Goal: Task Accomplishment & Management: Complete application form

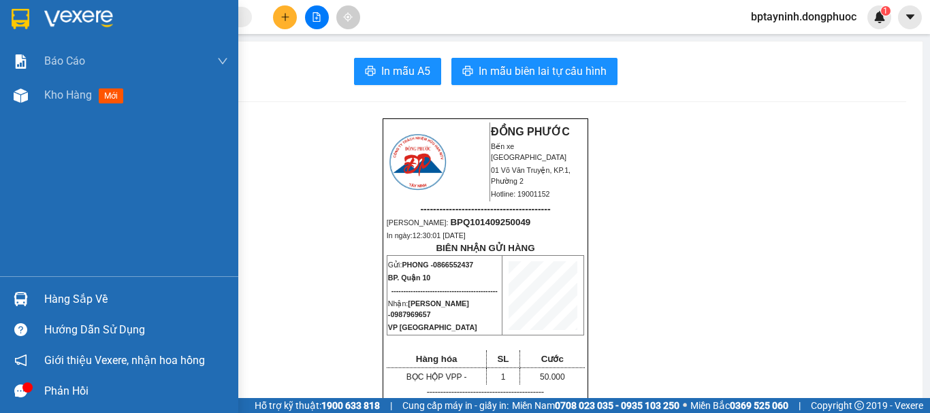
click at [54, 294] on div "Hàng sắp về" at bounding box center [136, 299] width 184 height 20
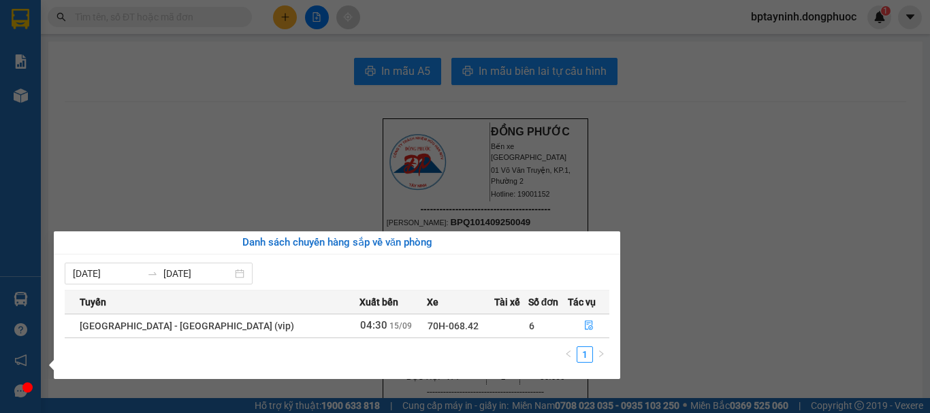
click at [709, 142] on section "Kết quả tìm kiếm ( 0 ) Bộ lọc No Data bptayninh.dongphuoc 1 Báo cáo Mẫu 1: Báo …" at bounding box center [465, 206] width 930 height 413
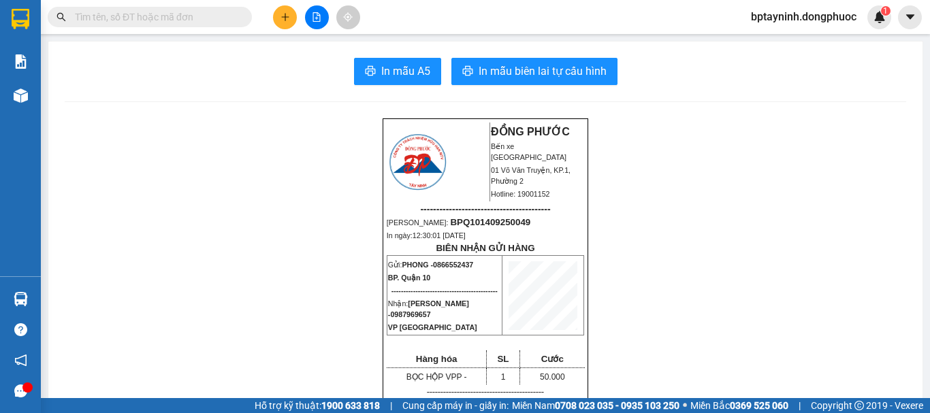
click at [315, 15] on icon "file-add" at bounding box center [317, 17] width 10 height 10
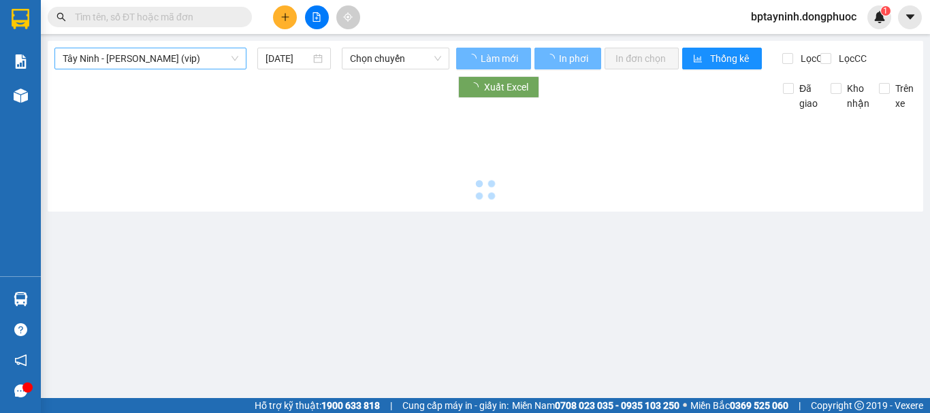
type input "[DATE]"
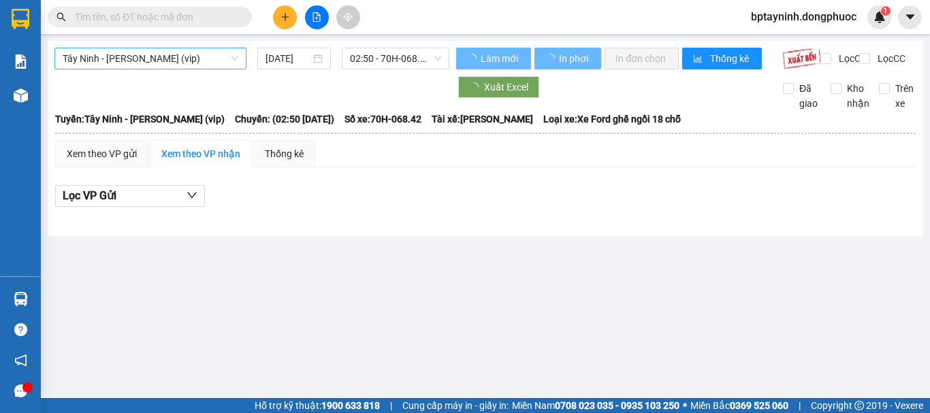
click at [142, 59] on span "Tây Ninh - [PERSON_NAME] (vip)" at bounding box center [151, 58] width 176 height 20
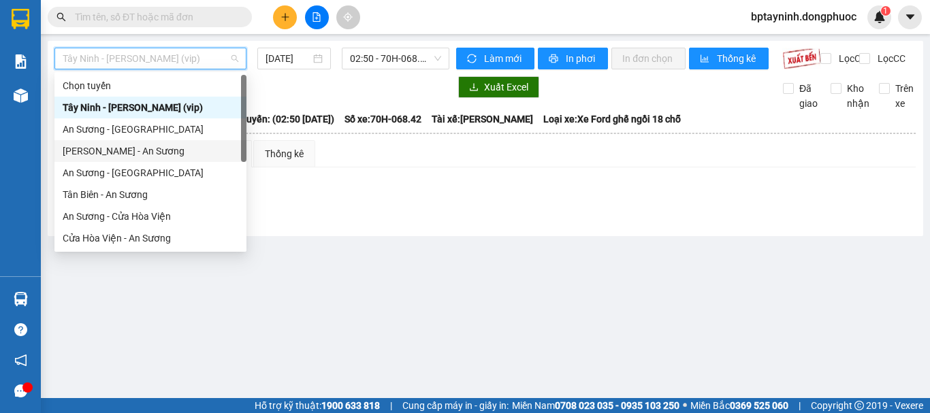
scroll to position [153, 0]
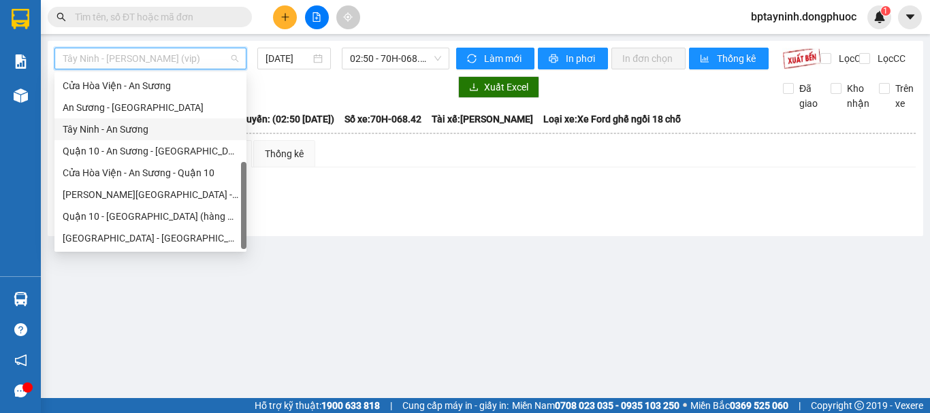
click at [133, 126] on div "Tây Ninh - An Sương" at bounding box center [151, 129] width 176 height 15
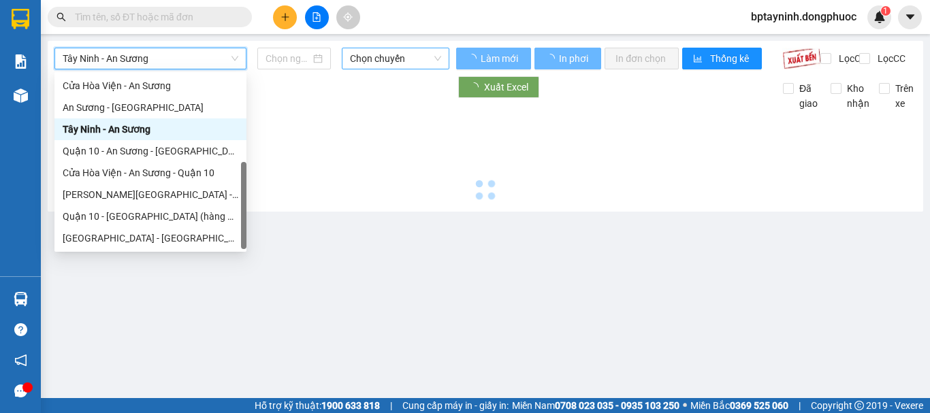
type input "[DATE]"
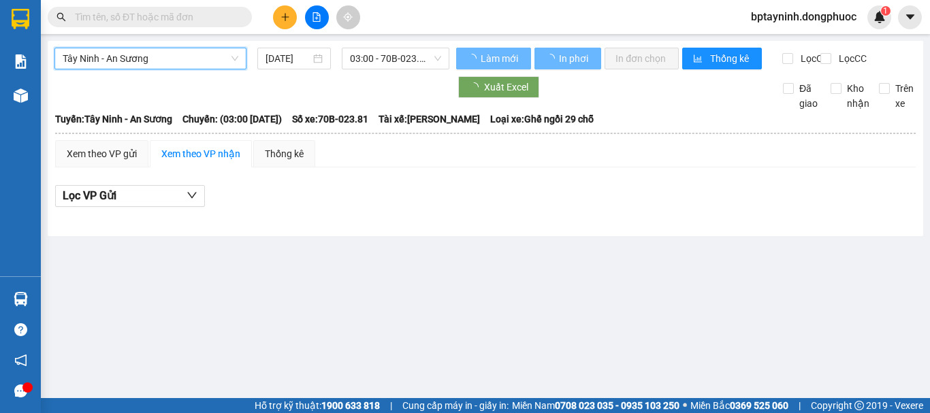
click at [384, 64] on span "03:00 - 70B-023.81" at bounding box center [395, 58] width 91 height 20
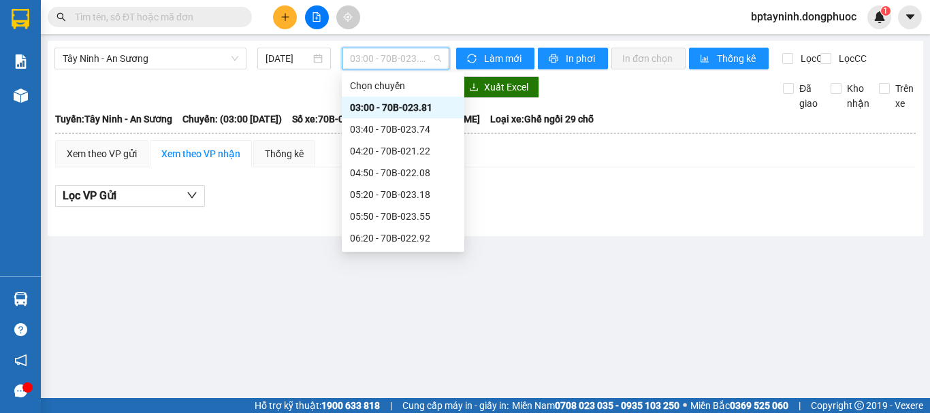
scroll to position [114, 0]
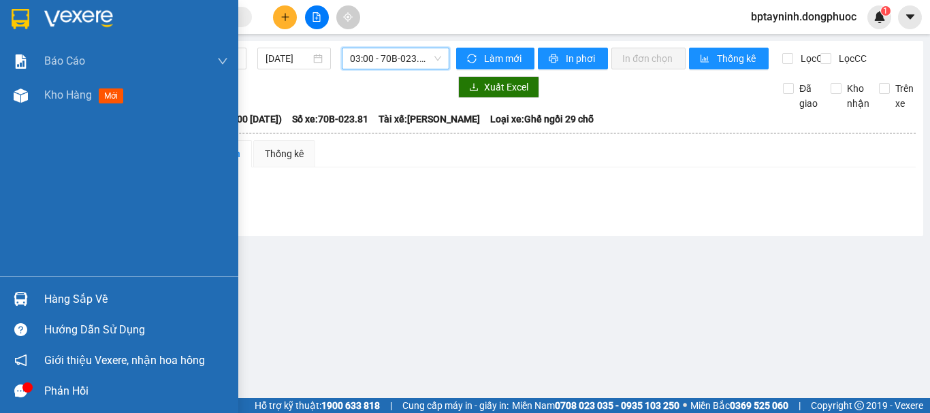
click at [39, 295] on div "Hàng sắp về" at bounding box center [119, 299] width 238 height 31
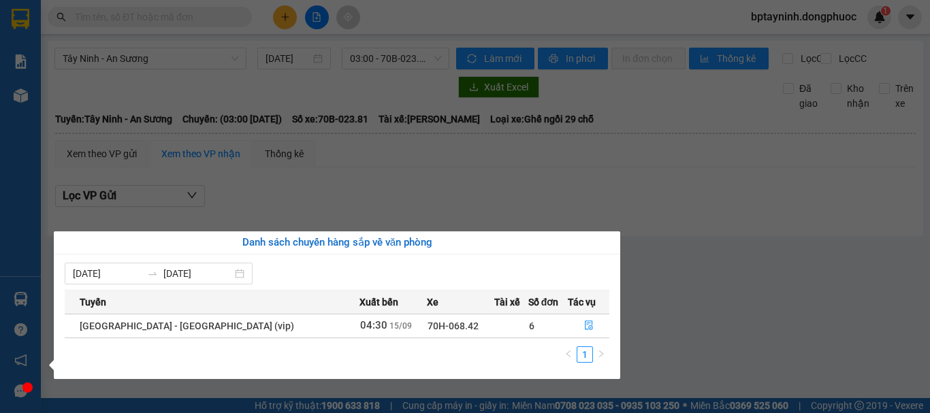
click at [465, 208] on section "Kết quả tìm kiếm ( 0 ) Bộ lọc No Data bptayninh.dongphuoc 1 Báo cáo Mẫu 1: Báo …" at bounding box center [465, 206] width 930 height 413
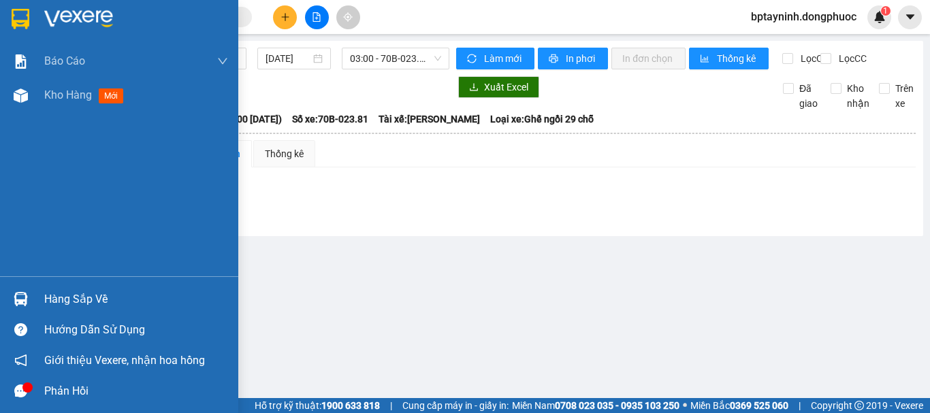
click at [45, 303] on div "Hàng sắp về" at bounding box center [136, 299] width 184 height 20
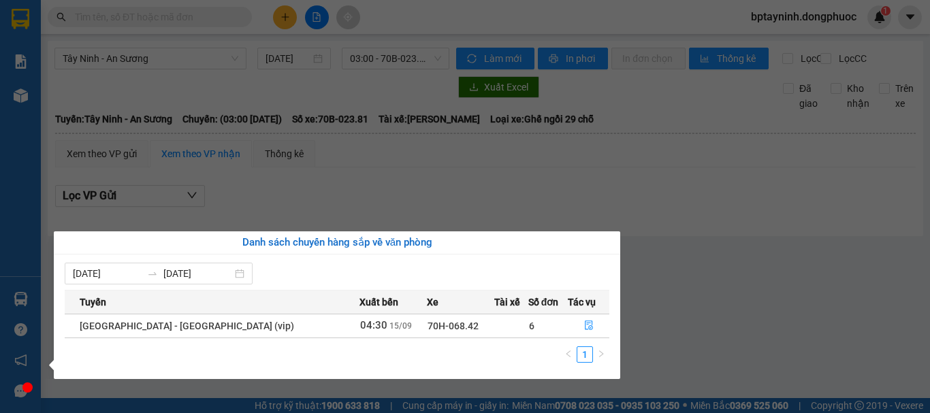
drag, startPoint x: 663, startPoint y: 187, endPoint x: 655, endPoint y: 184, distance: 9.3
click at [663, 187] on section "Kết quả tìm kiếm ( 0 ) Bộ lọc No Data bptayninh.dongphuoc 1 Báo cáo Mẫu 1: Báo …" at bounding box center [465, 206] width 930 height 413
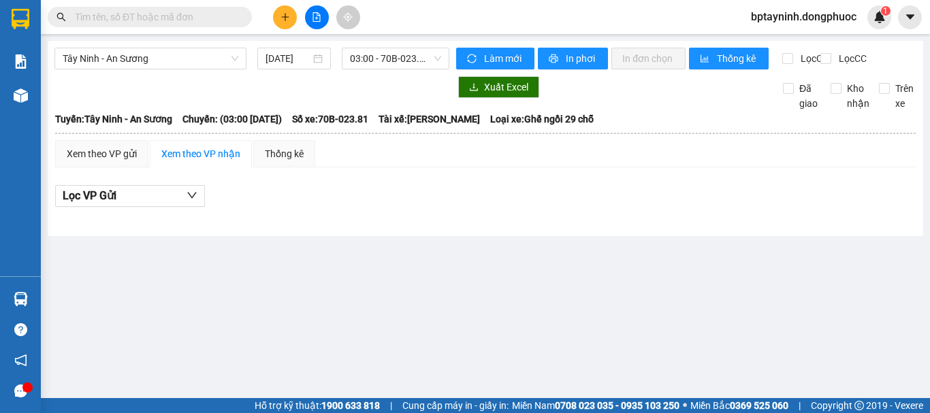
click at [437, 279] on main "Tây Ninh - An Sương 15/09/2025 03:00 - 70B-023.81 Làm mới In phơi In đơn chọn T…" at bounding box center [465, 199] width 930 height 398
click at [319, 14] on icon "file-add" at bounding box center [317, 17] width 10 height 10
click at [242, 65] on div "Tây Ninh - An Sương" at bounding box center [150, 59] width 192 height 22
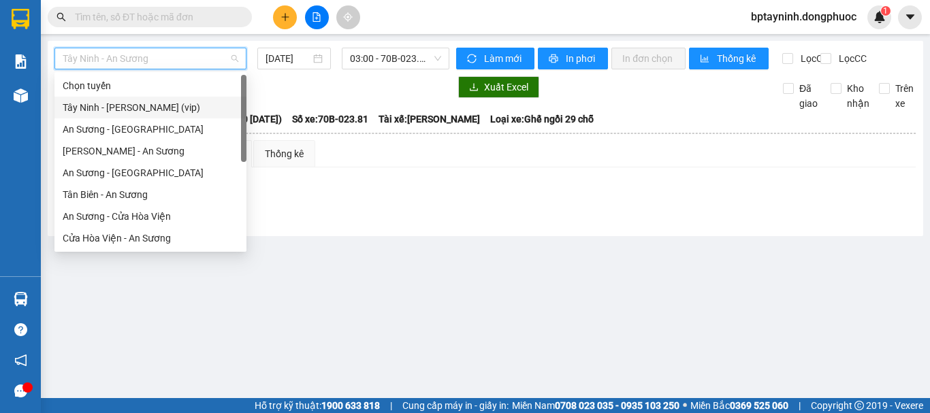
click at [174, 112] on div "Tây Ninh - Hồ Chí Minh (vip)" at bounding box center [151, 107] width 176 height 15
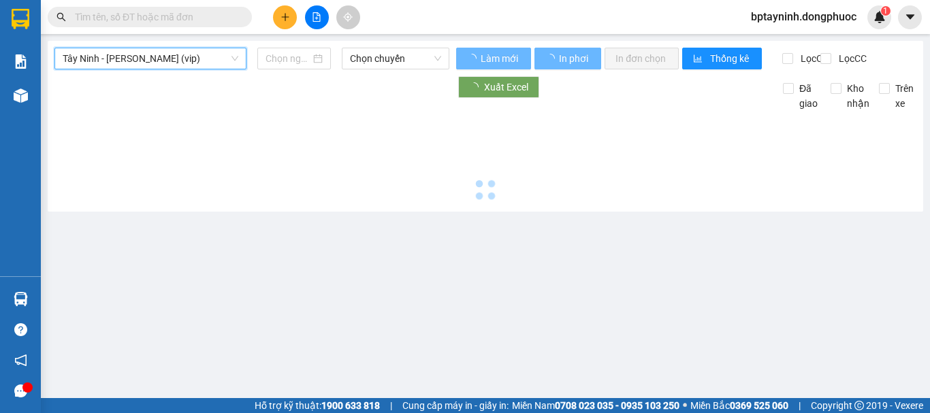
type input "[DATE]"
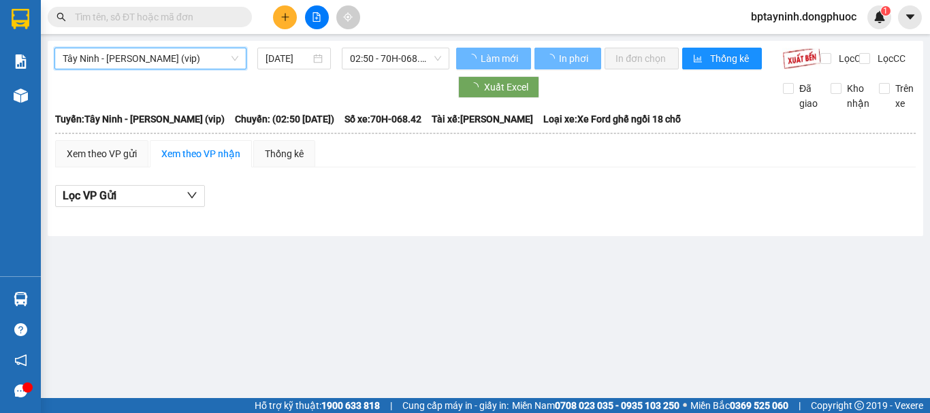
drag, startPoint x: 394, startPoint y: 61, endPoint x: 402, endPoint y: 72, distance: 13.6
click at [394, 61] on span "02:50 - 70H-068.42" at bounding box center [395, 58] width 91 height 20
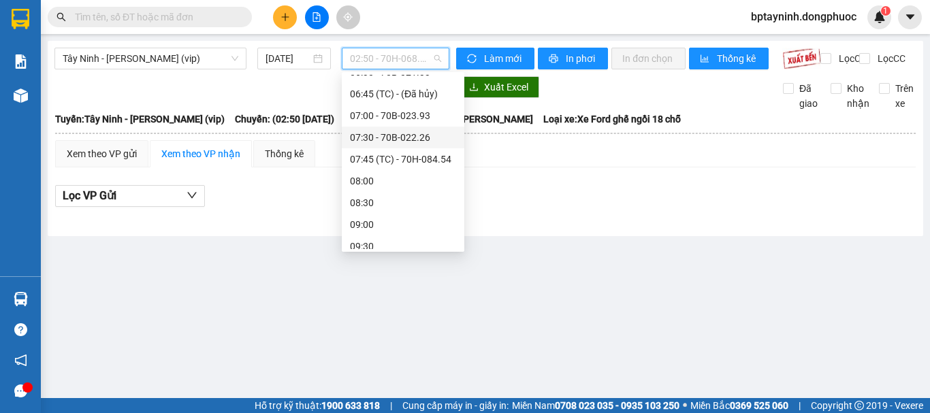
scroll to position [249, 0]
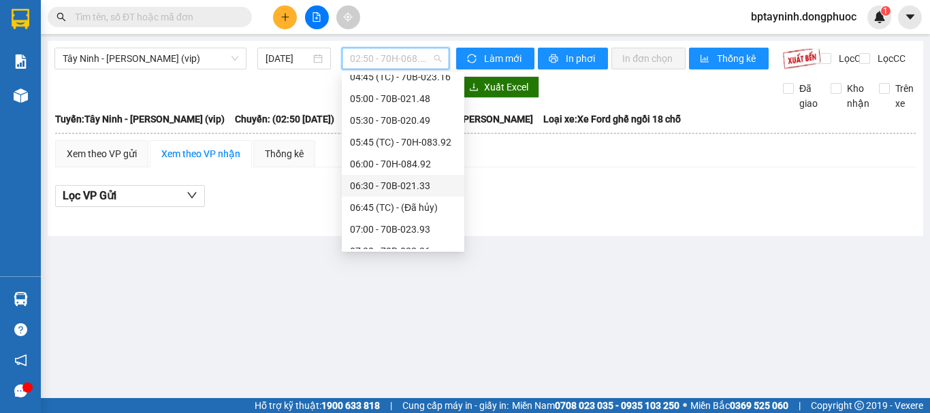
click at [544, 203] on div "Lọc VP Gửi" at bounding box center [485, 196] width 861 height 22
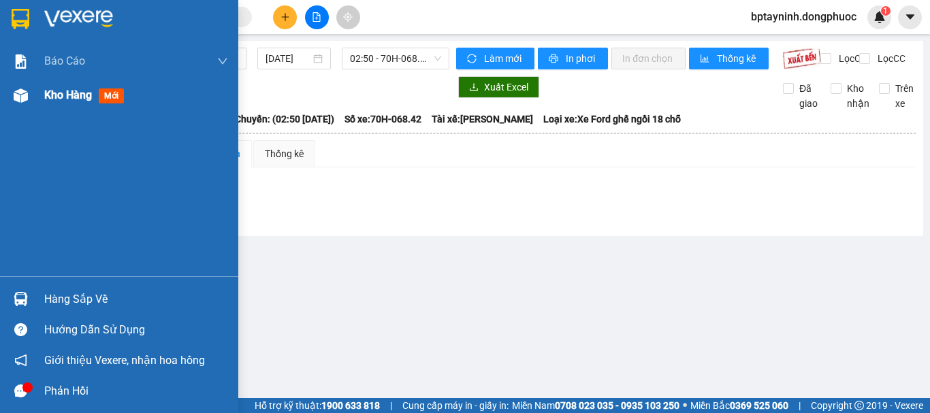
click at [52, 101] on div "Kho hàng mới" at bounding box center [86, 94] width 85 height 17
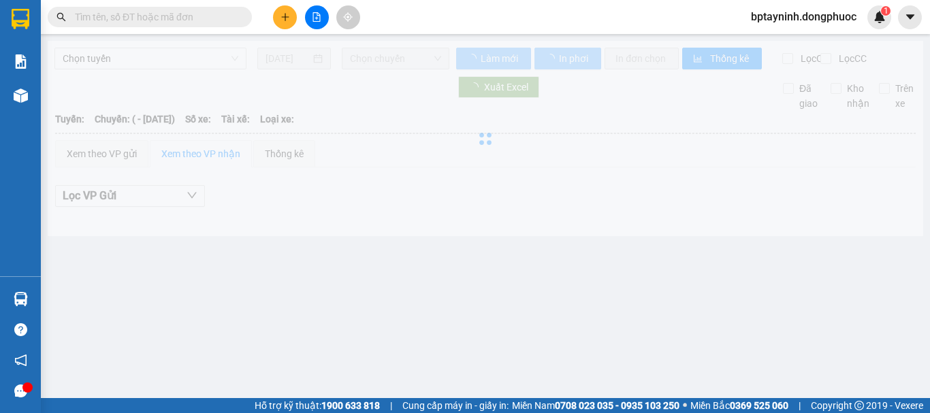
type input "17/07/2025"
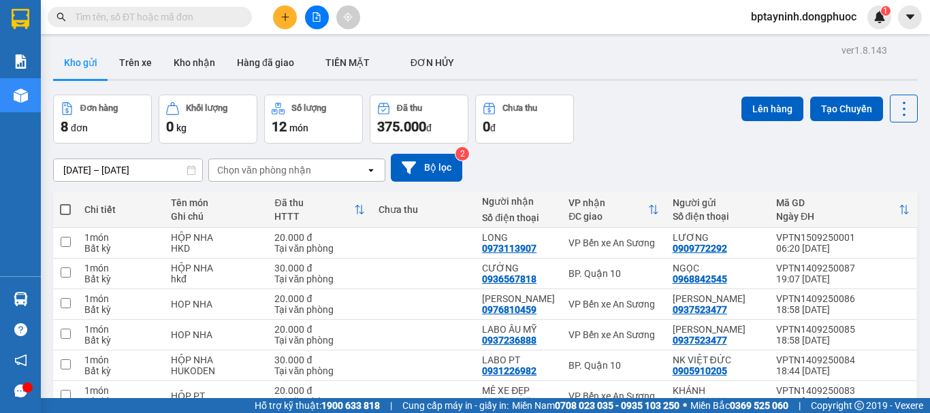
scroll to position [131, 0]
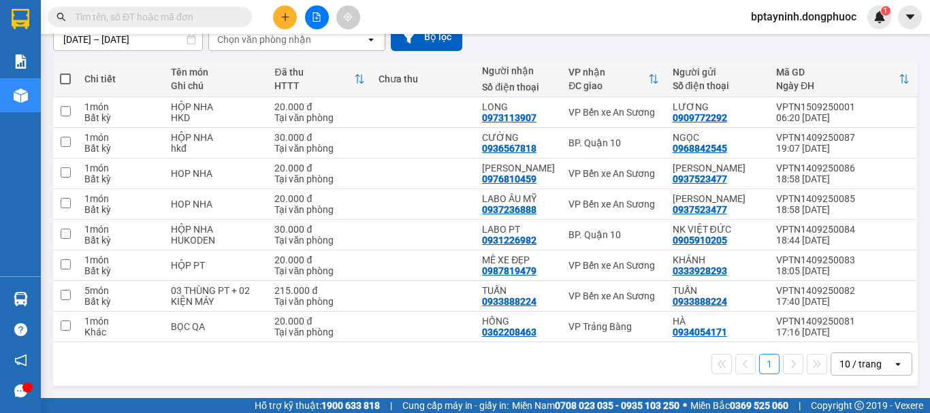
drag, startPoint x: 877, startPoint y: 364, endPoint x: 875, endPoint y: 357, distance: 8.0
click at [877, 362] on div "10 / trang" at bounding box center [862, 364] width 61 height 22
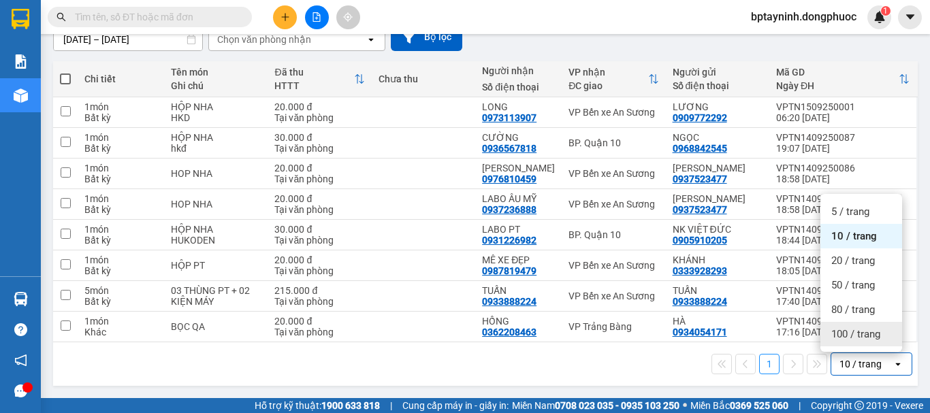
click at [869, 336] on span "100 / trang" at bounding box center [856, 335] width 49 height 14
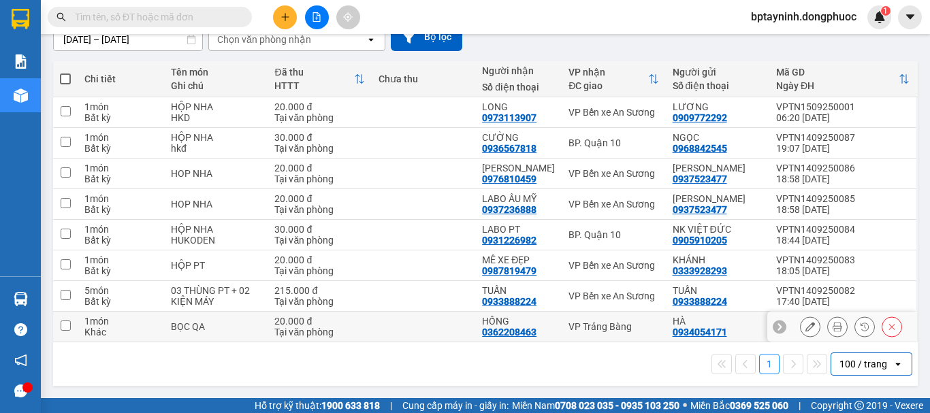
click at [636, 325] on div "VP Trảng Bàng" at bounding box center [614, 326] width 90 height 11
checkbox input "true"
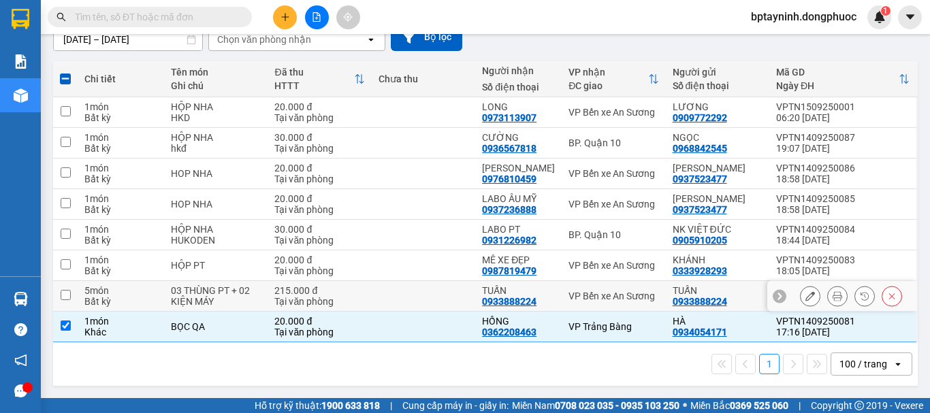
click at [632, 300] on div "VP Bến xe An Sương" at bounding box center [614, 296] width 90 height 11
checkbox input "true"
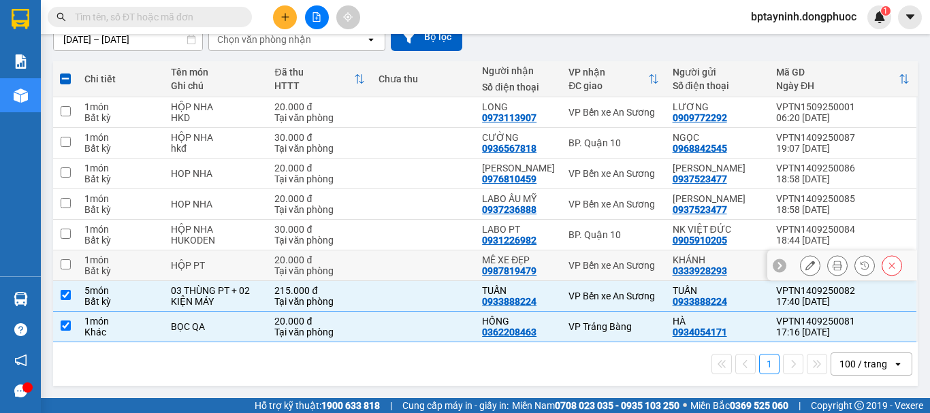
click at [629, 275] on td "VP Bến xe An Sương" at bounding box center [614, 266] width 104 height 31
checkbox input "true"
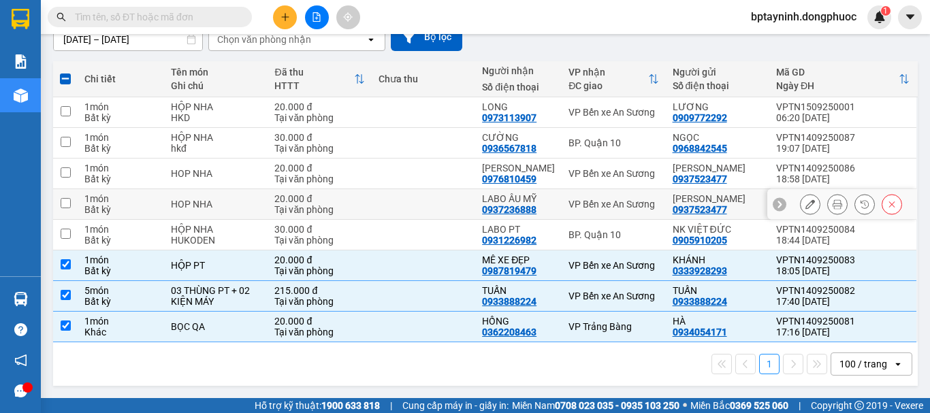
click at [622, 205] on div "VP Bến xe An Sương" at bounding box center [614, 204] width 90 height 11
checkbox input "true"
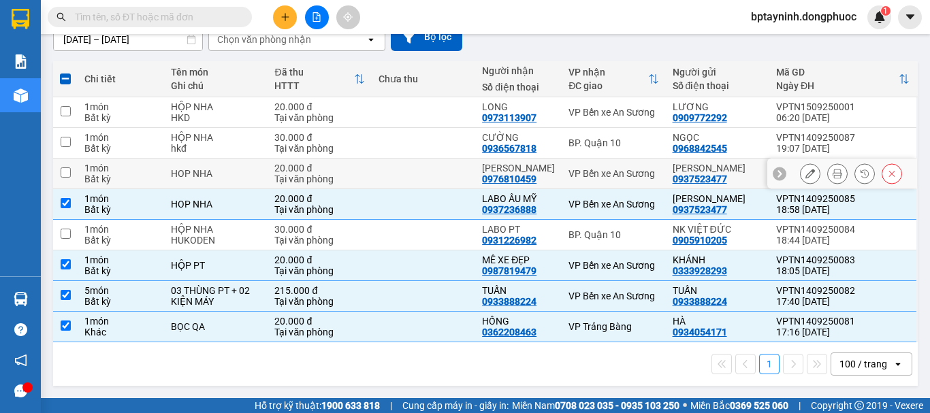
click at [632, 179] on div "VP Bến xe An Sương" at bounding box center [614, 173] width 90 height 11
checkbox input "true"
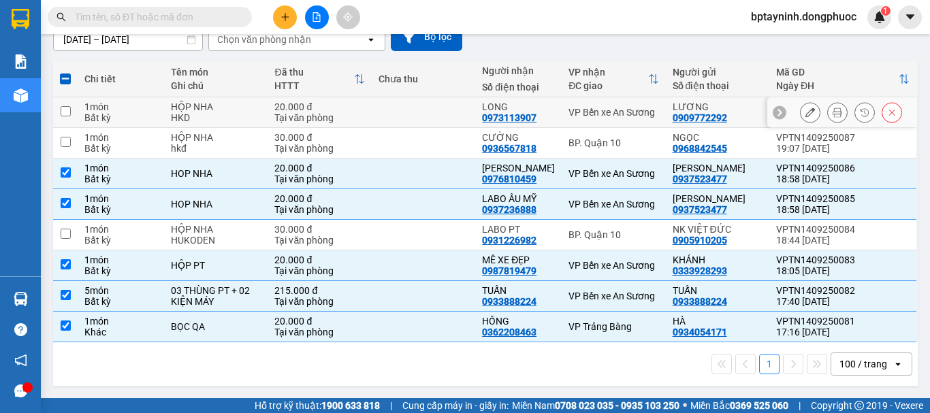
click at [637, 109] on div "VP Bến xe An Sương" at bounding box center [614, 112] width 90 height 11
checkbox input "true"
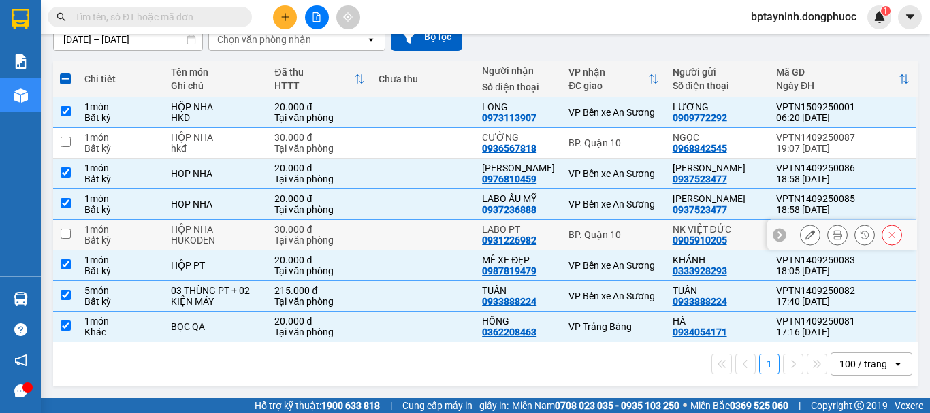
scroll to position [17, 0]
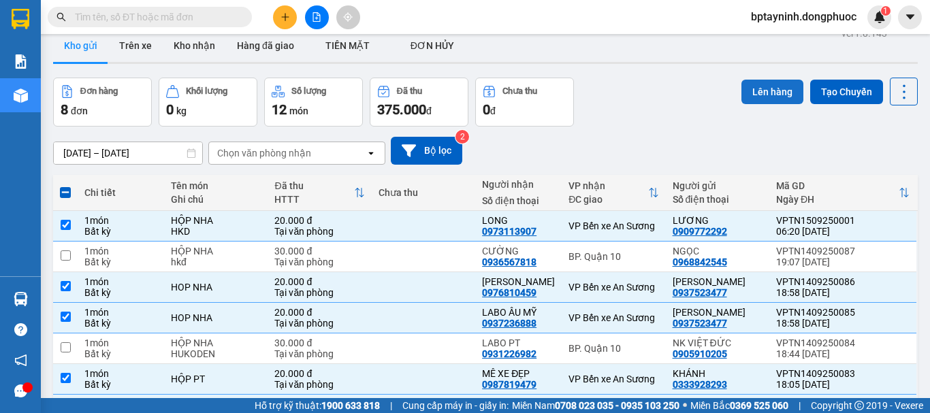
click at [764, 85] on button "Lên hàng" at bounding box center [773, 92] width 62 height 25
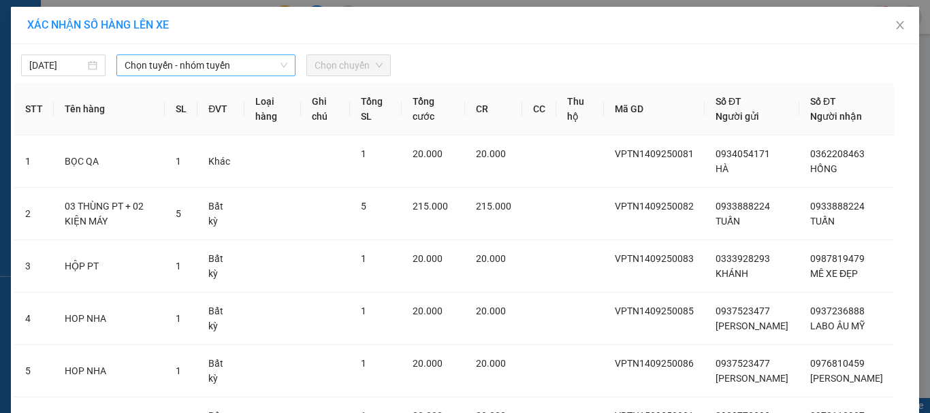
click at [166, 65] on span "Chọn tuyến - nhóm tuyến" at bounding box center [206, 65] width 163 height 20
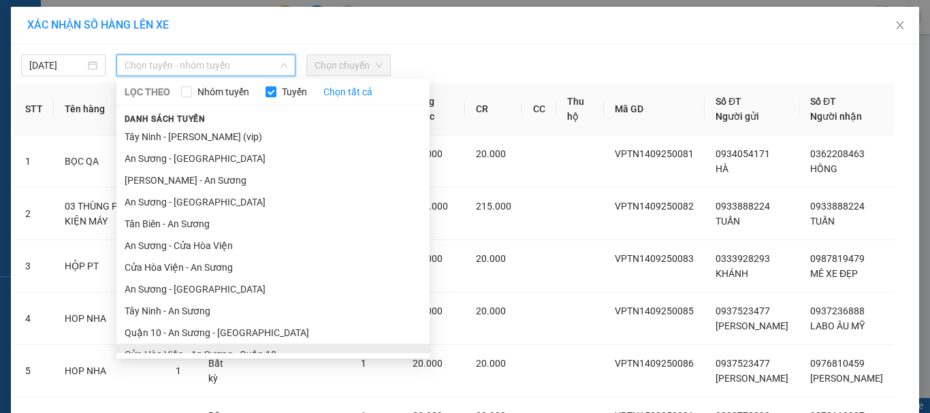
scroll to position [78, 0]
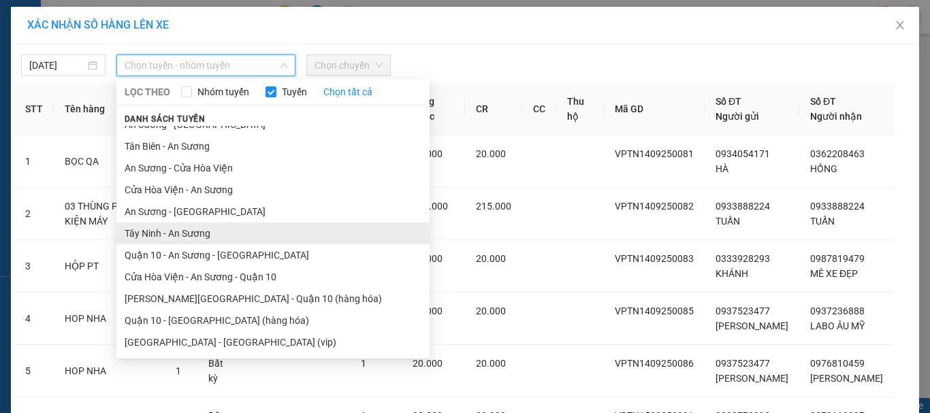
click at [225, 238] on li "Tây Ninh - An Sương" at bounding box center [272, 234] width 313 height 22
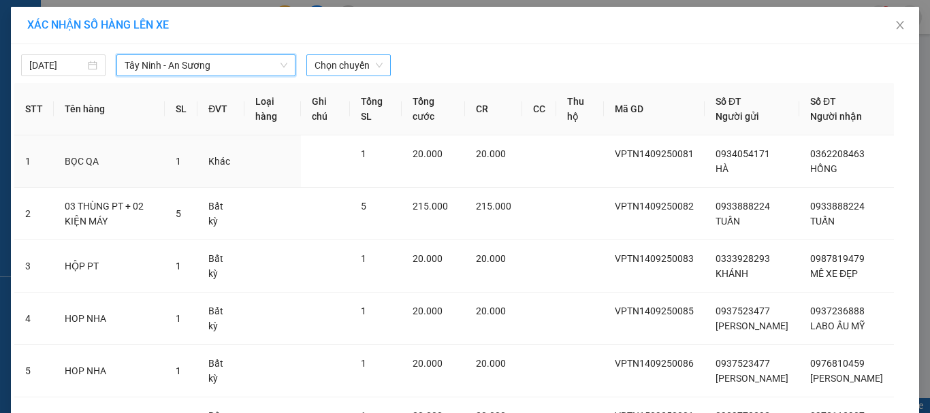
click at [364, 65] on span "Chọn chuyến" at bounding box center [349, 65] width 68 height 20
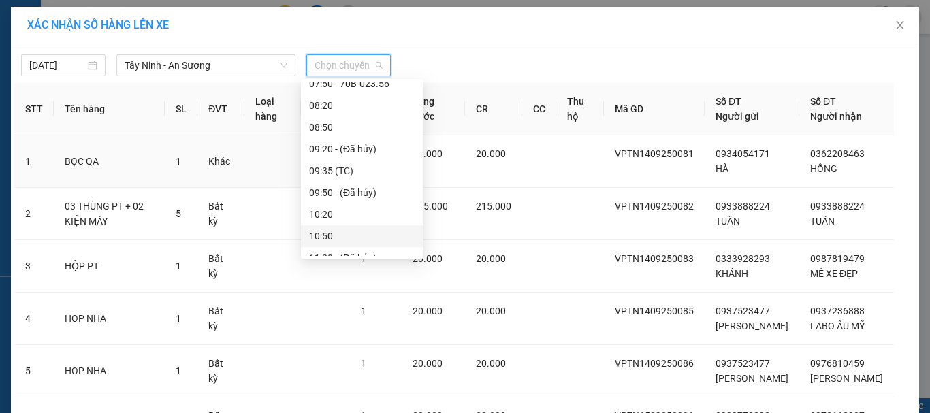
scroll to position [114, 0]
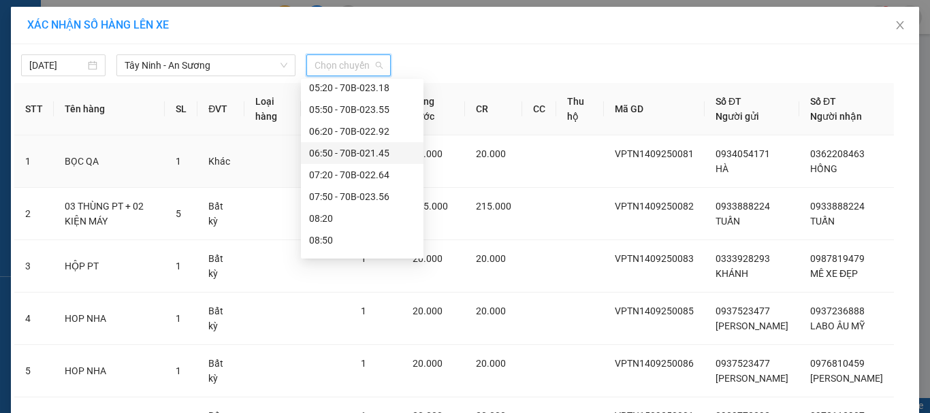
click at [385, 151] on div "06:50 - 70B-021.45" at bounding box center [362, 153] width 106 height 15
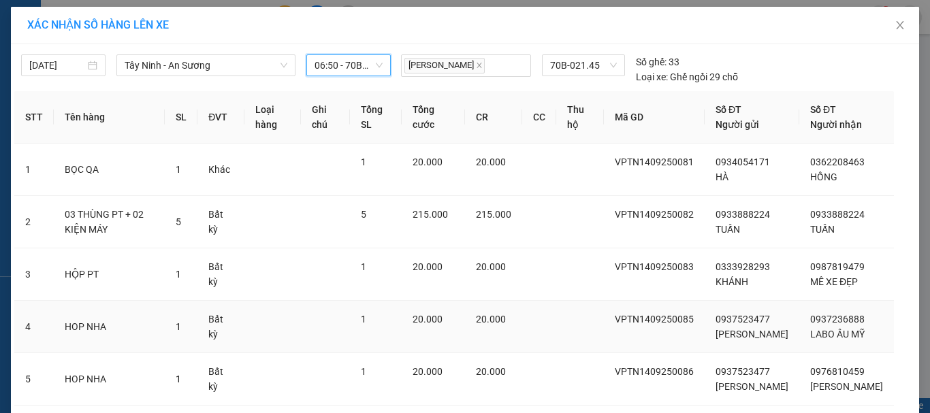
scroll to position [159, 0]
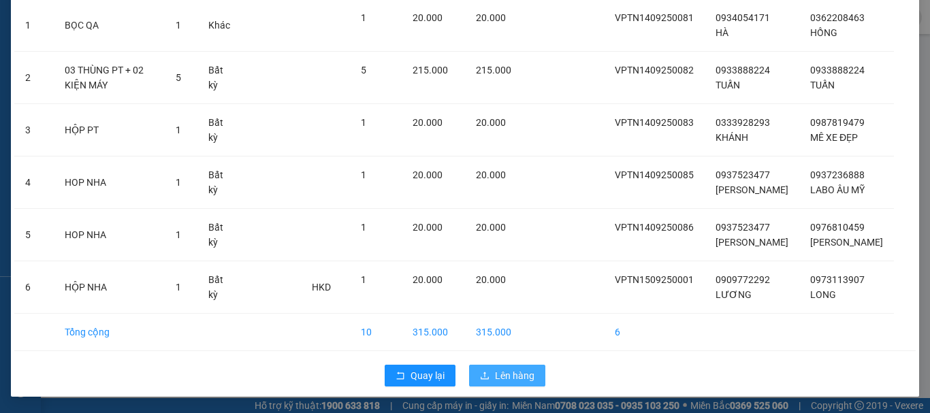
click at [511, 376] on span "Lên hàng" at bounding box center [515, 375] width 40 height 15
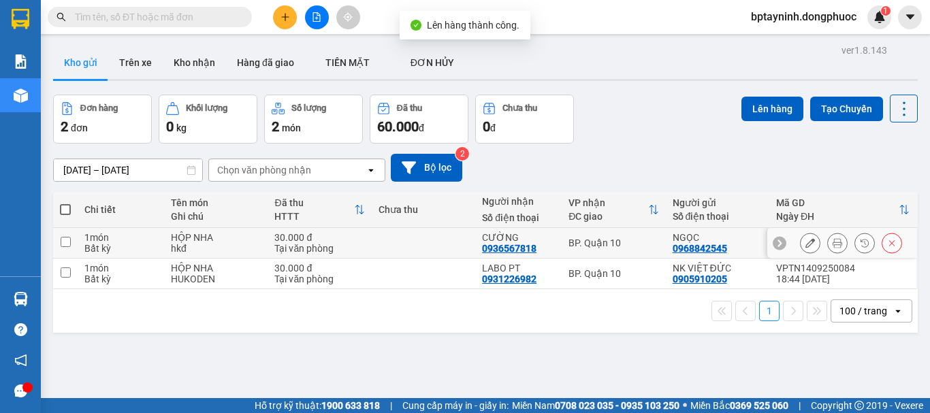
click at [627, 245] on div "BP. Quận 10" at bounding box center [614, 243] width 90 height 11
checkbox input "true"
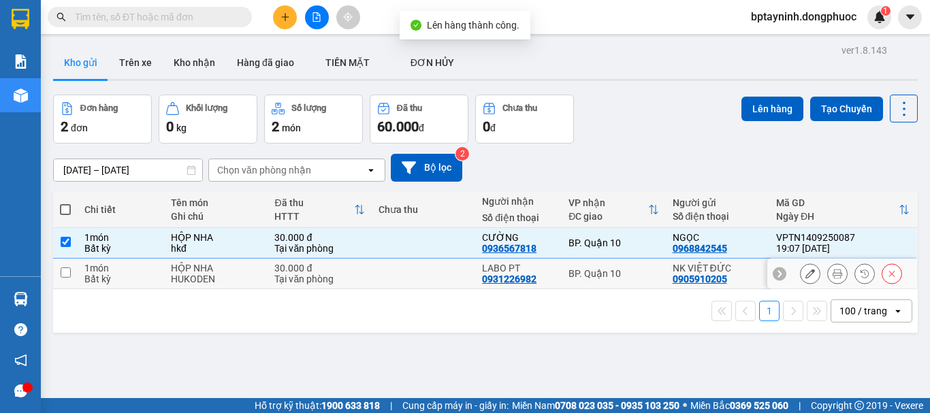
click at [632, 269] on div "BP. Quận 10" at bounding box center [614, 273] width 90 height 11
checkbox input "true"
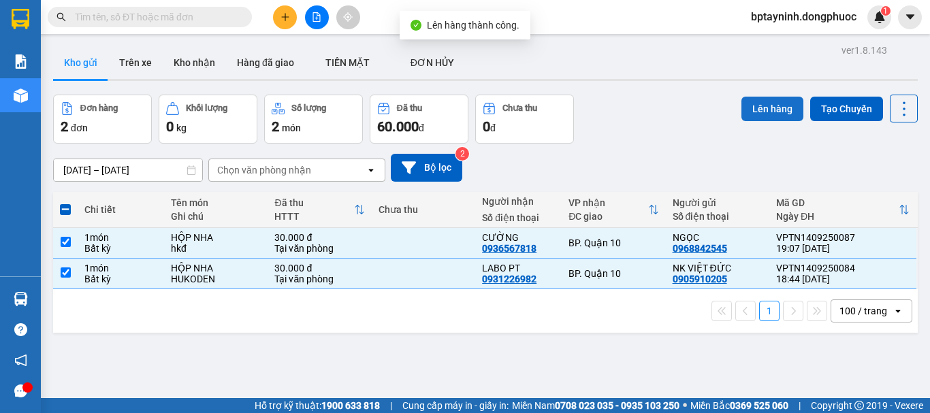
click at [742, 110] on button "Lên hàng" at bounding box center [773, 109] width 62 height 25
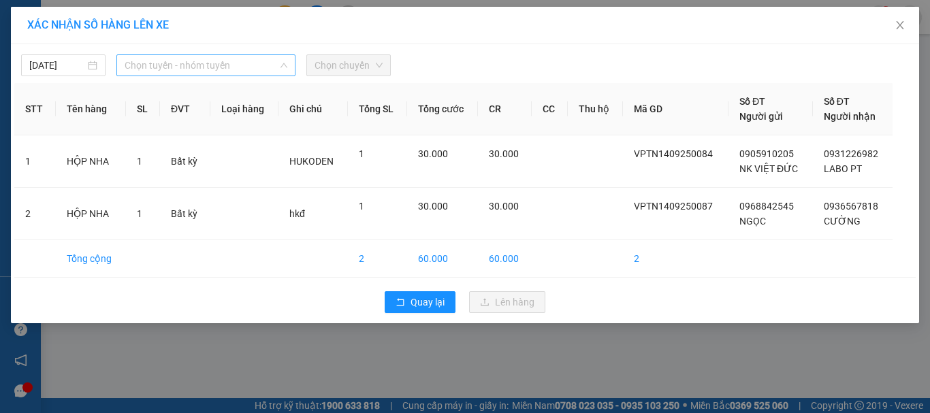
click at [141, 67] on span "Chọn tuyến - nhóm tuyến" at bounding box center [206, 65] width 163 height 20
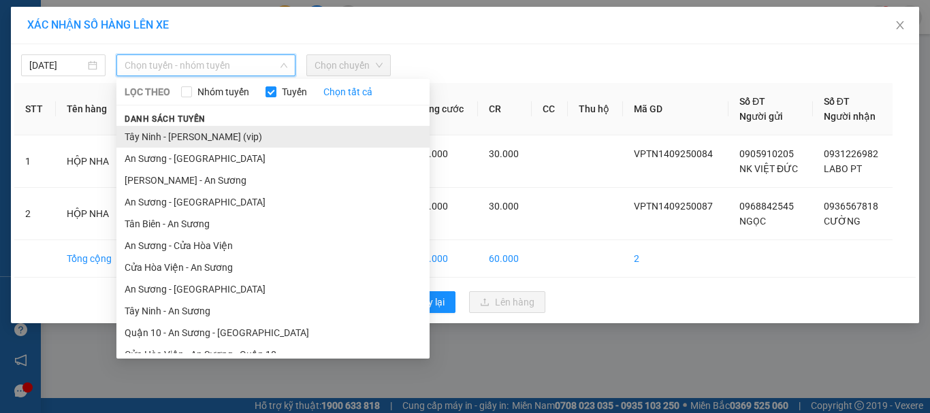
click at [225, 138] on li "Tây Ninh - Hồ Chí Minh (vip)" at bounding box center [272, 137] width 313 height 22
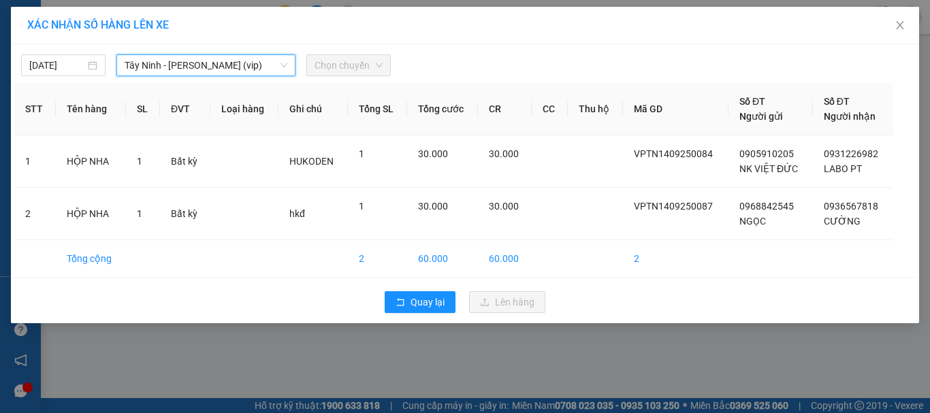
click at [351, 57] on span "Chọn chuyến" at bounding box center [349, 65] width 68 height 20
click at [347, 68] on span "Chọn chuyến" at bounding box center [349, 65] width 68 height 20
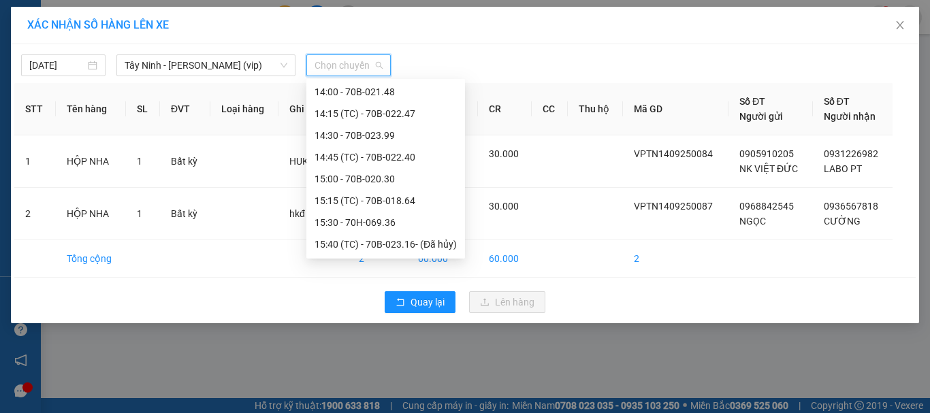
scroll to position [681, 0]
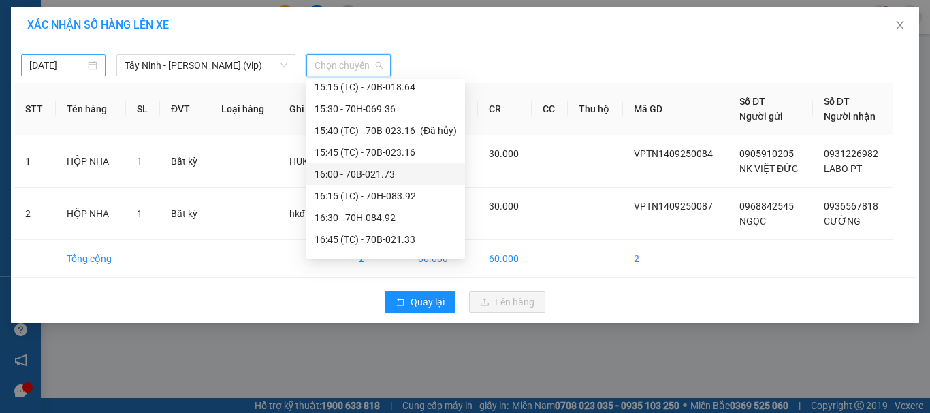
click at [78, 69] on body "Kết quả tìm kiếm ( 0 ) Bộ lọc No Data bptayninh.dongphuoc 1 Báo cáo Mẫu 1: Báo …" at bounding box center [465, 206] width 930 height 413
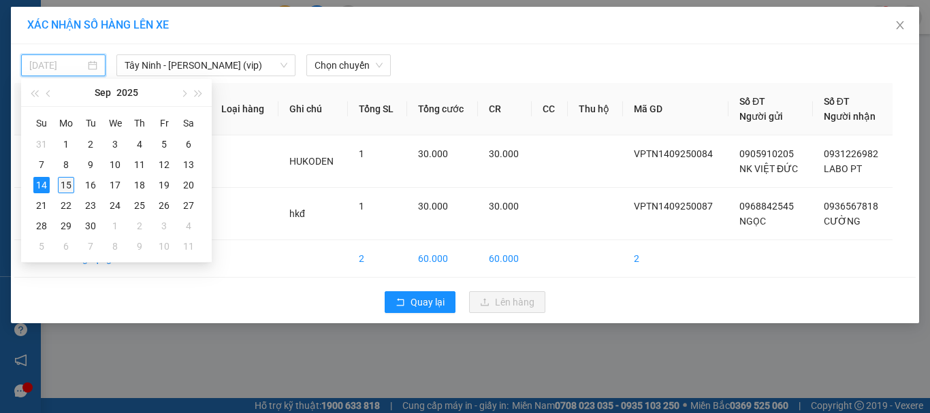
click at [63, 180] on div "15" at bounding box center [66, 185] width 16 height 16
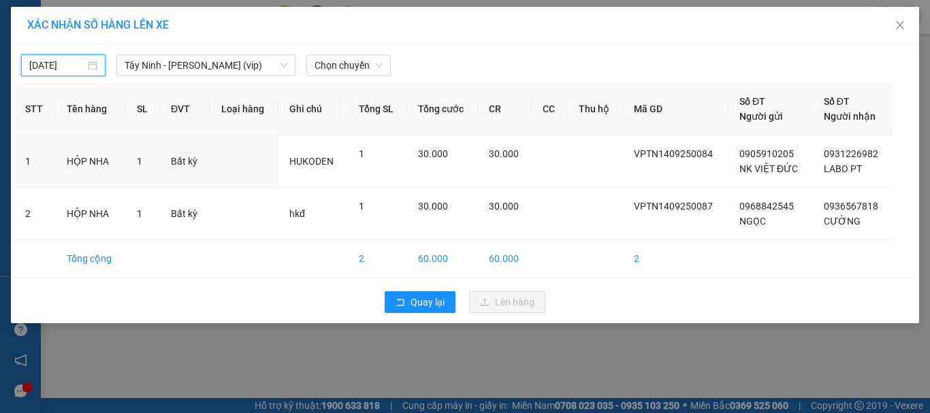
type input "[DATE]"
click at [345, 76] on div "15/09/2025 Tây Ninh - Hồ Chí Minh (vip) LỌC THEO Nhóm tuyến Tuyến Chọn tất cả D…" at bounding box center [465, 183] width 909 height 279
click at [341, 69] on span "Chọn chuyến" at bounding box center [349, 65] width 68 height 20
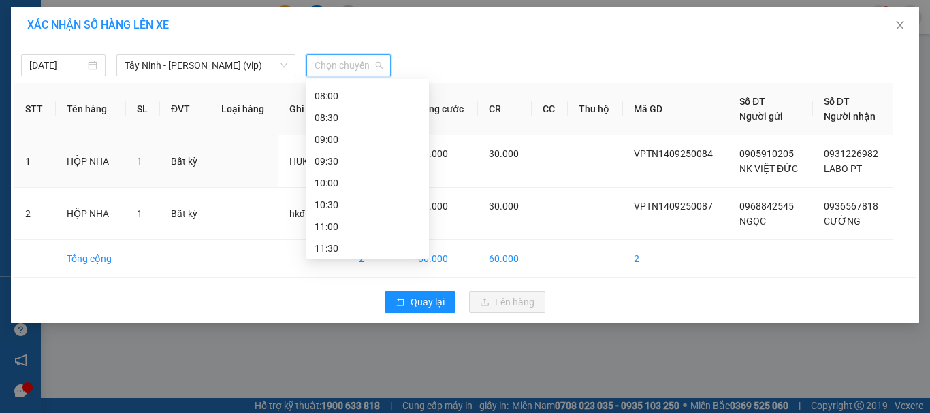
scroll to position [341, 0]
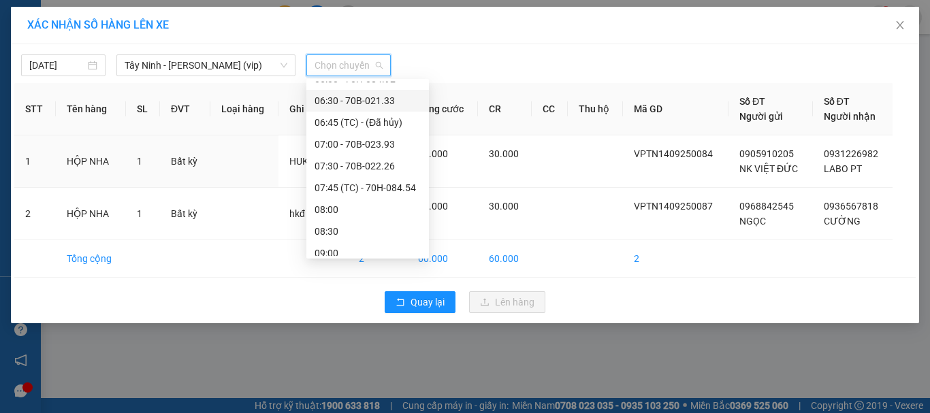
click at [385, 91] on div "06:30 - 70B-021.33" at bounding box center [367, 101] width 123 height 22
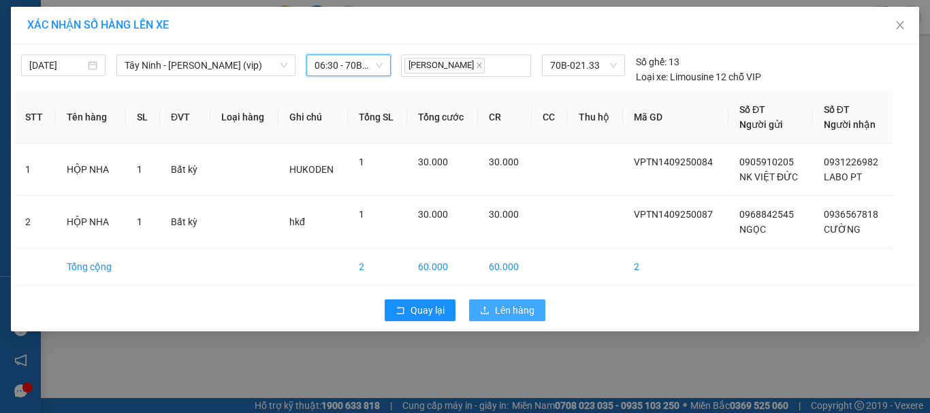
click at [528, 311] on span "Lên hàng" at bounding box center [515, 310] width 40 height 15
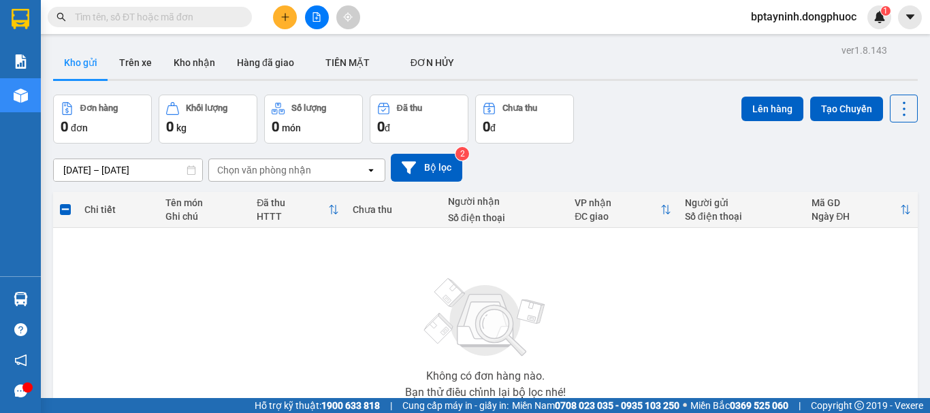
click at [659, 149] on div "[DATE] – [DATE] Press the down arrow key to interact with the calendar and sele…" at bounding box center [485, 168] width 865 height 48
click at [289, 13] on button at bounding box center [285, 17] width 24 height 24
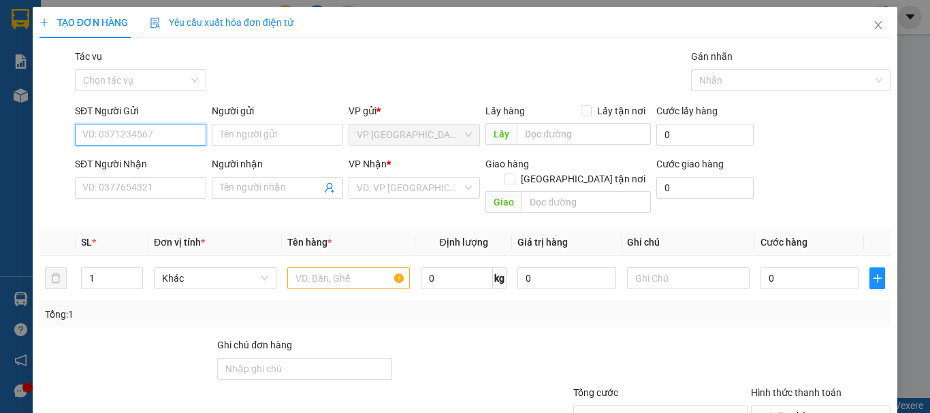
drag, startPoint x: 158, startPoint y: 131, endPoint x: 122, endPoint y: 136, distance: 36.4
click at [157, 130] on input "SĐT Người Gửi" at bounding box center [140, 135] width 131 height 22
type input "0936424100"
drag, startPoint x: 140, startPoint y: 158, endPoint x: 195, endPoint y: 164, distance: 55.5
click at [142, 158] on div "0936424100 - DIỄM" at bounding box center [139, 162] width 114 height 15
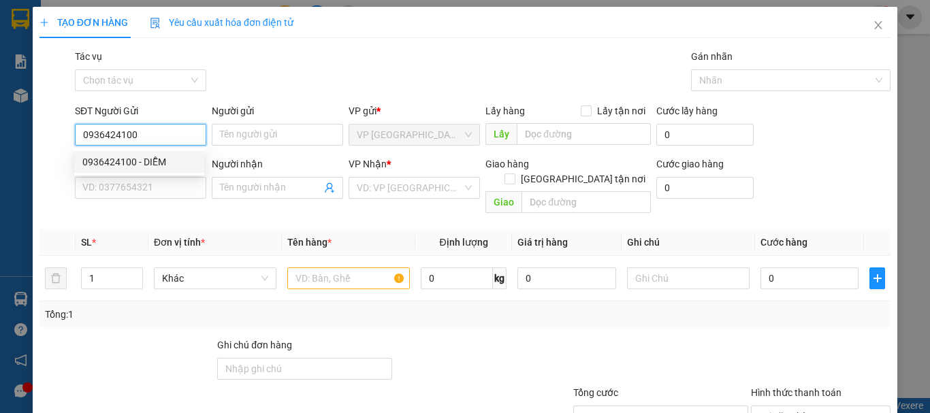
type input "DIỄM"
type input "0388893175"
type input "THỦY"
type input "20.000"
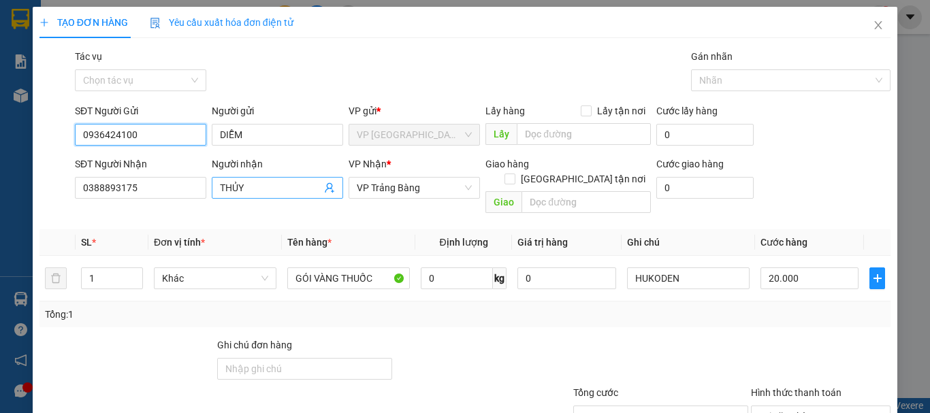
type input "0936424100"
click at [328, 189] on icon "user-add" at bounding box center [329, 188] width 9 height 10
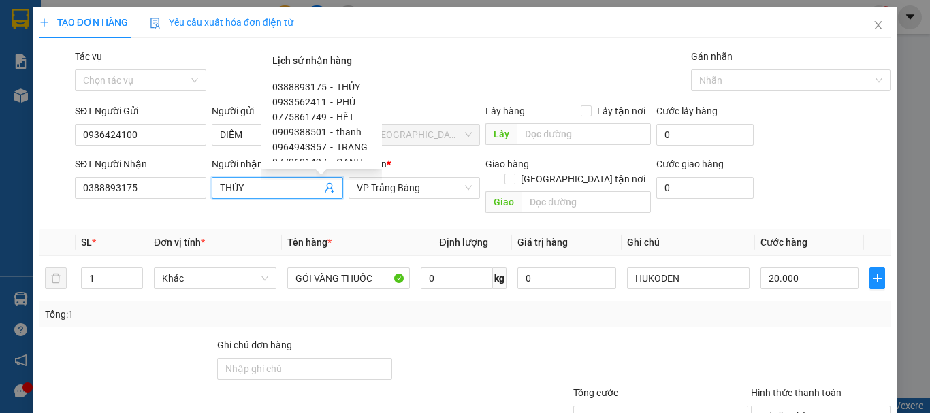
scroll to position [23, 0]
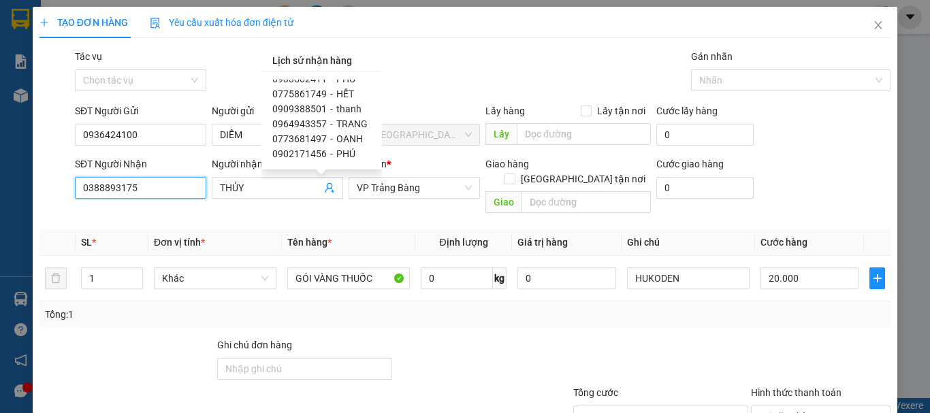
drag, startPoint x: 106, startPoint y: 193, endPoint x: 0, endPoint y: 212, distance: 107.4
click at [0, 212] on div "TẠO ĐƠN HÀNG Yêu cầu xuất hóa đơn điện tử Transit Pickup Surcharge Ids Transit …" at bounding box center [465, 206] width 930 height 413
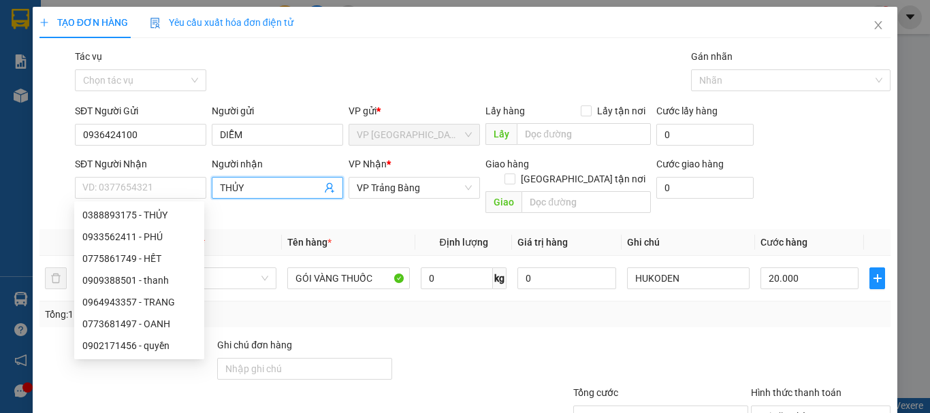
drag, startPoint x: 261, startPoint y: 180, endPoint x: 225, endPoint y: 191, distance: 37.9
click at [225, 191] on span "THỦY" at bounding box center [277, 188] width 131 height 22
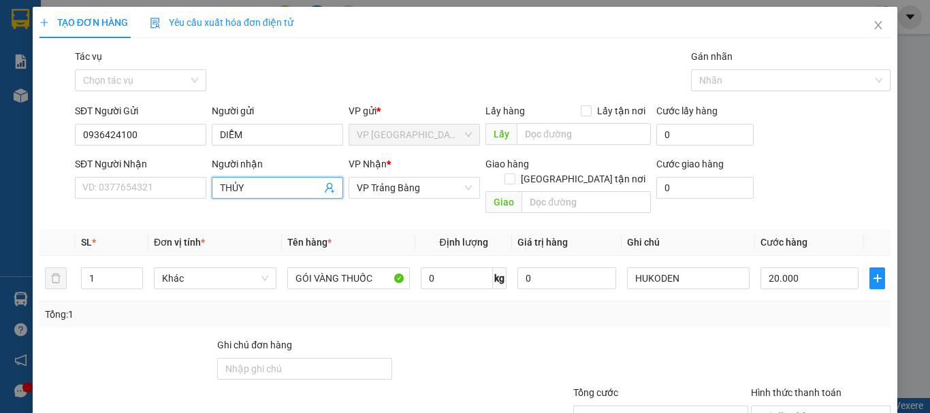
drag, startPoint x: 274, startPoint y: 191, endPoint x: 144, endPoint y: 206, distance: 130.9
click at [144, 206] on div "Transit Pickup Surcharge Ids Transit Deliver Surcharge Ids Transit Deliver Surc…" at bounding box center [465, 270] width 851 height 443
click at [122, 191] on input "SĐT Người Nhận" at bounding box center [140, 188] width 131 height 22
type input "0975544328"
click at [277, 189] on input "Người nhận" at bounding box center [270, 187] width 101 height 15
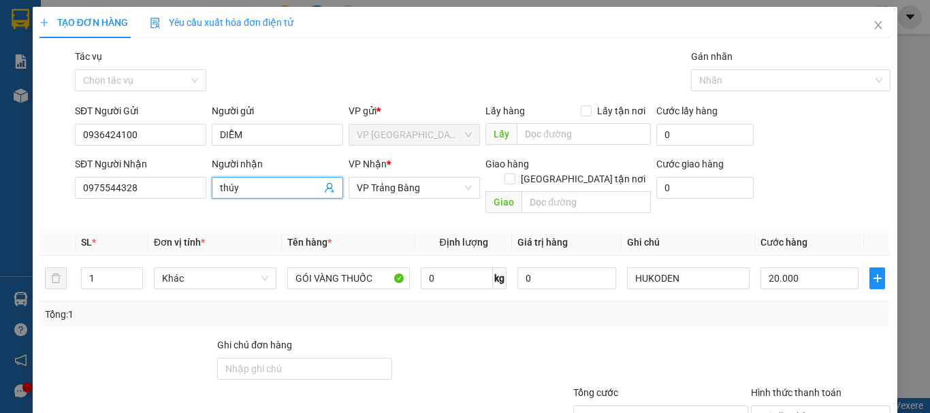
type input "thúy"
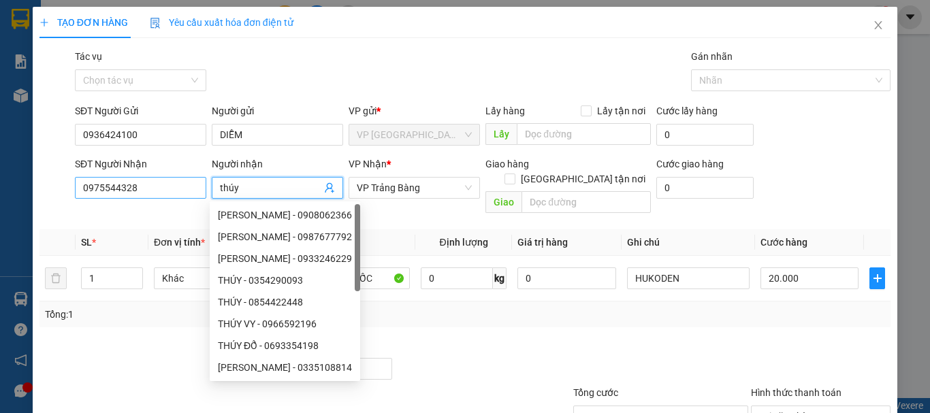
drag, startPoint x: 272, startPoint y: 189, endPoint x: 176, endPoint y: 181, distance: 96.3
click at [176, 181] on div "SĐT Người Nhận 0975544328 Người nhận thúy VP Nhận * VP Trảng Bàng Giao hàng Gia…" at bounding box center [482, 188] width 821 height 63
type input "THÚY"
click at [409, 230] on th "Tên hàng *" at bounding box center [348, 243] width 133 height 27
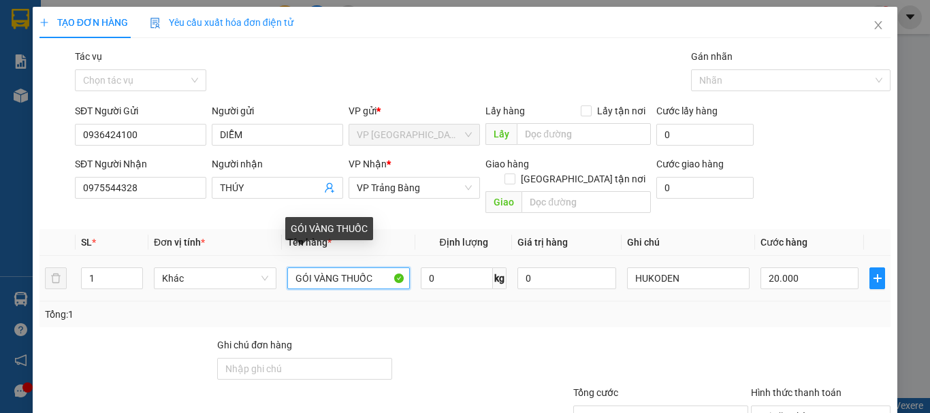
drag, startPoint x: 339, startPoint y: 259, endPoint x: 222, endPoint y: 276, distance: 118.3
click at [223, 275] on tr "1 Khác GÓI VÀNG THUỐC 0 kg 0 HUKODEN 20.000" at bounding box center [465, 279] width 851 height 46
drag, startPoint x: 374, startPoint y: 254, endPoint x: 325, endPoint y: 271, distance: 51.9
click at [325, 271] on input "THÙNGTHUỐC" at bounding box center [348, 279] width 123 height 22
type input "THÙNG SÁCH"
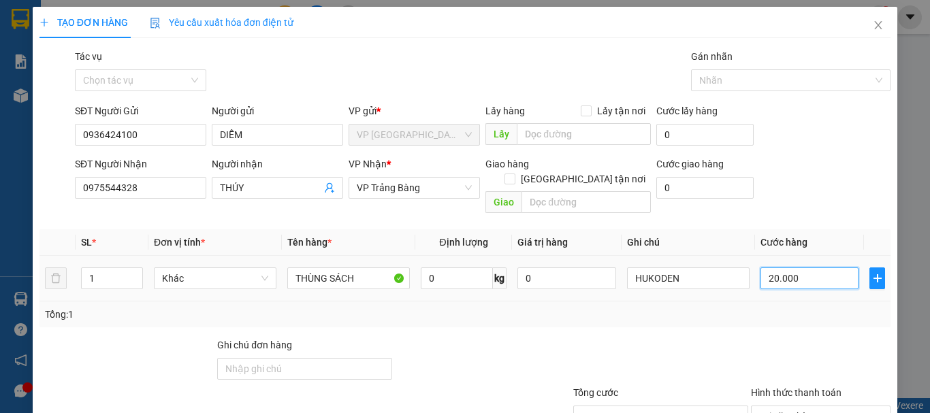
click at [818, 268] on input "20.000" at bounding box center [810, 279] width 98 height 22
type input "3"
type input "35"
click at [750, 345] on div at bounding box center [821, 362] width 142 height 48
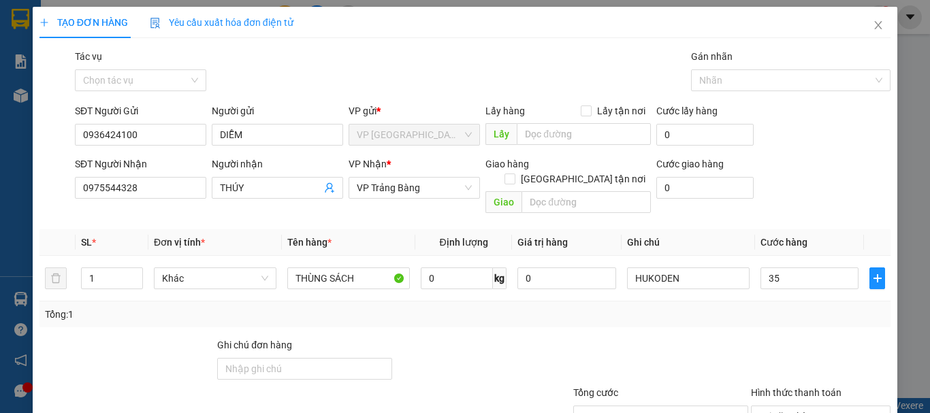
type input "35.000"
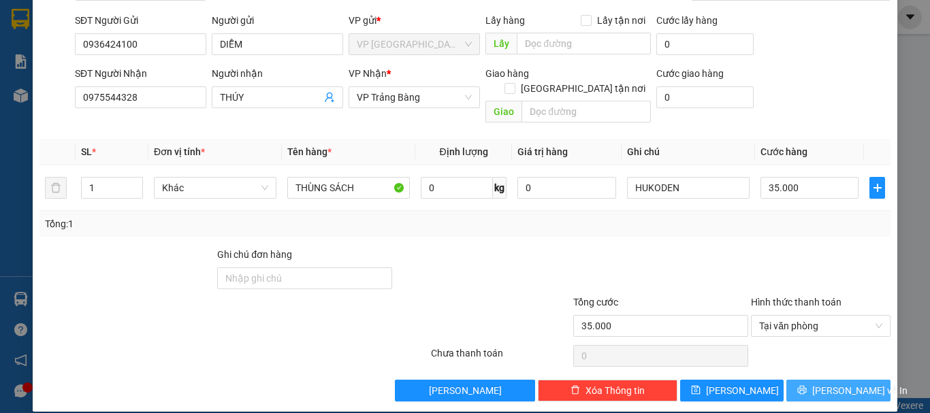
click at [827, 383] on span "Lưu và In" at bounding box center [860, 390] width 95 height 15
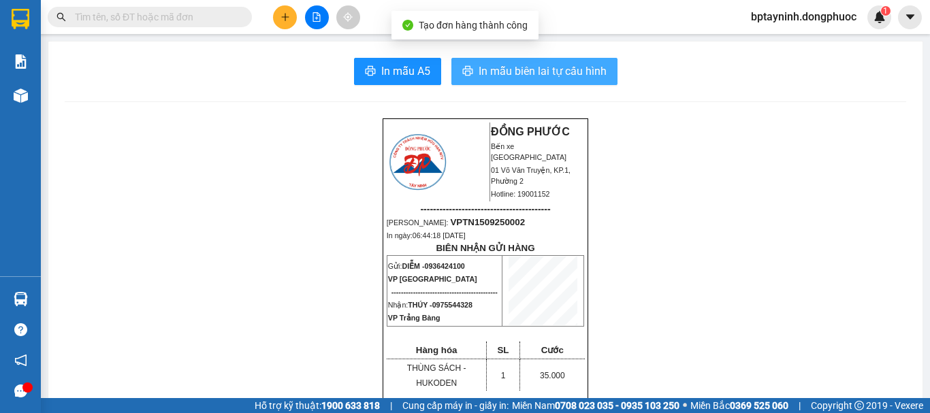
click at [548, 71] on span "In mẫu biên lai tự cấu hình" at bounding box center [543, 71] width 128 height 17
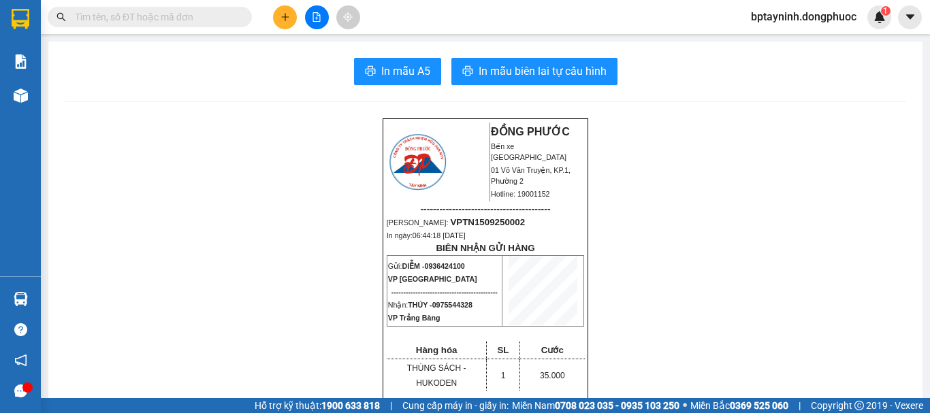
click at [279, 20] on button at bounding box center [285, 17] width 24 height 24
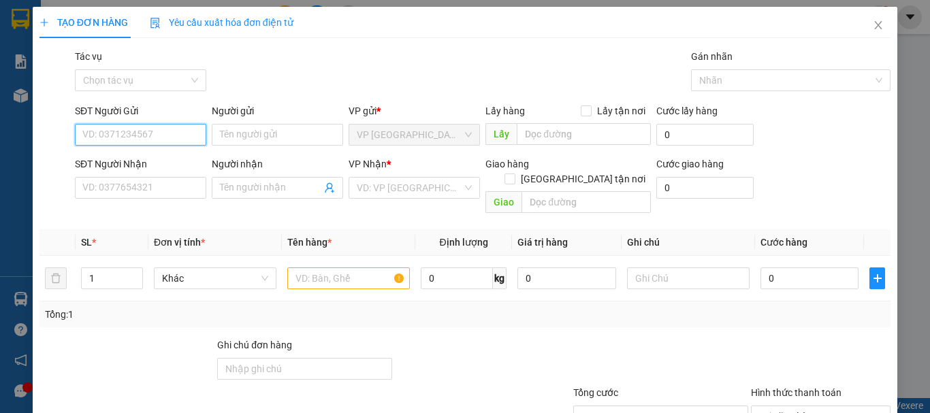
click at [140, 142] on input "SĐT Người Gửi" at bounding box center [140, 135] width 131 height 22
click at [157, 162] on div "0937988604 - TÙNG" at bounding box center [139, 162] width 114 height 15
type input "0937988604"
type input "TÙNG"
type input "0966374567"
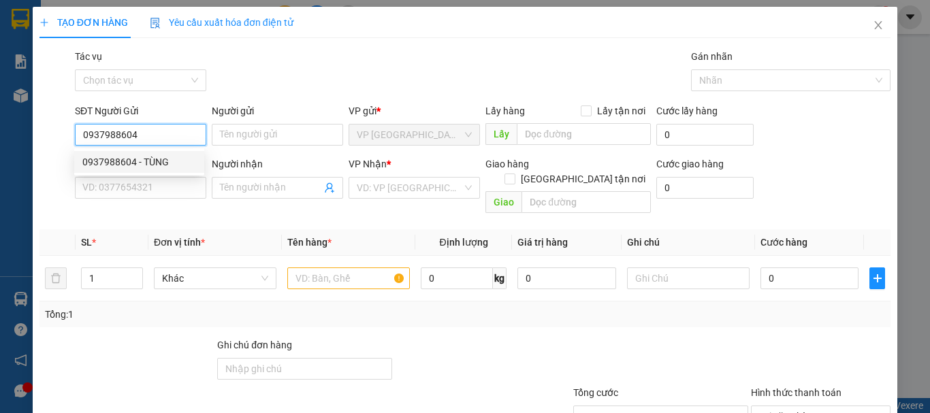
type input "NHUNG"
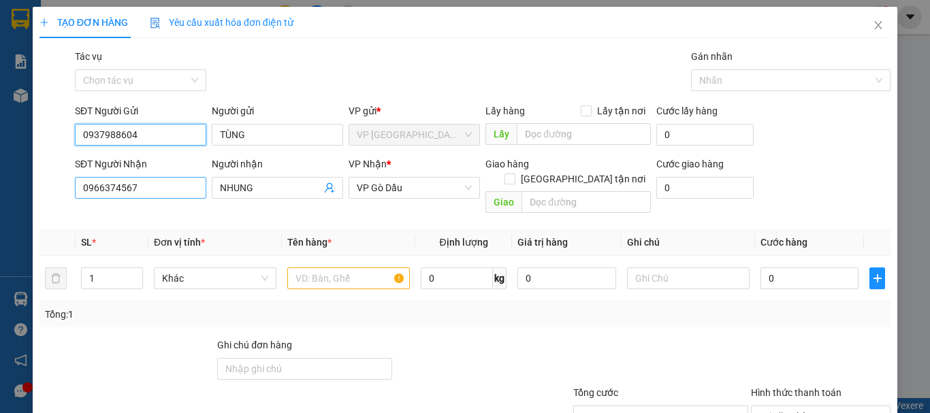
type input "25.000"
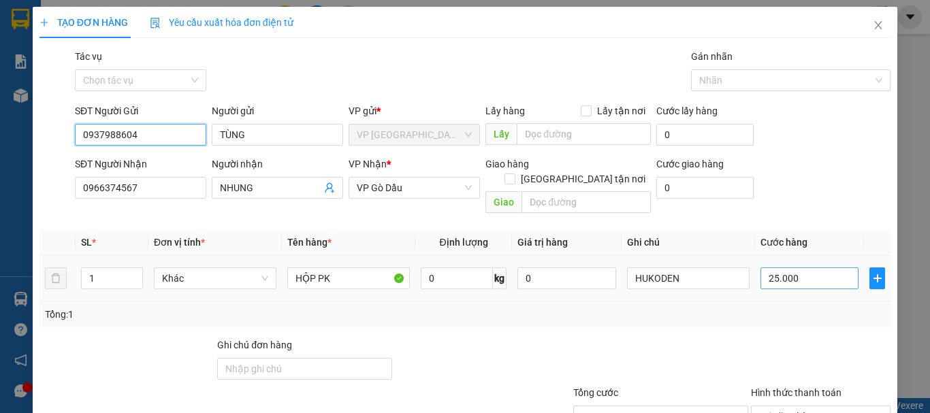
type input "0937988604"
click at [801, 268] on input "25.000" at bounding box center [810, 279] width 98 height 22
type input "2"
type input "20"
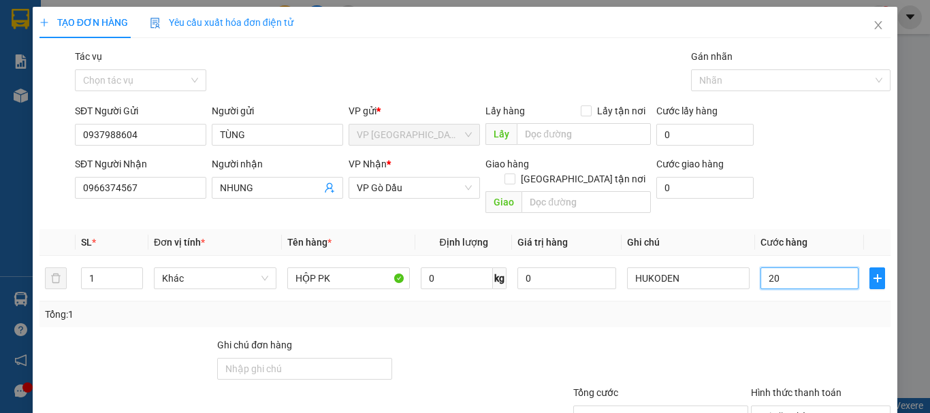
type input "20"
type input "20.000"
click at [828, 307] on div "Tổng: 1" at bounding box center [465, 314] width 840 height 15
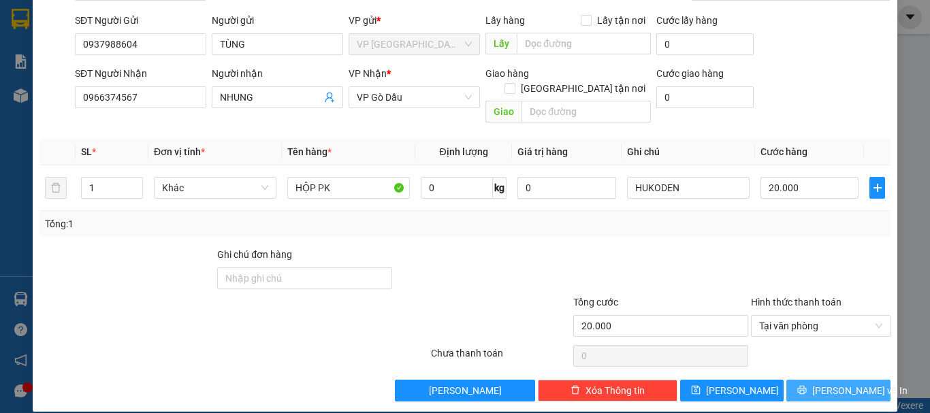
click at [815, 380] on button "[PERSON_NAME] và In" at bounding box center [839, 391] width 104 height 22
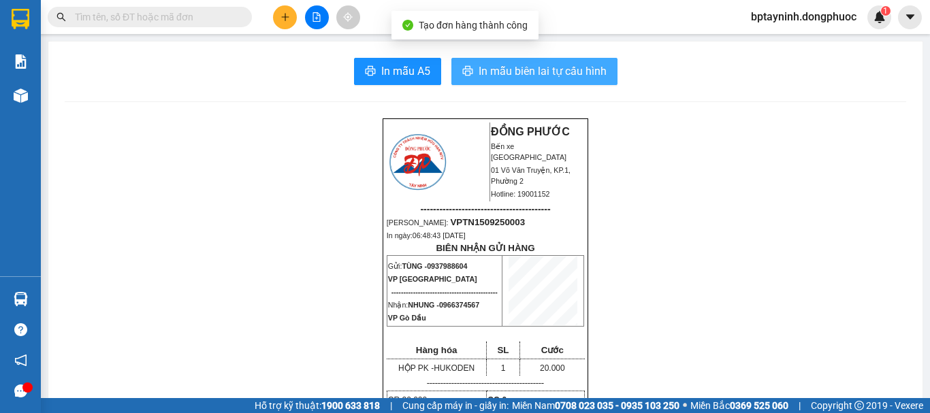
click at [530, 67] on span "In mẫu biên lai tự cấu hình" at bounding box center [543, 71] width 128 height 17
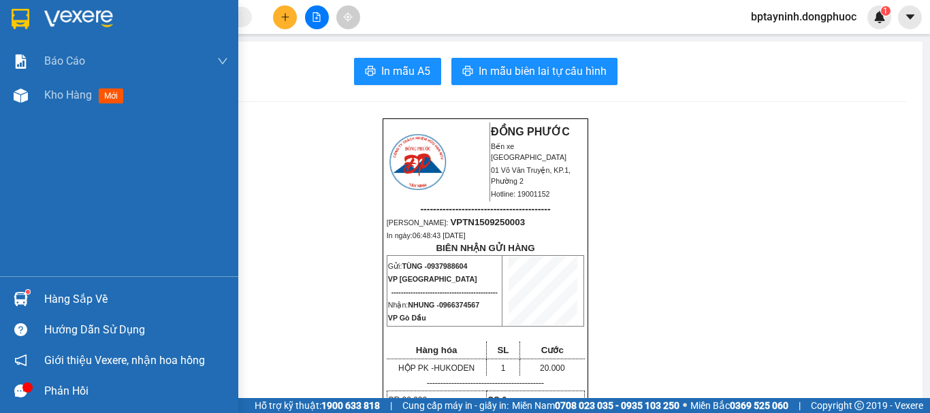
click at [80, 297] on div "Hàng sắp về" at bounding box center [136, 299] width 184 height 20
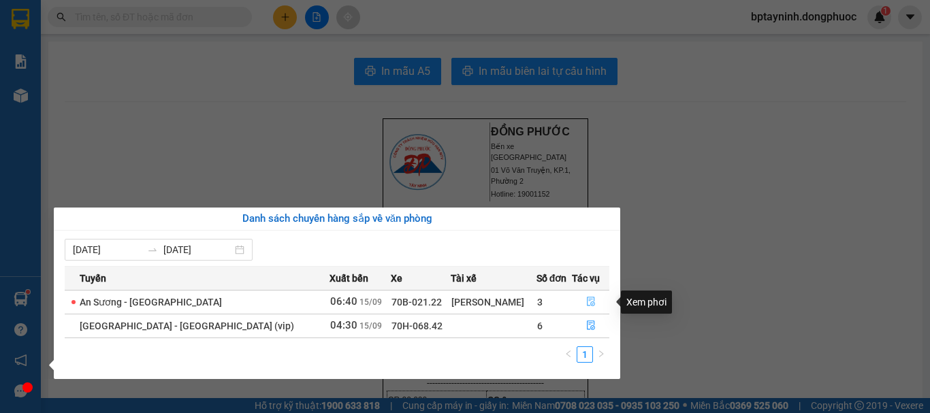
click at [584, 296] on button "button" at bounding box center [591, 303] width 36 height 22
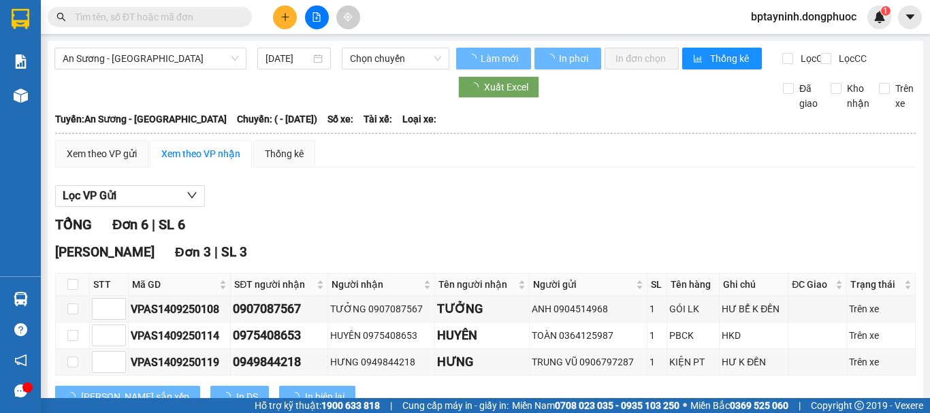
type input "[DATE]"
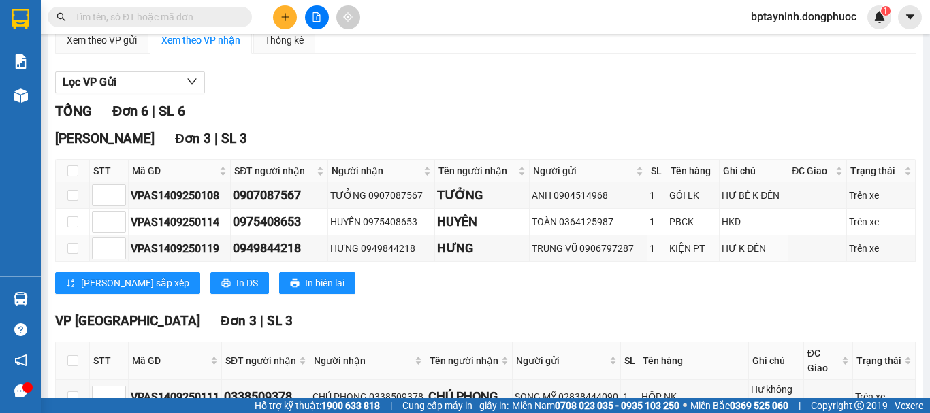
scroll to position [227, 0]
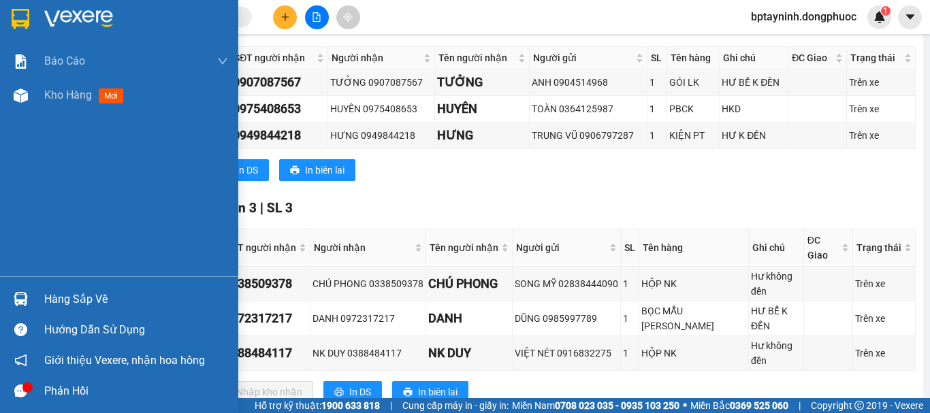
click at [42, 306] on div "Hàng sắp về" at bounding box center [119, 299] width 238 height 31
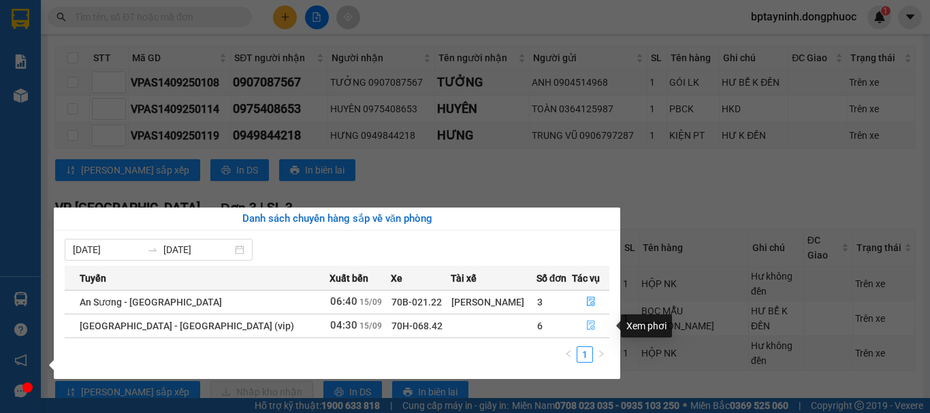
click at [586, 327] on icon "file-done" at bounding box center [591, 326] width 10 height 10
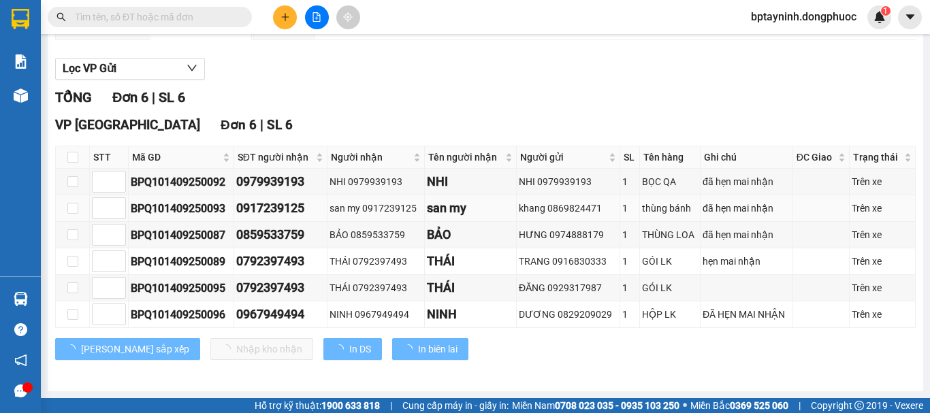
scroll to position [139, 0]
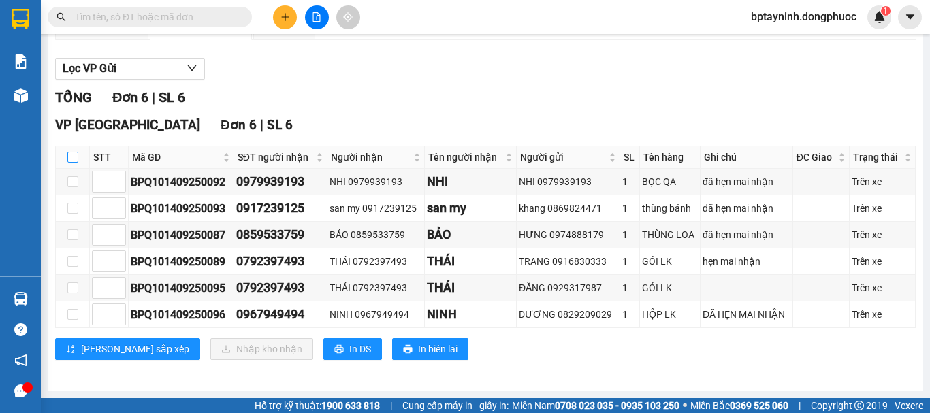
click at [75, 154] on input "checkbox" at bounding box center [72, 157] width 11 height 11
checkbox input "true"
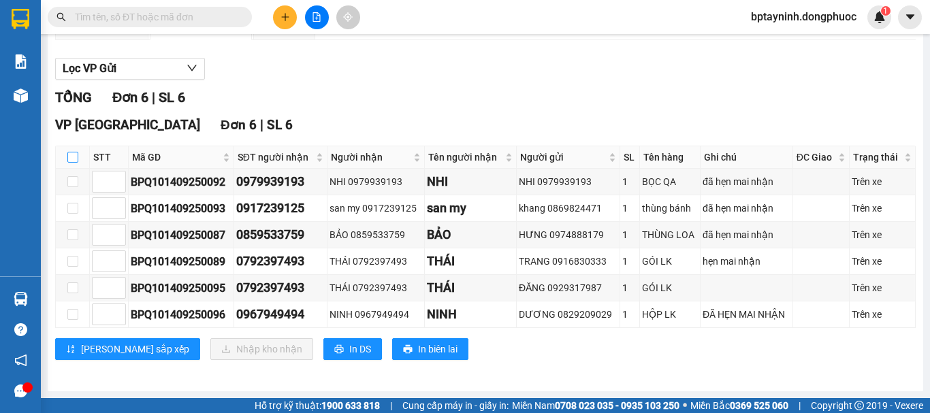
checkbox input "true"
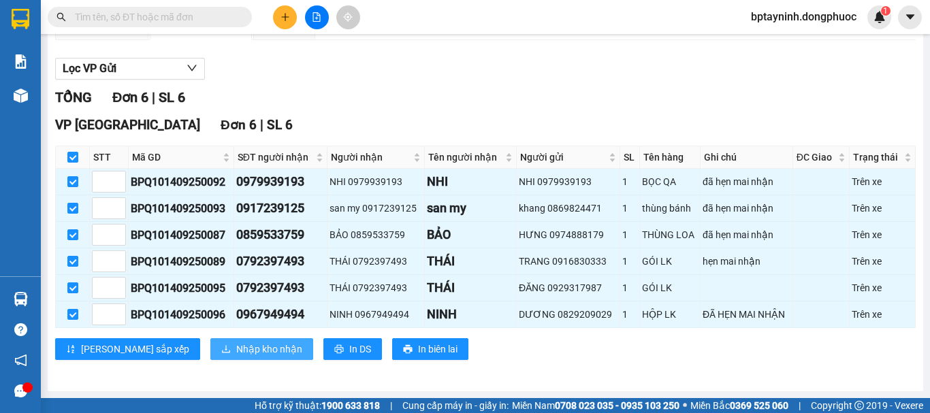
click at [236, 353] on span "Nhập kho nhận" at bounding box center [269, 349] width 66 height 15
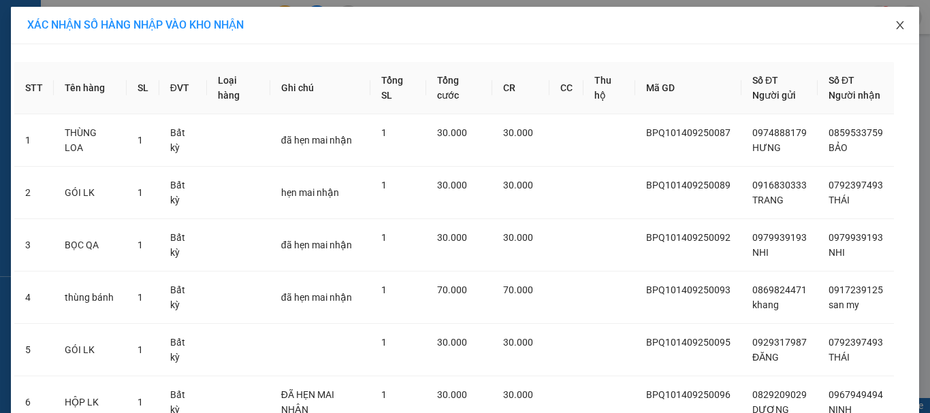
click at [903, 28] on span "Close" at bounding box center [900, 26] width 38 height 38
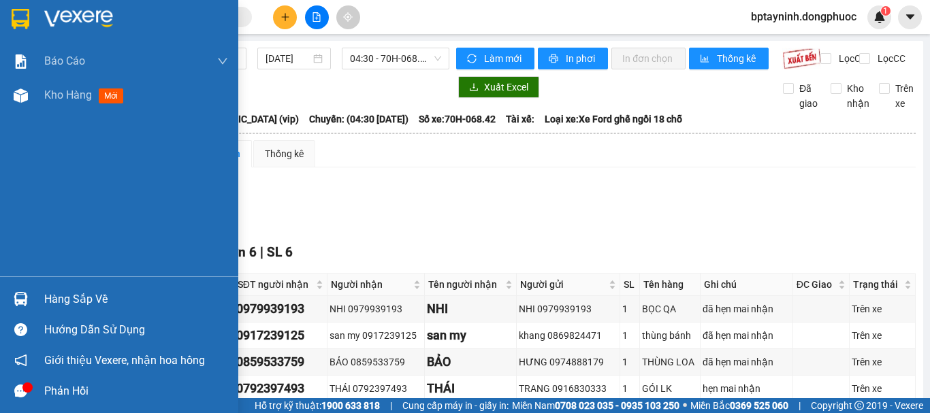
click at [30, 304] on div at bounding box center [21, 299] width 24 height 24
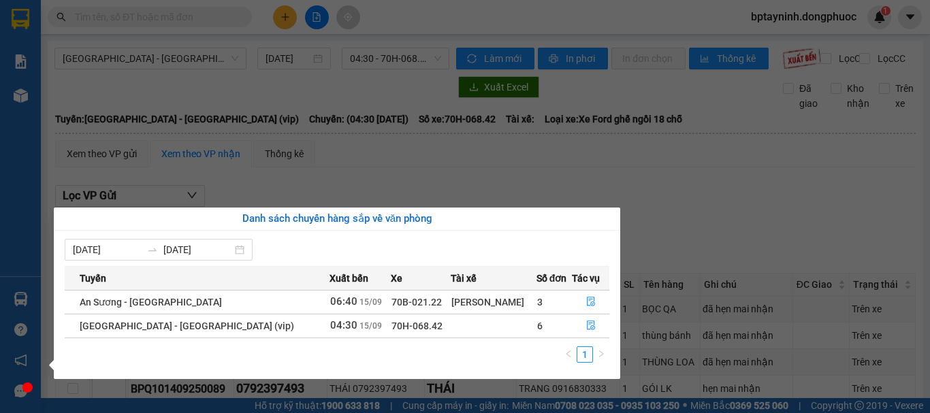
click at [740, 204] on section "Kết quả tìm kiếm ( 0 ) Bộ lọc No Data bptayninh.dongphuoc 1 Báo cáo Mẫu 1: Báo …" at bounding box center [465, 206] width 930 height 413
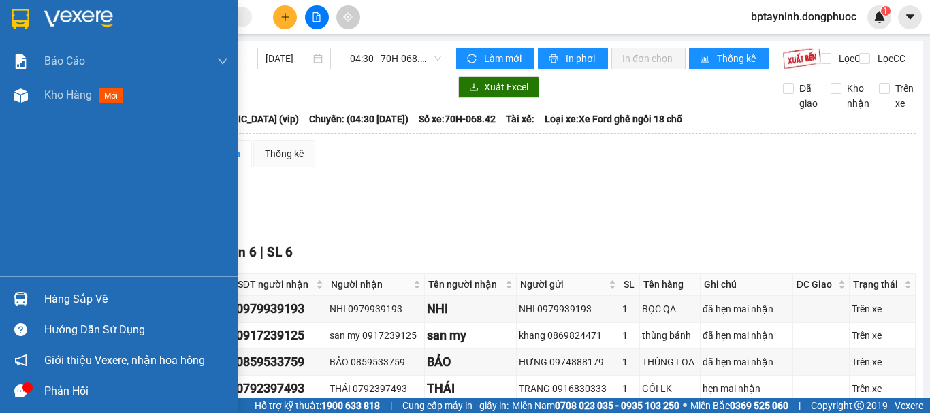
click at [42, 293] on div "Hàng sắp về" at bounding box center [119, 299] width 238 height 31
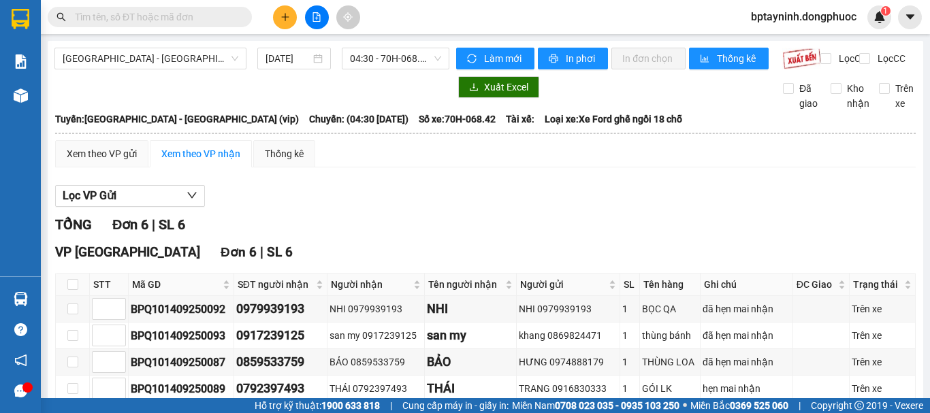
click at [721, 198] on section "Kết quả tìm kiếm ( 0 ) Bộ lọc No Data bptayninh.dongphuoc 1 Báo cáo Mẫu 1: Báo …" at bounding box center [465, 206] width 930 height 413
click at [204, 65] on span "[GEOGRAPHIC_DATA] - [GEOGRAPHIC_DATA] (vip)" at bounding box center [151, 58] width 176 height 20
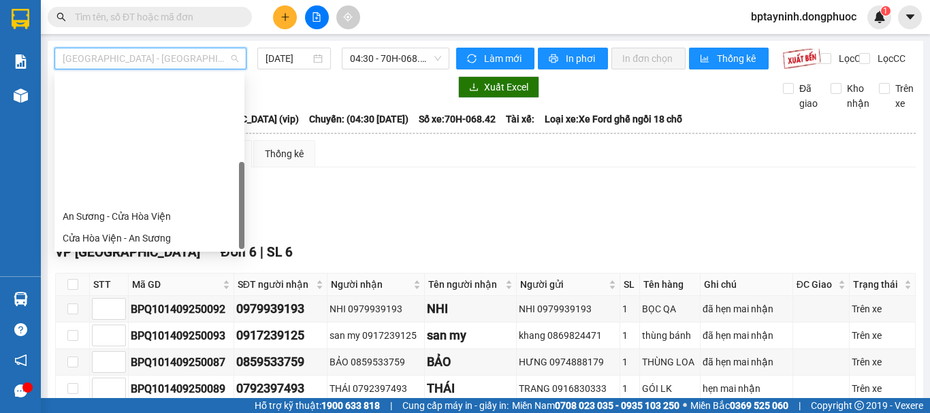
scroll to position [153, 0]
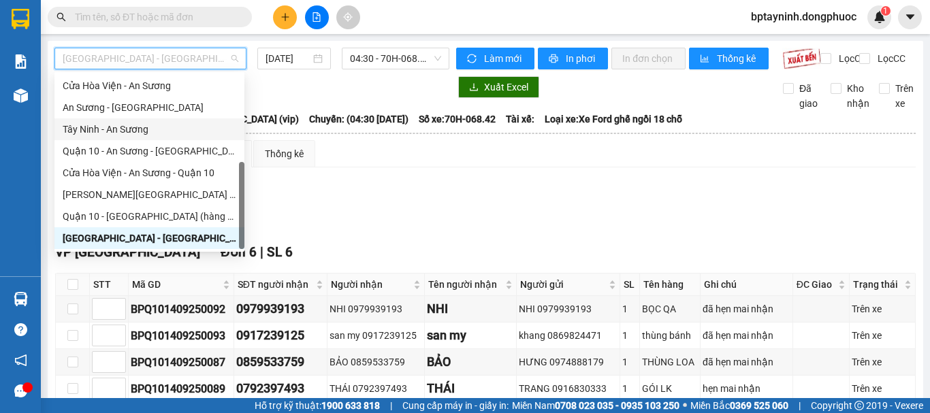
click at [136, 127] on div "Tây Ninh - An Sương" at bounding box center [150, 129] width 174 height 15
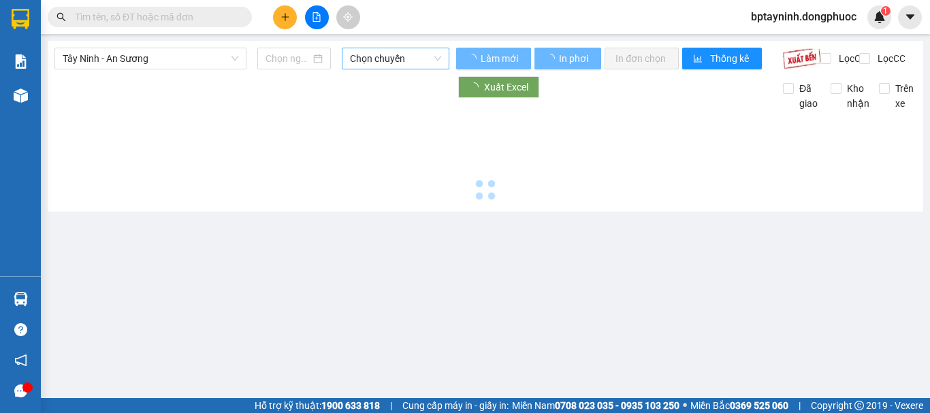
drag, startPoint x: 366, startPoint y: 74, endPoint x: 371, endPoint y: 67, distance: 8.3
click at [371, 69] on div "Tây Ninh - An Sương Chọn chuyến" at bounding box center [251, 59] width 395 height 22
type input "[DATE]"
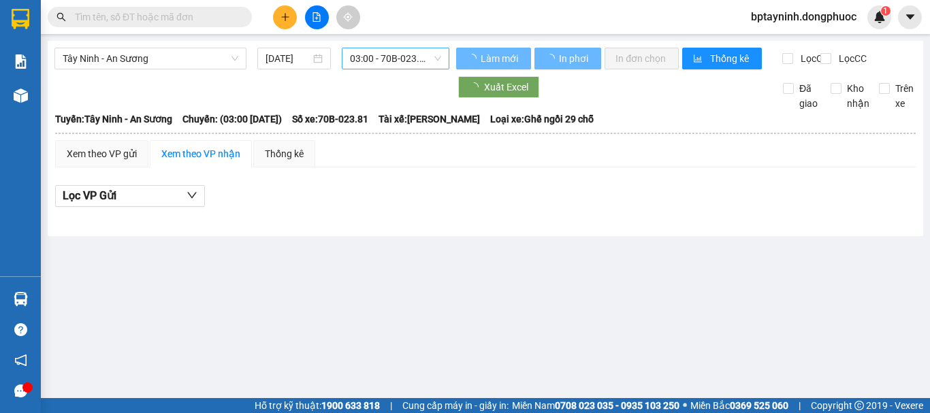
click at [375, 63] on span "03:00 - 70B-023.81" at bounding box center [395, 58] width 91 height 20
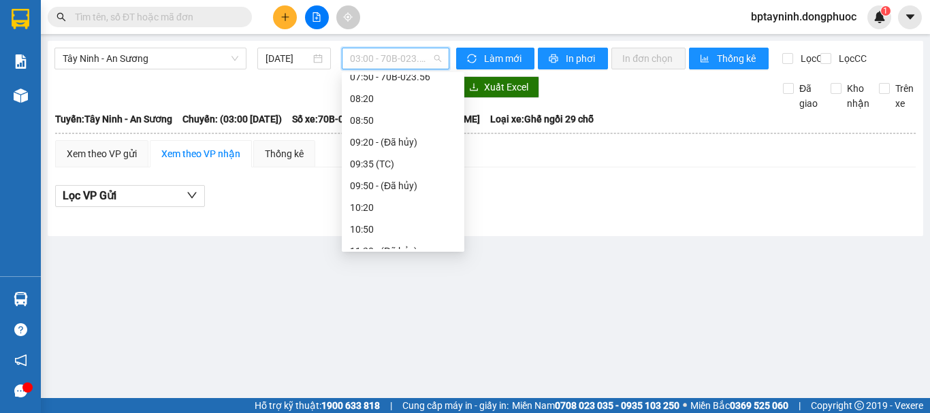
scroll to position [114, 0]
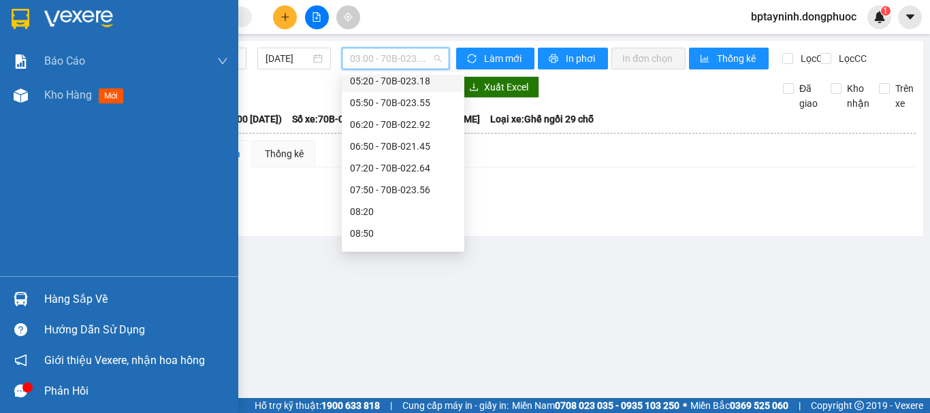
click at [42, 289] on div "Hàng sắp về" at bounding box center [119, 299] width 238 height 31
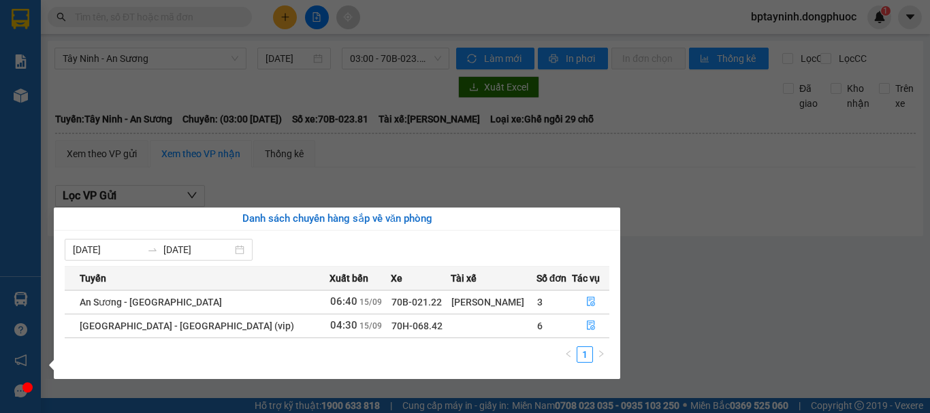
drag, startPoint x: 450, startPoint y: 184, endPoint x: 441, endPoint y: 149, distance: 35.8
click at [450, 178] on section "Kết quả tìm kiếm ( 0 ) Bộ lọc No Data bptayninh.dongphuoc 1 Báo cáo Mẫu 1: Báo …" at bounding box center [465, 206] width 930 height 413
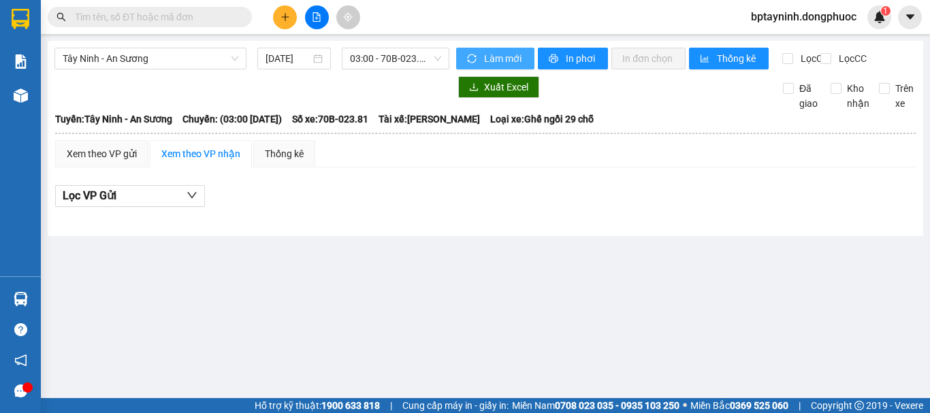
click at [463, 63] on button "Làm mới" at bounding box center [495, 59] width 78 height 22
click at [416, 57] on span "03:00 - 70B-023.81" at bounding box center [395, 58] width 91 height 20
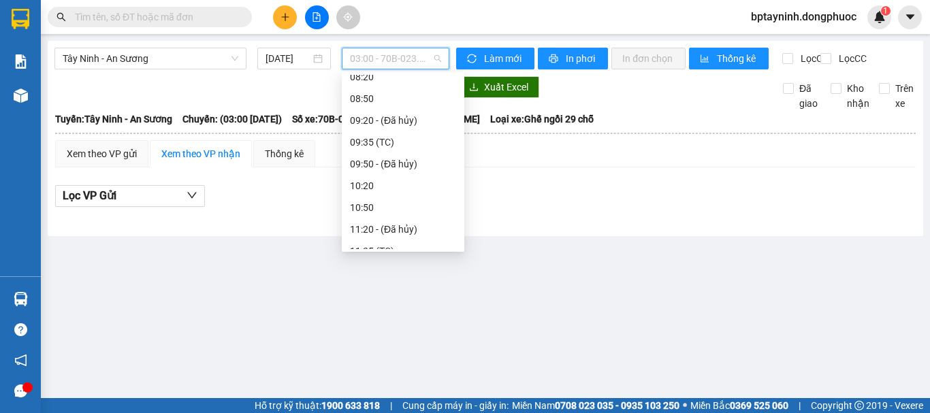
scroll to position [136, 0]
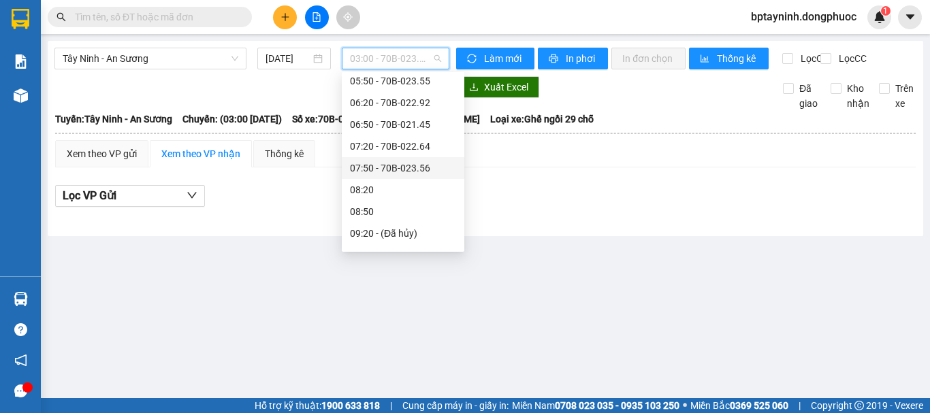
click at [542, 203] on div "Lọc VP Gửi" at bounding box center [485, 196] width 861 height 22
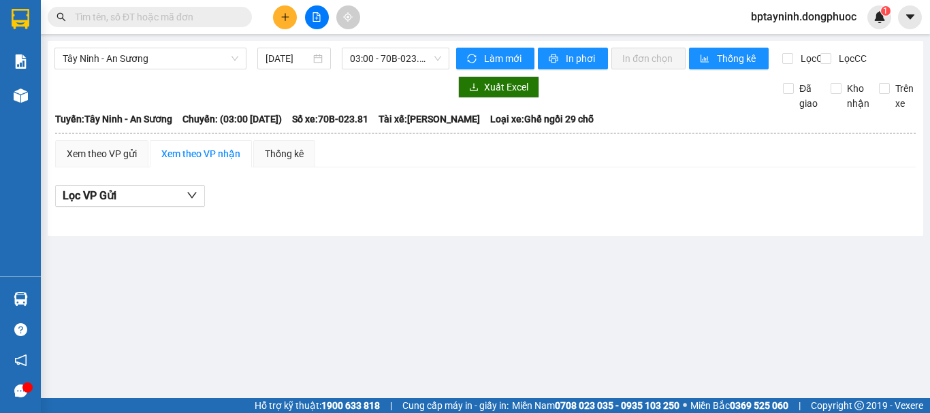
click at [195, 69] on div "Tây Ninh - An Sương 15/09/2025 03:00 - 70B-023.81" at bounding box center [251, 59] width 395 height 22
click at [195, 62] on span "Tây Ninh - An Sương" at bounding box center [151, 58] width 176 height 20
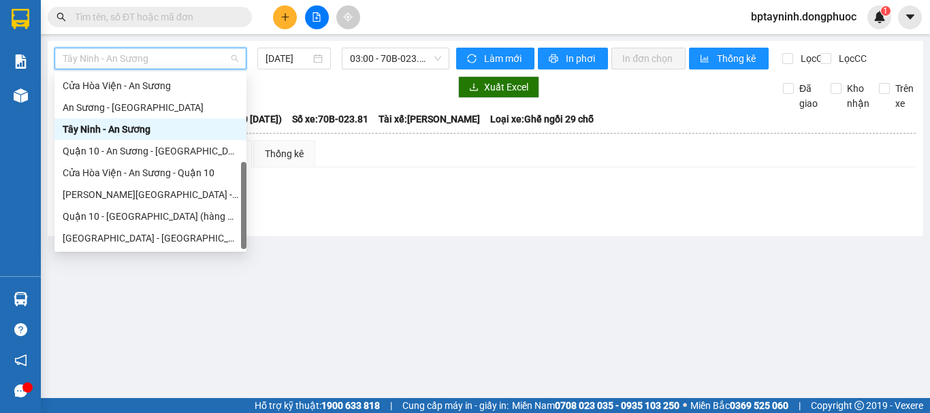
scroll to position [0, 0]
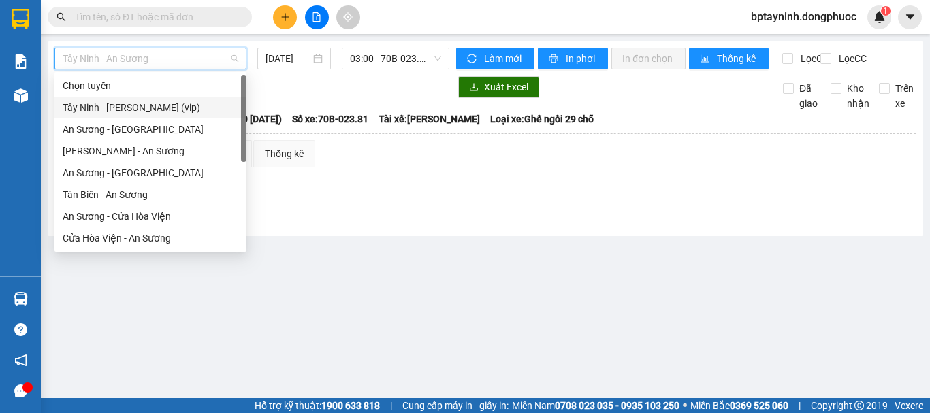
click at [175, 106] on div "Tây Ninh - Hồ Chí Minh (vip)" at bounding box center [151, 107] width 176 height 15
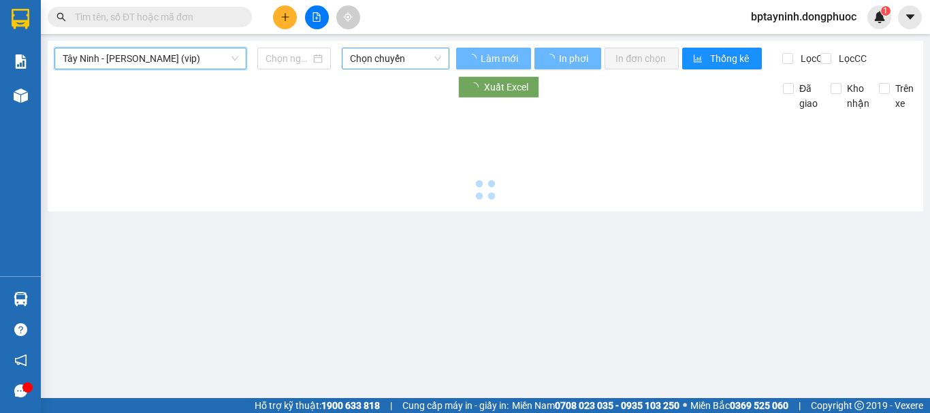
drag, startPoint x: 390, startPoint y: 55, endPoint x: 395, endPoint y: 116, distance: 61.5
click at [390, 55] on span "Chọn chuyến" at bounding box center [395, 58] width 91 height 20
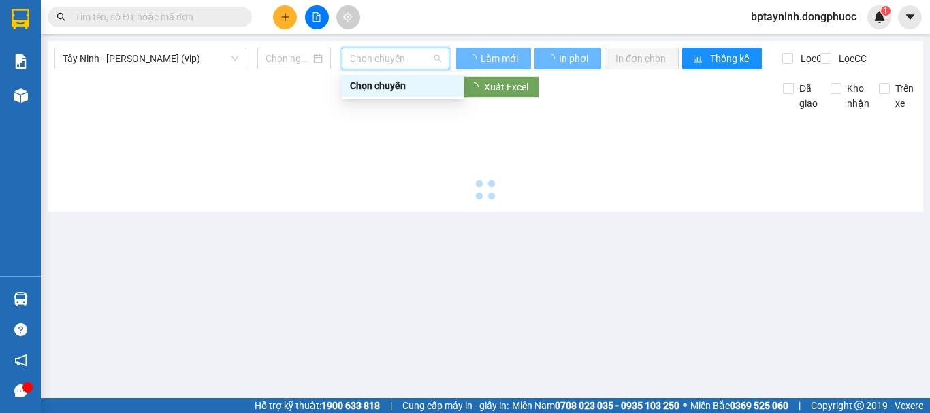
type input "[DATE]"
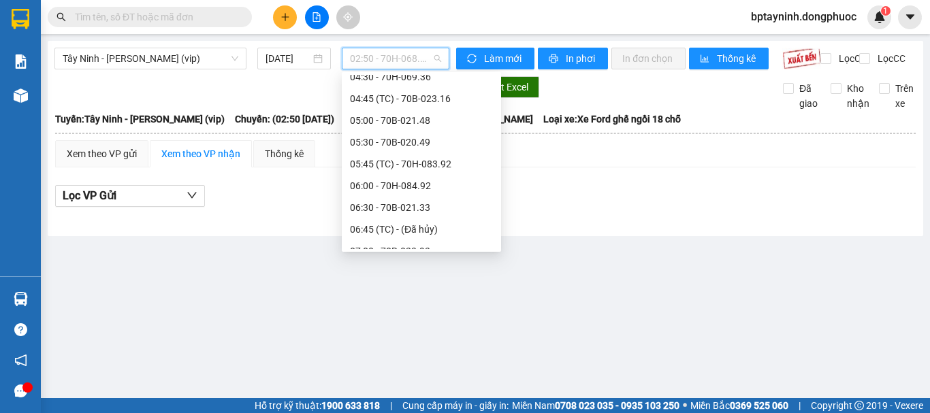
scroll to position [341, 0]
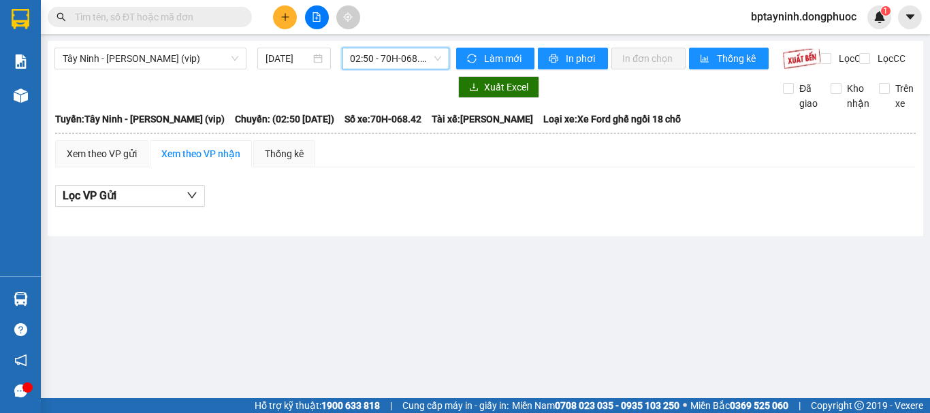
click at [288, 16] on icon "plus" at bounding box center [286, 17] width 10 height 10
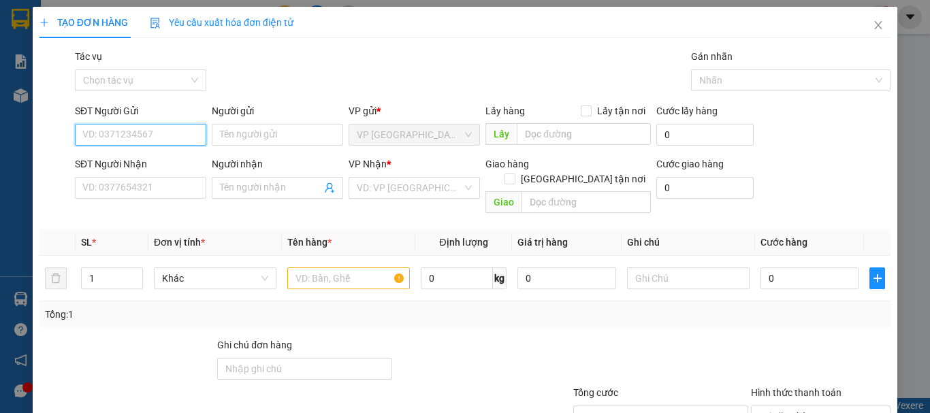
click at [134, 133] on input "SĐT Người Gửi" at bounding box center [140, 135] width 131 height 22
click at [113, 134] on input "081427938" at bounding box center [140, 135] width 131 height 22
type input "0814271938"
click at [158, 160] on div "0814271938 - NHUNG" at bounding box center [139, 162] width 114 height 15
type input "NHUNG"
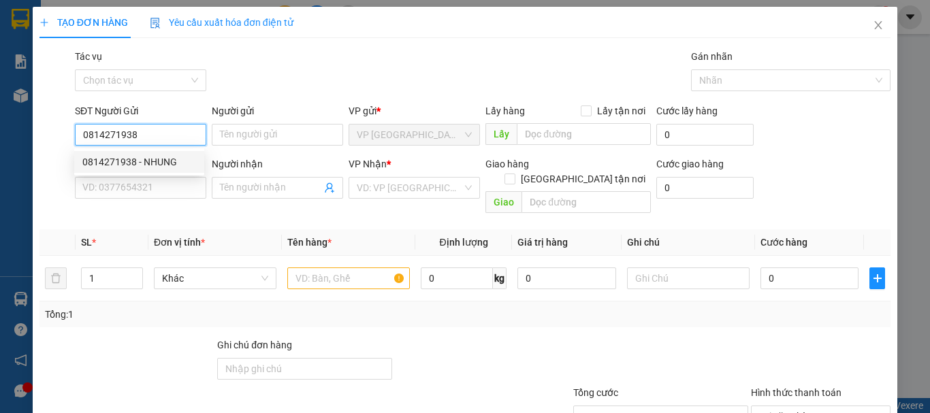
type input "0933930781"
type input "DŨNG"
type input "20.000"
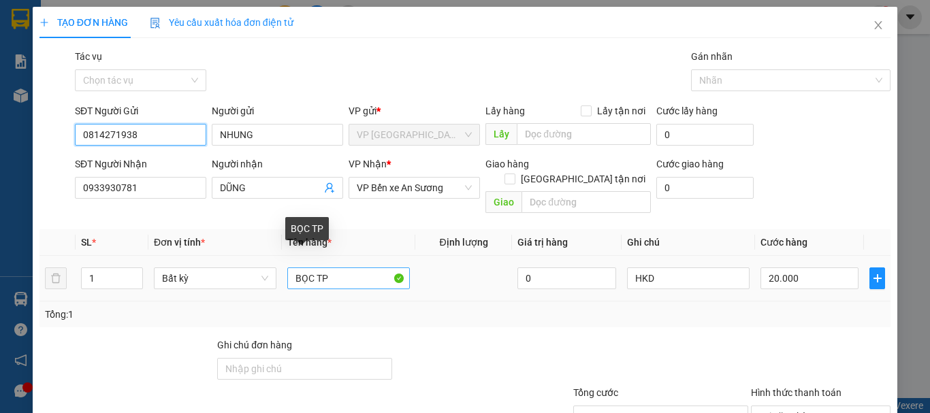
type input "0814271938"
click at [311, 268] on input "BỌC TP" at bounding box center [348, 279] width 123 height 22
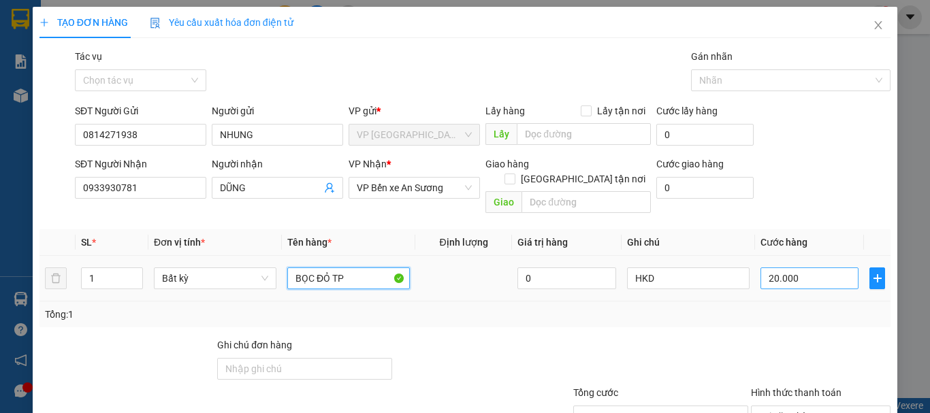
type input "BỌC ĐỎ TP"
click at [804, 268] on input "20.000" at bounding box center [810, 279] width 98 height 22
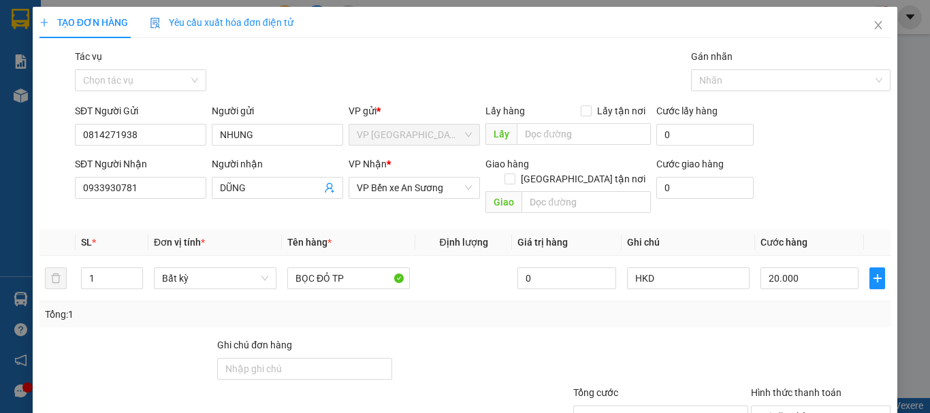
click at [787, 316] on div "Transit Pickup Surcharge Ids Transit Deliver Surcharge Ids Transit Deliver Surc…" at bounding box center [465, 270] width 851 height 443
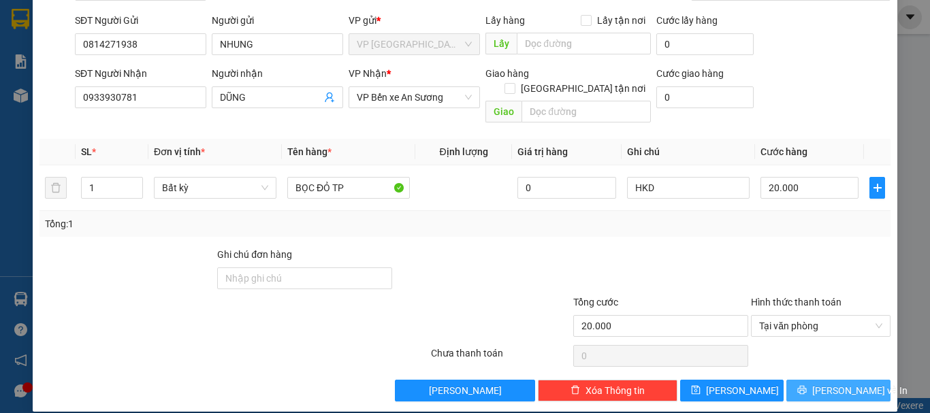
drag, startPoint x: 834, startPoint y: 374, endPoint x: 806, endPoint y: 371, distance: 27.4
click at [832, 383] on span "[PERSON_NAME] và In" at bounding box center [860, 390] width 95 height 15
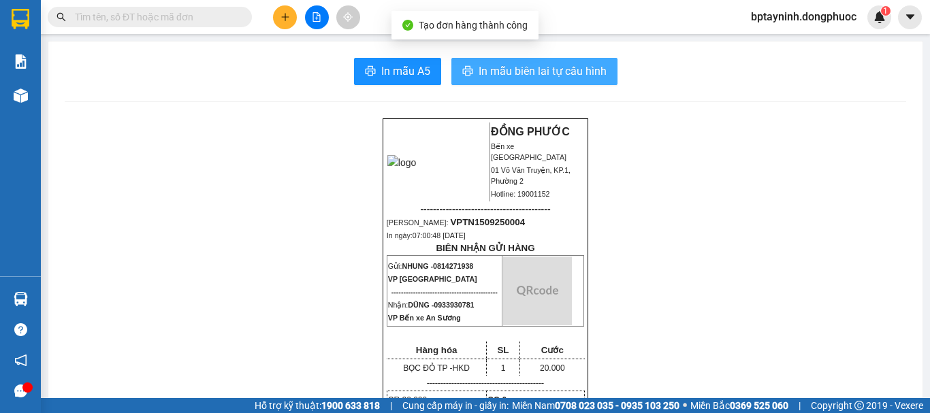
click at [587, 62] on button "In mẫu biên lai tự cấu hình" at bounding box center [535, 71] width 166 height 27
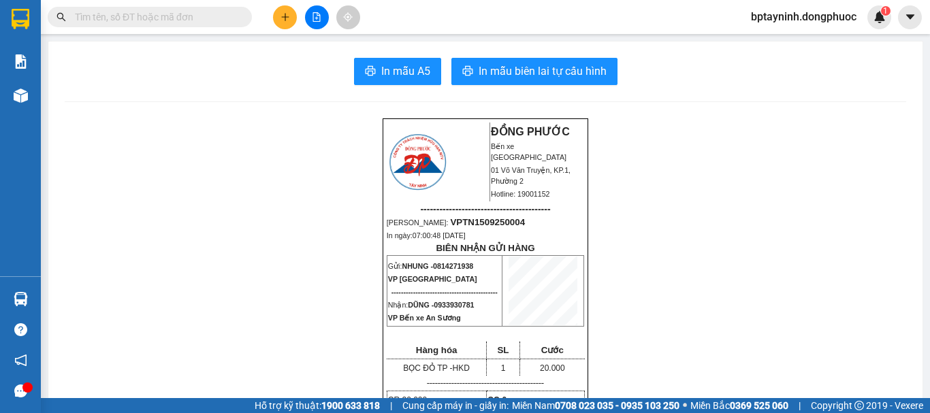
click at [127, 14] on input "text" at bounding box center [155, 17] width 161 height 15
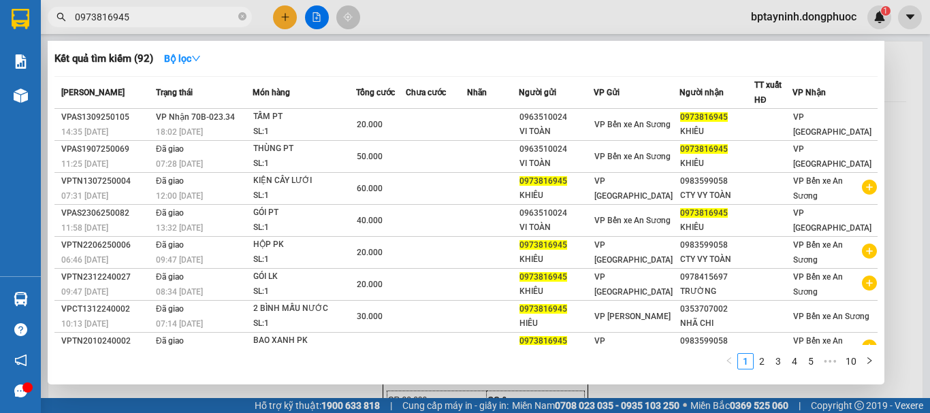
type input "0973816945"
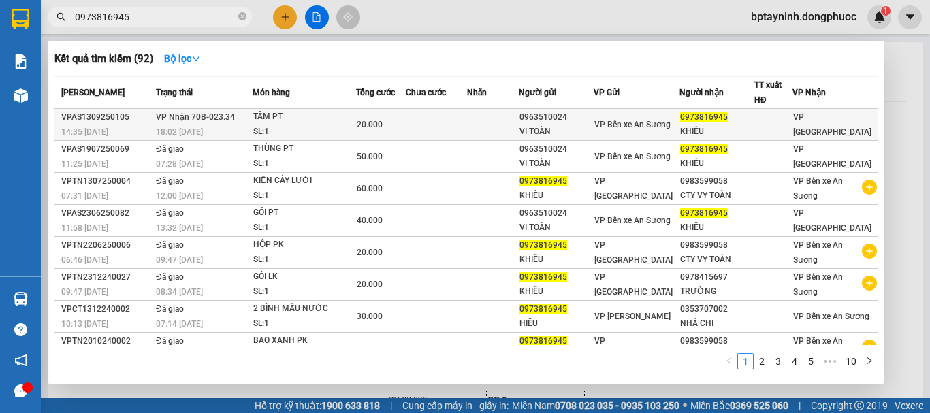
click at [351, 130] on div "SL: 1" at bounding box center [304, 132] width 102 height 15
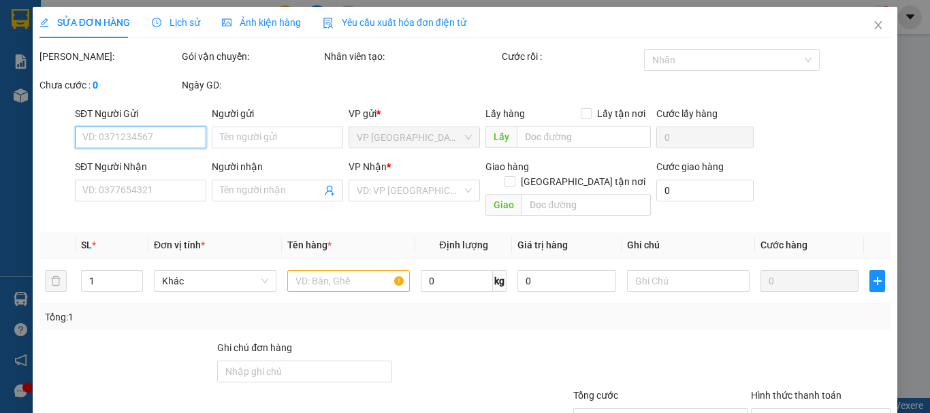
scroll to position [93, 0]
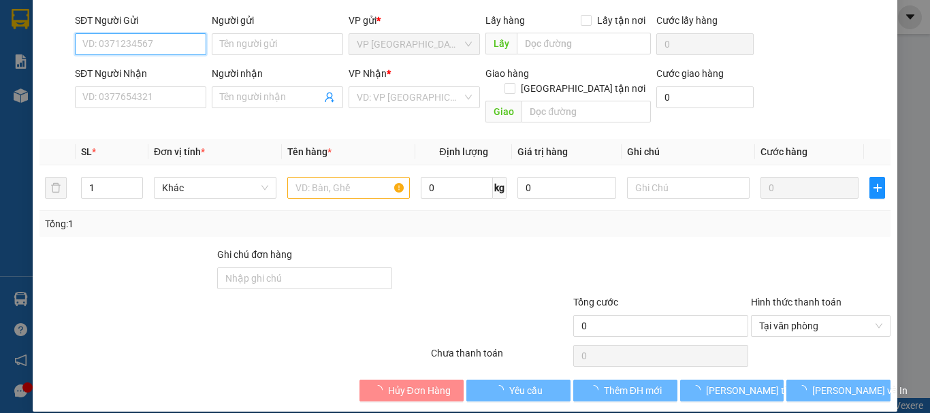
type input "0963510024"
type input "VI TOÀN"
type input "0973816945"
type input "KHIÊU"
type input "20.000"
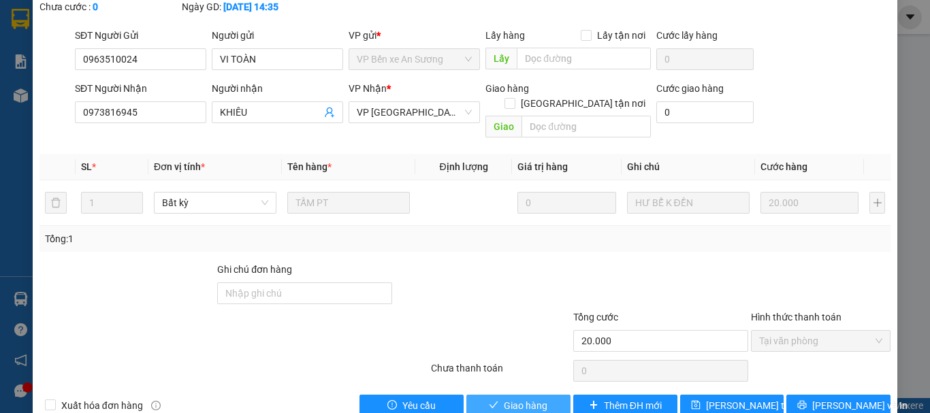
click at [514, 398] on span "Giao hàng" at bounding box center [526, 405] width 44 height 15
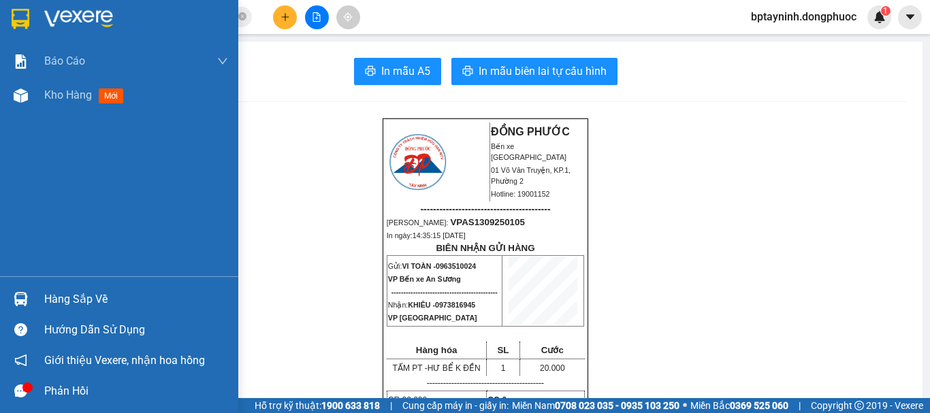
click at [53, 298] on div "Hàng sắp về" at bounding box center [136, 299] width 184 height 20
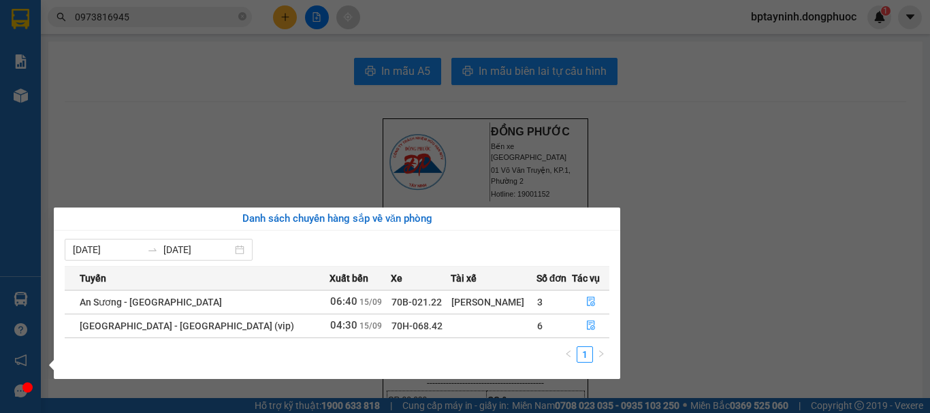
click at [128, 17] on section "Kết quả tìm kiếm ( 92 ) Bộ lọc Mã ĐH Trạng thái Món hàng Tổng cước Chưa cước Nh…" at bounding box center [465, 206] width 930 height 413
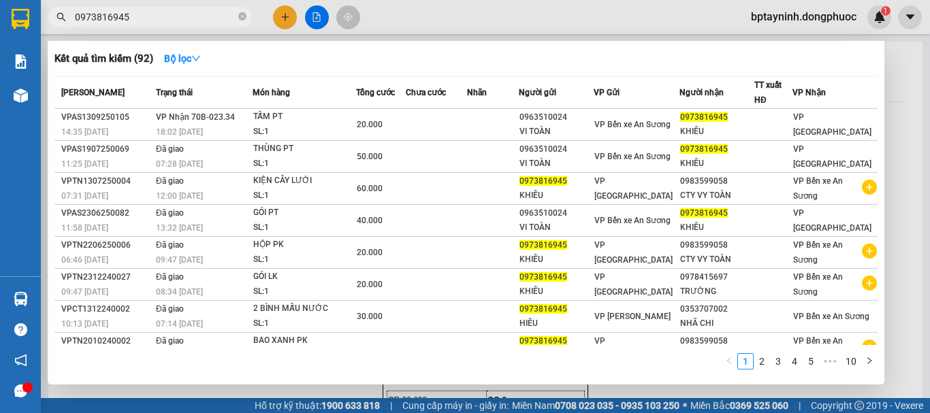
drag, startPoint x: 138, startPoint y: 14, endPoint x: 0, endPoint y: 58, distance: 144.3
click at [0, 58] on section "Kết quả tìm kiếm ( 92 ) Bộ lọc Mã ĐH Trạng thái Món hàng Tổng cước Chưa cước Nh…" at bounding box center [465, 206] width 930 height 413
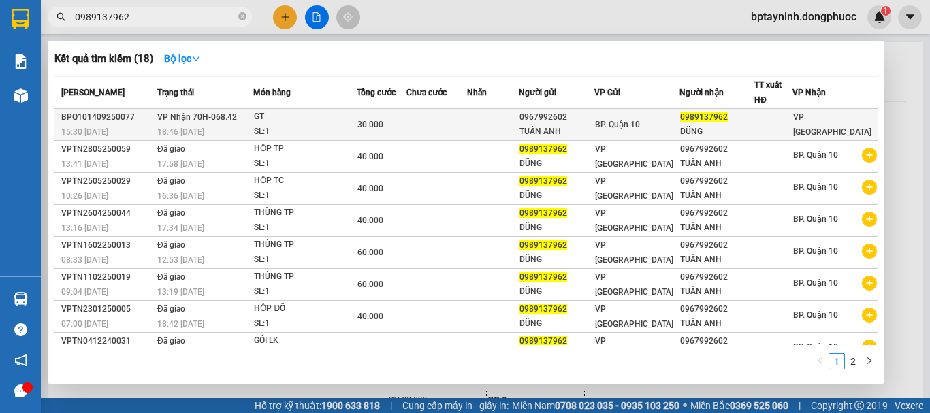
type input "0989137962"
click at [315, 123] on div "GT" at bounding box center [305, 117] width 102 height 15
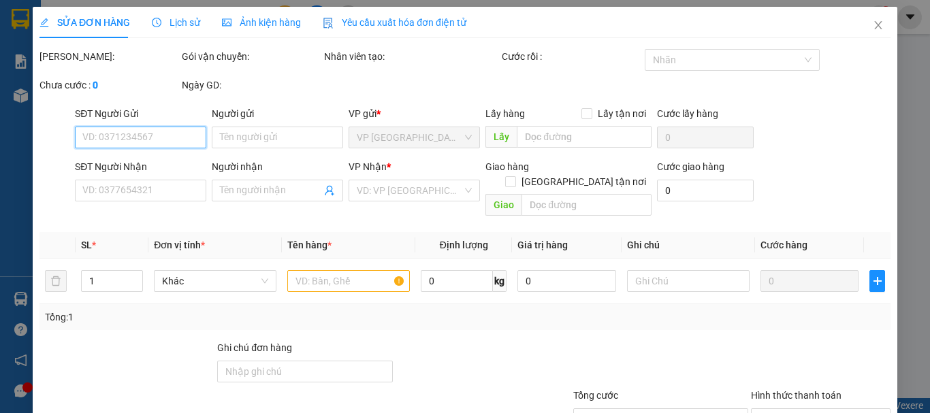
type input "0967992602"
type input "TUẤN ANH"
type input "0989137962"
type input "DŨNG"
type input "30.000"
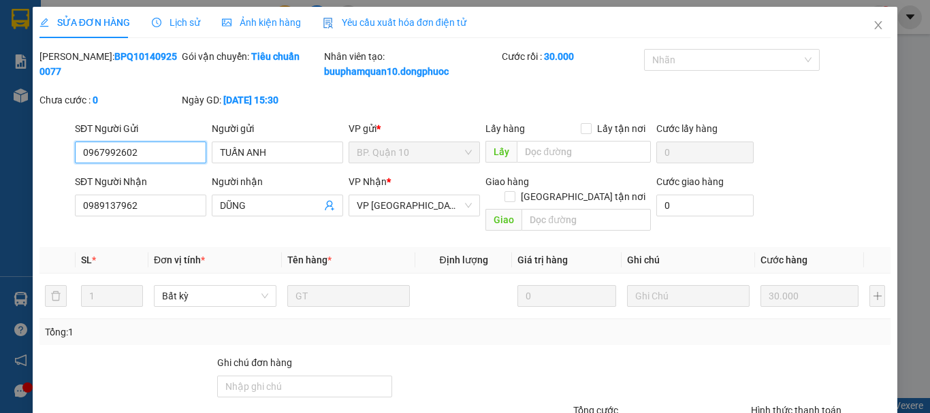
scroll to position [108, 0]
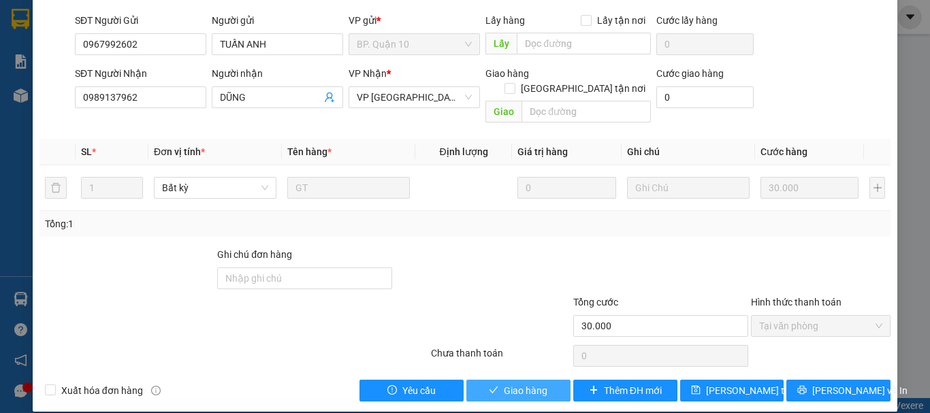
click at [524, 380] on button "Giao hàng" at bounding box center [519, 391] width 104 height 22
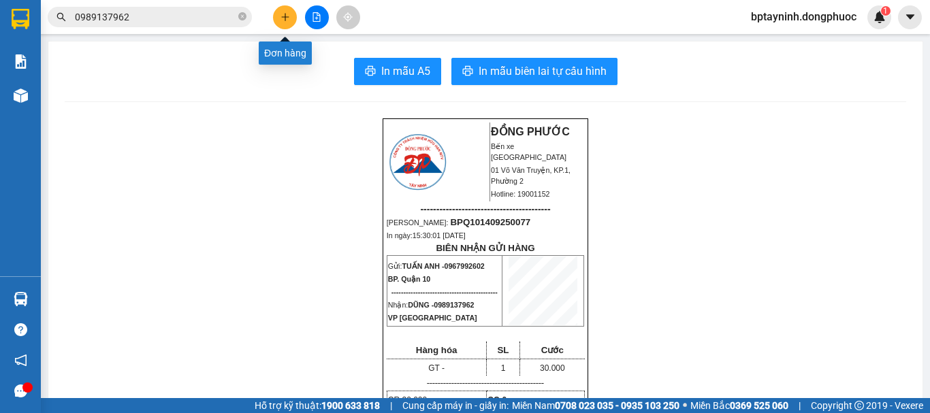
click at [289, 25] on button at bounding box center [285, 17] width 24 height 24
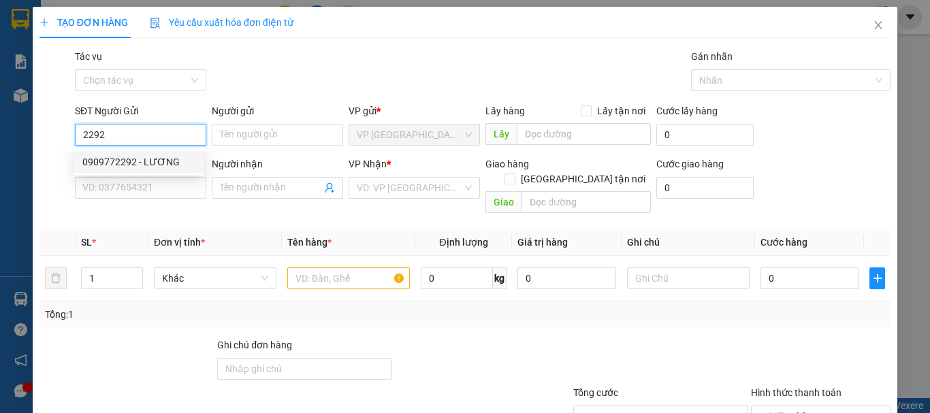
click at [148, 155] on div "0909772292 - LƯƠNG" at bounding box center [139, 162] width 114 height 15
type input "0909772292"
type input "LƯƠNG"
type input "0973113907"
type input "LONG"
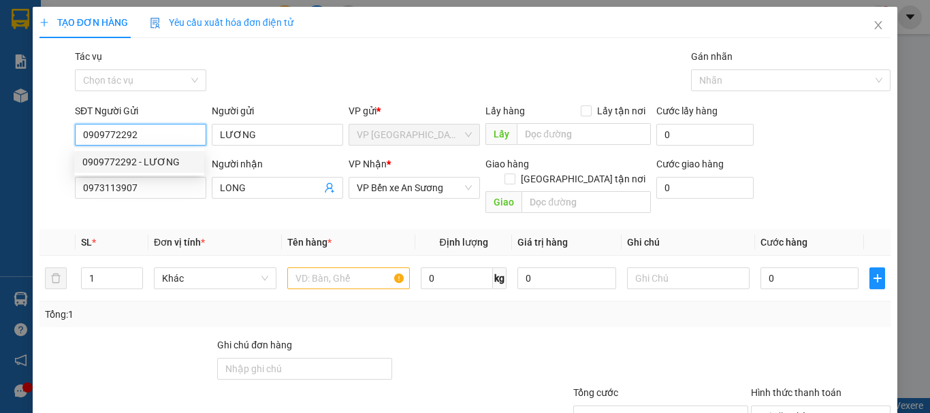
type input "20.000"
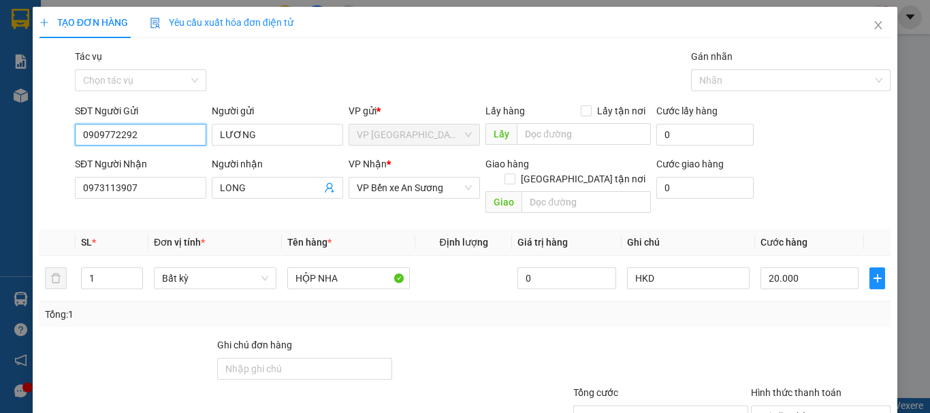
scroll to position [91, 0]
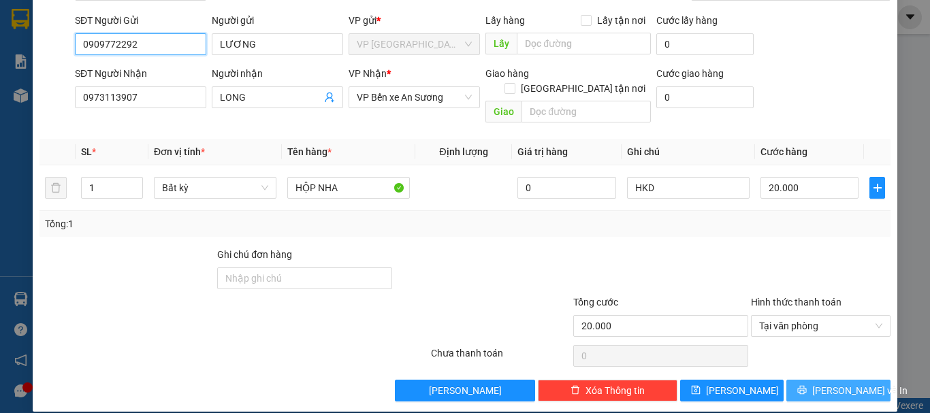
type input "0909772292"
drag, startPoint x: 860, startPoint y: 373, endPoint x: 851, endPoint y: 375, distance: 9.1
click at [860, 380] on button "[PERSON_NAME] và In" at bounding box center [839, 391] width 104 height 22
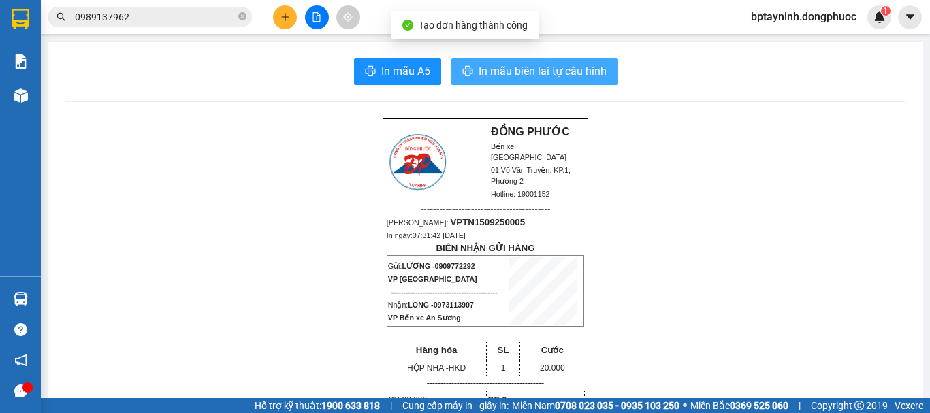
click at [546, 74] on span "In mẫu biên lai tự cấu hình" at bounding box center [543, 71] width 128 height 17
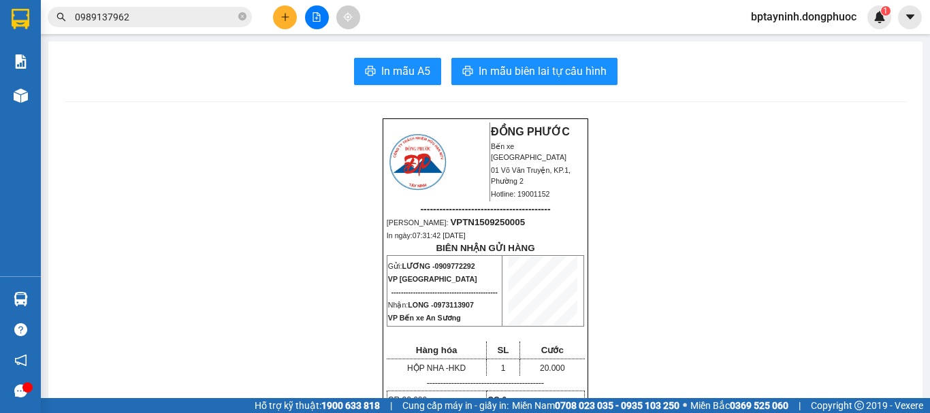
click at [148, 15] on input "0989137962" at bounding box center [155, 17] width 161 height 15
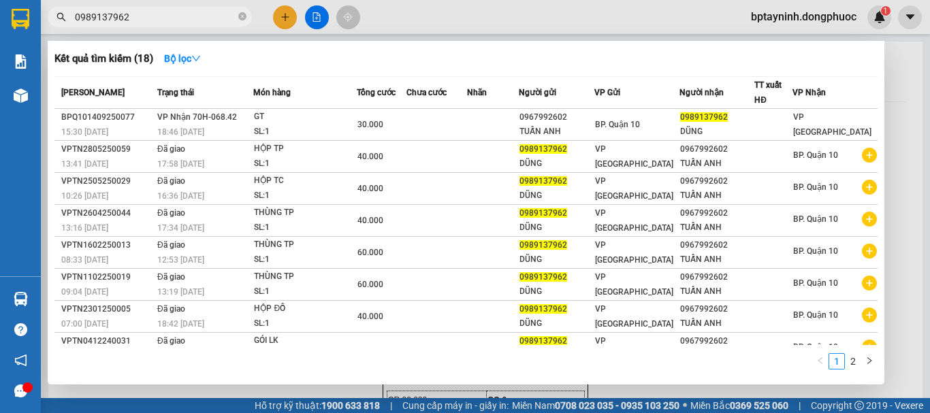
drag, startPoint x: 150, startPoint y: 17, endPoint x: 0, endPoint y: 104, distance: 173.0
click at [0, 78] on section "Kết quả tìm kiếm ( 18 ) Bộ lọc Mã ĐH Trạng thái Món hàng Tổng cước Chưa cước Nh…" at bounding box center [465, 206] width 930 height 413
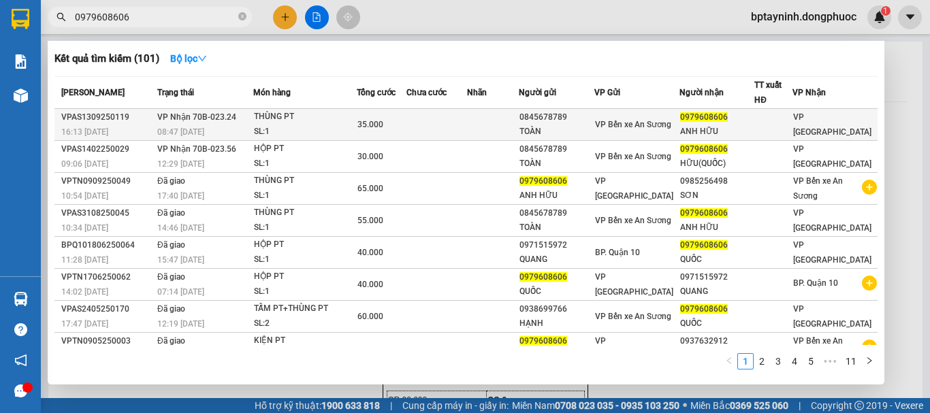
type input "0979608606"
click at [300, 120] on div "THÙNG PT" at bounding box center [305, 117] width 102 height 15
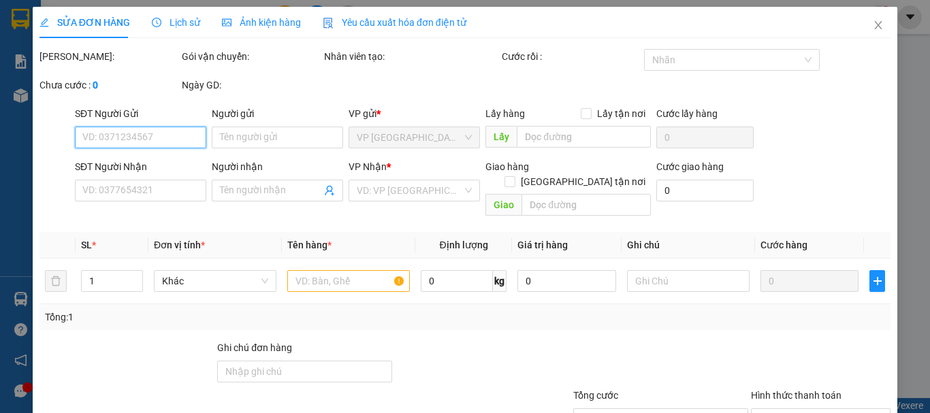
type input "0845678789"
type input "TOÀN"
type input "0979608606"
type input "ANH HỮU"
type input "35.000"
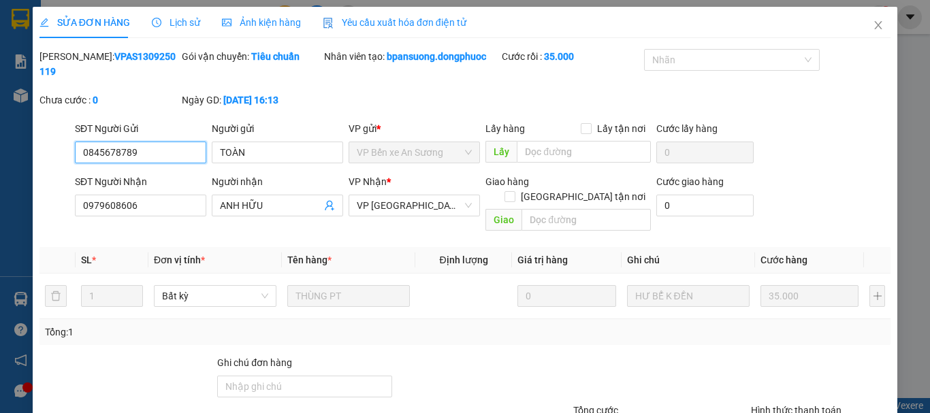
scroll to position [93, 0]
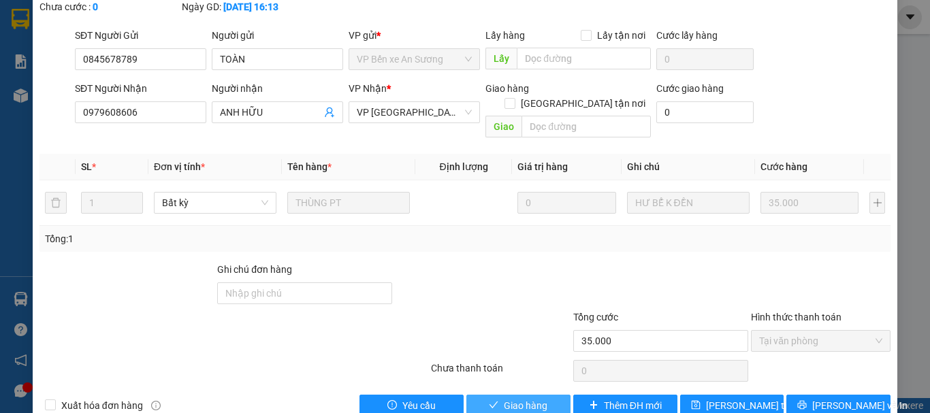
click at [524, 395] on button "Giao hàng" at bounding box center [519, 406] width 104 height 22
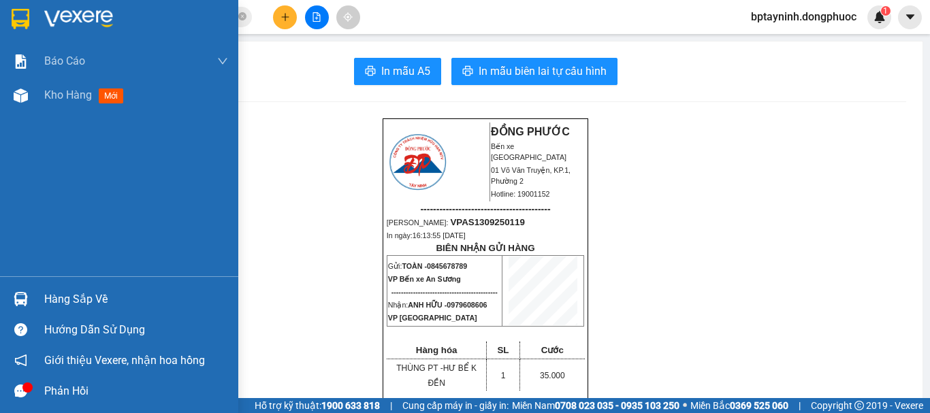
click at [129, 290] on div "Hàng sắp về" at bounding box center [136, 299] width 184 height 20
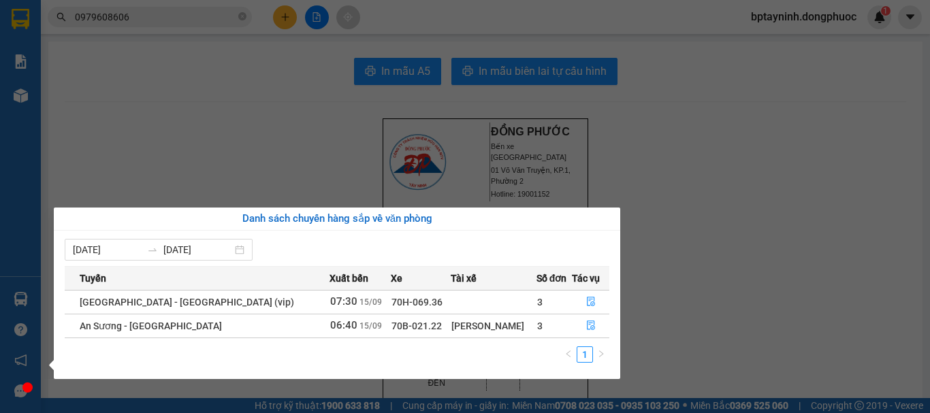
click at [698, 171] on section "Kết quả tìm kiếm ( 101 ) Bộ lọc Mã ĐH Trạng thái Món hàng Tổng cước Chưa cước N…" at bounding box center [465, 206] width 930 height 413
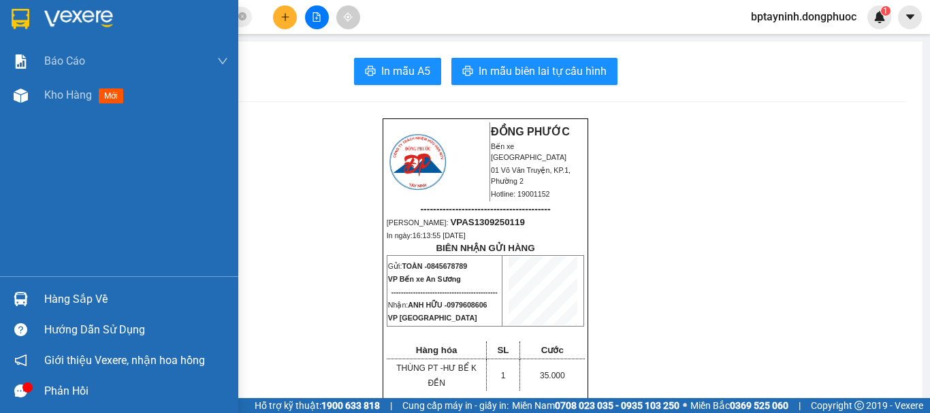
click at [37, 286] on div "Hàng sắp về" at bounding box center [119, 299] width 238 height 31
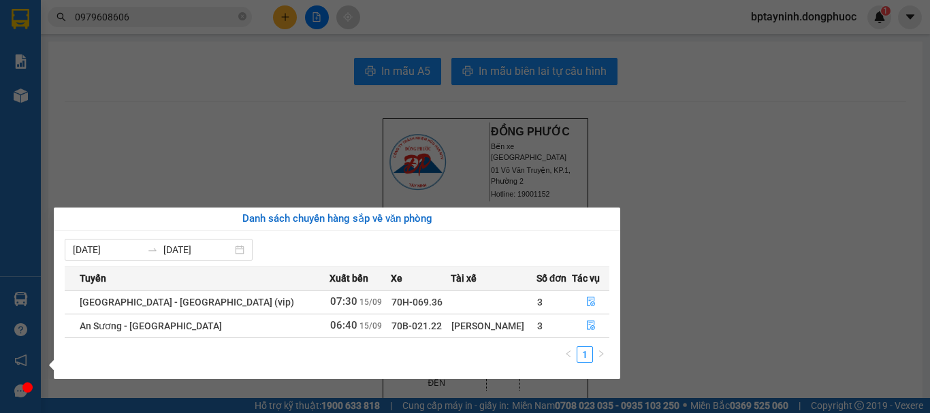
click at [704, 187] on section "Kết quả tìm kiếm ( 101 ) Bộ lọc Mã ĐH Trạng thái Món hàng Tổng cước Chưa cước N…" at bounding box center [465, 206] width 930 height 413
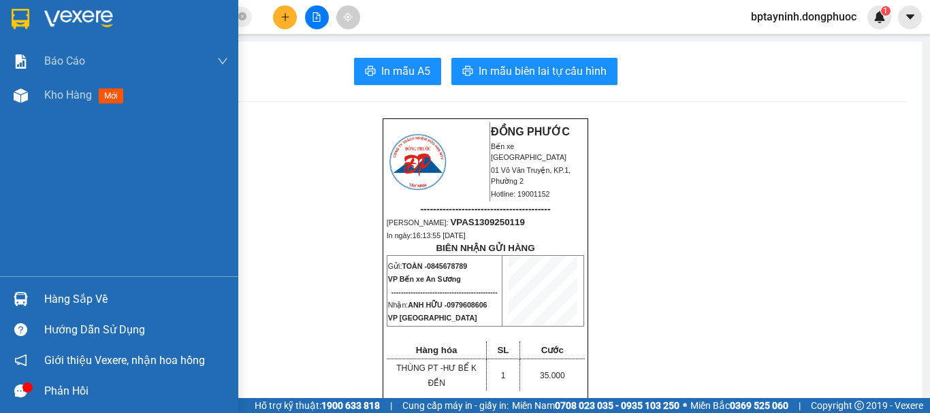
drag, startPoint x: 59, startPoint y: 297, endPoint x: 71, endPoint y: 293, distance: 12.3
click at [60, 296] on div "Hàng sắp về" at bounding box center [136, 299] width 184 height 20
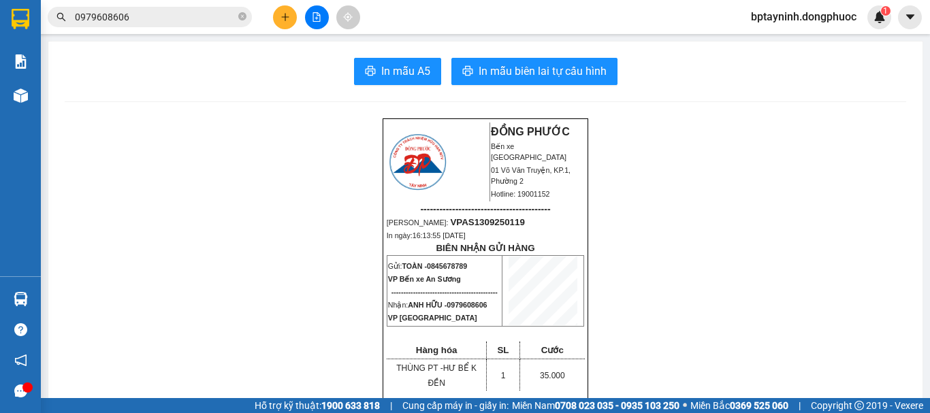
click at [657, 190] on section "Kết quả tìm kiếm ( 101 ) Bộ lọc Mã ĐH Trạng thái Món hàng Tổng cước Chưa cước N…" at bounding box center [465, 206] width 930 height 413
click at [315, 16] on icon "file-add" at bounding box center [317, 17] width 10 height 10
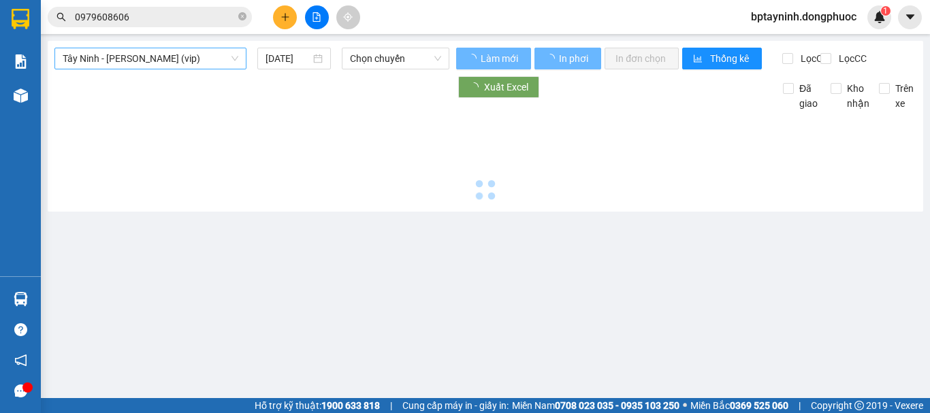
click at [174, 55] on span "Tây Ninh - [PERSON_NAME] (vip)" at bounding box center [151, 58] width 176 height 20
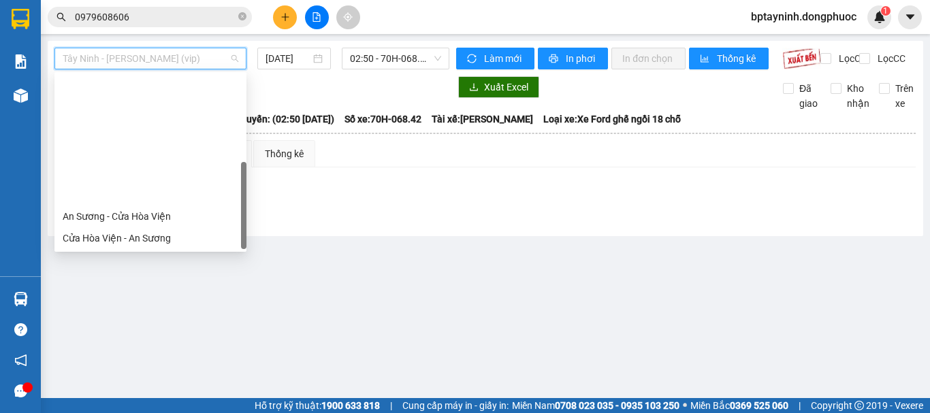
scroll to position [153, 0]
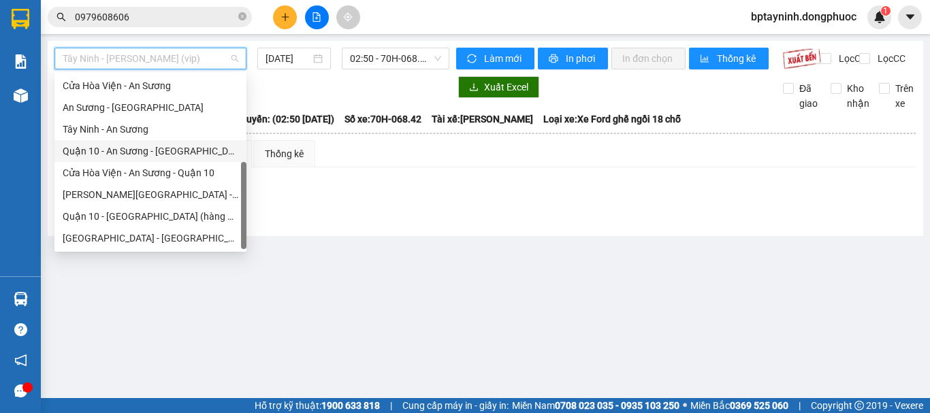
click at [136, 130] on div "Tây Ninh - An Sương" at bounding box center [151, 129] width 176 height 15
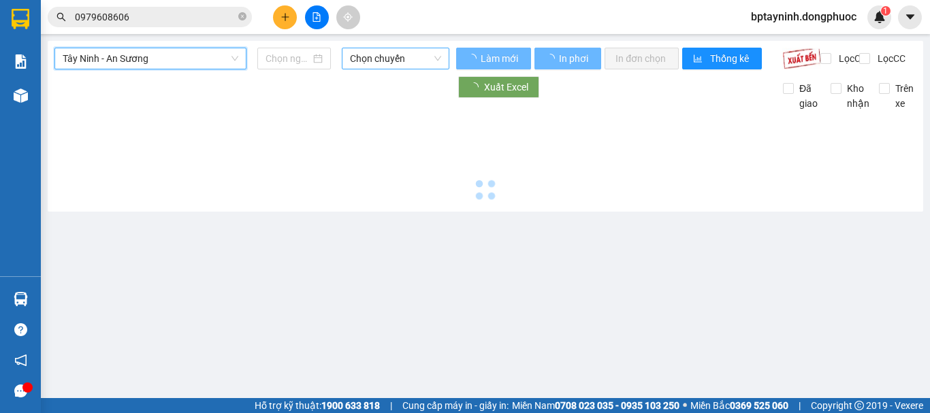
type input "[DATE]"
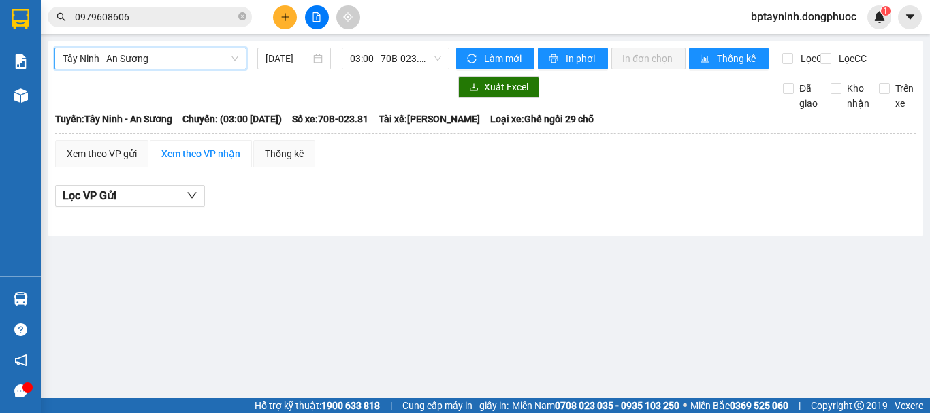
click at [169, 56] on span "Tây Ninh - An Sương" at bounding box center [151, 58] width 176 height 20
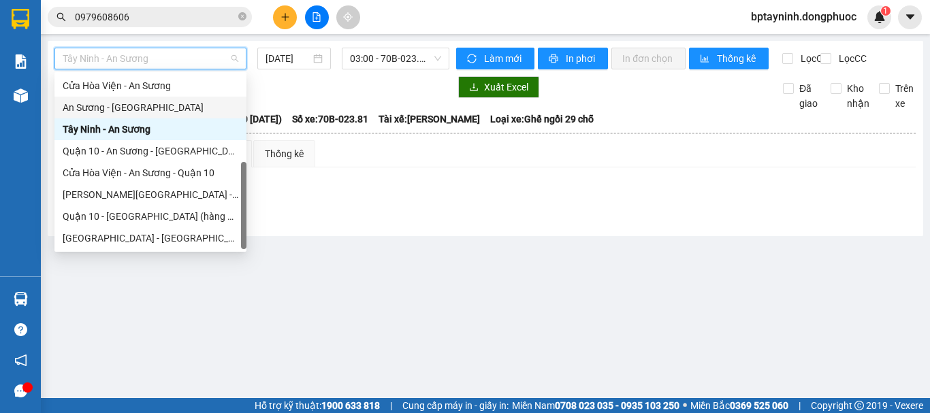
click at [133, 110] on div "An Sương - [GEOGRAPHIC_DATA]" at bounding box center [151, 107] width 176 height 15
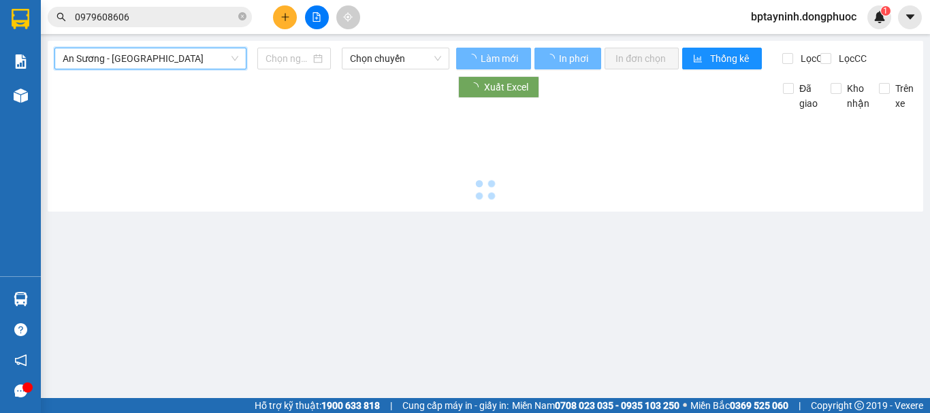
type input "[DATE]"
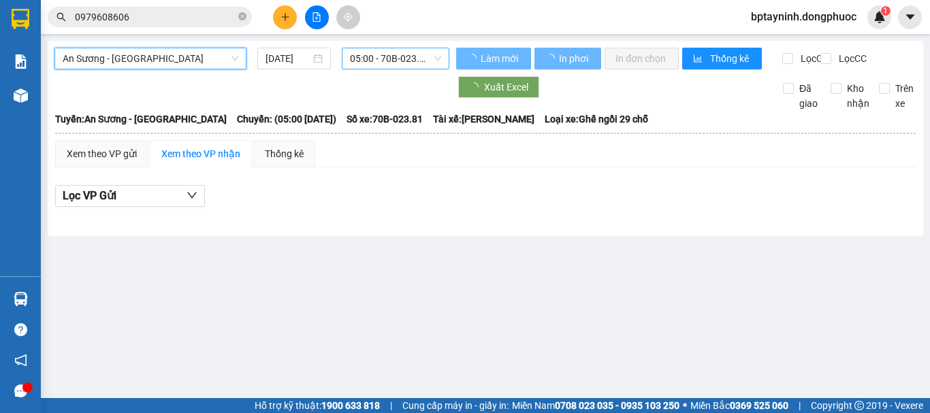
drag, startPoint x: 381, startPoint y: 68, endPoint x: 387, endPoint y: 72, distance: 7.0
click at [383, 68] on span "05:00 - 70B-023.81" at bounding box center [395, 58] width 91 height 20
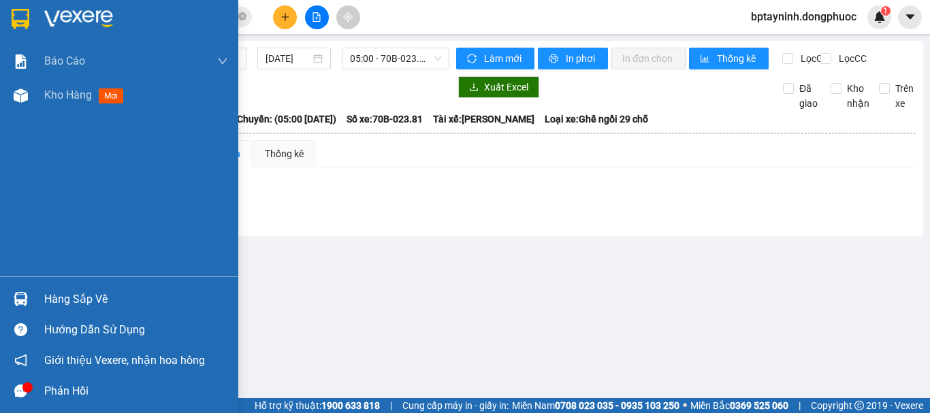
click at [20, 287] on div at bounding box center [21, 299] width 24 height 24
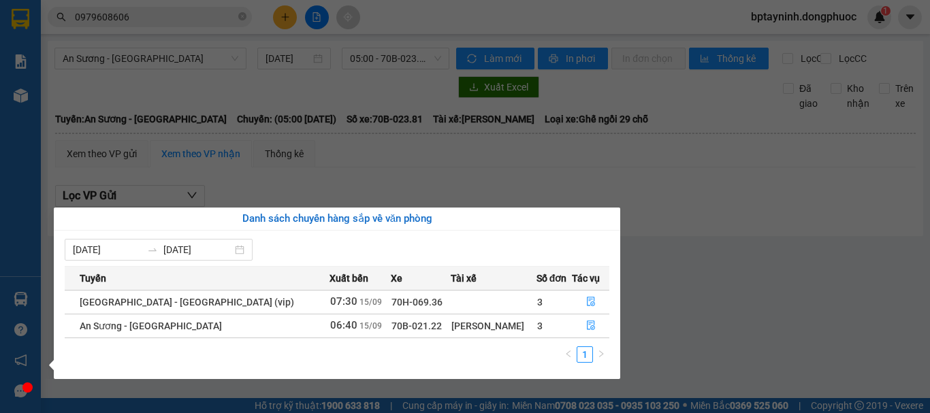
click at [654, 187] on section "Kết quả tìm kiếm ( 101 ) Bộ lọc Mã ĐH Trạng thái Món hàng Tổng cước Chưa cước N…" at bounding box center [465, 206] width 930 height 413
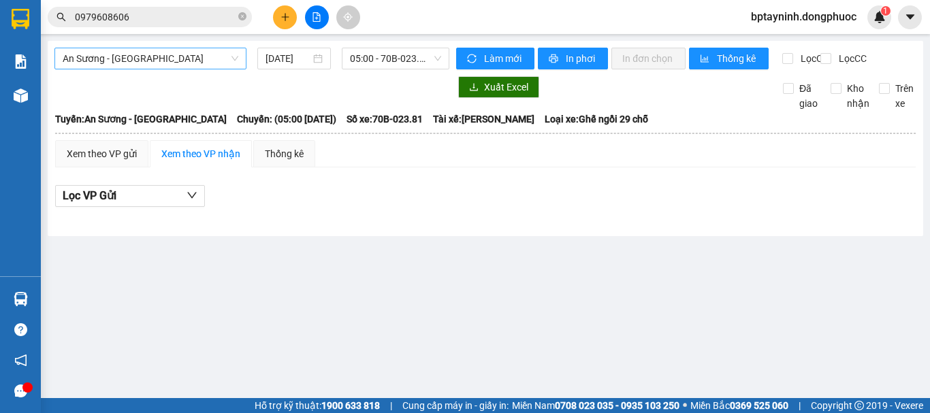
click at [238, 54] on span "An Sương - [GEOGRAPHIC_DATA]" at bounding box center [151, 58] width 176 height 20
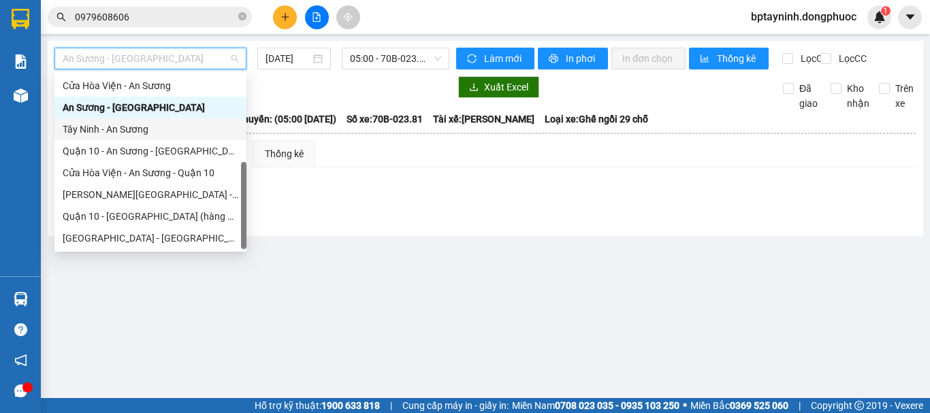
click at [159, 128] on div "Tây Ninh - An Sương" at bounding box center [151, 129] width 176 height 15
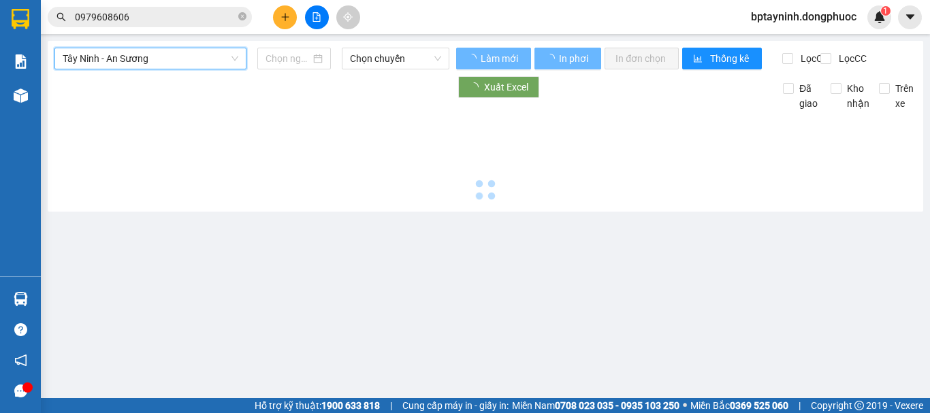
click at [379, 51] on span "Chọn chuyến" at bounding box center [395, 58] width 91 height 20
type input "[DATE]"
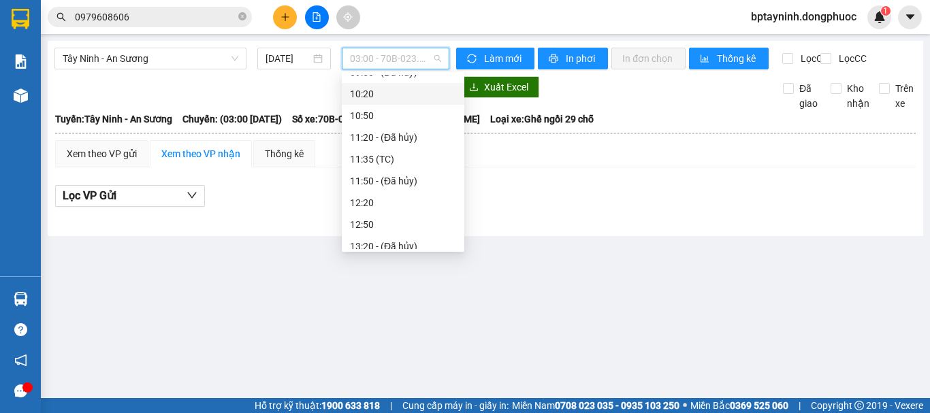
scroll to position [227, 0]
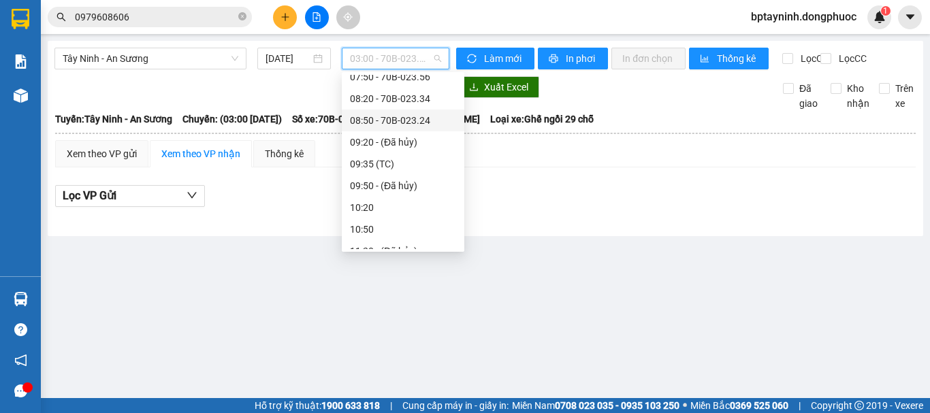
click at [550, 202] on div "Lọc VP Gửi" at bounding box center [485, 196] width 861 height 22
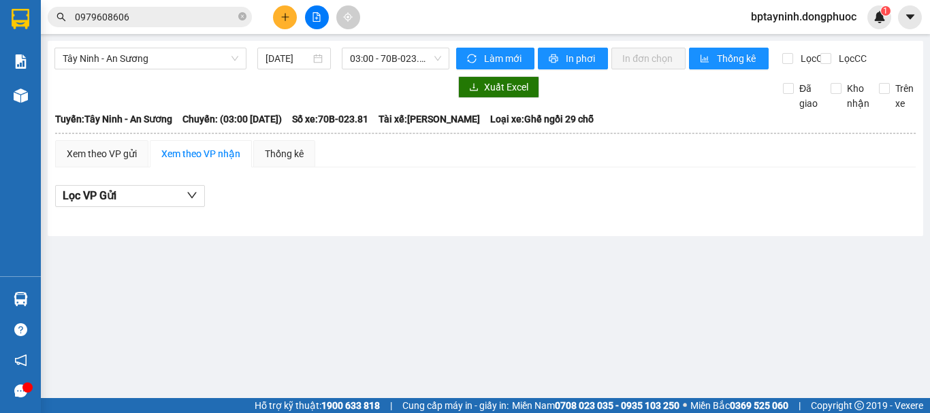
click at [281, 18] on icon "plus" at bounding box center [286, 17] width 10 height 10
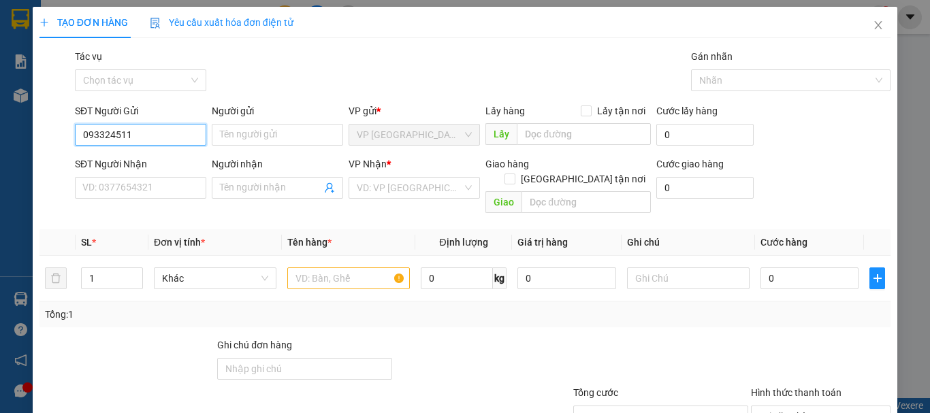
type input "0933245117"
click at [170, 166] on div "0933245117 - GIÁP" at bounding box center [139, 162] width 114 height 15
type input "GIÁP"
type input "0389777282"
type input "TÙNG"
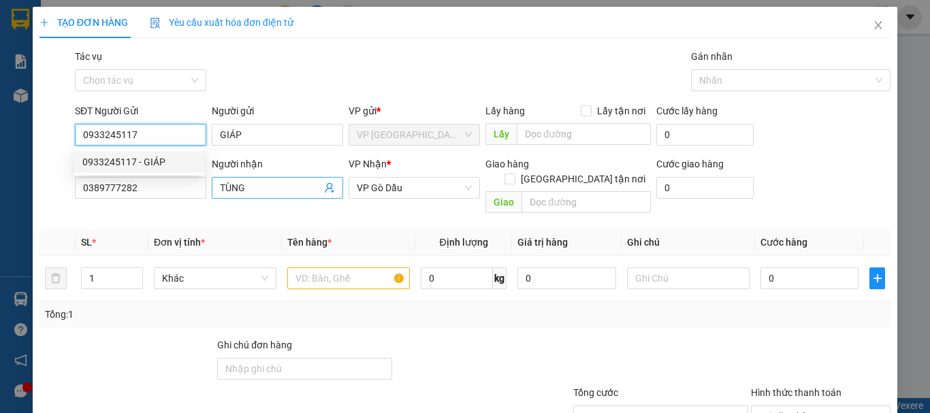
type input "20.000"
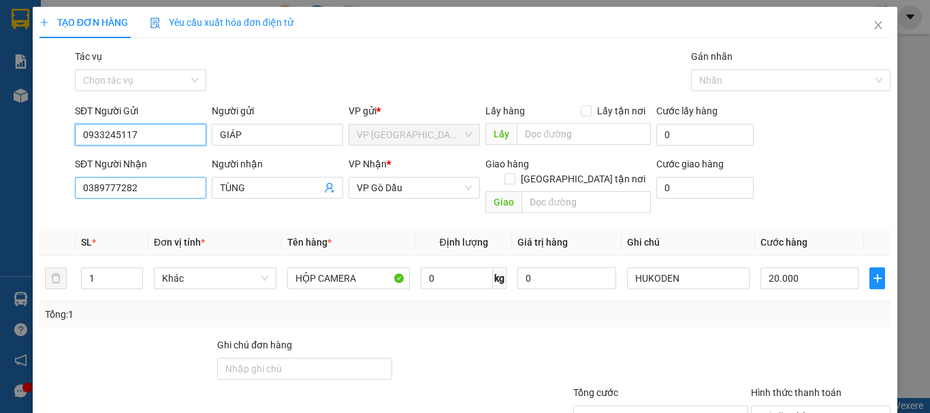
type input "0933245117"
drag, startPoint x: 195, startPoint y: 189, endPoint x: 72, endPoint y: 191, distance: 124.0
click at [76, 193] on input "0389777282" at bounding box center [140, 188] width 131 height 22
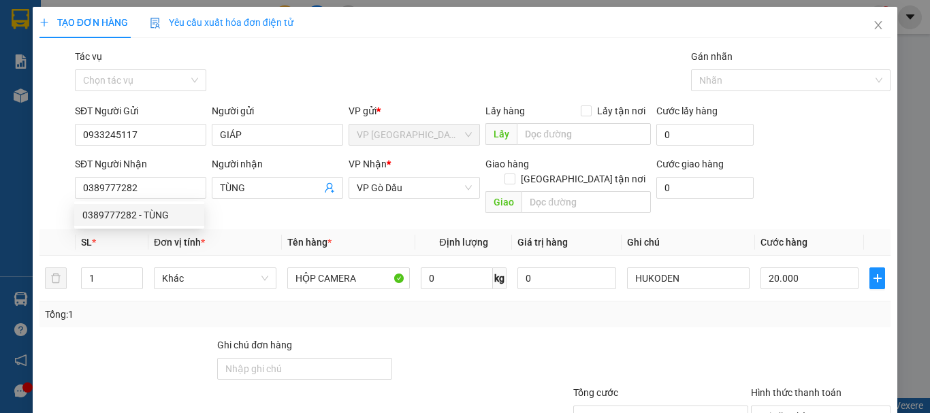
click at [263, 209] on div "Transit Pickup Surcharge Ids Transit Deliver Surcharge Ids Transit Deliver Surc…" at bounding box center [465, 270] width 851 height 443
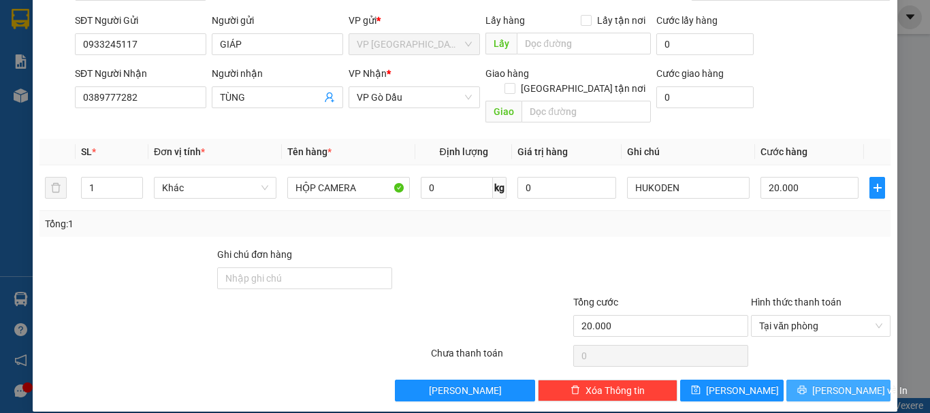
click at [825, 383] on span "[PERSON_NAME] và In" at bounding box center [860, 390] width 95 height 15
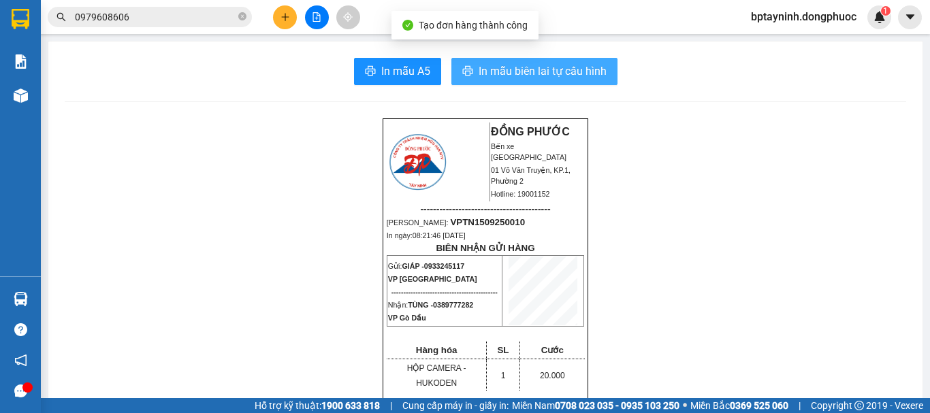
click at [561, 73] on span "In mẫu biên lai tự cấu hình" at bounding box center [543, 71] width 128 height 17
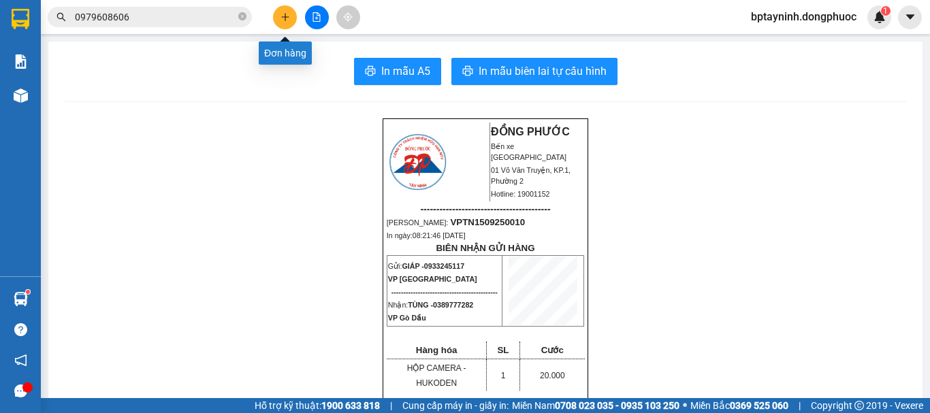
click at [284, 18] on icon "plus" at bounding box center [286, 17] width 10 height 10
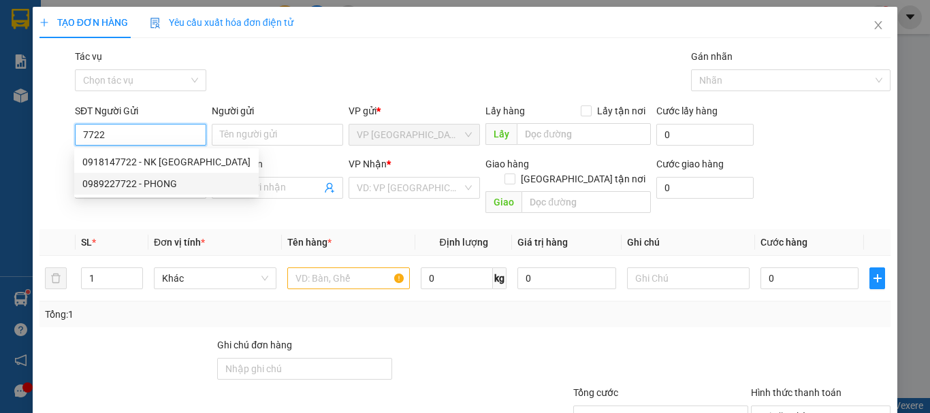
click at [148, 184] on div "0989227722 - PHONG" at bounding box center [166, 183] width 168 height 15
type input "0989227722"
type input "PHONG"
type input "0395888751"
type input "THÀNH"
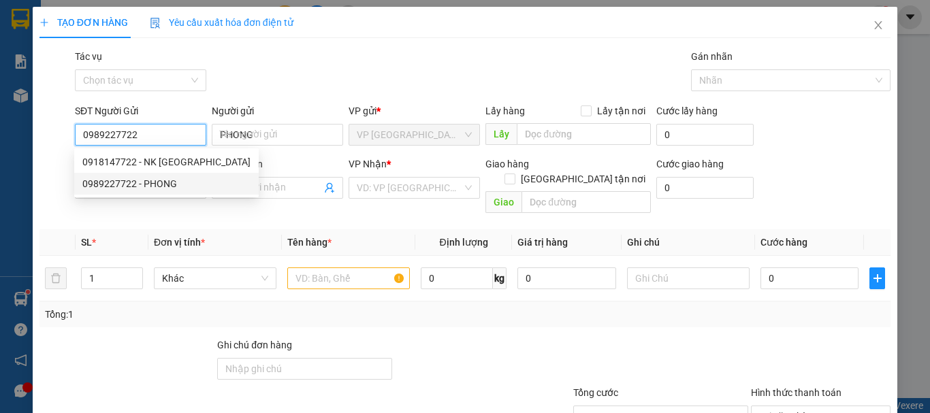
type input "20.000"
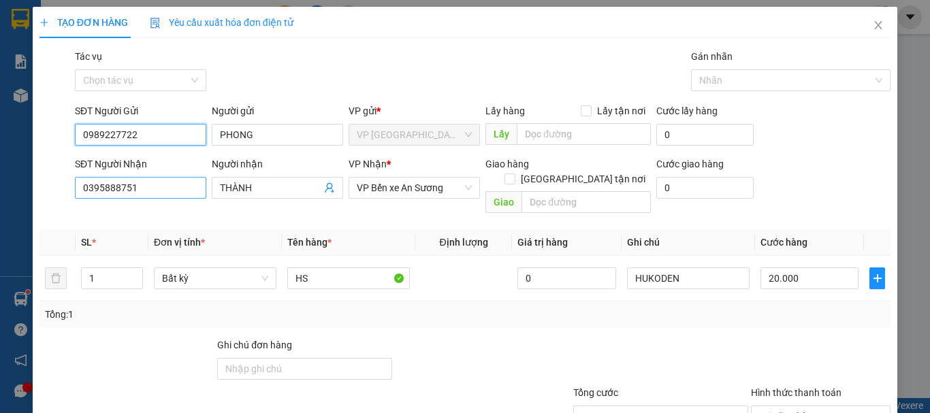
type input "0989227722"
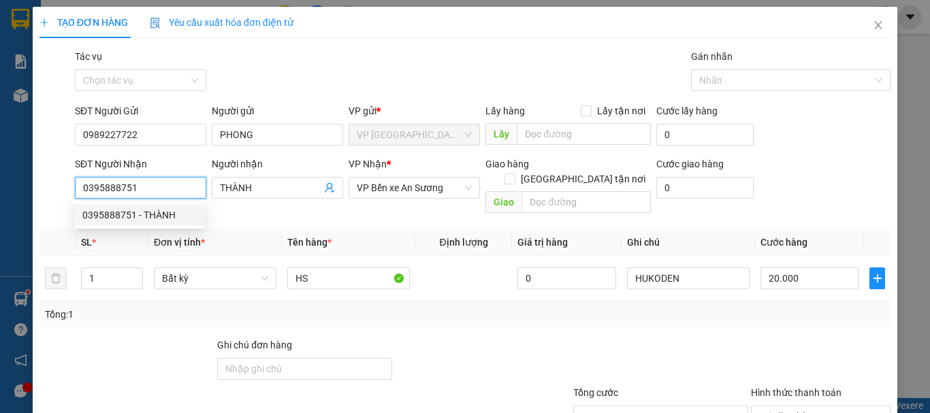
drag, startPoint x: 159, startPoint y: 187, endPoint x: 63, endPoint y: 187, distance: 96.7
click at [63, 187] on div "SĐT Người Nhận 0395888751 Người nhận THÀNH VP Nhận * VP Bến xe An Sương Giao hà…" at bounding box center [465, 188] width 854 height 63
drag, startPoint x: 170, startPoint y: 213, endPoint x: 157, endPoint y: 212, distance: 13.0
click at [170, 213] on div "0918327227 - THẮNG" at bounding box center [139, 215] width 114 height 15
type input "0918327227"
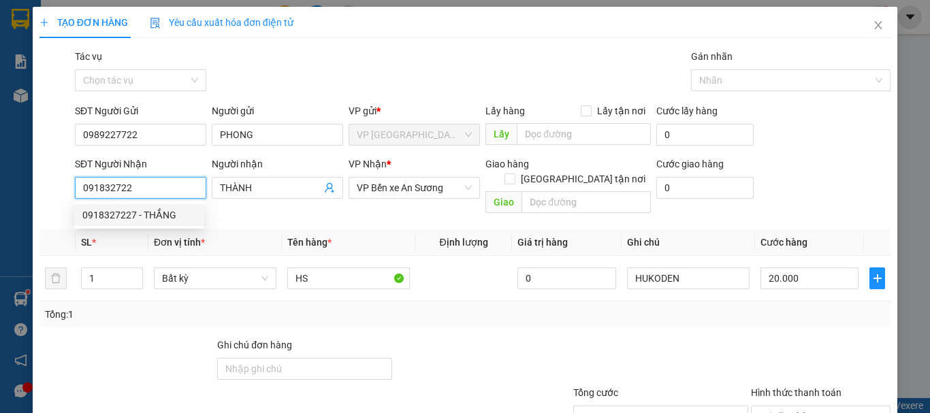
type input "THẮNG"
type input "30.000"
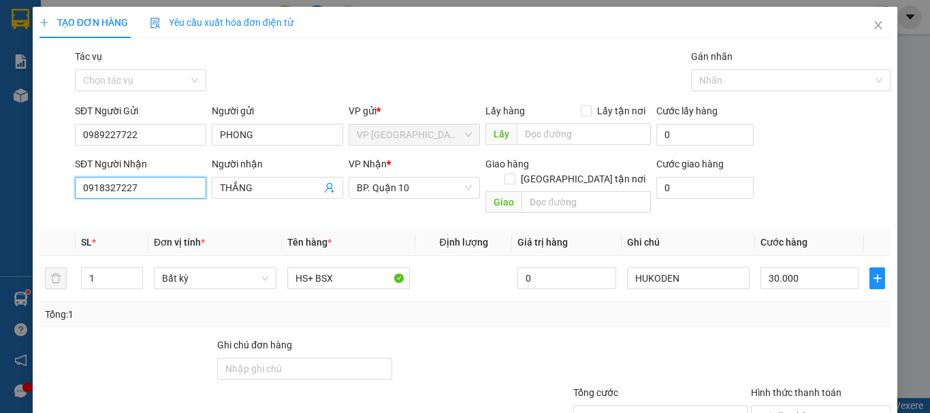
scroll to position [91, 0]
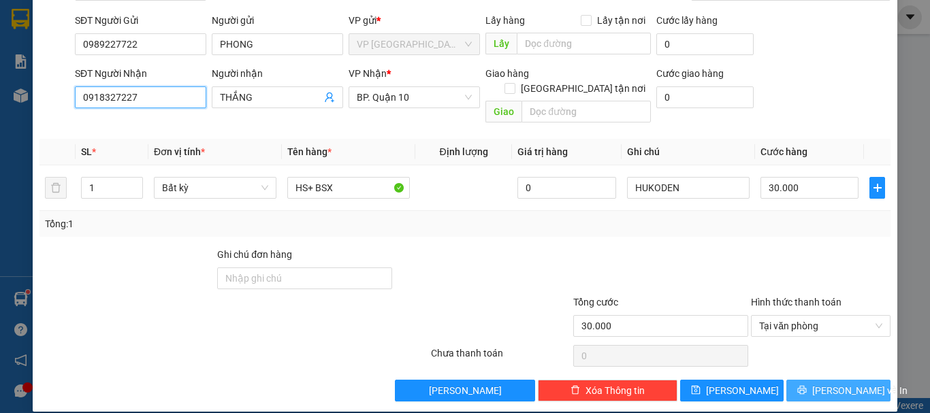
type input "0918327227"
click at [833, 383] on span "[PERSON_NAME] và In" at bounding box center [860, 390] width 95 height 15
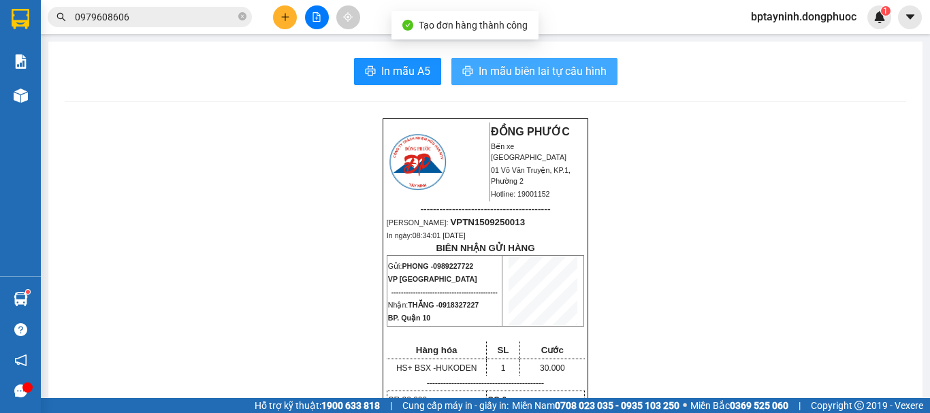
click at [456, 76] on button "In mẫu biên lai tự cấu hình" at bounding box center [535, 71] width 166 height 27
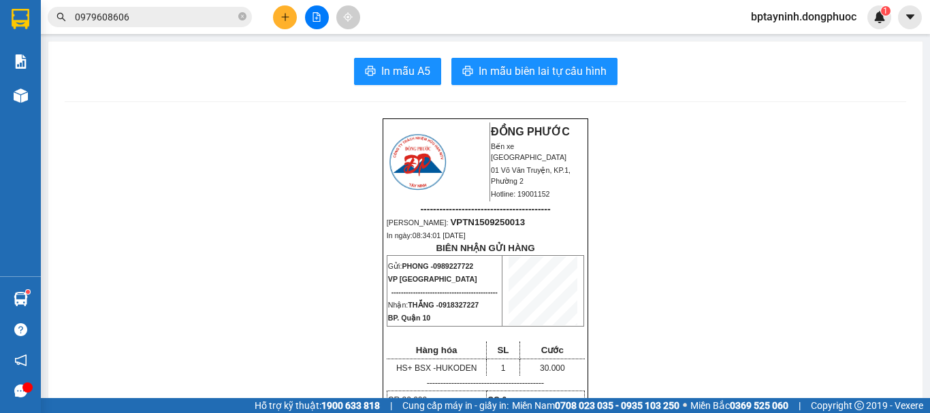
click at [143, 18] on input "0979608606" at bounding box center [155, 17] width 161 height 15
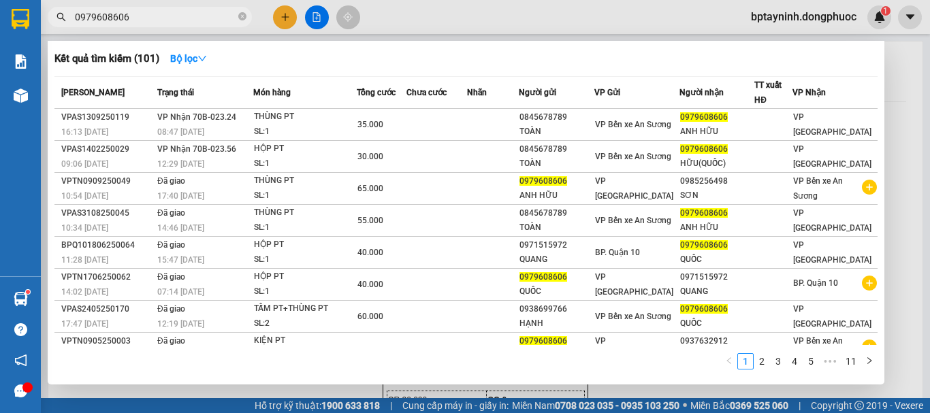
drag, startPoint x: 141, startPoint y: 18, endPoint x: 0, endPoint y: 48, distance: 144.1
click at [0, 46] on section "Kết quả tìm kiếm ( 101 ) Bộ lọc Mã ĐH Trạng thái Món hàng Tổng cước Chưa cước N…" at bounding box center [465, 206] width 930 height 413
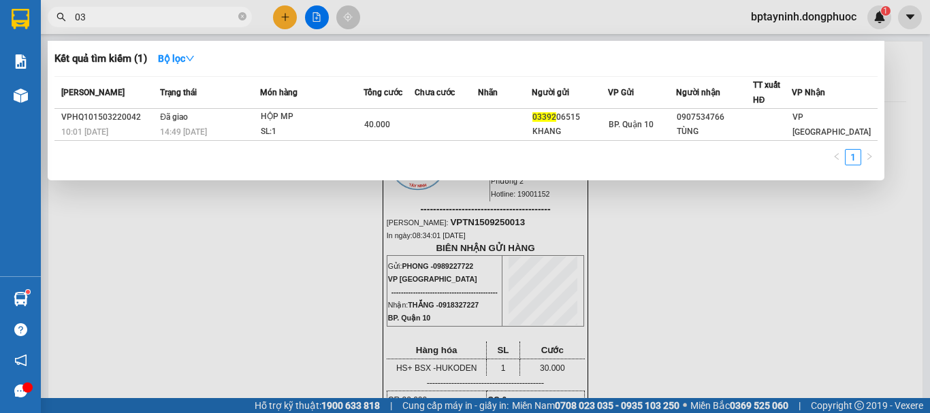
type input "0"
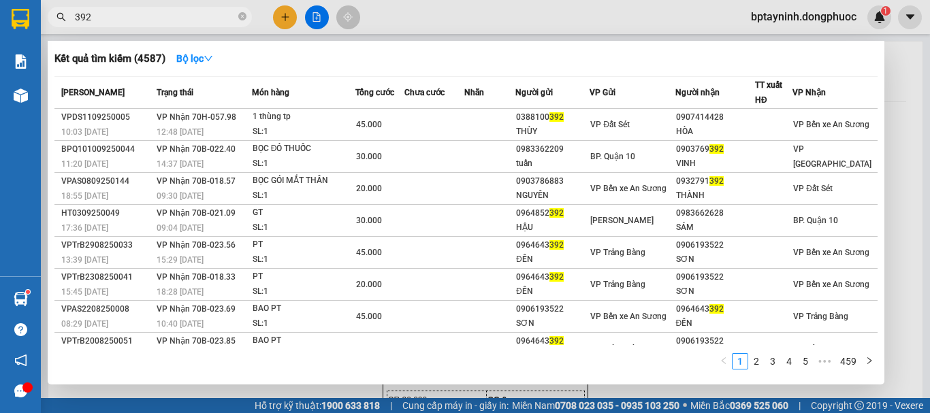
drag, startPoint x: 101, startPoint y: 14, endPoint x: 0, endPoint y: 38, distance: 103.6
click at [0, 38] on section "Kết quả tìm kiếm ( 4587 ) Bộ lọc Mã ĐH Trạng thái Món hàng Tổng cước Chưa cước …" at bounding box center [465, 206] width 930 height 413
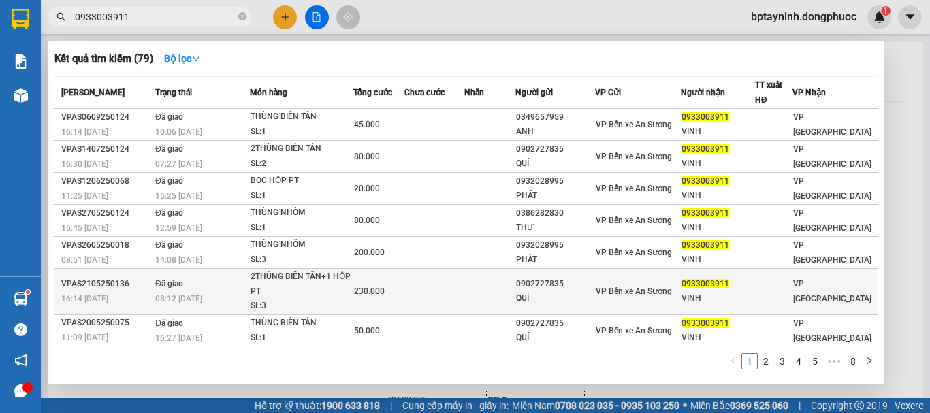
click at [765, 360] on link "2" at bounding box center [766, 361] width 15 height 15
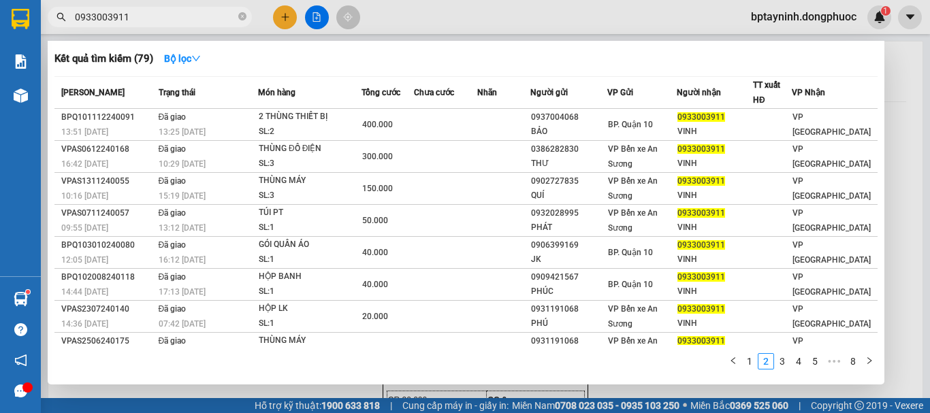
scroll to position [84, 0]
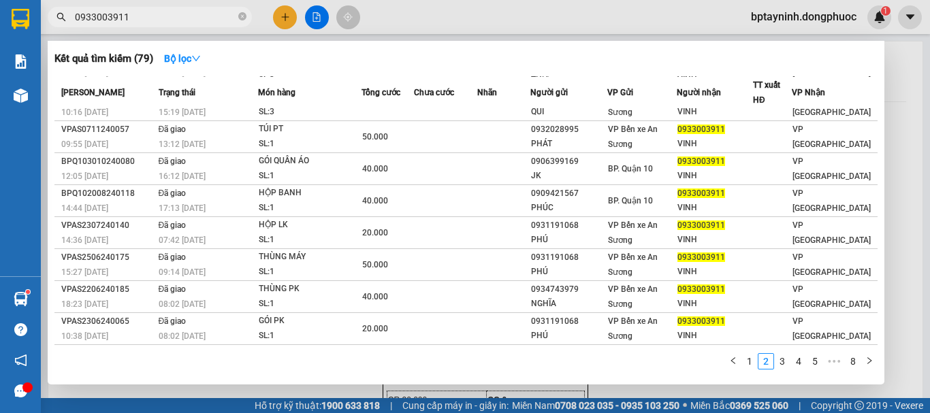
click at [753, 366] on link "1" at bounding box center [749, 361] width 15 height 15
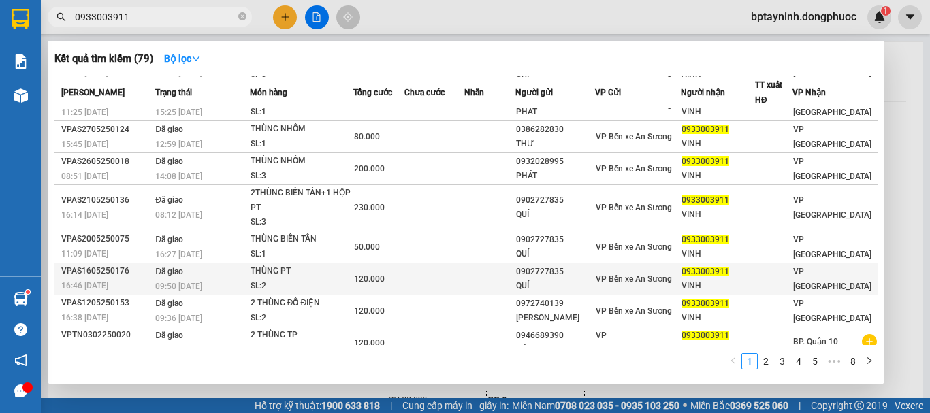
scroll to position [0, 0]
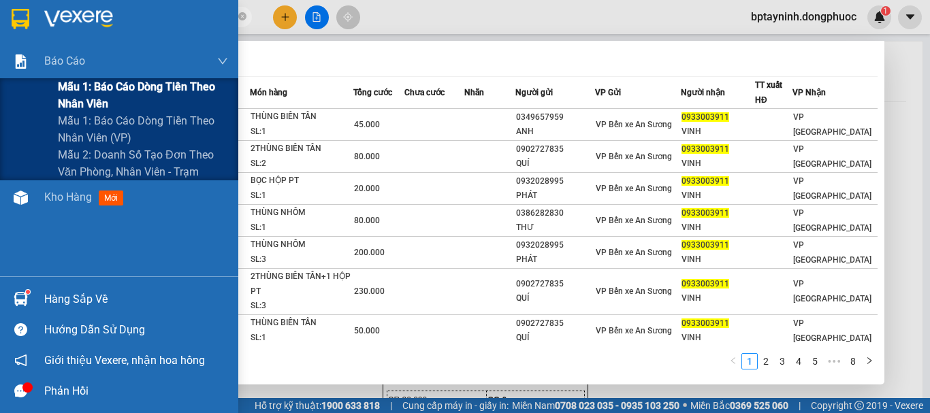
drag, startPoint x: 161, startPoint y: 18, endPoint x: 84, endPoint y: 80, distance: 99.3
click at [0, 58] on section "Kết quả tìm kiếm ( 79 ) Bộ lọc Mã ĐH Trạng thái Món hàng Tổng cước Chưa cước Nh…" at bounding box center [465, 206] width 930 height 413
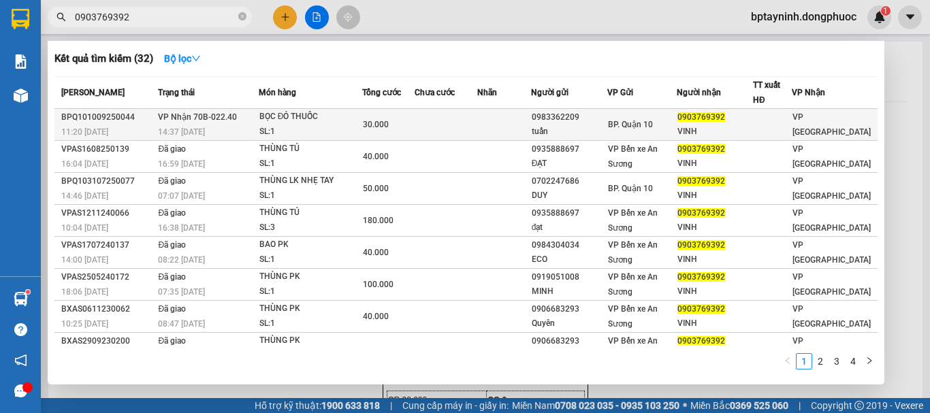
type input "0903769392"
click at [255, 123] on td "VP Nhận 70B-022.40 14:37 - 10/09" at bounding box center [207, 125] width 104 height 32
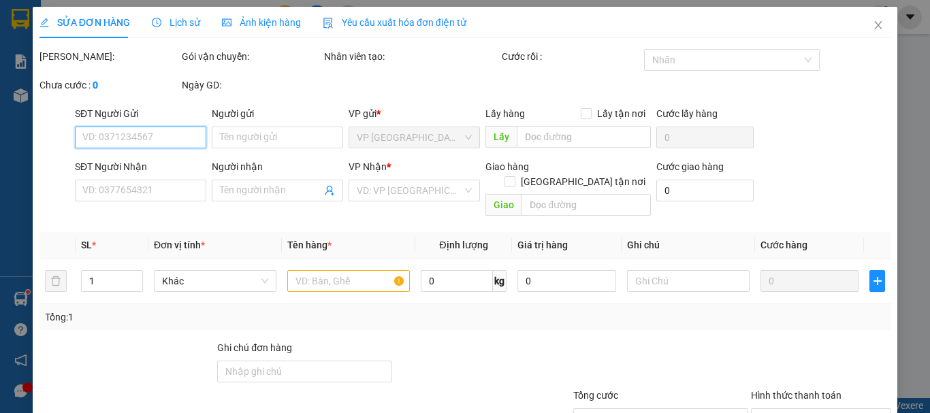
type input "0983362209"
type input "tuấn"
type input "0903769392"
type input "VINH"
type input "30.000"
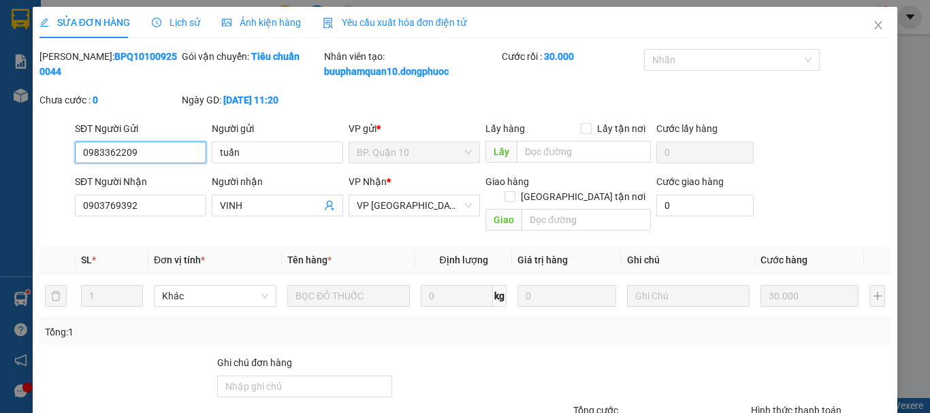
scroll to position [108, 0]
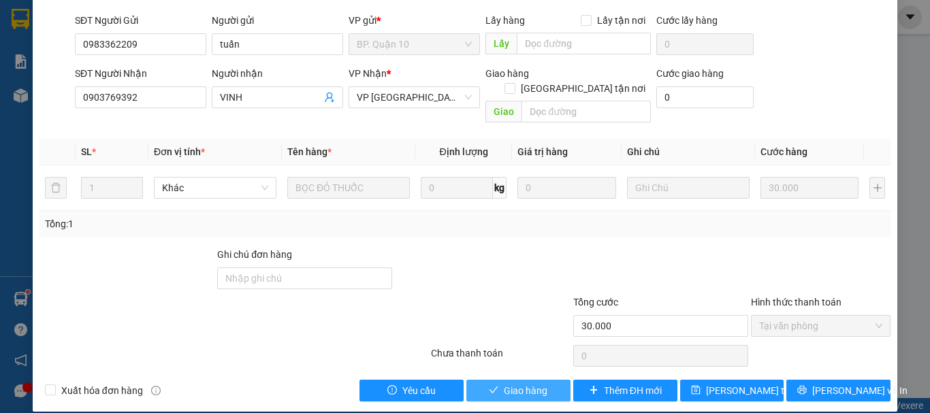
click at [517, 383] on span "Giao hàng" at bounding box center [526, 390] width 44 height 15
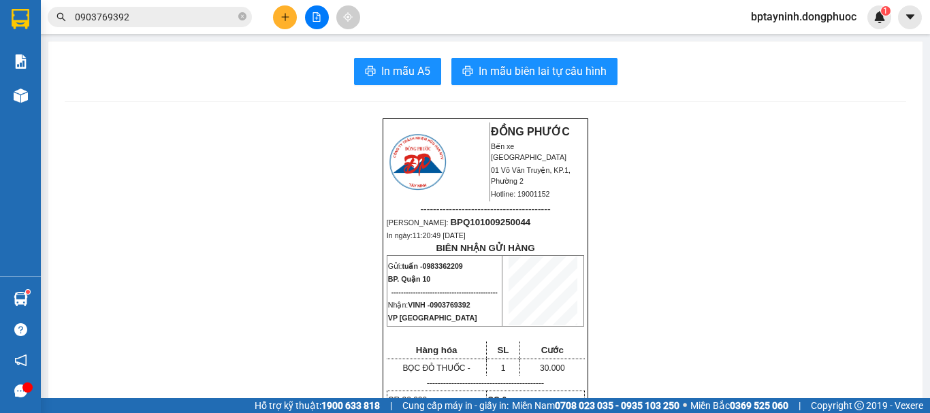
click at [281, 18] on icon "plus" at bounding box center [286, 17] width 10 height 10
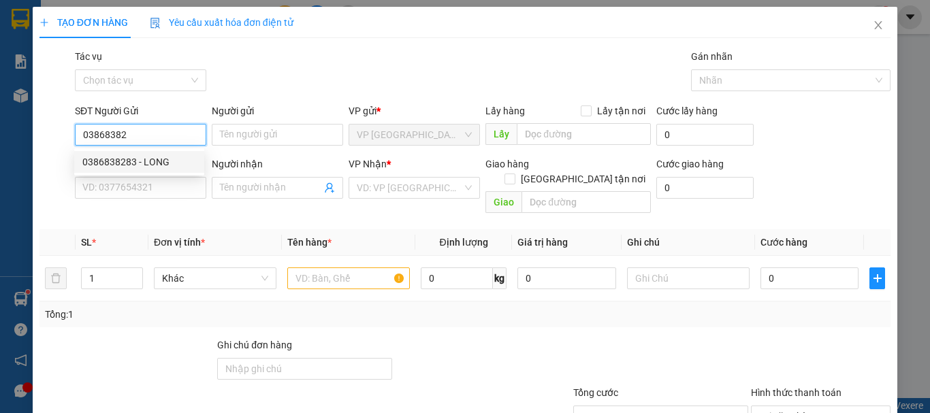
click at [174, 163] on div "0386838283 - LONG" at bounding box center [139, 162] width 114 height 15
type input "0386838283"
type input "LONG"
type input "0907564332"
type input "TRÍ"
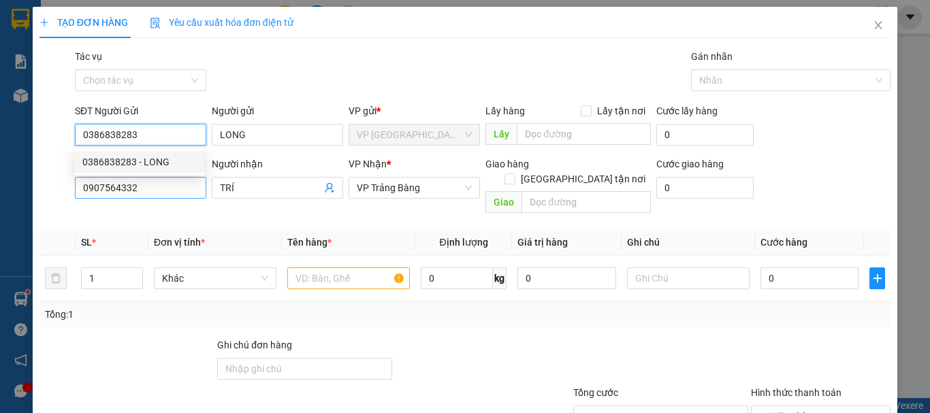
type input "30.000"
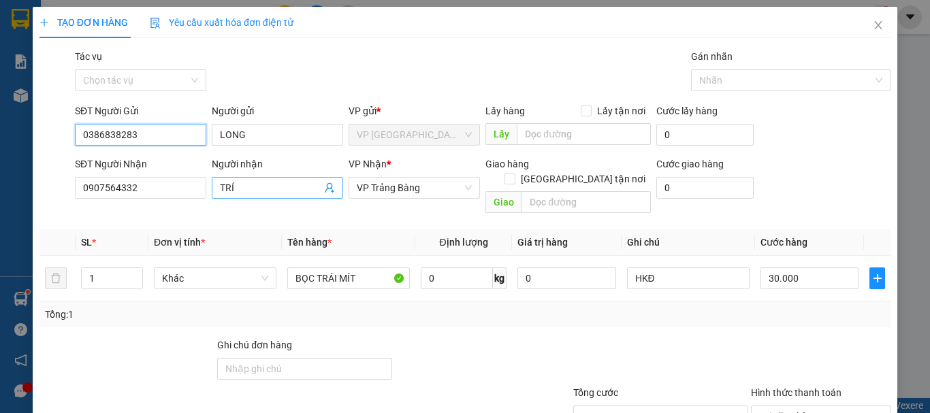
type input "0386838283"
click at [324, 190] on icon "user-add" at bounding box center [329, 188] width 11 height 11
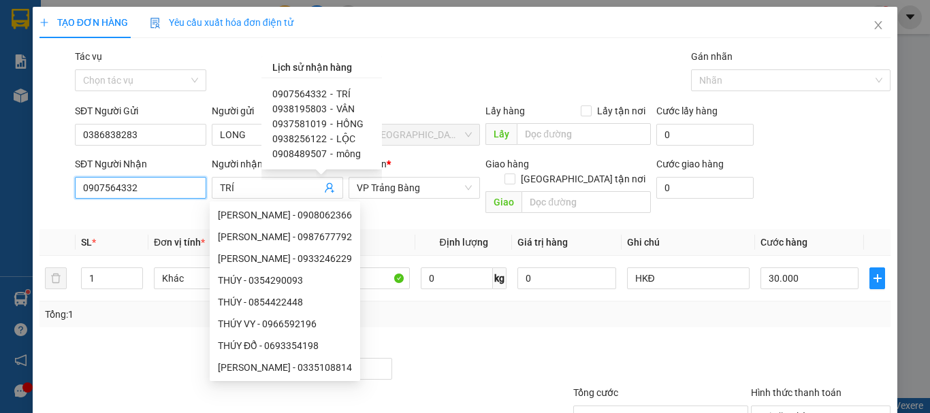
drag, startPoint x: 153, startPoint y: 186, endPoint x: 0, endPoint y: 210, distance: 154.5
click at [0, 210] on div "TẠO ĐƠN HÀNG Yêu cầu xuất hóa đơn điện tử Transit Pickup Surcharge Ids Transit …" at bounding box center [465, 206] width 930 height 413
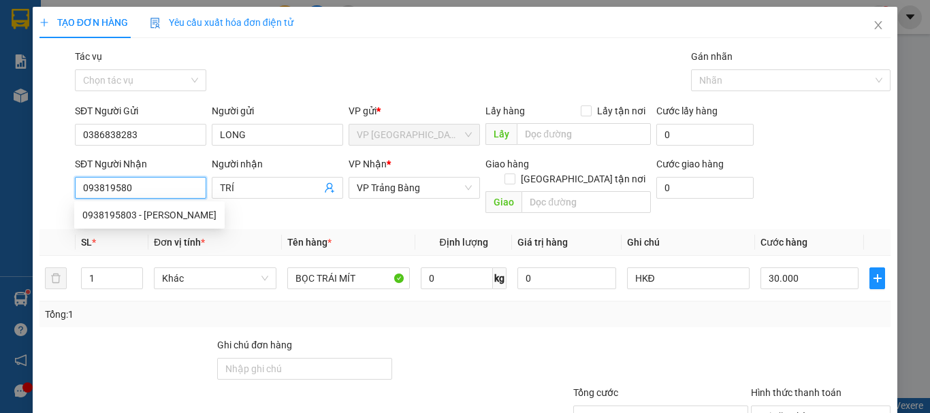
type input "0938195803"
click at [180, 214] on div "0938195803 - VÂN" at bounding box center [149, 215] width 134 height 15
type input "VÂN"
type input "20.000"
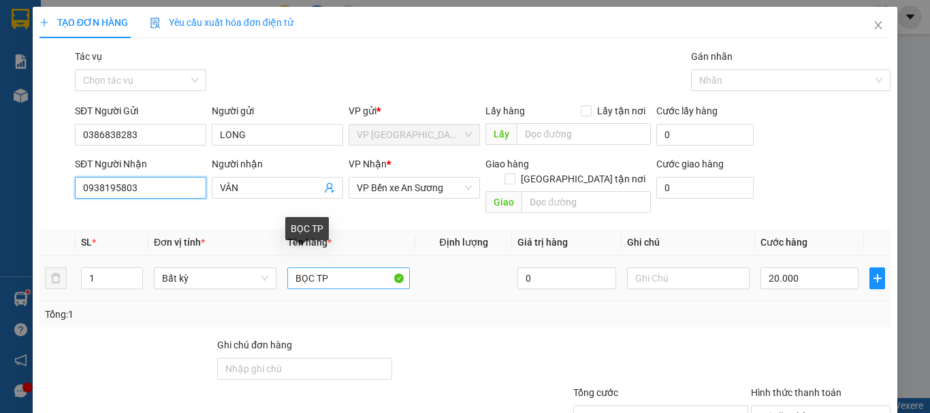
type input "0938195803"
drag, startPoint x: 354, startPoint y: 256, endPoint x: 296, endPoint y: 279, distance: 63.0
click at [296, 279] on td "BỌC TP" at bounding box center [348, 279] width 133 height 46
type input "B"
type input "HỘP TP"
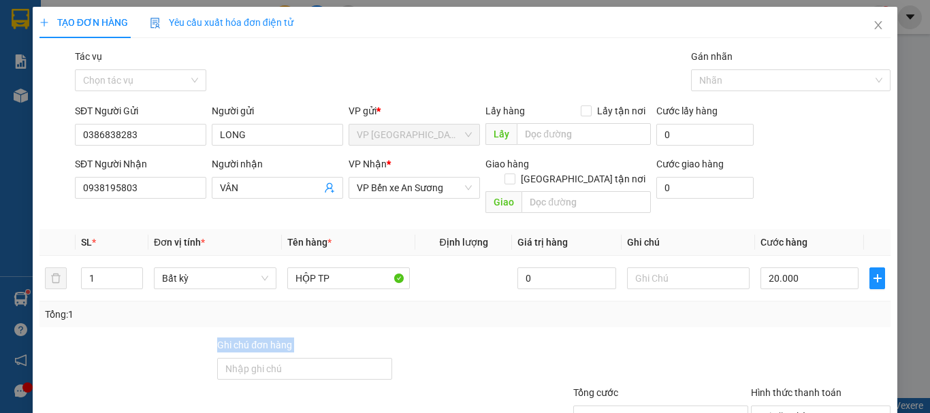
click at [734, 313] on div "Transit Pickup Surcharge Ids Transit Deliver Surcharge Ids Transit Deliver Surc…" at bounding box center [465, 270] width 851 height 443
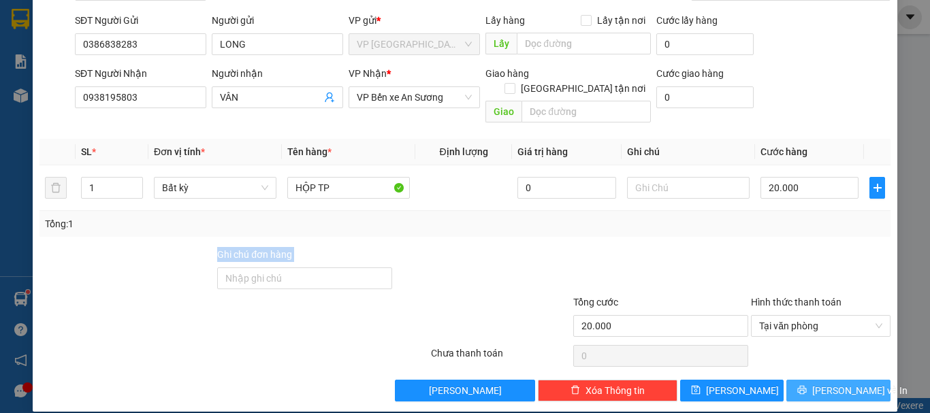
click at [835, 383] on span "Lưu và In" at bounding box center [860, 390] width 95 height 15
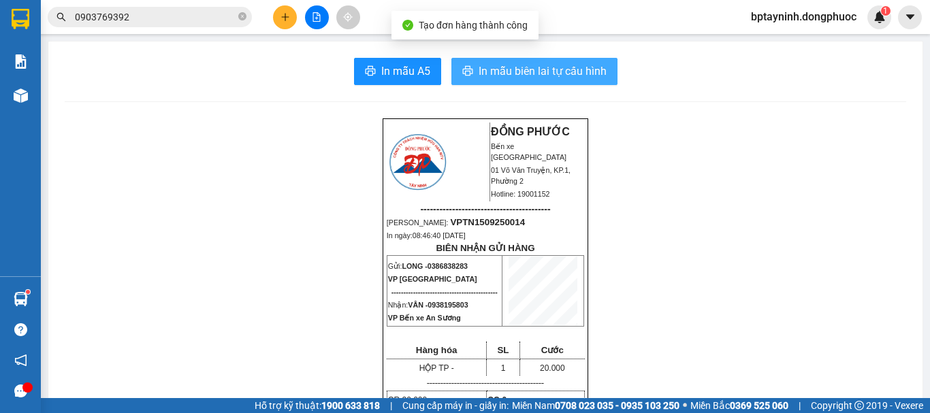
click at [571, 64] on span "In mẫu biên lai tự cấu hình" at bounding box center [543, 71] width 128 height 17
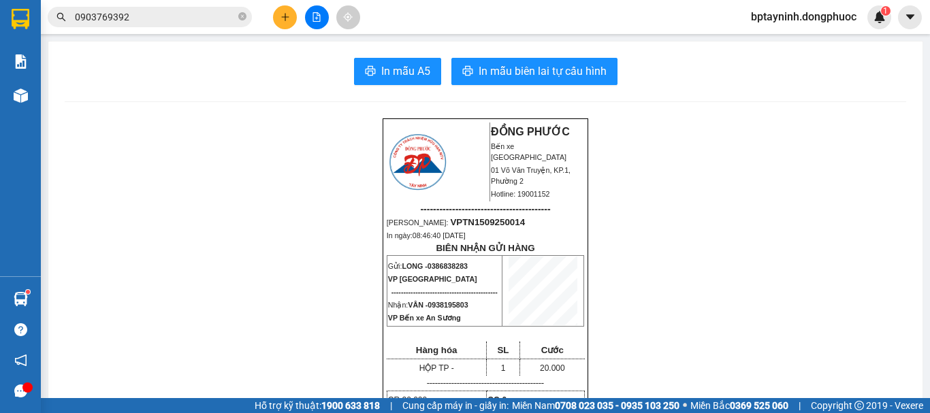
drag, startPoint x: 297, startPoint y: 18, endPoint x: 283, endPoint y: 22, distance: 14.2
click at [296, 18] on div at bounding box center [317, 17] width 102 height 24
click at [281, 22] on button at bounding box center [285, 17] width 24 height 24
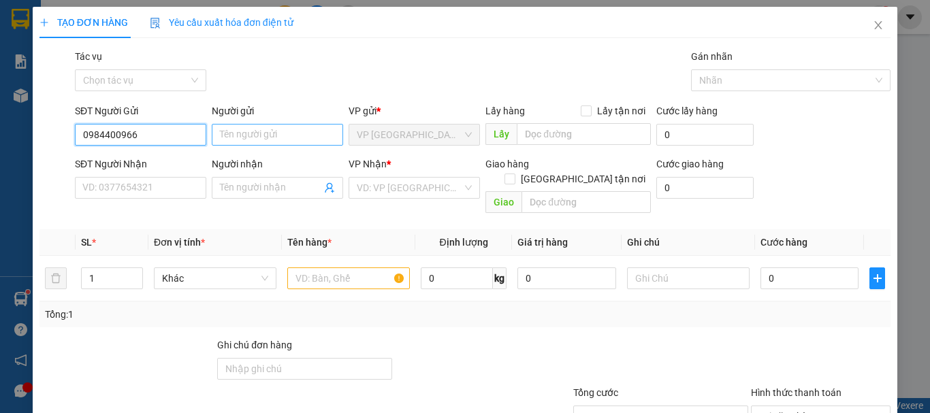
type input "0984400966"
click at [279, 129] on input "Người gửi" at bounding box center [277, 135] width 131 height 22
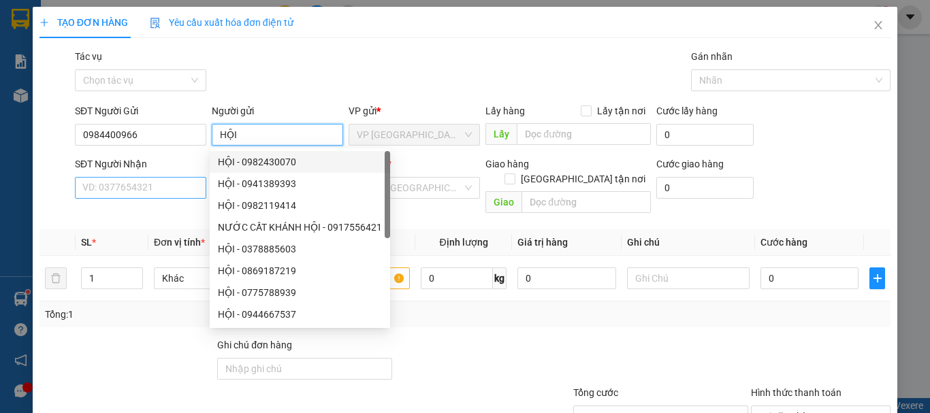
type input "HỘI"
click at [130, 195] on input "SĐT Người Nhận" at bounding box center [140, 188] width 131 height 22
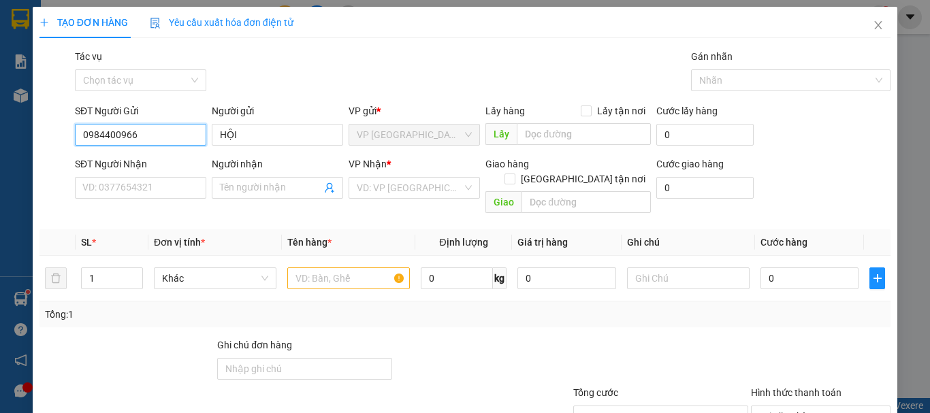
drag, startPoint x: 155, startPoint y: 135, endPoint x: 3, endPoint y: 127, distance: 152.1
click at [0, 127] on div "TẠO ĐƠN HÀNG Yêu cầu xuất hóa đơn điện tử Transit Pickup Surcharge Ids Transit …" at bounding box center [465, 206] width 930 height 413
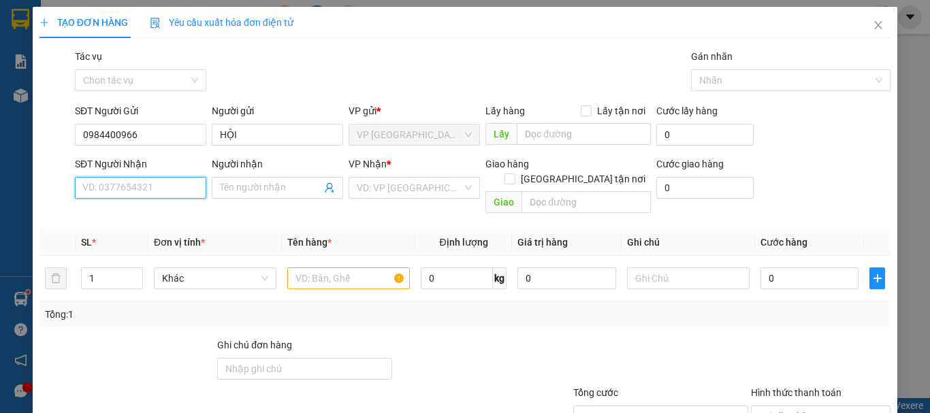
click at [131, 187] on input "SĐT Người Nhận" at bounding box center [140, 188] width 131 height 22
paste input "0984400966"
type input "0984400966"
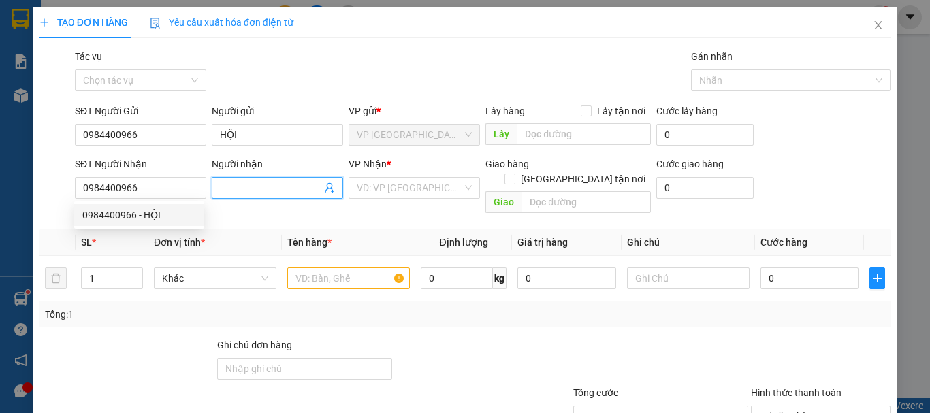
click at [245, 186] on input "Người nhận" at bounding box center [270, 187] width 101 height 15
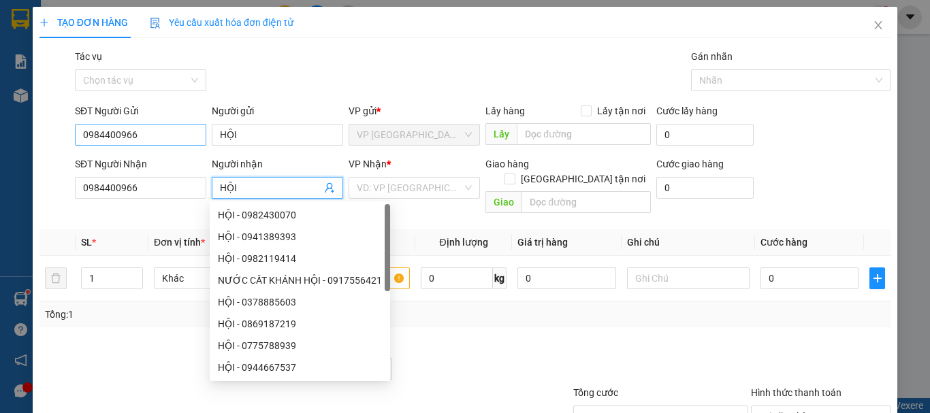
type input "HỘI"
drag, startPoint x: 190, startPoint y: 134, endPoint x: 0, endPoint y: 146, distance: 190.4
click at [0, 146] on div "TẠO ĐƠN HÀNG Yêu cầu xuất hóa đơn điện tử Transit Pickup Surcharge Ids Transit …" at bounding box center [465, 206] width 930 height 413
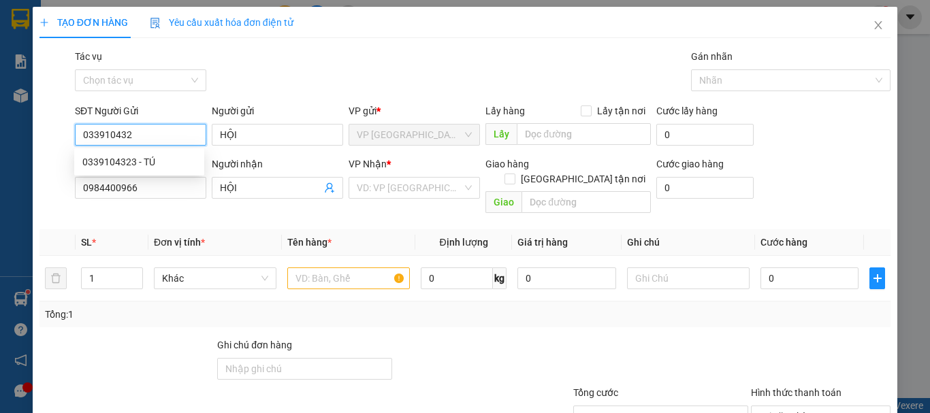
type input "0339104323"
drag, startPoint x: 143, startPoint y: 166, endPoint x: 159, endPoint y: 173, distance: 17.1
click at [144, 166] on div "0339104323 - TÚ" at bounding box center [139, 162] width 114 height 15
type input "TÚ"
type input "60.000"
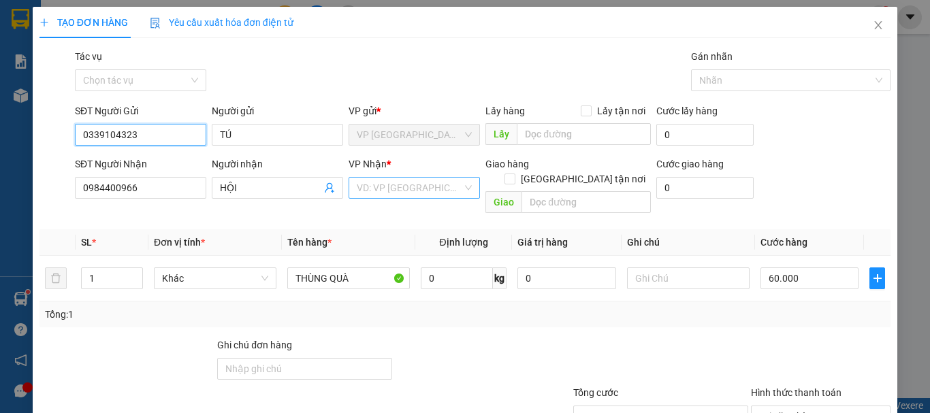
type input "0339104323"
click at [406, 182] on input "search" at bounding box center [410, 188] width 106 height 20
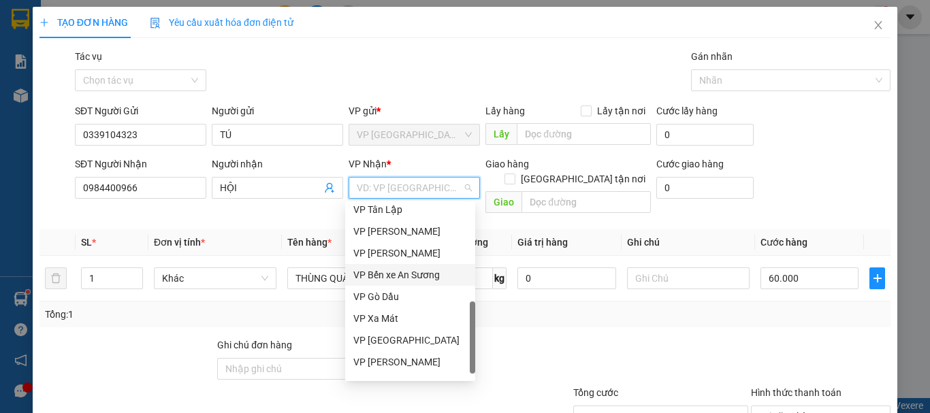
scroll to position [349, 0]
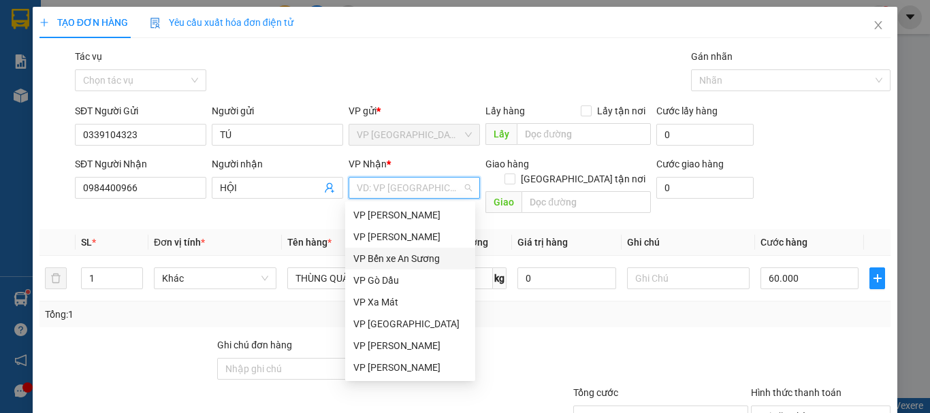
click at [417, 251] on div "VP Bến xe An Sương" at bounding box center [410, 259] width 130 height 22
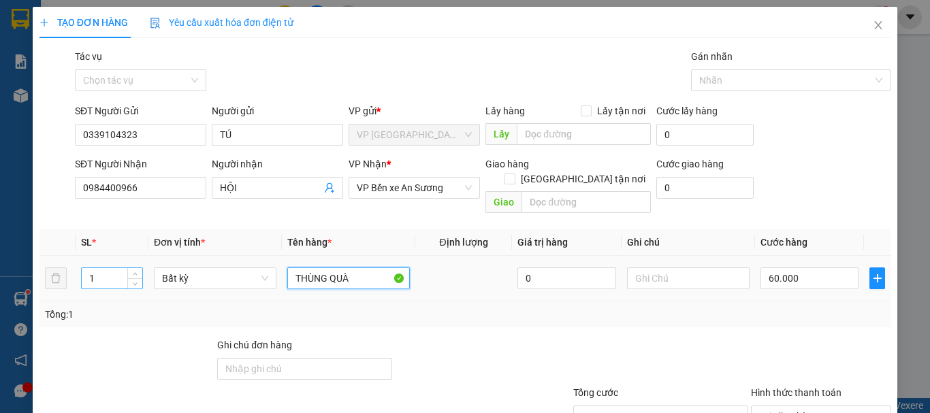
drag, startPoint x: 358, startPoint y: 262, endPoint x: 97, endPoint y: 254, distance: 261.7
click at [140, 256] on tr "1 Bất kỳ THÙNG QUÀ 0 60.000" at bounding box center [465, 279] width 851 height 46
type input "HS"
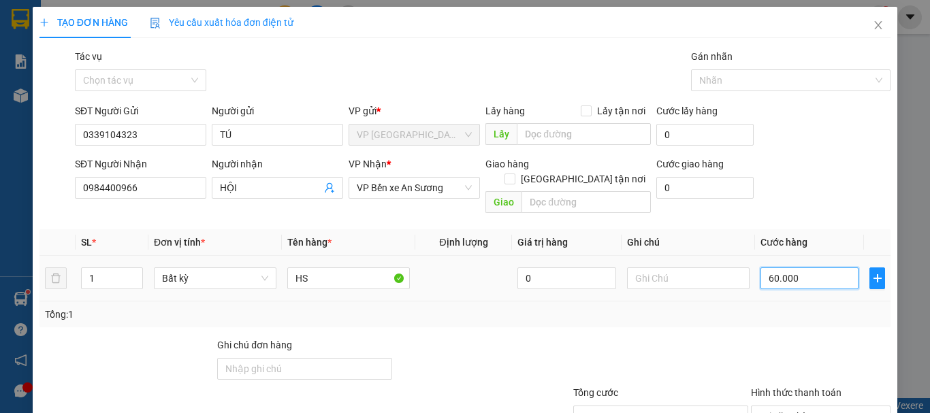
click at [822, 268] on input "60.000" at bounding box center [810, 279] width 98 height 22
type input "2"
type input "20"
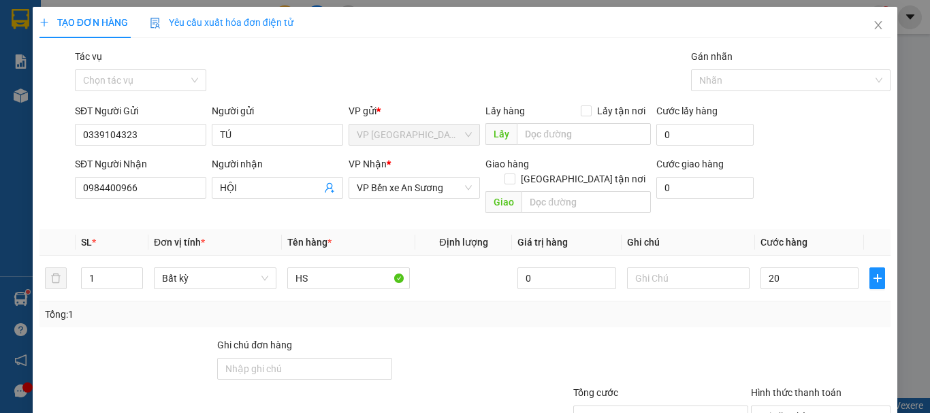
type input "20.000"
click at [682, 307] on div "Tổng: 1" at bounding box center [465, 314] width 840 height 15
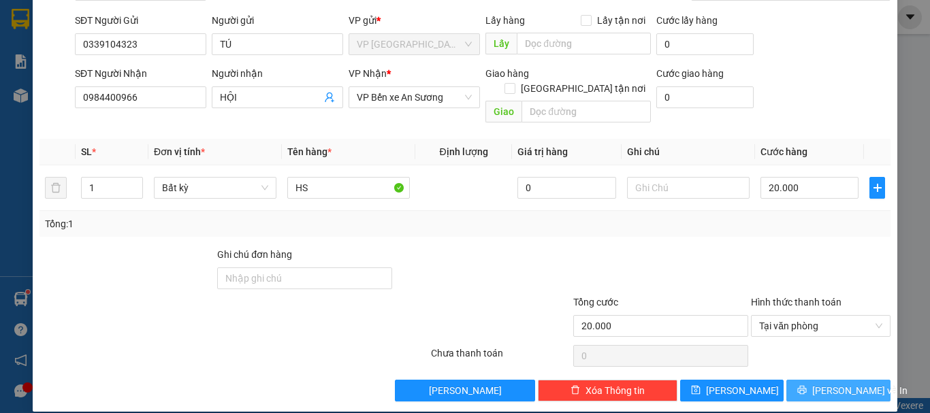
click at [862, 380] on button "[PERSON_NAME] và In" at bounding box center [839, 391] width 104 height 22
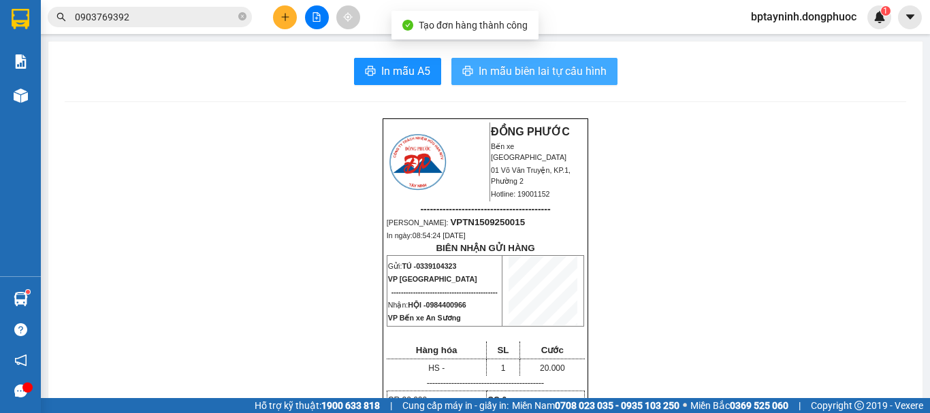
click at [574, 67] on span "In mẫu biên lai tự cấu hình" at bounding box center [543, 71] width 128 height 17
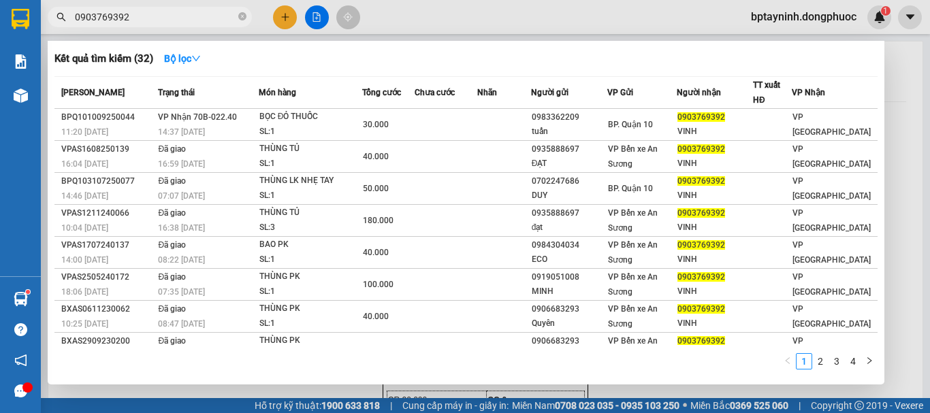
click at [236, 16] on span "0903769392" at bounding box center [150, 17] width 204 height 20
click at [240, 14] on icon "close-circle" at bounding box center [242, 16] width 8 height 8
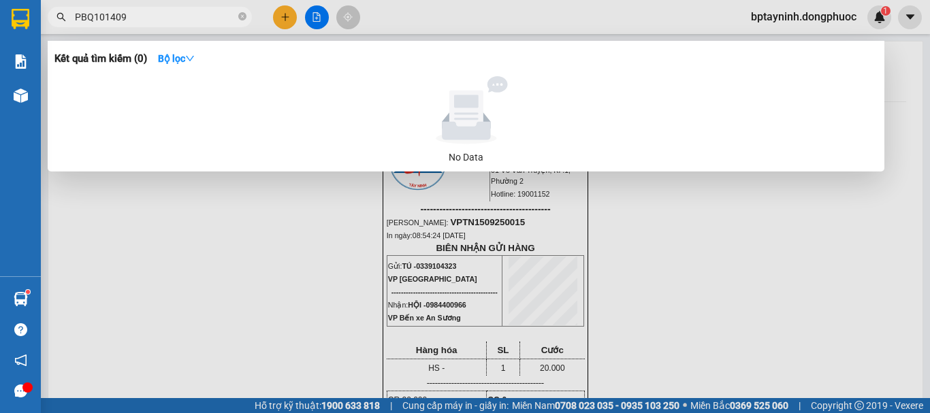
click at [84, 17] on input "PBQ101409" at bounding box center [155, 17] width 161 height 15
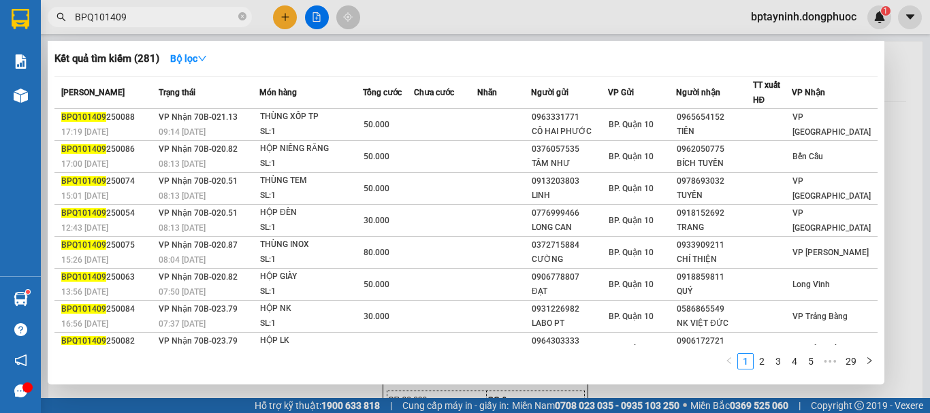
click at [172, 16] on input "BPQ101409" at bounding box center [155, 17] width 161 height 15
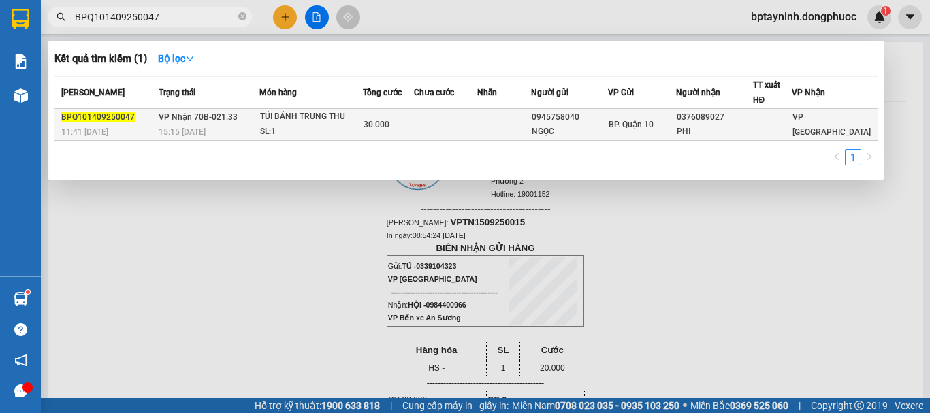
type input "BPQ101409250047"
click at [414, 115] on td "30.000" at bounding box center [388, 125] width 51 height 32
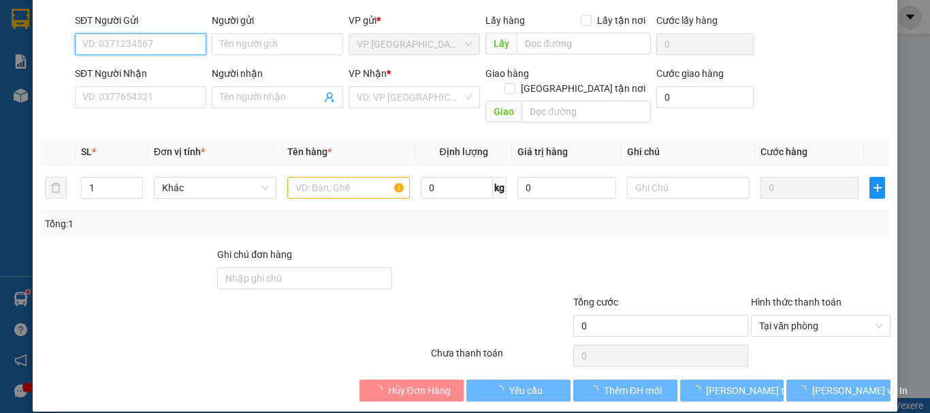
type input "0945758040"
type input "NGỌC"
type input "0376089027"
type input "PHI"
type input "30.000"
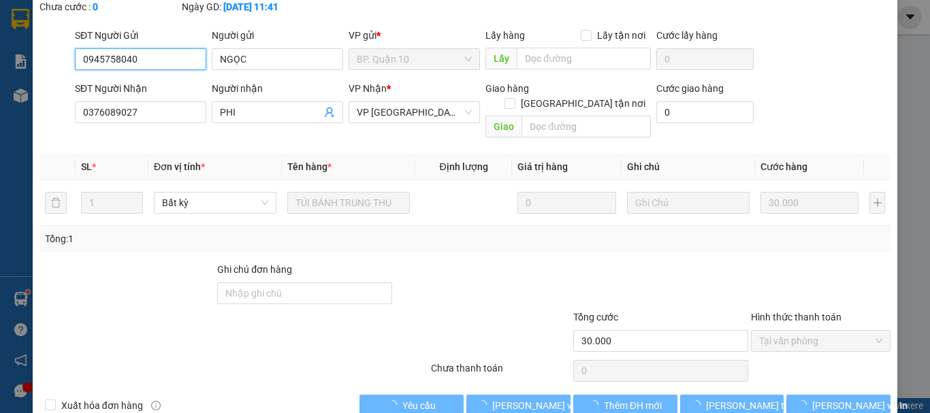
scroll to position [108, 0]
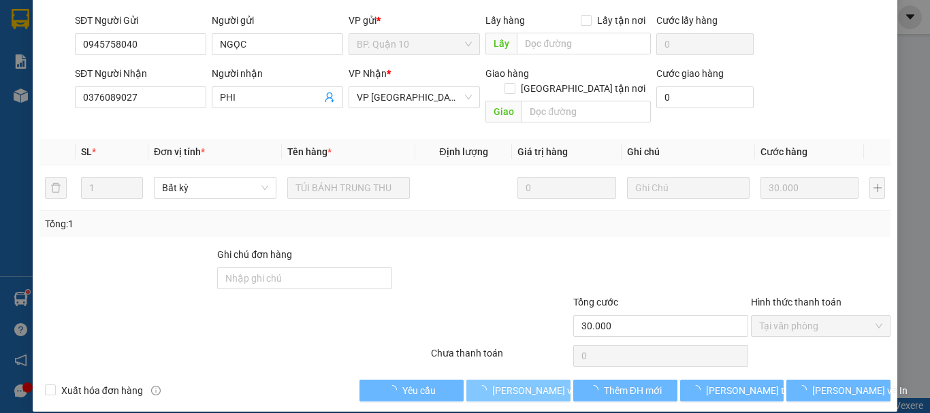
click at [513, 380] on button "[PERSON_NAME] và Giao hàng" at bounding box center [519, 391] width 104 height 22
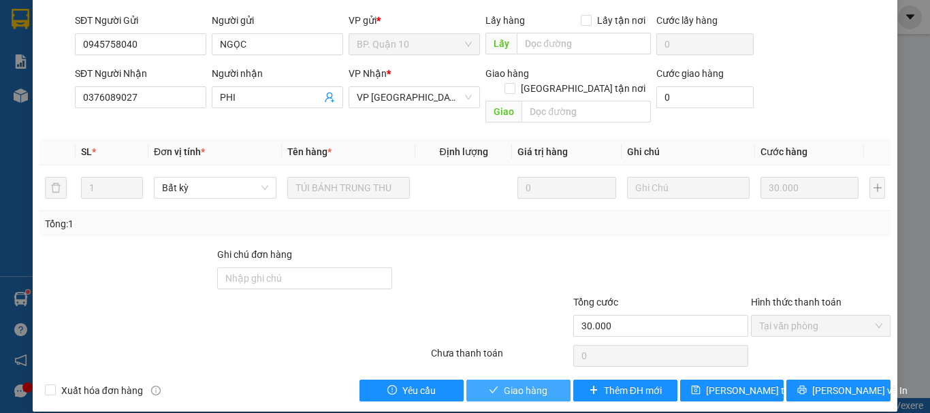
click at [516, 383] on span "Giao hàng" at bounding box center [526, 390] width 44 height 15
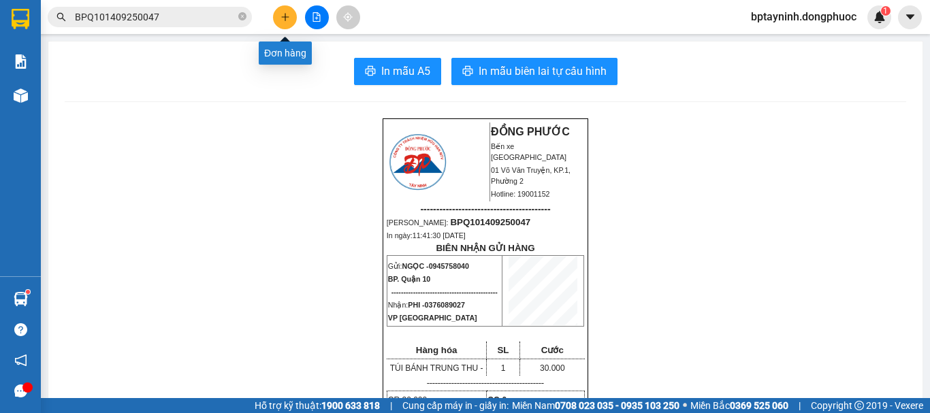
click at [289, 12] on icon "plus" at bounding box center [286, 17] width 10 height 10
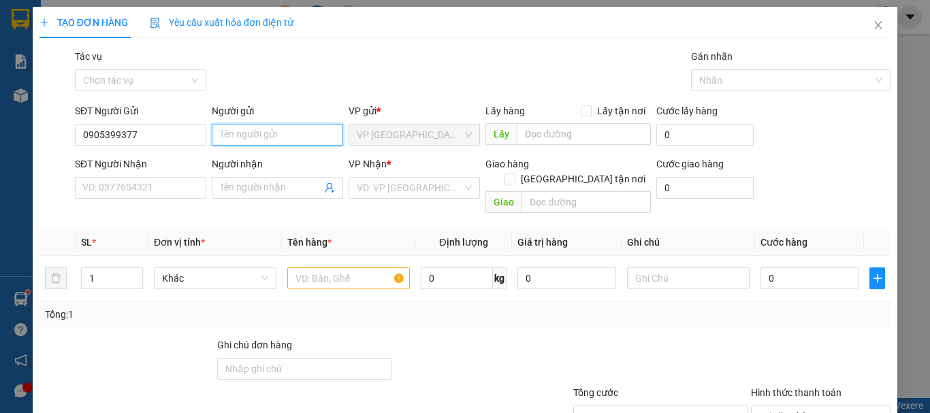
click at [255, 129] on input "Người gửi" at bounding box center [277, 135] width 131 height 22
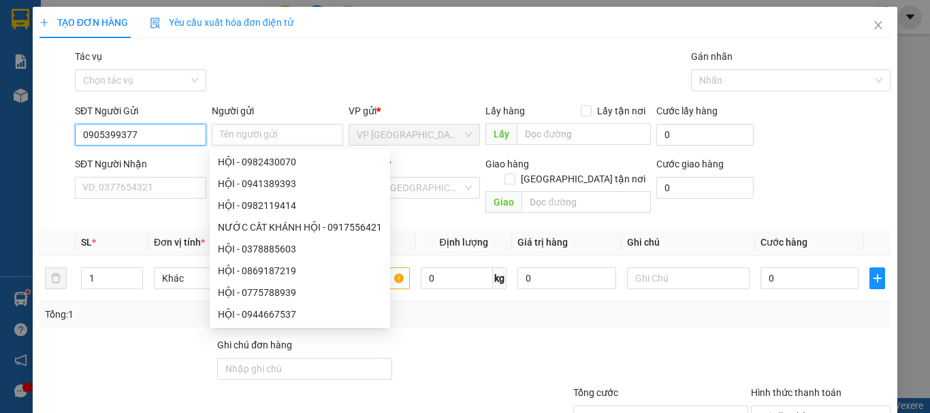
click at [123, 133] on input "0905399377" at bounding box center [140, 135] width 131 height 22
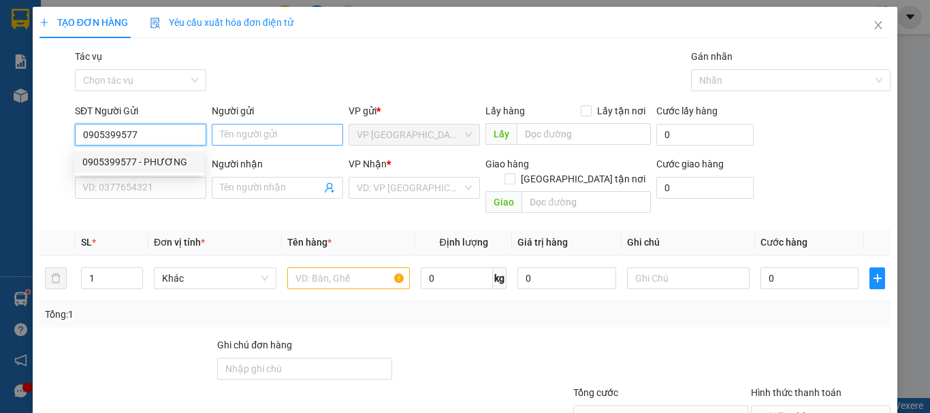
type input "0905399577"
drag, startPoint x: 260, startPoint y: 133, endPoint x: 267, endPoint y: 128, distance: 8.3
click at [267, 128] on input "Người gửi" at bounding box center [277, 135] width 131 height 22
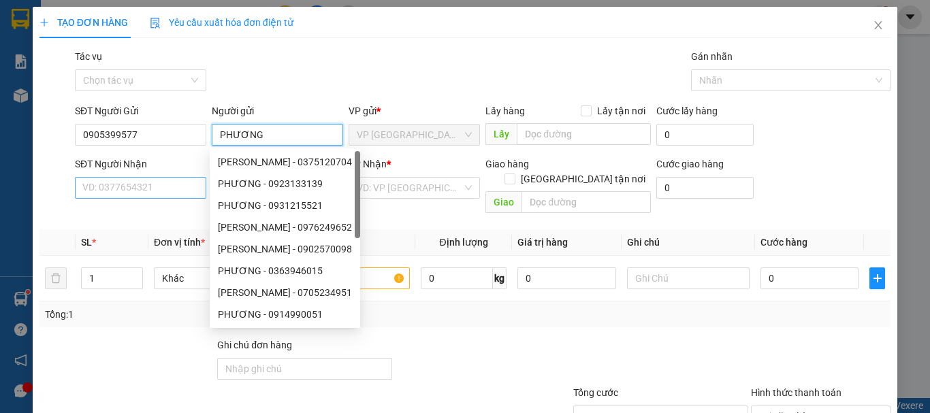
type input "PHƯƠNG"
click at [145, 195] on input "SĐT Người Nhận" at bounding box center [140, 188] width 131 height 22
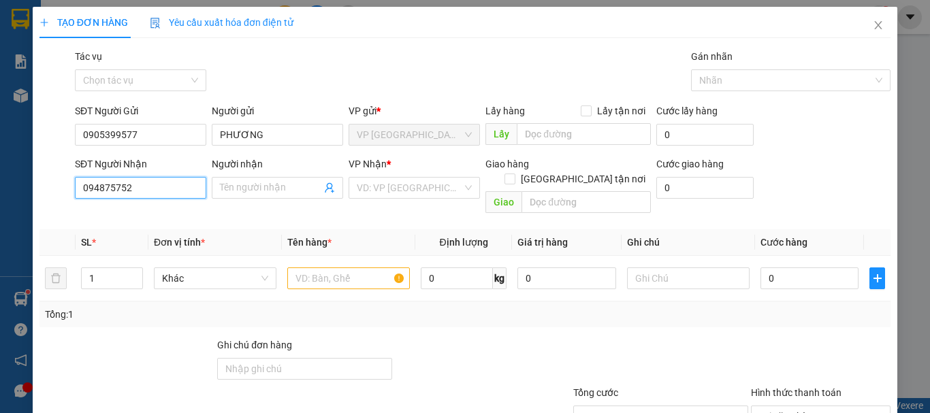
type input "0948757527"
click at [155, 212] on div "0948757527 - TIỆP" at bounding box center [139, 215] width 114 height 15
type input "TIỆP"
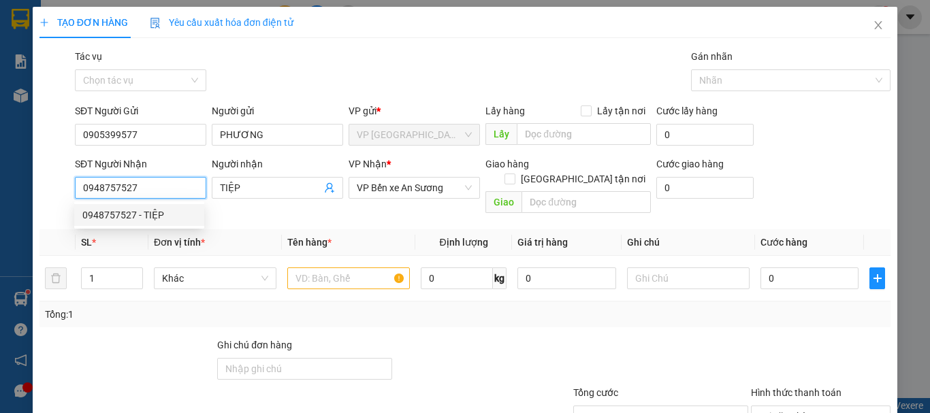
type input "30.000"
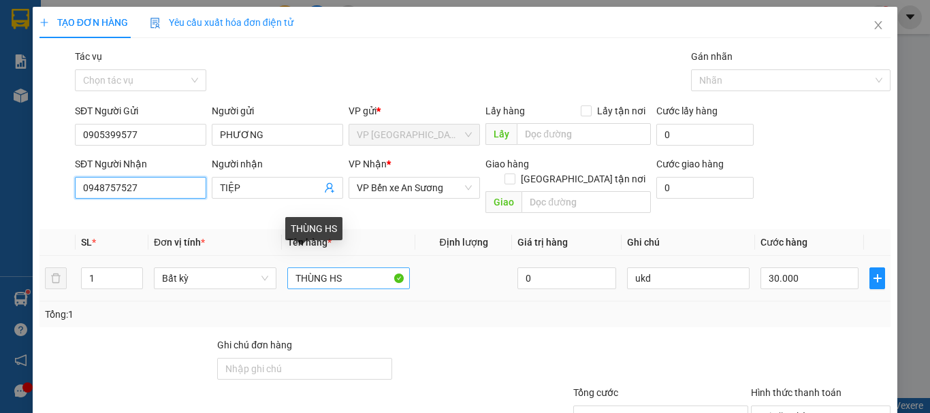
type input "0948757527"
click at [358, 270] on input "THÙNG HS" at bounding box center [348, 279] width 123 height 22
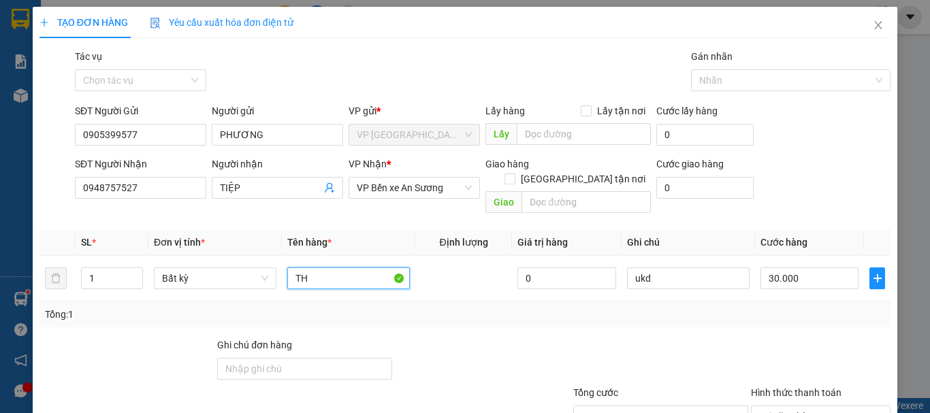
type input "T"
type input "3 THÙNG HS"
click at [132, 268] on span "Increase Value" at bounding box center [134, 274] width 15 height 12
type input "3"
click at [132, 268] on span "Increase Value" at bounding box center [134, 274] width 15 height 12
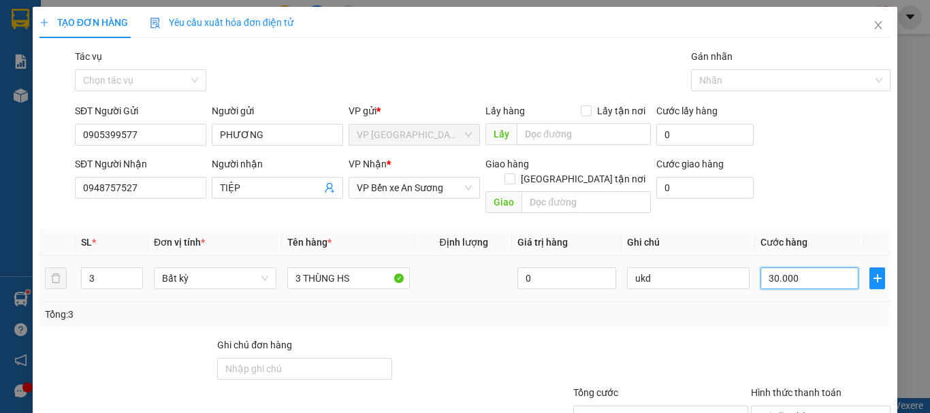
click at [819, 268] on input "30.000" at bounding box center [810, 279] width 98 height 22
type input "0"
type input "1"
type input "01"
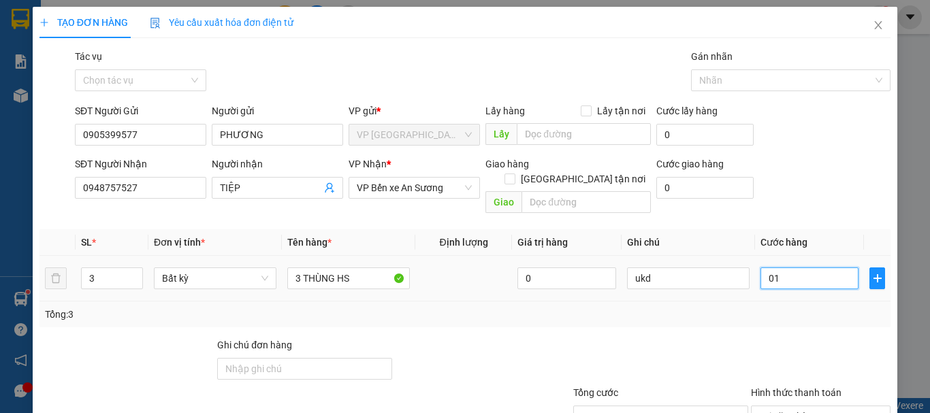
type input "15"
type input "015"
type input "155"
type input "0.155"
type input "155.000"
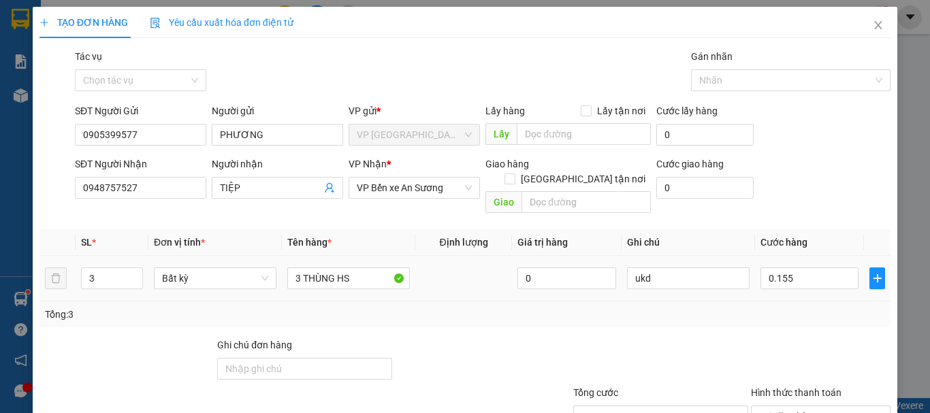
type input "155.000"
click at [782, 314] on div "Transit Pickup Surcharge Ids Transit Deliver Surcharge Ids Transit Deliver Surc…" at bounding box center [465, 270] width 851 height 443
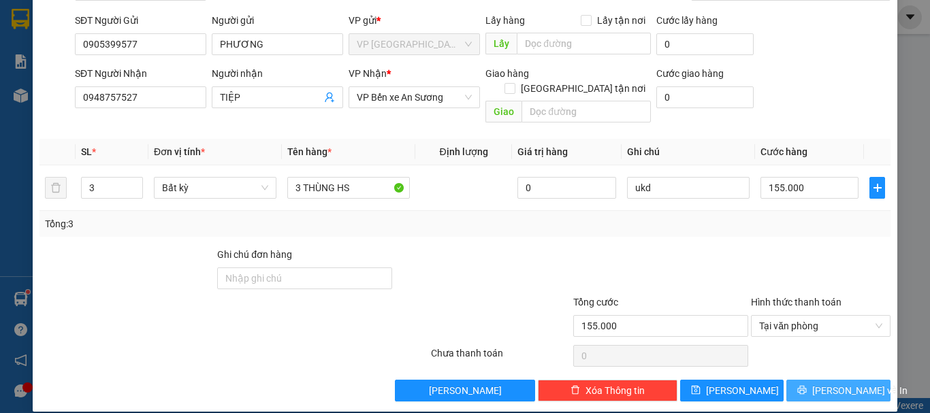
click at [846, 383] on span "[PERSON_NAME] và In" at bounding box center [860, 390] width 95 height 15
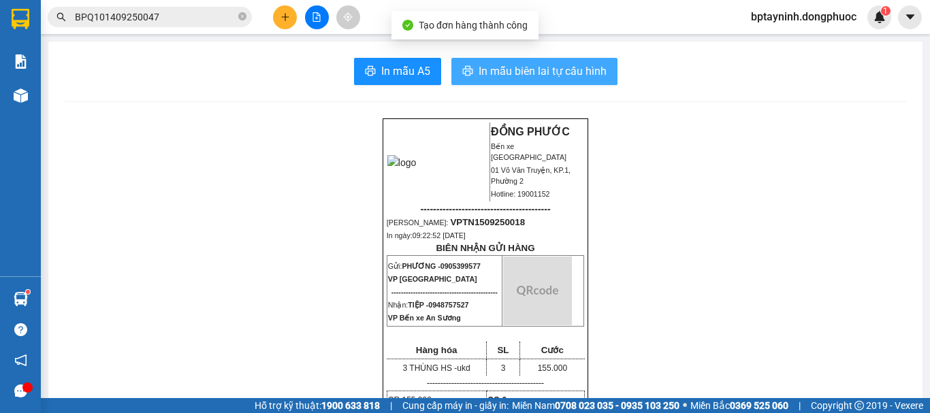
click at [576, 69] on span "In mẫu biên lai tự cấu hình" at bounding box center [543, 71] width 128 height 17
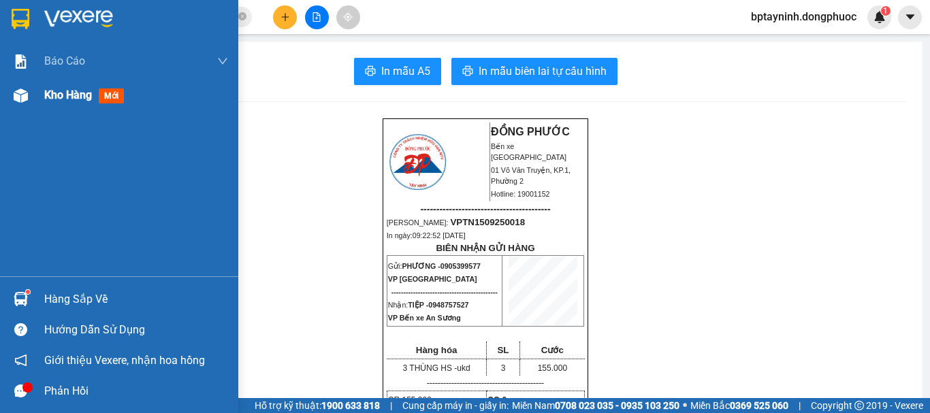
click at [64, 103] on div "Kho hàng mới" at bounding box center [86, 94] width 85 height 17
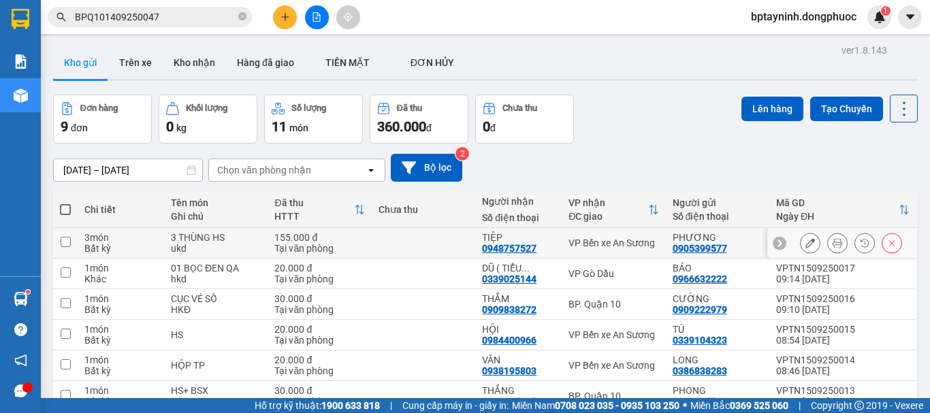
scroll to position [172, 0]
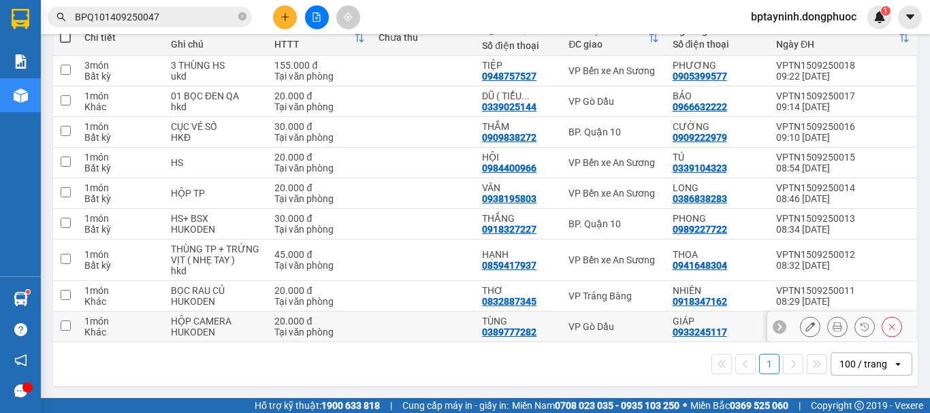
drag, startPoint x: 591, startPoint y: 334, endPoint x: 596, endPoint y: 313, distance: 21.6
click at [590, 332] on td "VP Gò Dầu" at bounding box center [614, 327] width 104 height 31
checkbox input "true"
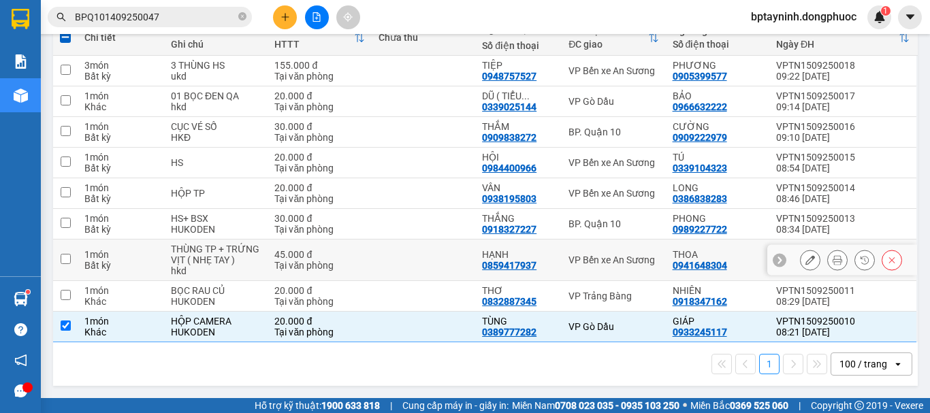
drag, startPoint x: 629, startPoint y: 270, endPoint x: 636, endPoint y: 270, distance: 7.5
click at [629, 268] on td "VP Bến xe An Sương" at bounding box center [614, 261] width 104 height 42
checkbox input "true"
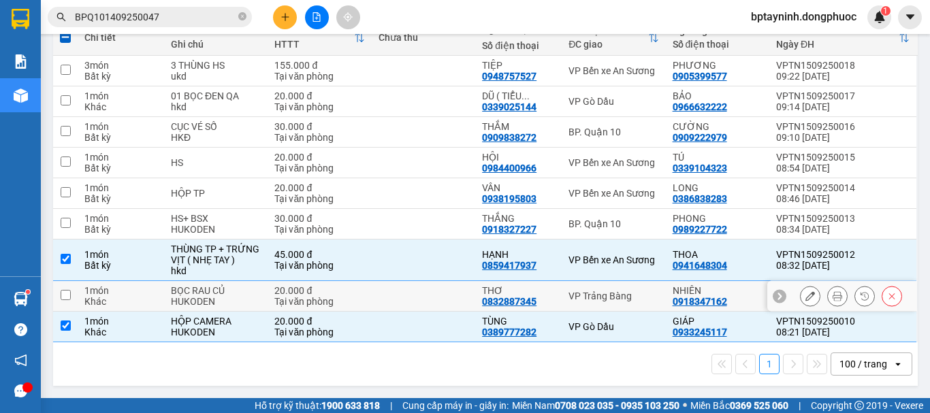
click at [642, 292] on div "VP Trảng Bàng" at bounding box center [614, 296] width 90 height 11
checkbox input "true"
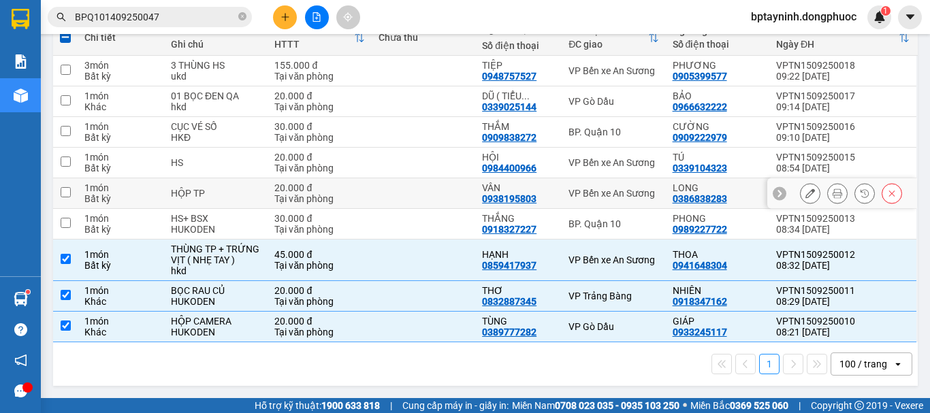
click at [648, 191] on div "VP Bến xe An Sương" at bounding box center [614, 193] width 90 height 11
checkbox input "true"
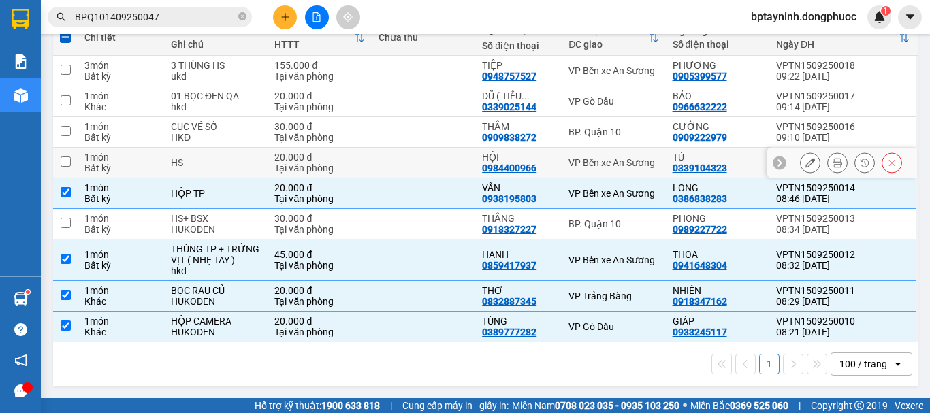
click at [640, 155] on td "VP Bến xe An Sương" at bounding box center [614, 163] width 104 height 31
checkbox input "true"
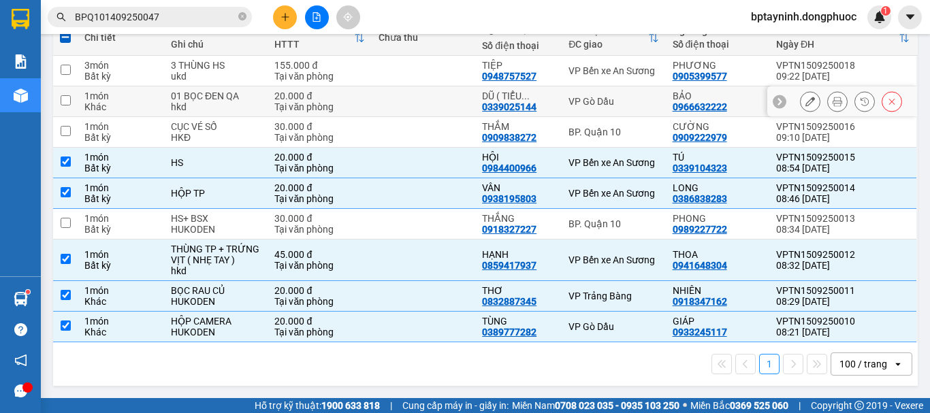
click at [628, 98] on div "VP Gò Dầu" at bounding box center [614, 101] width 90 height 11
checkbox input "true"
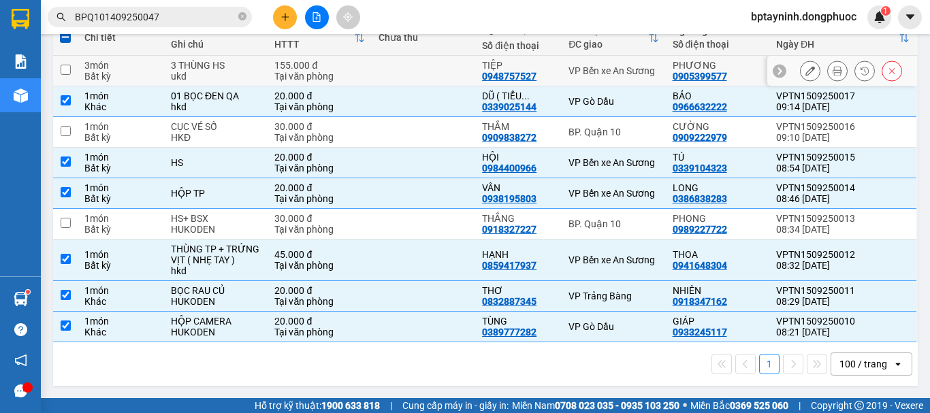
click at [630, 73] on div "VP Bến xe An Sương" at bounding box center [614, 70] width 90 height 11
checkbox input "true"
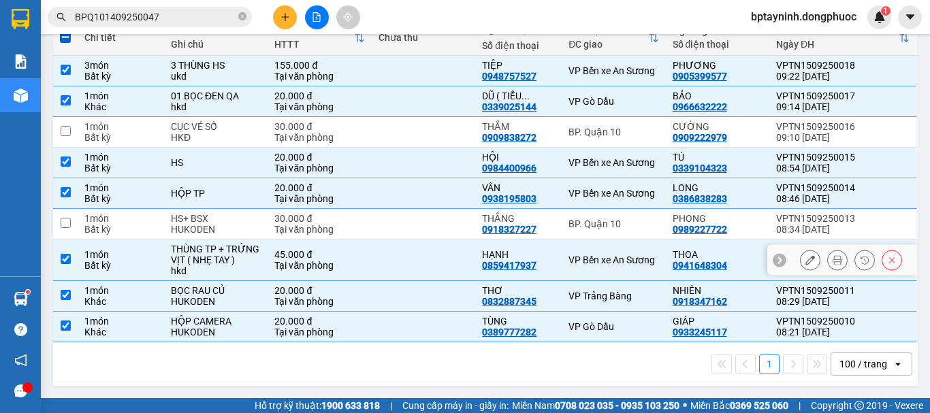
scroll to position [59, 0]
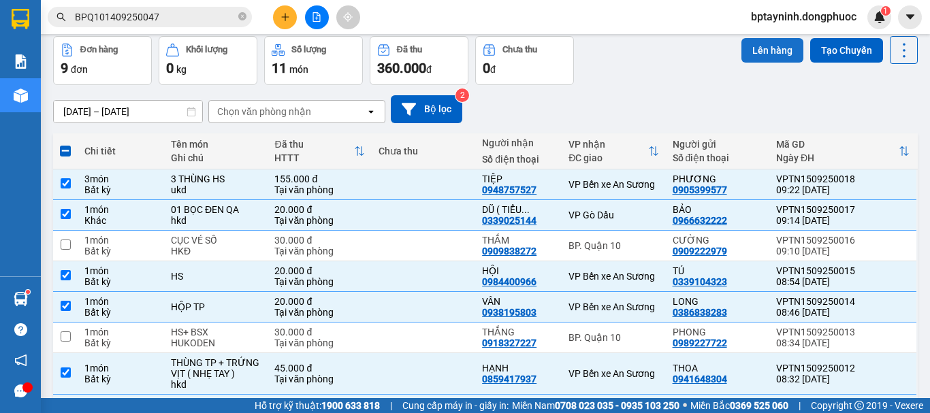
click at [772, 51] on button "Lên hàng" at bounding box center [773, 50] width 62 height 25
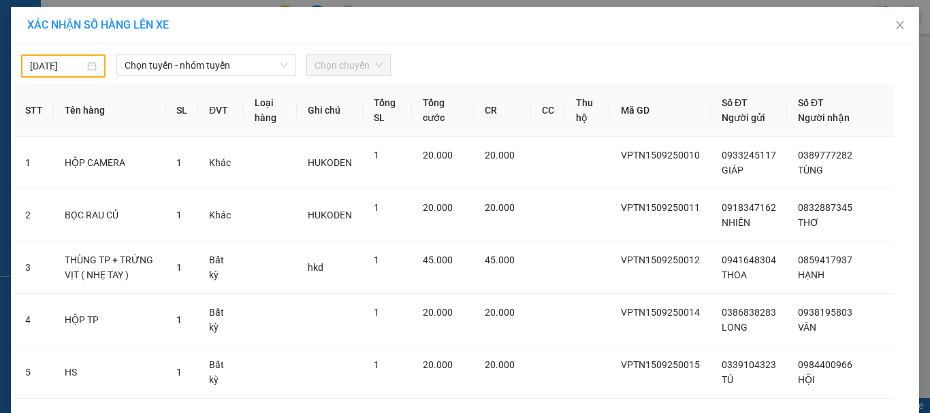
click at [69, 62] on body "Kết quả tìm kiếm ( 1 ) Bộ lọc Mã ĐH Trạng thái Món hàng Tổng cước Chưa cước Nhã…" at bounding box center [465, 206] width 930 height 413
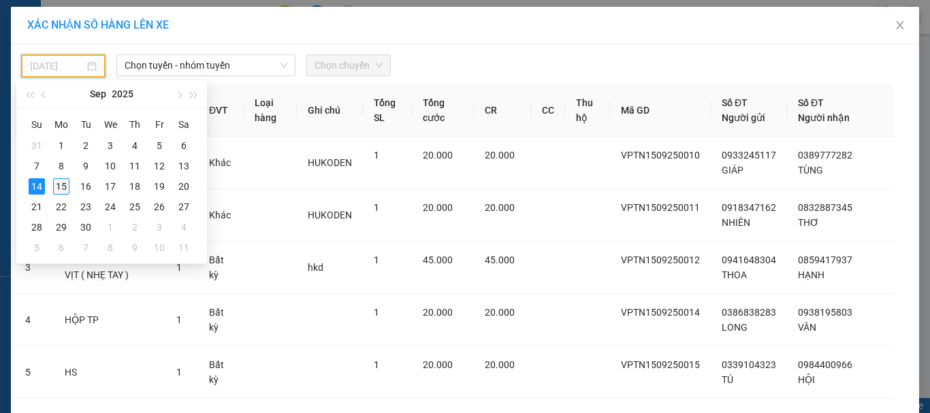
click at [59, 185] on div "15" at bounding box center [61, 186] width 16 height 16
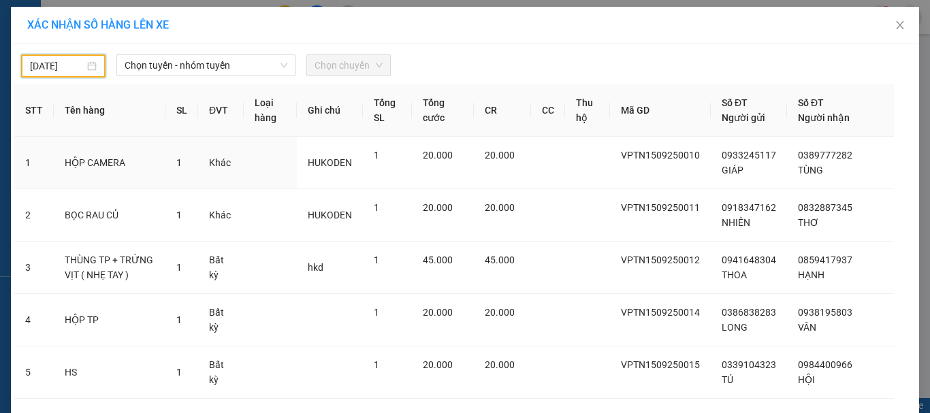
type input "[DATE]"
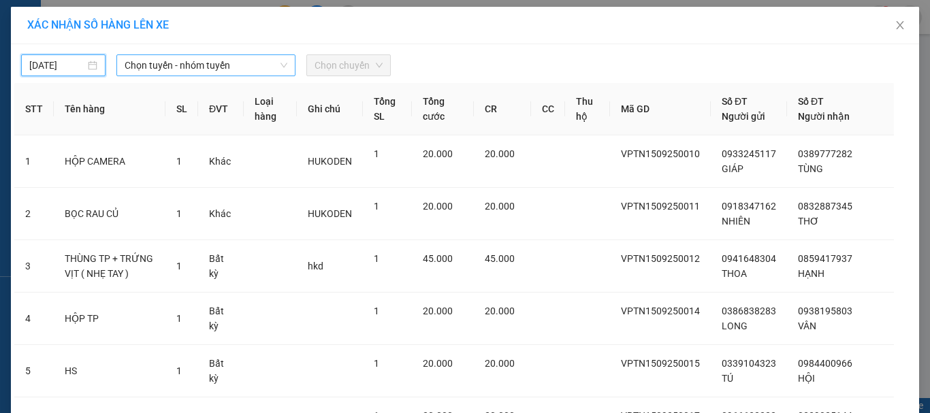
click at [226, 69] on span "Chọn tuyến - nhóm tuyến" at bounding box center [206, 65] width 163 height 20
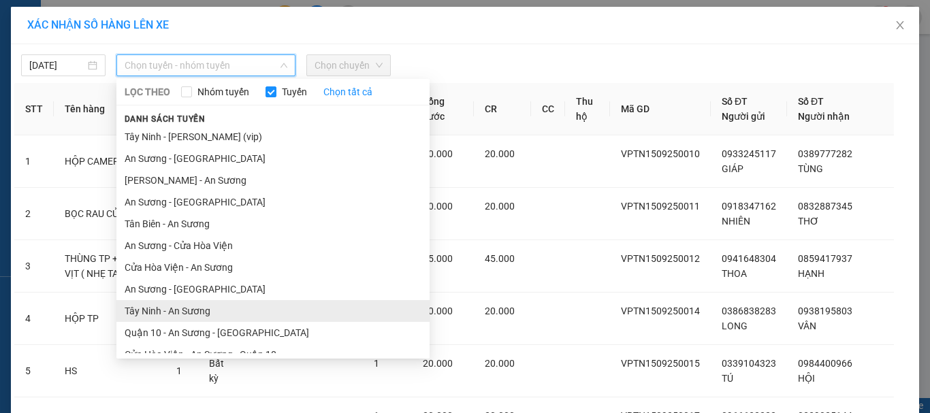
click at [257, 304] on li "Tây Ninh - An Sương" at bounding box center [272, 311] width 313 height 22
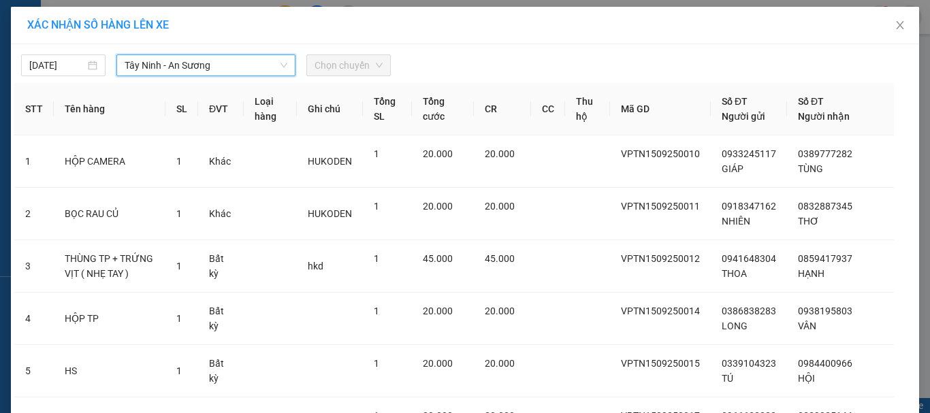
click at [334, 69] on span "Chọn chuyến" at bounding box center [349, 65] width 68 height 20
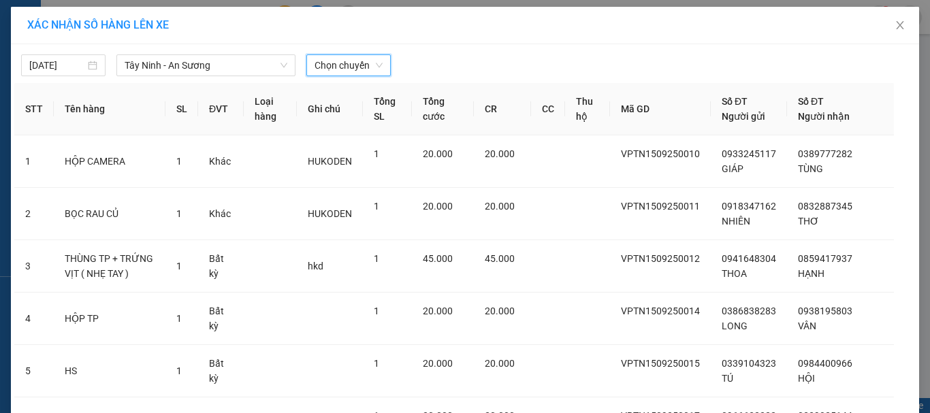
click at [341, 69] on span "Chọn chuyến" at bounding box center [349, 65] width 68 height 20
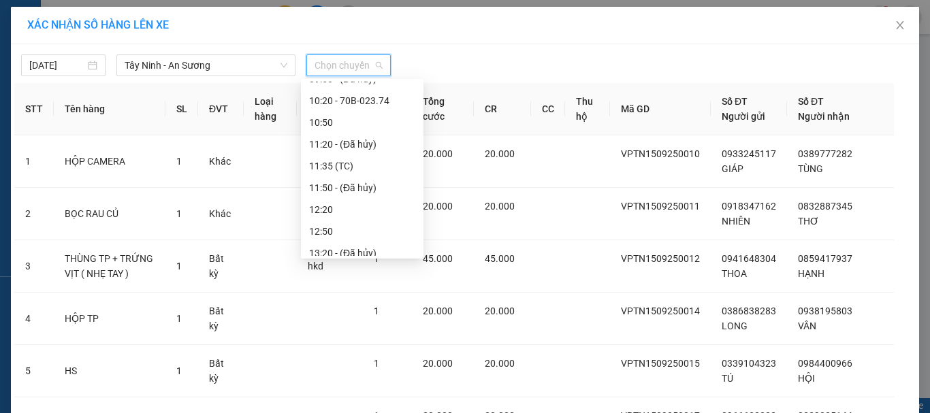
scroll to position [227, 0]
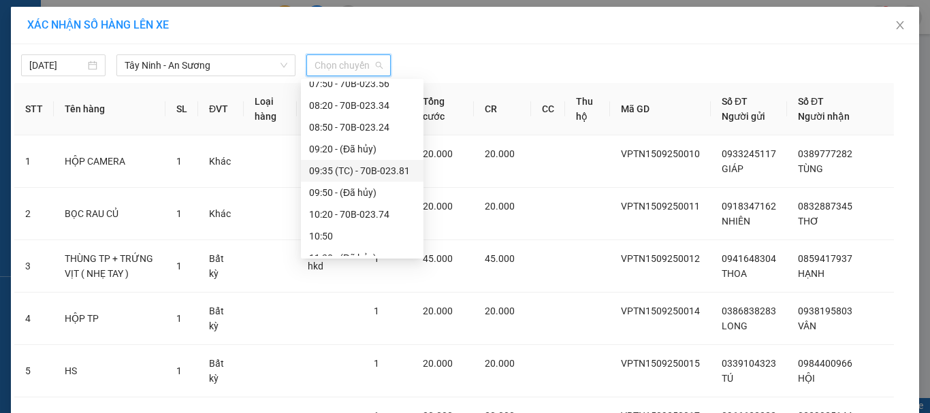
click at [398, 161] on div "09:35 (TC) - 70B-023.81" at bounding box center [362, 171] width 123 height 22
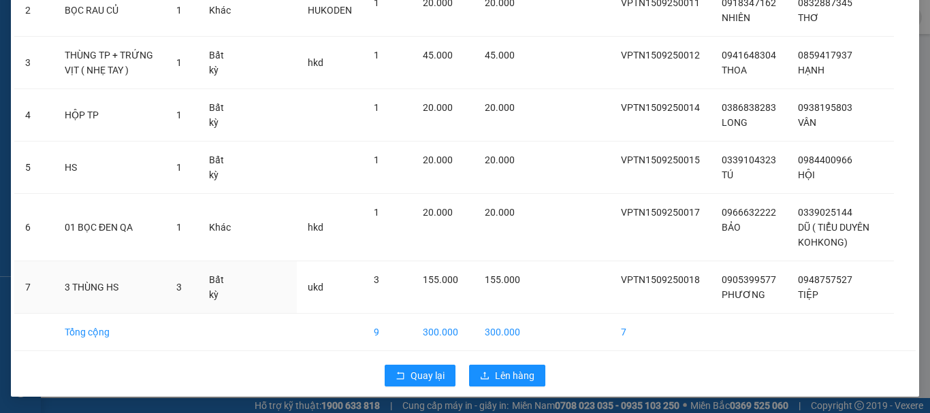
scroll to position [212, 0]
click at [527, 373] on span "Lên hàng" at bounding box center [515, 375] width 40 height 15
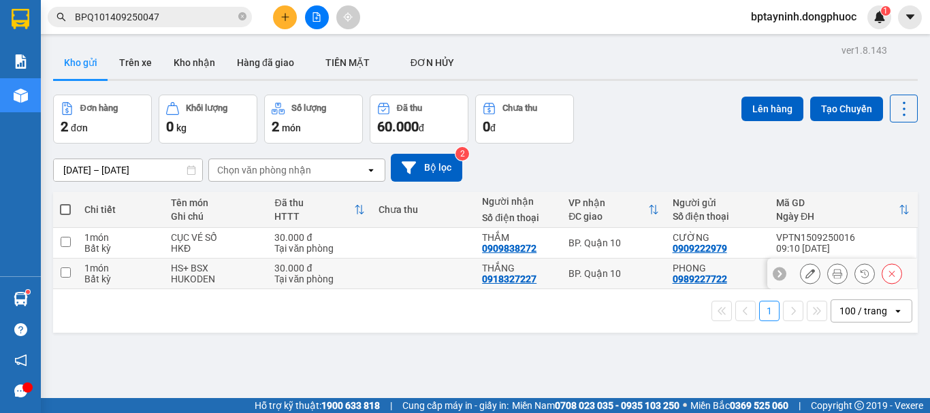
click at [628, 281] on td "BP. Quận 10" at bounding box center [614, 274] width 104 height 31
checkbox input "true"
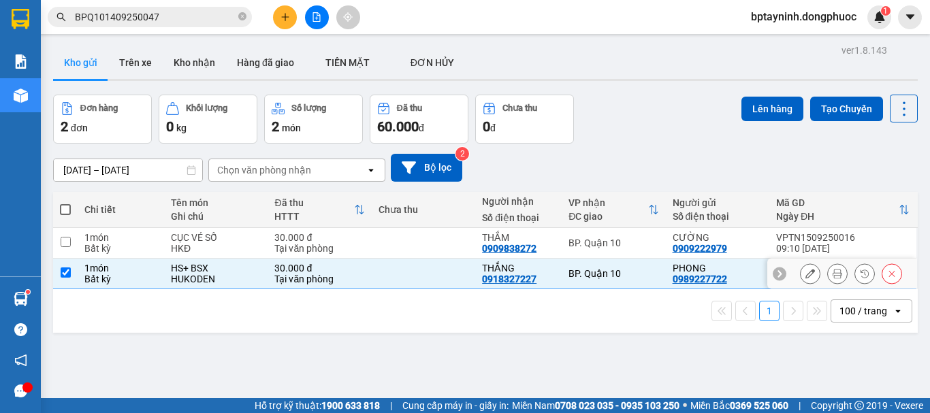
click at [629, 238] on div "BP. Quận 10" at bounding box center [614, 243] width 90 height 11
checkbox input "true"
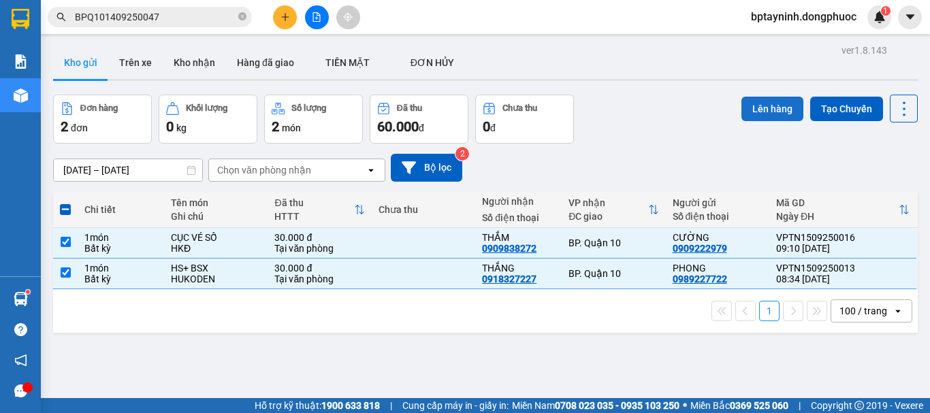
click at [770, 112] on button "Lên hàng" at bounding box center [773, 109] width 62 height 25
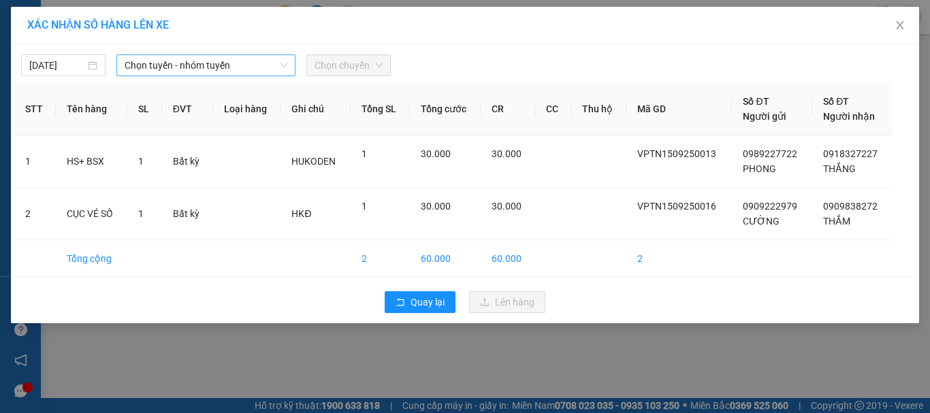
click at [180, 57] on span "Chọn tuyến - nhóm tuyến" at bounding box center [206, 65] width 163 height 20
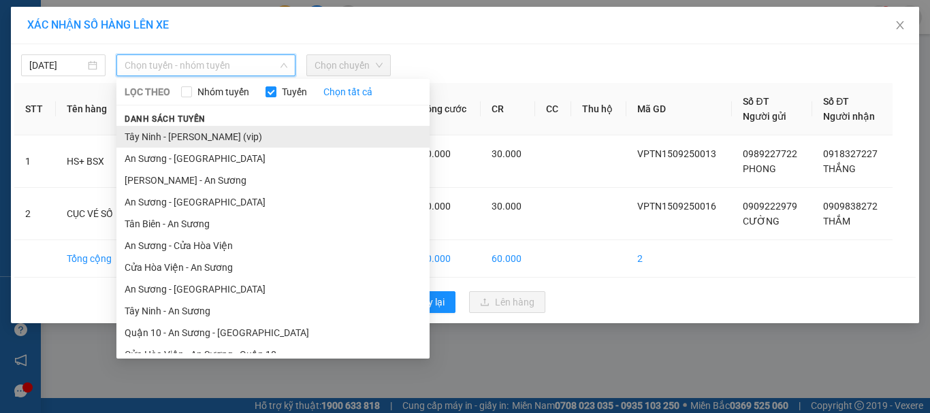
click at [244, 141] on li "Tây Ninh - Hồ Chí Minh (vip)" at bounding box center [272, 137] width 313 height 22
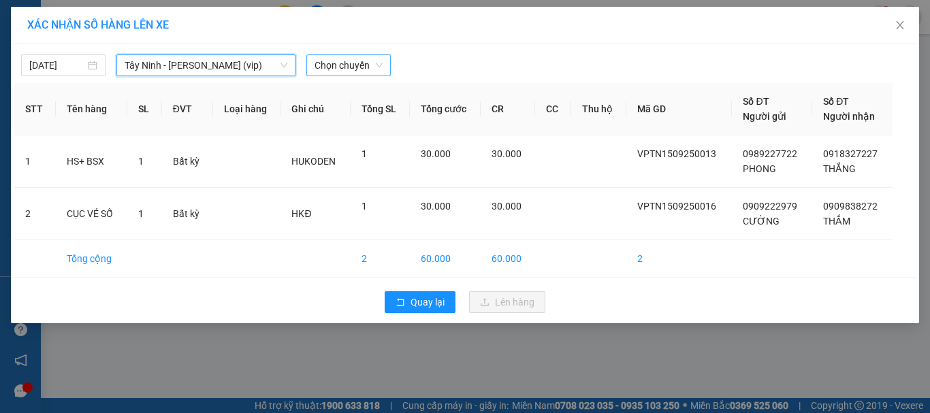
click at [368, 60] on span "Chọn chuyến" at bounding box center [349, 65] width 68 height 20
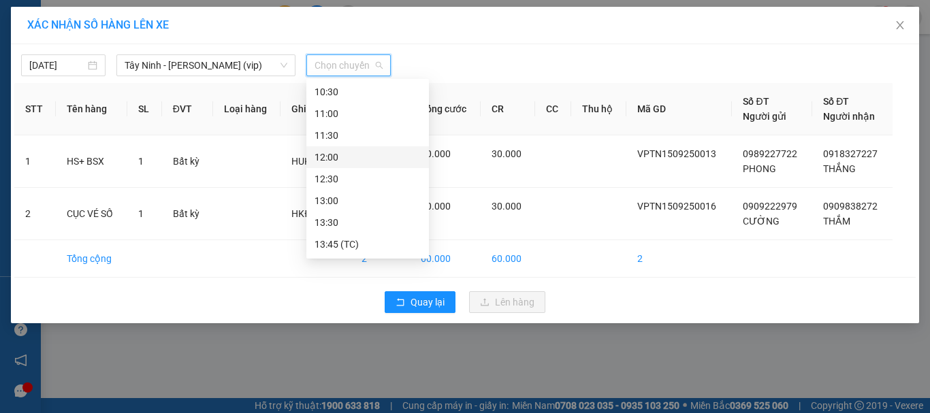
scroll to position [454, 0]
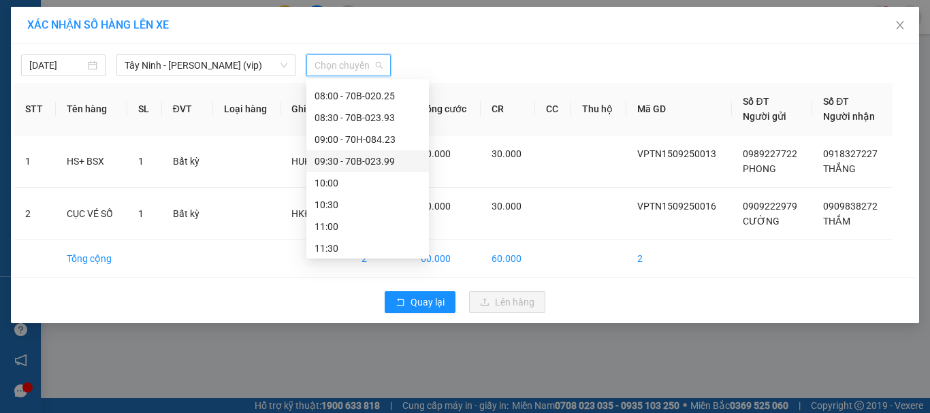
click at [373, 157] on div "09:30 - 70B-023.99" at bounding box center [368, 161] width 106 height 15
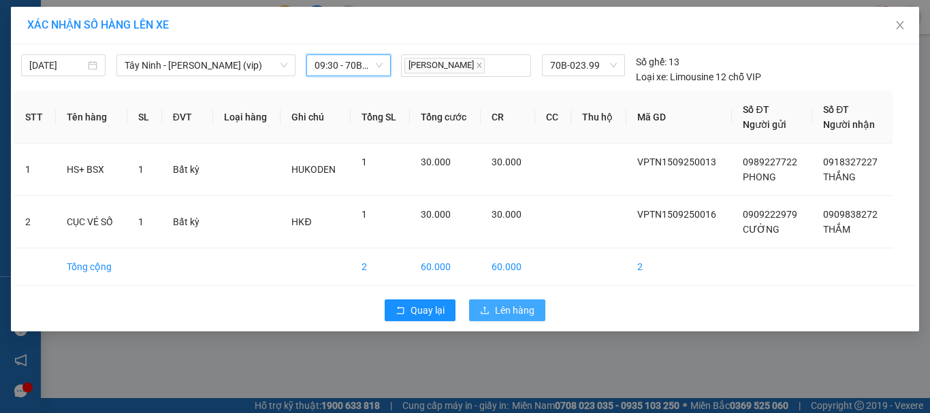
click at [524, 306] on span "Lên hàng" at bounding box center [515, 310] width 40 height 15
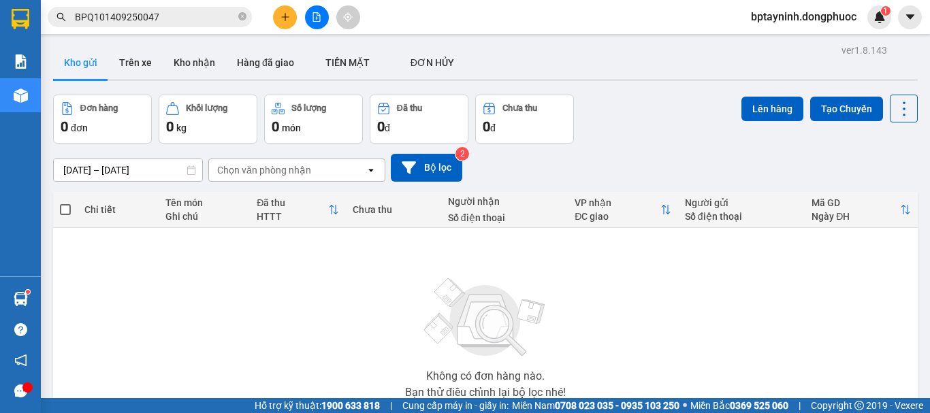
click at [281, 16] on icon "plus" at bounding box center [286, 17] width 10 height 10
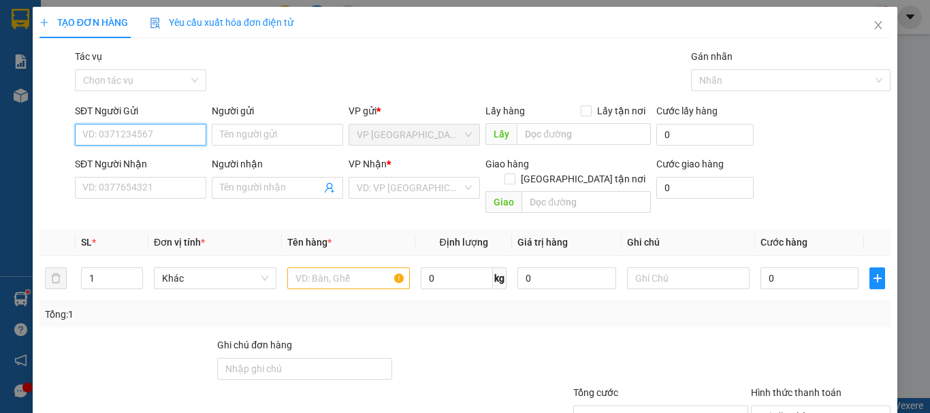
click at [101, 130] on input "SĐT Người Gửi" at bounding box center [140, 135] width 131 height 22
click at [129, 157] on div "0917080084 - MẸ SU" at bounding box center [139, 162] width 114 height 15
type input "0917080084"
type input "MẸ SU"
type input "0795679000"
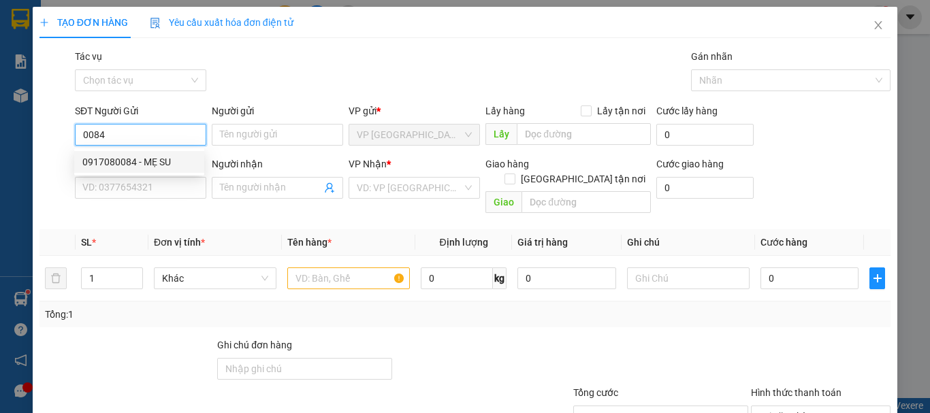
type input "TRANG"
type input "20.000"
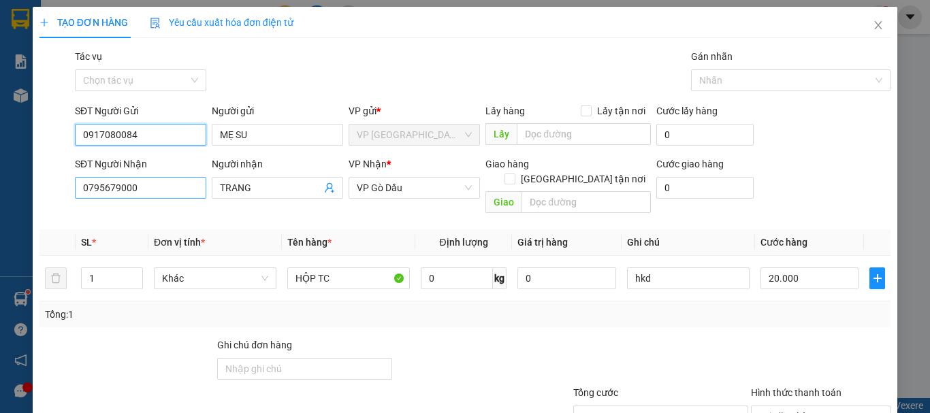
type input "0917080084"
drag, startPoint x: 159, startPoint y: 190, endPoint x: 0, endPoint y: 194, distance: 158.7
click at [0, 194] on div "TẠO ĐƠN HÀNG Yêu cầu xuất hóa đơn điện tử Transit Pickup Surcharge Ids Transit …" at bounding box center [465, 206] width 930 height 413
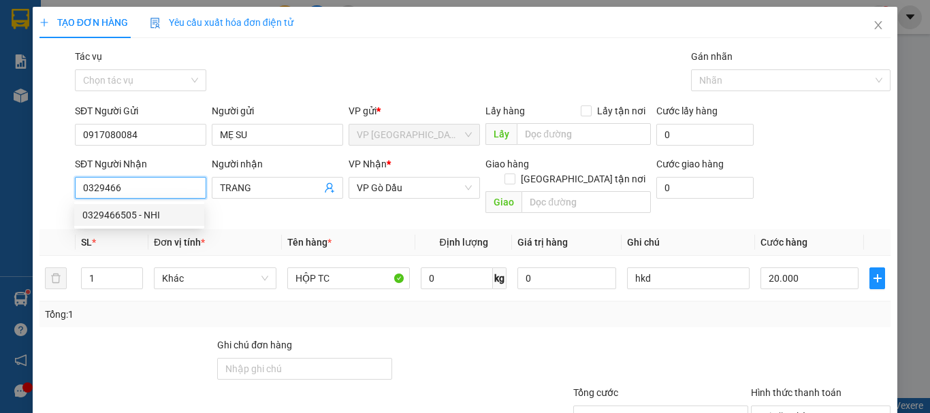
click at [136, 210] on div "0329466505 - NHI" at bounding box center [139, 215] width 114 height 15
type input "0329466505"
type input "NHI"
type input "30.000"
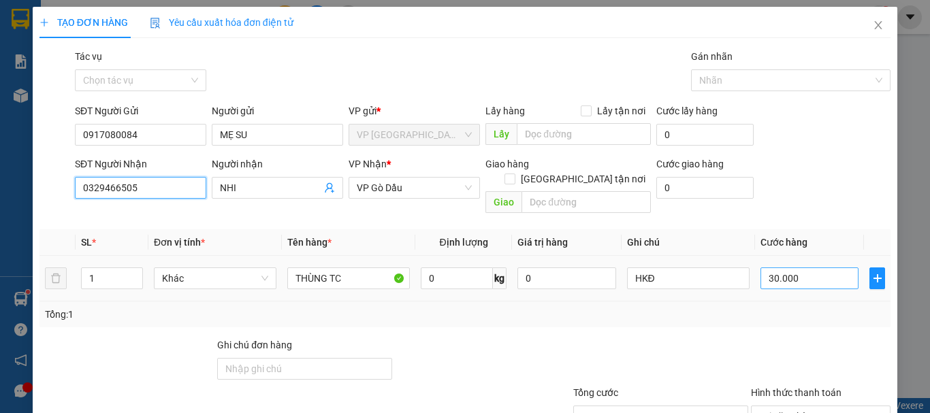
type input "0329466505"
click at [795, 268] on input "30.000" at bounding box center [810, 279] width 98 height 22
type input "2"
type input "20"
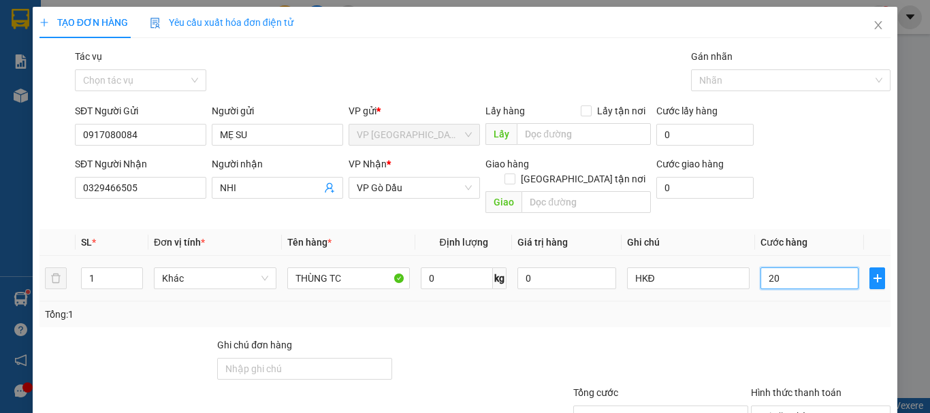
type input "20"
type input "20.000"
click at [763, 310] on div "Tổng: 1" at bounding box center [465, 315] width 851 height 26
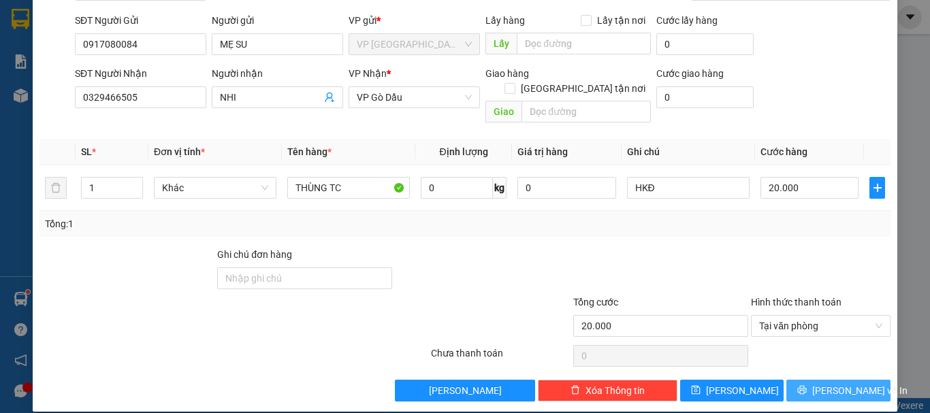
drag, startPoint x: 852, startPoint y: 377, endPoint x: 800, endPoint y: 407, distance: 60.4
click at [852, 383] on span "[PERSON_NAME] và In" at bounding box center [860, 390] width 95 height 15
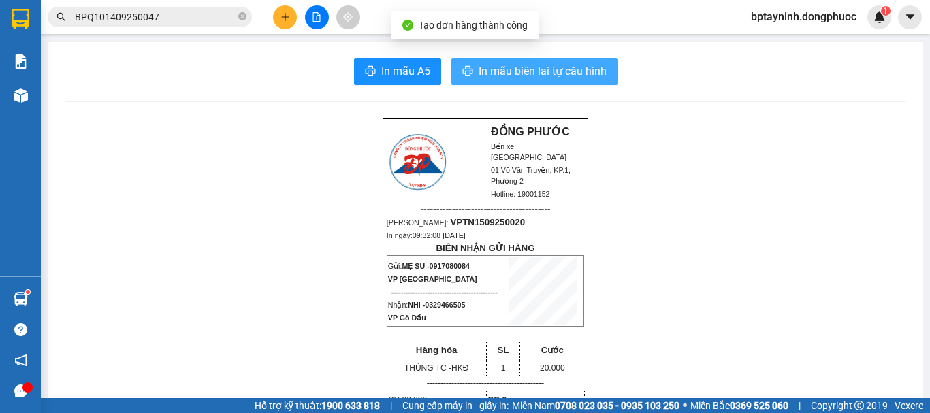
click at [533, 62] on button "In mẫu biên lai tự cấu hình" at bounding box center [535, 71] width 166 height 27
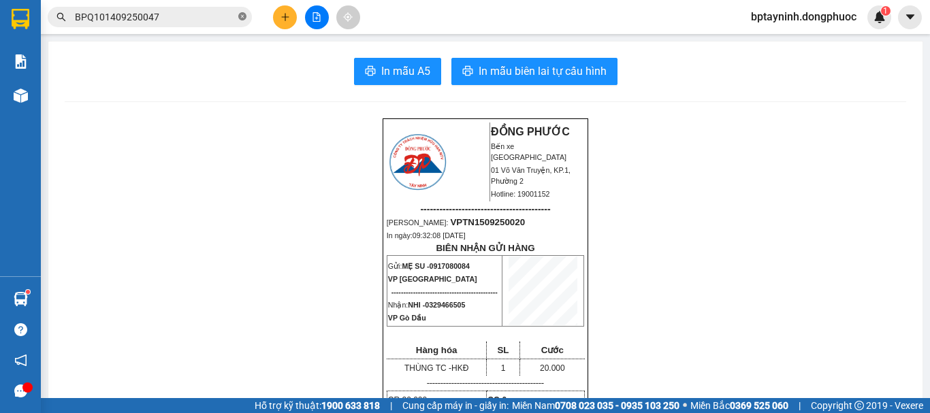
click at [245, 19] on icon "close-circle" at bounding box center [242, 16] width 8 height 8
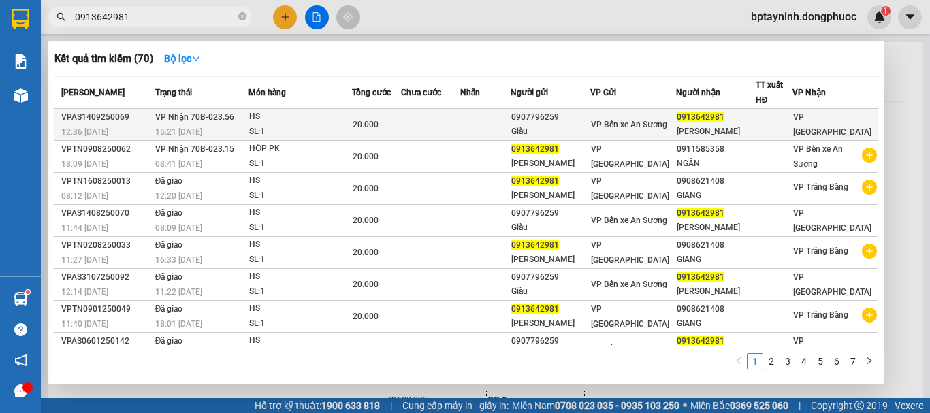
type input "0913642981"
click at [260, 120] on div "HS" at bounding box center [300, 117] width 102 height 15
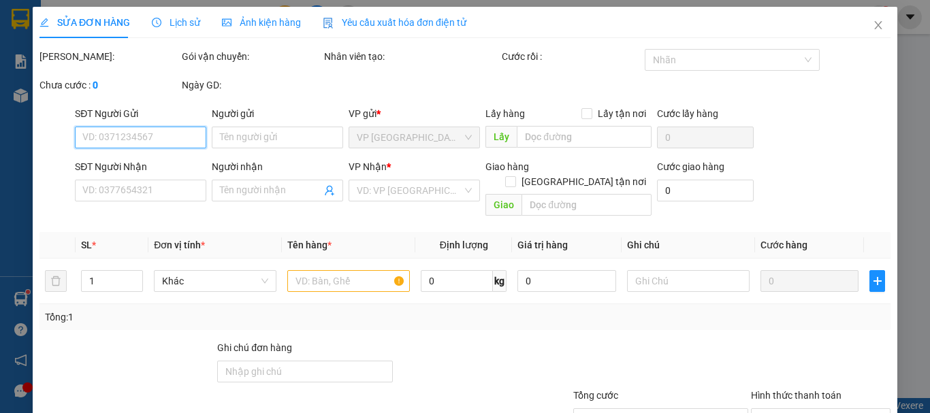
type input "0907796259"
type input "Giàu"
type input "0913642981"
type input "Chí Tiến"
type input "20.000"
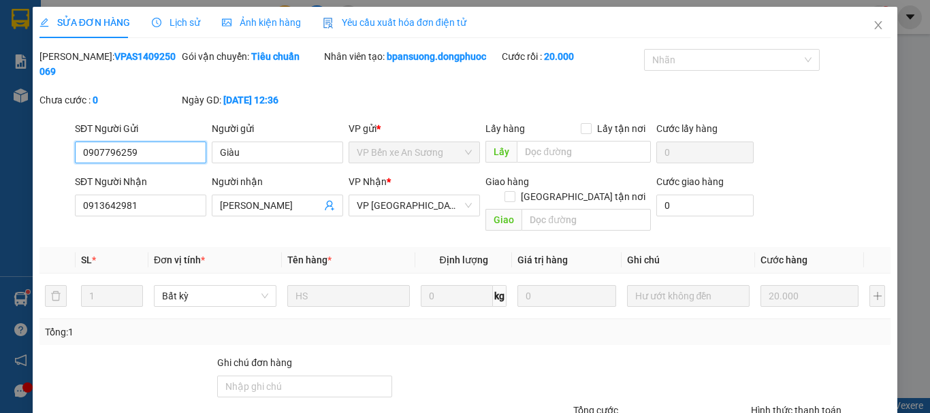
scroll to position [93, 0]
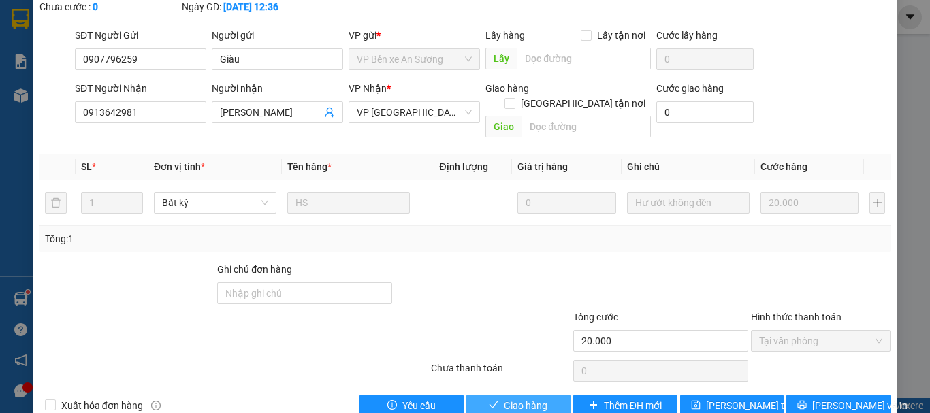
click at [533, 398] on span "Giao hàng" at bounding box center [526, 405] width 44 height 15
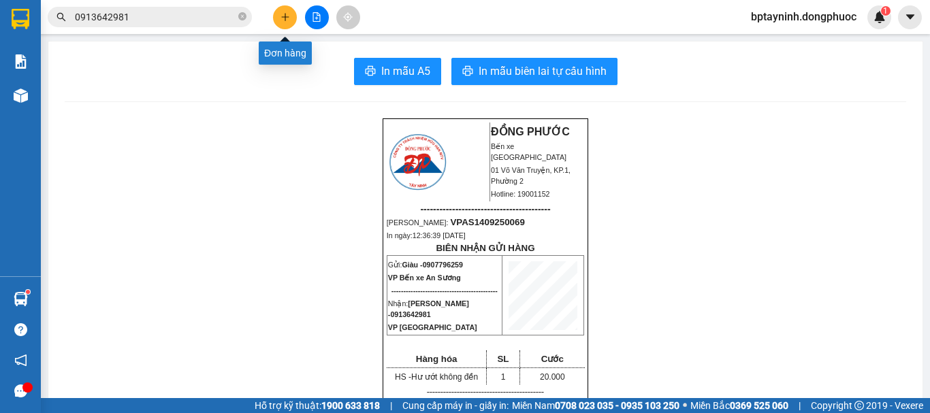
click at [279, 16] on button at bounding box center [285, 17] width 24 height 24
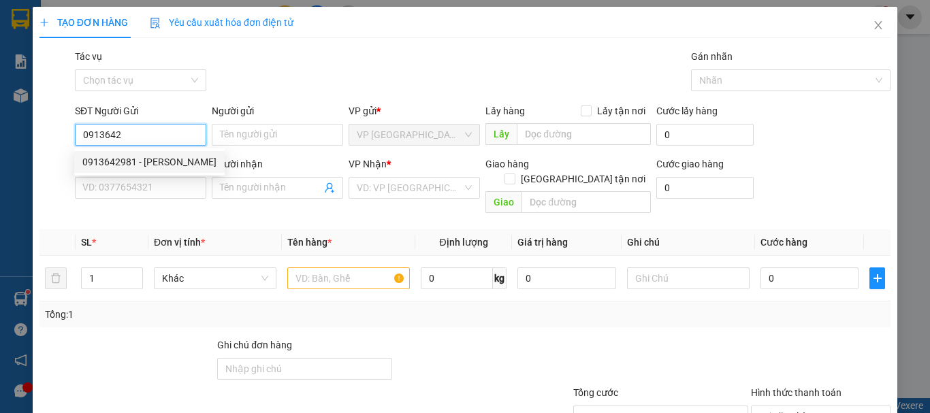
click at [140, 160] on div "0913642981 - Chí Tiến" at bounding box center [149, 162] width 134 height 15
type input "0913642981"
type input "Chí Tiến"
type input "0908621408"
type input "GIANG"
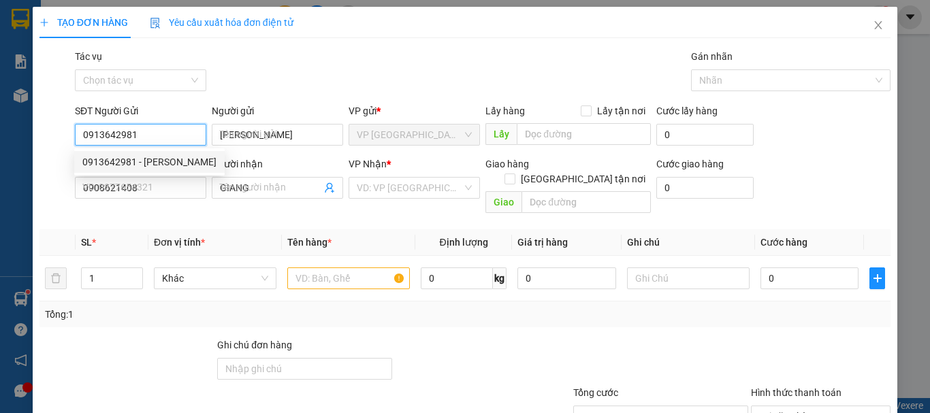
type input "20.000"
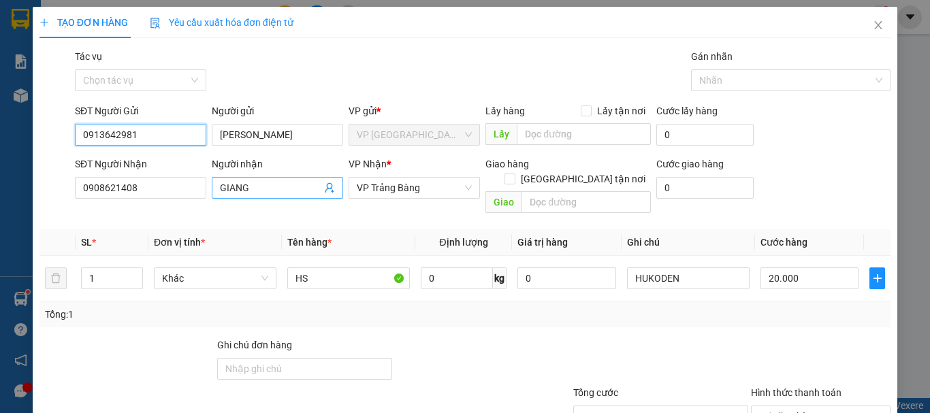
type input "0913642981"
click at [325, 185] on icon "user-add" at bounding box center [329, 188] width 9 height 10
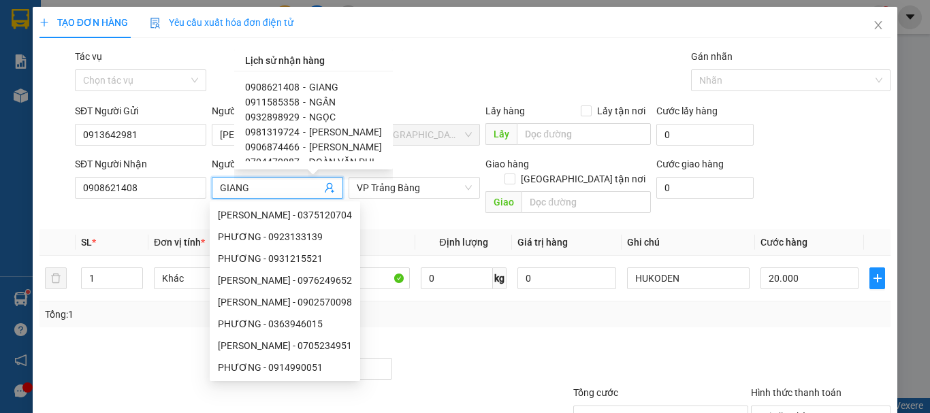
click at [309, 84] on span "GIANG" at bounding box center [323, 87] width 29 height 11
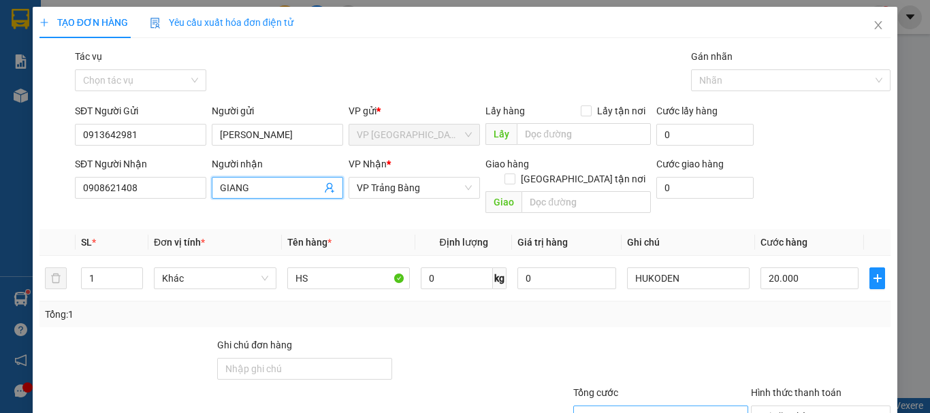
scroll to position [91, 0]
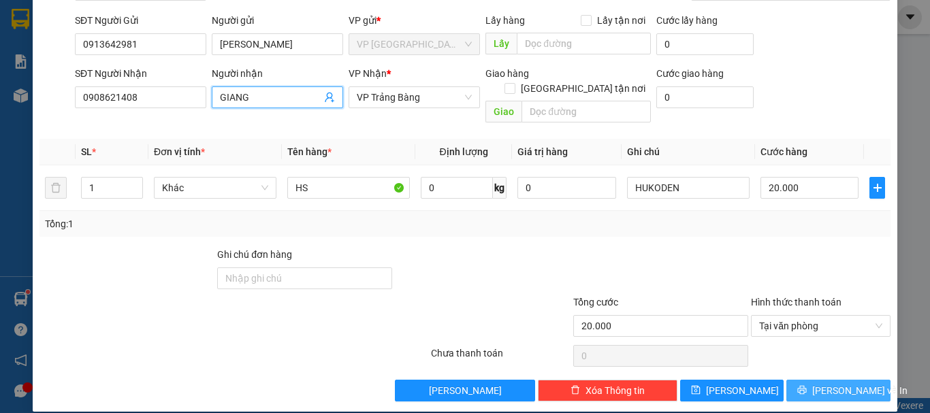
click at [828, 383] on span "[PERSON_NAME] và In" at bounding box center [860, 390] width 95 height 15
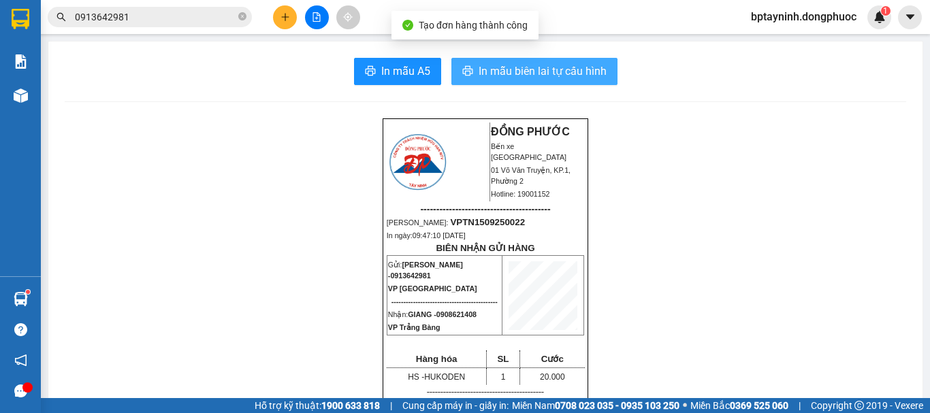
click at [565, 62] on button "In mẫu biên lai tự cấu hình" at bounding box center [535, 71] width 166 height 27
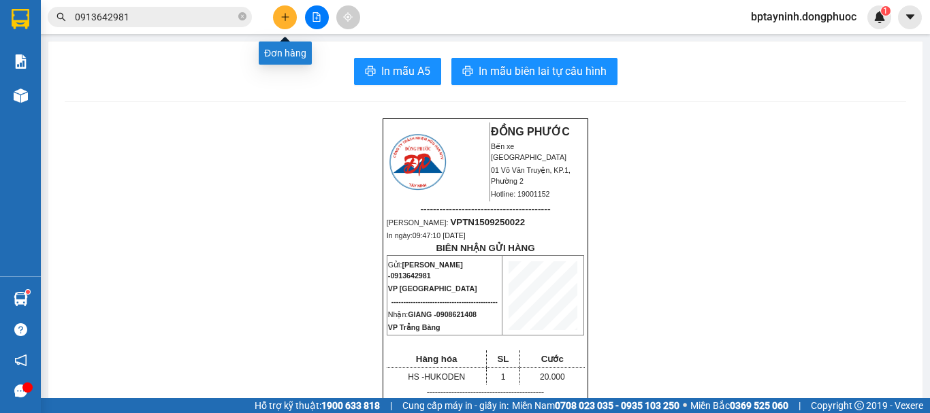
click at [287, 11] on button at bounding box center [285, 17] width 24 height 24
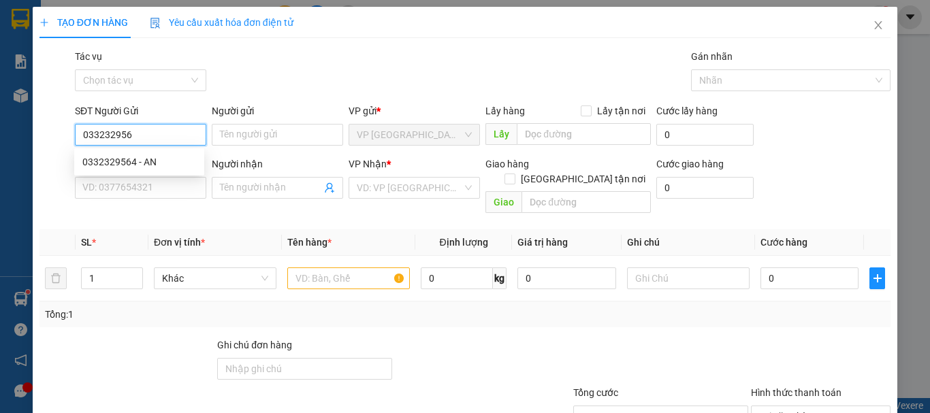
type input "0332329564"
click at [168, 162] on div "0332329564 - AN" at bounding box center [139, 162] width 114 height 15
type input "AN"
type input "0385360247"
type input "TUYỀN"
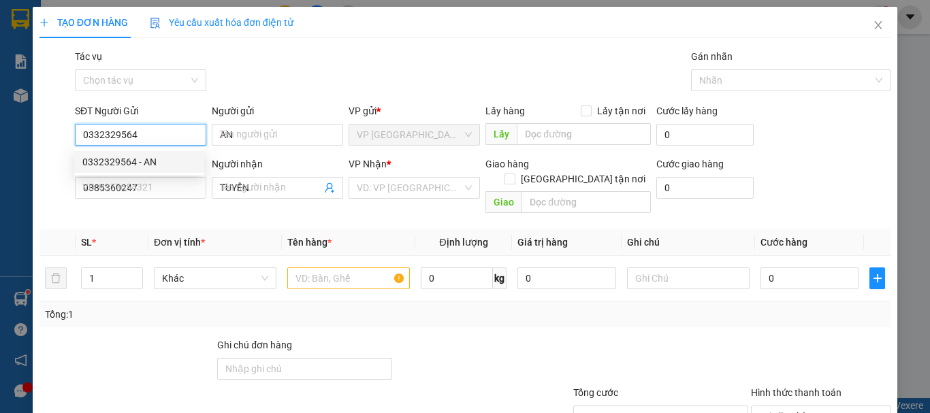
type input "30.000"
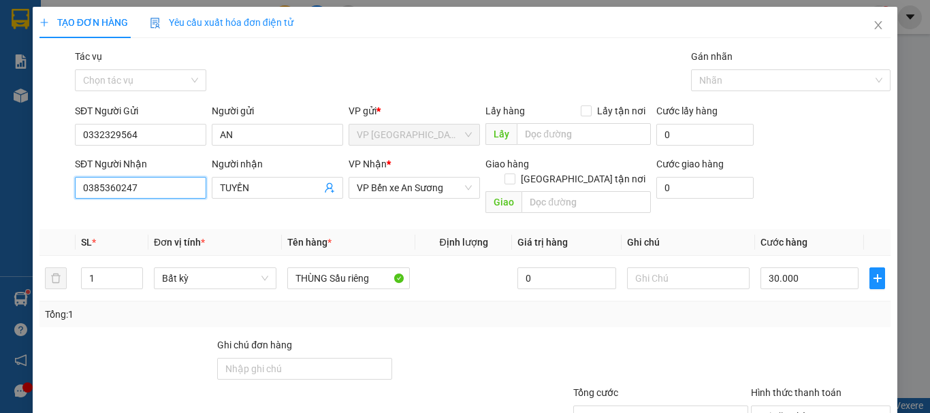
drag, startPoint x: 142, startPoint y: 185, endPoint x: 0, endPoint y: 196, distance: 142.1
click at [54, 183] on div "SĐT Người Nhận 0385360247 0385360247 Người nhận TUYỀN VP Nhận * VP Bến xe An Sư…" at bounding box center [465, 188] width 854 height 63
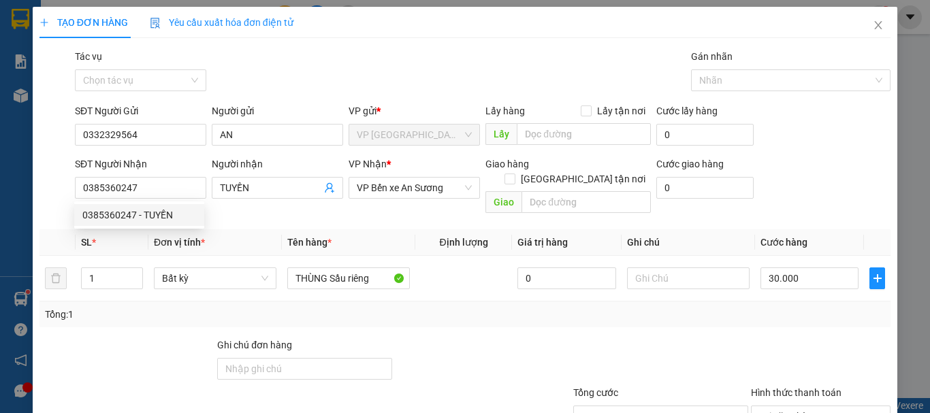
click at [387, 231] on th "Tên hàng *" at bounding box center [348, 243] width 133 height 27
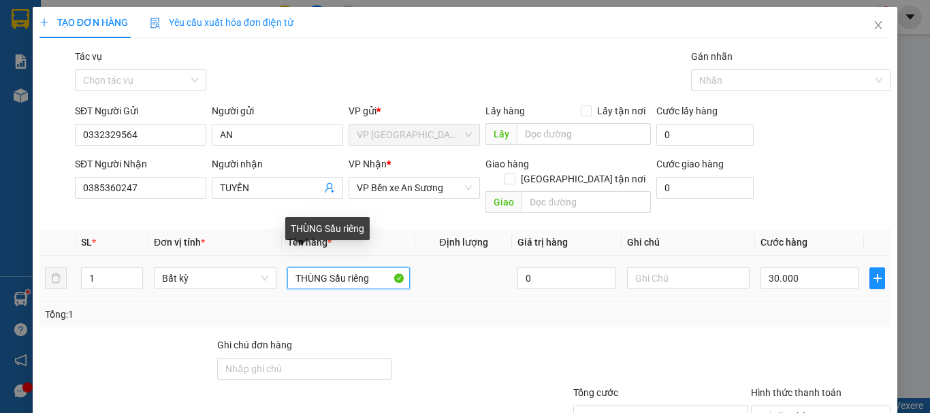
click at [379, 268] on input "THÙNG Sầu riêng" at bounding box center [348, 279] width 123 height 22
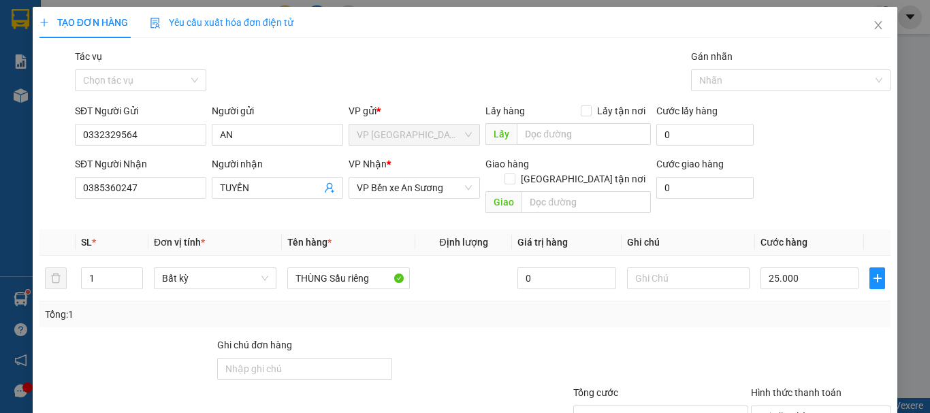
click at [710, 319] on div "Transit Pickup Surcharge Ids Transit Deliver Surcharge Ids Transit Deliver Surc…" at bounding box center [465, 270] width 851 height 443
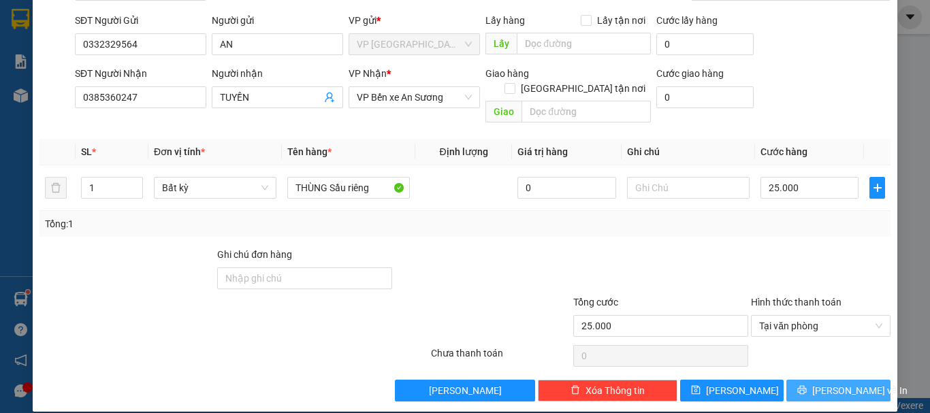
click at [866, 380] on button "[PERSON_NAME] và In" at bounding box center [839, 391] width 104 height 22
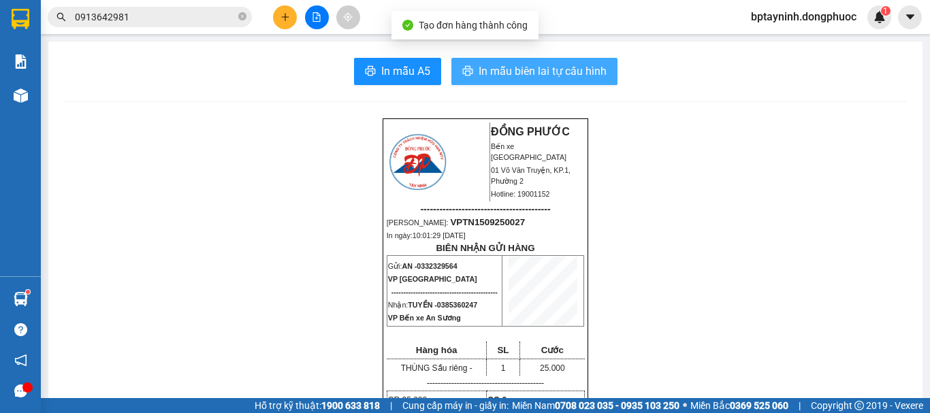
click at [536, 70] on span "In mẫu biên lai tự cấu hình" at bounding box center [543, 71] width 128 height 17
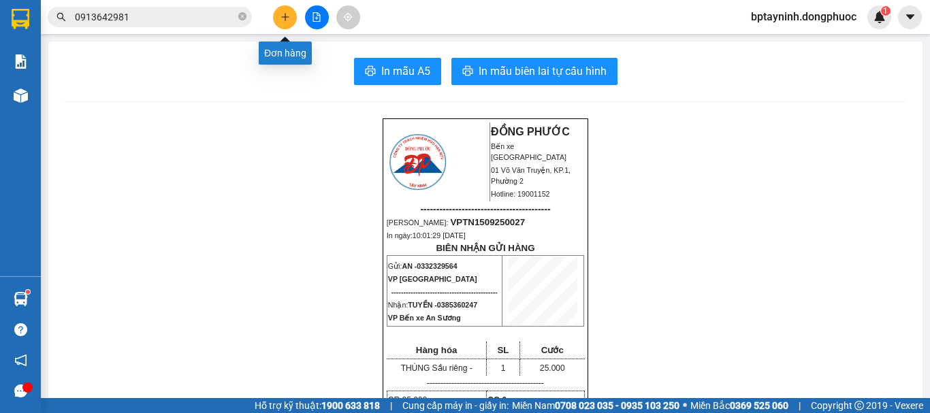
click at [283, 16] on icon "plus" at bounding box center [286, 17] width 10 height 10
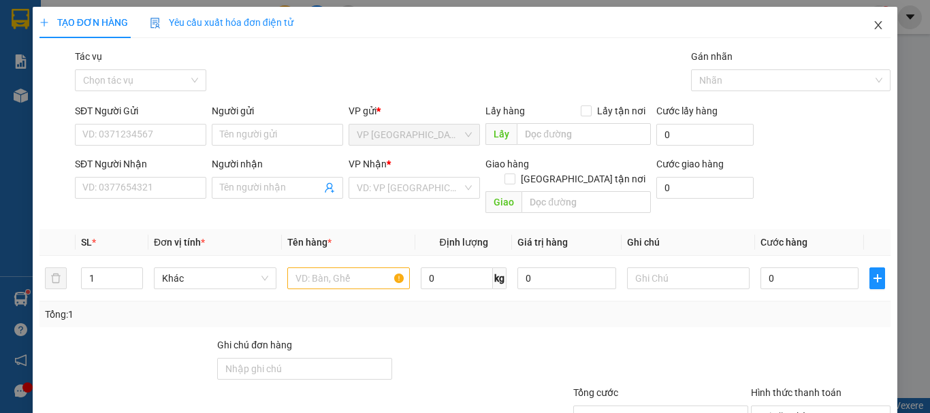
click at [868, 19] on span "Close" at bounding box center [879, 26] width 38 height 38
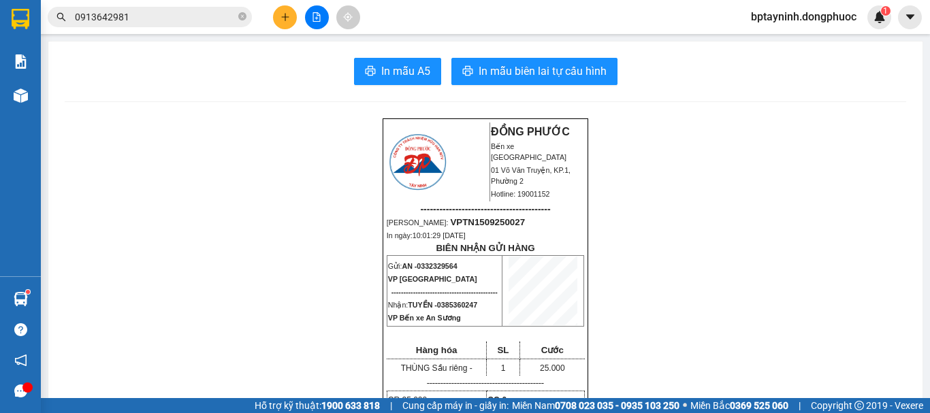
click at [287, 10] on button at bounding box center [285, 17] width 24 height 24
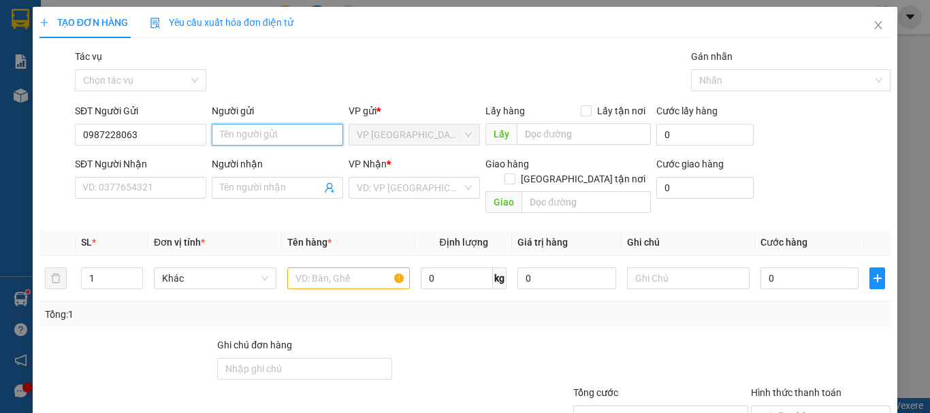
click at [299, 128] on input "Người gửi" at bounding box center [277, 135] width 131 height 22
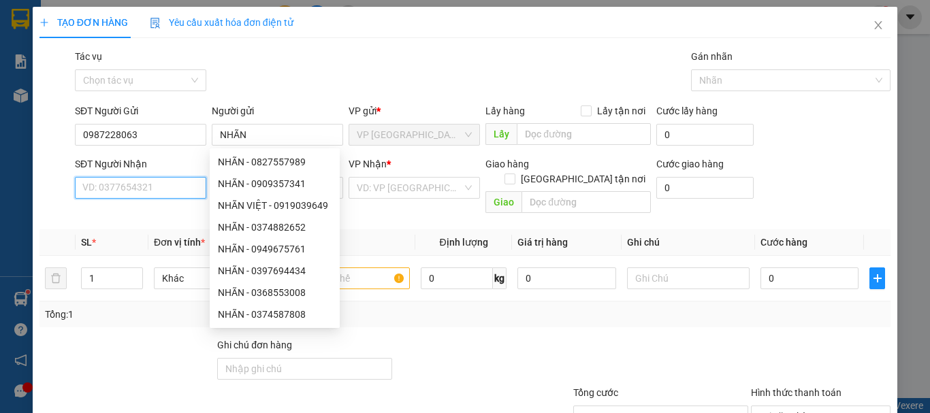
click at [181, 195] on input "SĐT Người Nhận" at bounding box center [140, 188] width 131 height 22
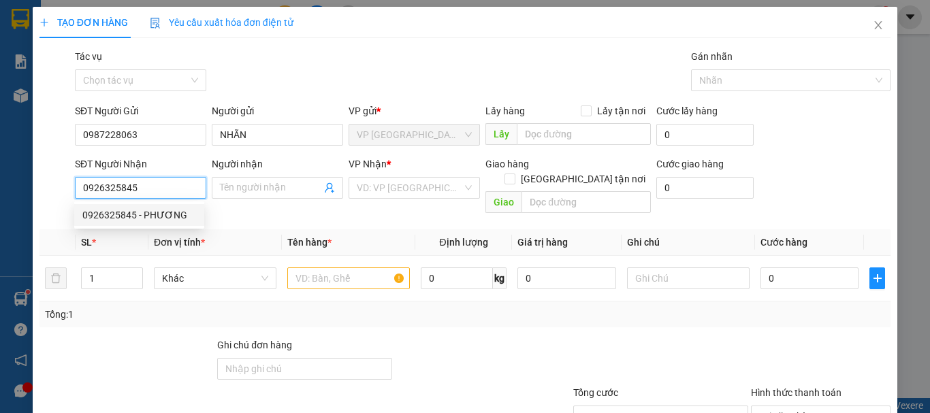
click at [184, 219] on div "0926325845 - PHƯƠNG" at bounding box center [139, 215] width 114 height 15
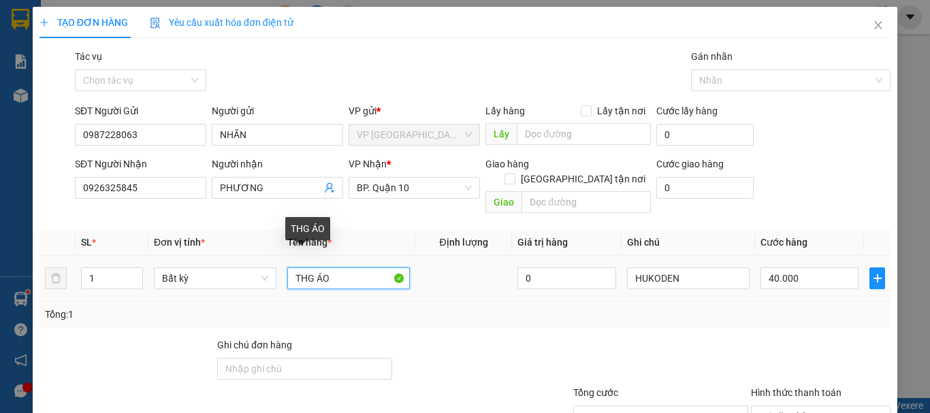
click at [333, 268] on input "THG ÁO" at bounding box center [348, 279] width 123 height 22
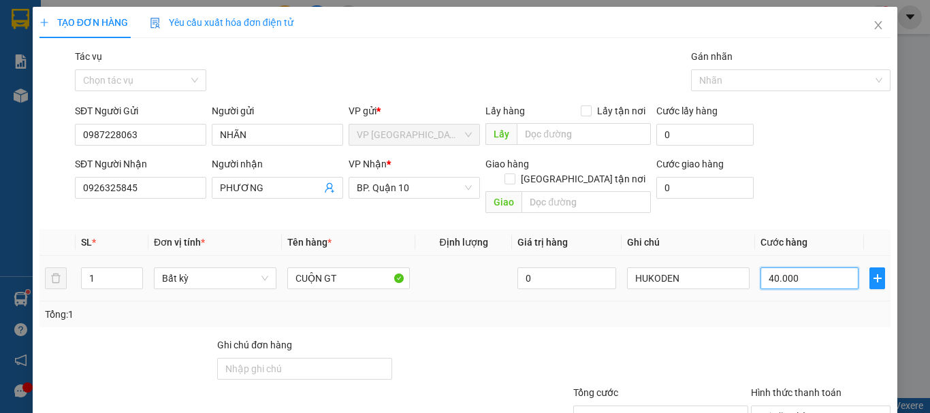
click at [821, 268] on input "40.000" at bounding box center [810, 279] width 98 height 22
drag, startPoint x: 575, startPoint y: 271, endPoint x: 579, endPoint y: 302, distance: 31.6
click at [567, 292] on div "SL * Đơn vị tính * Tên hàng * Định lượng Giá trị hàng Ghi chú Cước hàng 1 Bất k…" at bounding box center [465, 279] width 851 height 98
click at [623, 314] on div "Transit Pickup Surcharge Ids Transit Deliver Surcharge Ids Transit Deliver Surc…" at bounding box center [465, 270] width 851 height 443
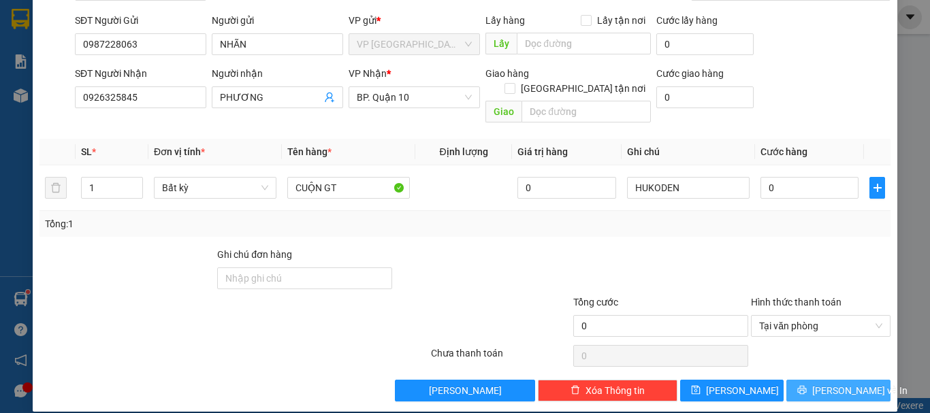
click at [838, 380] on button "[PERSON_NAME] và In" at bounding box center [839, 391] width 104 height 22
drag, startPoint x: 793, startPoint y: 173, endPoint x: 746, endPoint y: 163, distance: 47.3
click at [793, 177] on input "0" at bounding box center [810, 188] width 98 height 22
click at [744, 217] on div "Tổng: 1" at bounding box center [465, 224] width 840 height 15
click at [831, 383] on span "[PERSON_NAME] và In" at bounding box center [860, 390] width 95 height 15
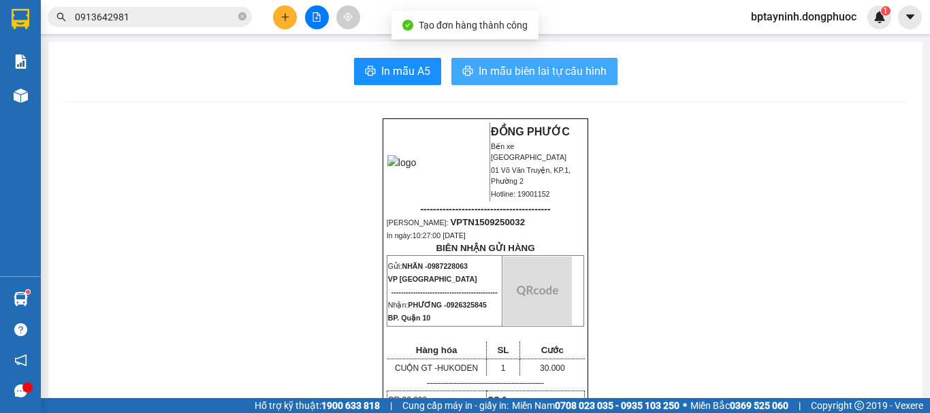
click at [585, 69] on span "In mẫu biên lai tự cấu hình" at bounding box center [543, 71] width 128 height 17
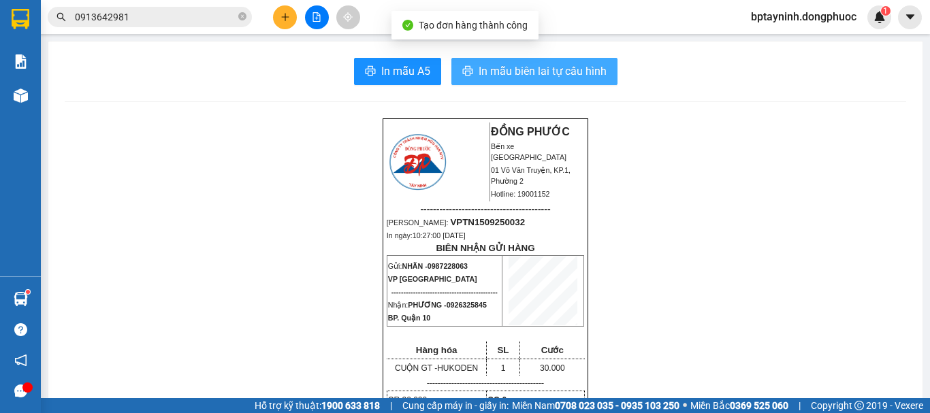
click at [452, 58] on button "In mẫu biên lai tự cấu hình" at bounding box center [535, 71] width 166 height 27
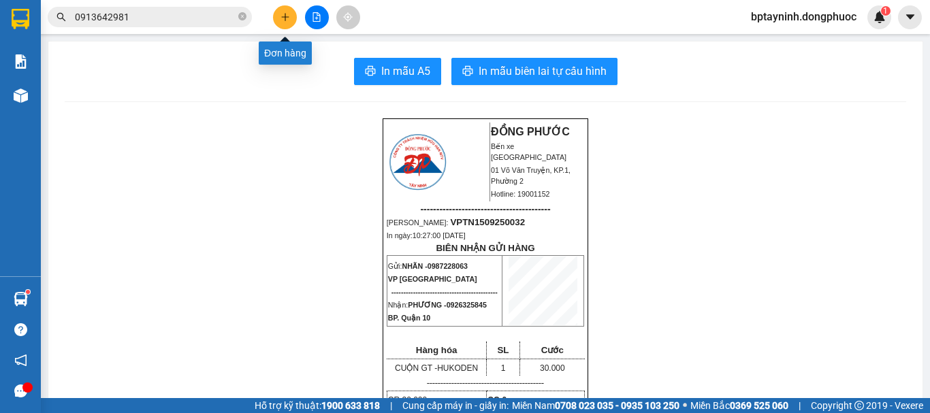
click at [286, 18] on icon "plus" at bounding box center [286, 17] width 10 height 10
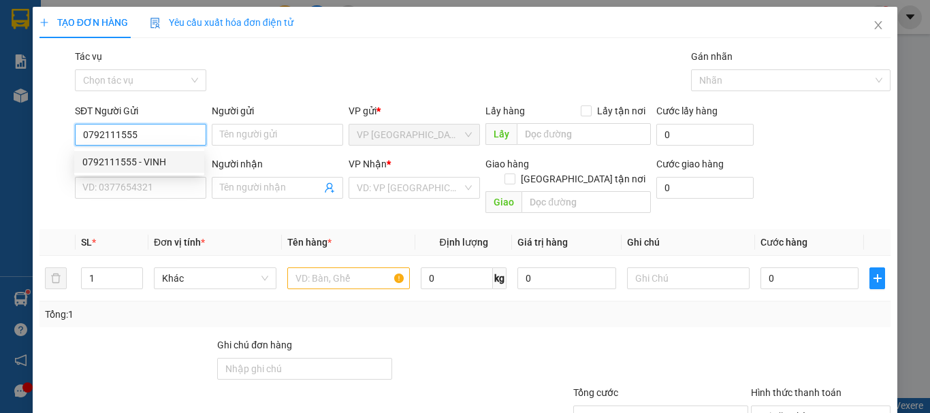
click at [162, 154] on div "0792111555 - VINH" at bounding box center [139, 162] width 130 height 22
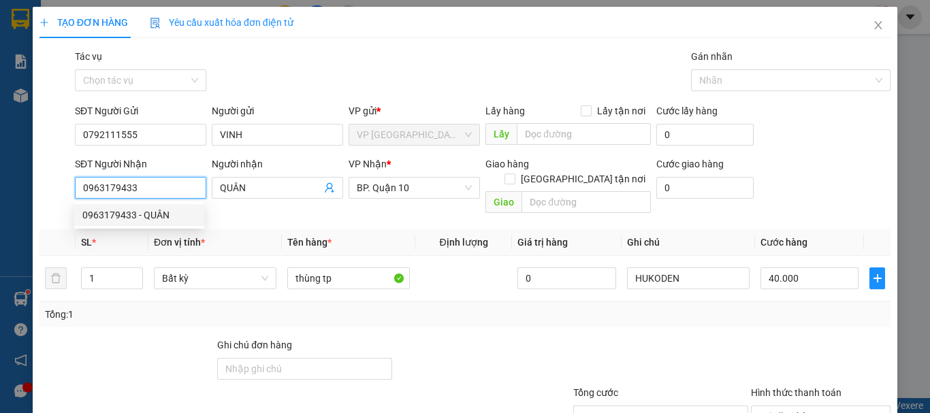
drag, startPoint x: 184, startPoint y: 192, endPoint x: 70, endPoint y: 183, distance: 114.1
click at [70, 183] on div "SĐT Người Nhận 0963179433 Người nhận QUÂN VP Nhận * BP. Quận 10 Giao hàng Giao …" at bounding box center [465, 188] width 854 height 63
drag, startPoint x: 226, startPoint y: 213, endPoint x: 241, endPoint y: 217, distance: 15.4
click at [228, 214] on div "Transit Pickup Surcharge Ids Transit Deliver Surcharge Ids Transit Deliver Surc…" at bounding box center [465, 270] width 851 height 443
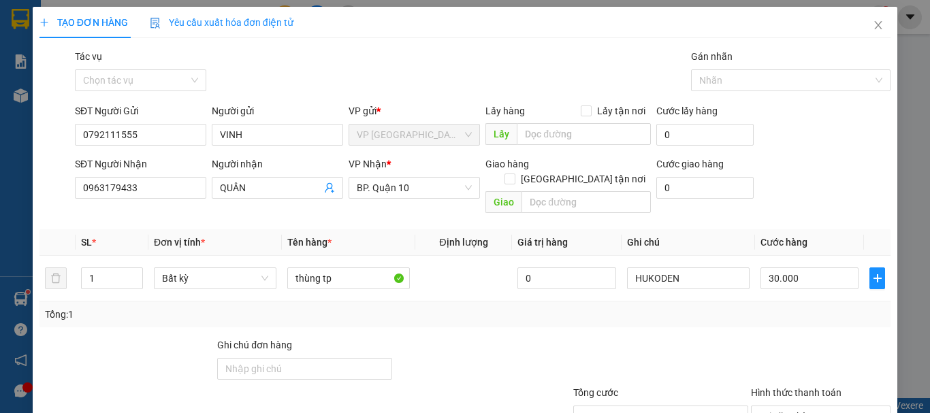
click at [683, 317] on div "Transit Pickup Surcharge Ids Transit Deliver Surcharge Ids Transit Deliver Surc…" at bounding box center [465, 270] width 851 height 443
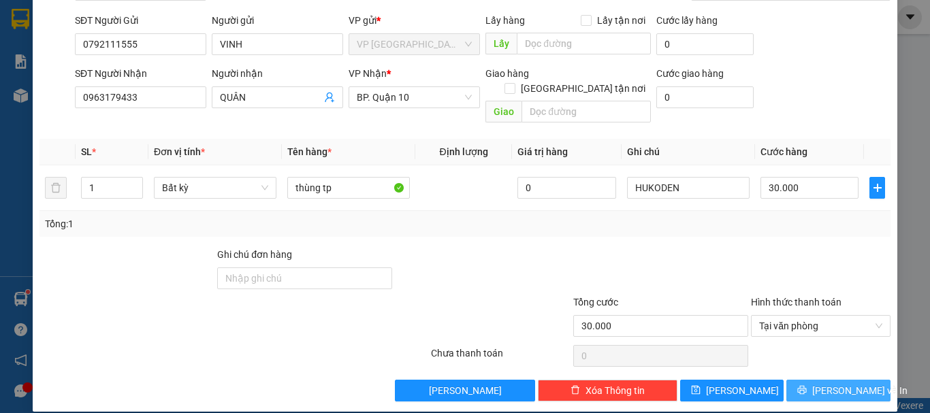
click at [814, 380] on button "[PERSON_NAME] và In" at bounding box center [839, 391] width 104 height 22
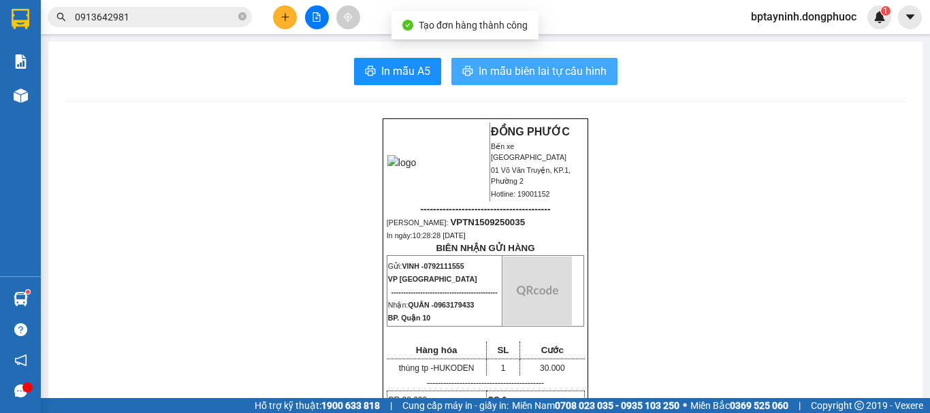
click at [531, 69] on span "In mẫu biên lai tự cấu hình" at bounding box center [543, 71] width 128 height 17
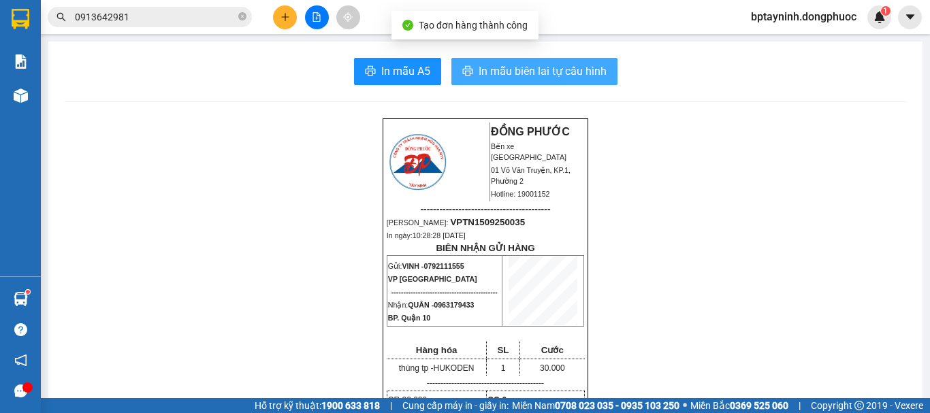
click at [452, 58] on button "In mẫu biên lai tự cấu hình" at bounding box center [535, 71] width 166 height 27
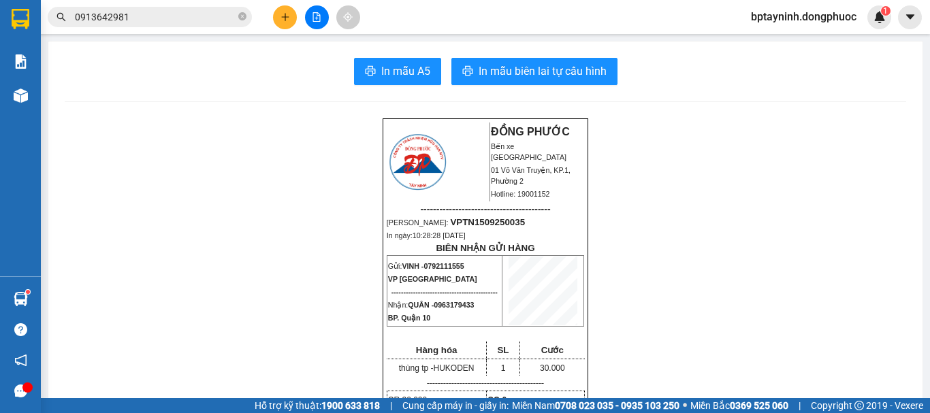
click at [281, 16] on icon "plus" at bounding box center [286, 17] width 10 height 10
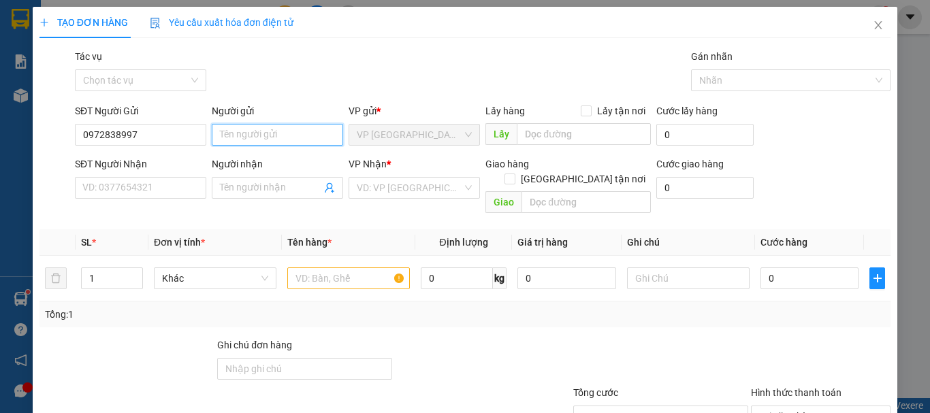
click at [275, 131] on input "Người gửi" at bounding box center [277, 135] width 131 height 22
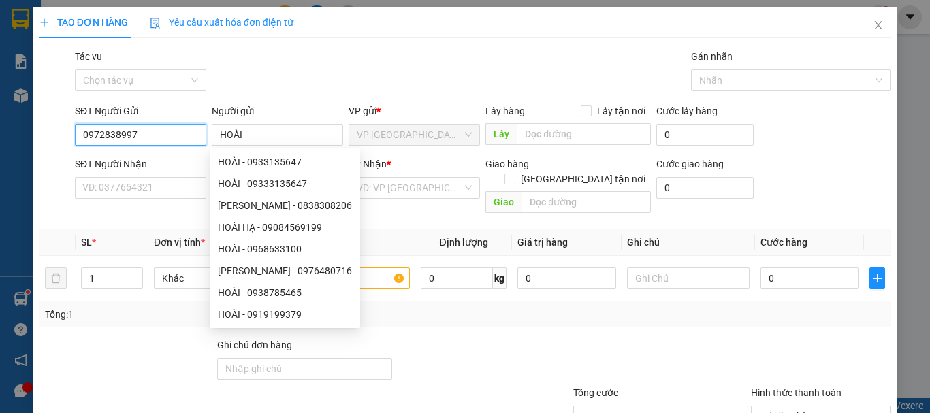
drag, startPoint x: 158, startPoint y: 132, endPoint x: 0, endPoint y: 81, distance: 166.1
click at [0, 81] on div "TẠO ĐƠN HÀNG Yêu cầu xuất hóa đơn điện tử Transit Pickup Surcharge Ids Transit …" at bounding box center [465, 206] width 930 height 413
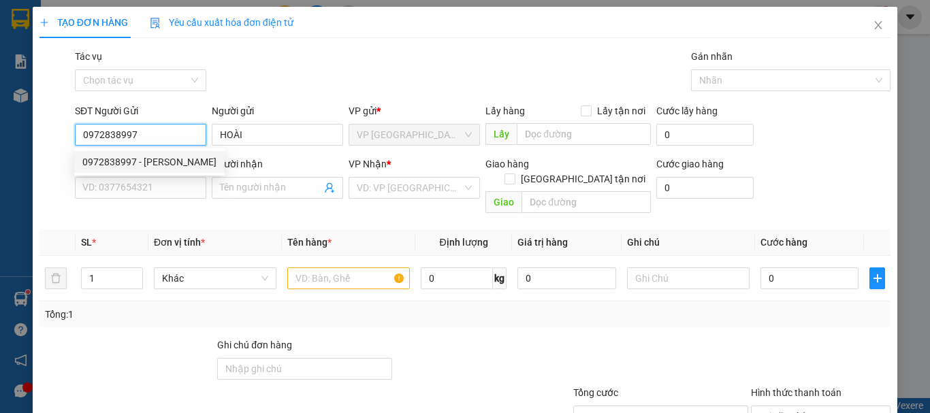
drag, startPoint x: 155, startPoint y: 162, endPoint x: 161, endPoint y: 161, distance: 6.9
click at [157, 161] on div "0972838997 - LÊ HOÀI" at bounding box center [149, 162] width 134 height 15
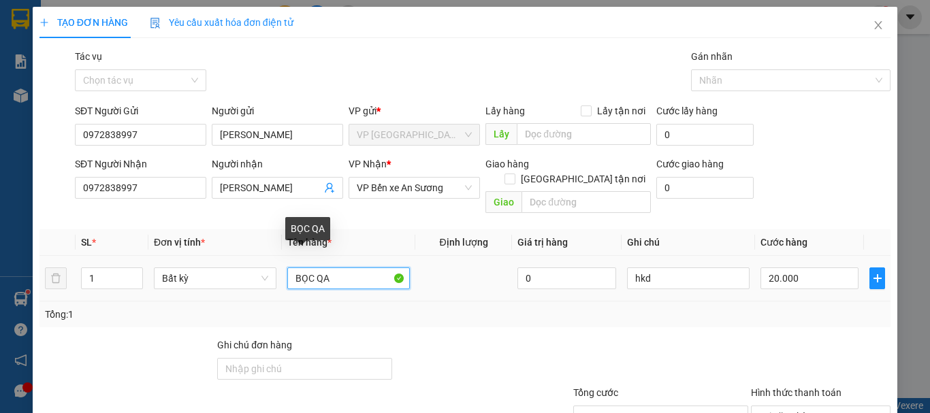
click at [347, 268] on input "BỌC QA" at bounding box center [348, 279] width 123 height 22
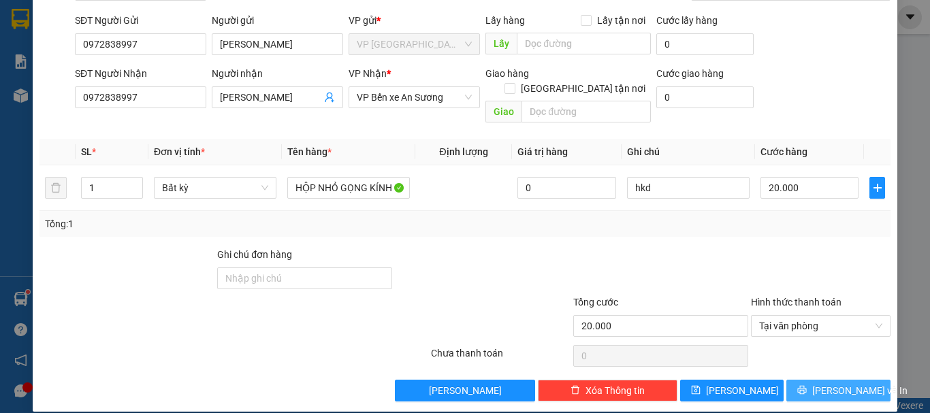
click at [825, 383] on span "[PERSON_NAME] và In" at bounding box center [860, 390] width 95 height 15
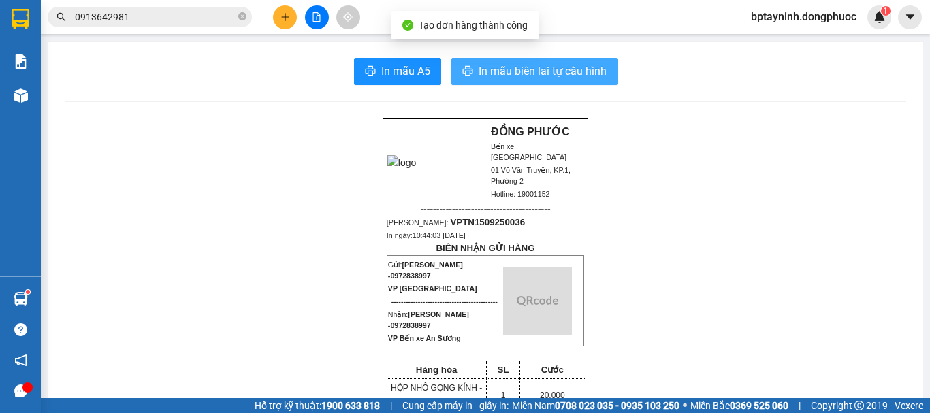
click at [570, 73] on span "In mẫu biên lai tự cấu hình" at bounding box center [543, 71] width 128 height 17
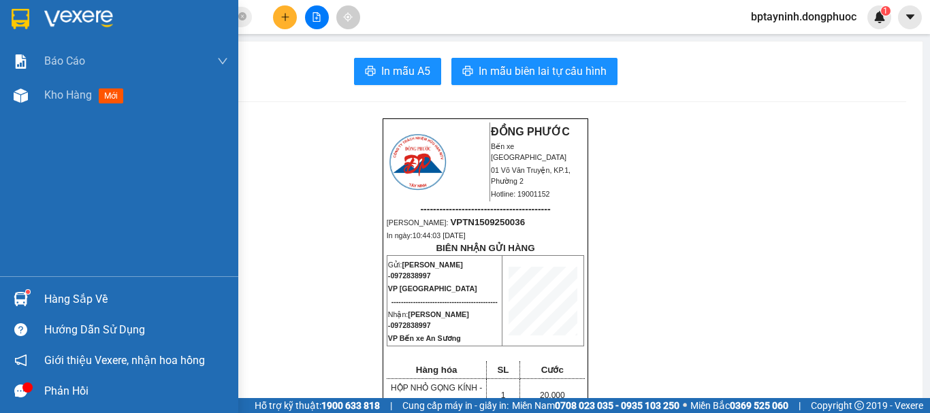
click at [33, 296] on div "Hàng sắp về" at bounding box center [119, 299] width 238 height 31
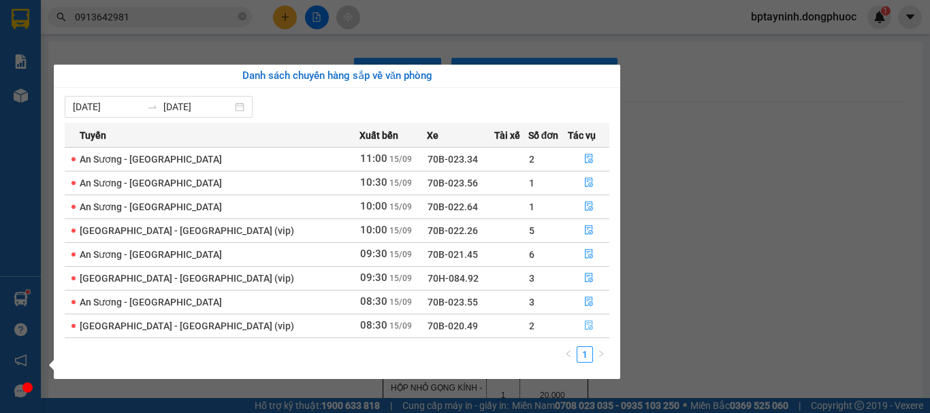
click at [584, 326] on icon "file-done" at bounding box center [589, 326] width 10 height 10
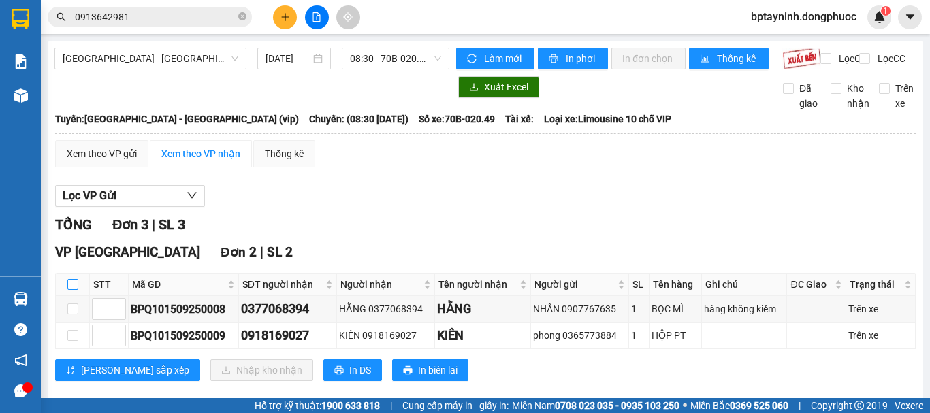
click at [77, 290] on input "checkbox" at bounding box center [72, 284] width 11 height 11
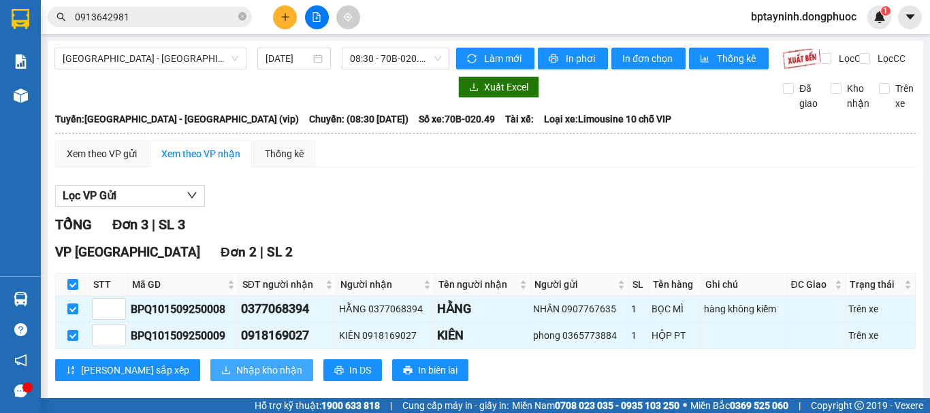
click at [210, 381] on button "Nhập kho nhận" at bounding box center [261, 371] width 103 height 22
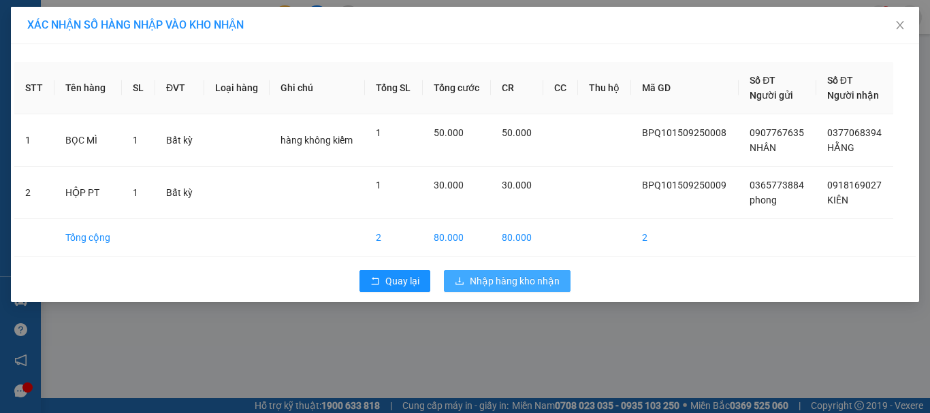
click at [504, 288] on button "Nhập hàng kho nhận" at bounding box center [507, 281] width 127 height 22
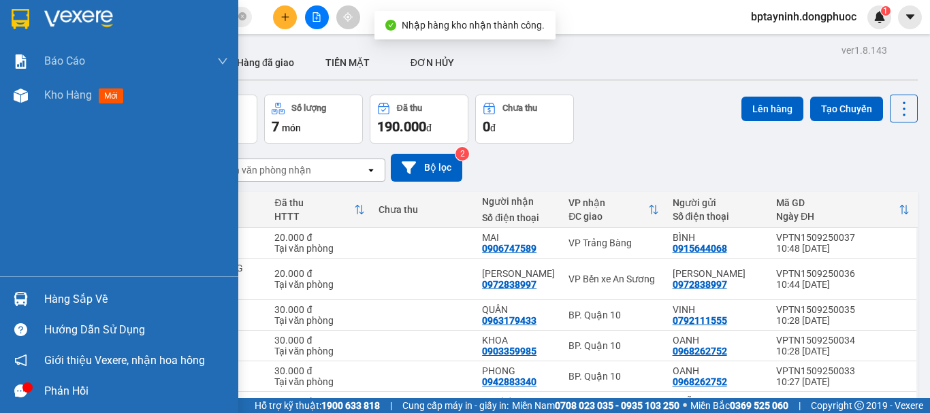
click at [52, 302] on div "Hàng sắp về" at bounding box center [136, 299] width 184 height 20
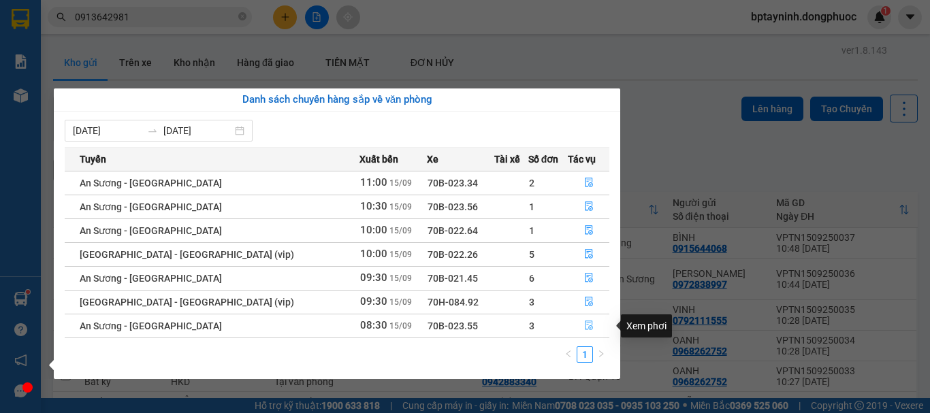
click at [584, 328] on icon "file-done" at bounding box center [589, 326] width 10 height 10
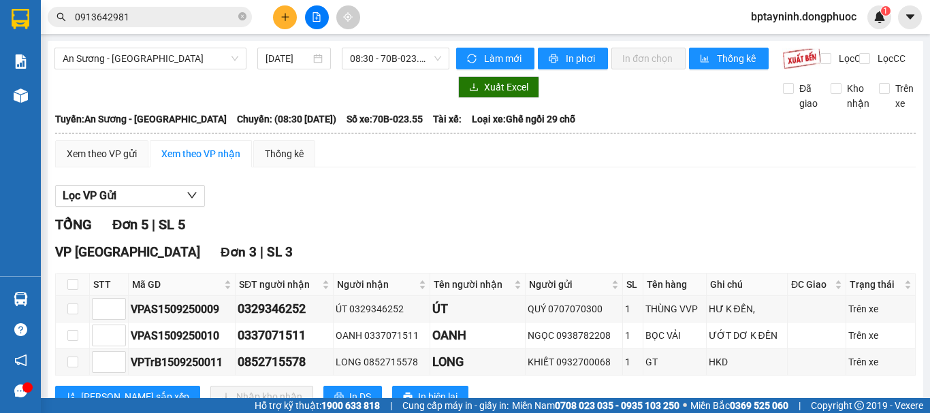
scroll to position [114, 0]
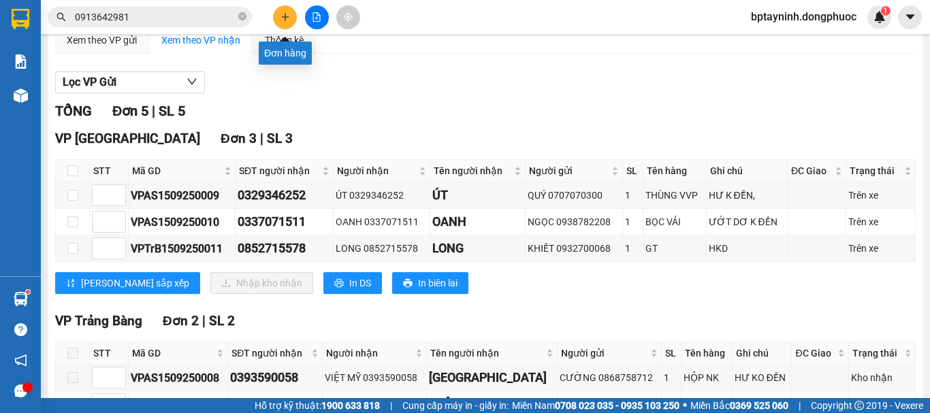
click at [280, 16] on button at bounding box center [285, 17] width 24 height 24
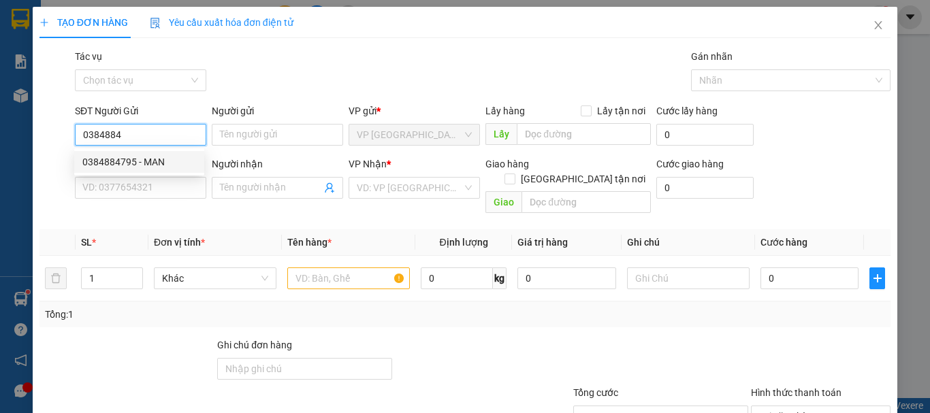
click at [170, 164] on div "0384884795 - MAN" at bounding box center [139, 162] width 114 height 15
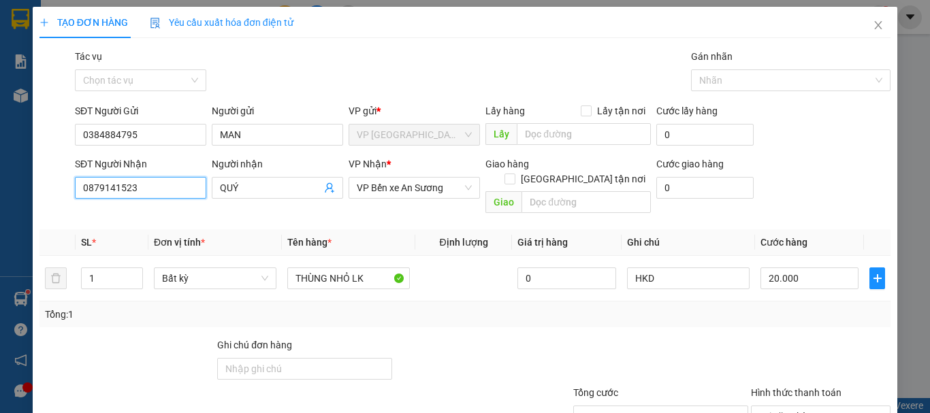
drag, startPoint x: 162, startPoint y: 180, endPoint x: 0, endPoint y: 108, distance: 177.7
click at [0, 114] on div "TẠO ĐƠN HÀNG Yêu cầu xuất hóa đơn điện tử Transit Pickup Surcharge Ids Transit …" at bounding box center [465, 206] width 930 height 413
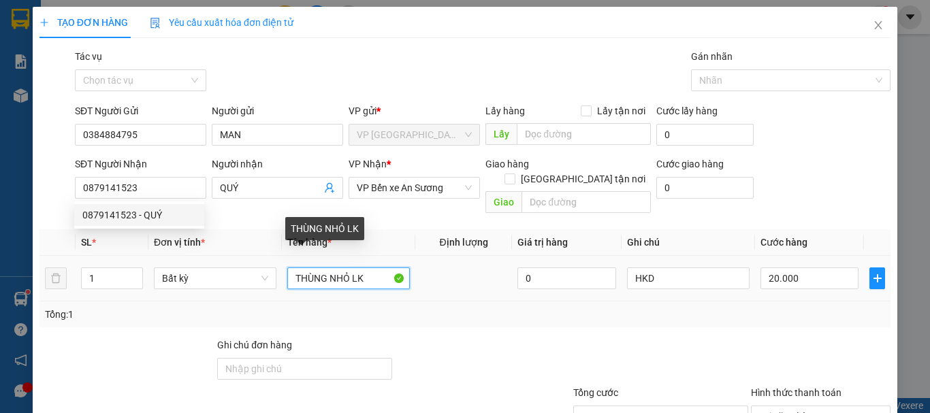
click at [364, 268] on input "THÙNG NHỎ LK" at bounding box center [348, 279] width 123 height 22
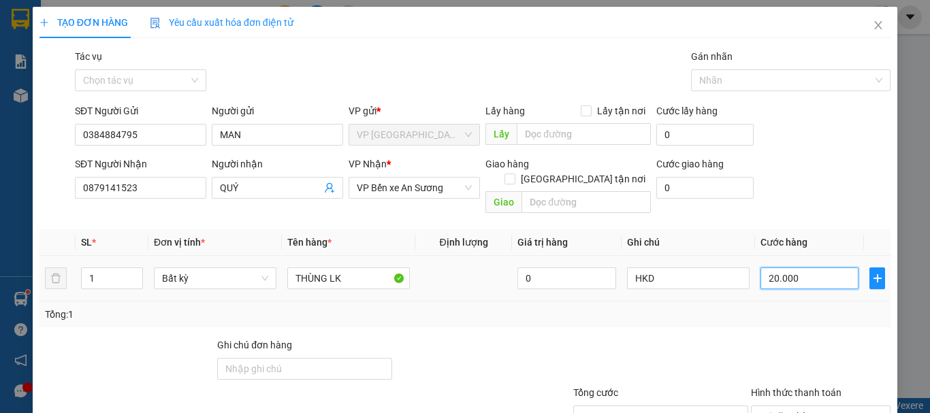
click at [800, 268] on input "20.000" at bounding box center [810, 279] width 98 height 22
click at [899, 234] on div "TẠO ĐƠN HÀNG Yêu cầu xuất hóa đơn điện tử Transit Pickup Surcharge Ids Transit …" at bounding box center [465, 206] width 930 height 413
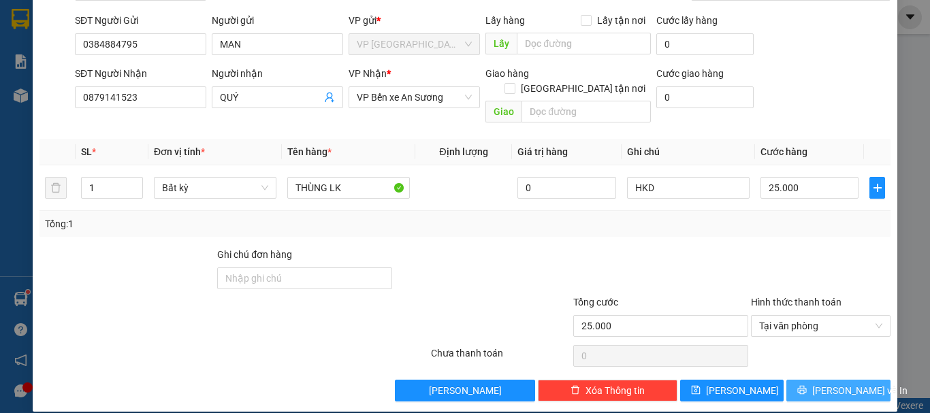
click at [844, 383] on span "Lưu và In" at bounding box center [860, 390] width 95 height 15
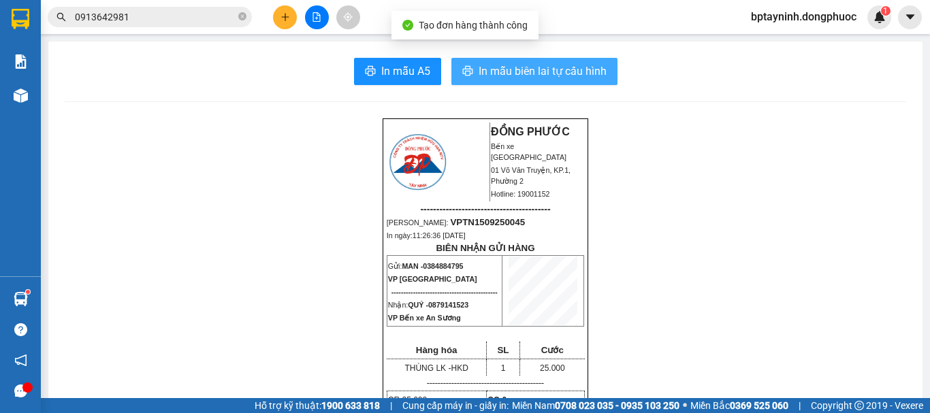
click at [586, 71] on span "In mẫu biên lai tự cấu hình" at bounding box center [543, 71] width 128 height 17
click at [452, 58] on button "In mẫu biên lai tự cấu hình" at bounding box center [535, 71] width 166 height 27
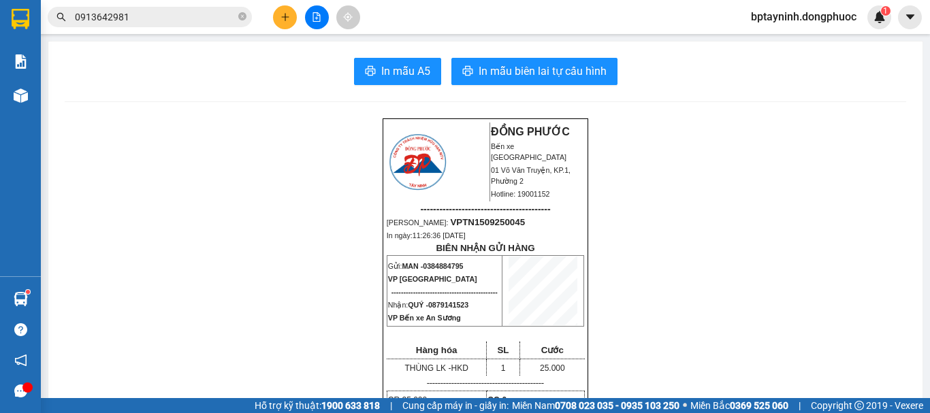
click at [285, 20] on icon "plus" at bounding box center [285, 16] width 1 height 7
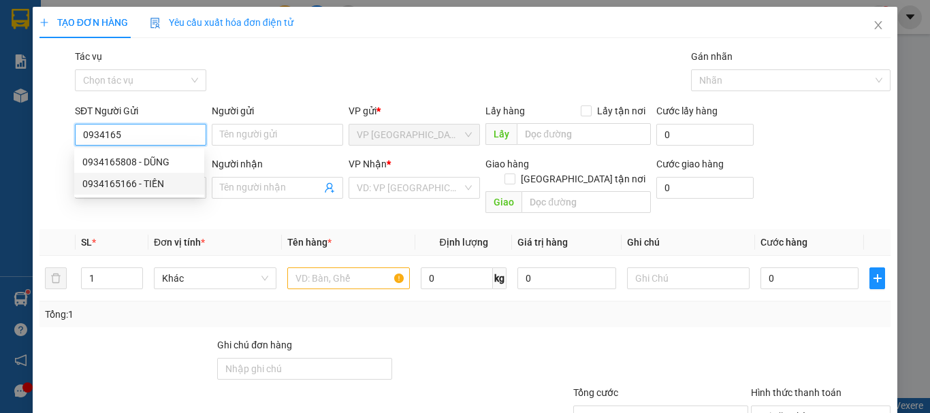
click at [166, 178] on div "0934165166 - TIỀN" at bounding box center [139, 183] width 114 height 15
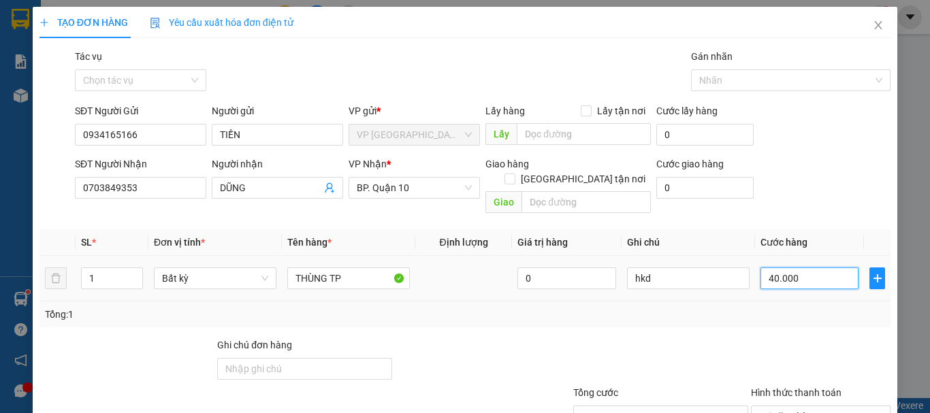
click at [800, 268] on input "40.000" at bounding box center [810, 279] width 98 height 22
click at [800, 317] on div "Transit Pickup Surcharge Ids Transit Deliver Surcharge Ids Transit Deliver Surc…" at bounding box center [465, 270] width 851 height 443
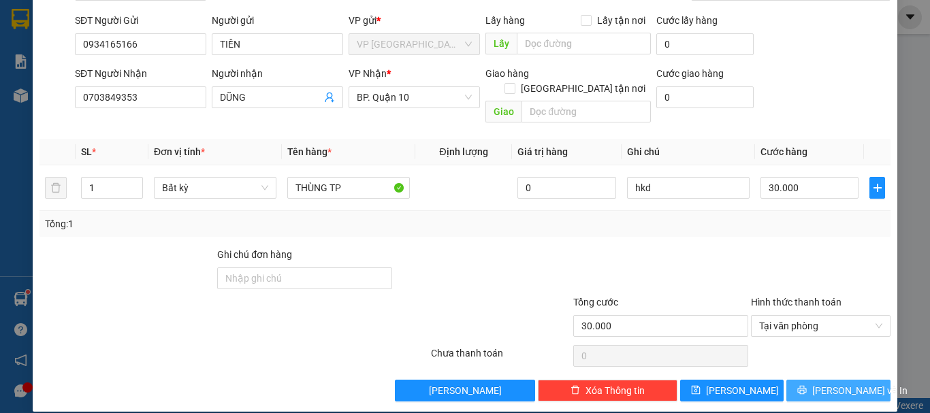
click at [813, 380] on button "Lưu và In" at bounding box center [839, 391] width 104 height 22
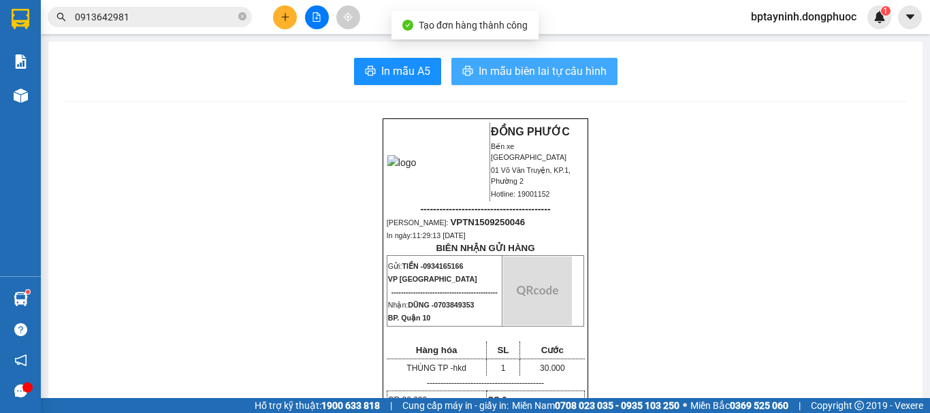
click at [505, 69] on span "In mẫu biên lai tự cấu hình" at bounding box center [543, 71] width 128 height 17
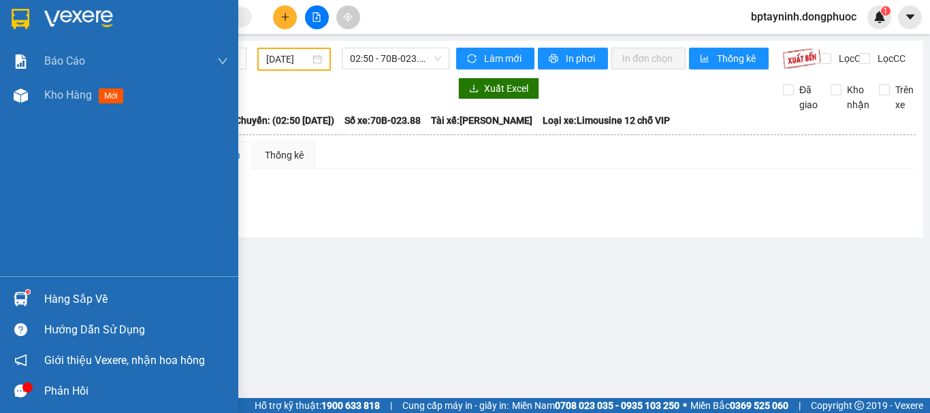
click at [39, 292] on div "Hàng sắp về" at bounding box center [119, 299] width 238 height 31
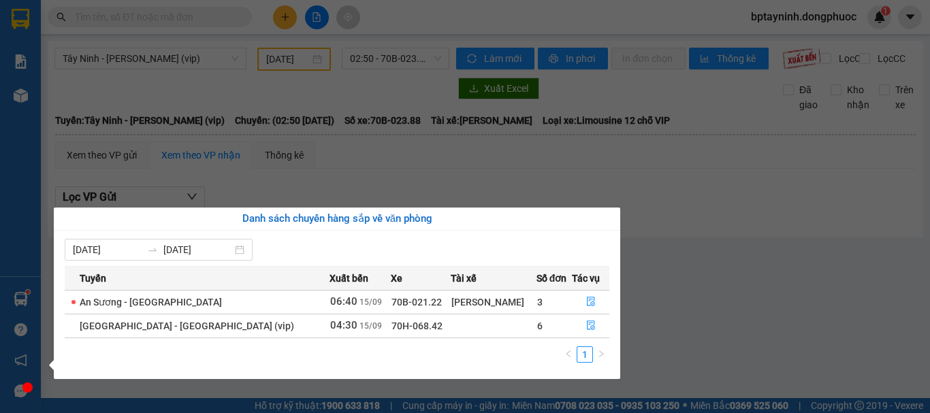
click at [237, 24] on section "Kết quả tìm kiếm ( 0 ) Bộ lọc No Data bptayninh.dongphuoc 1 Báo cáo Mẫu 1: Báo …" at bounding box center [465, 206] width 930 height 413
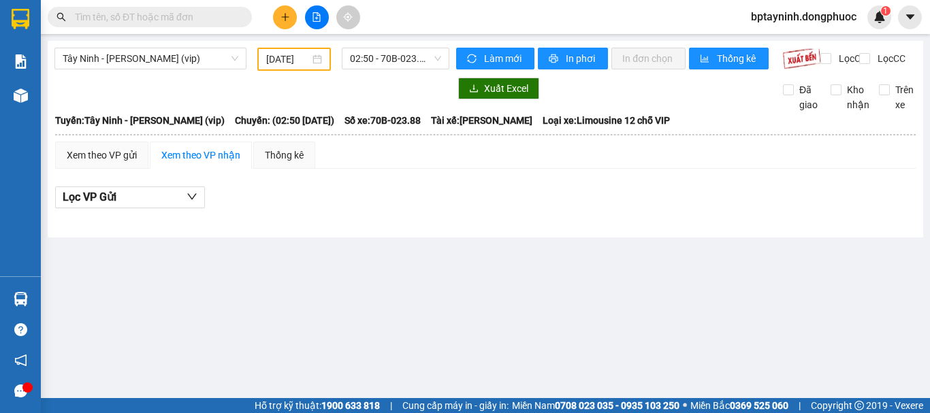
click at [219, 12] on input "text" at bounding box center [155, 17] width 161 height 15
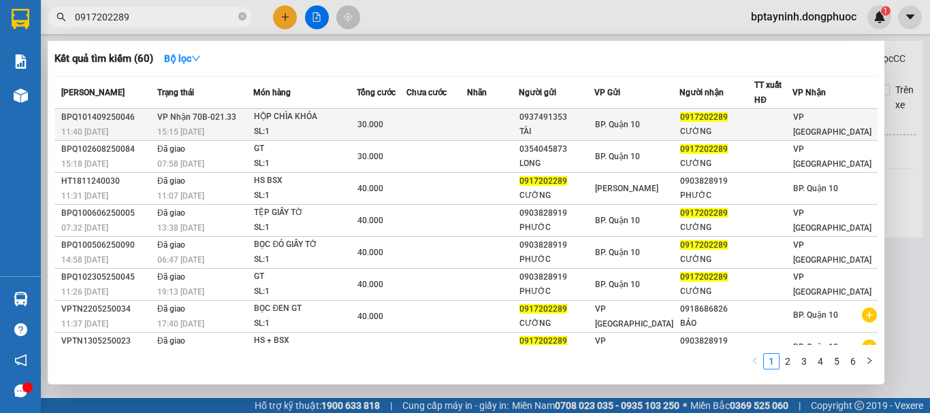
type input "0917202289"
click at [245, 127] on div "15:15 - 14/09" at bounding box center [205, 132] width 96 height 15
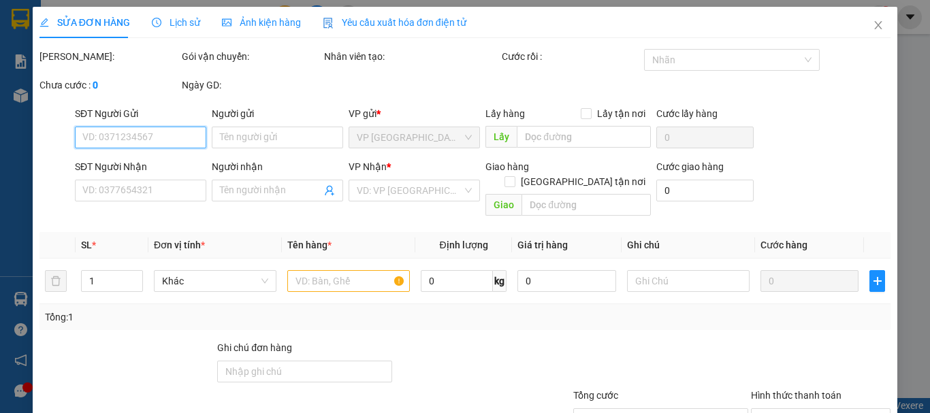
type input "0937491353"
type input "TÀI"
type input "0917202289"
type input "CƯỜNG"
type input "30.000"
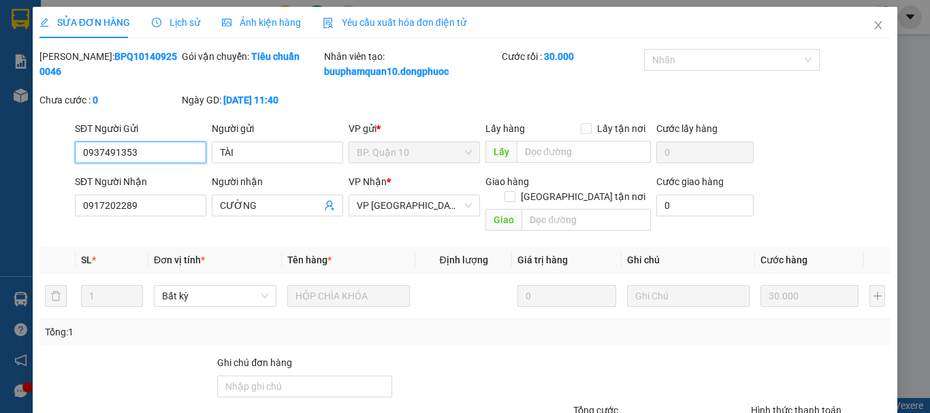
scroll to position [108, 0]
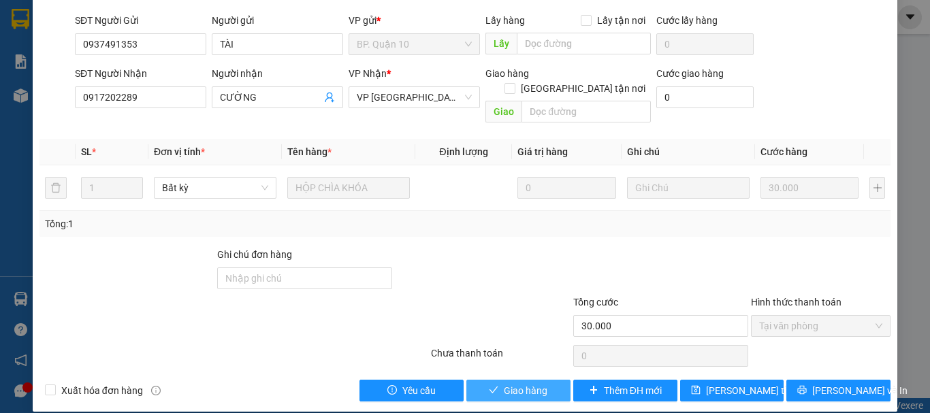
click at [527, 380] on button "Giao hàng" at bounding box center [519, 391] width 104 height 22
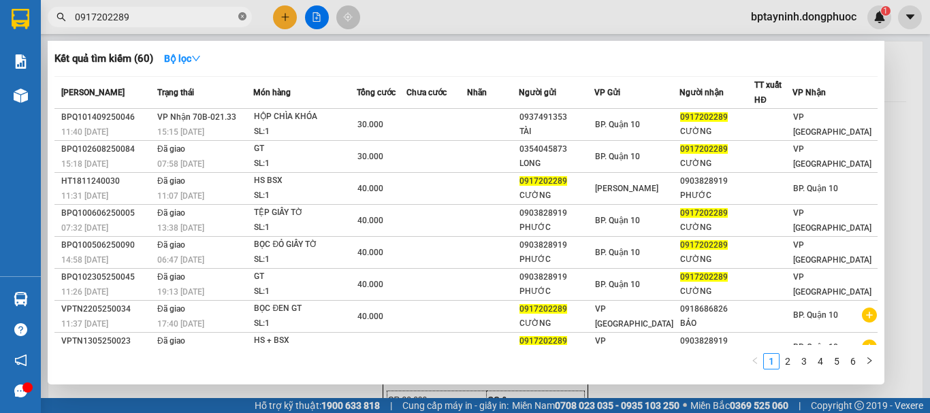
click at [246, 16] on icon "close-circle" at bounding box center [242, 16] width 8 height 8
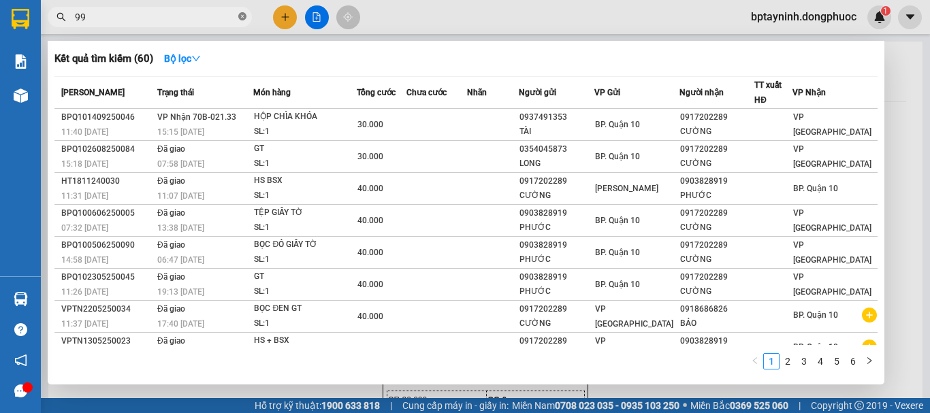
type input "9"
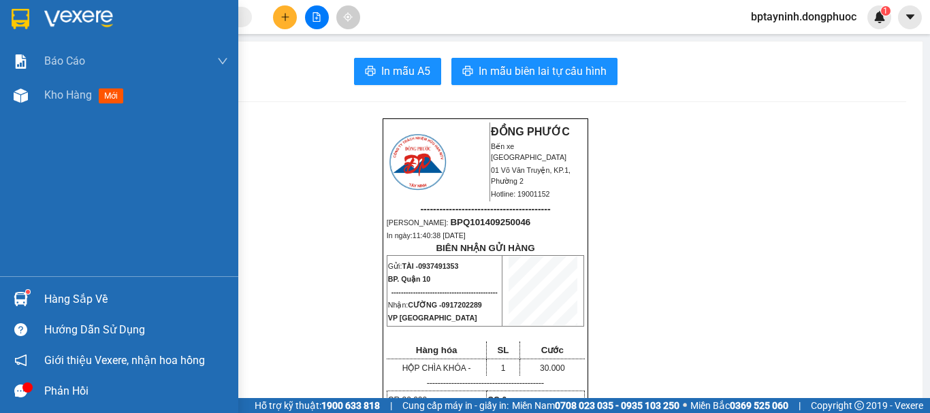
click at [31, 293] on div at bounding box center [21, 299] width 24 height 24
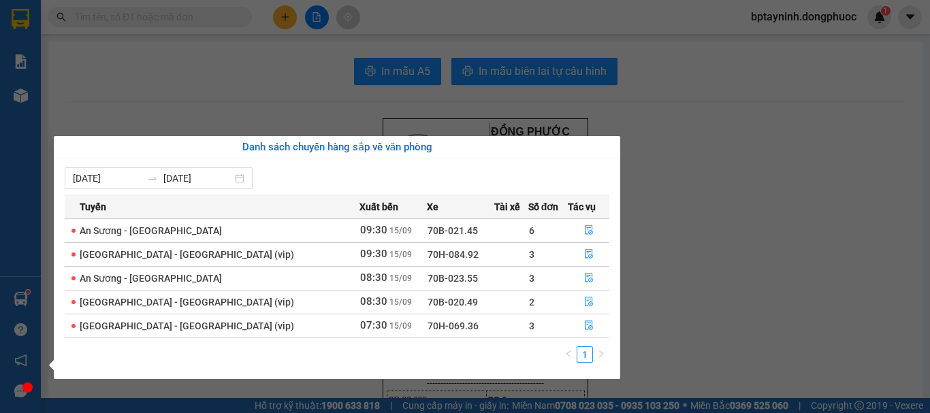
click at [178, 15] on section "Kết quả tìm kiếm ( 60 ) Bộ lọc Mã ĐH Trạng thái Món hàng Tổng cước Chưa cước Nh…" at bounding box center [465, 206] width 930 height 413
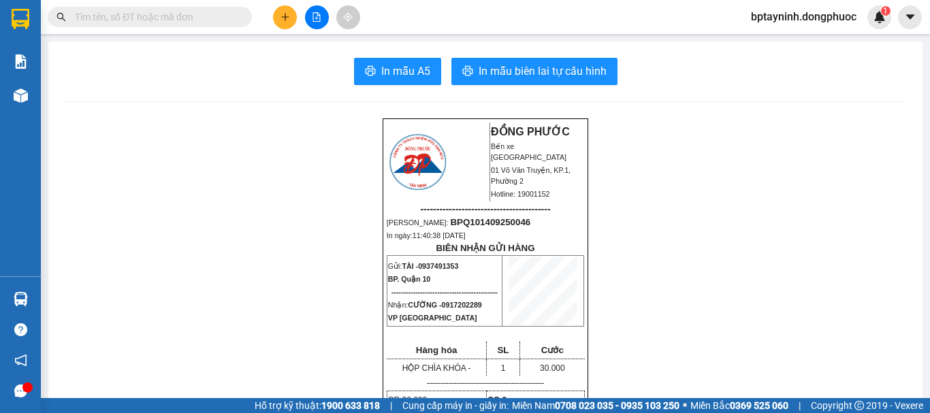
drag, startPoint x: 171, startPoint y: 19, endPoint x: 104, endPoint y: 12, distance: 67.1
click at [156, 13] on input "text" at bounding box center [155, 17] width 161 height 15
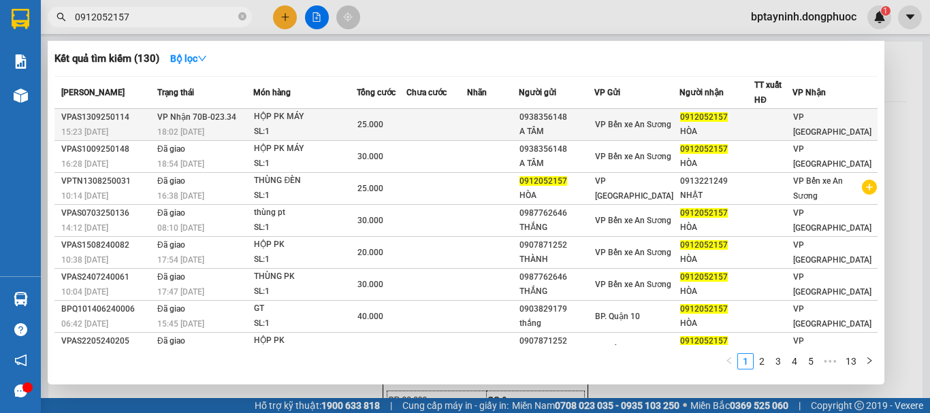
type input "0912052157"
click at [282, 131] on div "SL: 1" at bounding box center [305, 132] width 102 height 15
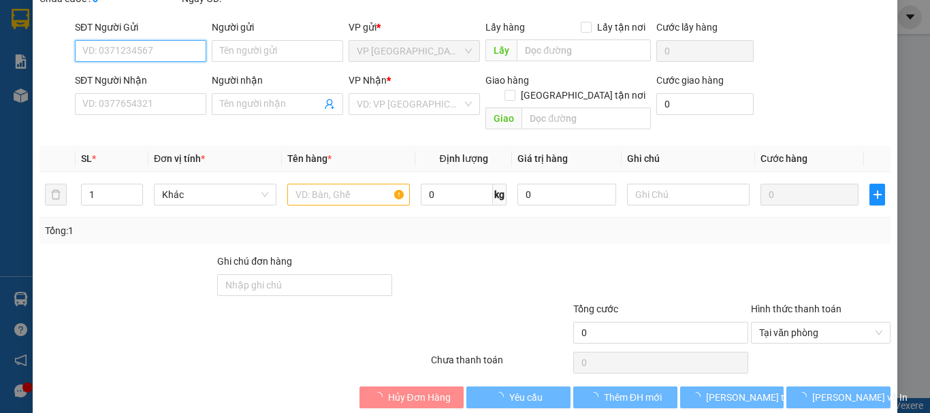
scroll to position [93, 0]
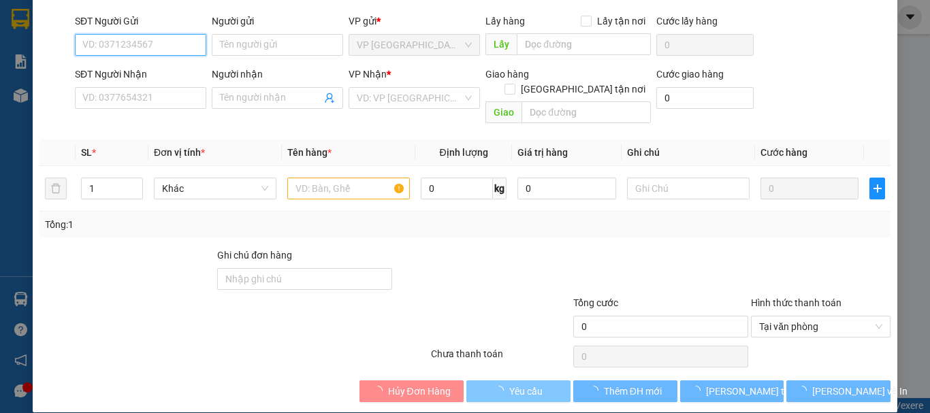
type input "0938356148"
type input "A TÂM"
type input "0912052157"
type input "HÒA"
type input "25.000"
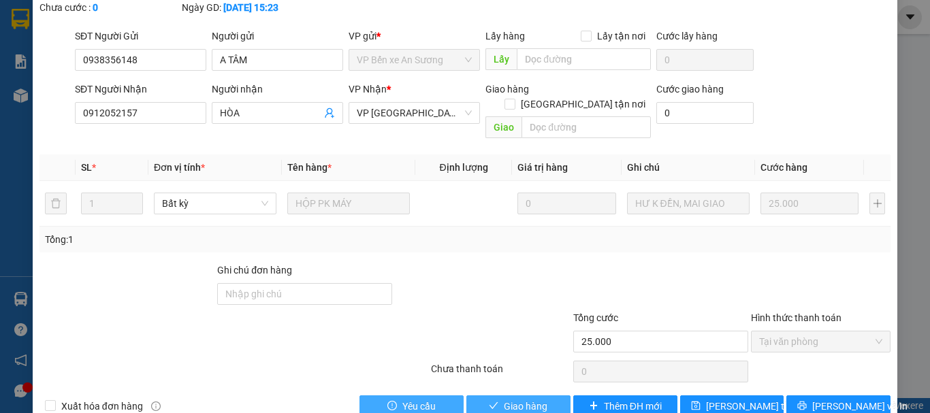
click at [525, 399] on span "Giao hàng" at bounding box center [526, 406] width 44 height 15
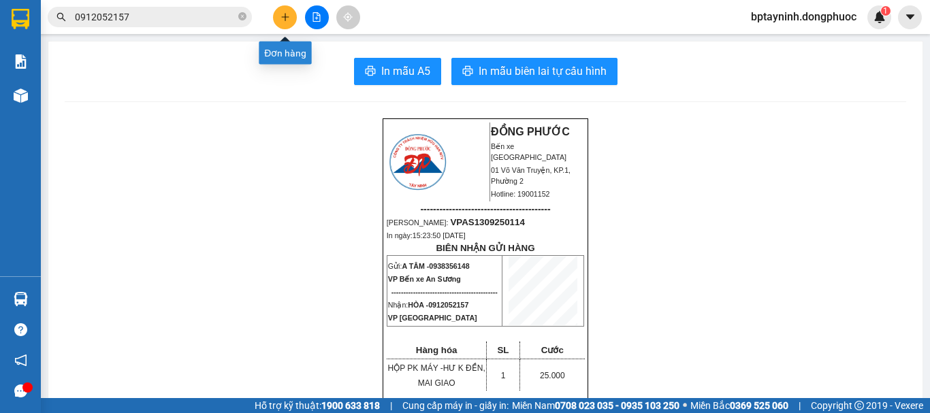
click at [281, 17] on icon "plus" at bounding box center [286, 17] width 10 height 10
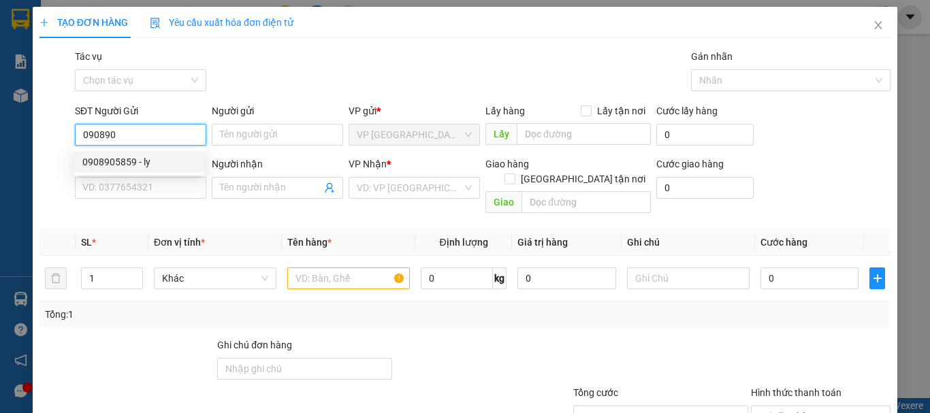
click at [153, 154] on div "0908905859 - ly" at bounding box center [139, 162] width 130 height 22
type input "0908905859"
type input "ly"
type input "0911444092"
type input "CẨM"
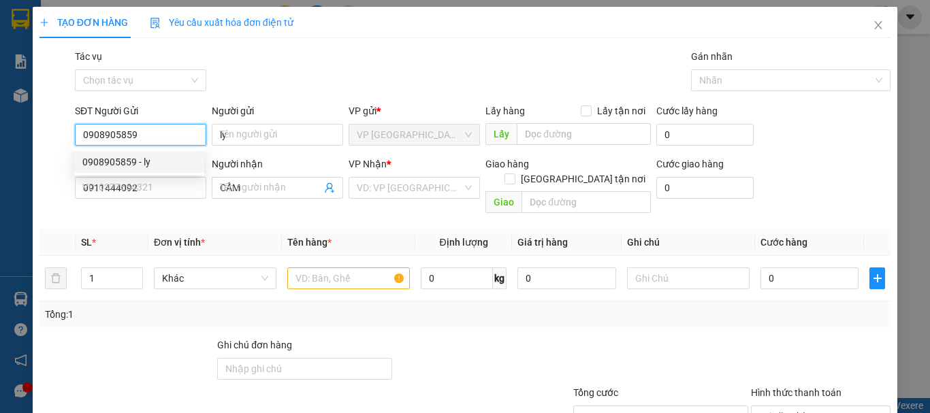
type input "25.000"
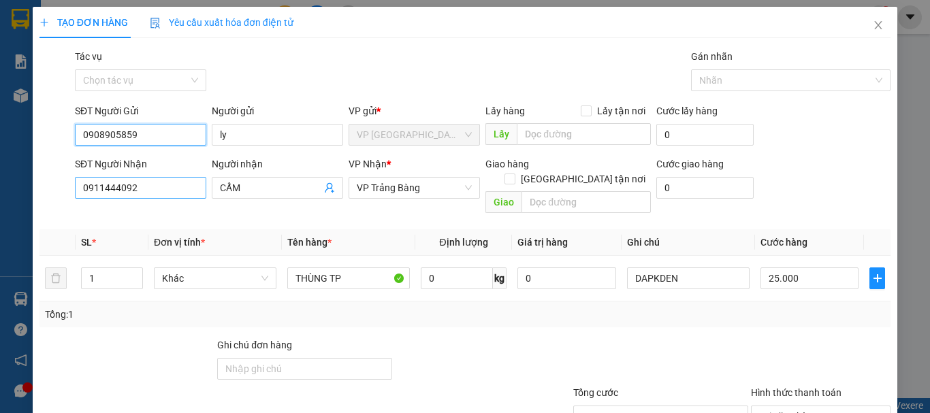
type input "0908905859"
drag, startPoint x: 183, startPoint y: 190, endPoint x: 0, endPoint y: 156, distance: 186.4
click at [1, 160] on div "TẠO ĐƠN HÀNG Yêu cầu xuất hóa đơn điện tử Transit Pickup Surcharge Ids Transit …" at bounding box center [465, 206] width 930 height 413
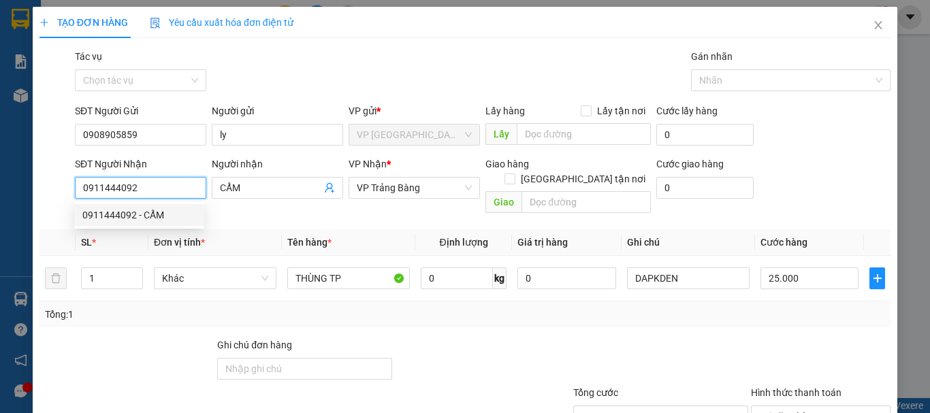
scroll to position [91, 0]
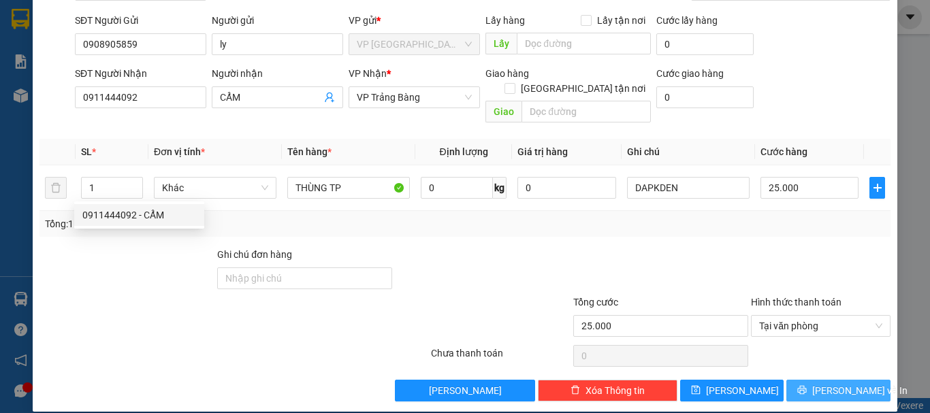
click at [829, 383] on span "[PERSON_NAME] và In" at bounding box center [860, 390] width 95 height 15
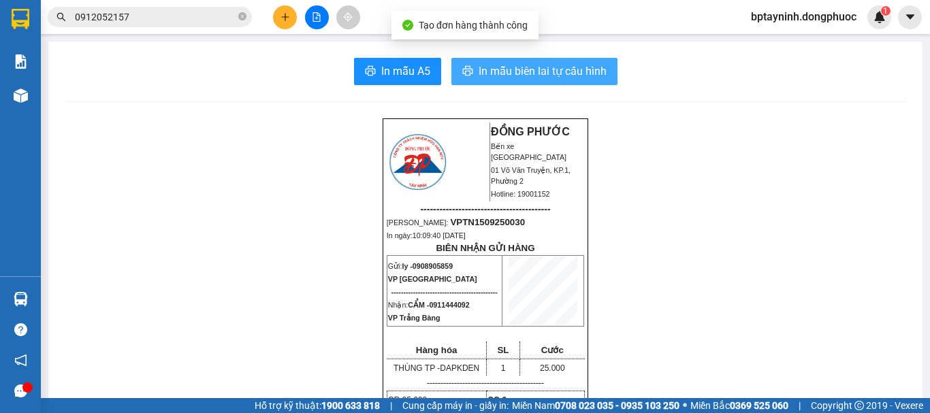
click at [546, 82] on button "In mẫu biên lai tự cấu hình" at bounding box center [535, 71] width 166 height 27
click at [548, 78] on span "In mẫu biên lai tự cấu hình" at bounding box center [543, 71] width 128 height 17
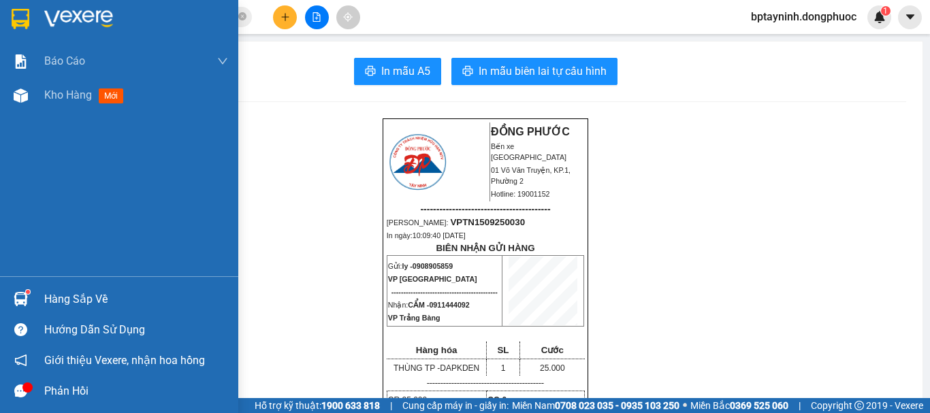
drag, startPoint x: 29, startPoint y: 301, endPoint x: 89, endPoint y: 292, distance: 61.4
click at [26, 300] on div at bounding box center [21, 299] width 24 height 24
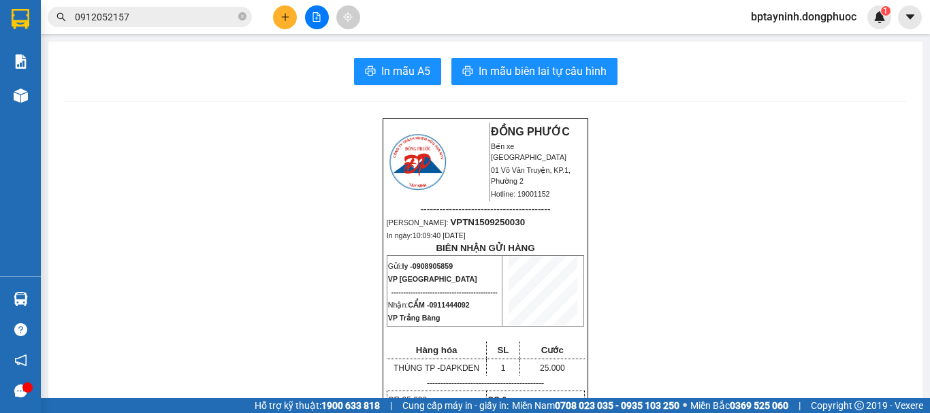
click at [717, 210] on section "Kết quả tìm kiếm ( 130 ) Bộ lọc Mã ĐH Trạng thái Món hàng Tổng cước Chưa cước N…" at bounding box center [465, 206] width 930 height 413
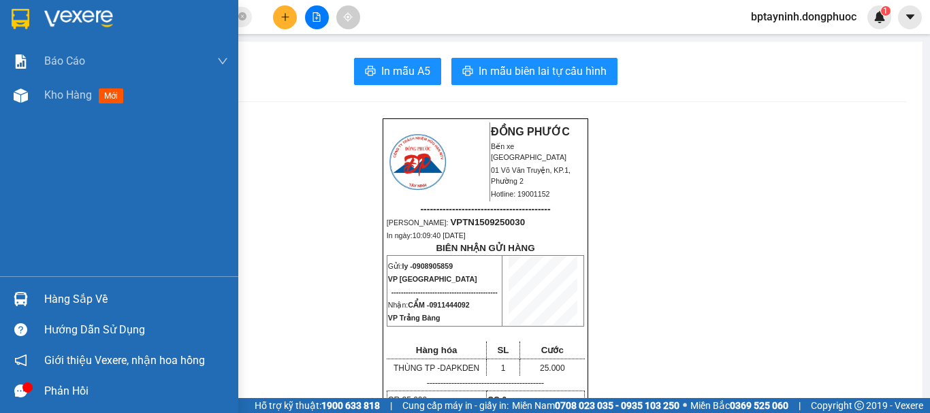
drag, startPoint x: 63, startPoint y: 295, endPoint x: 67, endPoint y: 283, distance: 12.5
click at [63, 295] on div "Hàng sắp về" at bounding box center [136, 299] width 184 height 20
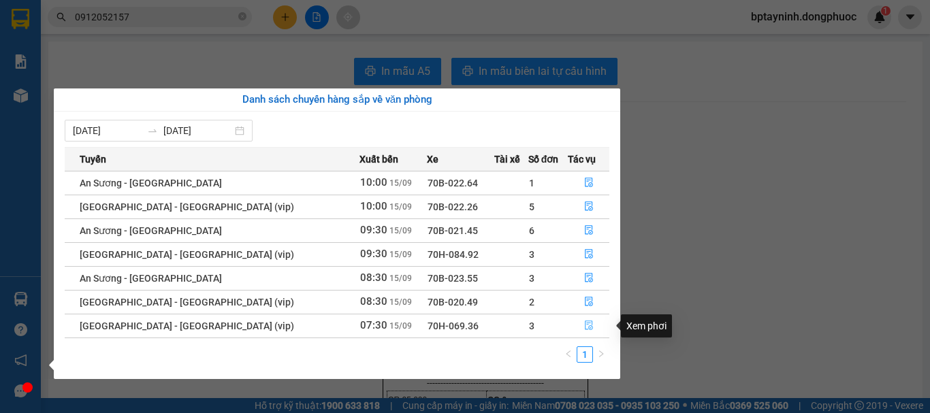
click at [587, 323] on button "button" at bounding box center [589, 326] width 40 height 22
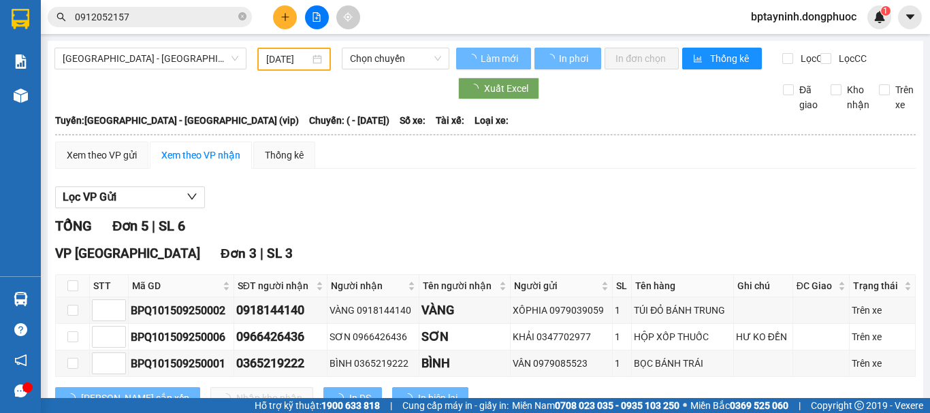
type input "[DATE]"
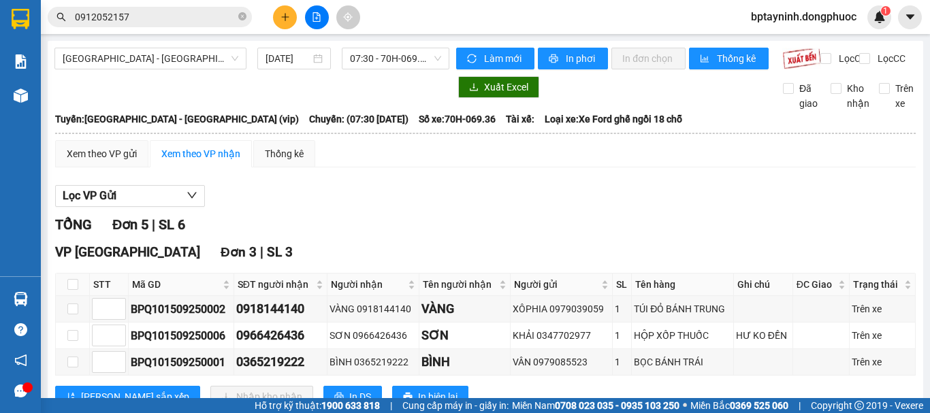
scroll to position [114, 0]
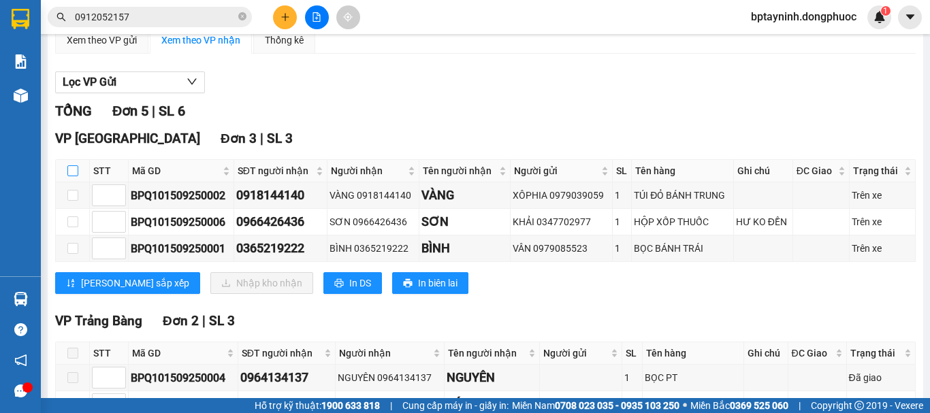
click at [75, 176] on input "checkbox" at bounding box center [72, 171] width 11 height 11
checkbox input "true"
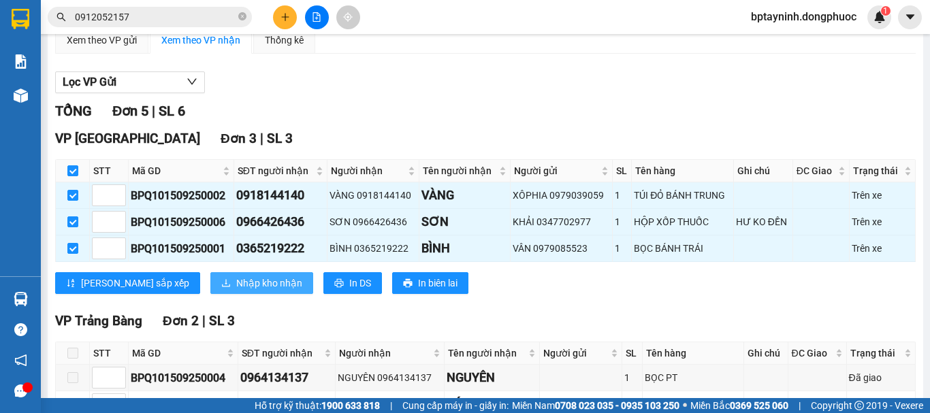
click at [236, 289] on span "Nhập kho nhận" at bounding box center [269, 283] width 66 height 15
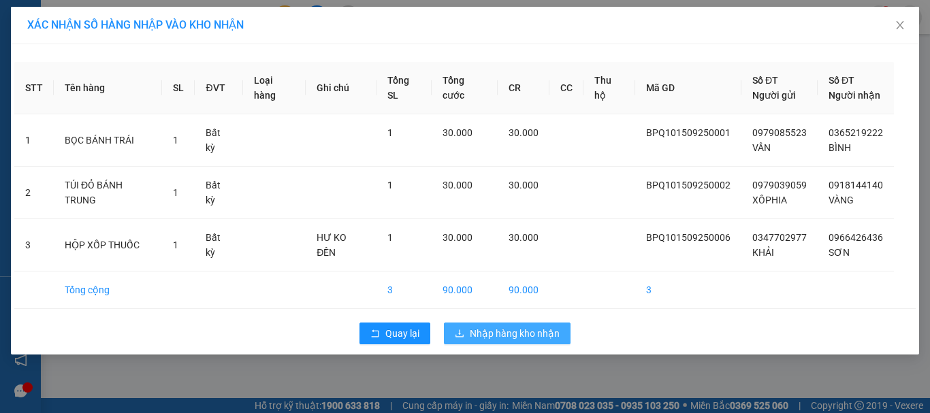
click at [558, 337] on span "Nhập hàng kho nhận" at bounding box center [515, 333] width 90 height 15
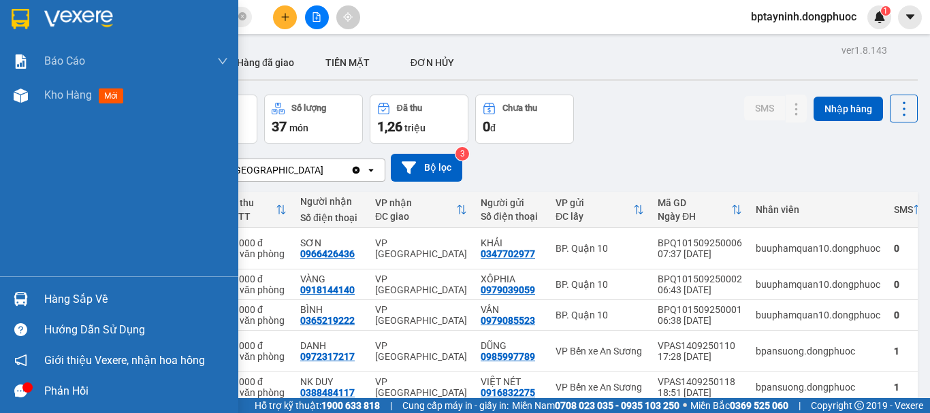
drag, startPoint x: 40, startPoint y: 300, endPoint x: 49, endPoint y: 294, distance: 11.2
click at [44, 298] on div "Hàng sắp về" at bounding box center [119, 299] width 238 height 31
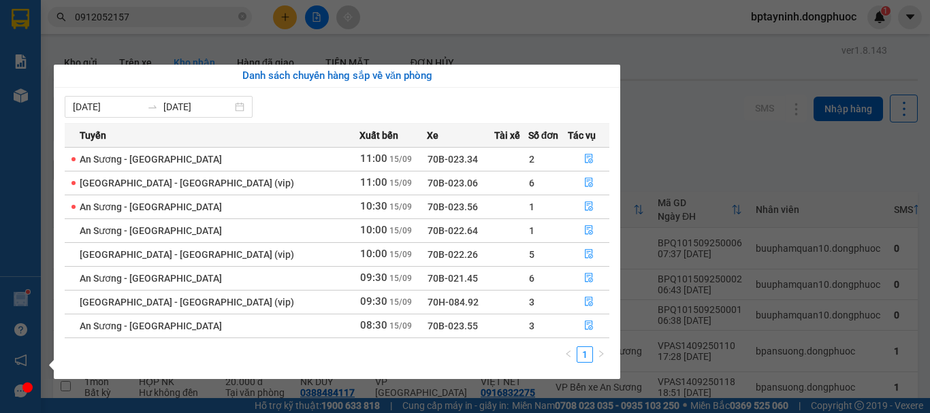
click at [283, 51] on section "Kết quả tìm kiếm ( 130 ) Bộ lọc Mã ĐH Trạng thái Món hàng Tổng cước Chưa cước N…" at bounding box center [465, 206] width 930 height 413
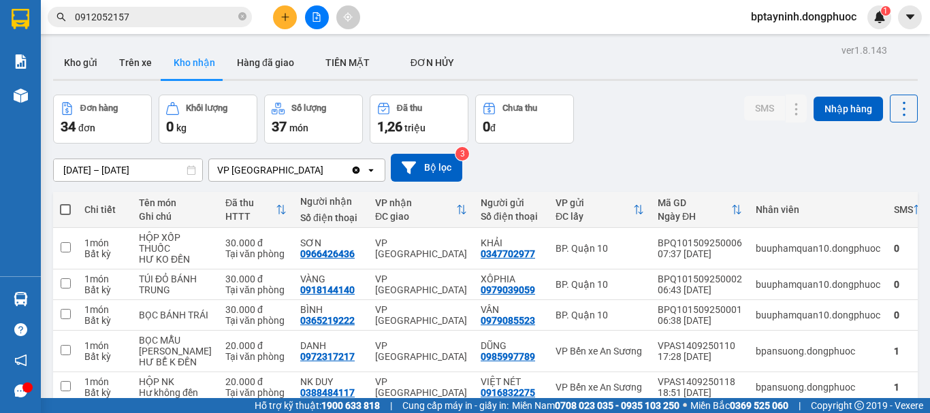
click at [315, 12] on button at bounding box center [317, 17] width 24 height 24
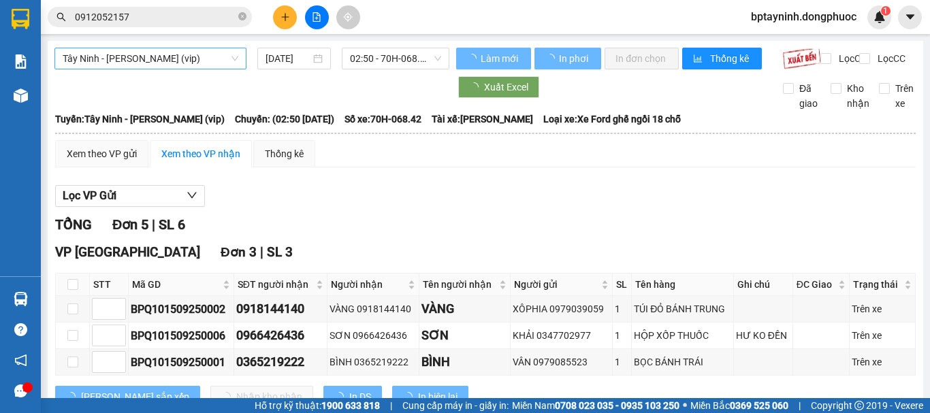
click at [197, 61] on span "Tây Ninh - Hồ Chí Minh (vip)" at bounding box center [151, 58] width 176 height 20
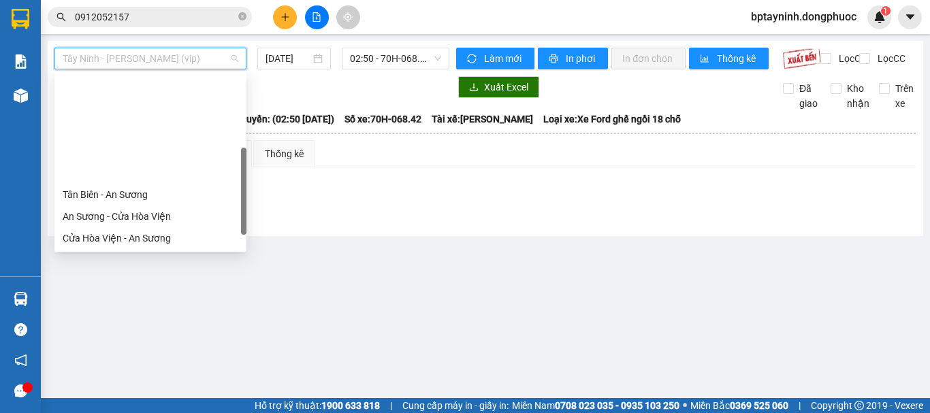
scroll to position [153, 0]
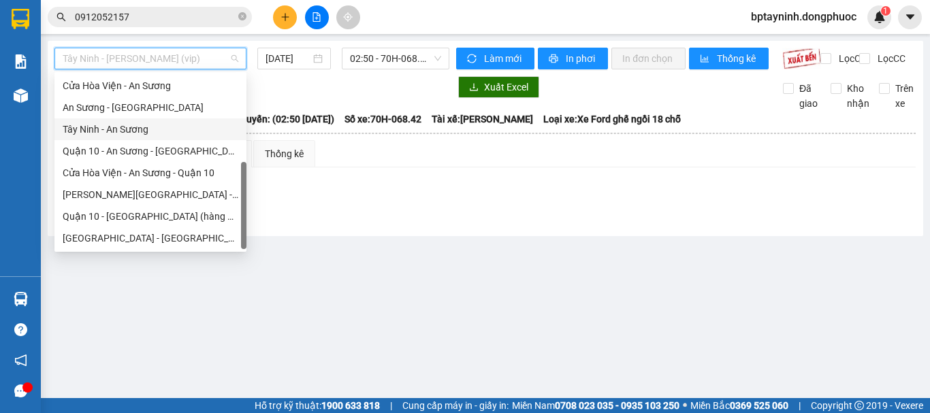
click at [115, 133] on div "Tây Ninh - An Sương" at bounding box center [151, 129] width 176 height 15
type input "[DATE]"
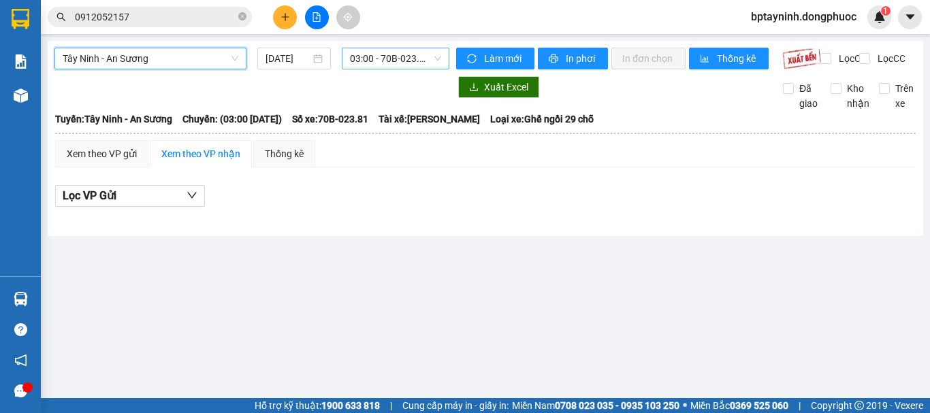
click at [431, 59] on span "03:00 - 70B-023.81" at bounding box center [395, 58] width 91 height 20
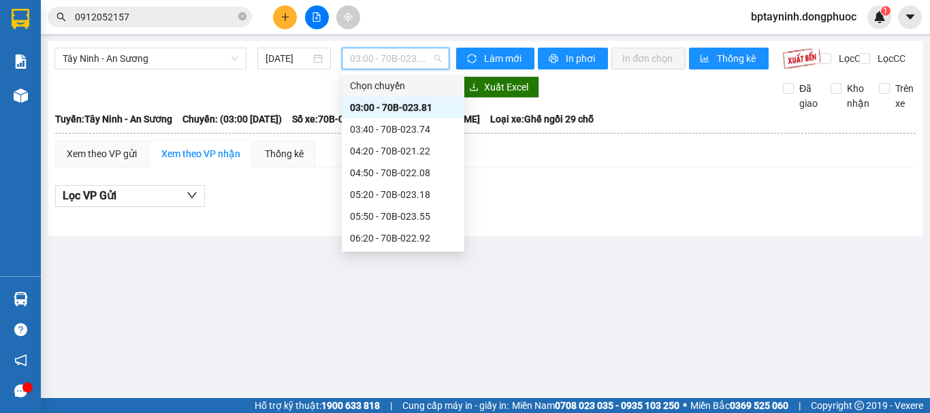
scroll to position [341, 0]
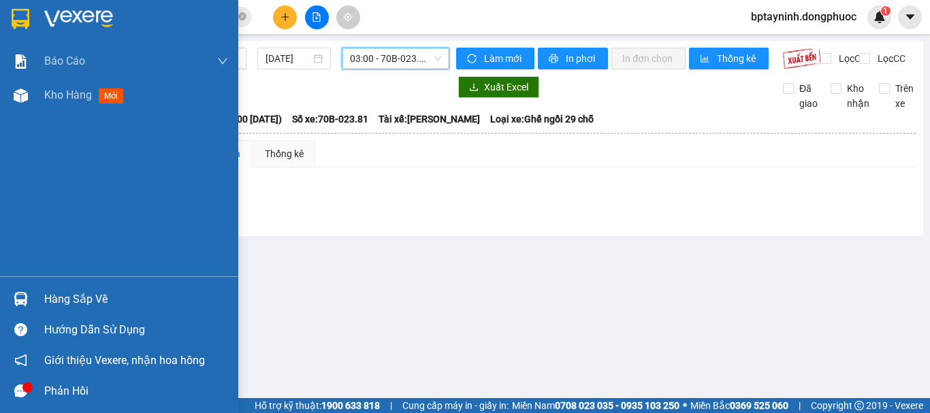
click at [76, 333] on div "Hướng dẫn sử dụng" at bounding box center [136, 330] width 184 height 20
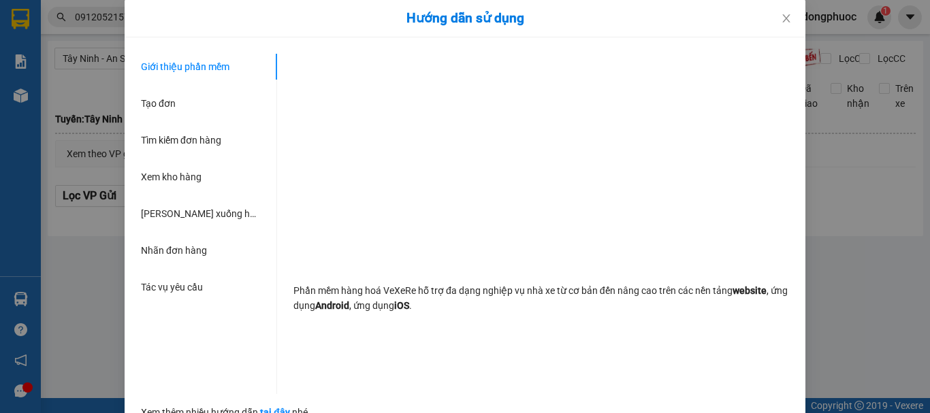
click at [5, 269] on div "Hướng dẫn sử dụng Giới thiệu phần mềm Tạo đơn Tìm kiếm đơn hàng Xem kho hàng Lê…" at bounding box center [465, 206] width 930 height 413
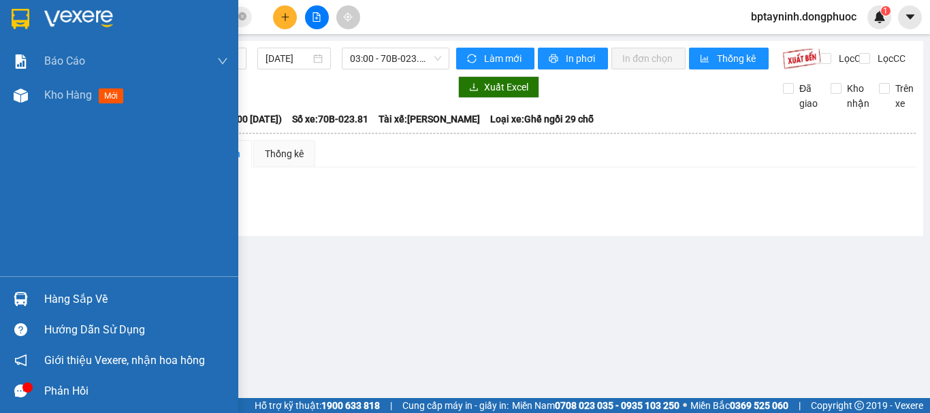
click at [72, 289] on div "Hàng sắp về" at bounding box center [119, 299] width 238 height 31
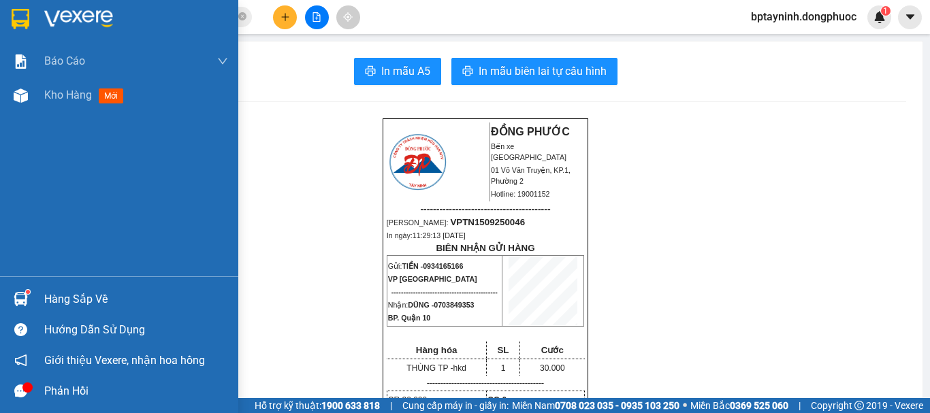
drag, startPoint x: 36, startPoint y: 288, endPoint x: 57, endPoint y: 291, distance: 20.6
click at [37, 287] on div "Hàng sắp về" at bounding box center [119, 299] width 238 height 31
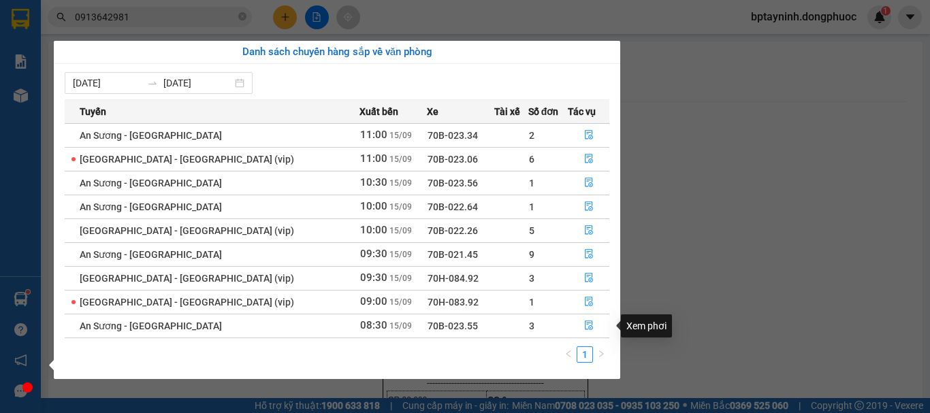
click at [742, 301] on section "Kết quả tìm kiếm ( 70 ) Bộ lọc Mã ĐH Trạng thái Món hàng Tổng cước Chưa cước Nh…" at bounding box center [465, 206] width 930 height 413
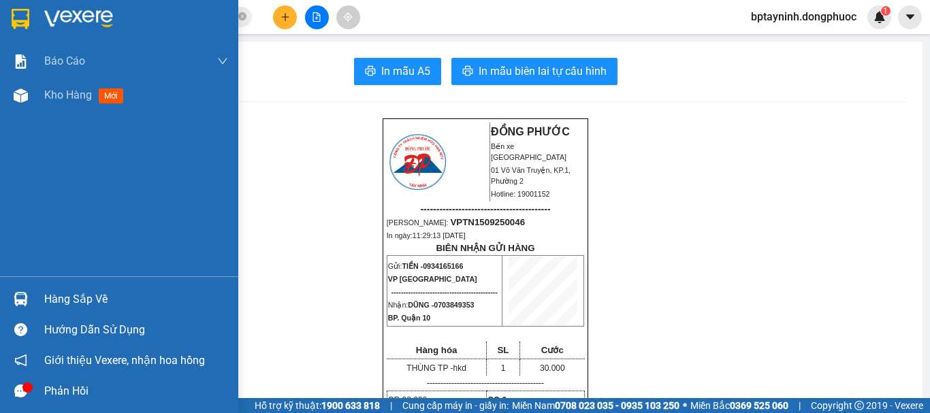
click at [14, 298] on img at bounding box center [21, 299] width 14 height 14
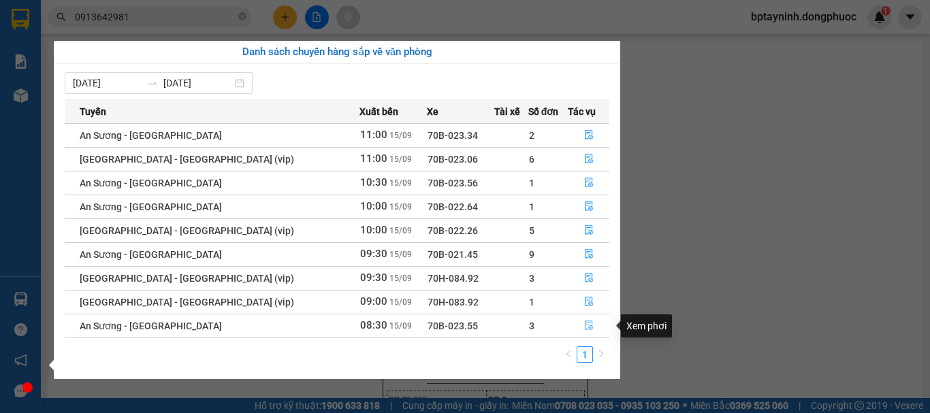
click at [577, 324] on button "button" at bounding box center [589, 326] width 40 height 22
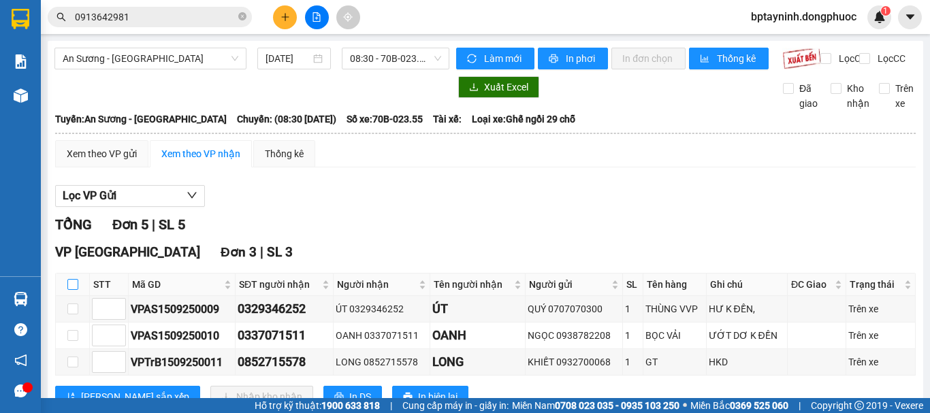
click at [78, 290] on input "checkbox" at bounding box center [72, 284] width 11 height 11
checkbox input "true"
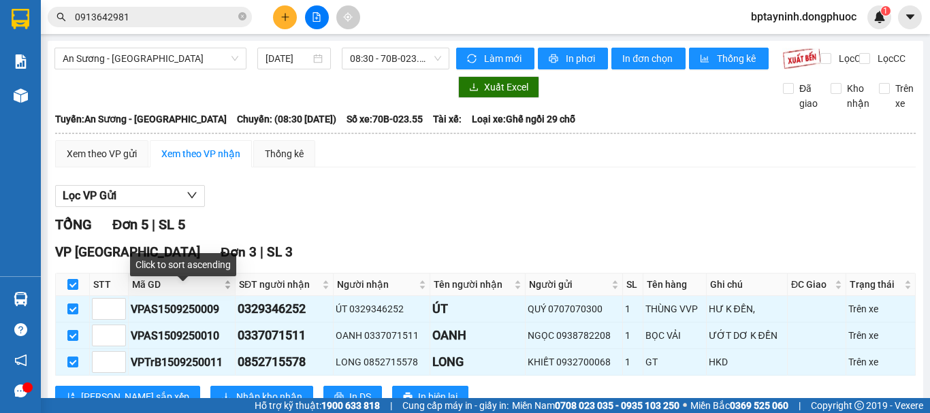
scroll to position [114, 0]
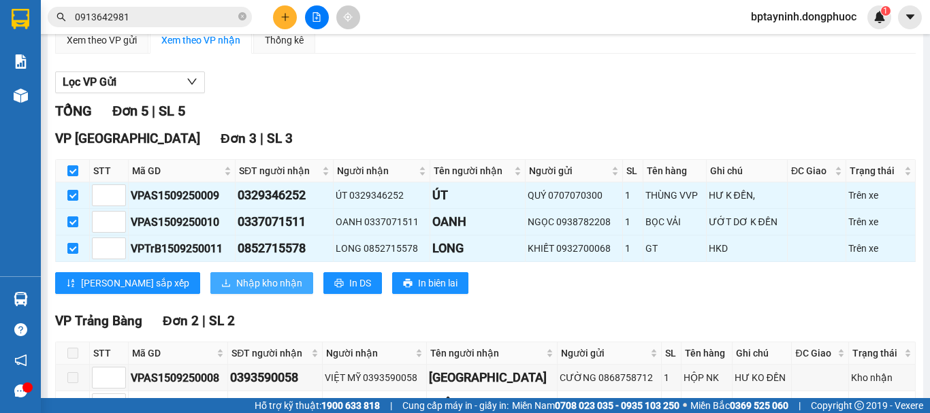
click at [236, 290] on span "Nhập kho nhận" at bounding box center [269, 283] width 66 height 15
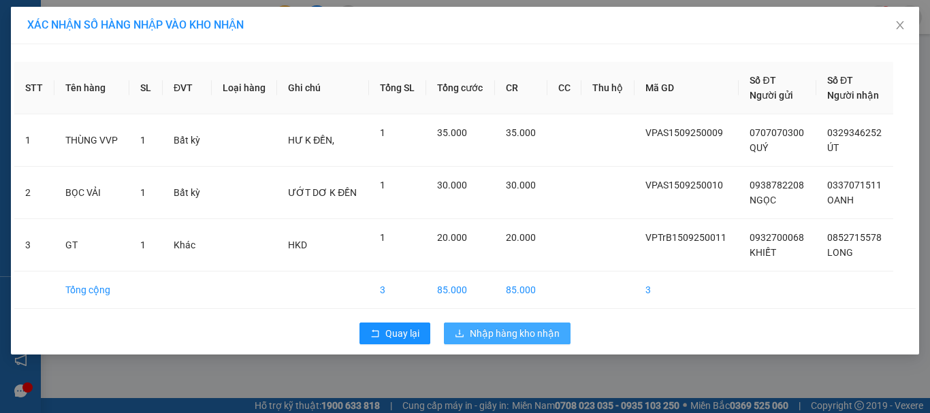
click at [516, 336] on span "Nhập hàng kho nhận" at bounding box center [515, 333] width 90 height 15
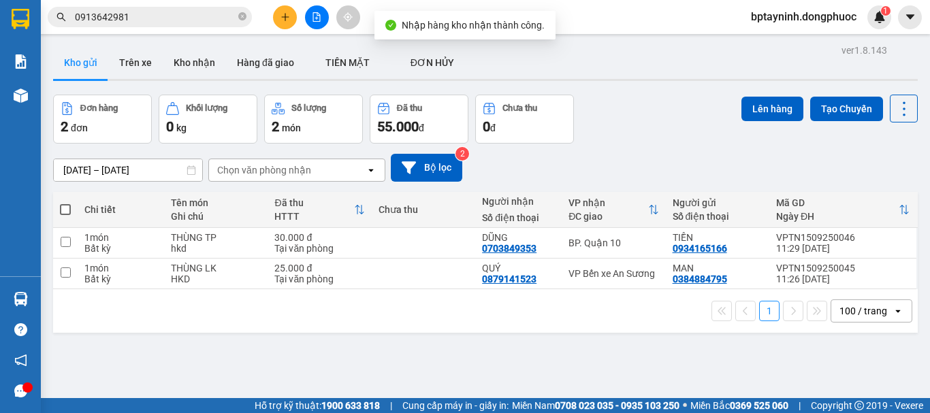
click at [667, 118] on div "Đơn hàng 2 đơn Khối lượng 0 kg Số lượng 2 món Đã thu 55.000 đ Chưa thu 0 đ Lên …" at bounding box center [485, 119] width 865 height 49
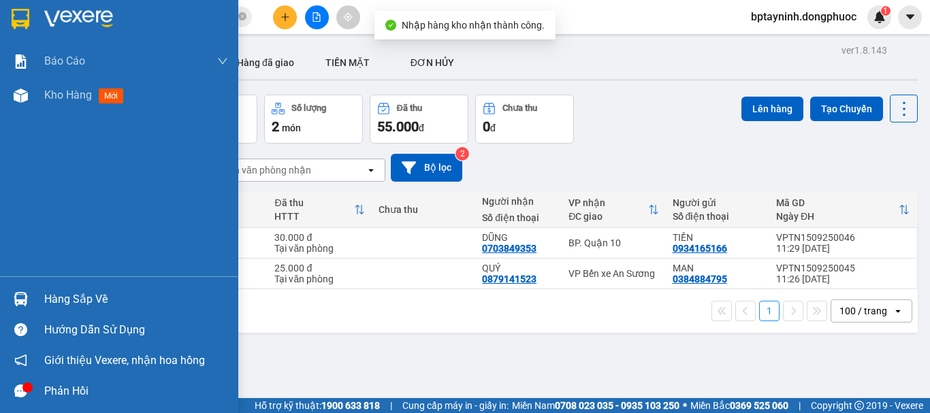
click at [88, 292] on div "Hàng sắp về" at bounding box center [136, 299] width 184 height 20
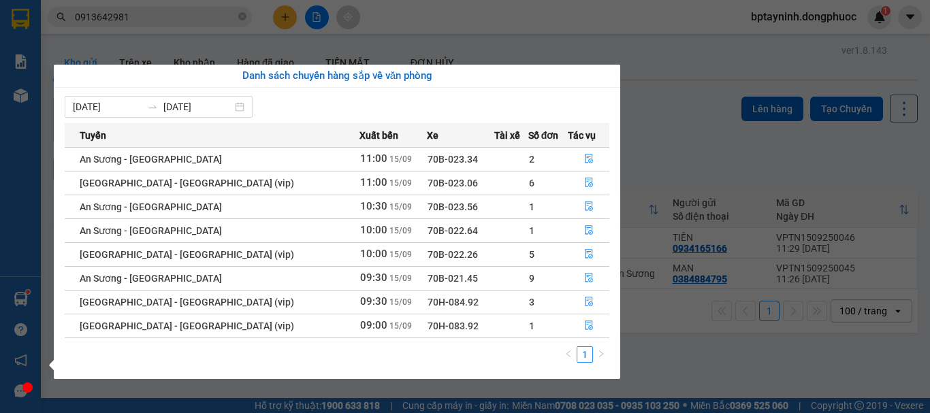
click at [27, 106] on div "Báo cáo Mẫu 1: Báo cáo dòng tiền theo nhân viên Mẫu 1: Báo cáo dòng tiền theo n…" at bounding box center [20, 206] width 41 height 413
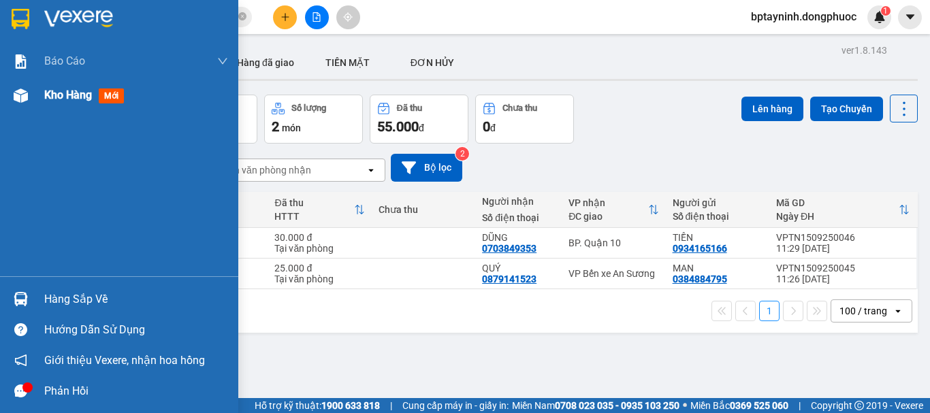
click at [24, 96] on img at bounding box center [21, 96] width 14 height 14
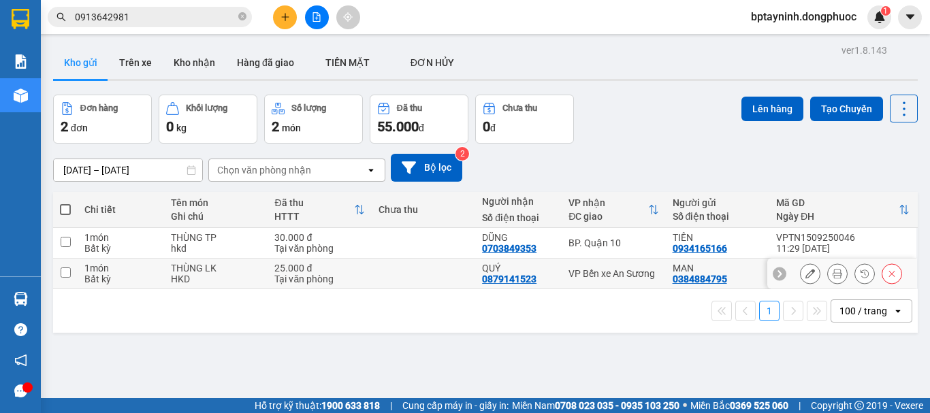
click at [546, 274] on div "QUÝ 0879141523" at bounding box center [518, 274] width 73 height 22
checkbox input "true"
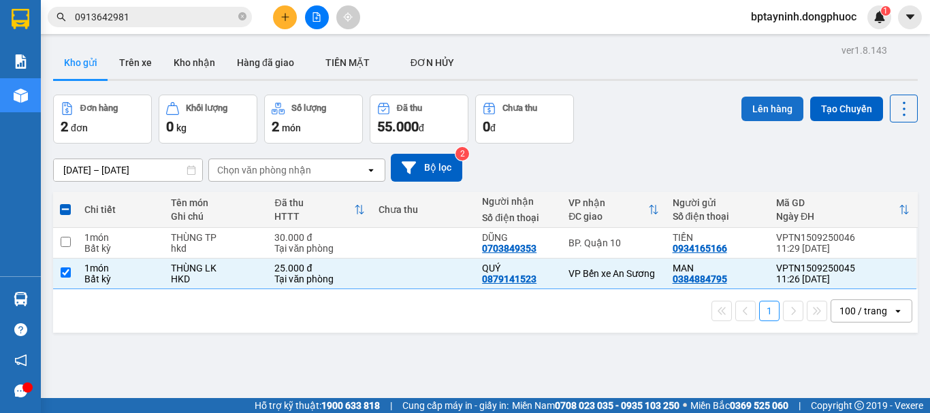
click at [770, 102] on button "Lên hàng" at bounding box center [773, 109] width 62 height 25
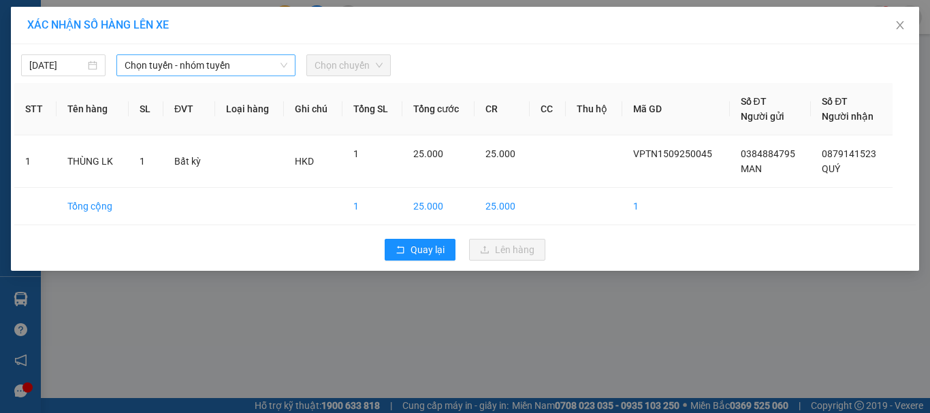
click at [176, 56] on span "Chọn tuyến - nhóm tuyến" at bounding box center [206, 65] width 163 height 20
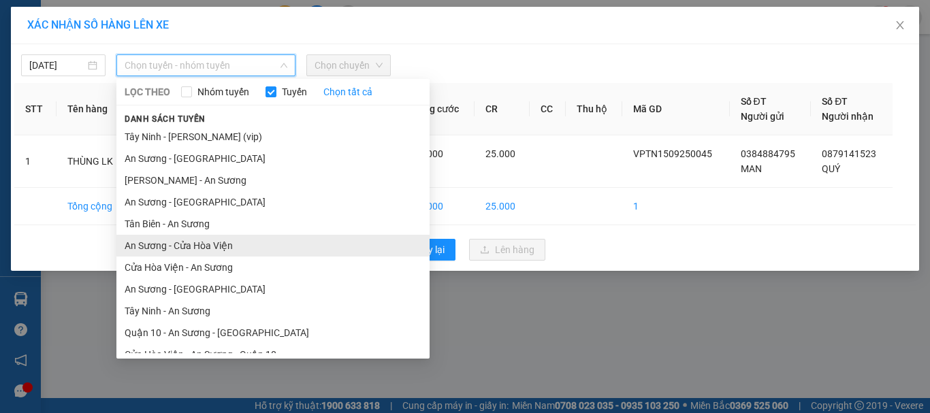
scroll to position [78, 0]
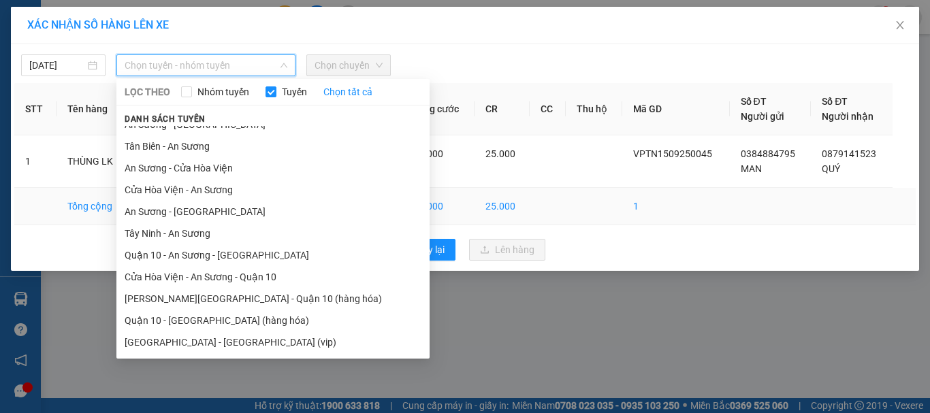
click at [215, 230] on li "Tây Ninh - An Sương" at bounding box center [272, 234] width 313 height 22
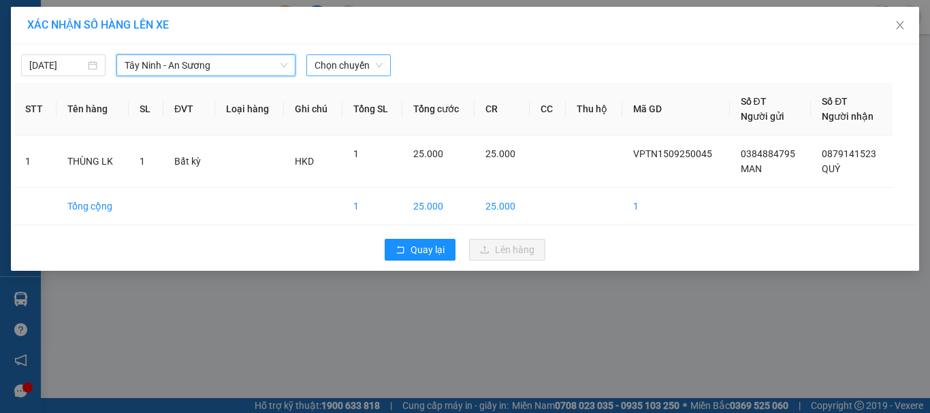
click at [351, 70] on span "Chọn chuyến" at bounding box center [349, 65] width 68 height 20
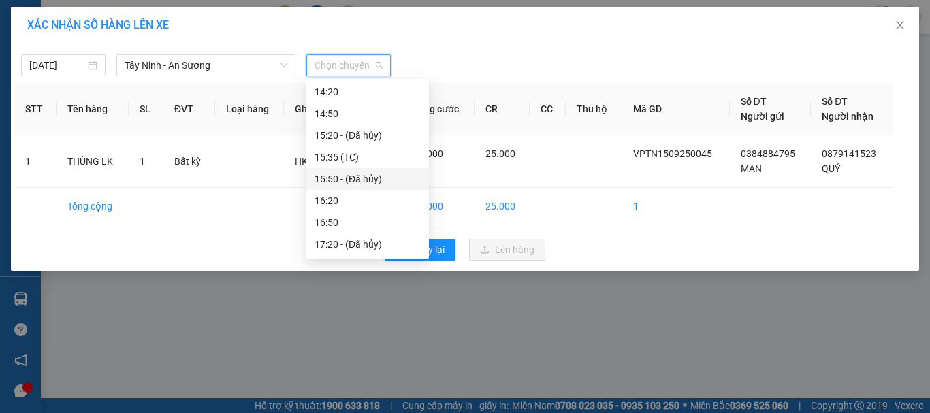
scroll to position [341, 0]
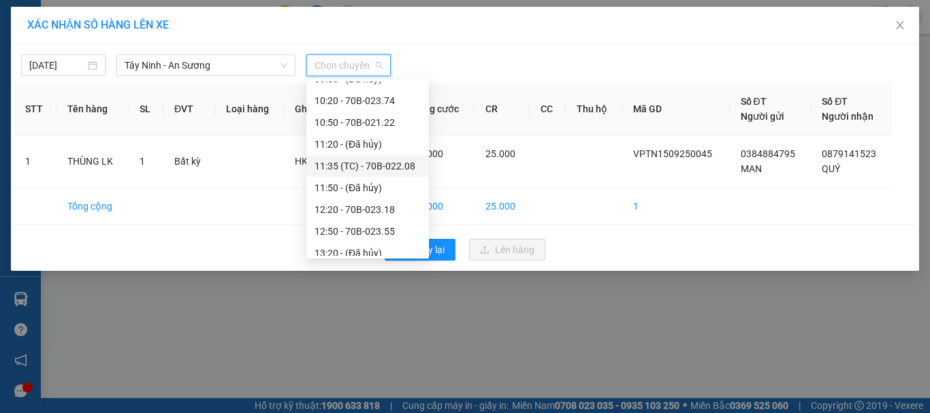
click at [395, 161] on div "11:35 (TC) - 70B-022.08" at bounding box center [368, 166] width 106 height 15
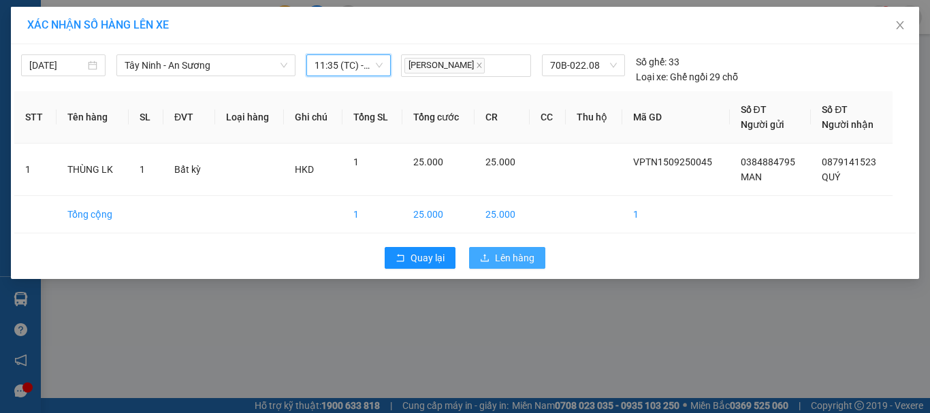
click at [514, 259] on span "Lên hàng" at bounding box center [515, 258] width 40 height 15
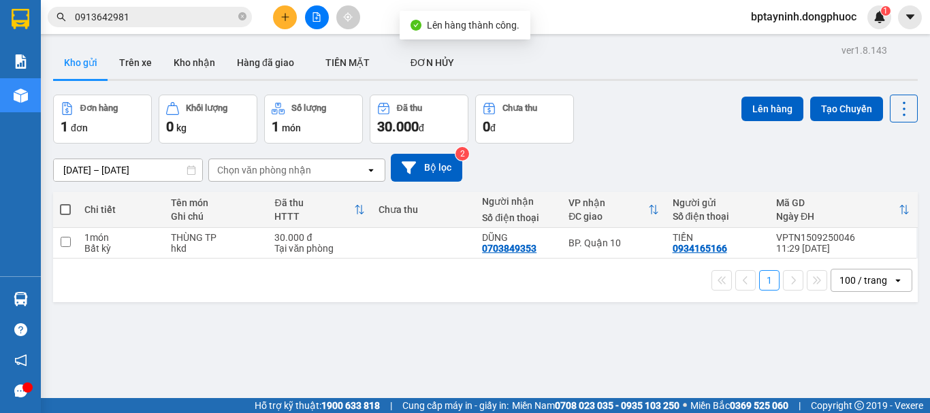
click at [699, 159] on div "13/09/2025 – 15/09/2025 Press the down arrow key to interact with the calendar …" at bounding box center [485, 168] width 865 height 28
click at [242, 20] on icon "close-circle" at bounding box center [242, 16] width 8 height 8
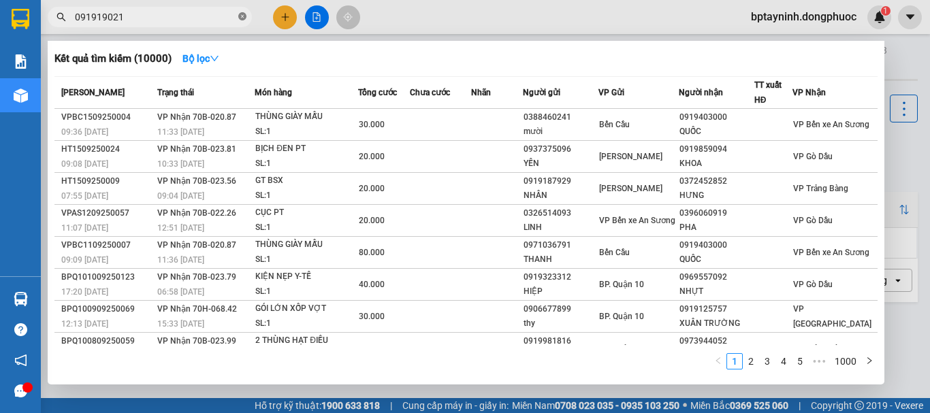
type input "0919190217"
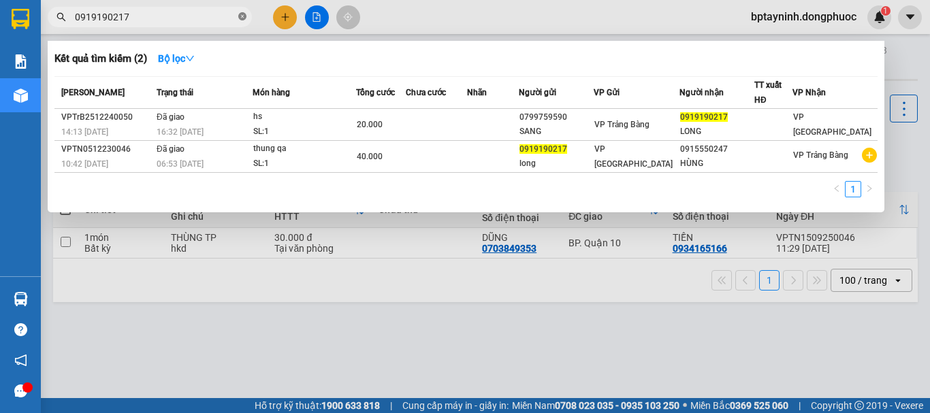
click at [242, 19] on icon "close-circle" at bounding box center [242, 16] width 8 height 8
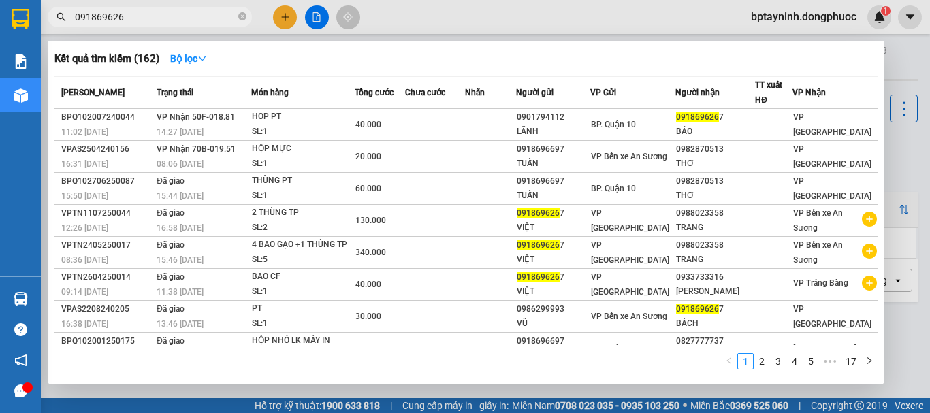
type input "0918696267"
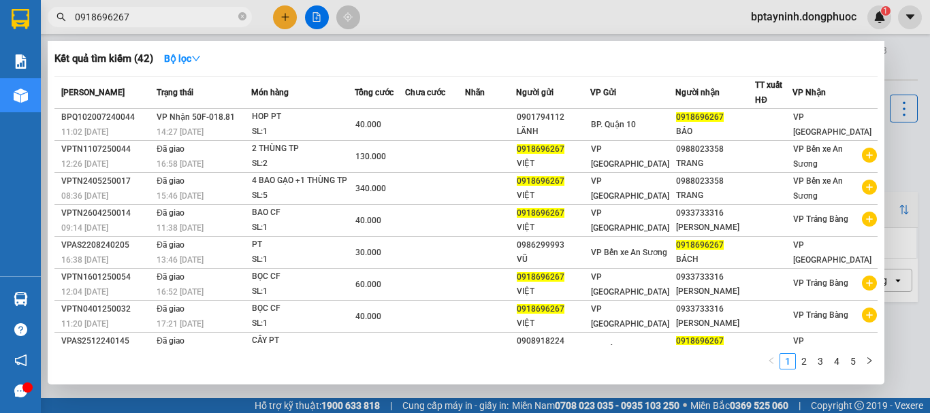
click at [242, 18] on icon "close-circle" at bounding box center [242, 16] width 8 height 8
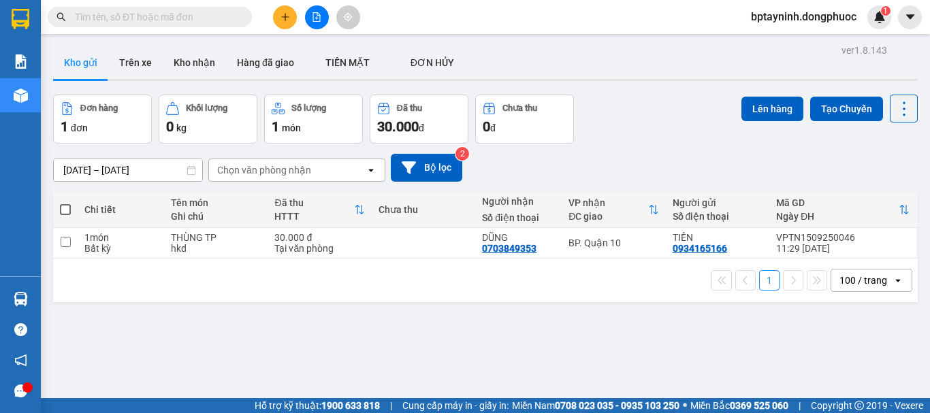
scroll to position [63, 0]
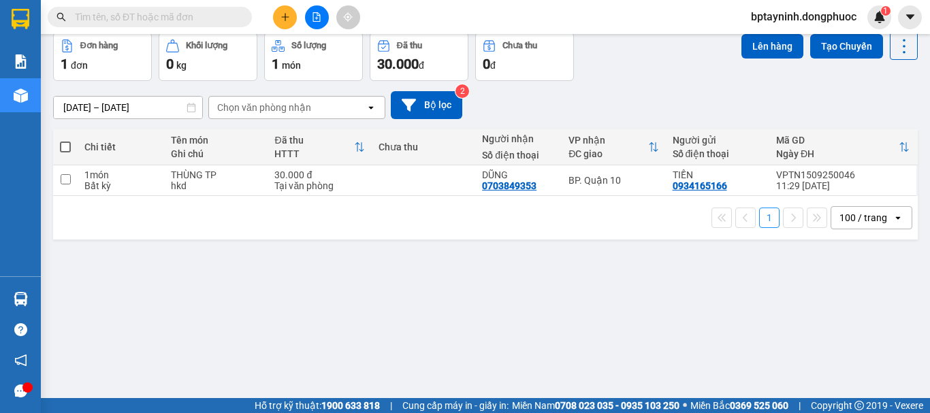
click at [285, 16] on icon "plus" at bounding box center [285, 16] width 1 height 7
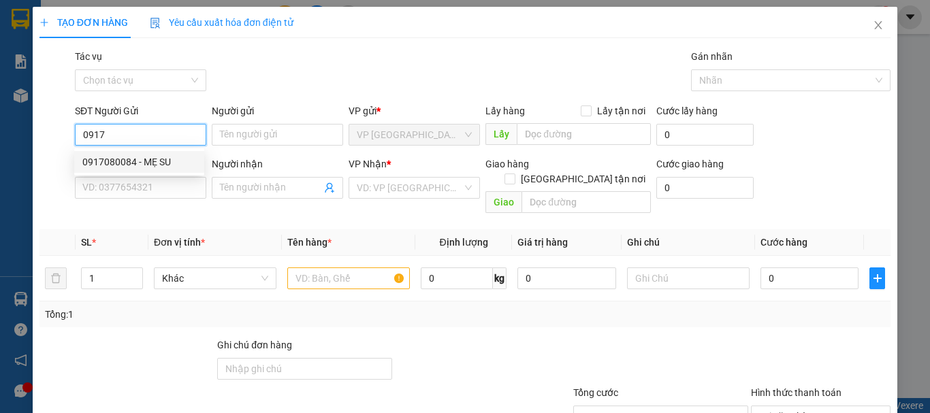
click at [173, 154] on div "0917080084 - MẸ SU" at bounding box center [139, 162] width 130 height 22
type input "0917080084"
type input "MẸ SU"
type input "0332244634"
type input "TRÂM"
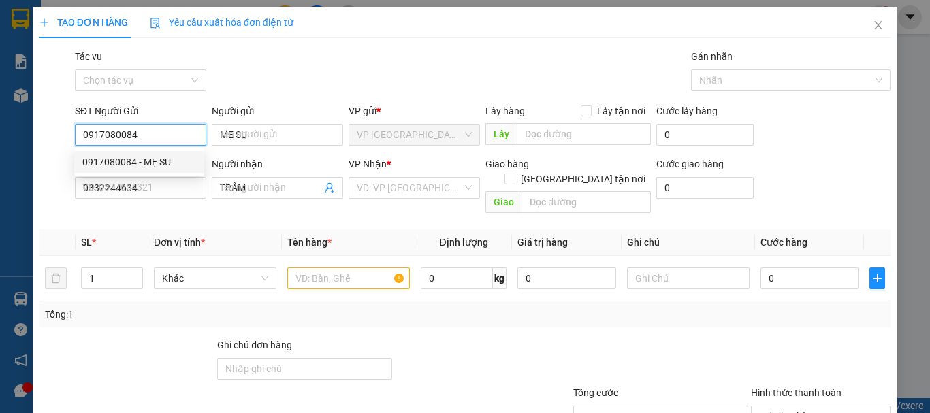
type input "25.000"
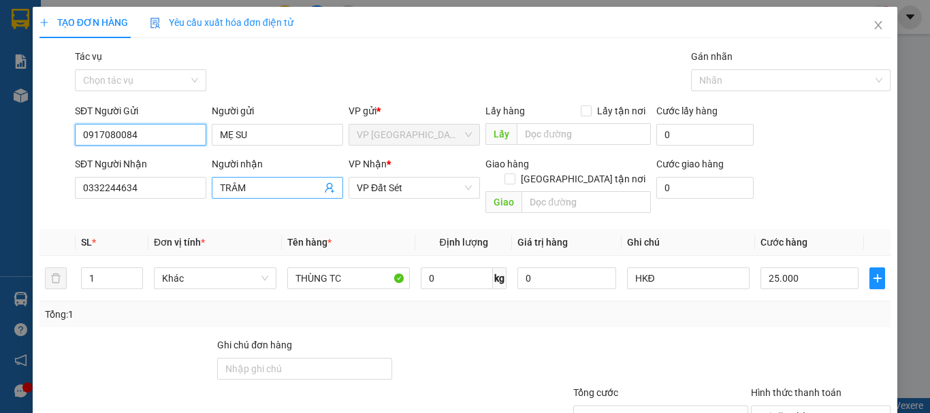
type input "0917080084"
click at [326, 185] on icon "user-add" at bounding box center [329, 188] width 11 height 11
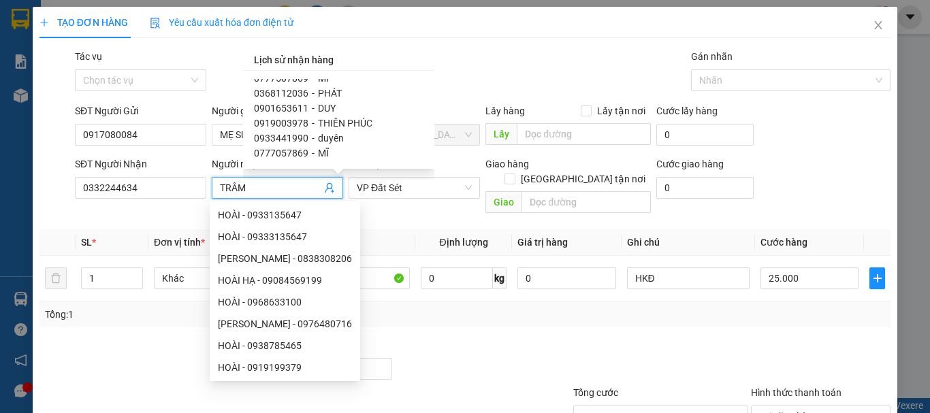
scroll to position [1417, 0]
drag, startPoint x: 72, startPoint y: 191, endPoint x: 0, endPoint y: 193, distance: 71.6
click at [0, 193] on div "TẠO ĐƠN HÀNG Yêu cầu xuất hóa đơn điện tử Transit Pickup Surcharge Ids Transit …" at bounding box center [465, 206] width 930 height 413
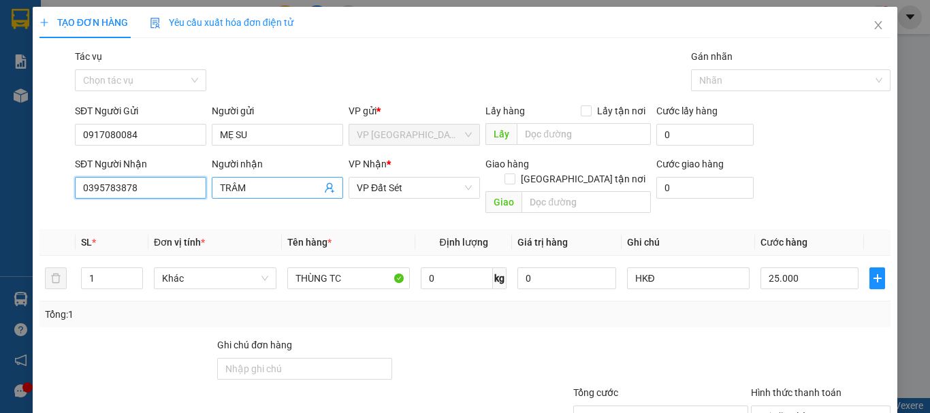
type input "0395783878"
drag, startPoint x: 260, startPoint y: 184, endPoint x: 0, endPoint y: 144, distance: 263.2
click at [0, 141] on div "TẠO ĐƠN HÀNG Yêu cầu xuất hóa đơn điện tử Transit Pickup Surcharge Ids Transit …" at bounding box center [465, 206] width 930 height 413
type input "H"
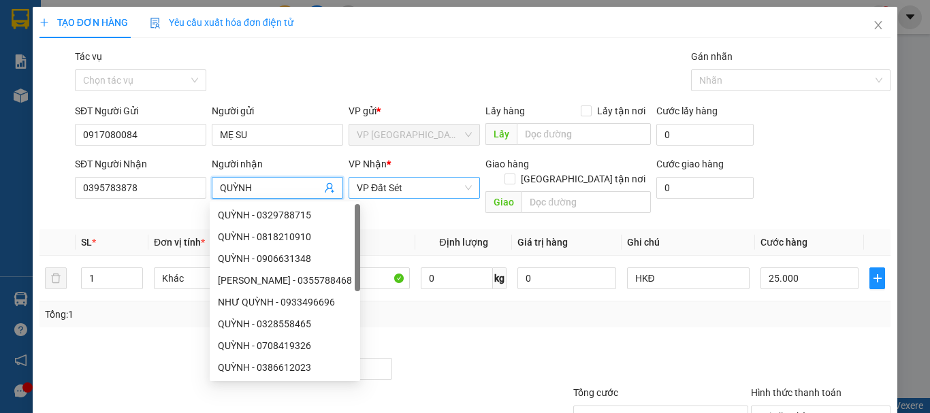
click at [452, 191] on span "VP Đất Sét" at bounding box center [414, 188] width 115 height 20
type input "QUỲNH"
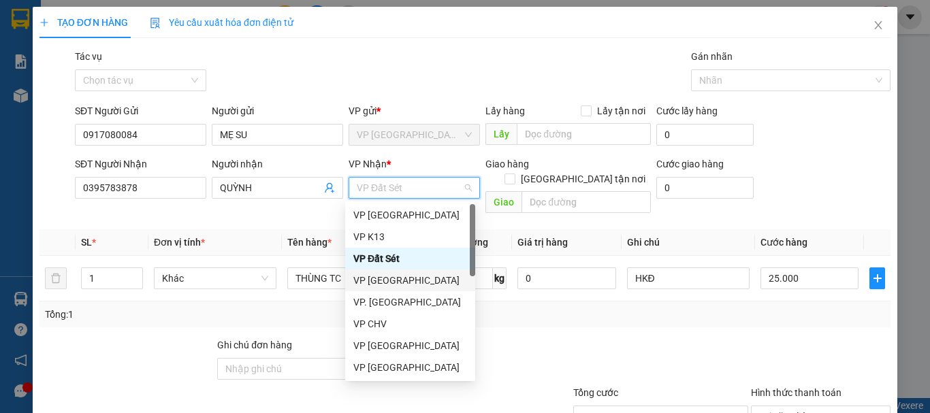
click at [379, 277] on div "VP [GEOGRAPHIC_DATA]" at bounding box center [410, 280] width 114 height 15
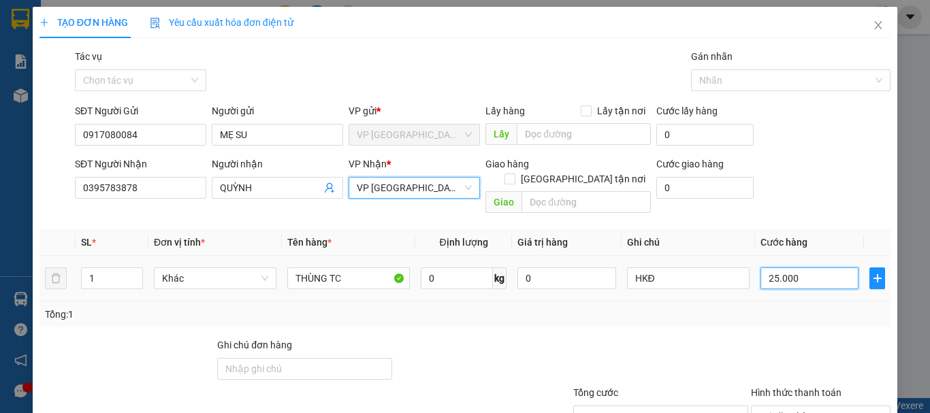
click at [789, 268] on input "25.000" at bounding box center [810, 279] width 98 height 22
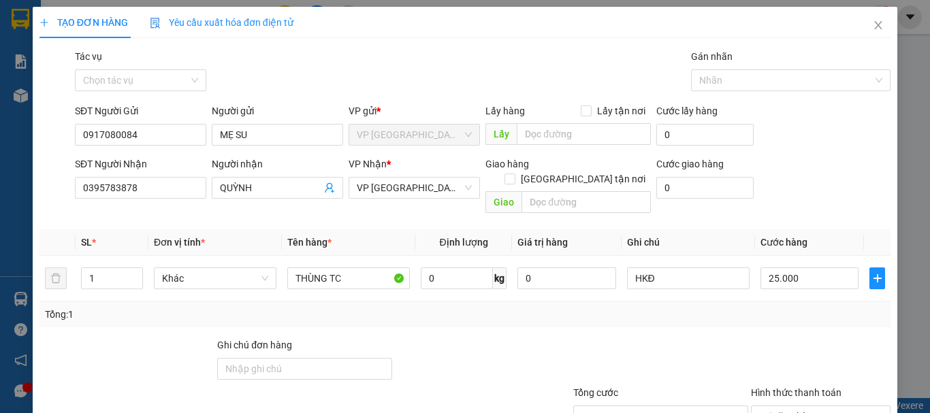
click at [706, 313] on div "Transit Pickup Surcharge Ids Transit Deliver Surcharge Ids Transit Deliver Surc…" at bounding box center [465, 270] width 851 height 443
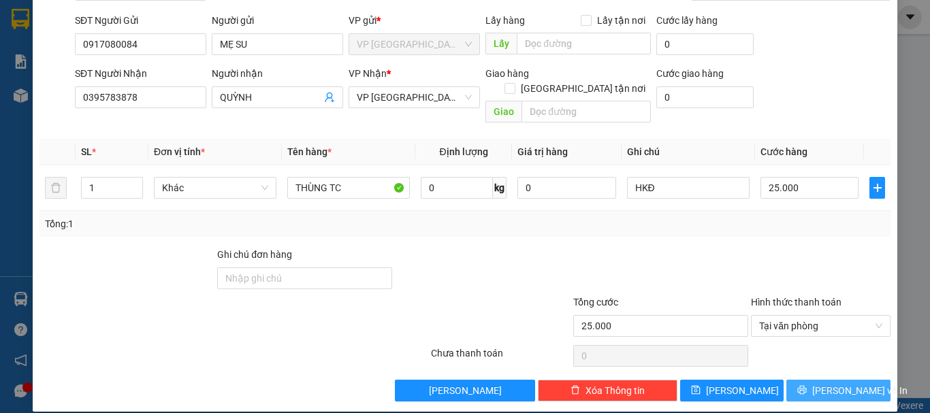
click at [845, 383] on span "[PERSON_NAME] và In" at bounding box center [860, 390] width 95 height 15
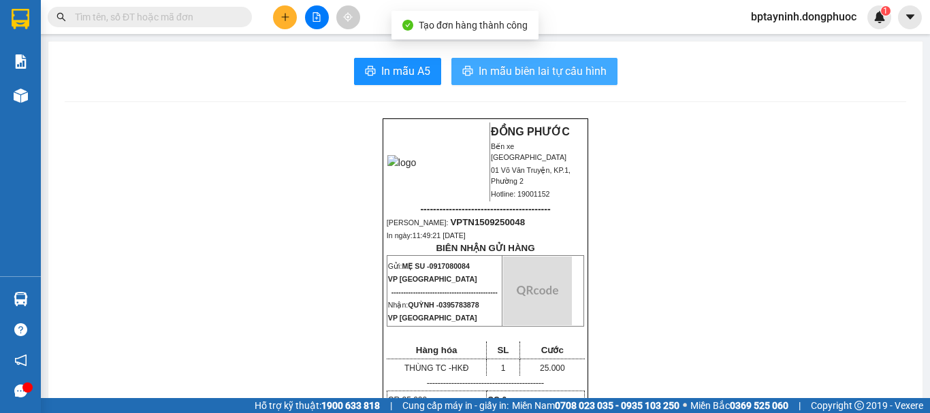
click at [537, 77] on span "In mẫu biên lai tự cấu hình" at bounding box center [543, 71] width 128 height 17
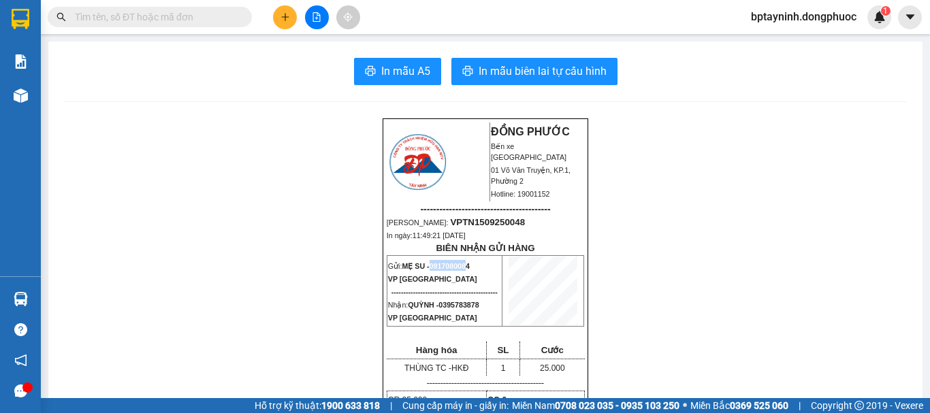
drag, startPoint x: 463, startPoint y: 274, endPoint x: 429, endPoint y: 274, distance: 34.1
click at [430, 270] on span "0917080084" at bounding box center [450, 266] width 40 height 8
copy span "091708008"
click at [285, 16] on icon "plus" at bounding box center [286, 17] width 10 height 10
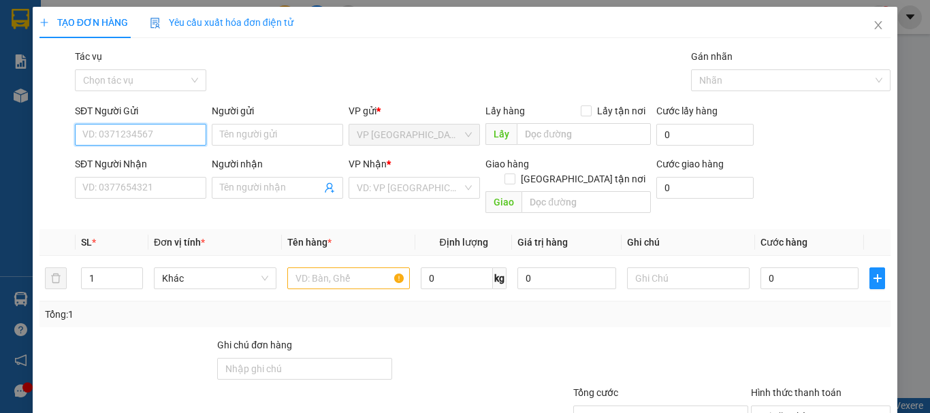
paste input "091708008"
click at [180, 136] on input "091708008" at bounding box center [140, 135] width 131 height 22
click at [175, 166] on div "0917080084 - MẸ SU" at bounding box center [139, 162] width 114 height 15
type input "0917080084"
type input "MẸ SU"
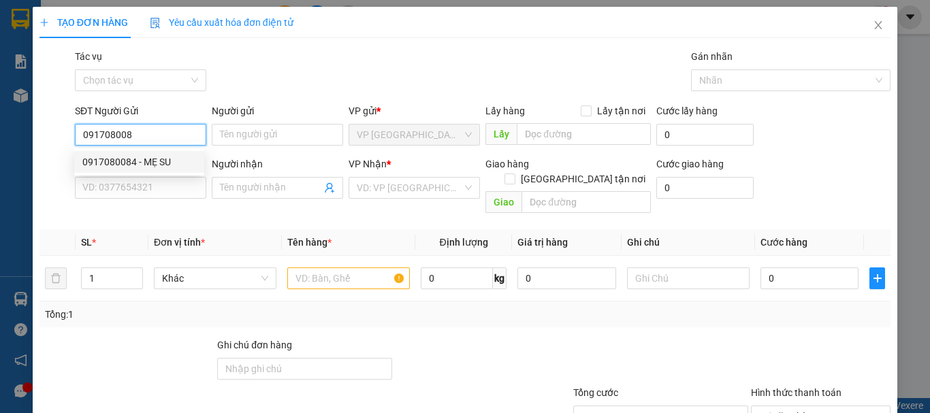
type input "0395783878"
type input "QUỲNH"
type input "25.000"
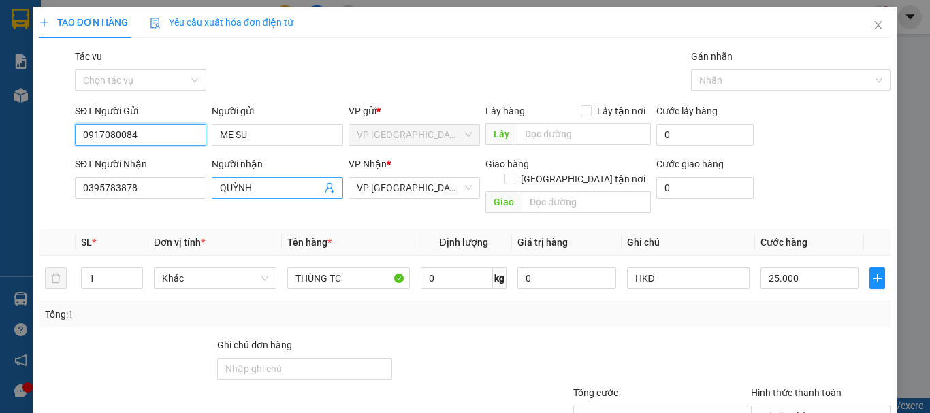
type input "0917080084"
click at [324, 183] on icon "user-add" at bounding box center [329, 188] width 11 height 11
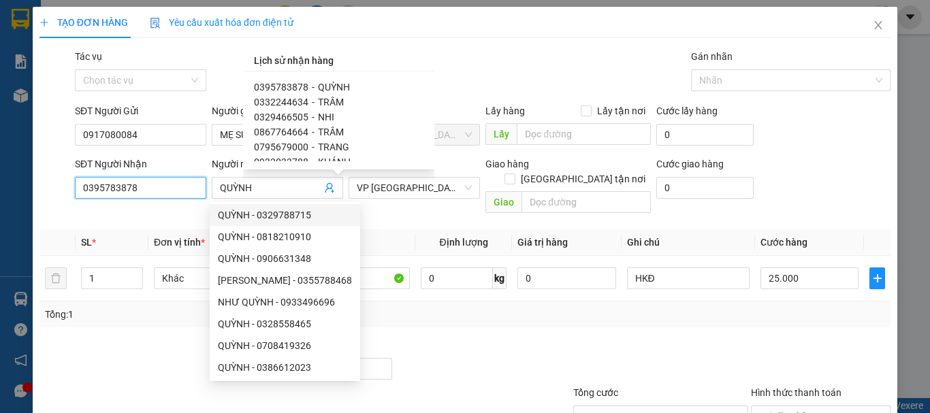
drag, startPoint x: 177, startPoint y: 193, endPoint x: 60, endPoint y: 193, distance: 117.1
click at [60, 193] on div "SĐT Người Nhận 0395783878 0395783878 Người nhận QUỲNH VP Nhận * VP Phước Đông G…" at bounding box center [465, 188] width 854 height 63
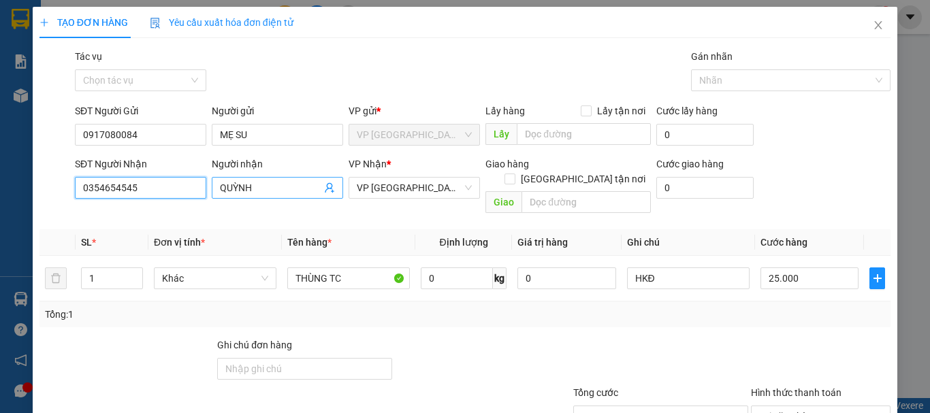
type input "0354654545"
drag, startPoint x: 265, startPoint y: 185, endPoint x: 170, endPoint y: 196, distance: 96.0
click at [170, 196] on div "SĐT Người Nhận 0354654545 Người nhận QUỲNH QUỲNH VP Nhận * VP Phước Đông Giao h…" at bounding box center [482, 188] width 821 height 63
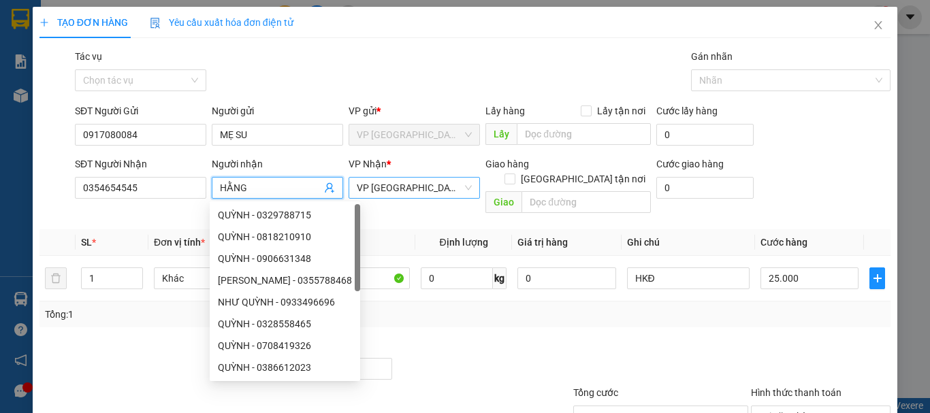
click at [431, 180] on span "VP [GEOGRAPHIC_DATA]" at bounding box center [414, 188] width 115 height 20
type input "HẰNG"
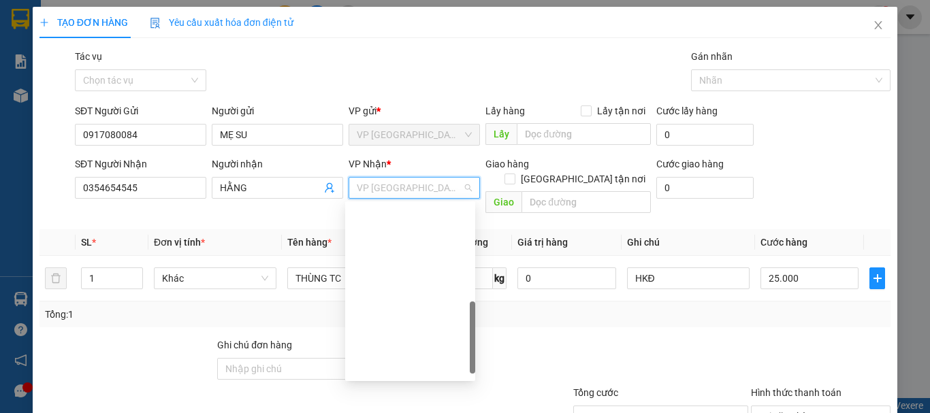
scroll to position [349, 0]
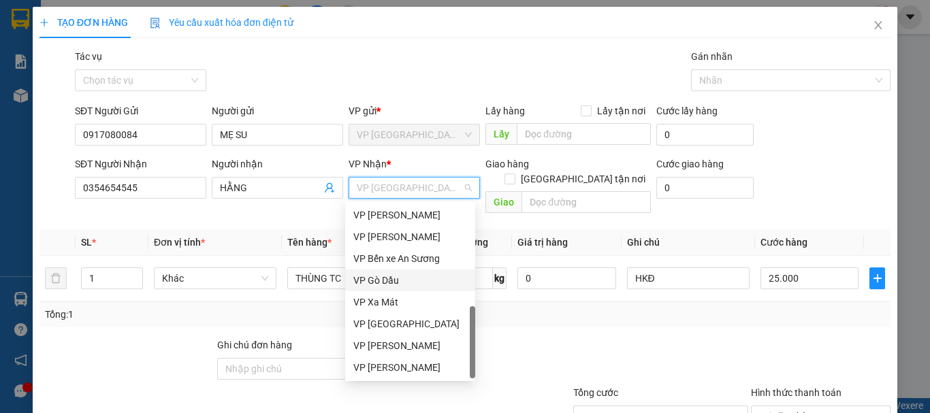
click at [430, 283] on div "VP Gò Dầu" at bounding box center [410, 280] width 114 height 15
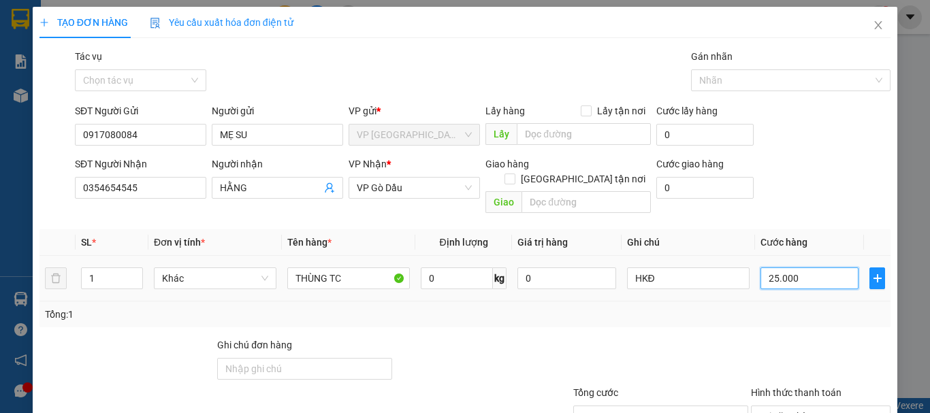
drag, startPoint x: 796, startPoint y: 257, endPoint x: 663, endPoint y: 230, distance: 135.6
click at [795, 268] on input "25.000" at bounding box center [810, 279] width 98 height 22
type input "4"
type input "45"
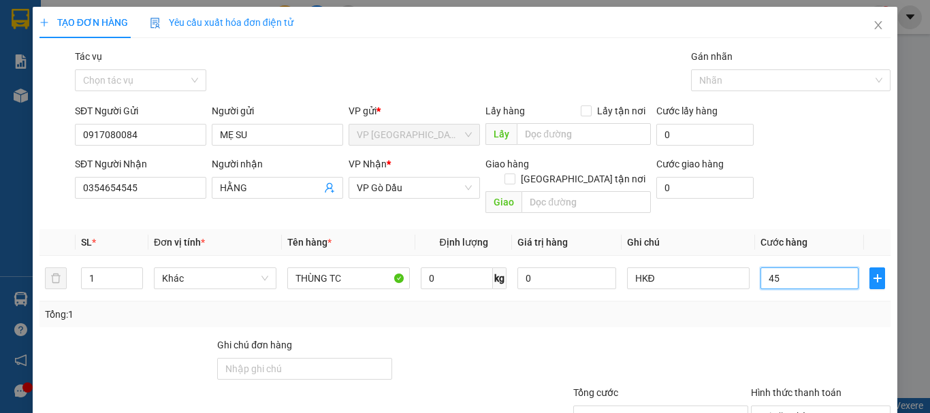
type input "45"
type input "45.000"
click at [736, 307] on div "Tổng: 1" at bounding box center [465, 314] width 840 height 15
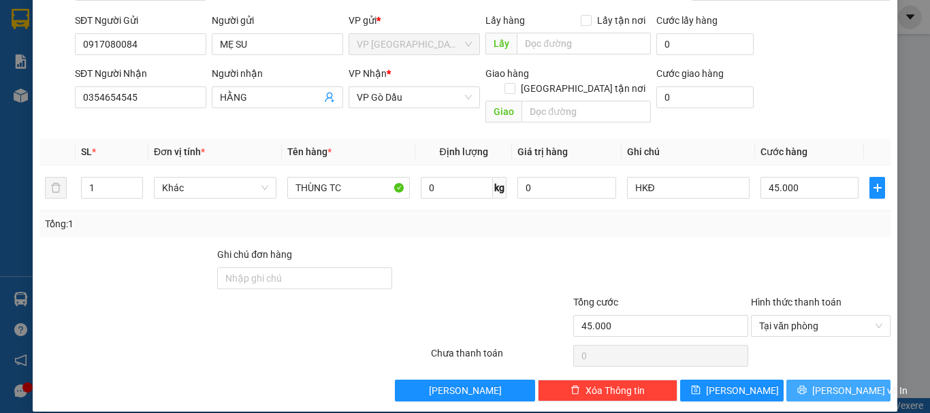
click at [864, 380] on button "Lưu và In" at bounding box center [839, 391] width 104 height 22
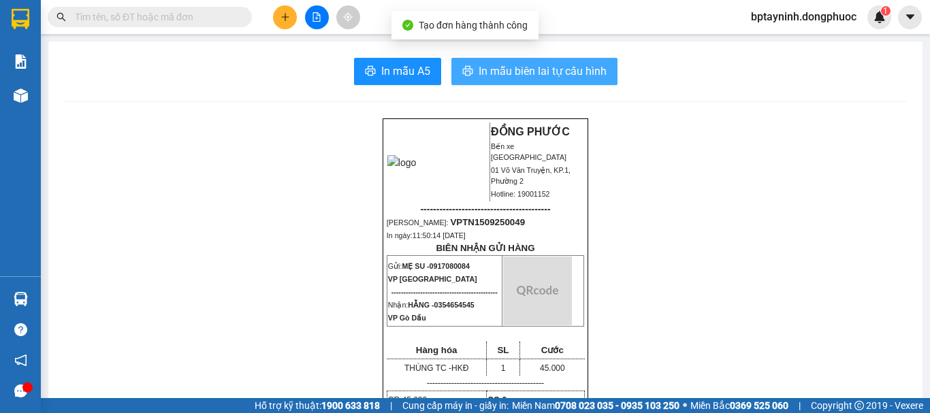
click at [558, 80] on span "In mẫu biên lai tự cấu hình" at bounding box center [543, 71] width 128 height 17
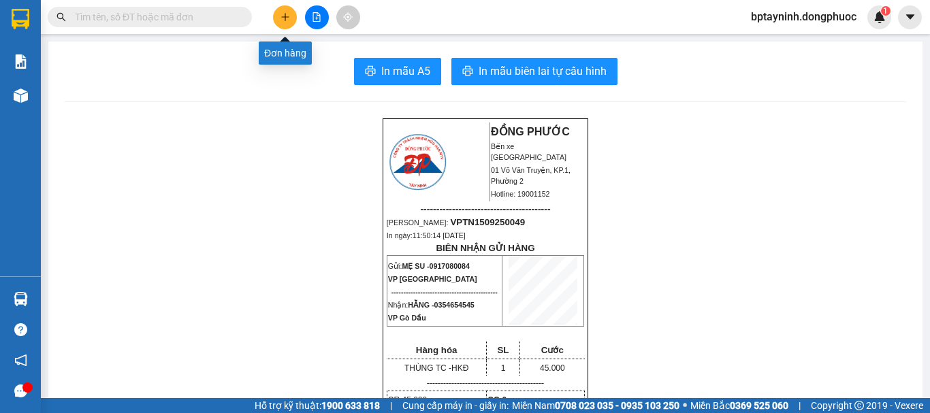
click at [289, 15] on icon "plus" at bounding box center [286, 17] width 10 height 10
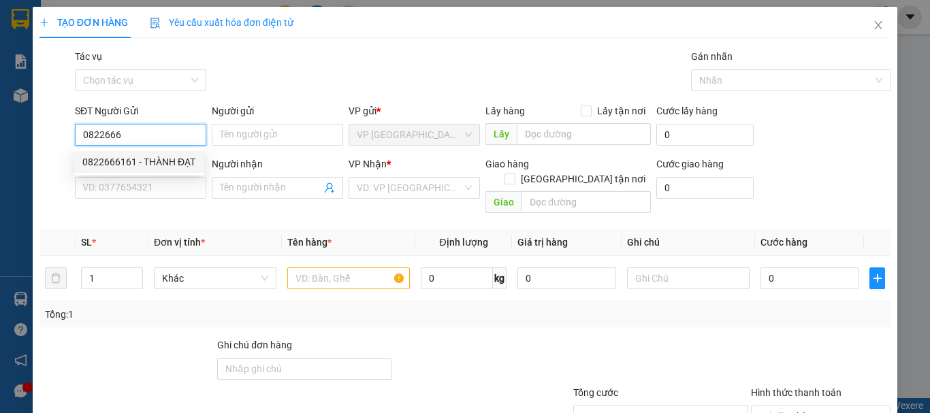
click at [170, 163] on div "0822666161 - THÀNH ĐẠT" at bounding box center [139, 162] width 114 height 15
type input "0822666161"
type input "THÀNH ĐẠT"
type input "0395982163"
type input "LÊ HOÀNG"
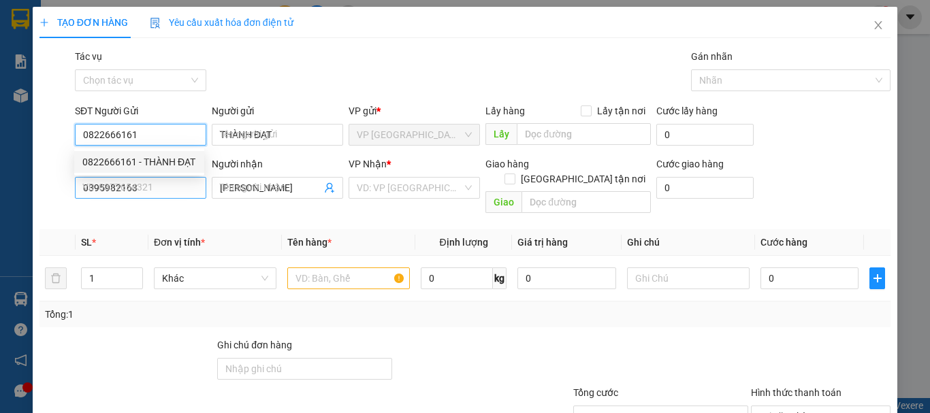
type input "25.000"
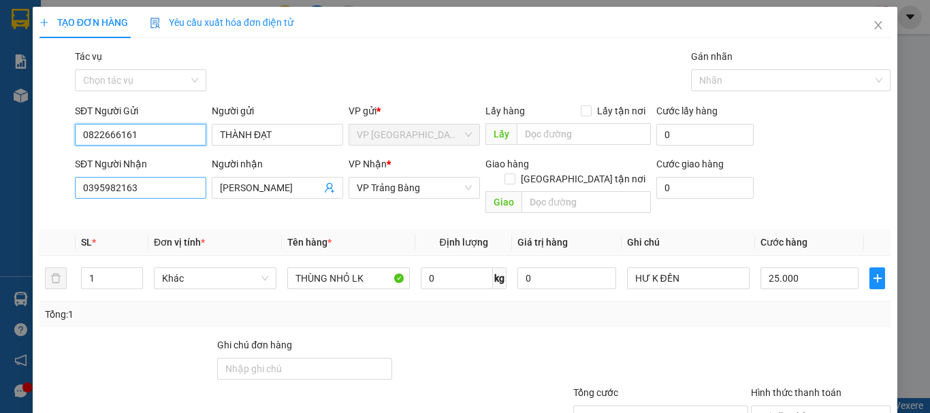
type input "0822666161"
drag, startPoint x: 162, startPoint y: 191, endPoint x: 1, endPoint y: 84, distance: 193.2
click at [0, 87] on div "TẠO ĐƠN HÀNG Yêu cầu xuất hóa đơn điện tử Transit Pickup Surcharge Ids Transit …" at bounding box center [465, 206] width 930 height 413
type input "0395982163"
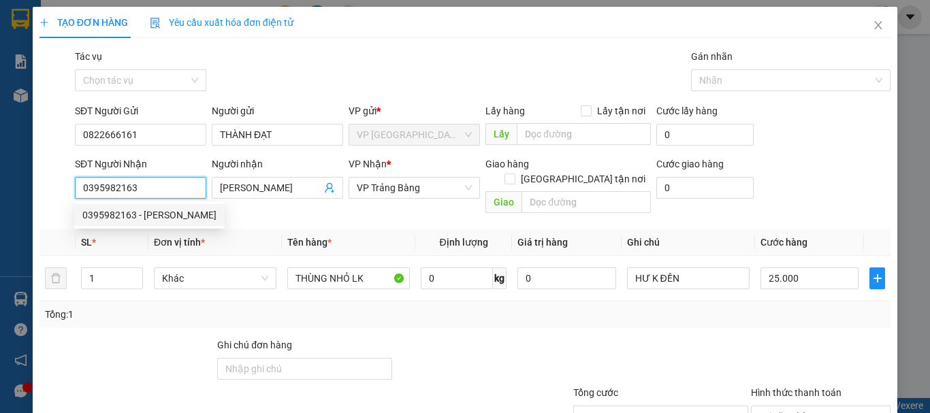
click at [178, 216] on div "0395982163 - LÊ HOÀNG" at bounding box center [149, 215] width 134 height 15
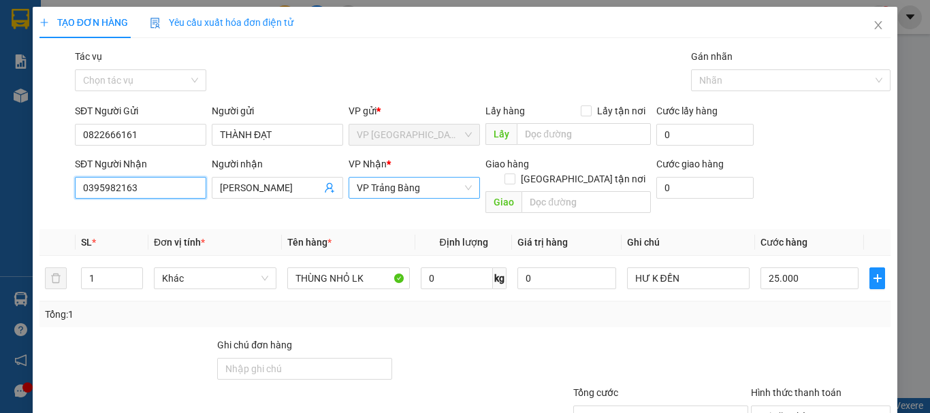
click at [416, 185] on span "VP Trảng Bàng" at bounding box center [414, 188] width 115 height 20
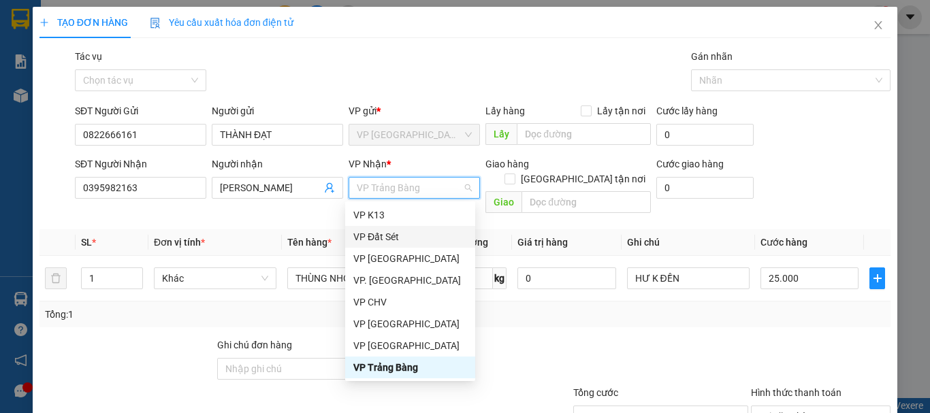
click at [541, 338] on div at bounding box center [483, 362] width 178 height 48
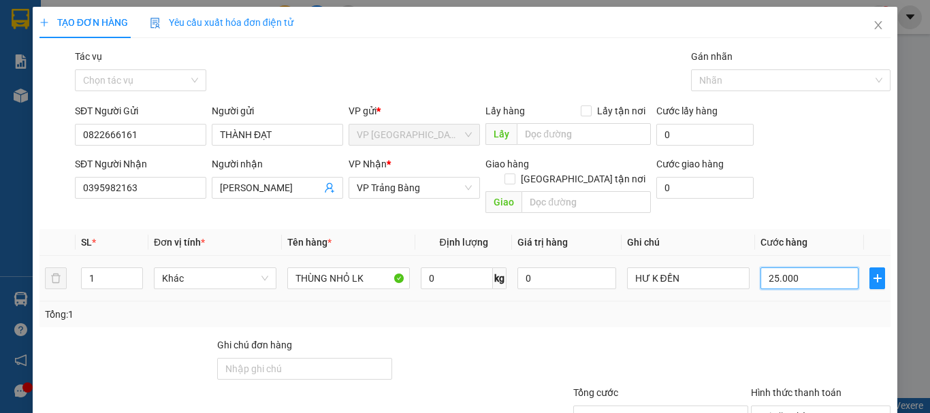
click at [799, 268] on input "25.000" at bounding box center [810, 279] width 98 height 22
type input "2"
type input "20"
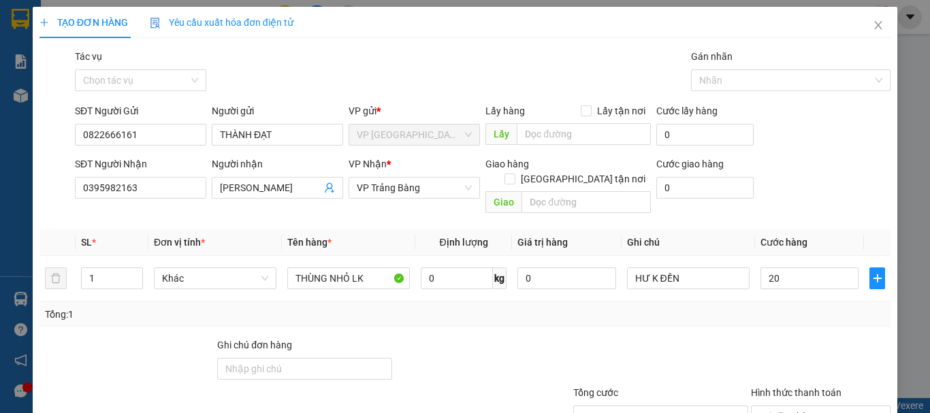
click at [799, 315] on div "Transit Pickup Surcharge Ids Transit Deliver Surcharge Ids Transit Deliver Surc…" at bounding box center [465, 270] width 851 height 443
type input "20.000"
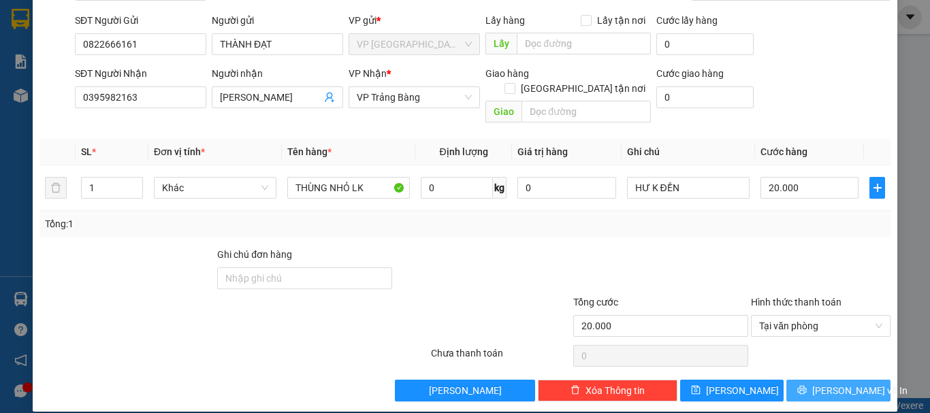
click at [847, 383] on span "Lưu và In" at bounding box center [860, 390] width 95 height 15
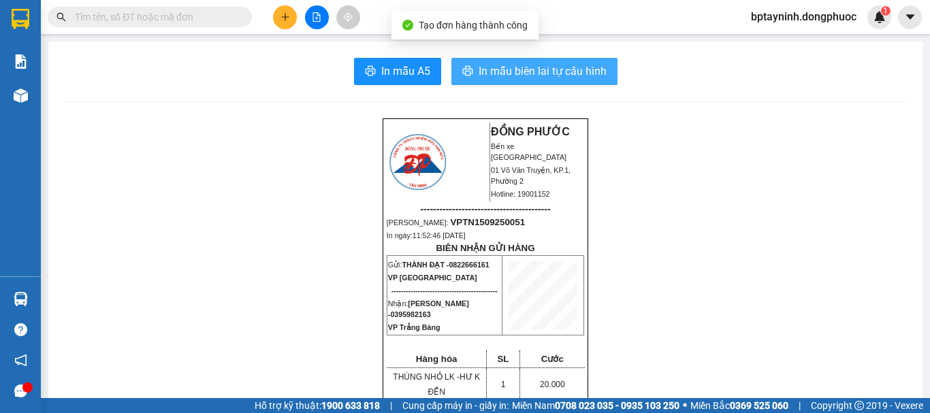
click at [548, 69] on span "In mẫu biên lai tự cấu hình" at bounding box center [543, 71] width 128 height 17
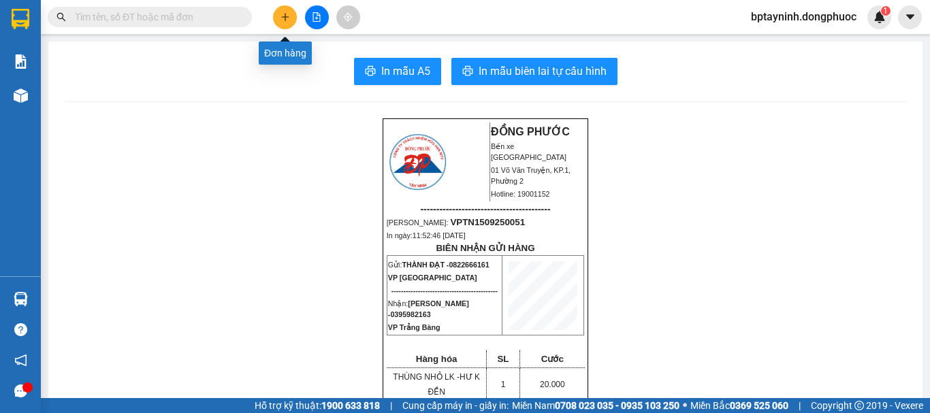
click at [286, 12] on button at bounding box center [285, 17] width 24 height 24
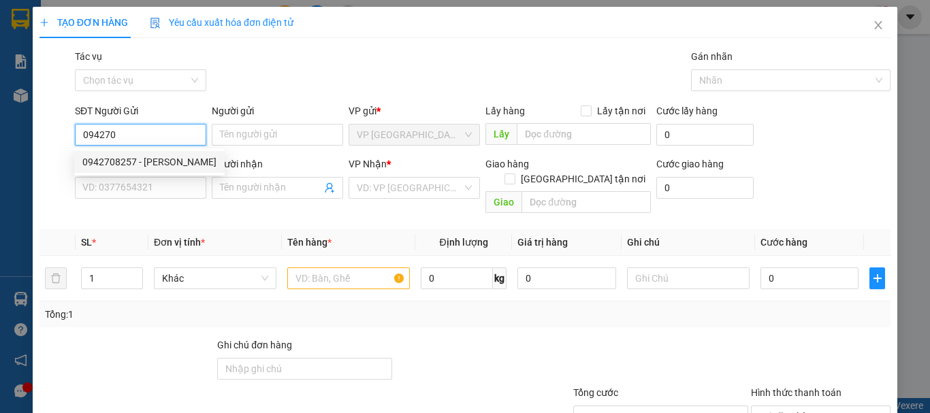
click at [164, 164] on div "0942708257 - NAM" at bounding box center [149, 162] width 134 height 15
type input "0942708257"
type input "NAM"
type input "0962607944"
type input "TRANG"
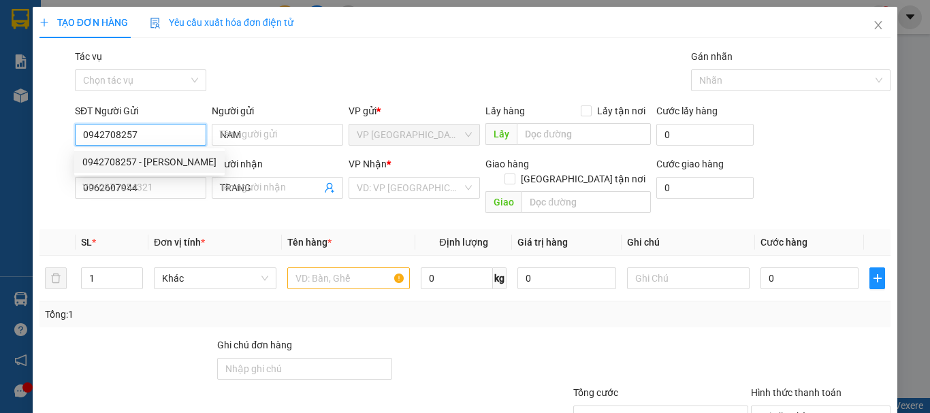
type input "30.000"
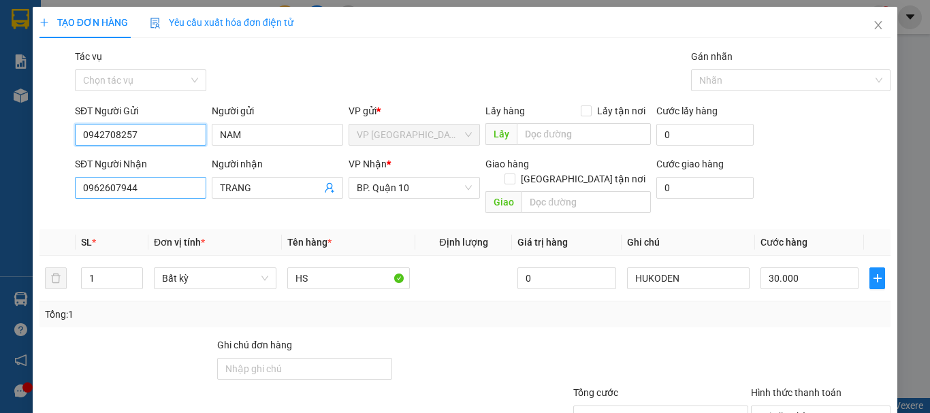
type input "0942708257"
drag, startPoint x: 148, startPoint y: 183, endPoint x: 75, endPoint y: 176, distance: 73.3
click at [75, 176] on div "SĐT Người Nhận 0962607944 0962607944" at bounding box center [140, 181] width 131 height 48
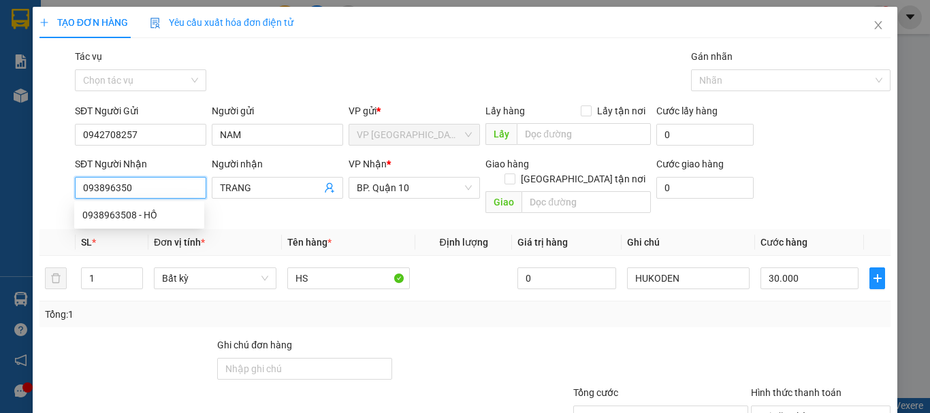
type input "0938963508"
click at [168, 212] on div "0938963508 - HỒ" at bounding box center [139, 215] width 114 height 15
type input "HỒ"
type input "20.000"
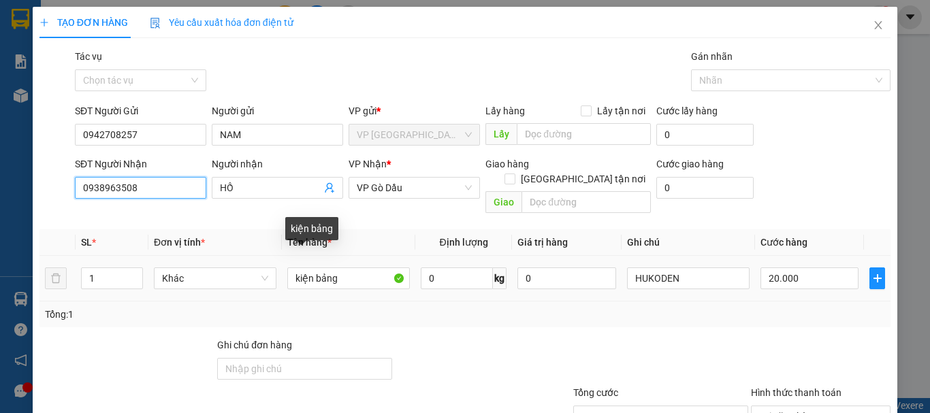
type input "0938963508"
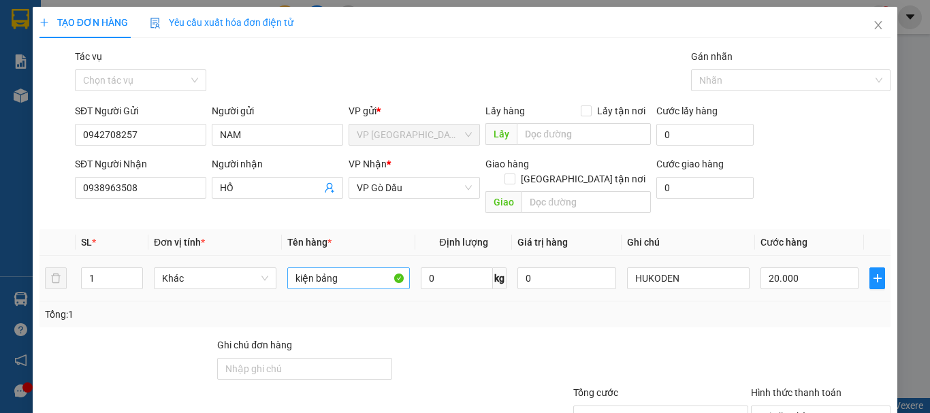
drag, startPoint x: 374, startPoint y: 275, endPoint x: 364, endPoint y: 266, distance: 14.0
click at [364, 269] on div "kiện bảng" at bounding box center [348, 278] width 123 height 27
drag, startPoint x: 360, startPoint y: 259, endPoint x: 247, endPoint y: 247, distance: 114.4
click at [249, 256] on tr "1 Khác kiện bảng 0 kg 0 HUKODEN 20.000" at bounding box center [465, 279] width 851 height 46
type input "GT"
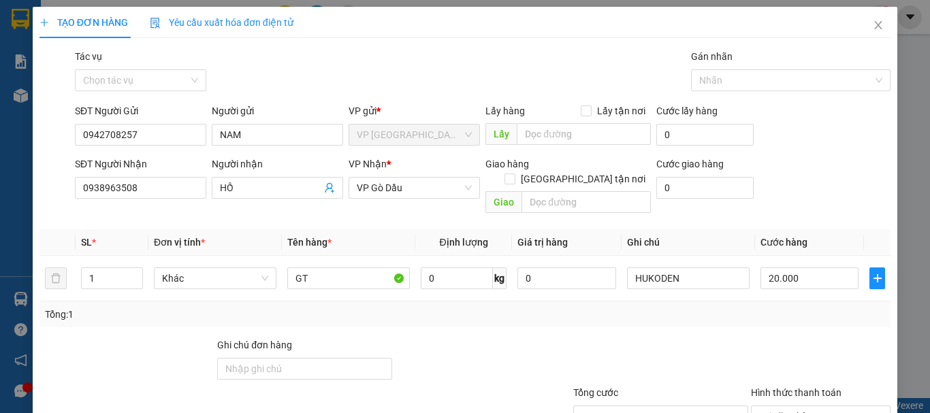
click at [809, 338] on div at bounding box center [821, 362] width 142 height 48
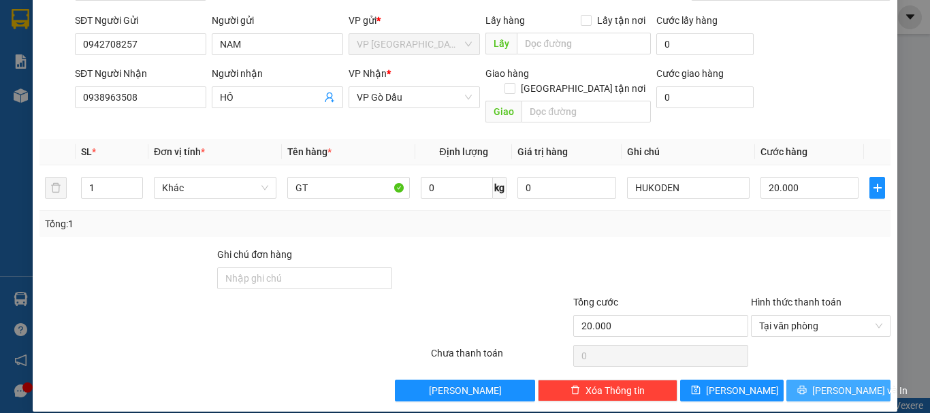
click at [862, 380] on button "Lưu và In" at bounding box center [839, 391] width 104 height 22
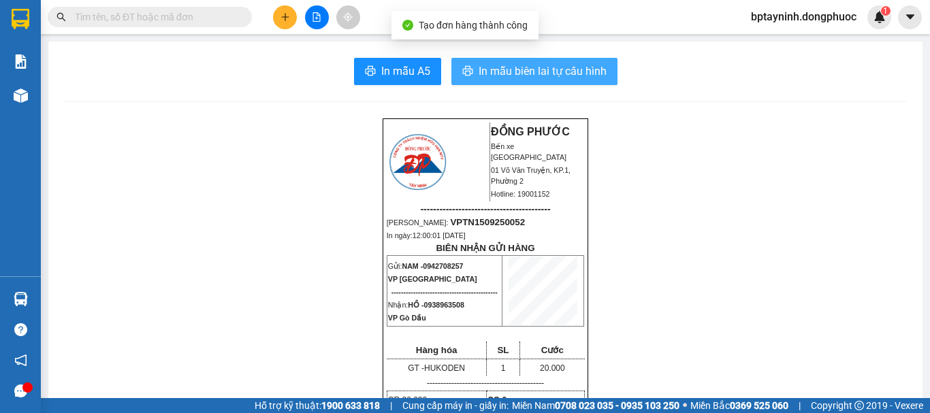
click at [550, 74] on span "In mẫu biên lai tự cấu hình" at bounding box center [543, 71] width 128 height 17
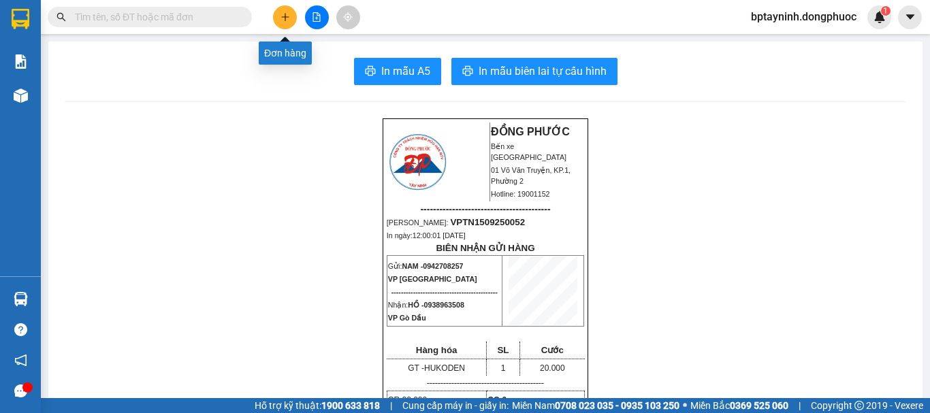
click at [279, 12] on button at bounding box center [285, 17] width 24 height 24
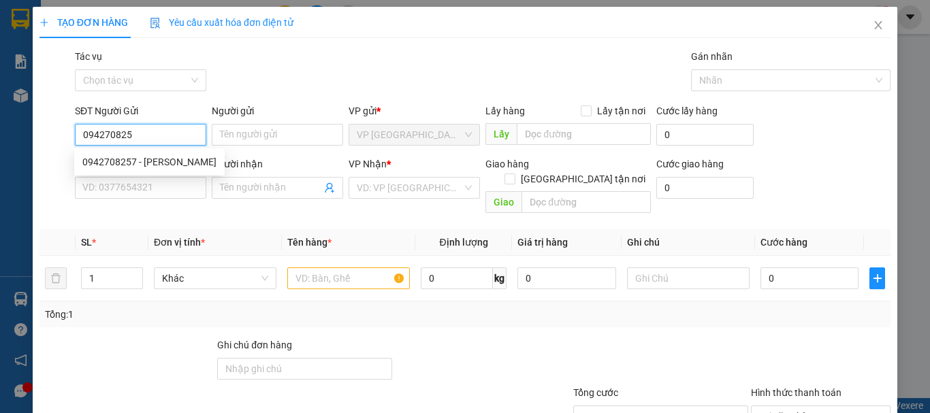
type input "0942708257"
click at [180, 158] on div "0942708257 - NAM" at bounding box center [149, 162] width 134 height 15
type input "NAM"
type input "0938963508"
type input "HỒ"
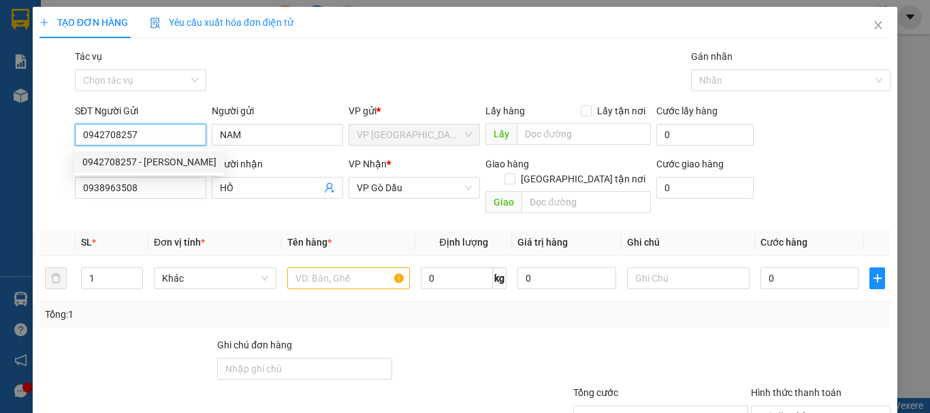
type input "20.000"
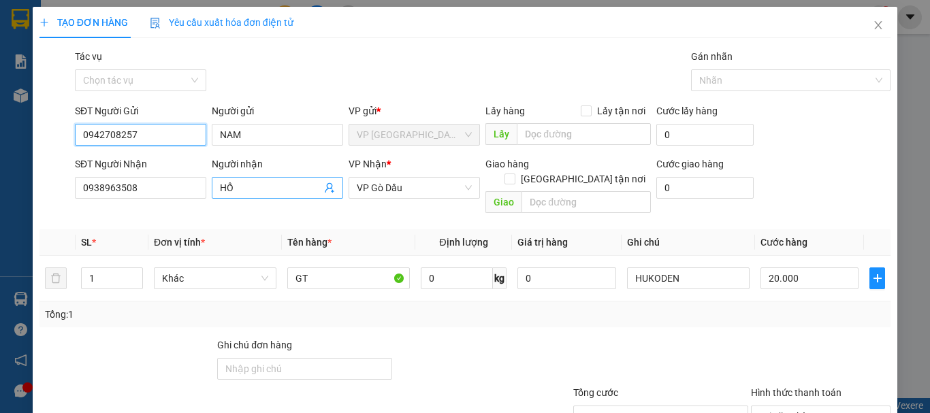
type input "0942708257"
click at [328, 187] on icon "user-add" at bounding box center [329, 188] width 9 height 10
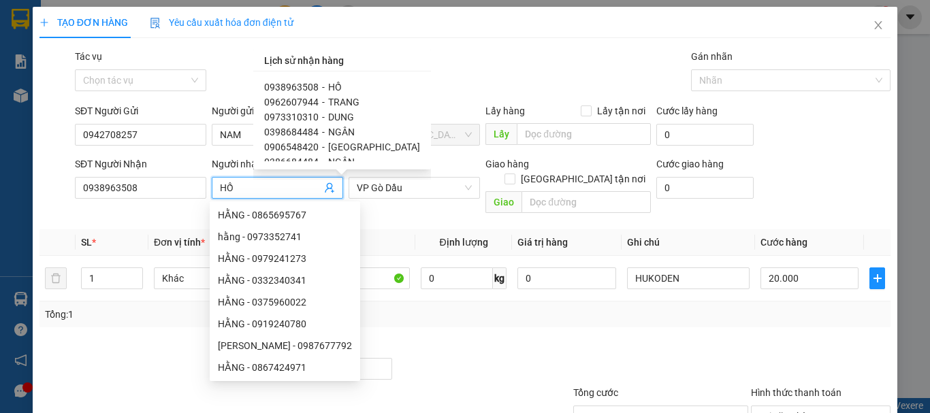
click at [324, 99] on div "0962607944 - TRANG" at bounding box center [342, 102] width 156 height 15
type input "0962607944"
type input "TRANG"
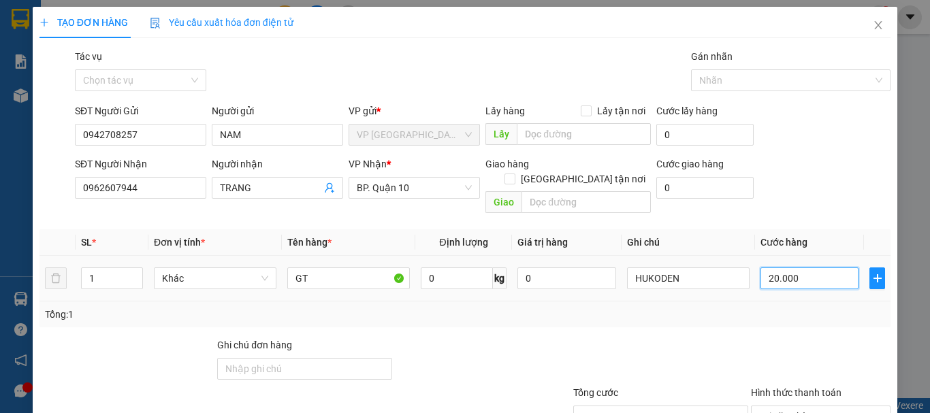
click at [797, 268] on input "20.000" at bounding box center [810, 279] width 98 height 22
type input "3"
type input "30"
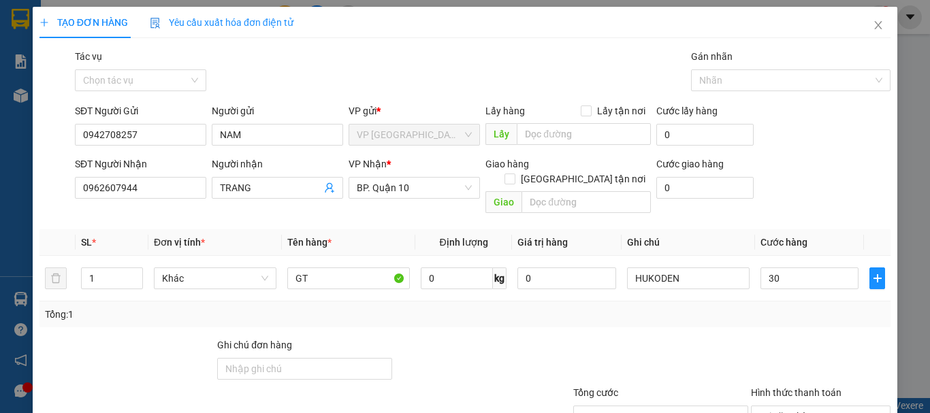
type input "30.000"
click at [775, 311] on div "Tổng: 1" at bounding box center [465, 315] width 851 height 26
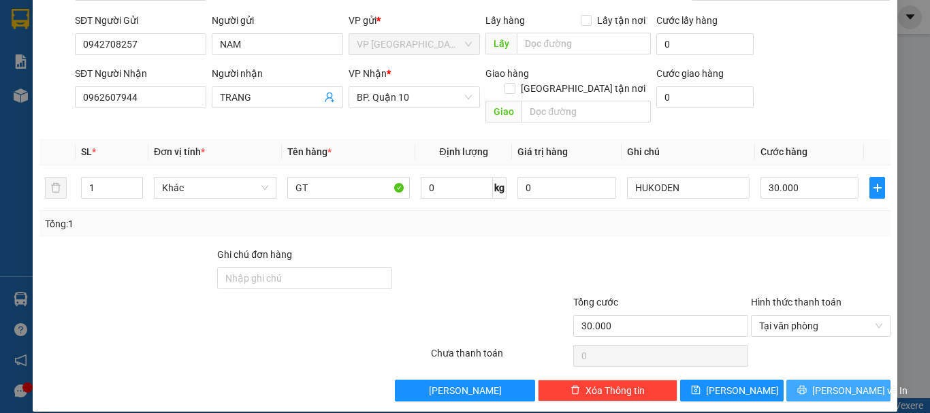
click at [834, 383] on span "Lưu và In" at bounding box center [860, 390] width 95 height 15
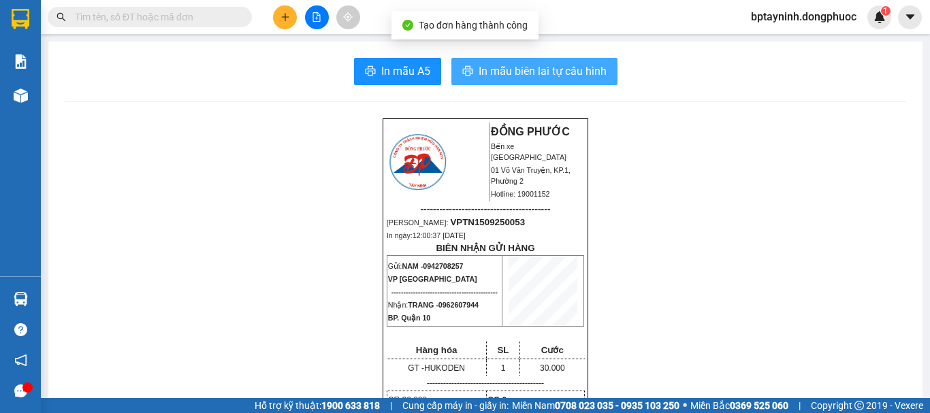
click at [537, 73] on span "In mẫu biên lai tự cấu hình" at bounding box center [543, 71] width 128 height 17
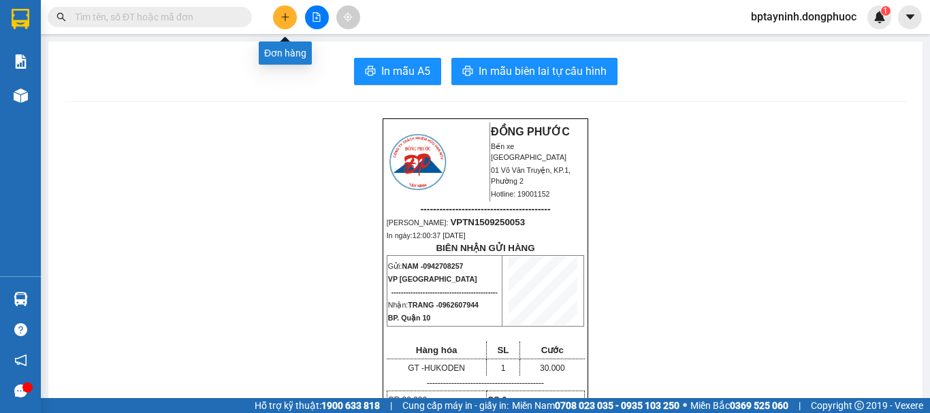
click at [287, 19] on icon "plus" at bounding box center [286, 17] width 10 height 10
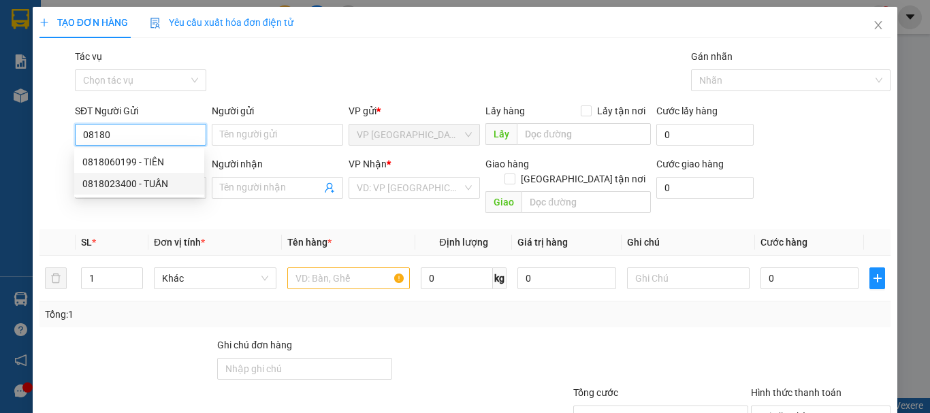
click at [170, 182] on div "0818023400 - TUẤN" at bounding box center [139, 183] width 114 height 15
type input "0818023400"
type input "TUẤN"
type input "0961814279"
type input "TUẤN ANH"
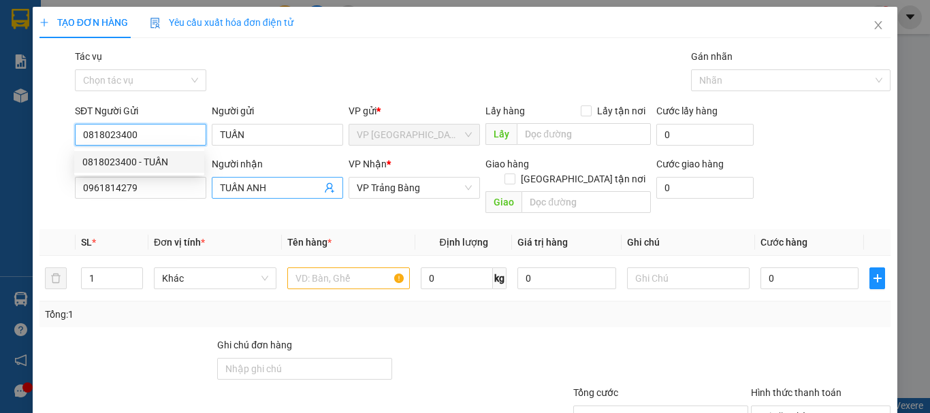
type input "20.000"
type input "0818023400"
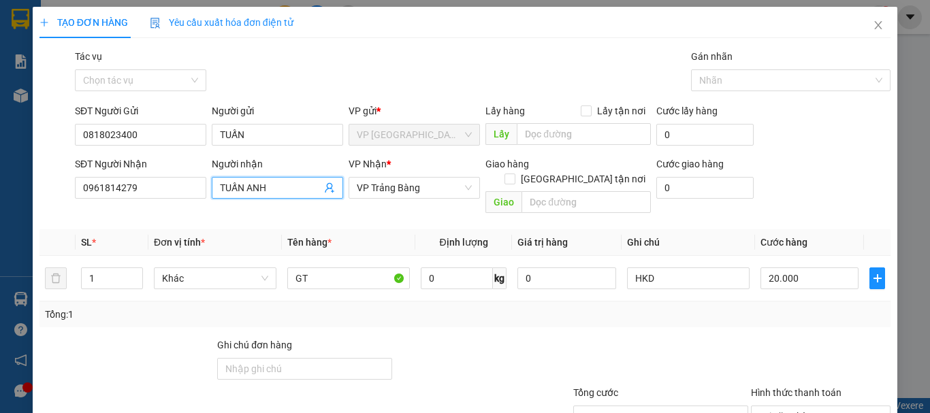
click at [328, 180] on span "TUẤN ANH" at bounding box center [277, 188] width 131 height 22
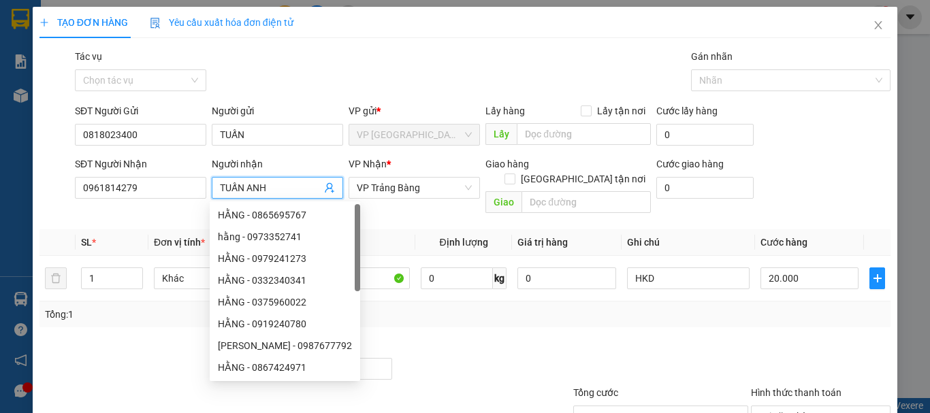
click at [326, 187] on icon "user-add" at bounding box center [329, 188] width 11 height 11
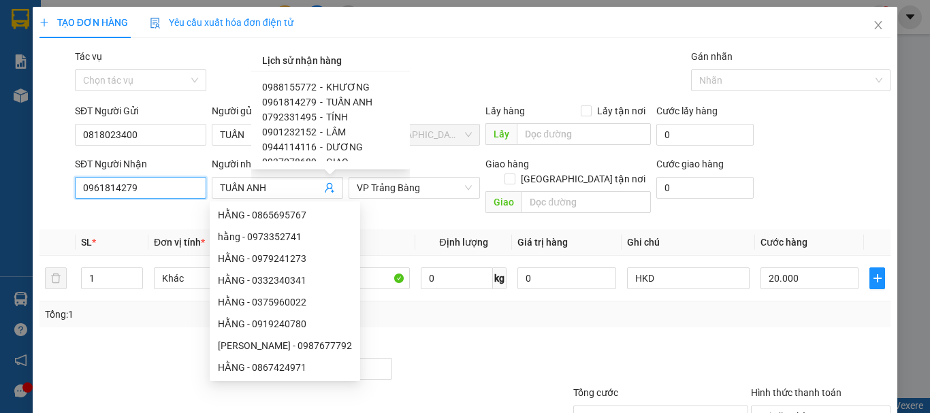
drag, startPoint x: 0, startPoint y: 136, endPoint x: 0, endPoint y: 164, distance: 28.6
click at [0, 139] on div "TẠO ĐƠN HÀNG Yêu cầu xuất hóa đơn điện tử Transit Pickup Surcharge Ids Transit …" at bounding box center [465, 206] width 930 height 413
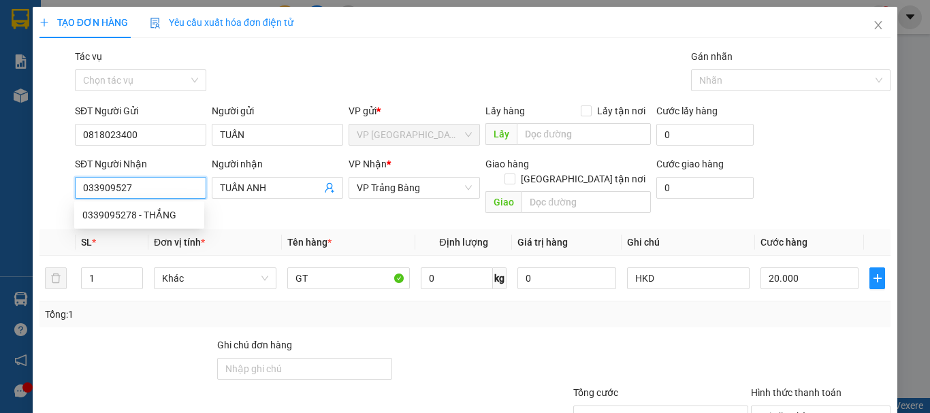
type input "0339095278"
click at [158, 214] on div "0339095278 - THẮNG" at bounding box center [139, 215] width 114 height 15
type input "THẮNG"
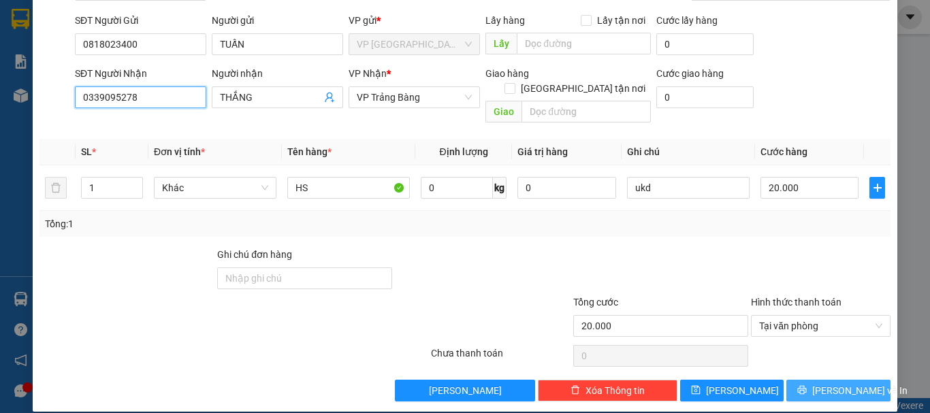
type input "0339095278"
drag, startPoint x: 831, startPoint y: 366, endPoint x: 823, endPoint y: 367, distance: 7.6
click at [831, 380] on button "Lưu và In" at bounding box center [839, 391] width 104 height 22
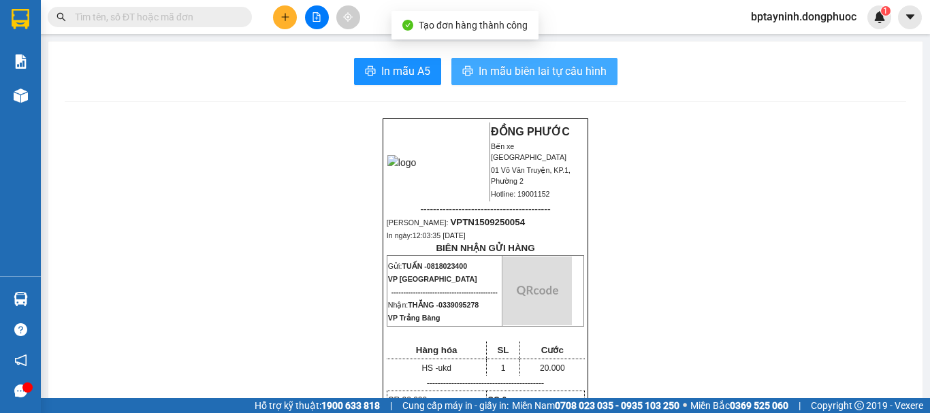
click at [591, 69] on span "In mẫu biên lai tự cấu hình" at bounding box center [543, 71] width 128 height 17
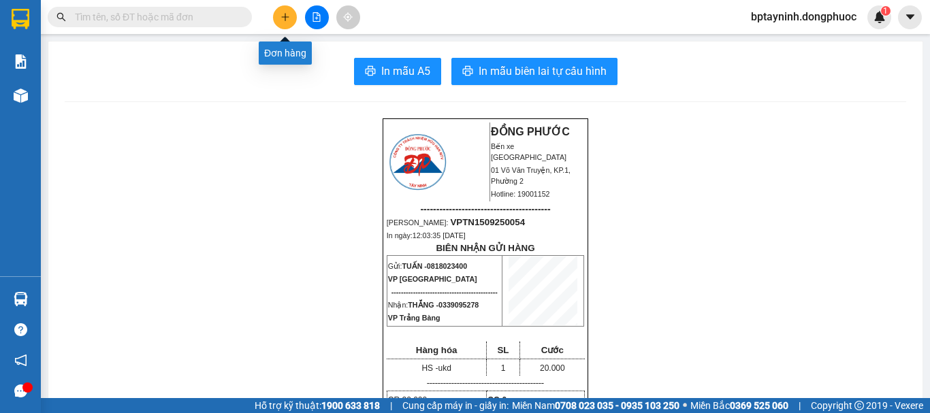
click at [278, 18] on button at bounding box center [285, 17] width 24 height 24
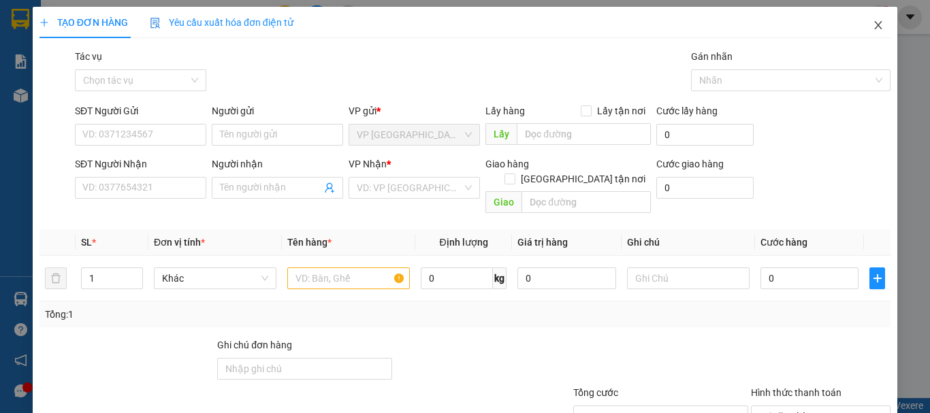
click at [875, 19] on span "Close" at bounding box center [879, 26] width 38 height 38
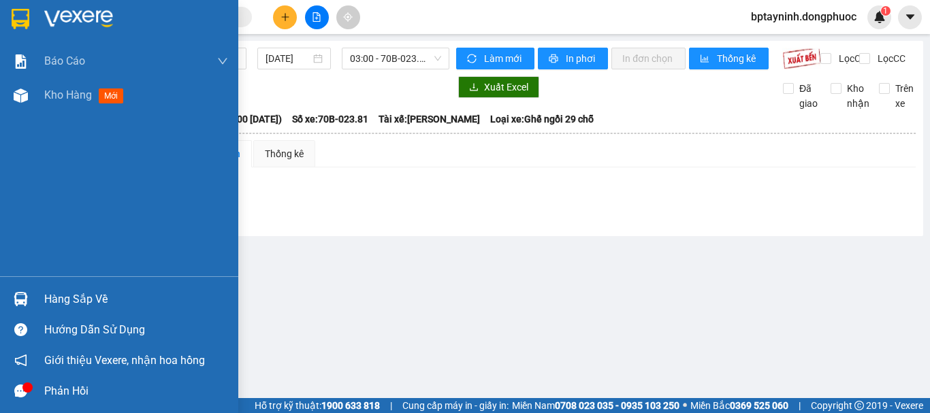
click at [23, 296] on img at bounding box center [21, 299] width 14 height 14
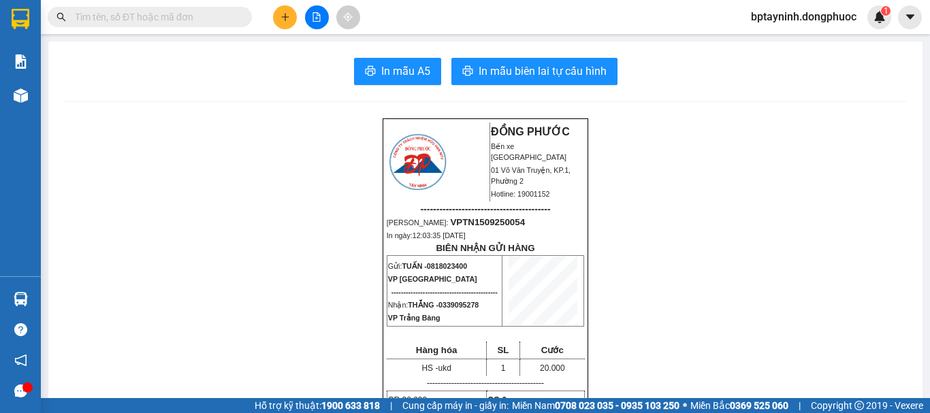
click at [42, 306] on main "In mẫu A5 In mẫu biên lai tự cấu hình ĐỒNG PHƯỚC Bến xe Tây Ninh 01 Võ Văn Truy…" at bounding box center [465, 199] width 930 height 398
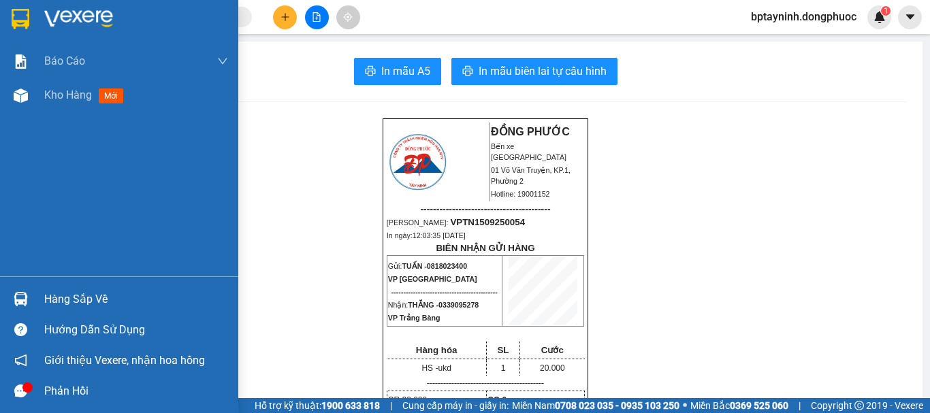
click at [33, 301] on div "Hàng sắp về" at bounding box center [119, 299] width 238 height 31
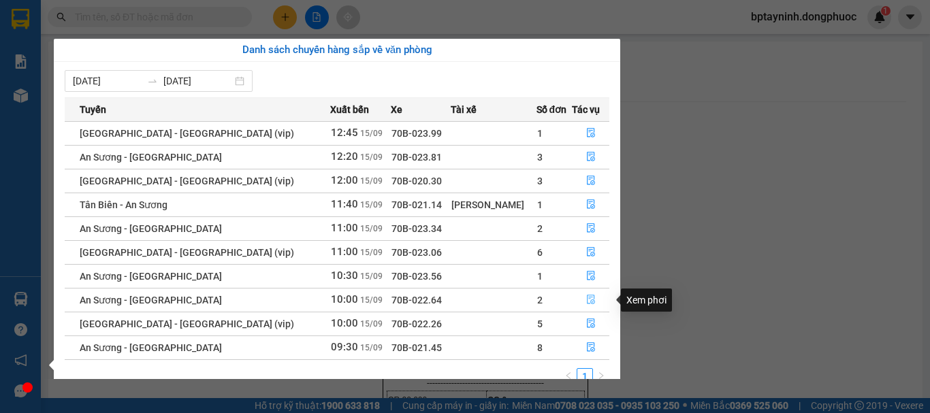
click at [588, 302] on icon "file-done" at bounding box center [591, 301] width 8 height 10
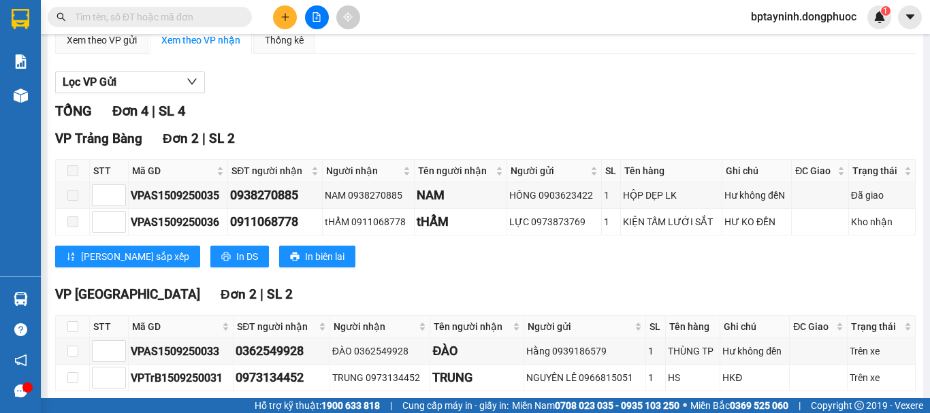
scroll to position [189, 0]
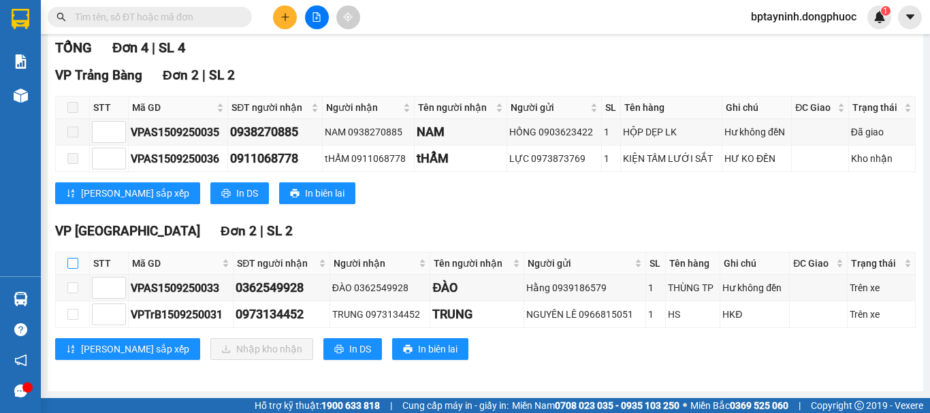
click at [76, 263] on input "checkbox" at bounding box center [72, 263] width 11 height 11
checkbox input "true"
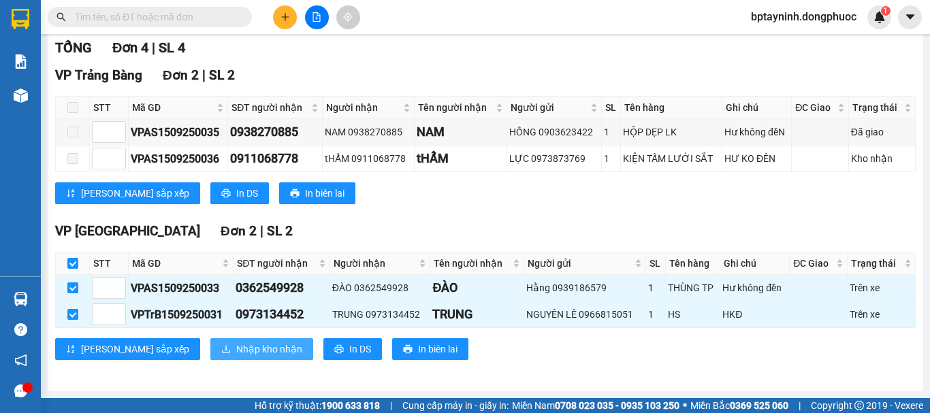
click at [236, 353] on span "Nhập kho nhận" at bounding box center [269, 349] width 66 height 15
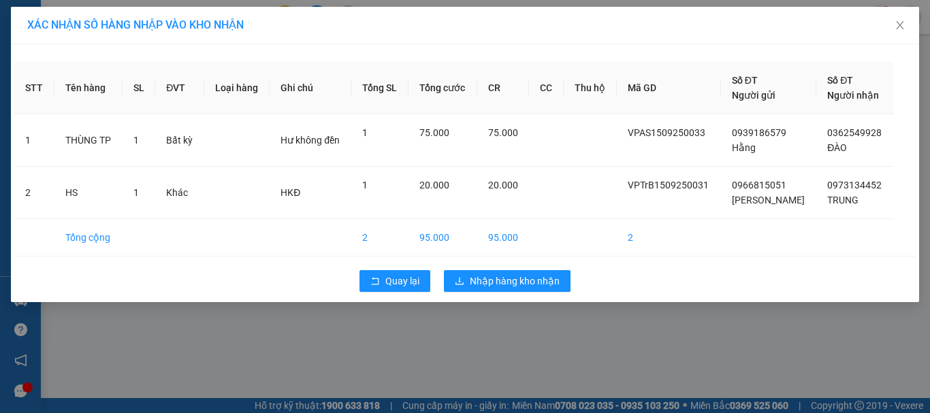
click at [674, 332] on div "XÁC NHẬN SỐ HÀNG NHẬP VÀO KHO NHẬN STT Tên hàng SL ĐVT Loại hàng Ghi chú Tổng S…" at bounding box center [465, 206] width 930 height 413
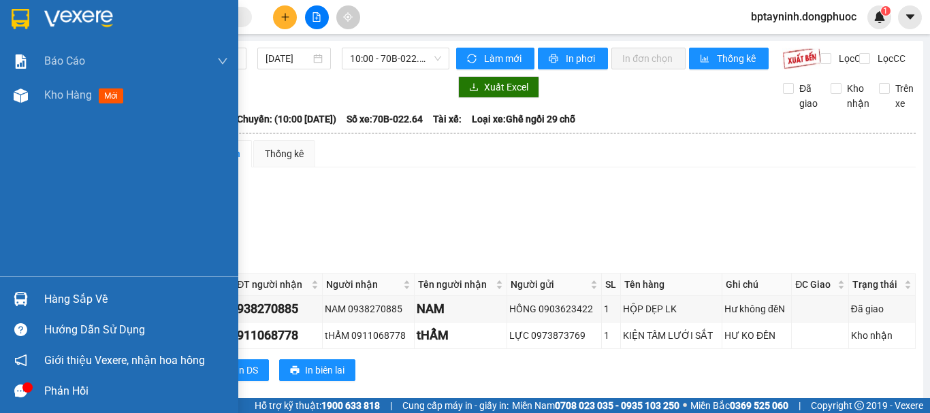
click at [48, 293] on div "Hàng sắp về" at bounding box center [136, 299] width 184 height 20
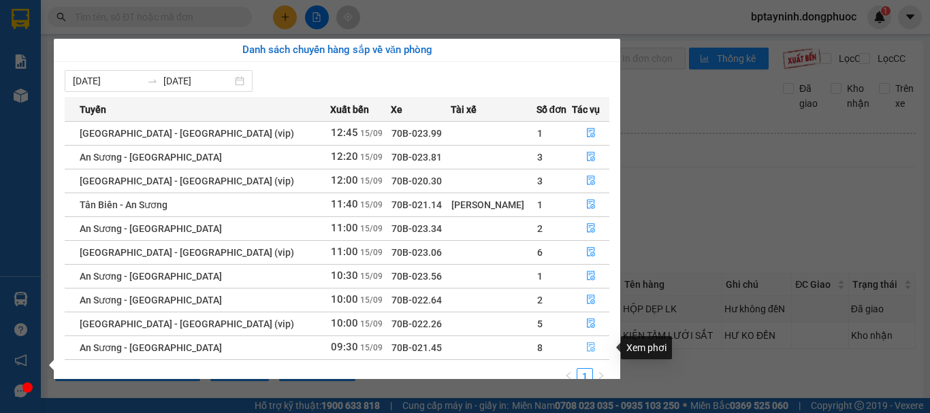
click at [586, 348] on icon "file-done" at bounding box center [591, 348] width 10 height 10
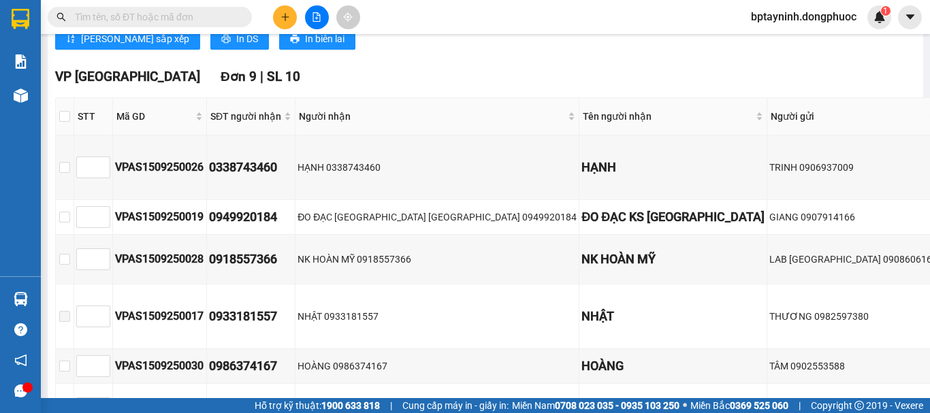
scroll to position [658, 0]
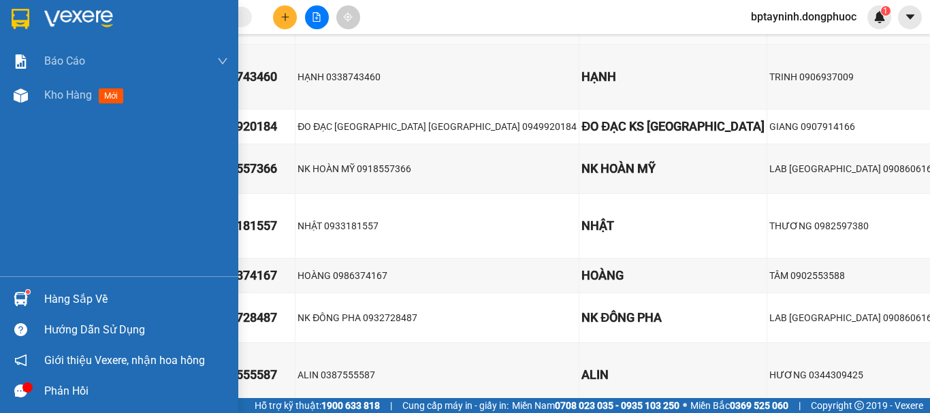
drag, startPoint x: 32, startPoint y: 289, endPoint x: 53, endPoint y: 294, distance: 21.6
click at [32, 291] on div at bounding box center [21, 299] width 24 height 24
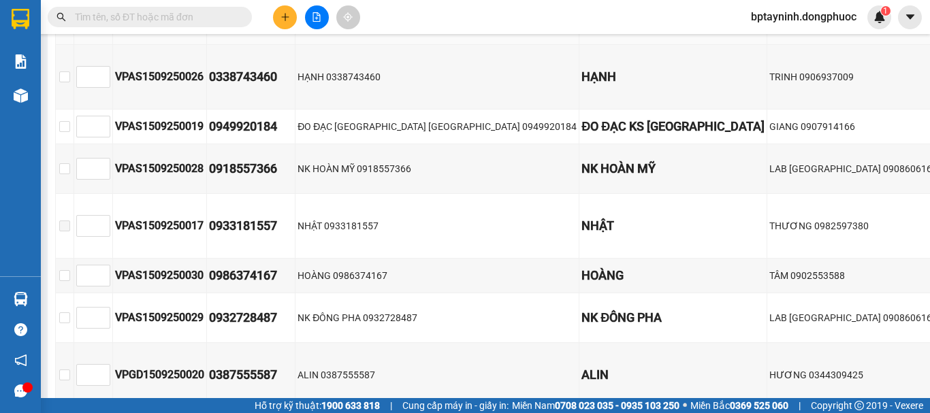
click at [284, 27] on section "Kết quả tìm kiếm ( 0 ) Bộ lọc No Data bptayninh.dongphuoc 1 Báo cáo Mẫu 1: Báo …" at bounding box center [465, 206] width 930 height 413
click at [285, 18] on icon "plus" at bounding box center [285, 16] width 1 height 7
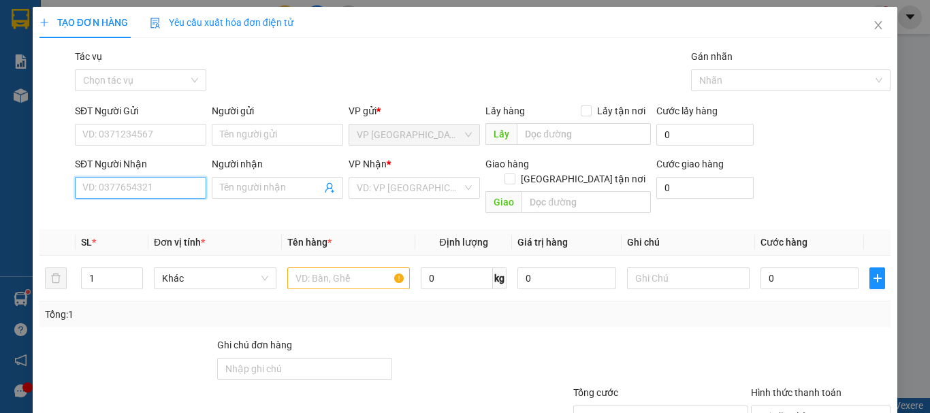
click at [185, 191] on input "SĐT Người Nhận" at bounding box center [140, 188] width 131 height 22
type input "0392084"
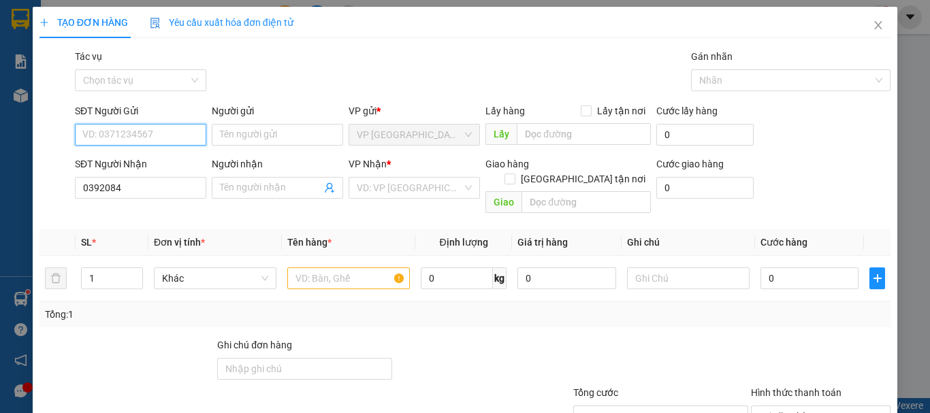
click at [173, 128] on input "SĐT Người Gửi" at bounding box center [140, 135] width 131 height 22
click at [118, 165] on div "0367163864 - Duyên" at bounding box center [139, 162] width 114 height 15
type input "0367163864"
type input "Duyên"
type input "40.000"
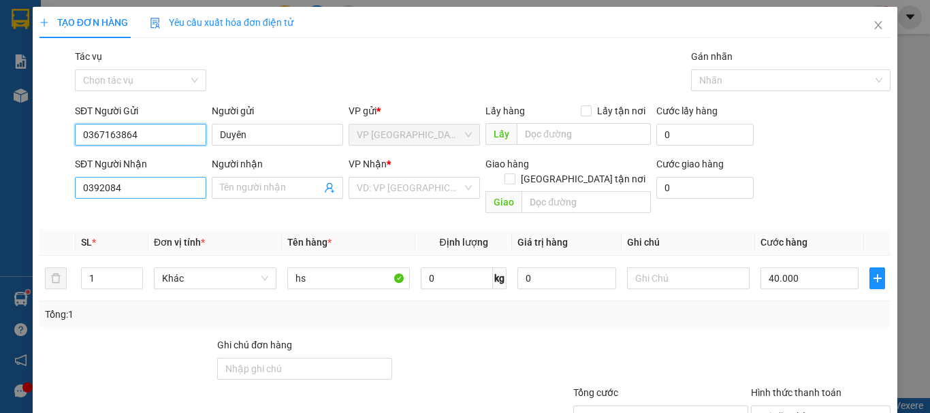
type input "0367163864"
click at [157, 185] on input "0392084" at bounding box center [140, 188] width 131 height 22
type input "0392084626"
click at [255, 172] on div "Người nhận" at bounding box center [277, 167] width 131 height 20
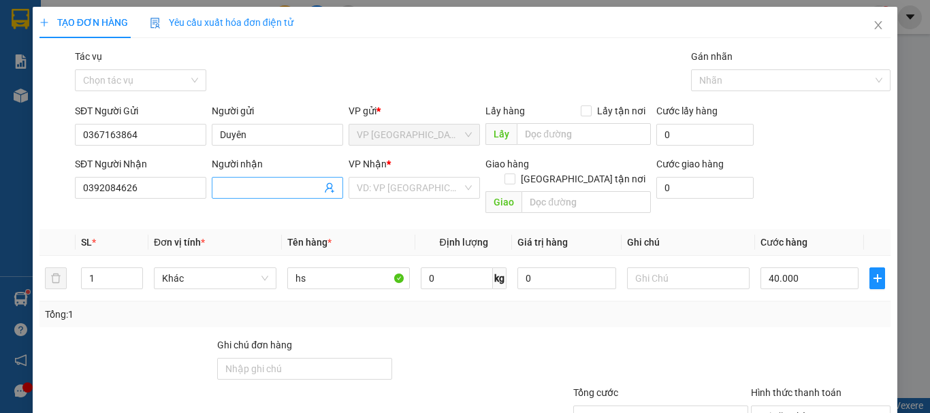
click at [272, 194] on input "Người nhận" at bounding box center [270, 187] width 101 height 15
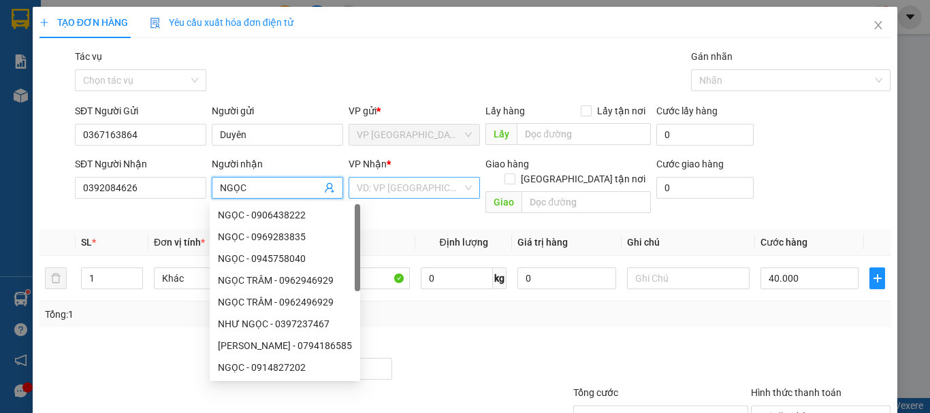
type input "NGỌC"
click at [392, 192] on input "search" at bounding box center [410, 188] width 106 height 20
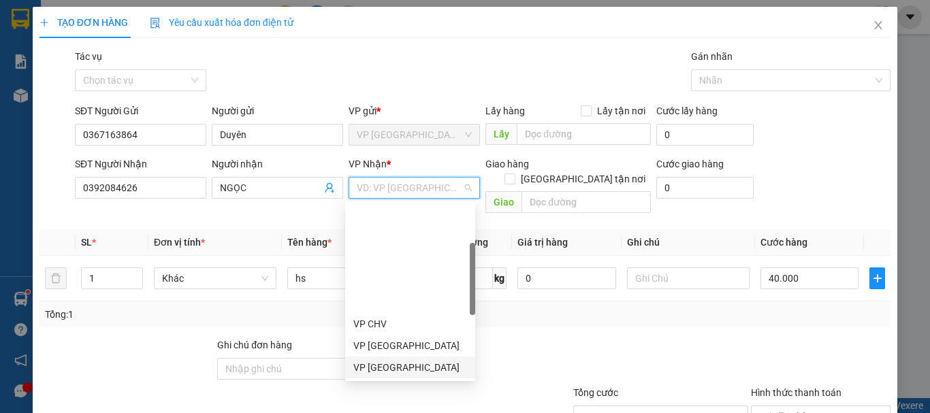
scroll to position [227, 0]
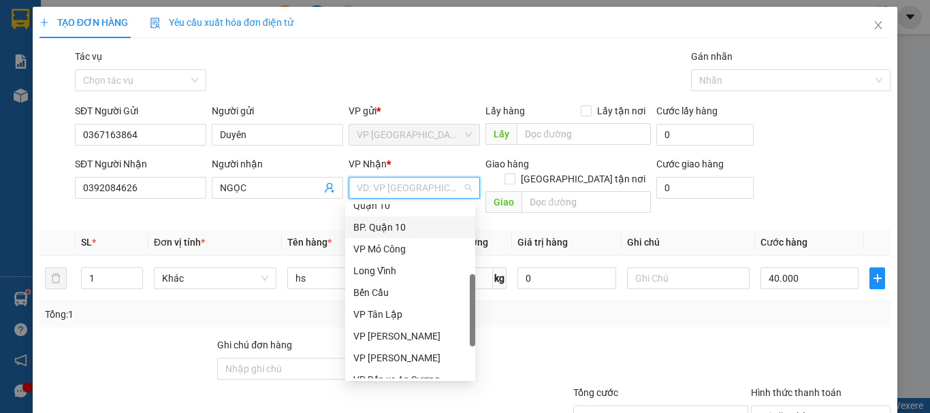
click at [416, 229] on div "BP. Quận 10" at bounding box center [410, 227] width 114 height 15
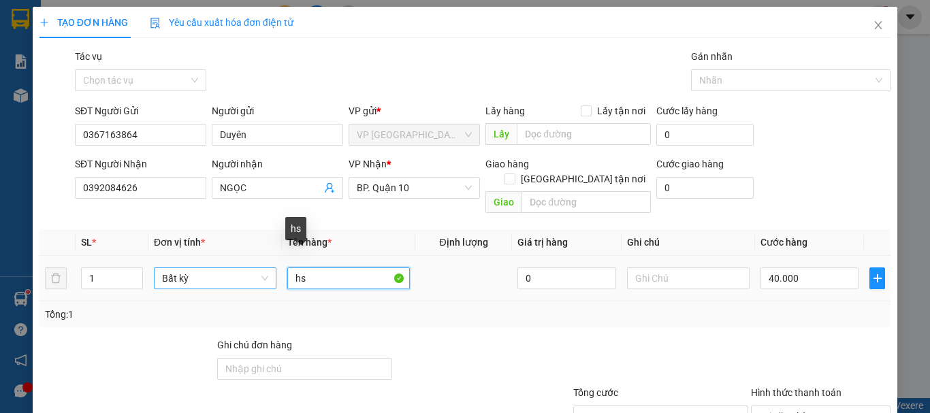
drag, startPoint x: 335, startPoint y: 259, endPoint x: 176, endPoint y: 254, distance: 158.8
click at [176, 256] on tr "1 Bất kỳ hs 0 40.000" at bounding box center [465, 279] width 851 height 46
type input "PB"
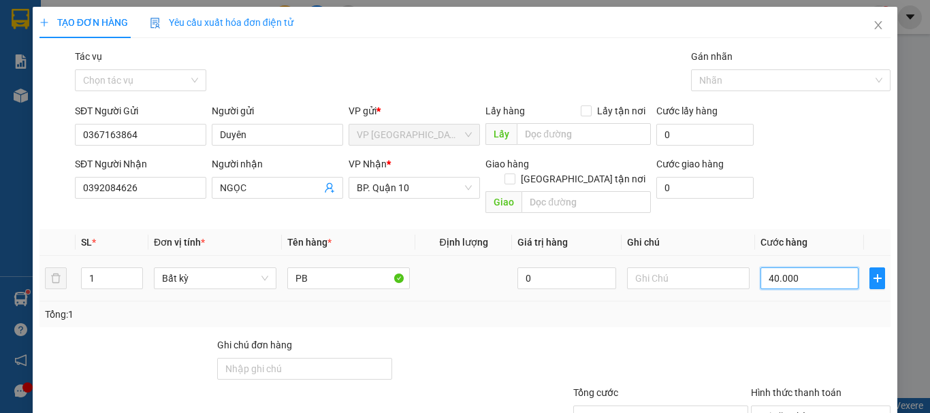
click at [801, 270] on input "40.000" at bounding box center [810, 279] width 98 height 22
type input "3"
type input "30"
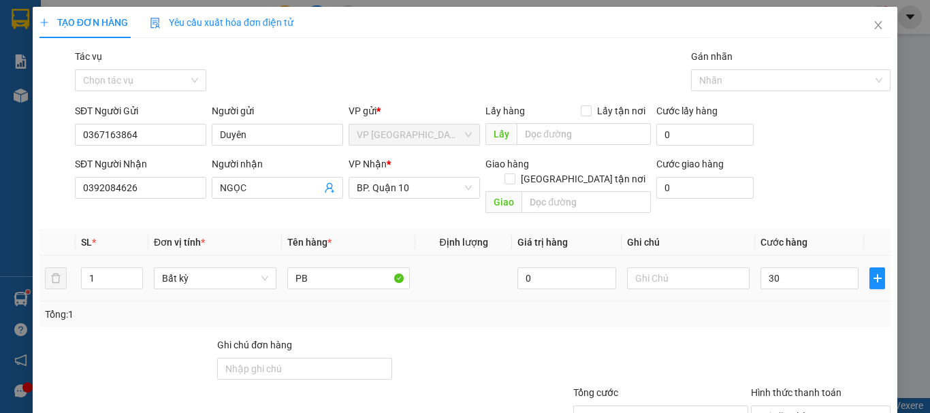
type input "30.000"
click at [782, 275] on div "30.000" at bounding box center [810, 278] width 98 height 27
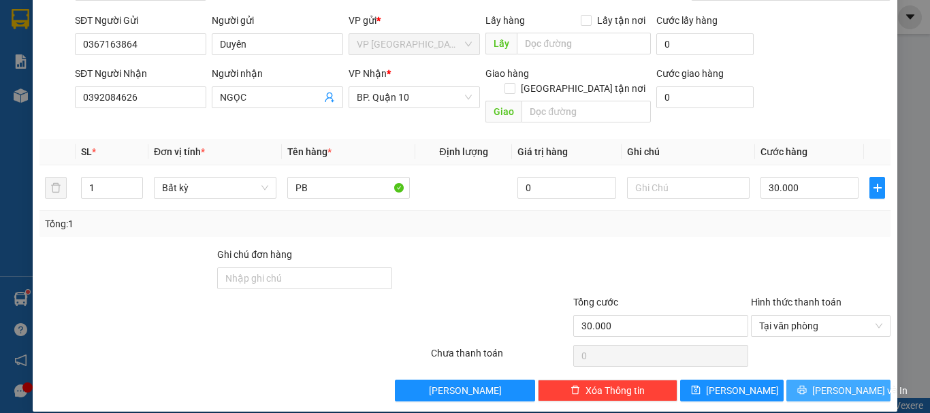
click at [838, 383] on span "[PERSON_NAME] và In" at bounding box center [860, 390] width 95 height 15
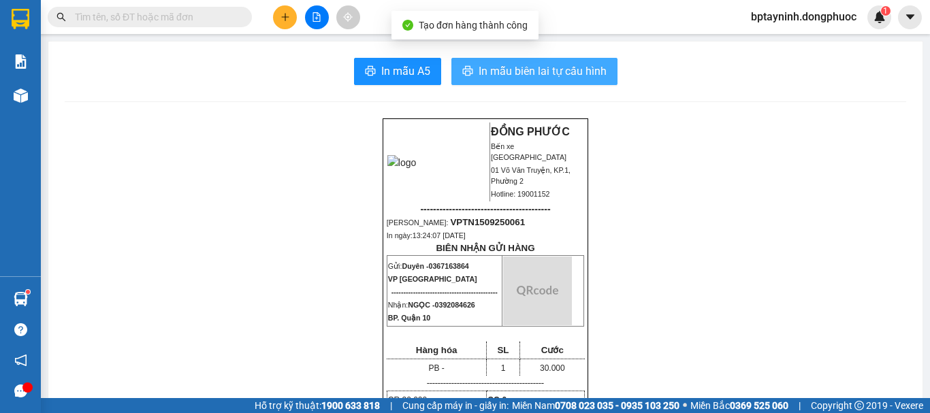
click at [584, 79] on span "In mẫu biên lai tự cấu hình" at bounding box center [543, 71] width 128 height 17
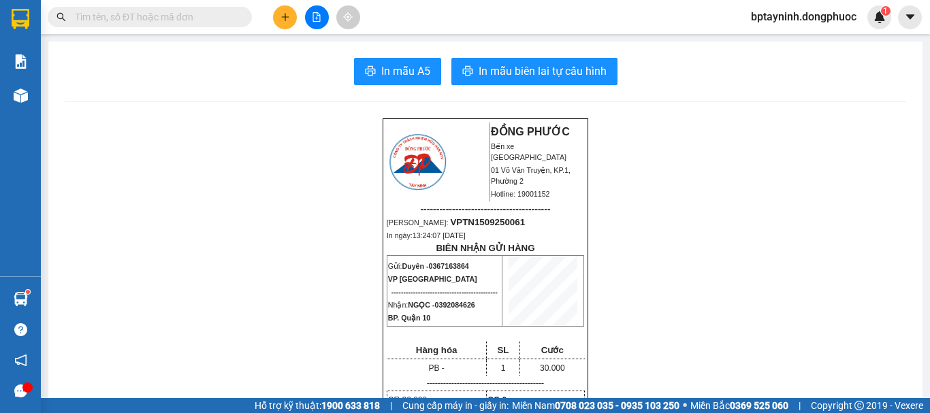
click at [242, 16] on span at bounding box center [242, 17] width 8 height 15
click at [168, 16] on input "text" at bounding box center [155, 17] width 161 height 15
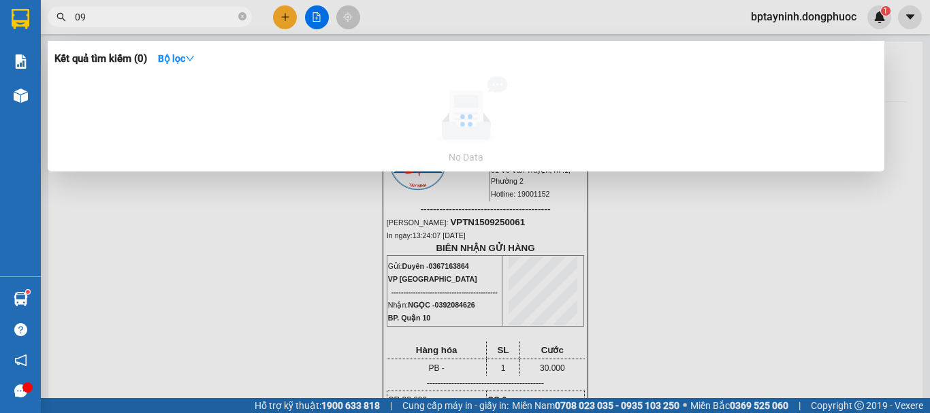
type input "0"
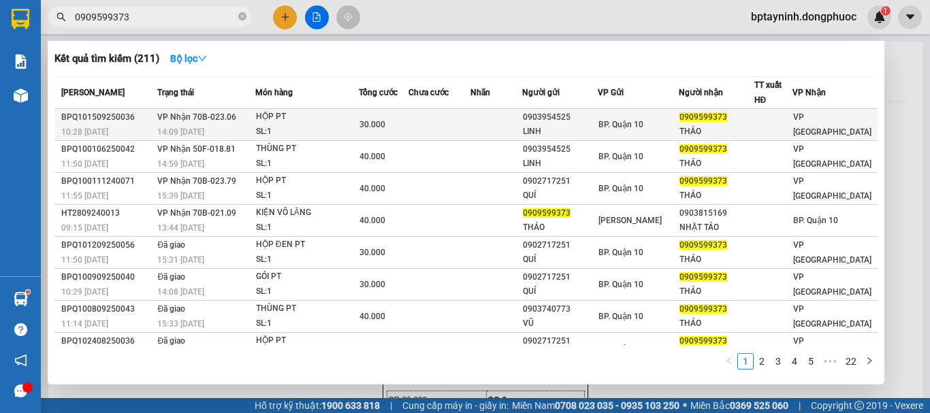
type input "0909599373"
click at [415, 120] on td at bounding box center [439, 125] width 61 height 32
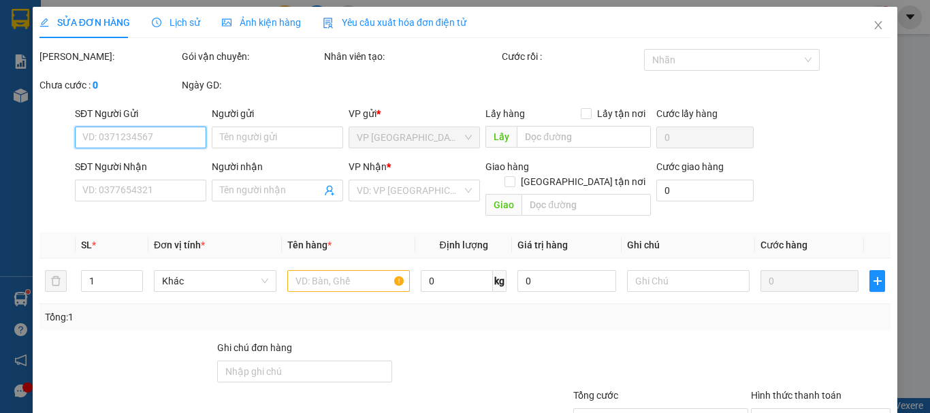
type input "0903954525"
type input "LINH"
type input "0909599373"
type input "THẢO"
type input "30.000"
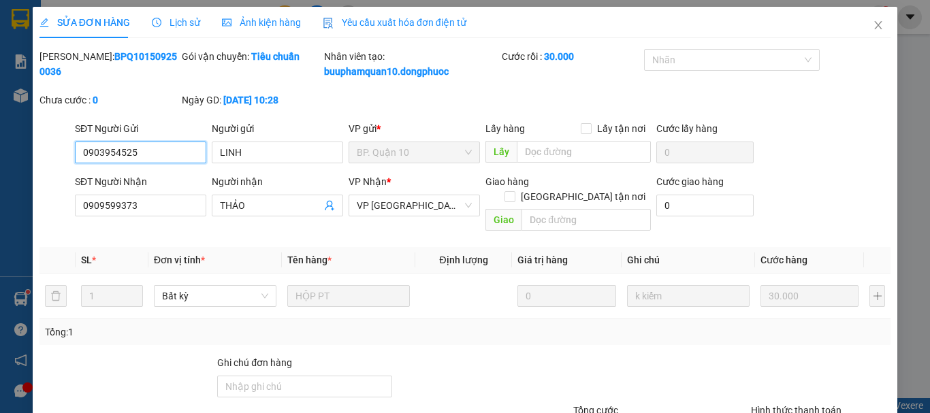
scroll to position [108, 0]
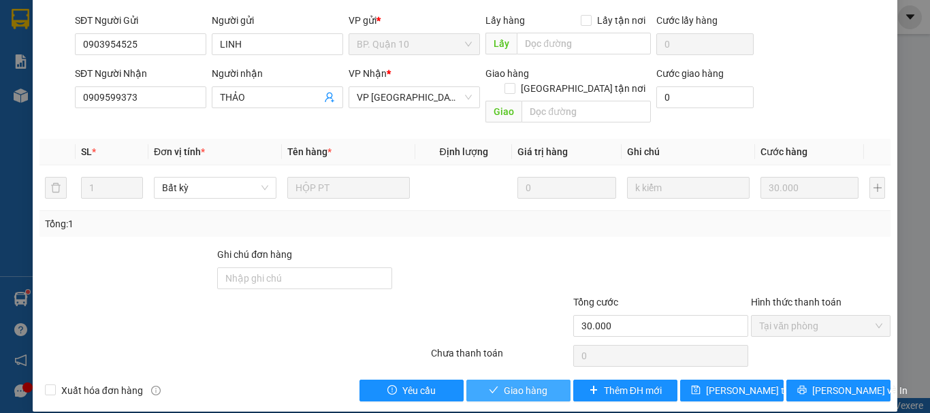
click at [529, 383] on span "Giao hàng" at bounding box center [526, 390] width 44 height 15
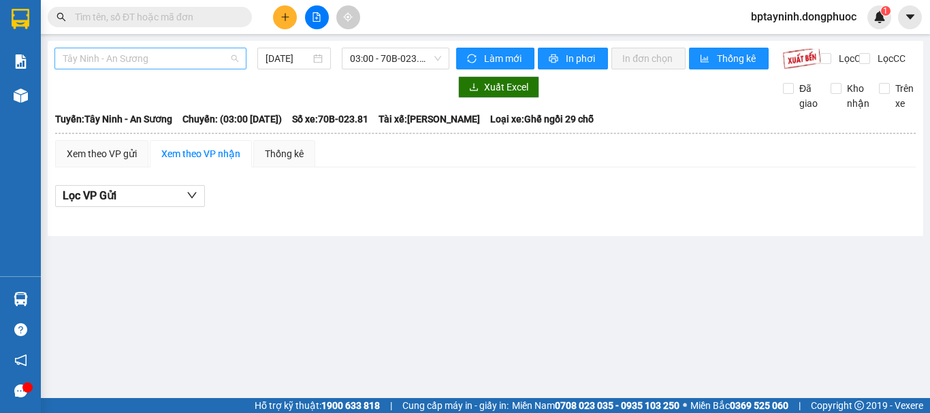
click at [199, 50] on span "Tây Ninh - An Sương" at bounding box center [151, 58] width 176 height 20
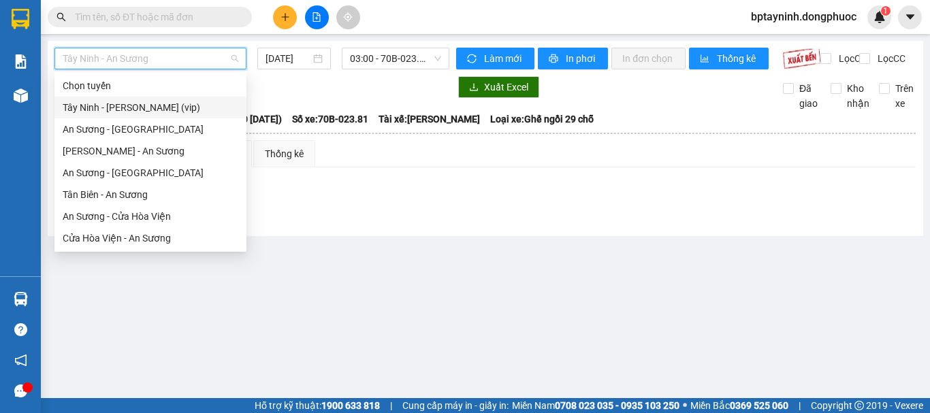
click at [168, 112] on div "Tây Ninh - [PERSON_NAME] (vip)" at bounding box center [151, 107] width 176 height 15
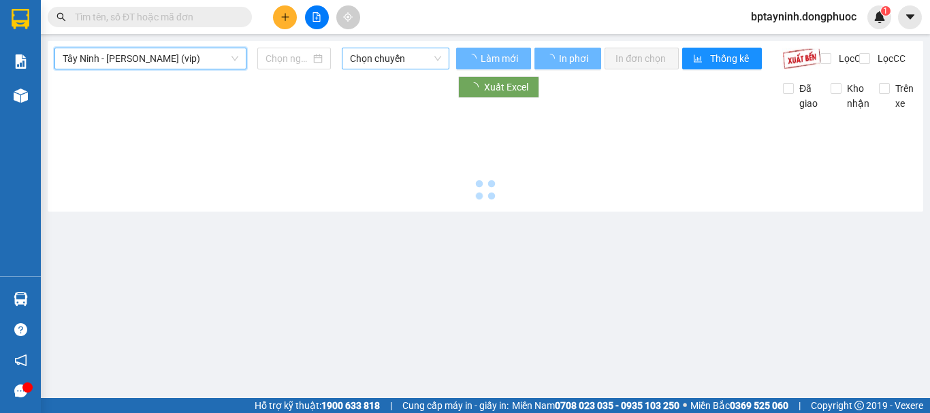
drag, startPoint x: 364, startPoint y: 57, endPoint x: 367, endPoint y: 64, distance: 7.6
click at [365, 57] on span "Chọn chuyến" at bounding box center [395, 58] width 91 height 20
type input "[DATE]"
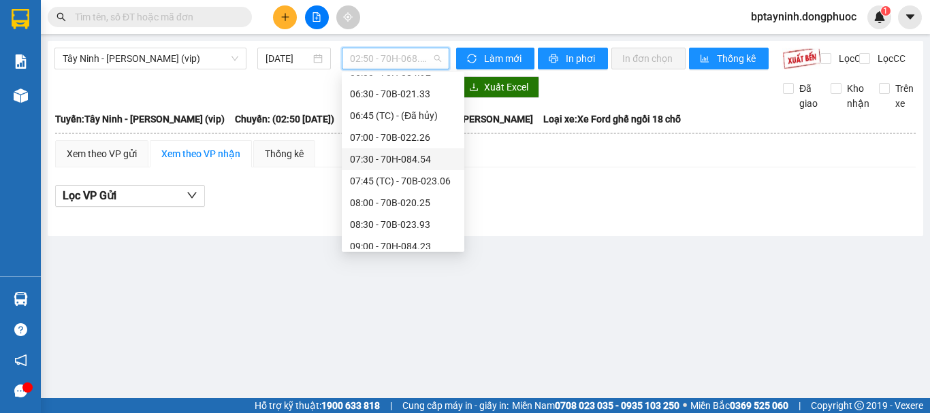
scroll to position [681, 0]
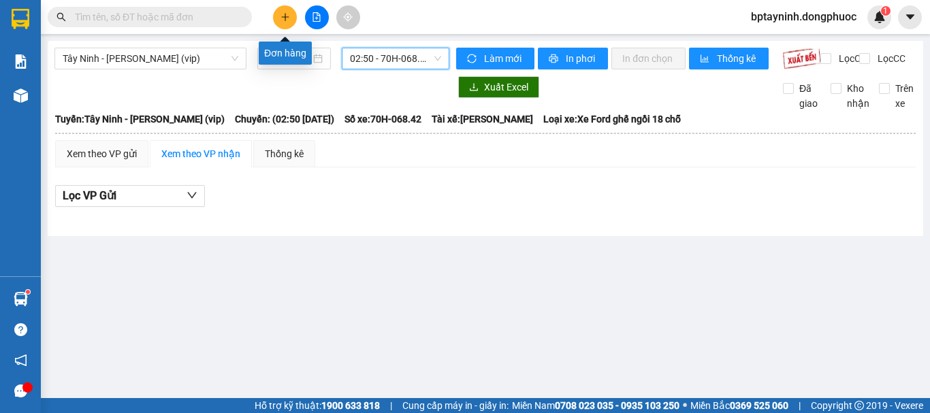
drag, startPoint x: 283, startPoint y: 11, endPoint x: 293, endPoint y: 7, distance: 10.1
click at [283, 11] on button at bounding box center [285, 17] width 24 height 24
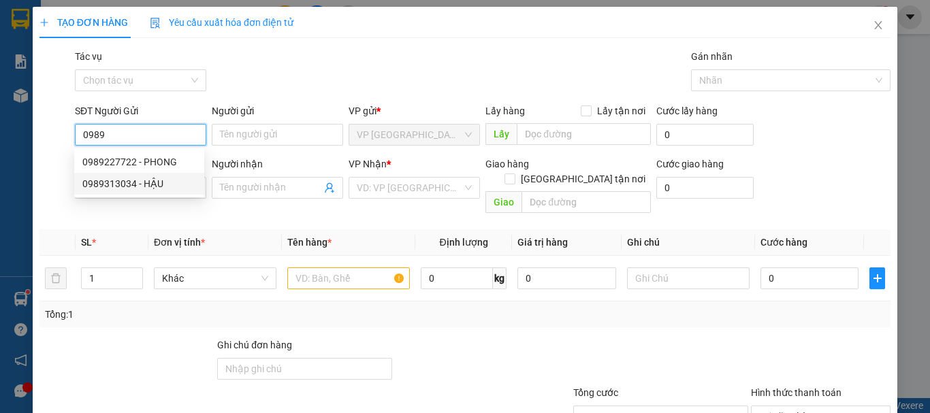
click at [132, 182] on div "0989313034 - HẬU" at bounding box center [139, 183] width 114 height 15
type input "0989313034"
type input "HẬU"
type input "0902202991"
type input "XUYẾN"
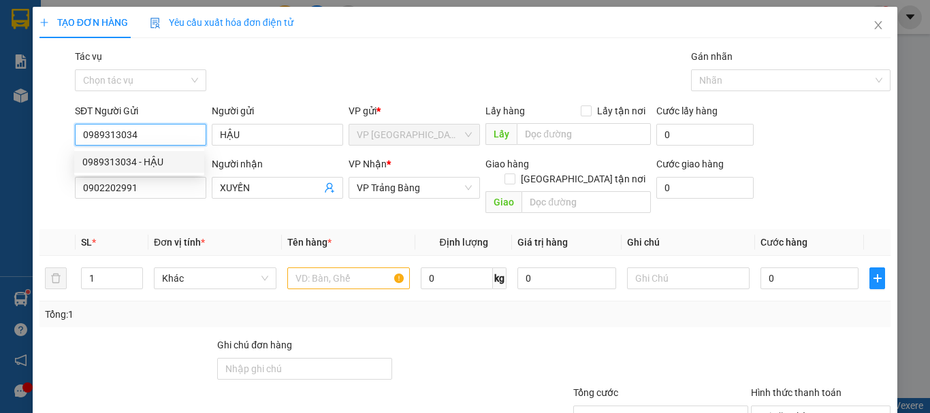
type input "45.000"
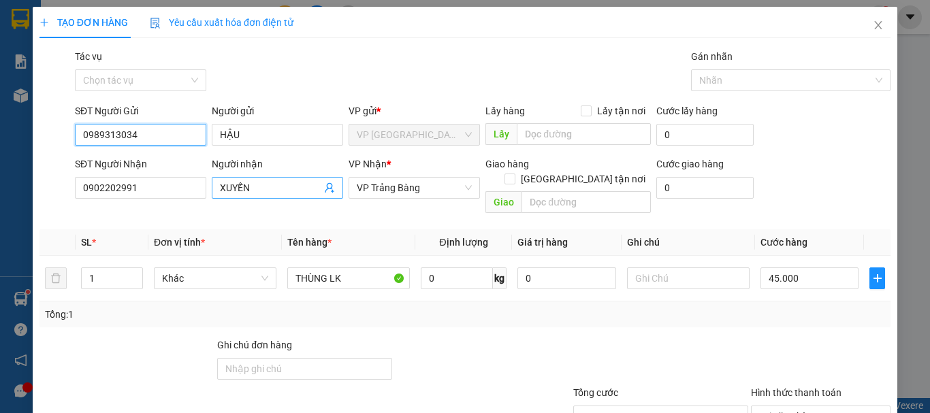
type input "0989313034"
click at [324, 192] on icon "user-add" at bounding box center [329, 188] width 11 height 11
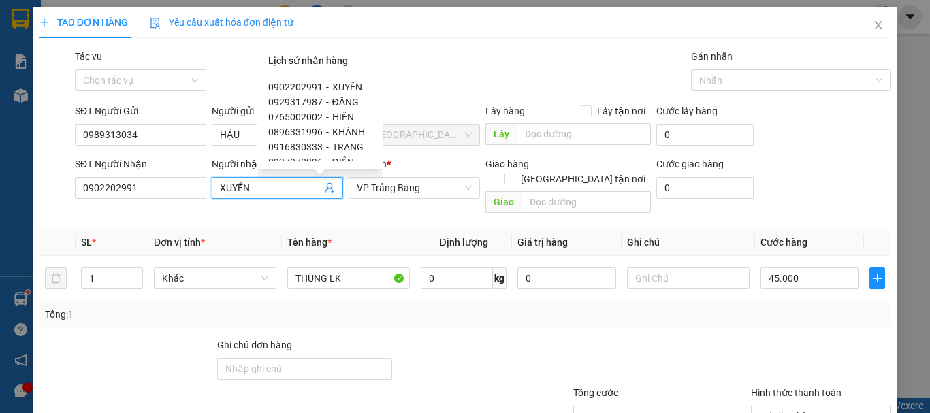
click at [332, 119] on span "HIỀN" at bounding box center [343, 117] width 22 height 11
type input "0765002002"
type input "HIỀN"
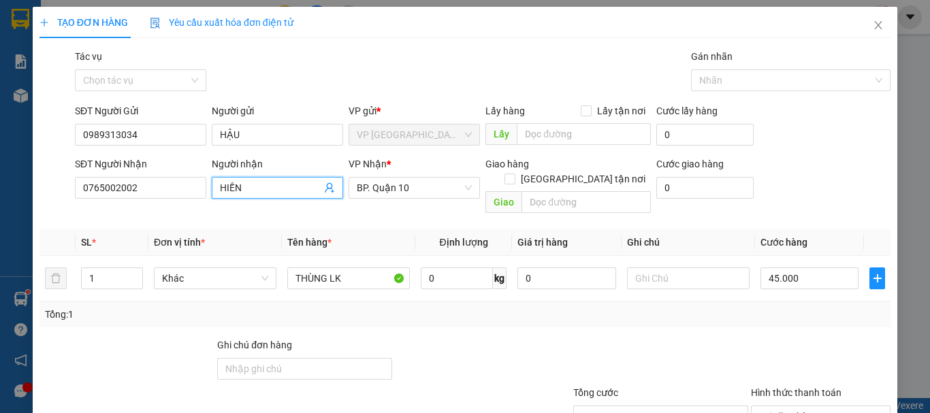
scroll to position [91, 0]
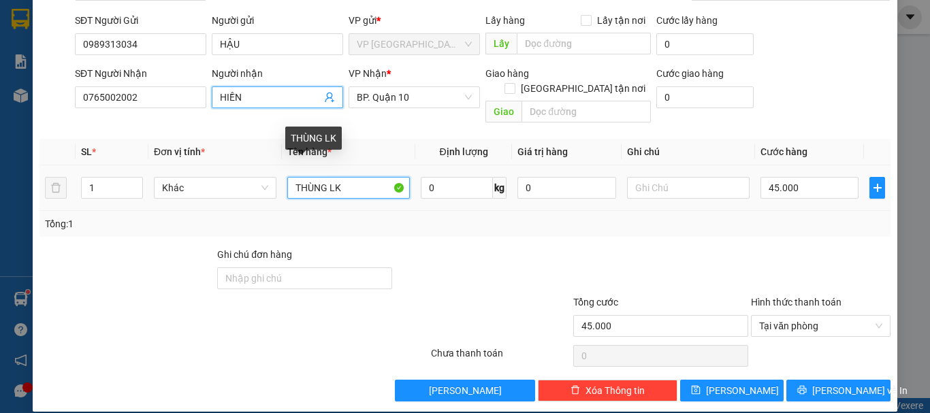
drag, startPoint x: 336, startPoint y: 171, endPoint x: 88, endPoint y: 147, distance: 249.7
click at [174, 166] on tr "1 Khác THÙNG LK 0 kg 0 45.000" at bounding box center [465, 189] width 851 height 46
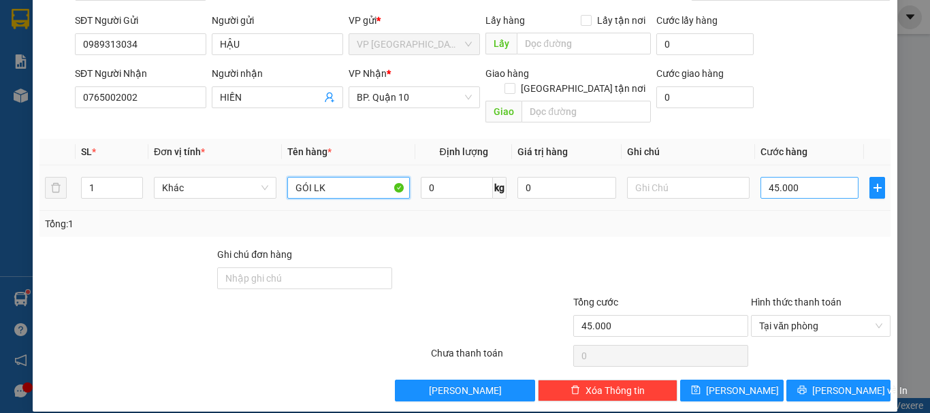
type input "GÓI LK"
click at [799, 177] on input "45.000" at bounding box center [810, 188] width 98 height 22
type input "3"
type input "30"
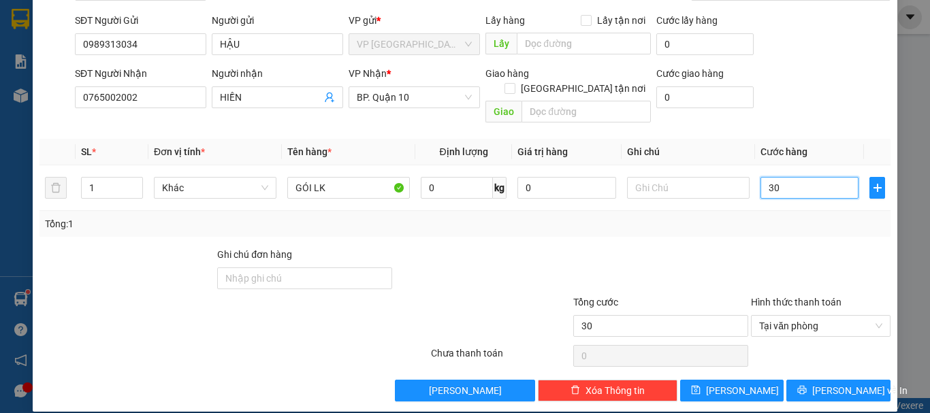
type input "30"
type input "30.000"
click at [792, 217] on div "Tổng: 1" at bounding box center [465, 224] width 840 height 15
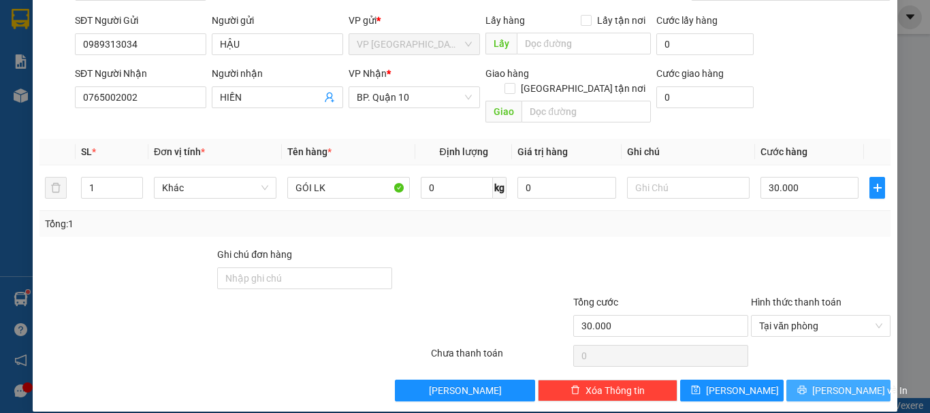
click at [858, 380] on button "[PERSON_NAME] và In" at bounding box center [839, 391] width 104 height 22
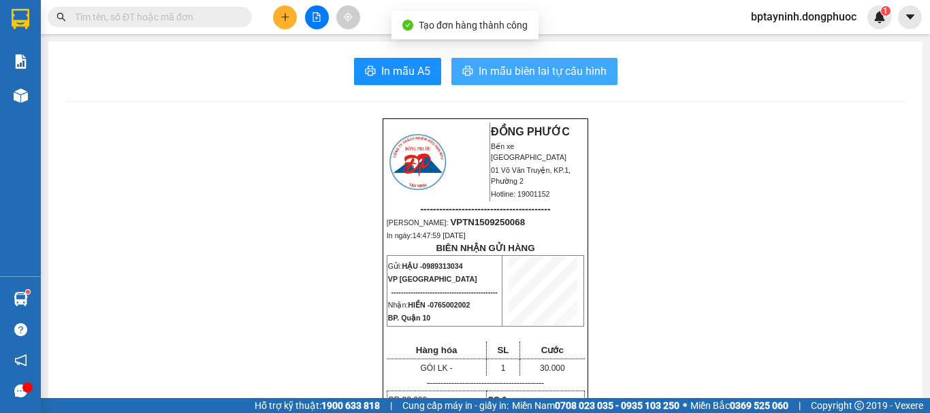
click at [562, 79] on span "In mẫu biên lai tự cấu hình" at bounding box center [543, 71] width 128 height 17
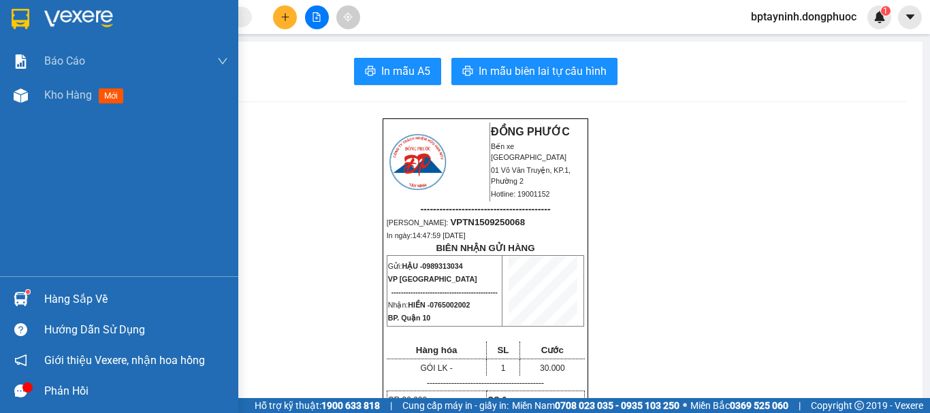
click at [40, 288] on div "Hàng sắp về" at bounding box center [119, 299] width 238 height 31
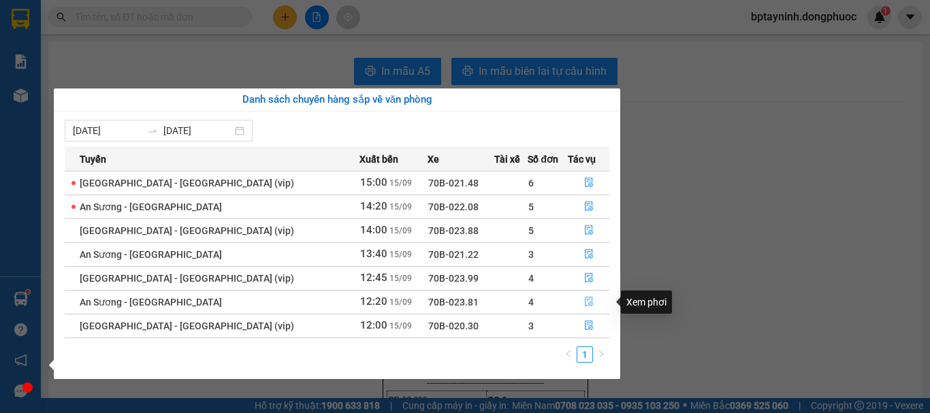
click at [585, 300] on icon "file-done" at bounding box center [589, 303] width 8 height 10
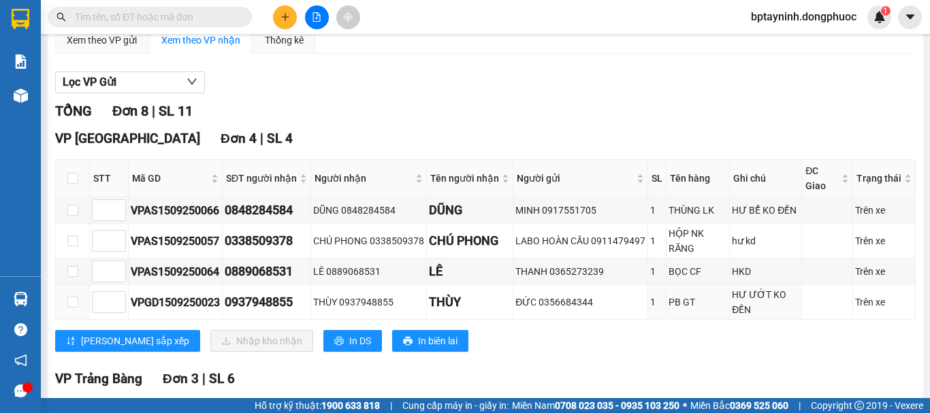
scroll to position [227, 0]
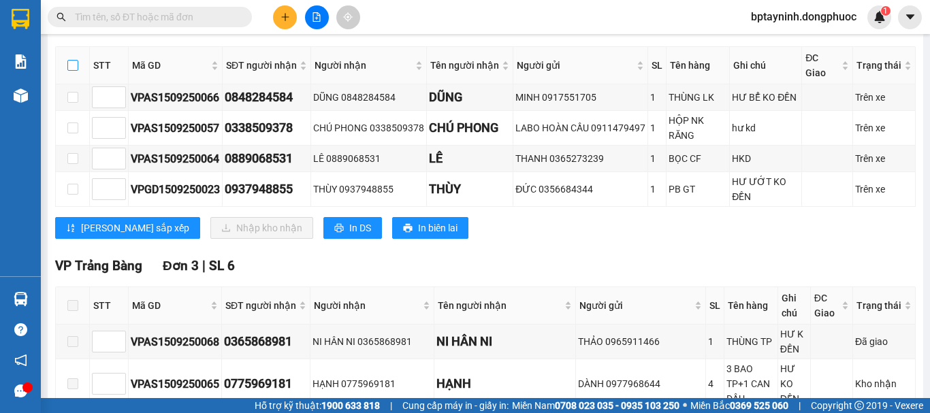
click at [74, 71] on label at bounding box center [72, 65] width 11 height 15
click at [74, 71] on input "checkbox" at bounding box center [72, 65] width 11 height 11
checkbox input "true"
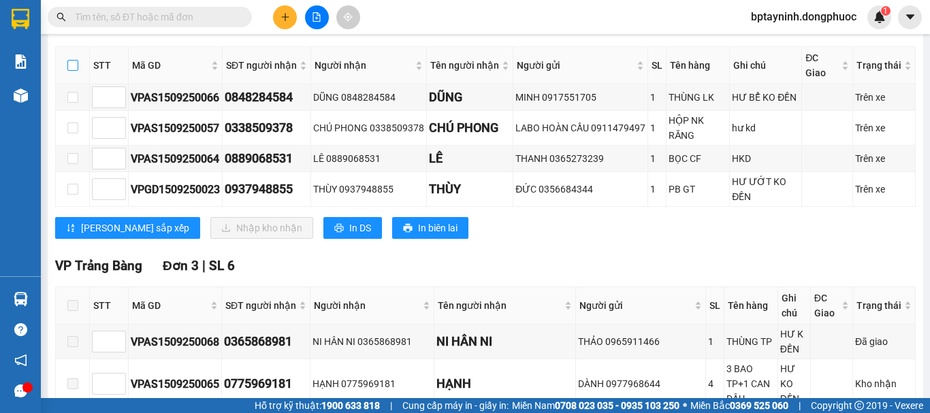
checkbox input "true"
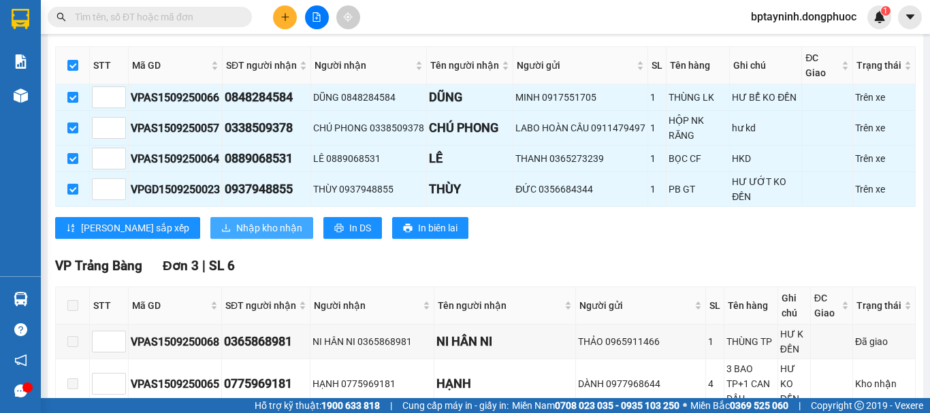
click at [231, 231] on button "Nhập kho nhận" at bounding box center [261, 228] width 103 height 22
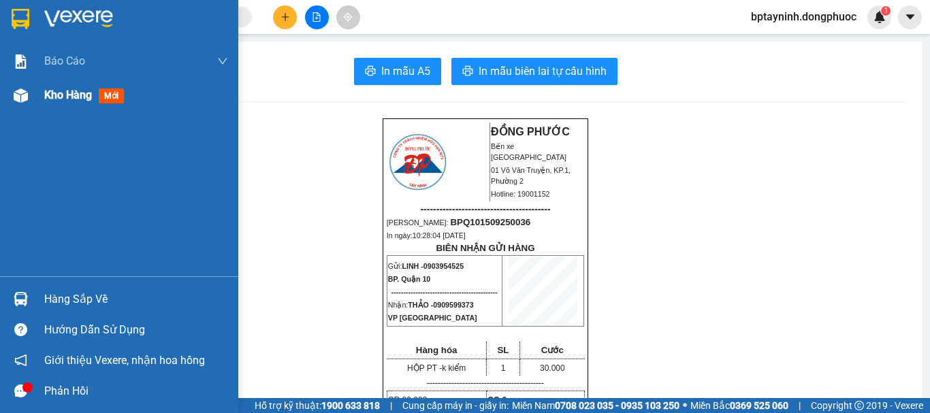
click at [36, 100] on div "Kho hàng mới" at bounding box center [119, 95] width 238 height 34
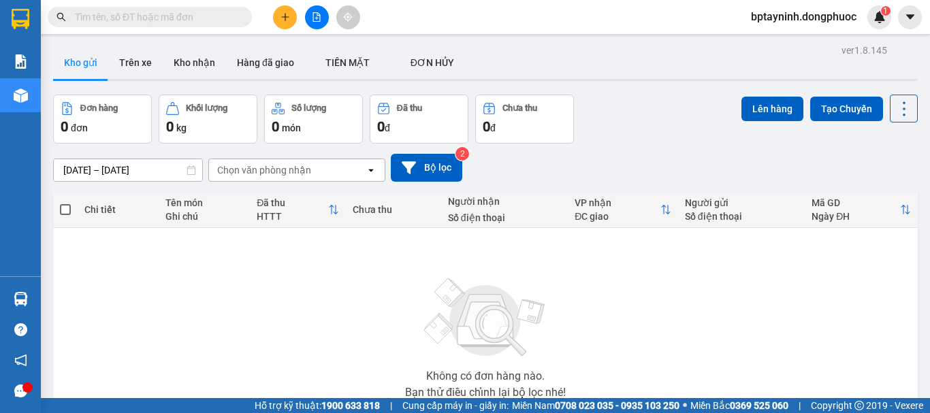
drag, startPoint x: 224, startPoint y: 3, endPoint x: 224, endPoint y: 16, distance: 12.9
click at [224, 5] on div "Kết quả tìm kiếm ( 0 ) Bộ lọc No Data bptayninh.dongphuoc 1" at bounding box center [465, 17] width 930 height 34
click at [224, 16] on input "text" at bounding box center [155, 17] width 161 height 15
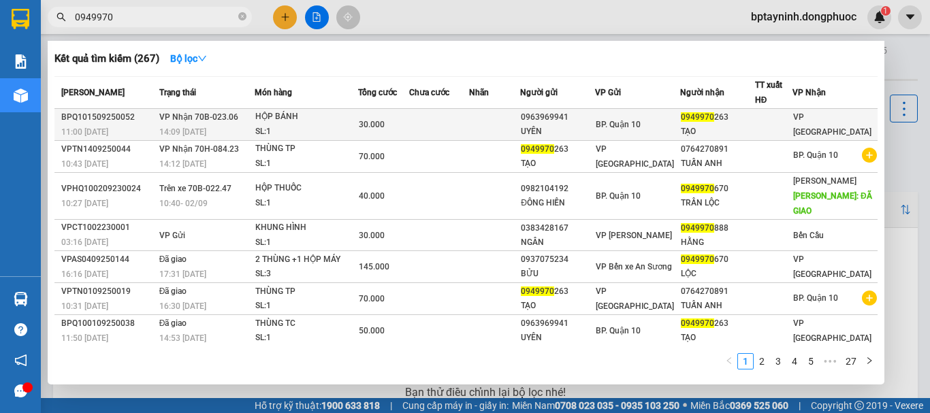
type input "0949970"
click at [282, 128] on div "SL: 1" at bounding box center [306, 132] width 102 height 15
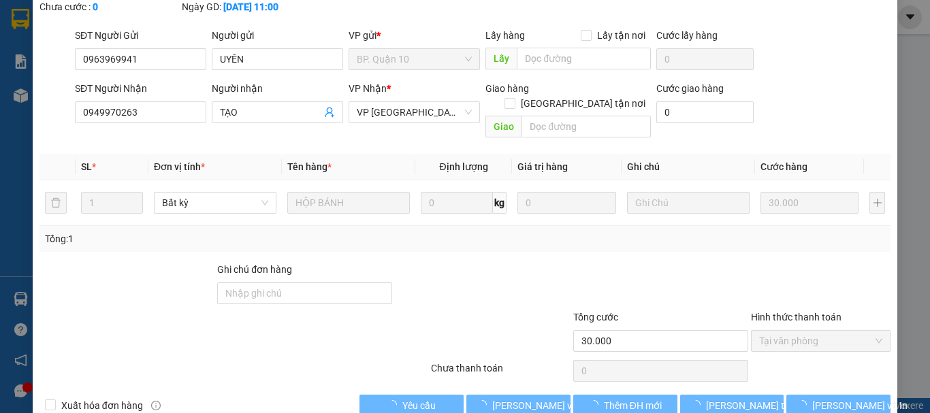
type input "0963969941"
type input "UYÊN"
type input "0949970263"
type input "TẠO"
type input "30.000"
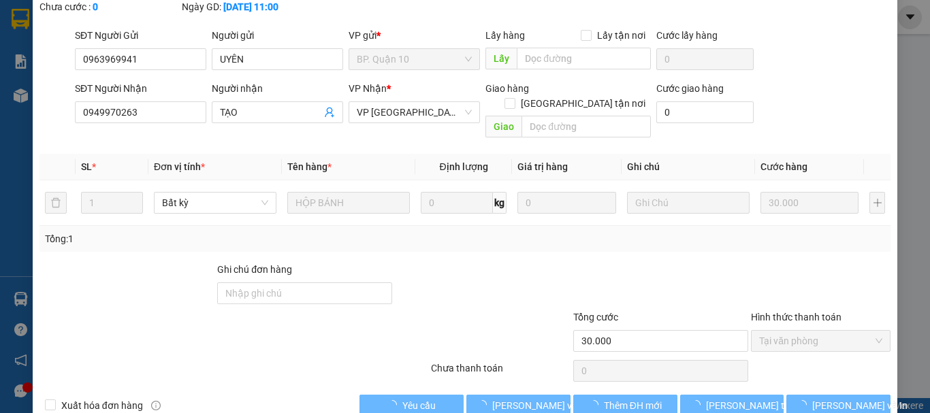
click at [494, 395] on button "[PERSON_NAME] và Giao hàng" at bounding box center [519, 406] width 104 height 22
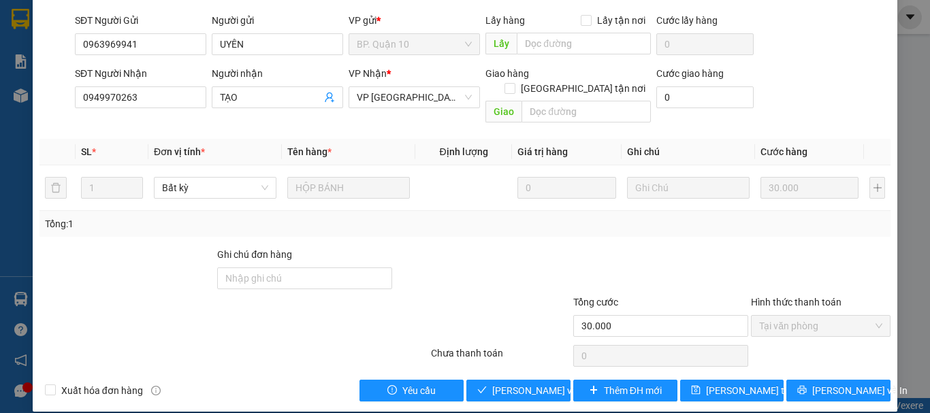
click at [494, 383] on span "[PERSON_NAME] và Giao hàng" at bounding box center [557, 390] width 131 height 15
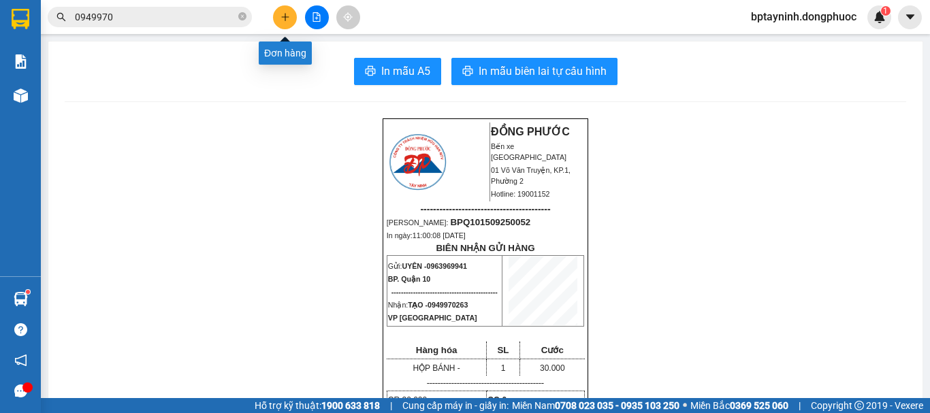
click at [285, 20] on icon "plus" at bounding box center [285, 16] width 1 height 7
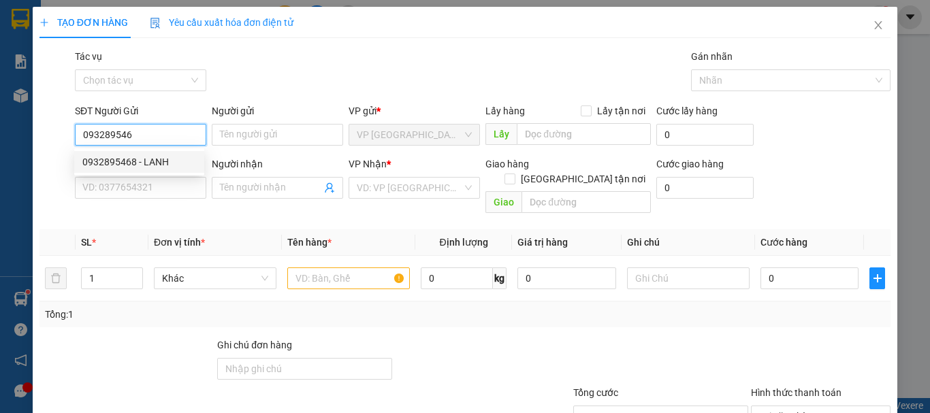
click at [181, 151] on div "0932895468 - LANH" at bounding box center [139, 162] width 130 height 22
type input "0932895468"
type input "LANH"
type input "0907636039"
type input "KIỆT"
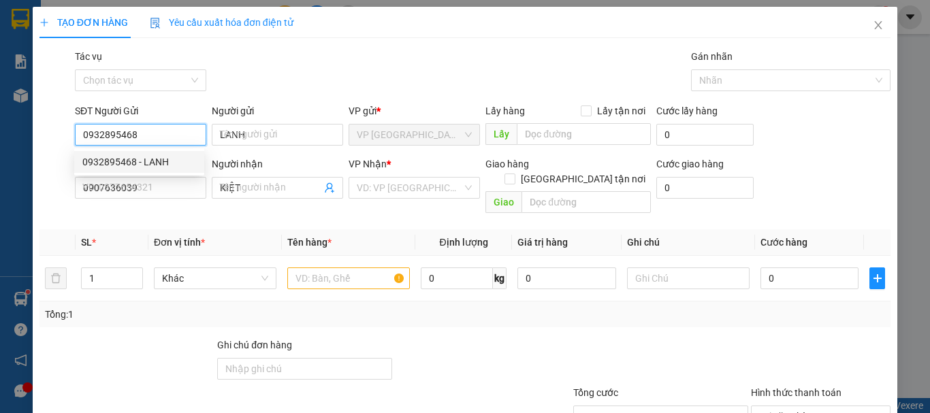
type input "60.000"
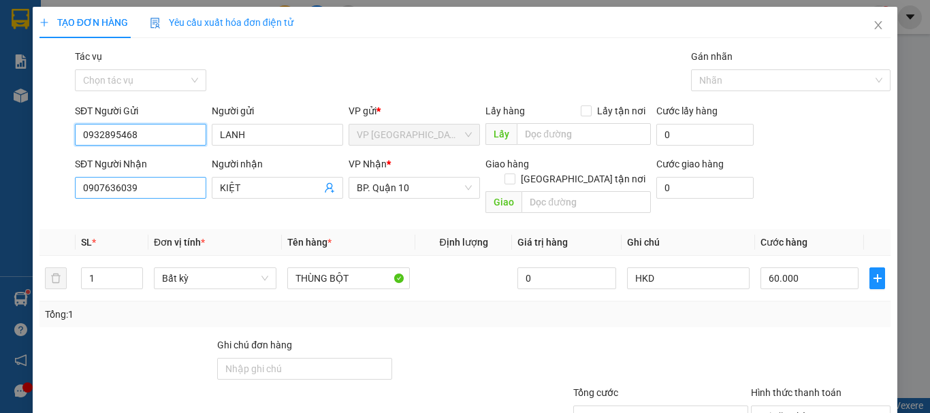
type input "0932895468"
drag, startPoint x: 163, startPoint y: 188, endPoint x: 12, endPoint y: 140, distance: 159.4
click at [11, 140] on div "TẠO ĐƠN HÀNG Yêu cầu xuất hóa đơn điện tử Transit Pickup Surcharge Ids Transit …" at bounding box center [465, 206] width 930 height 413
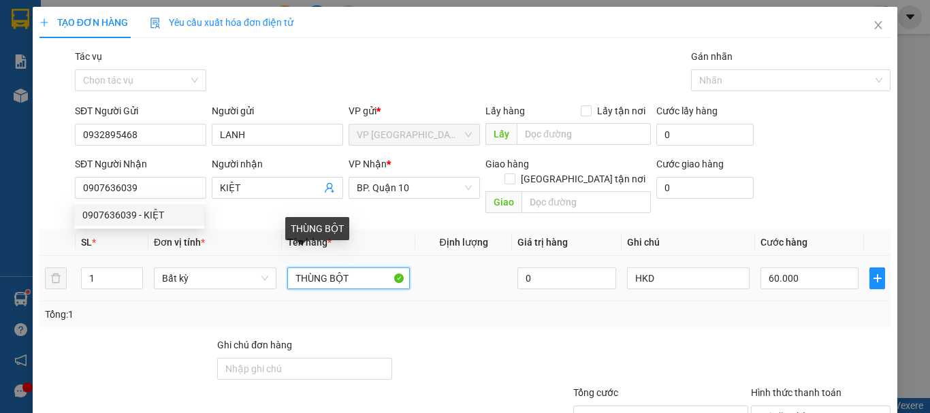
click at [360, 268] on input "THÙNG BỘT" at bounding box center [348, 279] width 123 height 22
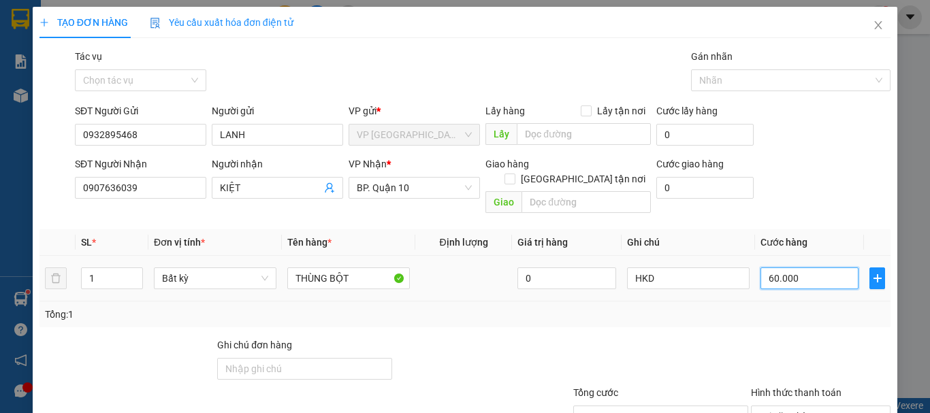
click at [798, 268] on input "60.000" at bounding box center [810, 279] width 98 height 22
type input "0"
type input "3"
type input "030"
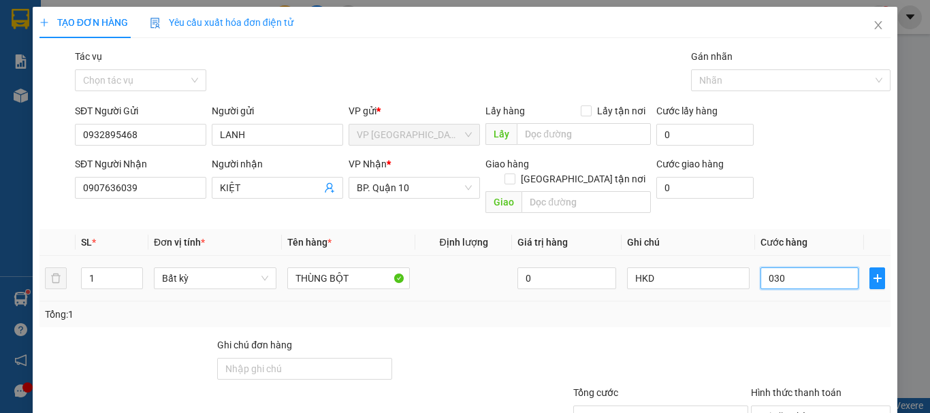
type input "30"
type input "030"
type input "30.000"
click at [836, 311] on div "Tổng: 1" at bounding box center [465, 315] width 851 height 26
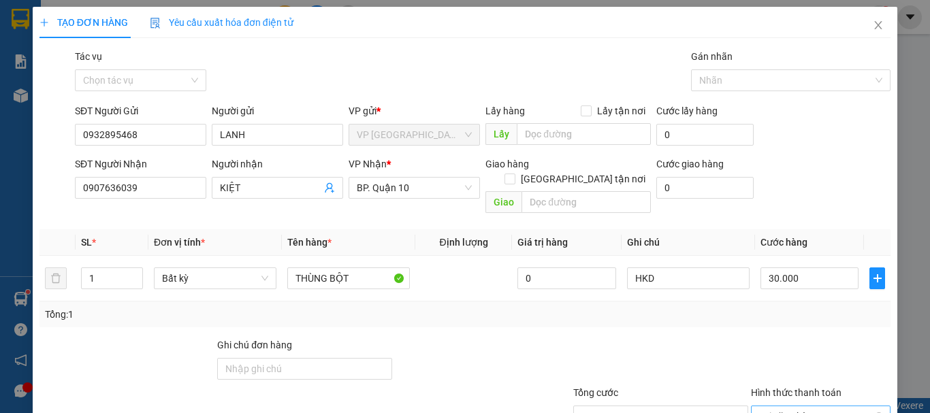
scroll to position [91, 0]
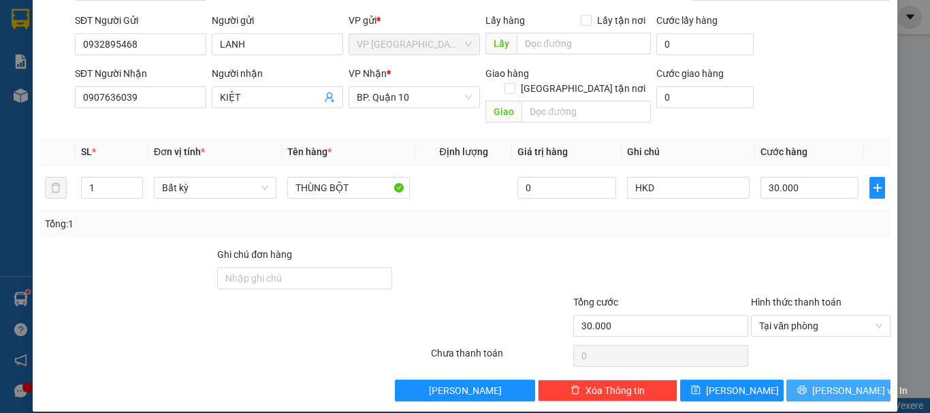
click at [843, 383] on span "[PERSON_NAME] và In" at bounding box center [860, 390] width 95 height 15
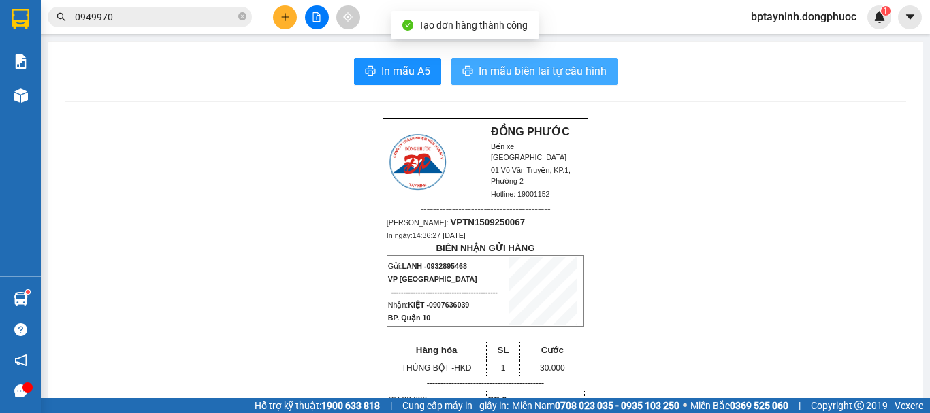
click at [584, 72] on span "In mẫu biên lai tự cấu hình" at bounding box center [543, 71] width 128 height 17
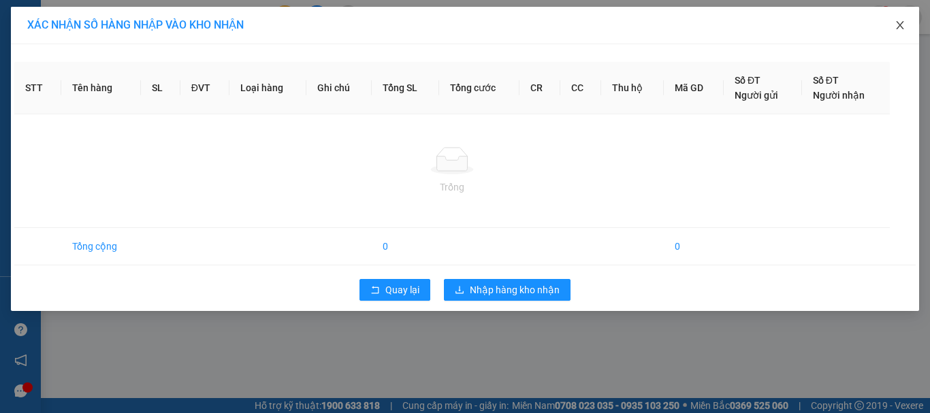
click at [904, 14] on span "Close" at bounding box center [900, 26] width 38 height 38
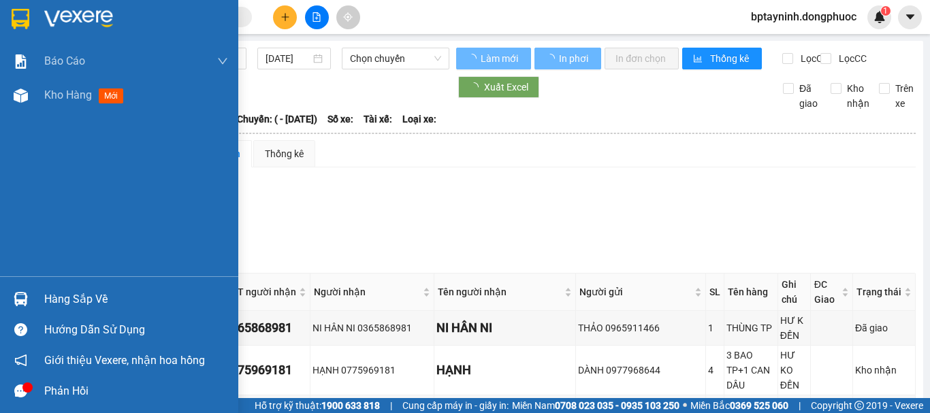
click at [35, 298] on div "Hàng sắp về" at bounding box center [119, 299] width 238 height 31
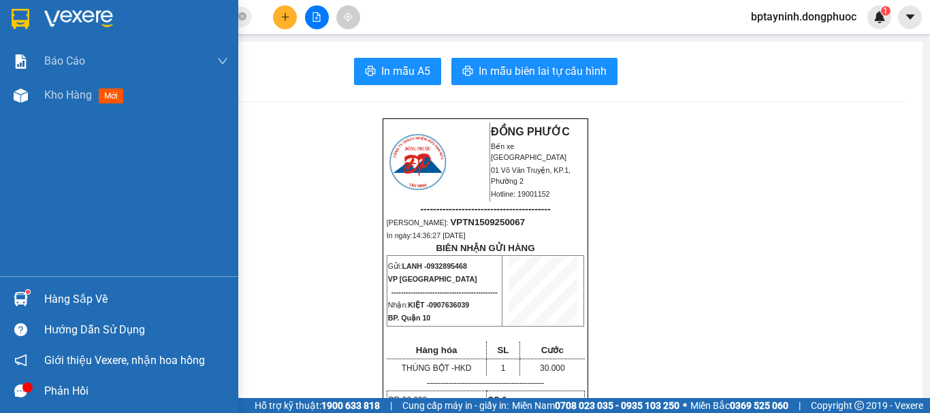
click at [75, 292] on div "Hàng sắp về" at bounding box center [136, 299] width 184 height 20
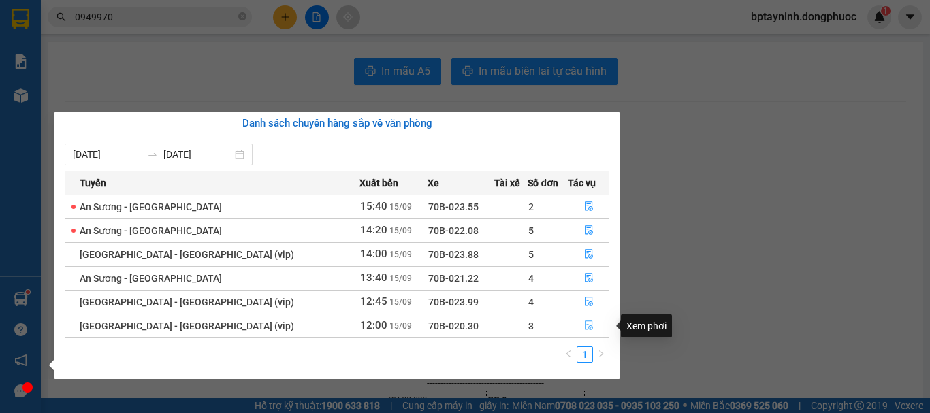
click at [585, 326] on icon "file-done" at bounding box center [589, 326] width 8 height 10
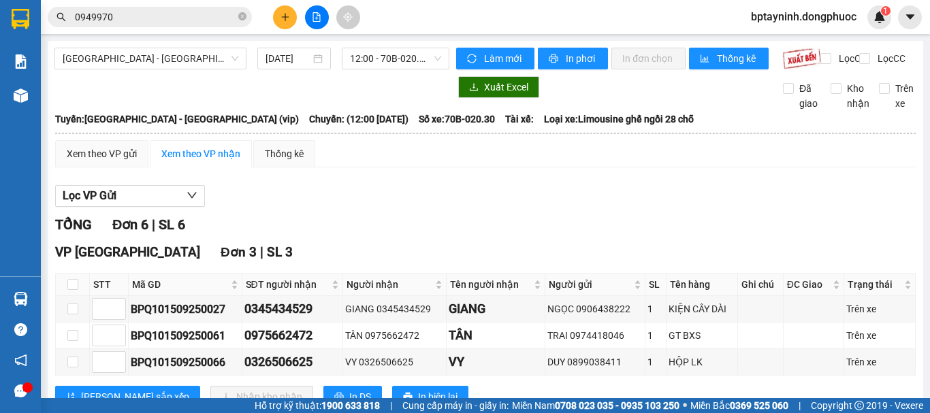
scroll to position [114, 0]
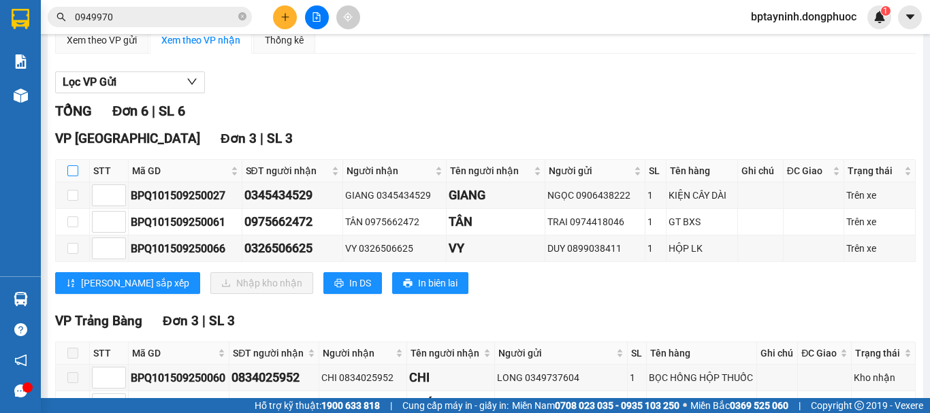
click at [67, 176] on input "checkbox" at bounding box center [72, 171] width 11 height 11
checkbox input "true"
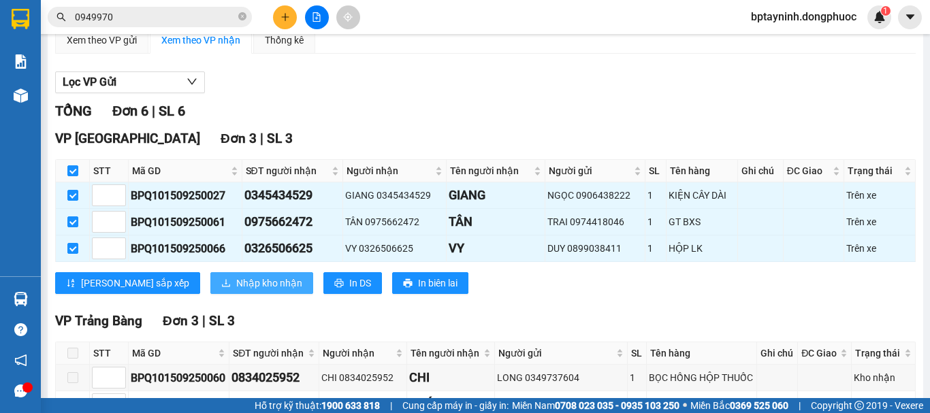
click at [236, 291] on span "Nhập kho nhận" at bounding box center [269, 283] width 66 height 15
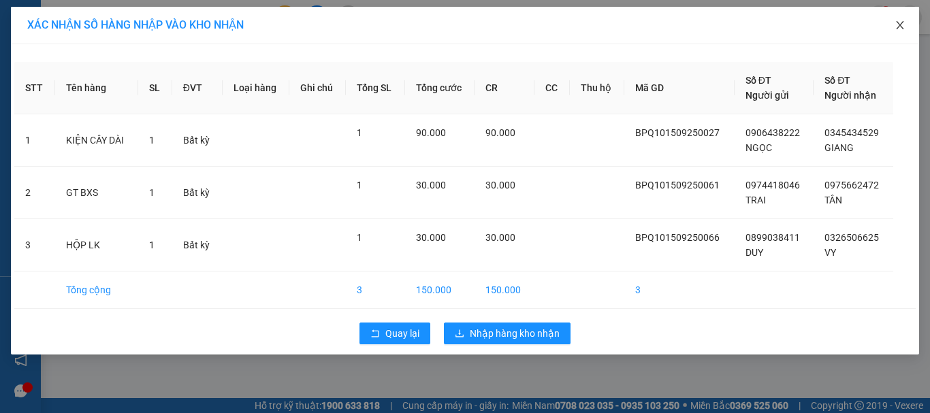
click at [898, 26] on icon "close" at bounding box center [900, 25] width 11 height 11
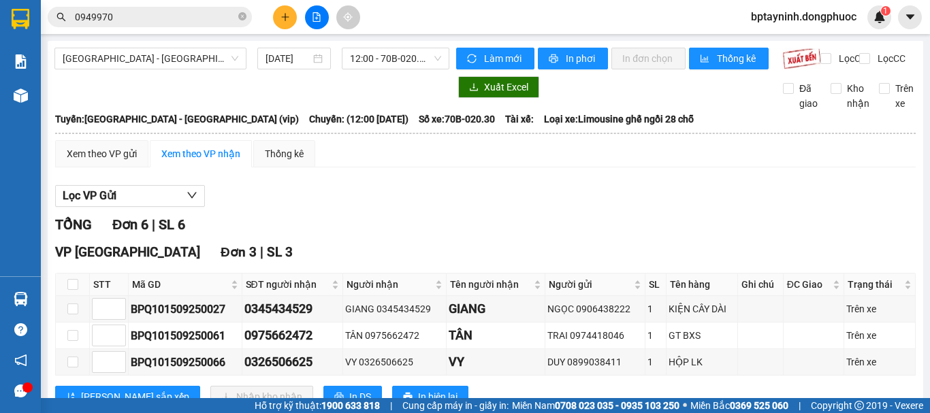
click at [482, 220] on div "Lọc VP Gửi TỔNG Đơn 6 | SL 6 VP [GEOGRAPHIC_DATA] 3 | SL 3 STT Mã GD SĐT người…" at bounding box center [485, 392] width 861 height 429
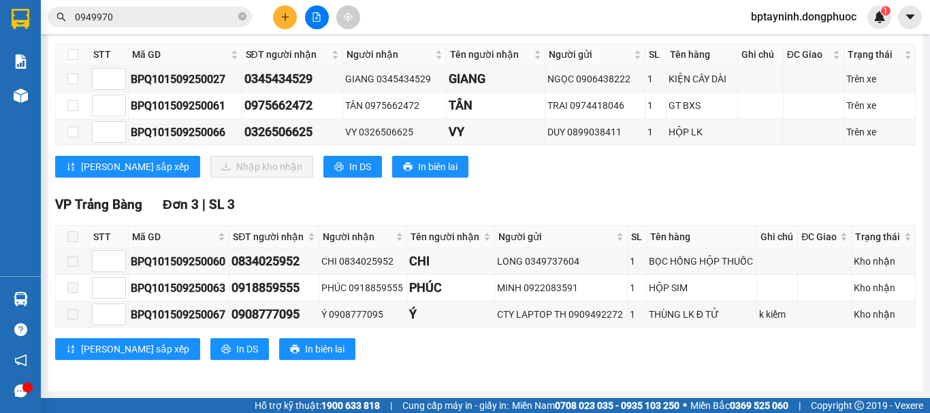
scroll to position [128, 0]
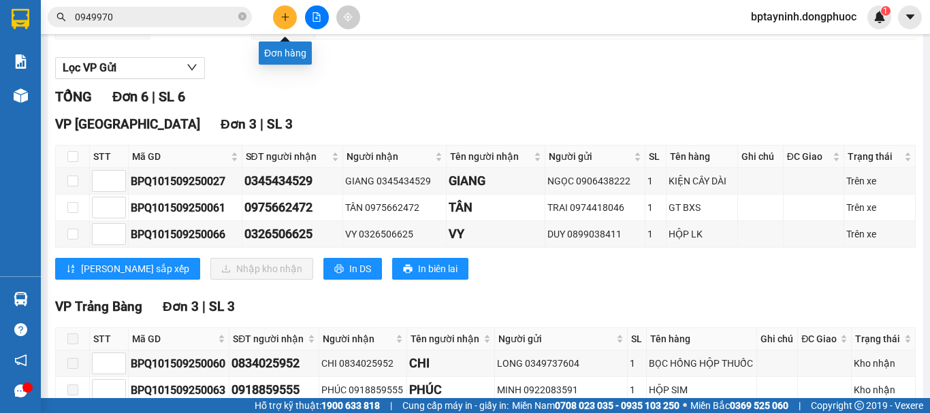
click at [283, 22] on button at bounding box center [285, 17] width 24 height 24
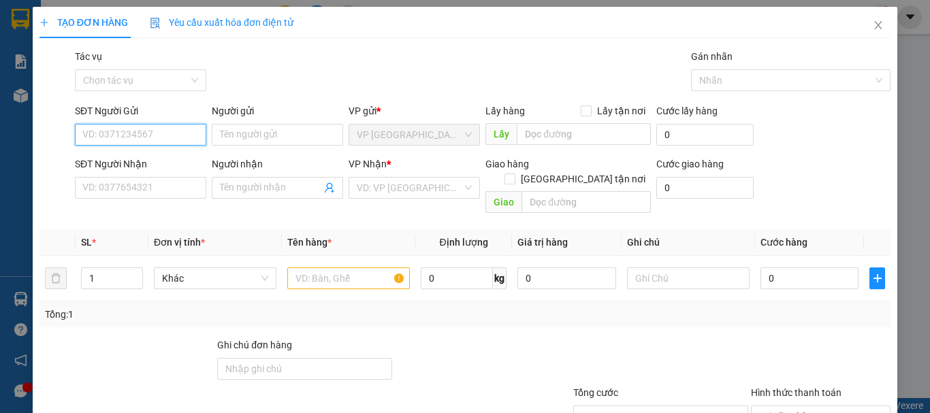
click at [151, 140] on input "SĐT Người Gửi" at bounding box center [140, 135] width 131 height 22
click at [172, 125] on input "SĐT Người Gửi" at bounding box center [140, 135] width 131 height 22
type input "0379504000"
click at [146, 158] on div "0379504000 - HƯƠNG" at bounding box center [139, 162] width 114 height 15
type input "HƯƠNG"
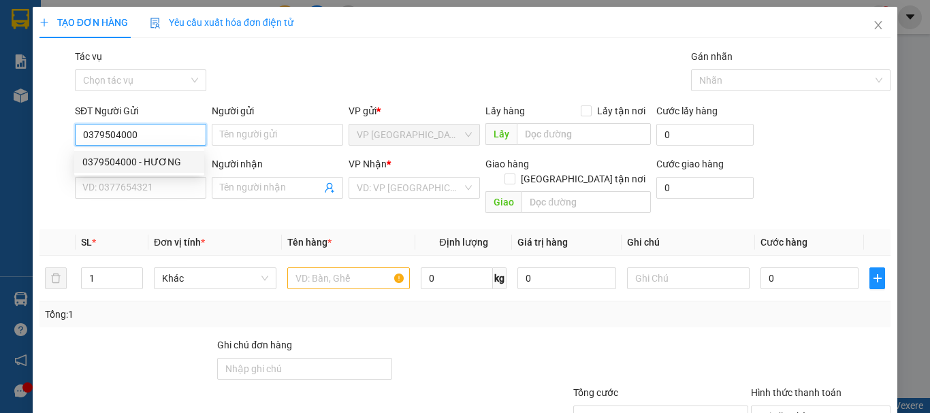
type input "0988060760"
type input "HỮU"
type input "20.000"
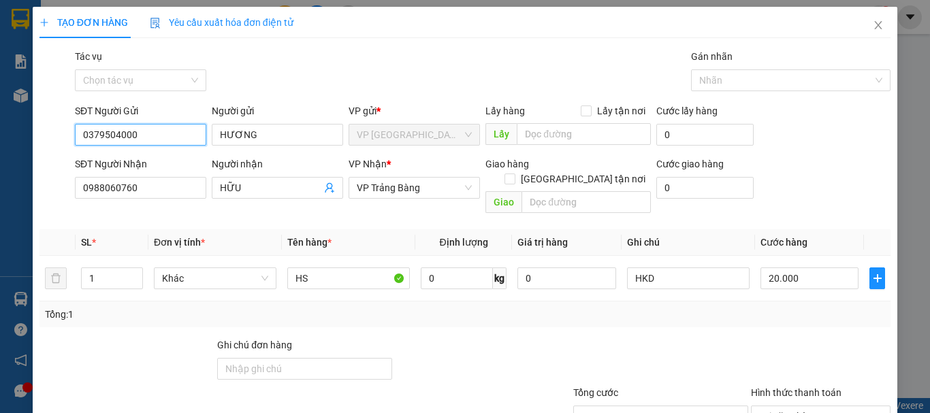
type input "0379504000"
click at [326, 191] on icon "user-add" at bounding box center [329, 188] width 11 height 11
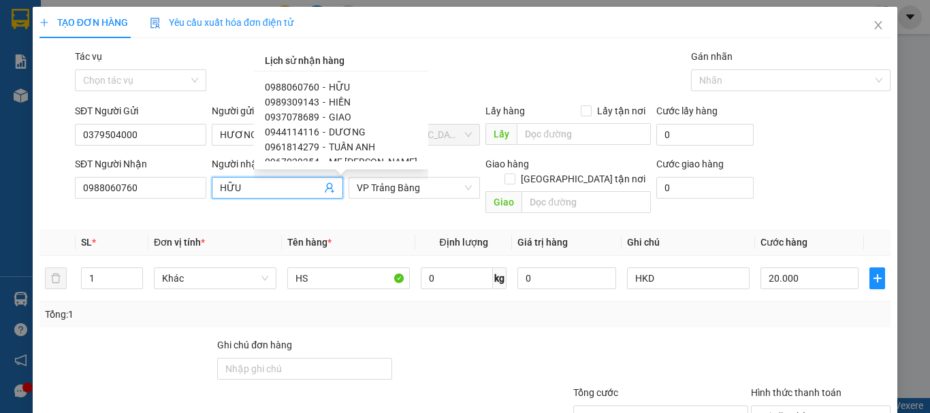
click at [329, 100] on span "HIỀN" at bounding box center [340, 102] width 22 height 11
type input "0989309143"
type input "HIỀN"
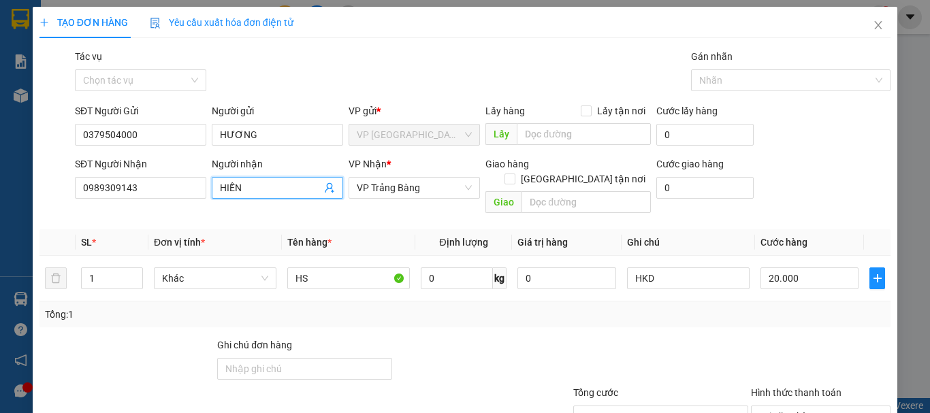
click at [330, 189] on icon "user-add" at bounding box center [329, 188] width 11 height 11
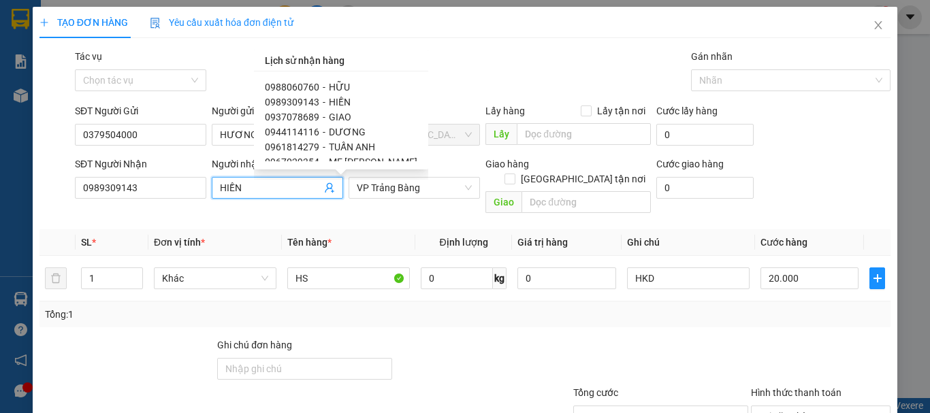
click at [329, 99] on span "HIỀN" at bounding box center [340, 102] width 22 height 11
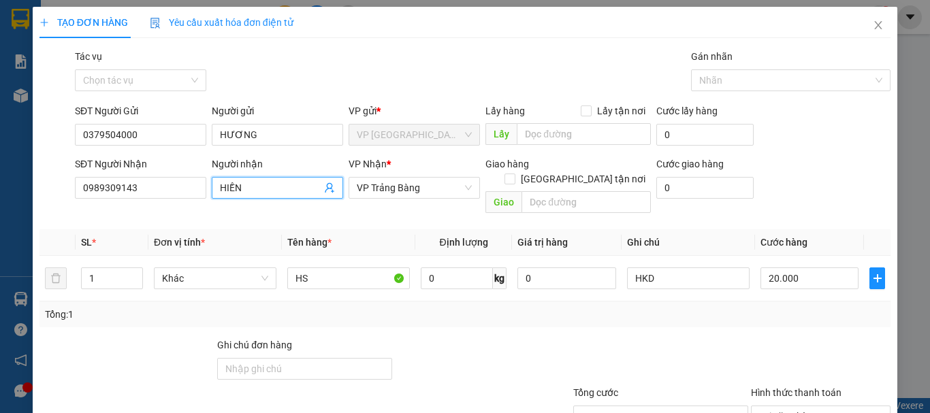
scroll to position [91, 0]
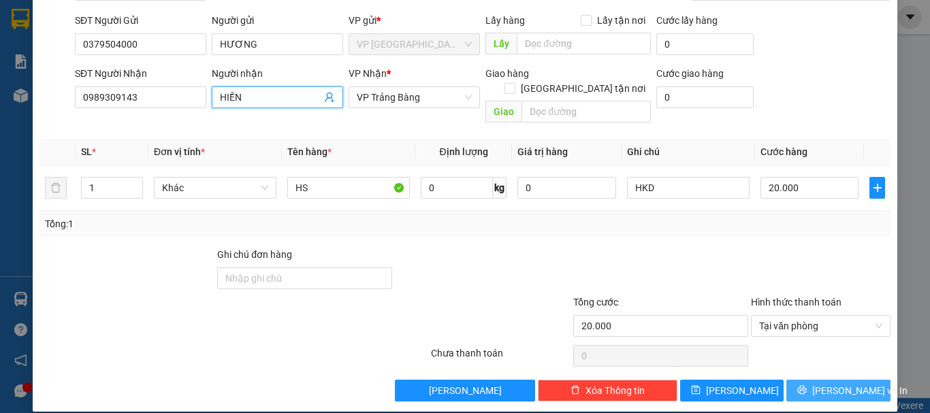
click at [842, 383] on span "[PERSON_NAME] và In" at bounding box center [860, 390] width 95 height 15
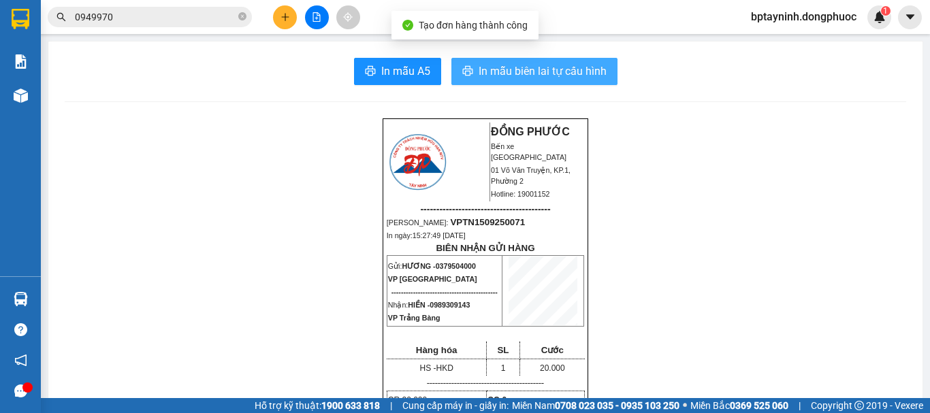
click at [586, 71] on span "In mẫu biên lai tự cấu hình" at bounding box center [543, 71] width 128 height 17
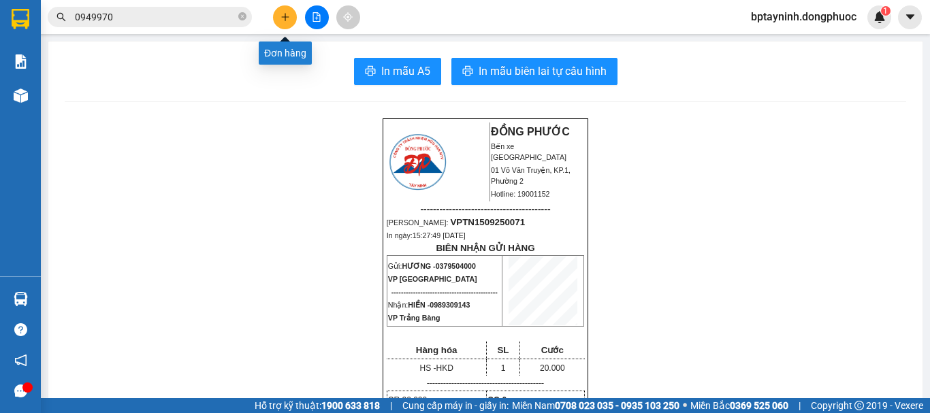
click at [289, 20] on button at bounding box center [285, 17] width 24 height 24
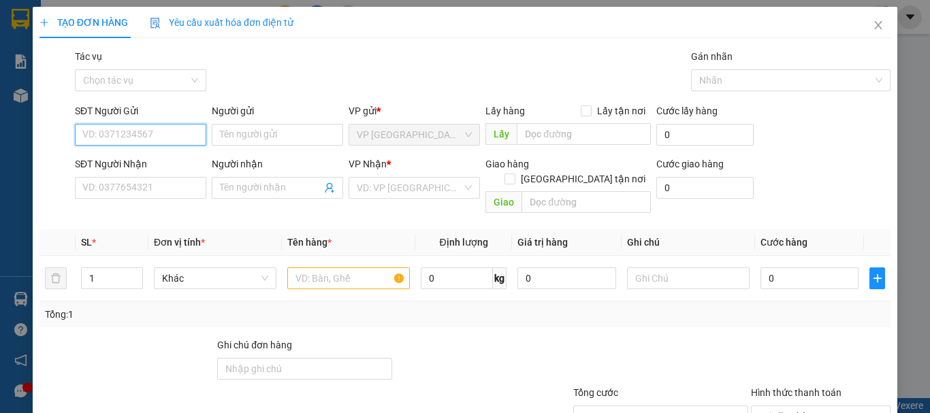
click at [133, 133] on input "SĐT Người Gửi" at bounding box center [140, 135] width 131 height 22
type input "0985575075"
click at [120, 158] on div "0985575075 - DƯ" at bounding box center [139, 162] width 114 height 15
type input "DƯ"
type input "0919760007"
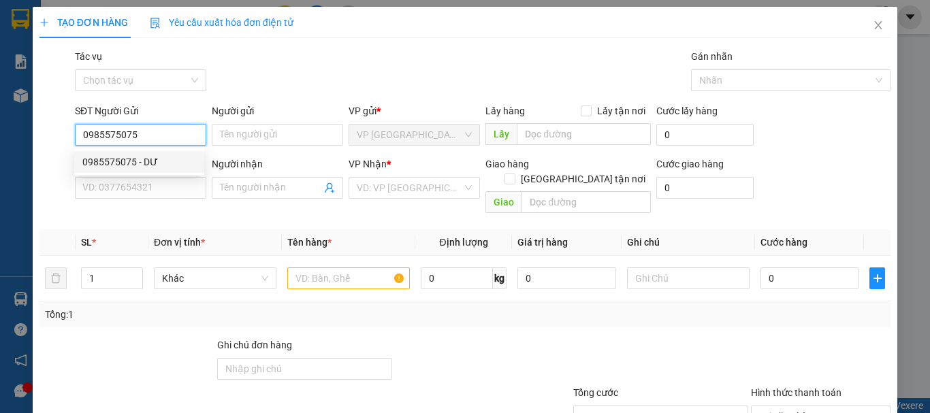
type input "MINH"
type input "90.000"
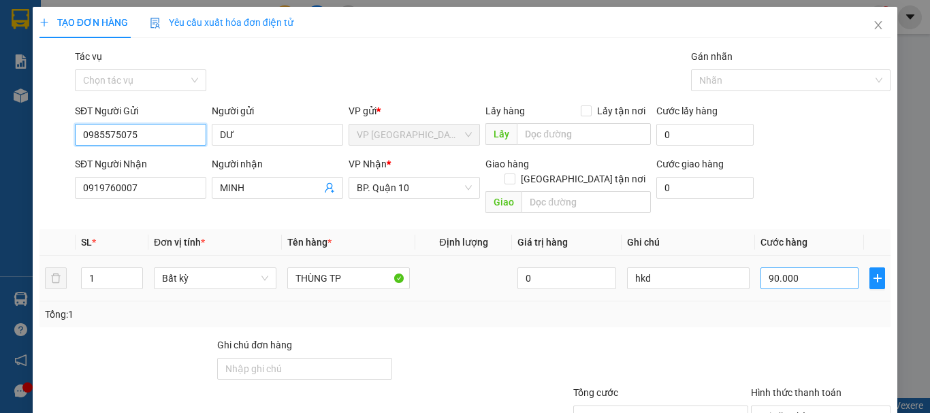
type input "0985575075"
click at [815, 269] on input "90.000" at bounding box center [810, 279] width 98 height 22
type input "3"
type input "30"
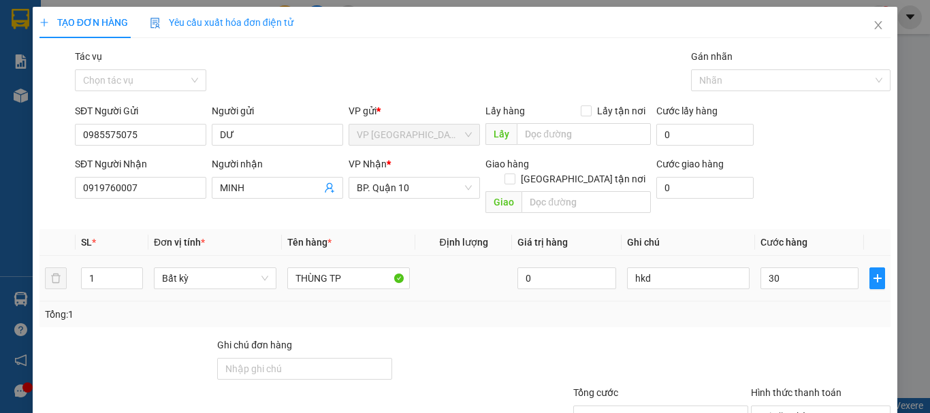
click at [774, 302] on div "Tổng: 1" at bounding box center [465, 315] width 851 height 26
type input "30.000"
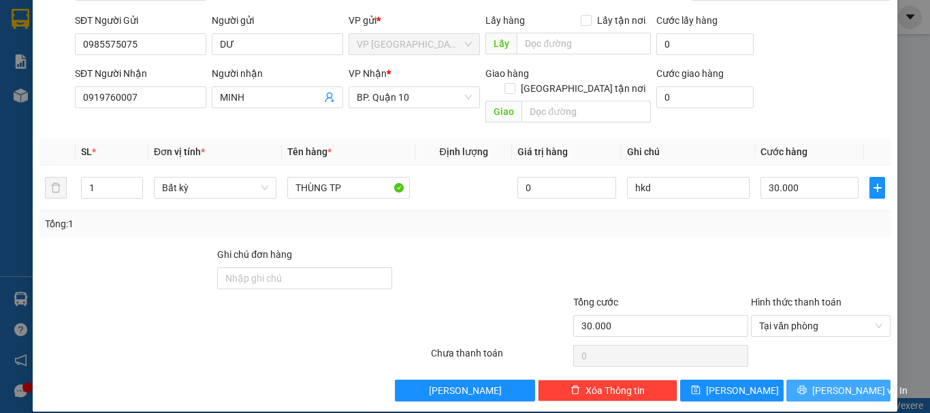
click at [848, 380] on button "[PERSON_NAME] và In" at bounding box center [839, 391] width 104 height 22
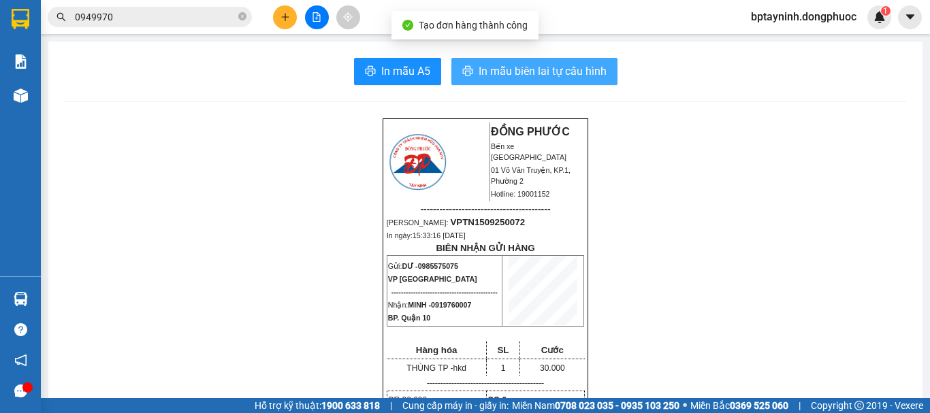
drag, startPoint x: 482, startPoint y: 68, endPoint x: 484, endPoint y: 75, distance: 6.9
click at [484, 71] on span "In mẫu biên lai tự cấu hình" at bounding box center [543, 71] width 128 height 17
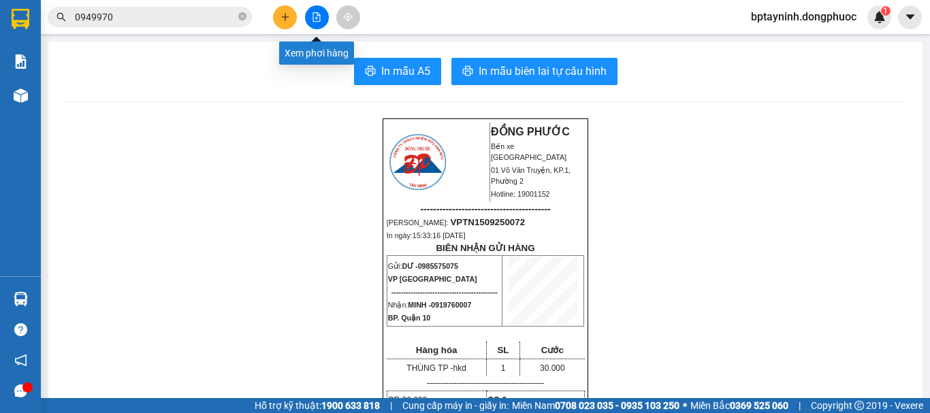
click at [316, 10] on button at bounding box center [317, 17] width 24 height 24
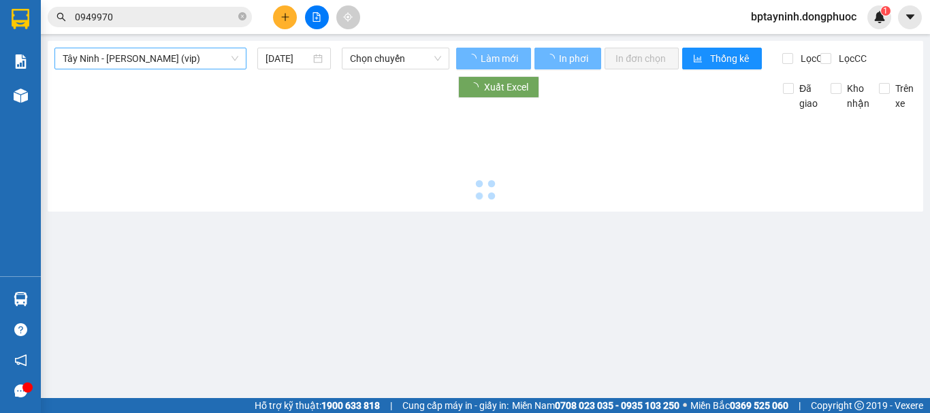
click at [171, 60] on span "Tây Ninh - [PERSON_NAME] (vip)" at bounding box center [151, 58] width 176 height 20
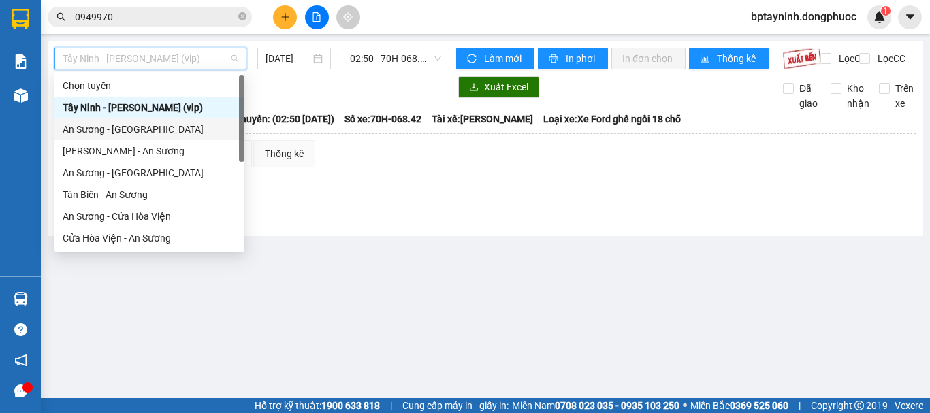
click at [156, 116] on div "Tây Ninh - [PERSON_NAME] (vip)" at bounding box center [149, 108] width 190 height 22
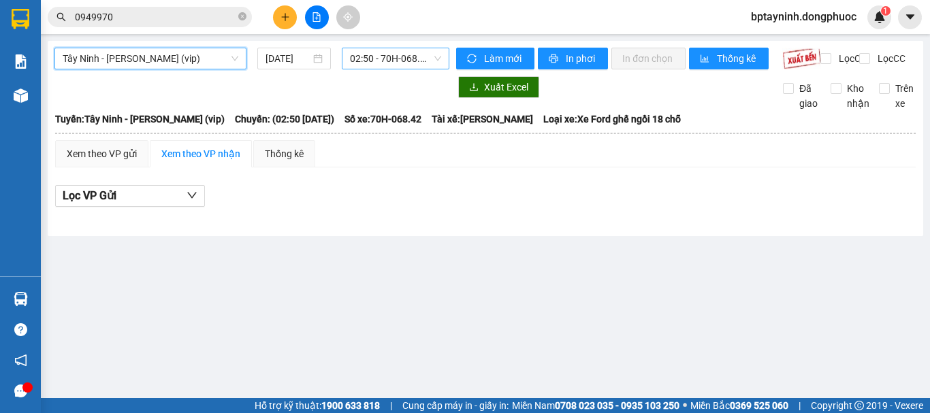
drag, startPoint x: 373, startPoint y: 54, endPoint x: 374, endPoint y: 63, distance: 8.3
click at [373, 54] on span "02:50 - 70H-068.42" at bounding box center [395, 58] width 91 height 20
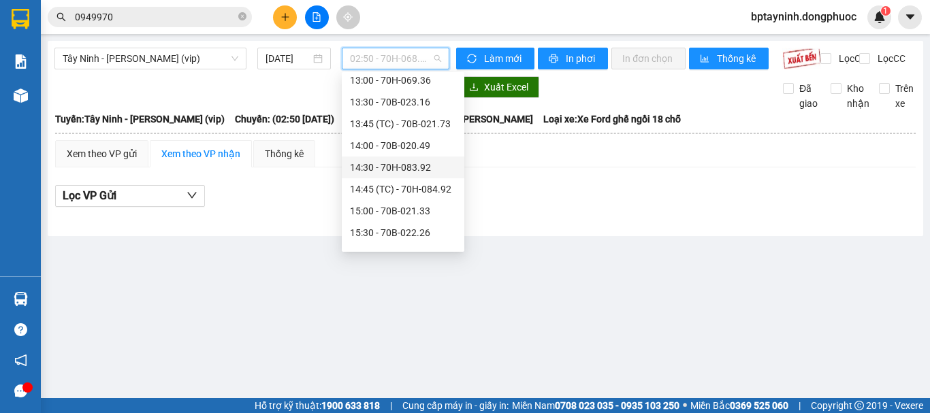
scroll to position [785, 0]
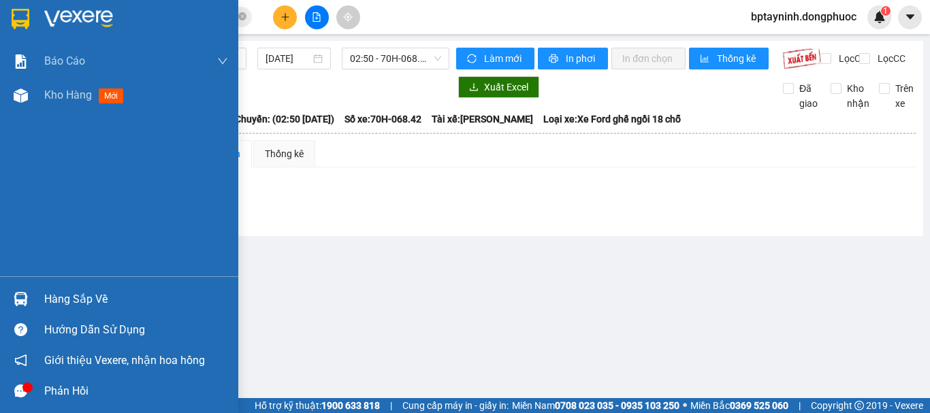
drag, startPoint x: 3, startPoint y: 310, endPoint x: 16, endPoint y: 296, distance: 19.3
click at [7, 304] on div "Hàng sắp về" at bounding box center [119, 299] width 238 height 31
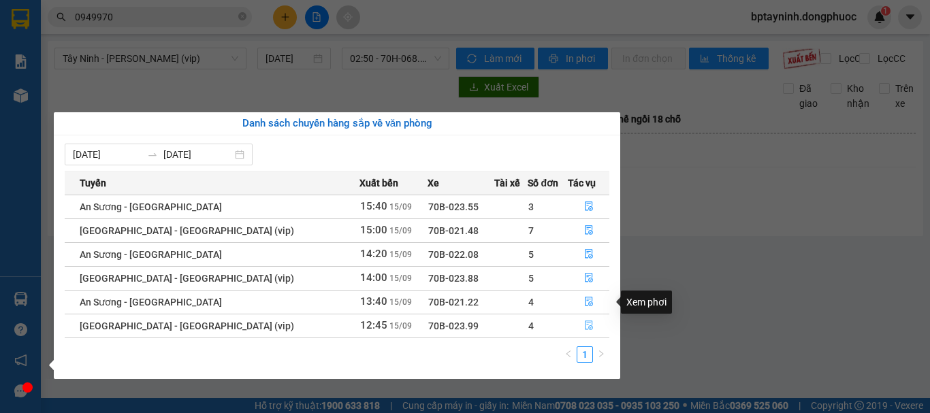
click at [584, 323] on icon "file-done" at bounding box center [589, 326] width 10 height 10
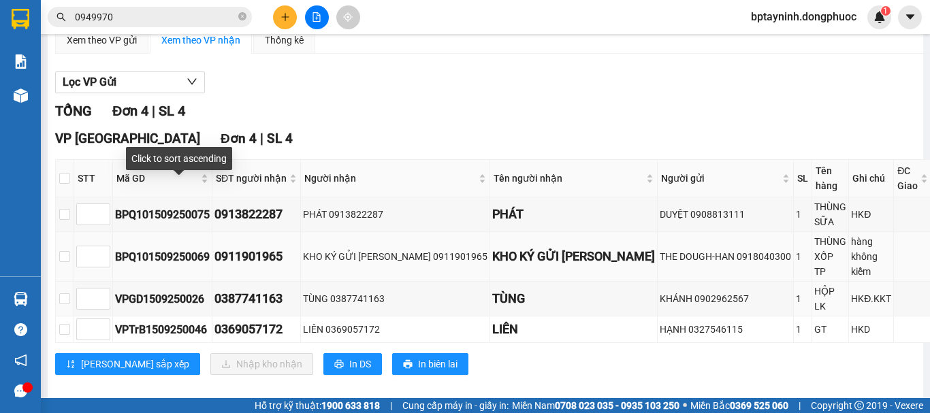
scroll to position [132, 0]
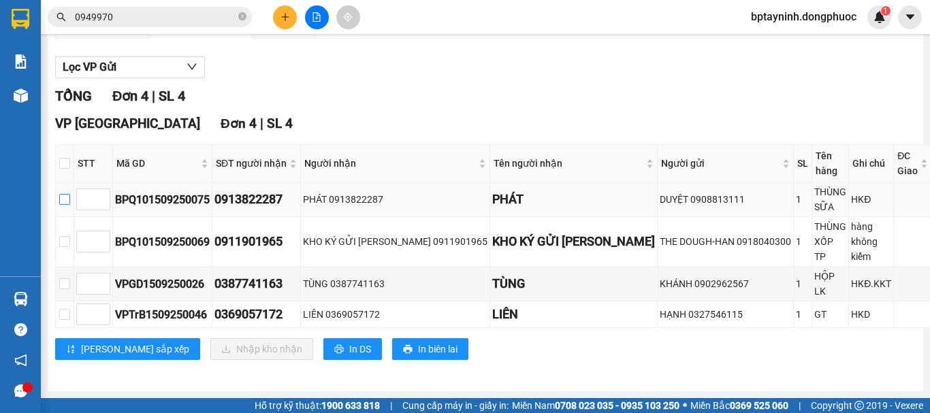
click at [70, 205] on input "checkbox" at bounding box center [64, 199] width 11 height 11
checkbox input "true"
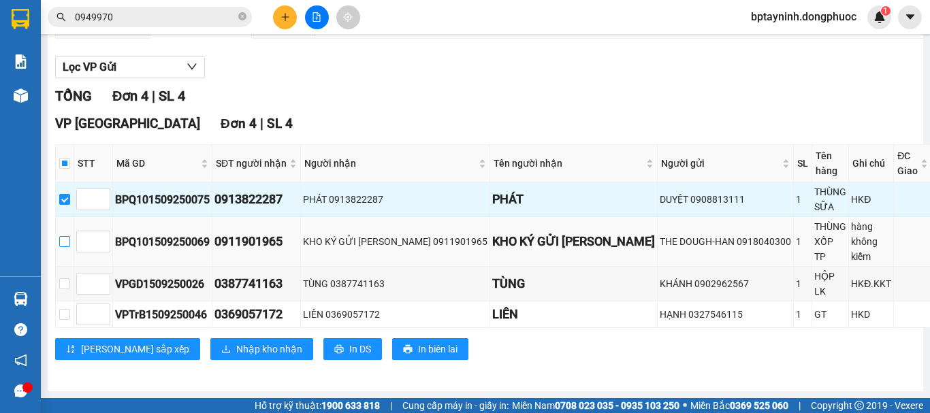
click at [70, 247] on input "checkbox" at bounding box center [64, 241] width 11 height 11
checkbox input "true"
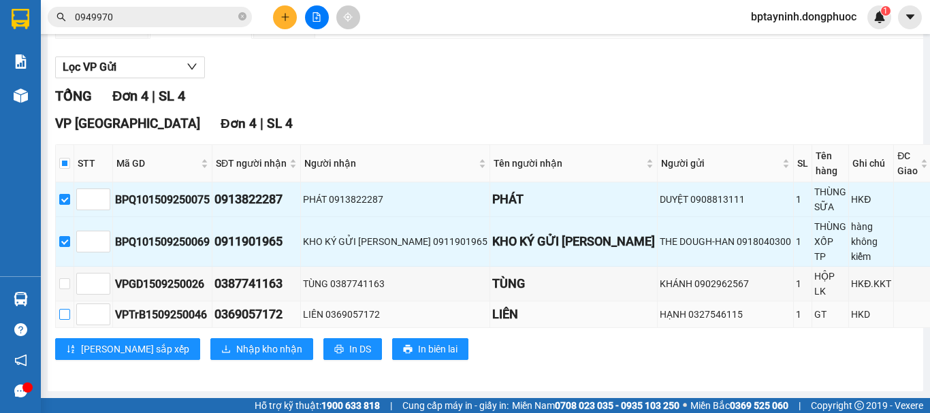
click at [70, 309] on label at bounding box center [64, 314] width 11 height 15
click at [70, 309] on input "checkbox" at bounding box center [64, 314] width 11 height 11
checkbox input "true"
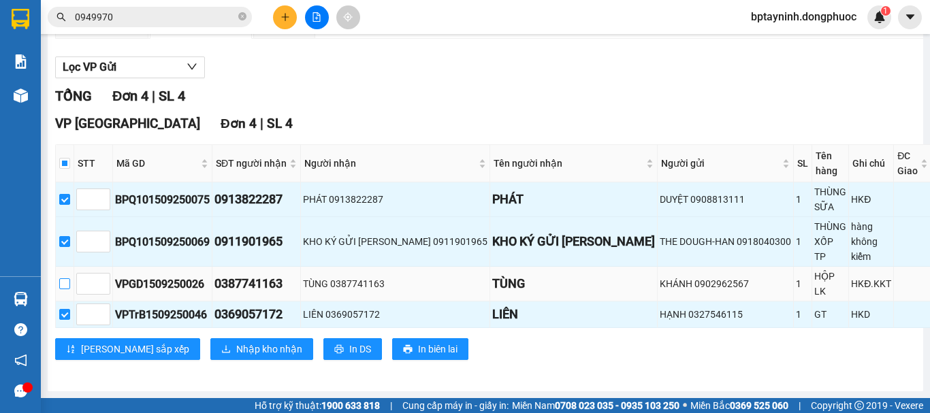
click at [67, 289] on input "checkbox" at bounding box center [64, 284] width 11 height 11
checkbox input "true"
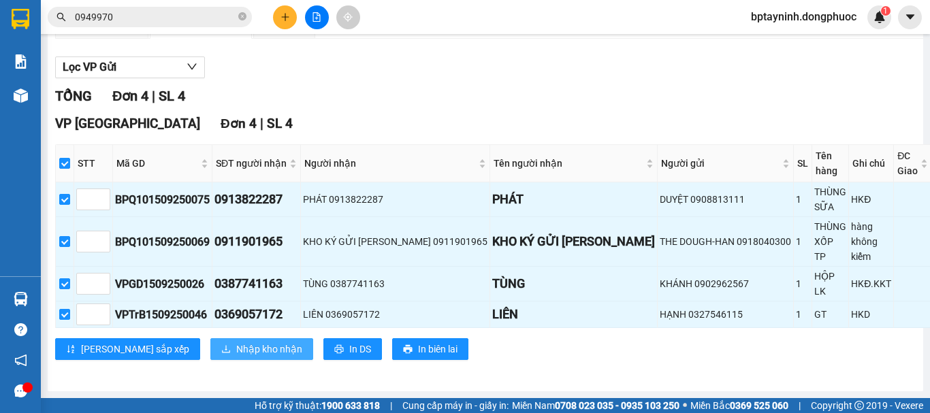
click at [236, 347] on span "Nhập kho nhận" at bounding box center [269, 349] width 66 height 15
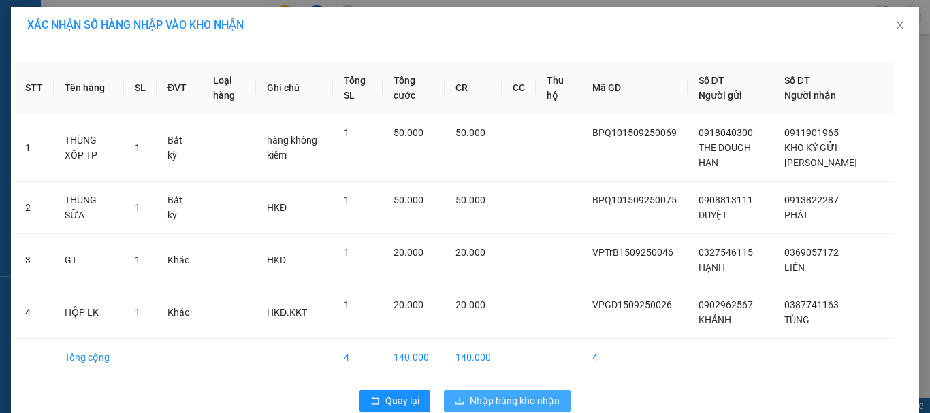
click at [507, 396] on span "Nhập hàng kho nhận" at bounding box center [515, 401] width 90 height 15
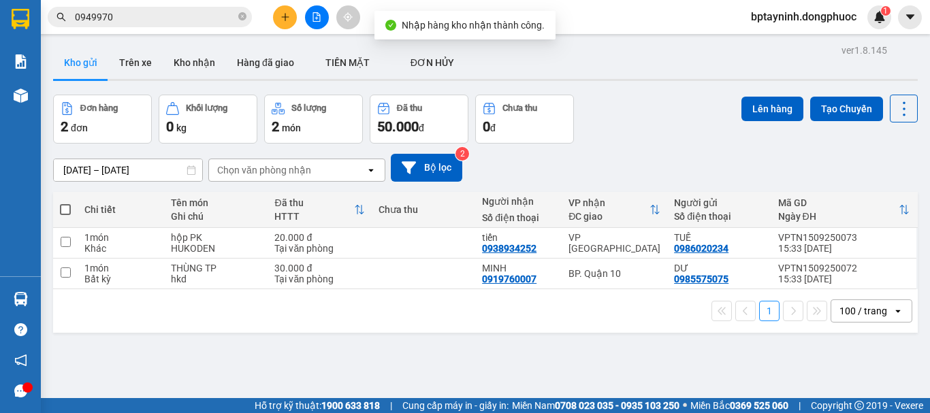
click at [635, 154] on div "[DATE] – [DATE] Press the down arrow key to interact with the calendar and sele…" at bounding box center [485, 168] width 865 height 28
click at [287, 12] on icon "plus" at bounding box center [286, 17] width 10 height 10
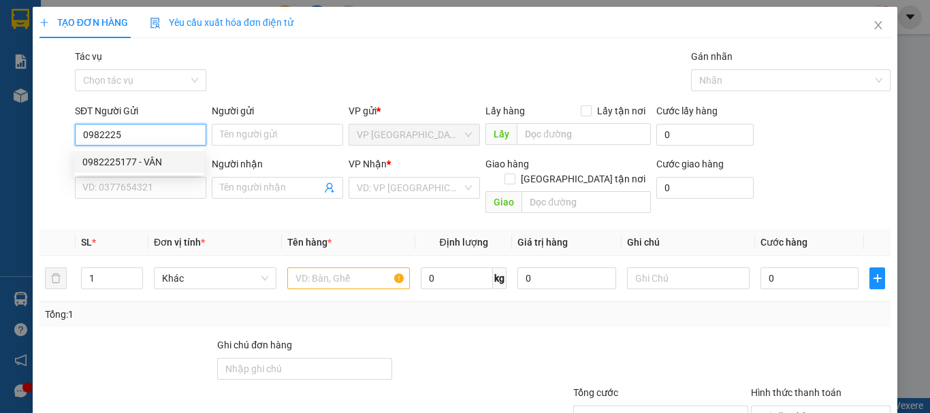
click at [175, 157] on div "0982225177 - VÂN" at bounding box center [139, 162] width 114 height 15
type input "0982225177"
type input "VÂN"
type input "0362385240"
type input "ANH TÚ"
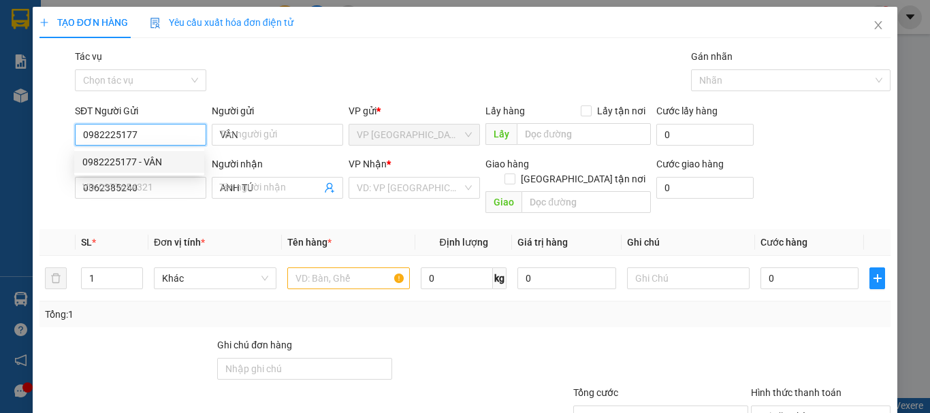
type input "20.000"
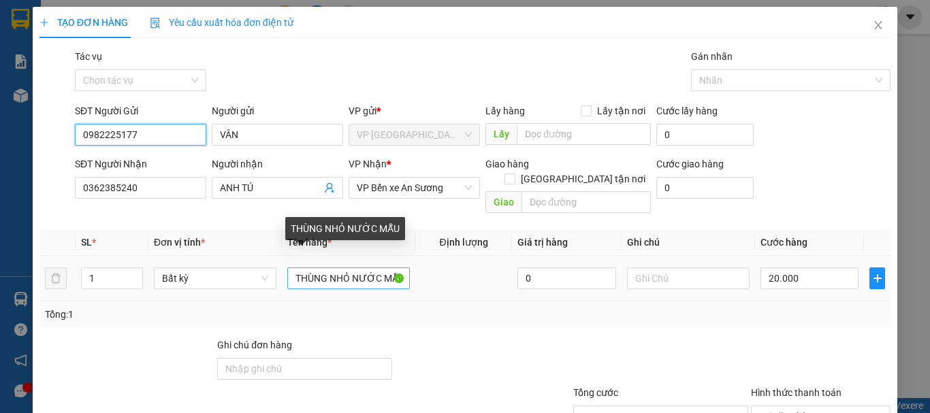
type input "0982225177"
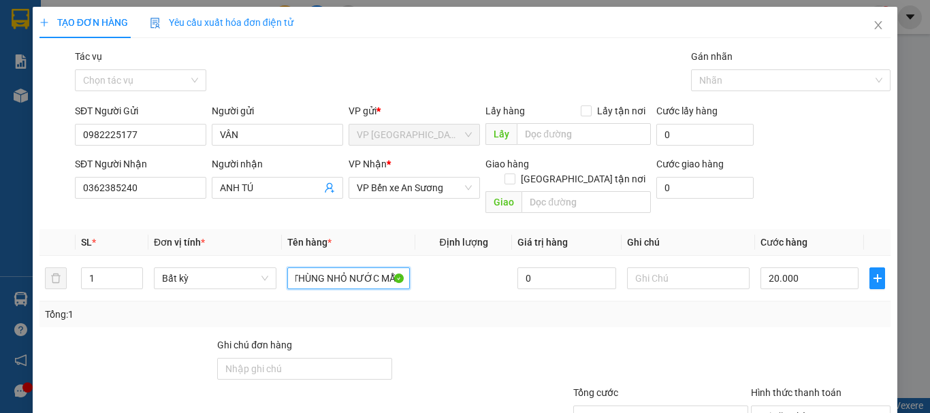
scroll to position [91, 0]
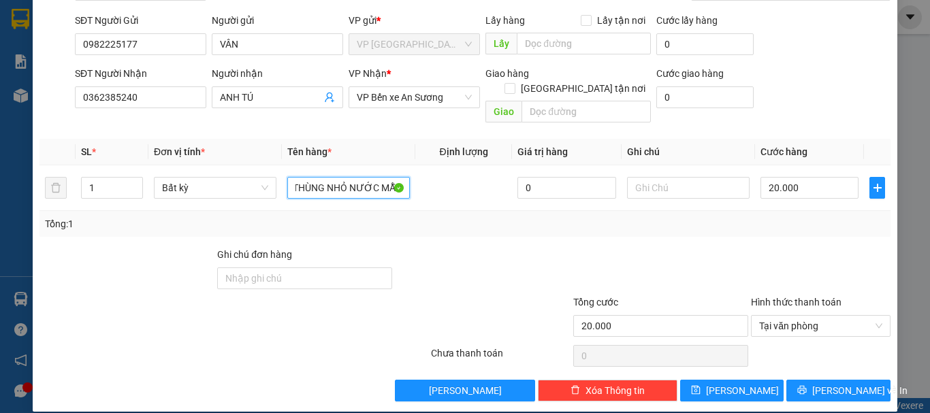
drag, startPoint x: 287, startPoint y: 262, endPoint x: 890, endPoint y: 440, distance: 628.6
click at [890, 413] on html "Kết quả tìm kiếm ( 267 ) Bộ lọc Mã ĐH Trạng thái Món hàng Tổng cước Chưa cước N…" at bounding box center [465, 206] width 930 height 413
click at [33, 298] on div "TẠO ĐƠN HÀNG Yêu cầu xuất hóa đơn điện tử Transit Pickup Surcharge Ids Transit …" at bounding box center [465, 164] width 865 height 496
click at [24, 303] on div "TẠO ĐƠN HÀNG Yêu cầu xuất hóa đơn điện tử Transit Pickup Surcharge Ids Transit …" at bounding box center [465, 206] width 930 height 413
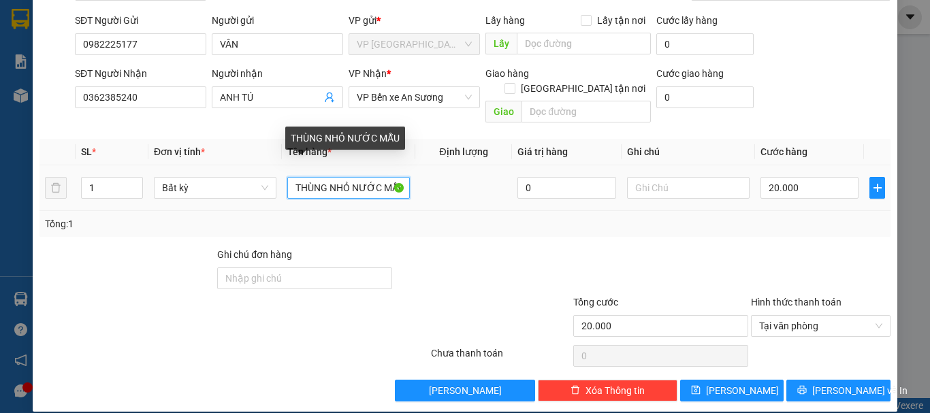
scroll to position [0, 4]
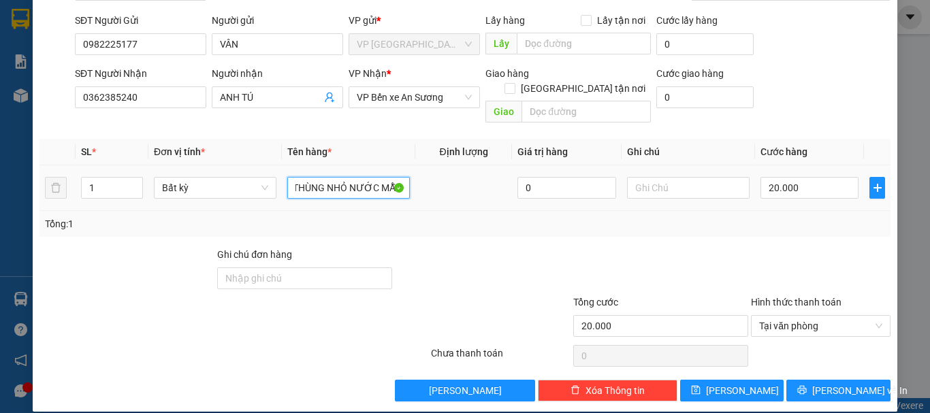
drag, startPoint x: 294, startPoint y: 172, endPoint x: 417, endPoint y: 193, distance: 124.3
click at [417, 193] on tr "1 Bất kỳ THÙNG NHỎ NƯỚC MẪU 0 20.000" at bounding box center [465, 189] width 851 height 46
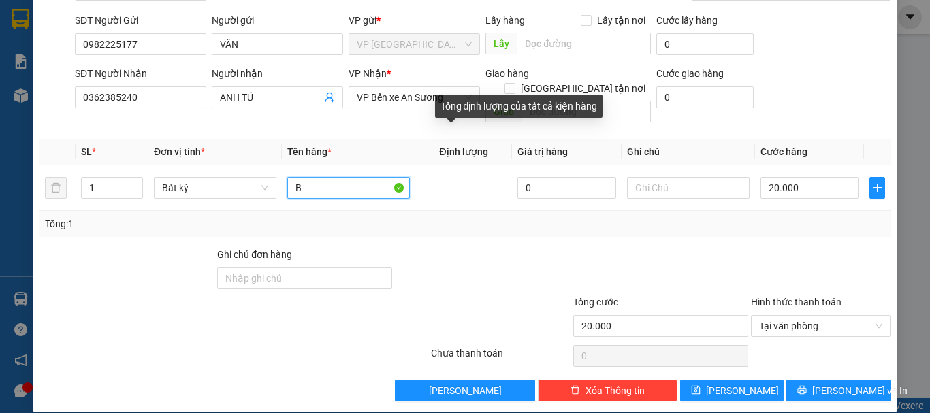
scroll to position [0, 0]
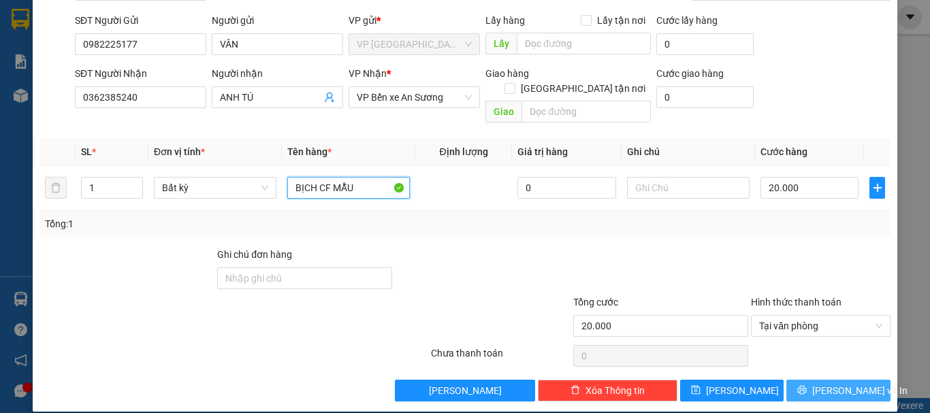
type input "BỊCH CF MẪU"
click at [837, 380] on button "[PERSON_NAME] và In" at bounding box center [839, 391] width 104 height 22
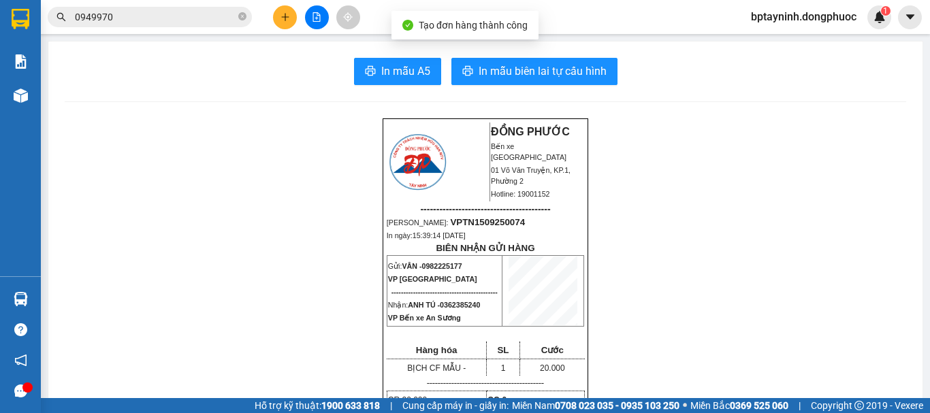
click at [525, 84] on button "In mẫu biên lai tự cấu hình" at bounding box center [535, 71] width 166 height 27
drag, startPoint x: 459, startPoint y: 270, endPoint x: 424, endPoint y: 269, distance: 35.4
click at [424, 269] on span "0982225177" at bounding box center [442, 266] width 40 height 8
click at [471, 271] on p "Gửi: VÂN - 0982225177" at bounding box center [444, 265] width 113 height 11
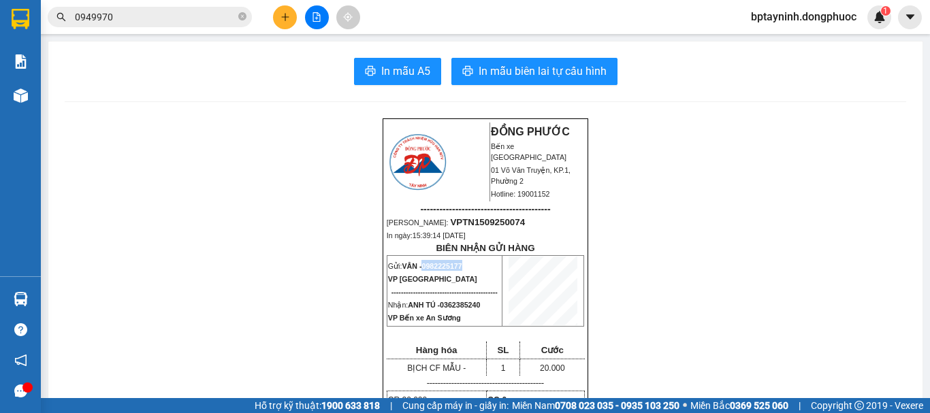
drag, startPoint x: 463, startPoint y: 267, endPoint x: 420, endPoint y: 273, distance: 43.3
click at [420, 271] on p "Gửi: VÂN - 0982225177" at bounding box center [444, 265] width 113 height 11
copy span "0982225177"
drag, startPoint x: 272, startPoint y: 14, endPoint x: 283, endPoint y: 18, distance: 11.0
click at [272, 16] on div at bounding box center [317, 17] width 102 height 24
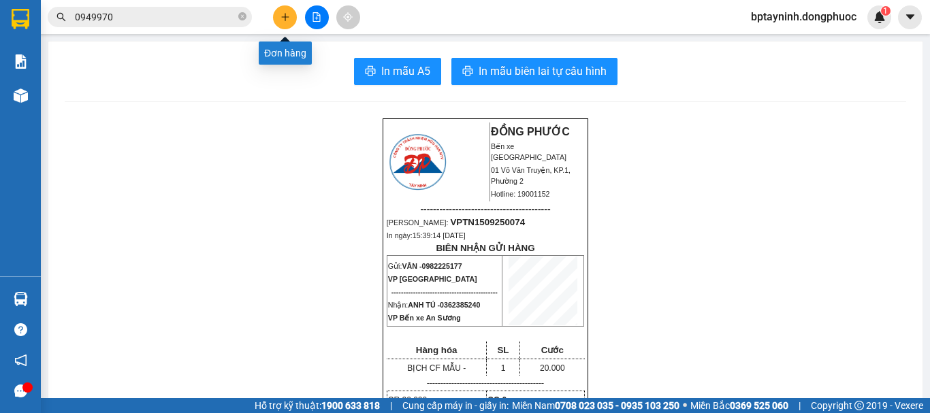
click at [283, 18] on icon "plus" at bounding box center [286, 17] width 10 height 10
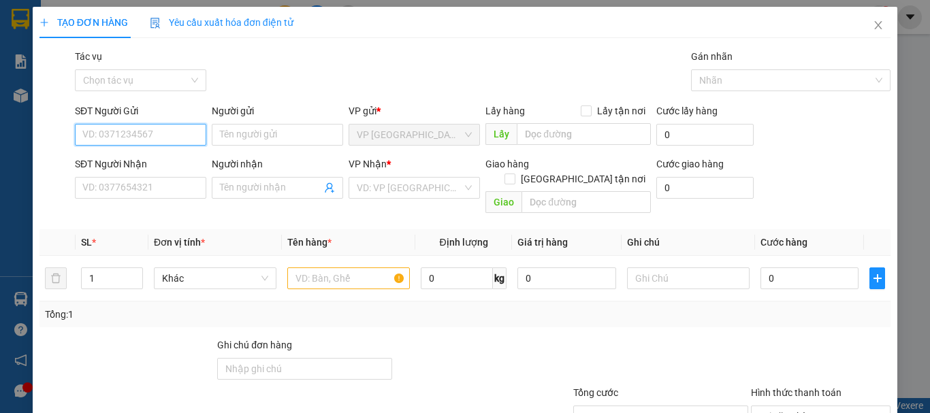
paste input "0982225177"
type input "0982225177"
click at [168, 158] on div "0982225177 - VÂN" at bounding box center [139, 162] width 114 height 15
type input "VÂN"
type input "0362385240"
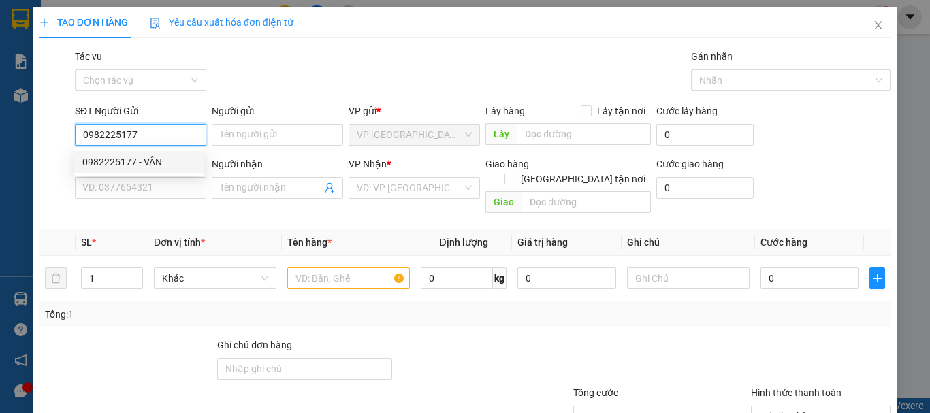
type input "ANH TÚ"
type input "20.000"
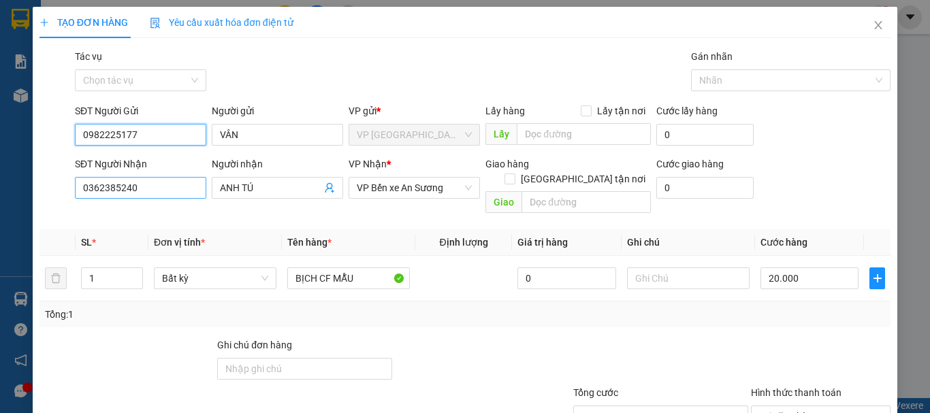
type input "0982225177"
drag, startPoint x: 171, startPoint y: 183, endPoint x: 43, endPoint y: 178, distance: 128.1
click at [43, 178] on div "SĐT Người Nhận 0362385240 0362385240 Người nhận ANH TÚ VP Nhận * VP Bến xe An S…" at bounding box center [465, 188] width 854 height 63
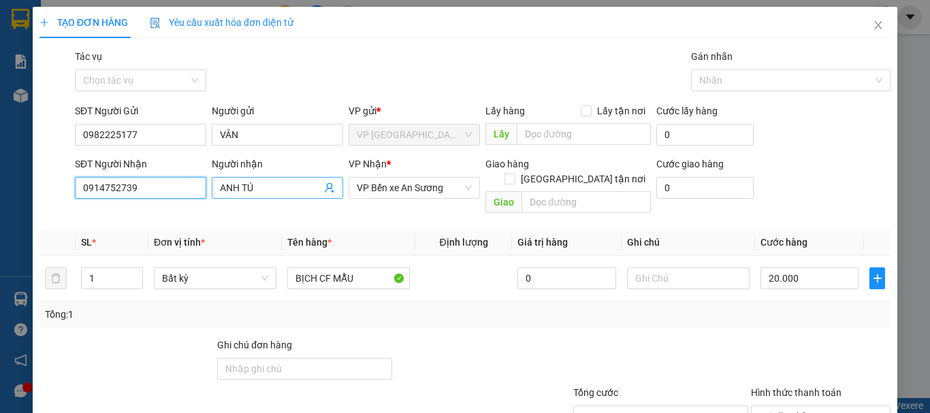
type input "0914752739"
drag, startPoint x: 240, startPoint y: 189, endPoint x: 140, endPoint y: 189, distance: 100.1
click at [140, 189] on div "SĐT Người Nhận 0914752739 Người nhận ANH TÚ ANH TÚ VP Nhận * VP Bến xe An Sương…" at bounding box center [482, 188] width 821 height 63
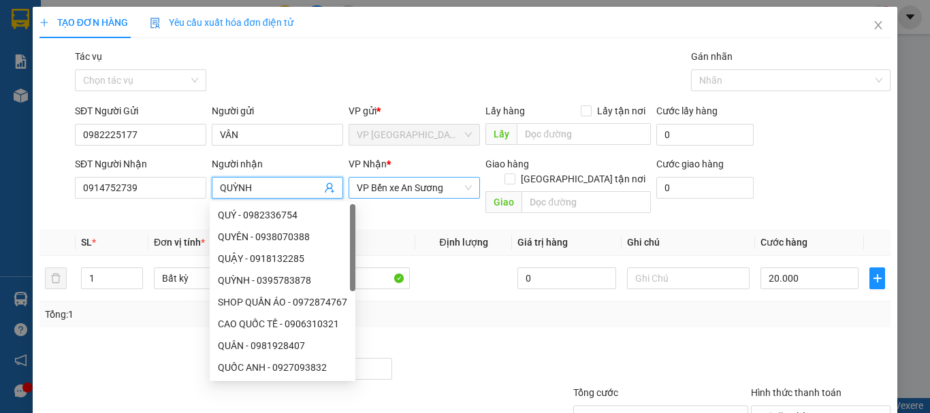
click at [386, 186] on span "VP Bến xe An Sương" at bounding box center [414, 188] width 115 height 20
type input "QUỲNH"
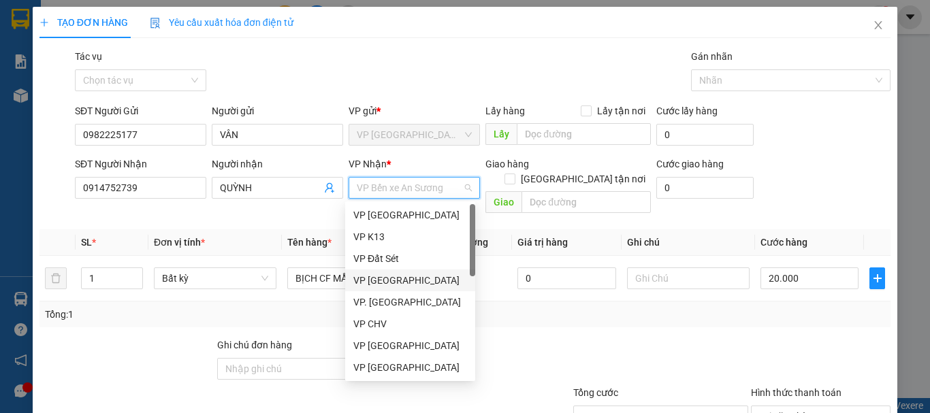
click at [399, 273] on div "VP Phước Đông" at bounding box center [410, 280] width 114 height 15
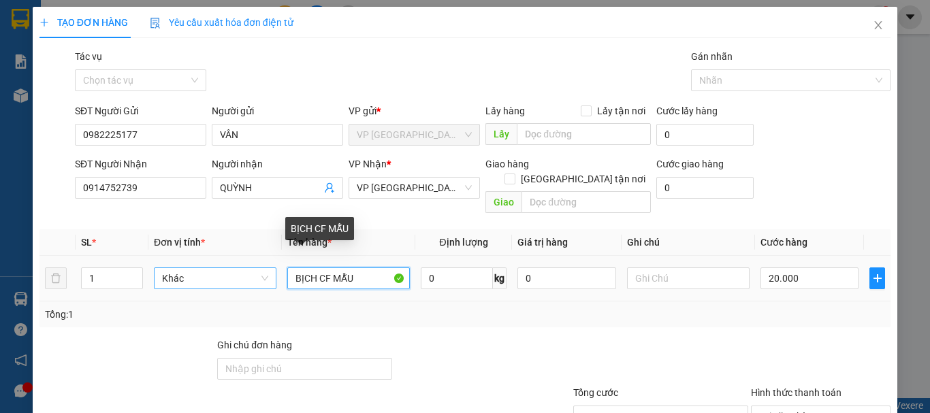
drag, startPoint x: 355, startPoint y: 266, endPoint x: 272, endPoint y: 262, distance: 83.2
click at [272, 262] on tr "1 Khác BỊCH CF MẪU 0 kg 0 20.000" at bounding box center [465, 279] width 851 height 46
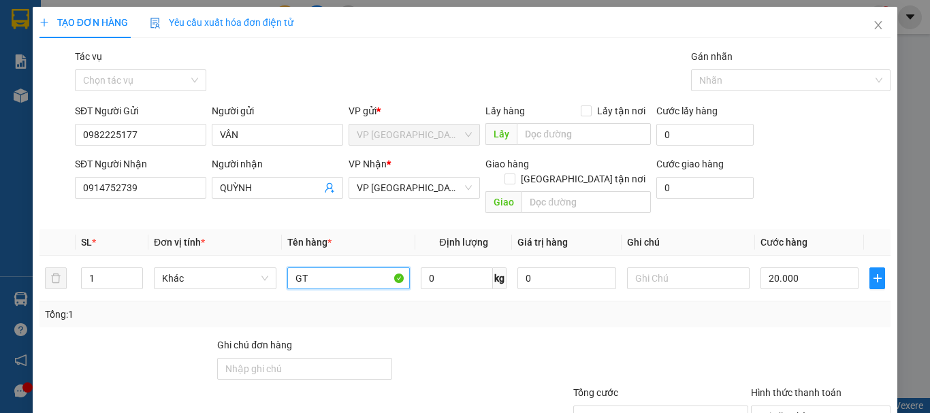
type input "G"
type input "HS"
click at [715, 338] on div at bounding box center [661, 362] width 178 height 48
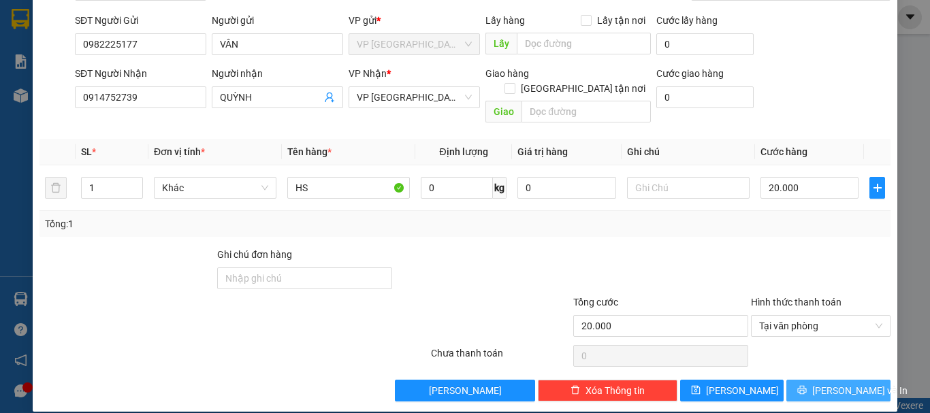
click at [849, 383] on span "Lưu và In" at bounding box center [860, 390] width 95 height 15
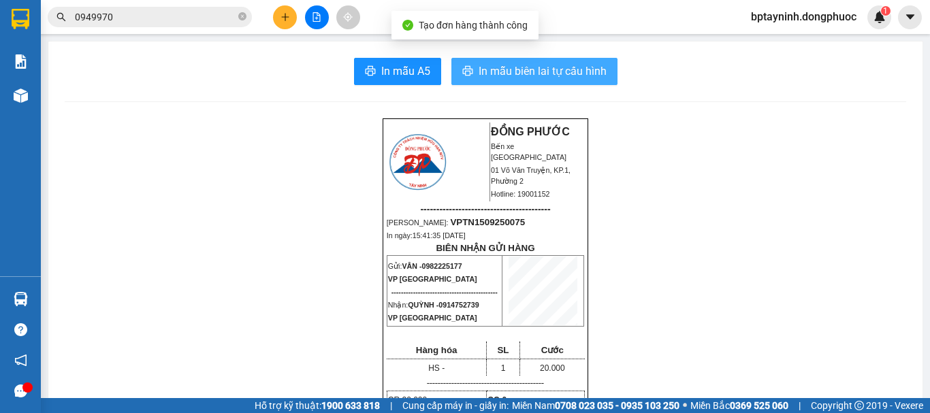
click at [506, 62] on button "In mẫu biên lai tự cấu hình" at bounding box center [535, 71] width 166 height 27
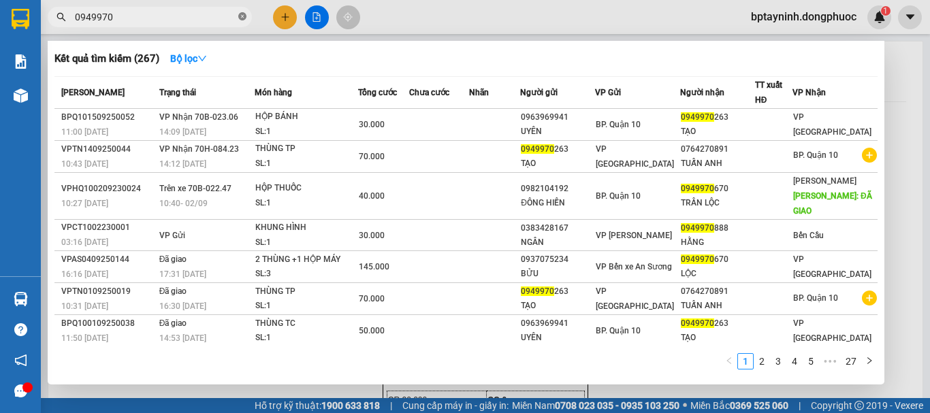
click at [240, 20] on icon "close-circle" at bounding box center [242, 16] width 8 height 8
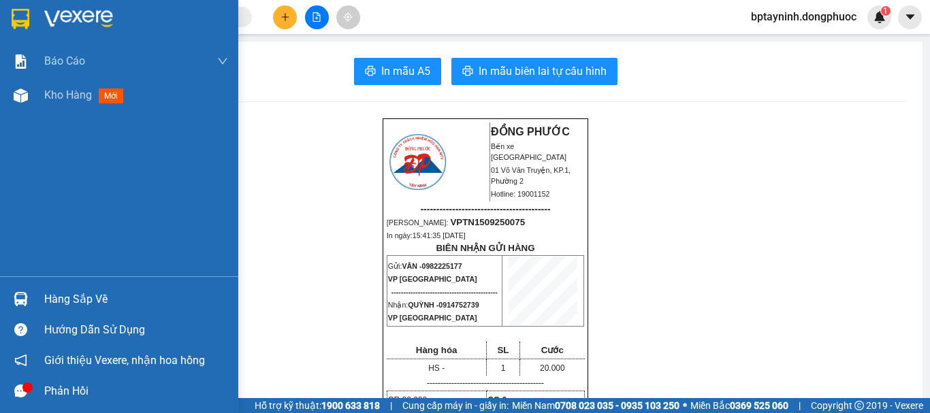
click at [39, 296] on div "Hàng sắp về" at bounding box center [119, 299] width 238 height 31
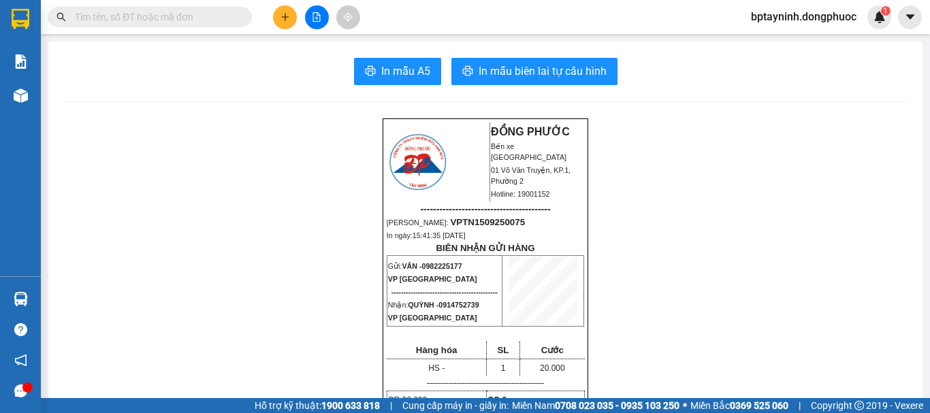
click at [202, 37] on section "Kết quả tìm kiếm ( 267 ) Bộ lọc Mã ĐH Trạng thái Món hàng Tổng cước Chưa cước N…" at bounding box center [465, 206] width 930 height 413
click at [285, 15] on icon "plus" at bounding box center [286, 17] width 10 height 10
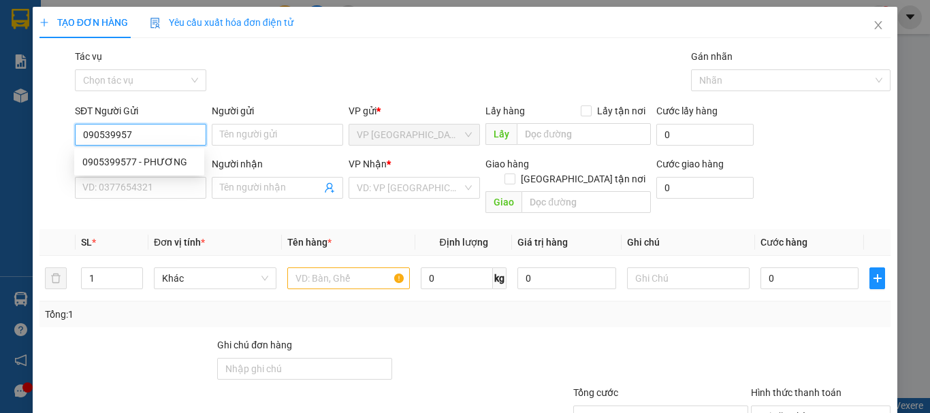
type input "0905399577"
click at [165, 161] on div "0905399577 - PHƯƠNG" at bounding box center [139, 162] width 114 height 15
type input "PHƯƠNG"
type input "0948757527"
type input "TIỆP"
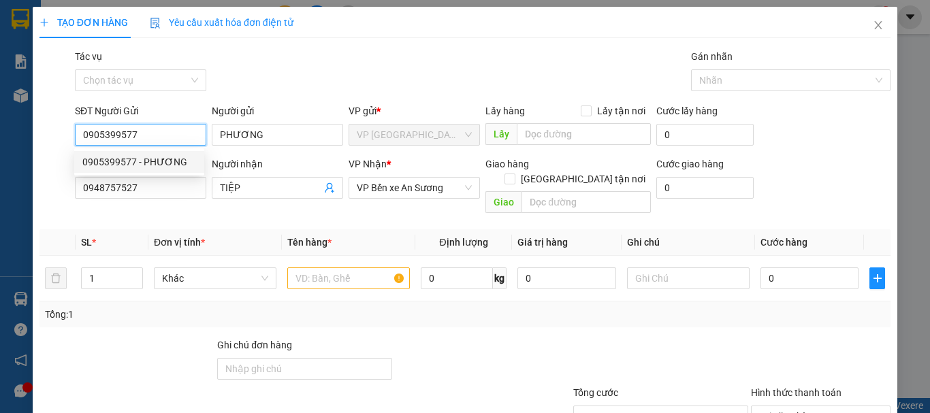
type input "155.000"
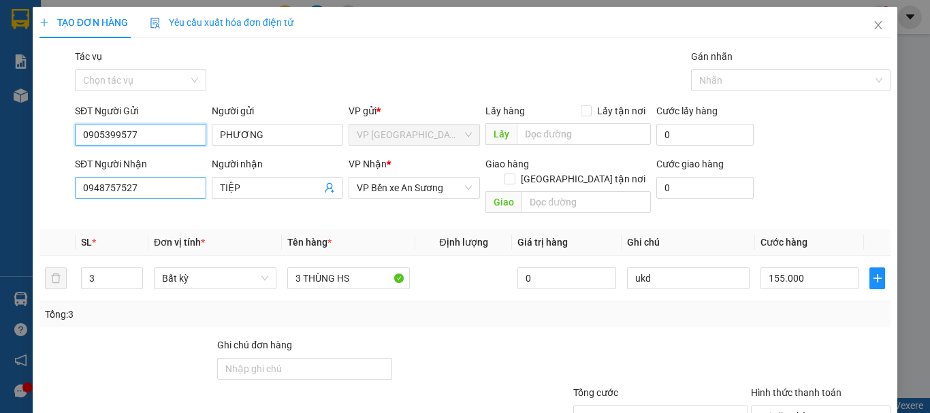
type input "0905399577"
drag, startPoint x: 182, startPoint y: 190, endPoint x: 0, endPoint y: 178, distance: 182.2
click at [0, 178] on div "TẠO ĐƠN HÀNG Yêu cầu xuất hóa đơn điện tử Transit Pickup Surcharge Ids Transit …" at bounding box center [465, 206] width 930 height 413
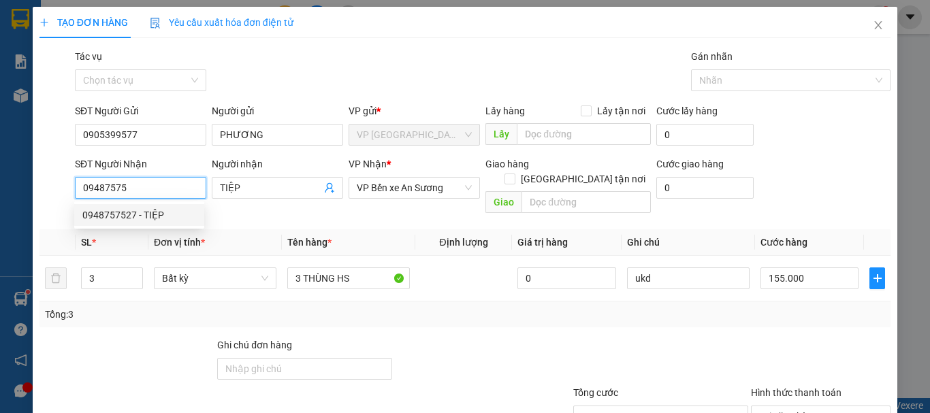
click at [181, 215] on div "0948757527 - TIỆP" at bounding box center [139, 215] width 114 height 15
type input "0948757527"
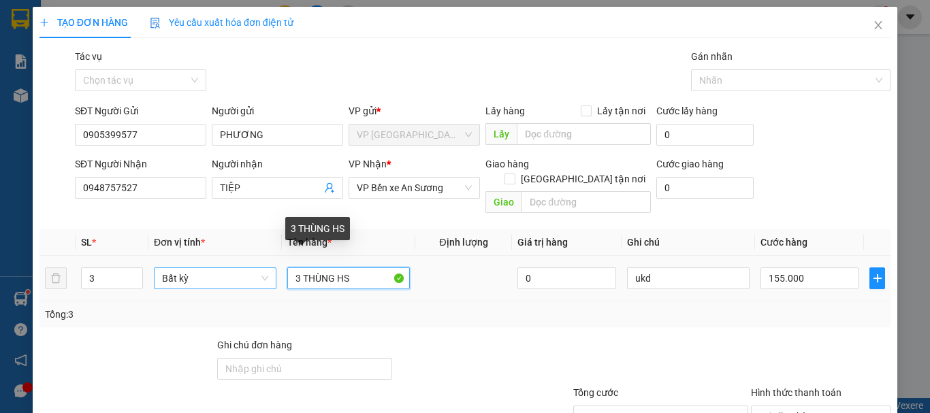
drag, startPoint x: 276, startPoint y: 264, endPoint x: 259, endPoint y: 264, distance: 17.0
click at [259, 264] on tr "3 Bất kỳ 3 THÙNG HS 0 ukd 155.000" at bounding box center [465, 279] width 851 height 46
drag, startPoint x: 323, startPoint y: 262, endPoint x: 240, endPoint y: 253, distance: 83.6
click at [240, 256] on tr "3 Bất kỳ THÙNG HS 0 ukd 155.000" at bounding box center [465, 279] width 851 height 46
type input "HS"
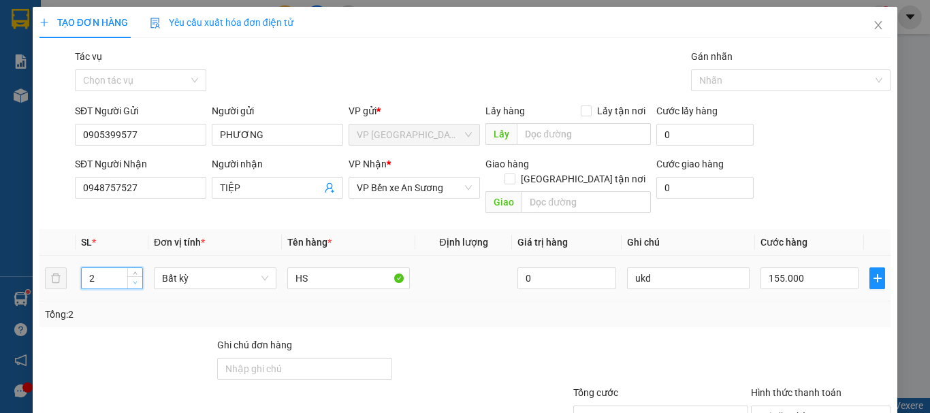
click at [134, 282] on icon "down" at bounding box center [135, 283] width 4 height 3
type input "1"
click at [134, 282] on icon "down" at bounding box center [135, 283] width 4 height 3
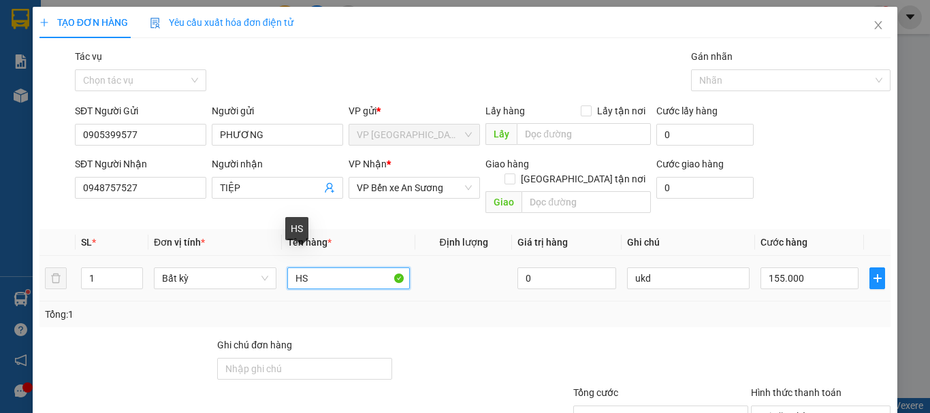
click at [321, 268] on input "HS" at bounding box center [348, 279] width 123 height 22
type input "0"
type input "H"
type input "TÚI HS"
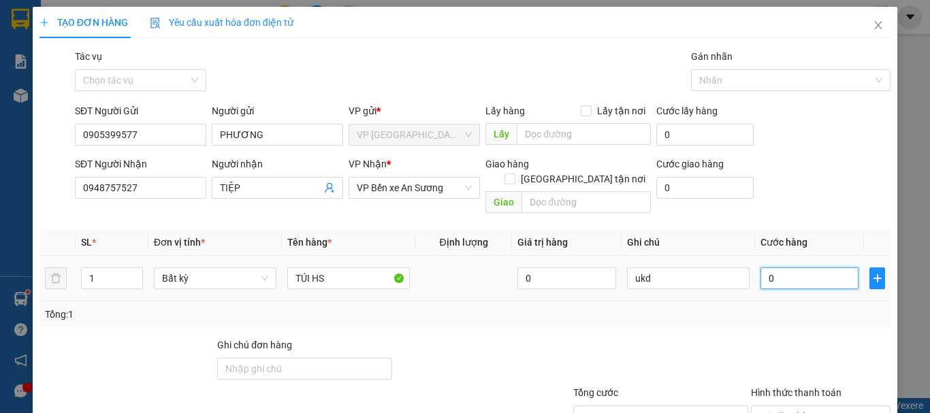
click at [842, 274] on input "0" at bounding box center [810, 279] width 98 height 22
type input "2"
type input "20"
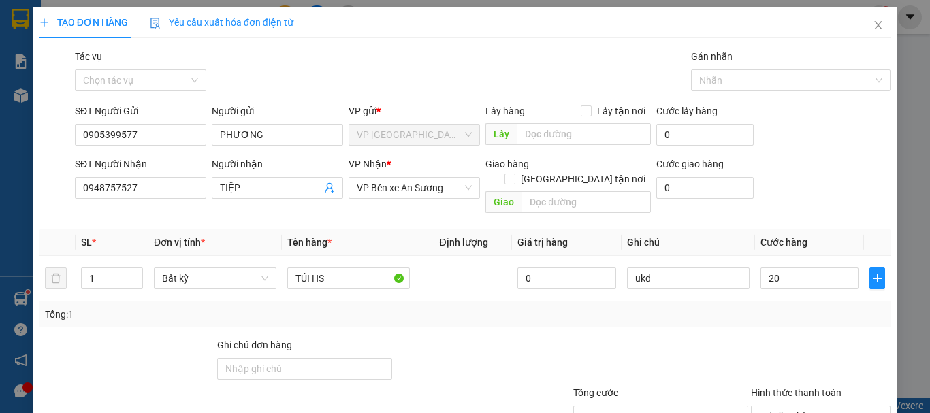
type input "20.000"
click at [750, 338] on div at bounding box center [821, 362] width 142 height 48
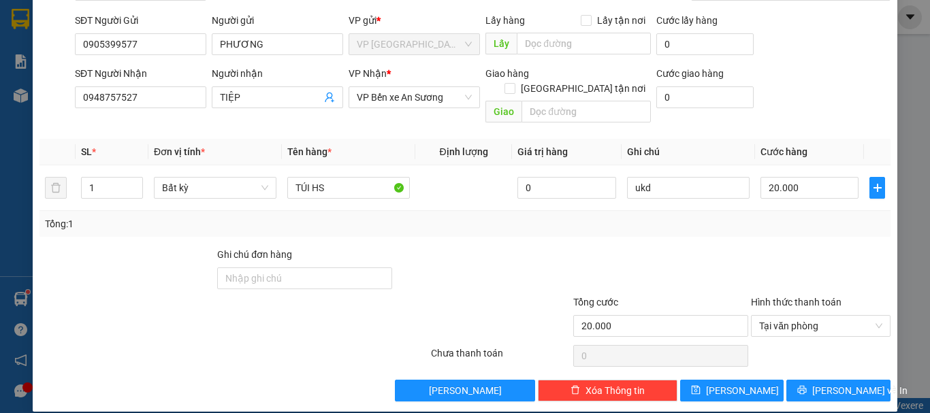
click at [856, 361] on div "Transit Pickup Surcharge Ids Transit Deliver Surcharge Ids Transit Deliver Surc…" at bounding box center [465, 179] width 851 height 443
click at [834, 383] on span "[PERSON_NAME] và In" at bounding box center [860, 390] width 95 height 15
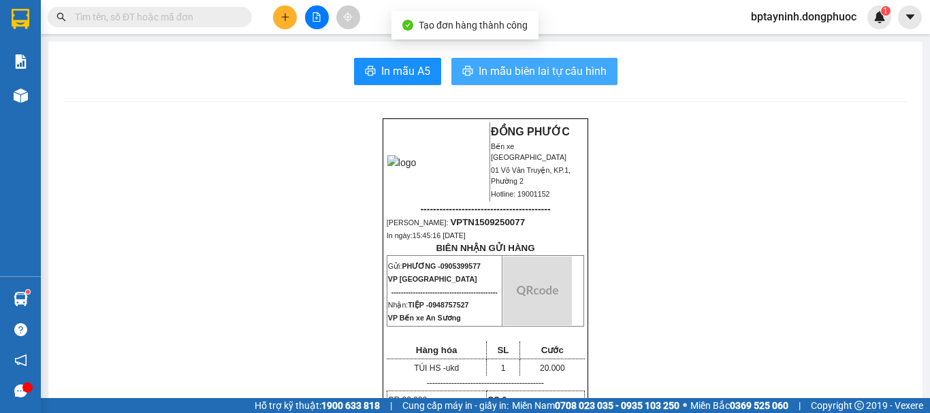
click at [454, 76] on button "In mẫu biên lai tự cấu hình" at bounding box center [535, 71] width 166 height 27
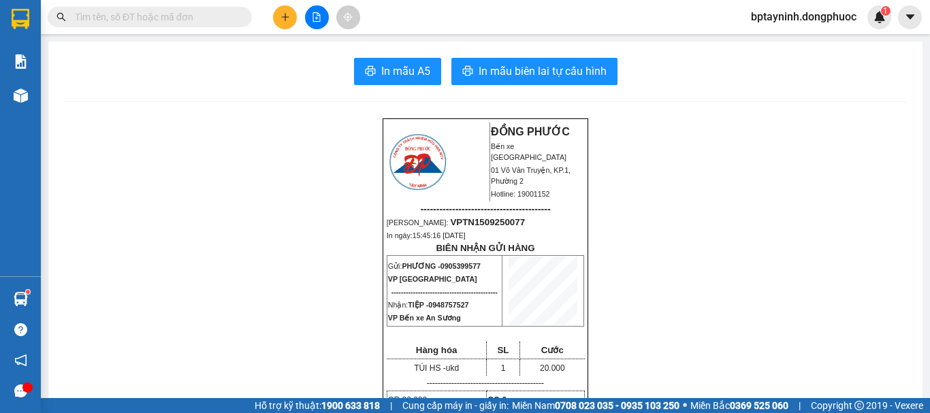
click at [200, 18] on input "text" at bounding box center [155, 17] width 161 height 15
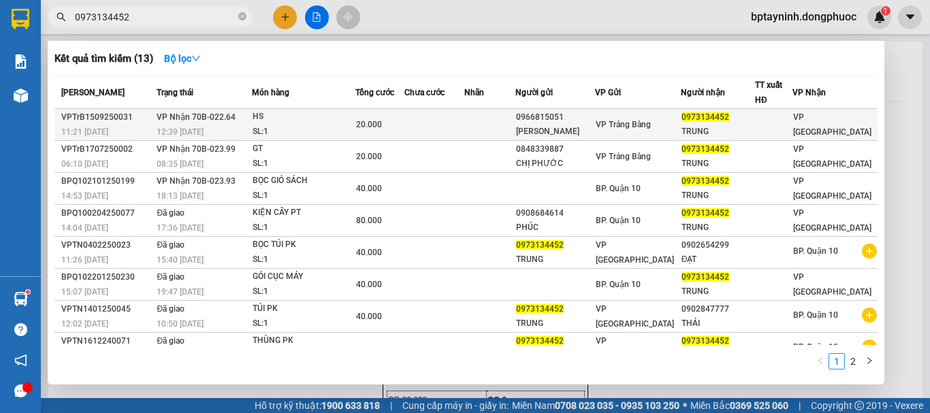
type input "0973134452"
click at [736, 124] on div "0973134452" at bounding box center [718, 117] width 73 height 14
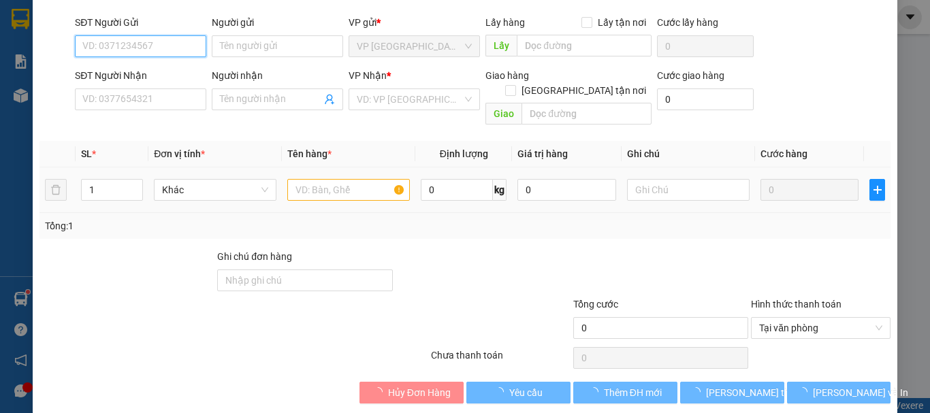
type input "0966815051"
type input "NGUYÊN LÊ"
type input "0973134452"
type input "TRUNG"
type input "20.000"
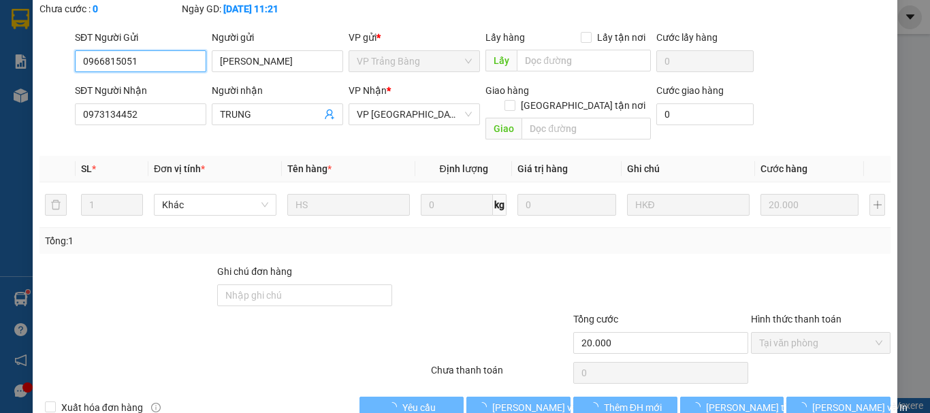
scroll to position [106, 0]
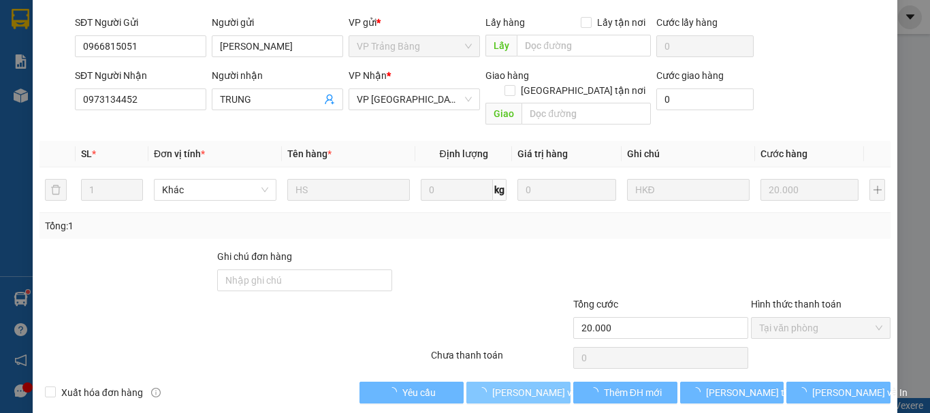
click at [528, 385] on span "[PERSON_NAME] và Giao hàng" at bounding box center [557, 392] width 131 height 15
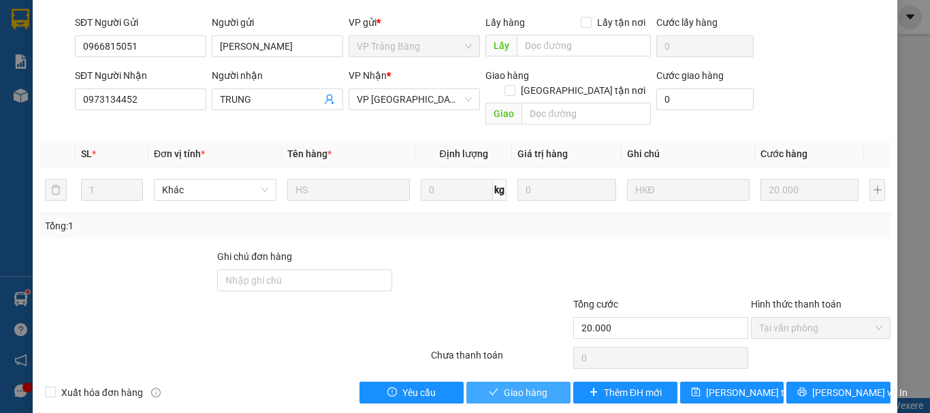
click at [528, 385] on button "Giao hàng" at bounding box center [519, 393] width 104 height 22
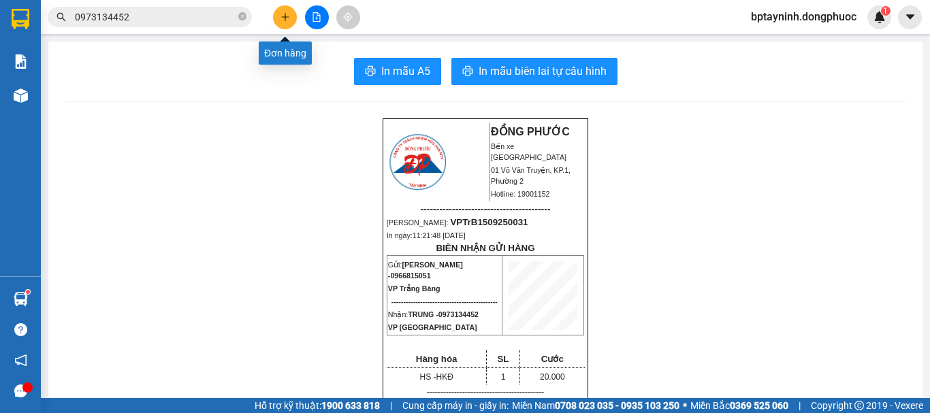
click at [294, 20] on button at bounding box center [285, 17] width 24 height 24
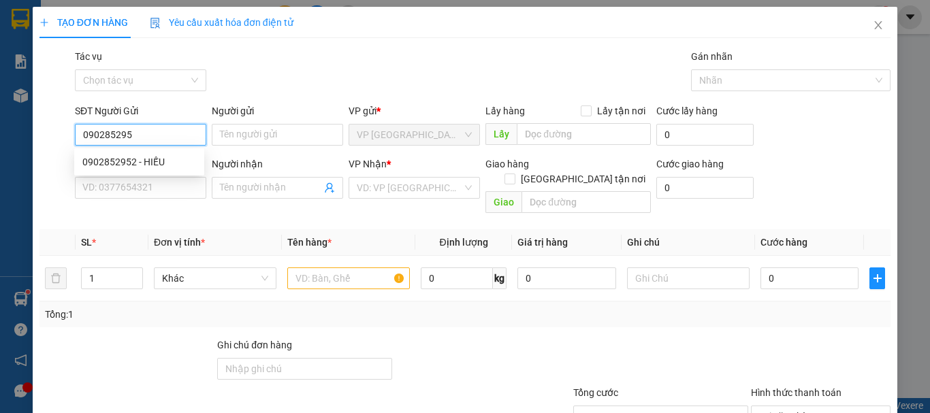
type input "0902852952"
click at [144, 166] on div "0902852952 - HIẾU" at bounding box center [139, 162] width 114 height 15
type input "HIẾU"
type input "0378606060"
type input "ANH MINH"
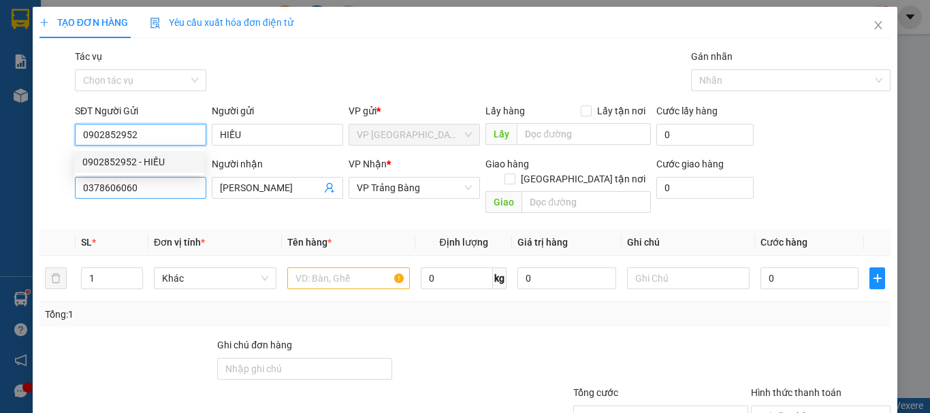
type input "20.000"
type input "0902852952"
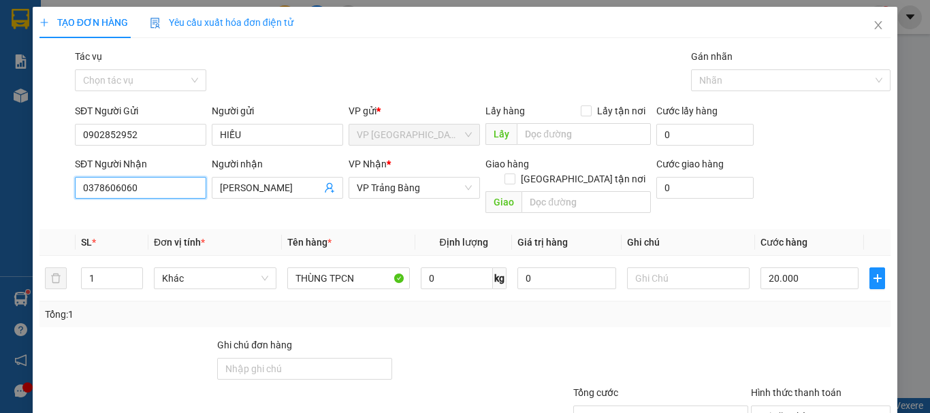
drag, startPoint x: 157, startPoint y: 181, endPoint x: 1, endPoint y: 172, distance: 156.2
click at [1, 172] on div "TẠO ĐƠN HÀNG Yêu cầu xuất hóa đơn điện tử Transit Pickup Surcharge Ids Transit …" at bounding box center [465, 206] width 930 height 413
click at [134, 211] on div "0848576857 - hân" at bounding box center [139, 215] width 114 height 15
type input "0848576857"
type input "hân"
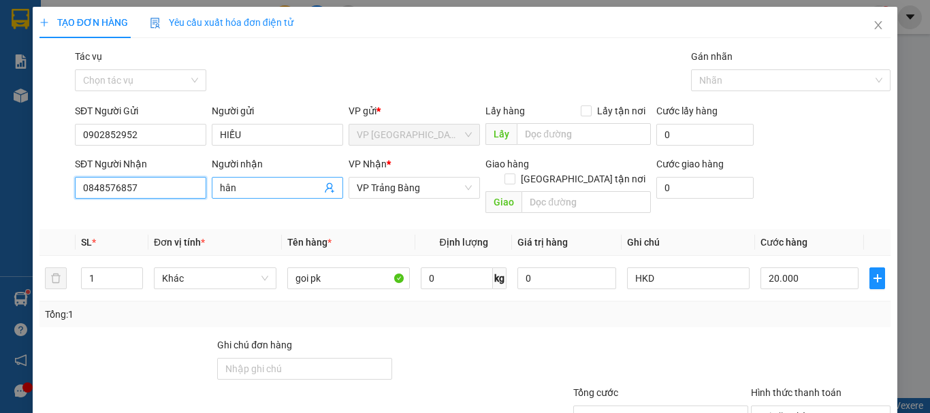
type input "0848576857"
drag, startPoint x: 261, startPoint y: 189, endPoint x: 160, endPoint y: 170, distance: 102.6
click at [160, 170] on div "SĐT Người Nhận 0848576857 Người nhận hân hân VP Nhận * VP Trảng Bàng Giao hàng …" at bounding box center [482, 188] width 821 height 63
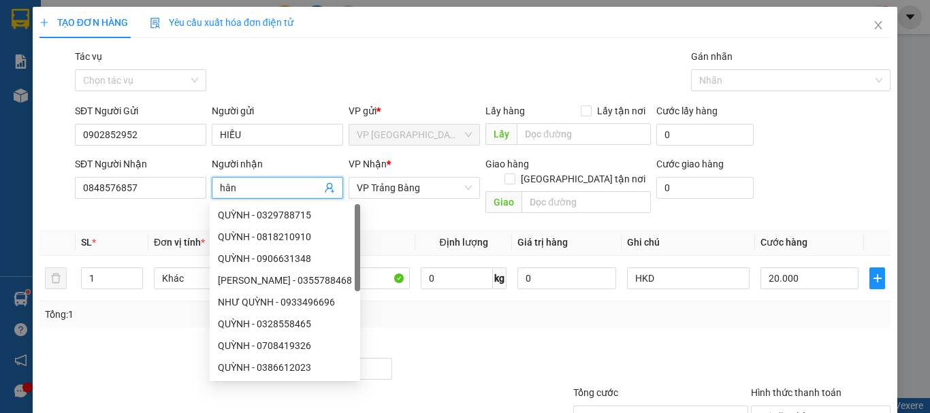
click at [419, 230] on th "Định lượng" at bounding box center [463, 243] width 97 height 27
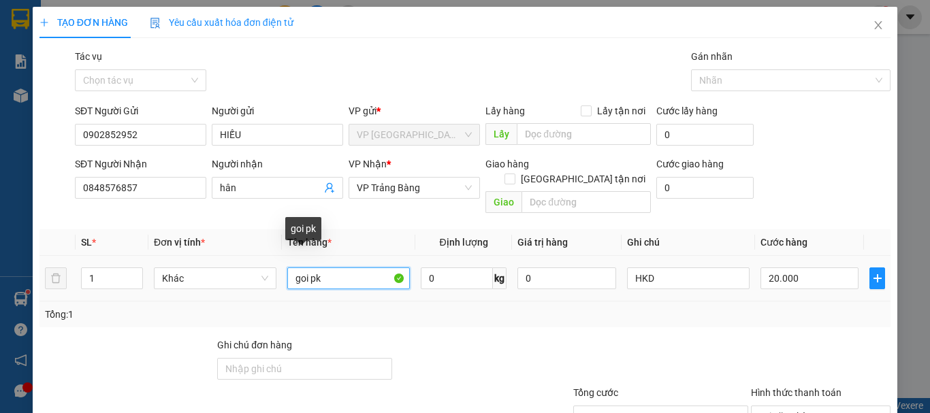
click at [277, 256] on tr "1 Khác goi pk 0 kg 0 HKD 20.000" at bounding box center [465, 279] width 851 height 46
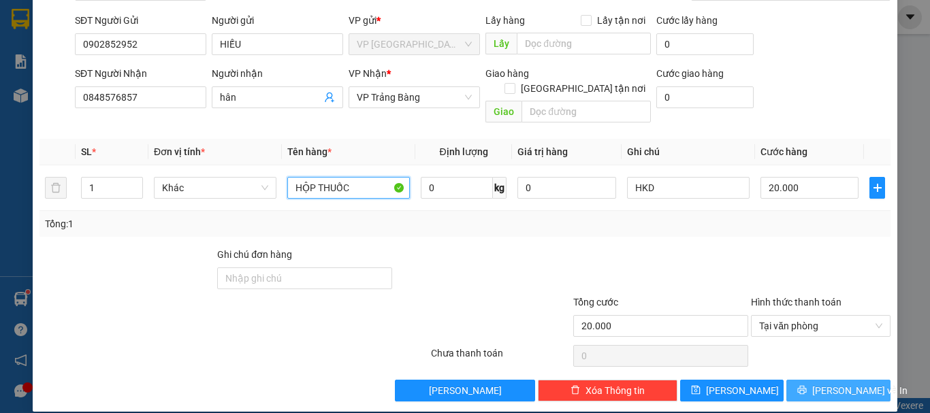
type input "HỘP THUỐC"
click at [857, 380] on button "[PERSON_NAME] và In" at bounding box center [839, 391] width 104 height 22
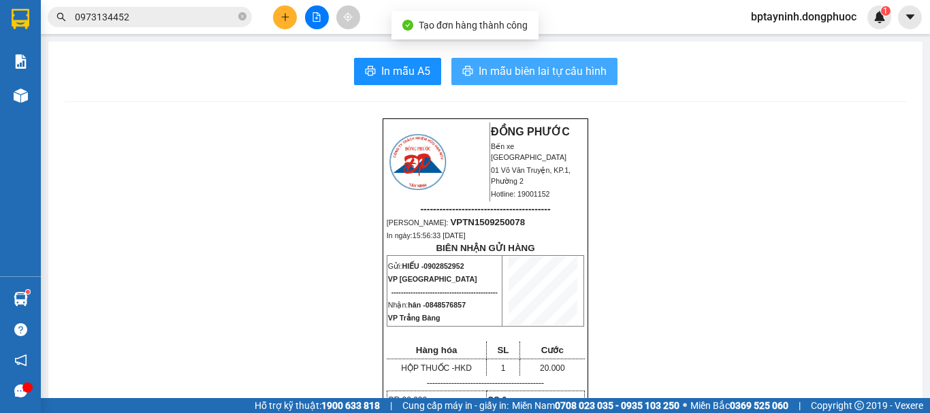
click at [516, 68] on span "In mẫu biên lai tự cấu hình" at bounding box center [543, 71] width 128 height 17
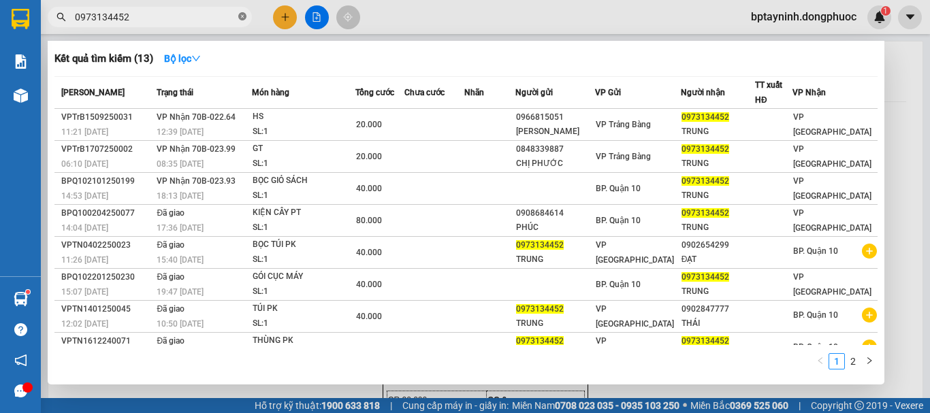
click at [242, 14] on icon "close-circle" at bounding box center [242, 16] width 8 height 8
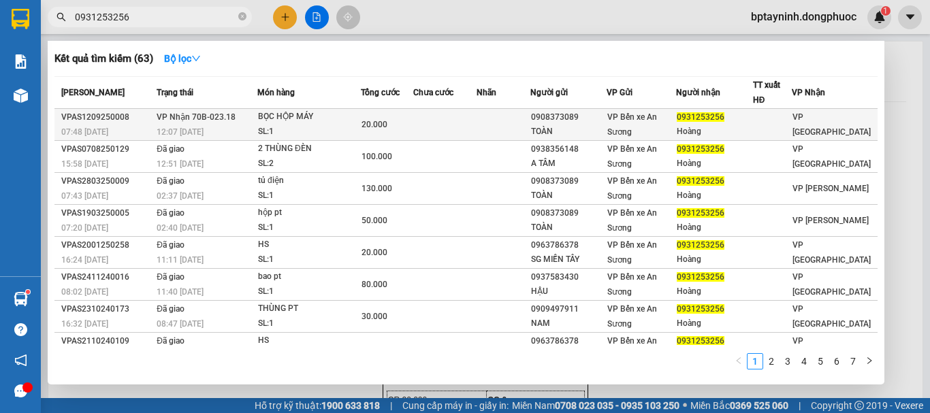
type input "0931253256"
click at [319, 112] on div "BỌC HỘP MÁY" at bounding box center [309, 117] width 102 height 15
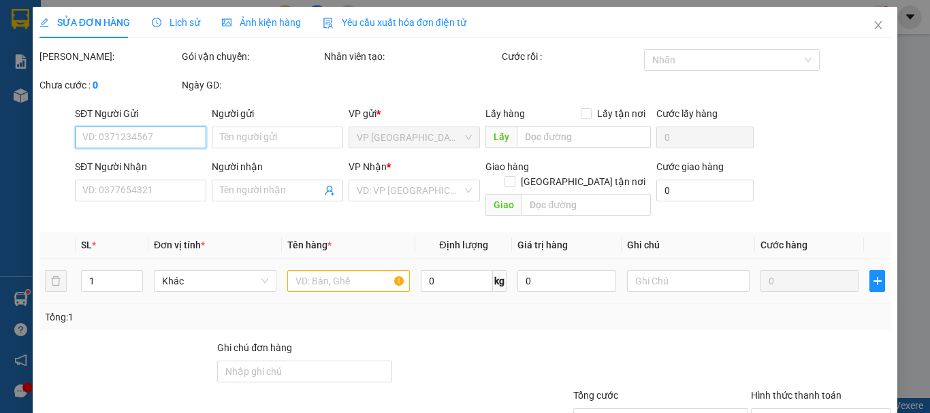
type input "0908373089"
type input "TOÀN"
type input "0931253256"
type input "Hoàng"
type input "20.000"
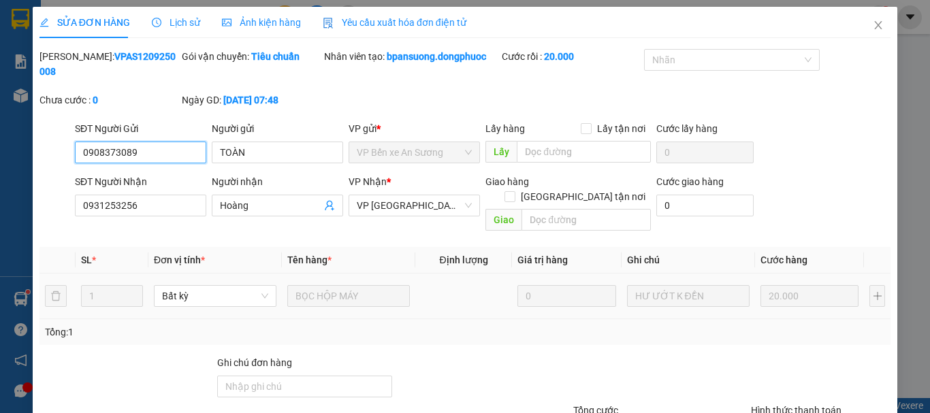
scroll to position [93, 0]
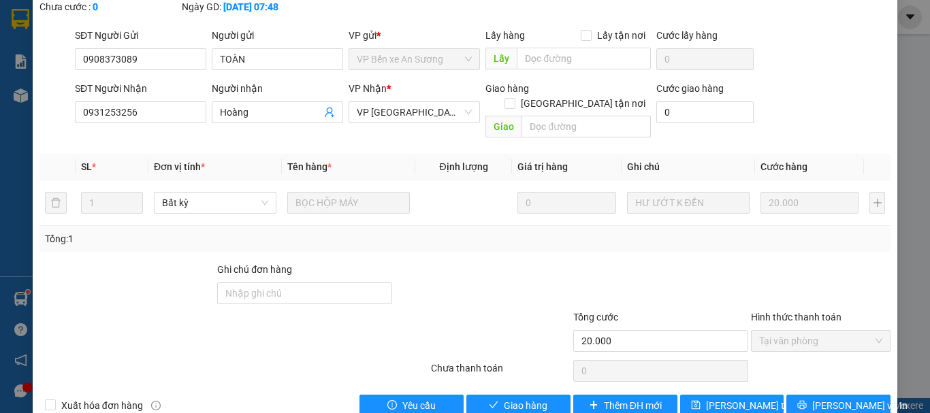
click at [504, 361] on div "Chưa thanh toán" at bounding box center [501, 373] width 142 height 24
click at [509, 398] on span "Giao hàng" at bounding box center [526, 405] width 44 height 15
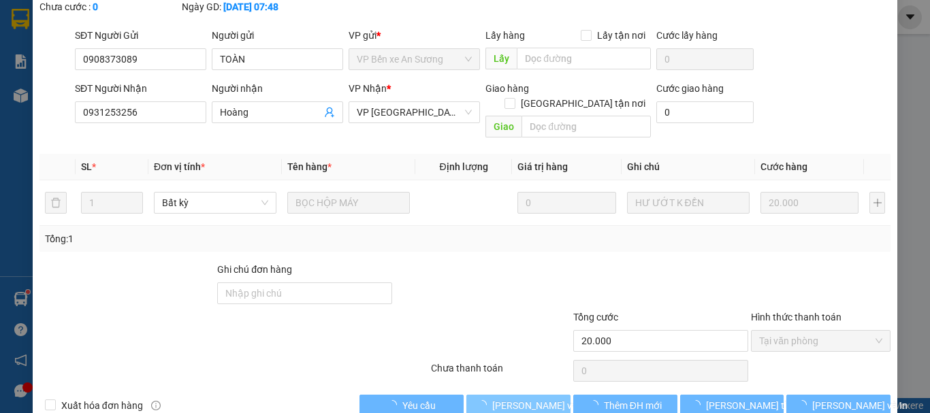
click at [511, 398] on span "[PERSON_NAME] và Giao hàng" at bounding box center [557, 405] width 131 height 15
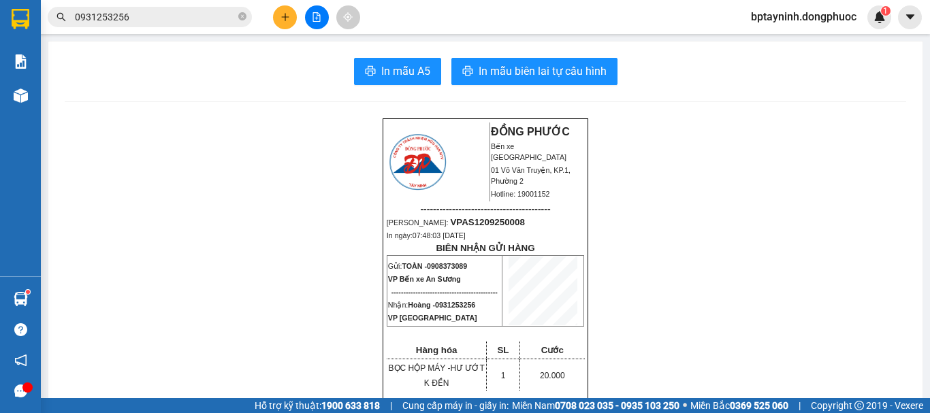
click at [154, 18] on input "0931253256" at bounding box center [155, 17] width 161 height 15
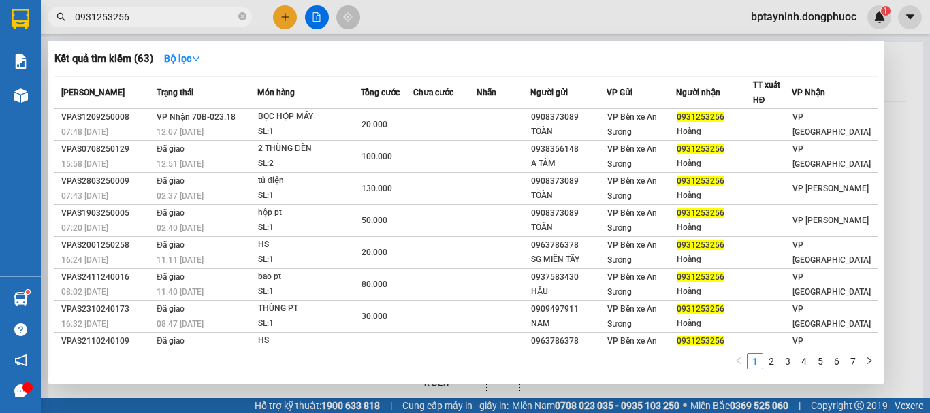
drag, startPoint x: 154, startPoint y: 18, endPoint x: 0, endPoint y: 66, distance: 161.1
click at [0, 66] on section "Kết quả tìm kiếm ( 63 ) Bộ lọc Mã ĐH Trạng thái Món hàng Tổng cước Chưa cước Nh…" at bounding box center [465, 206] width 930 height 413
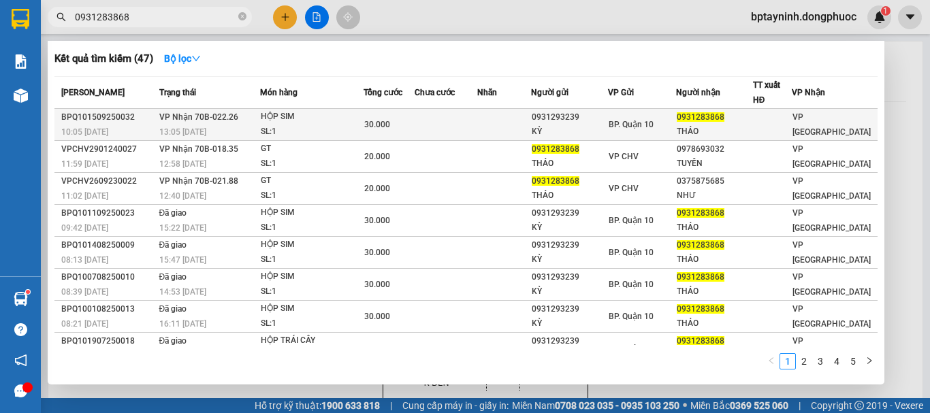
type input "0931283868"
click at [236, 126] on div "13:05 - 15/09" at bounding box center [209, 132] width 100 height 15
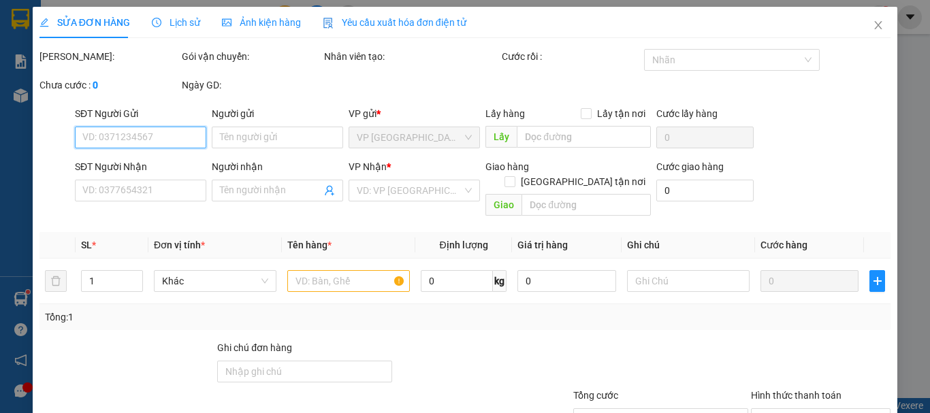
type input "0931293239"
type input "KỲ"
type input "0931283868"
type input "THẢO"
type input "30.000"
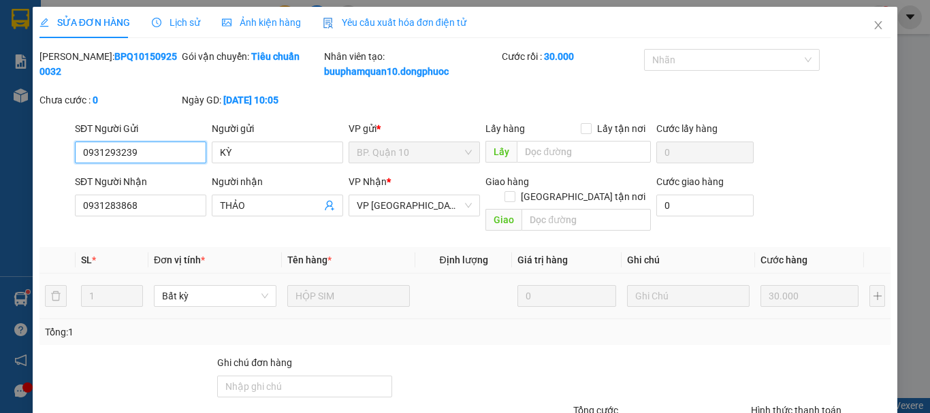
scroll to position [108, 0]
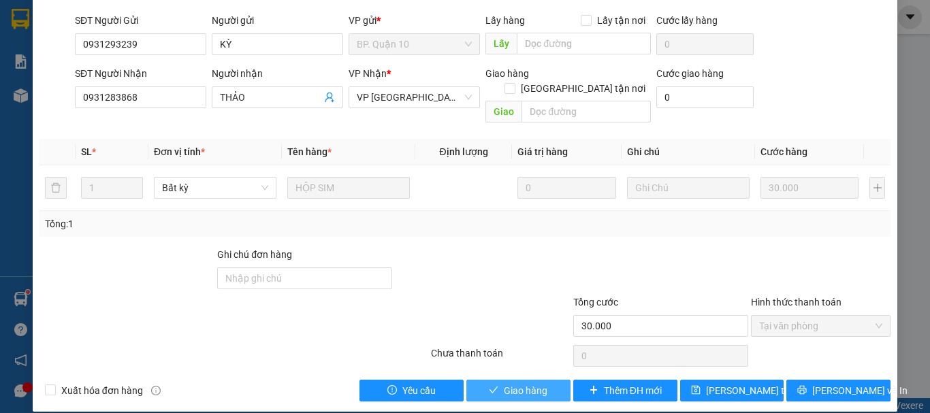
click at [521, 383] on span "Giao hàng" at bounding box center [526, 390] width 44 height 15
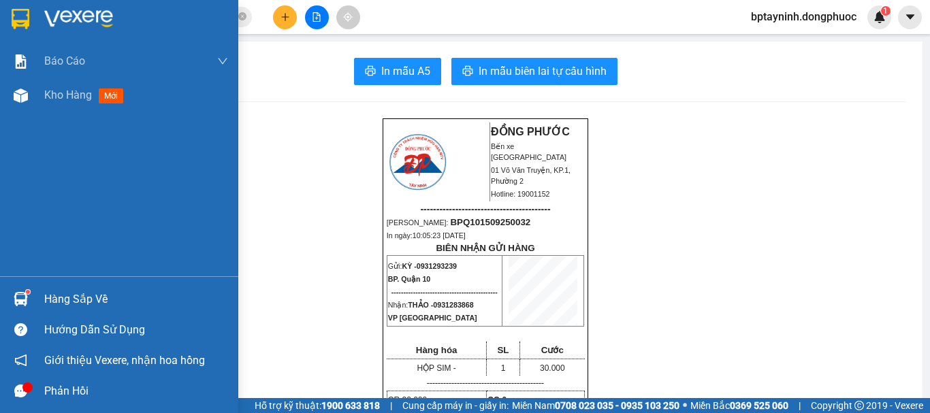
click at [25, 296] on img at bounding box center [21, 299] width 14 height 14
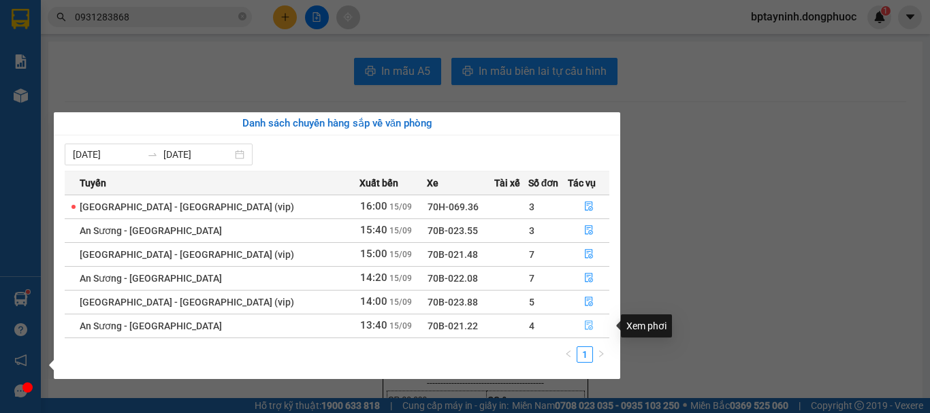
click at [584, 319] on button "button" at bounding box center [589, 326] width 40 height 22
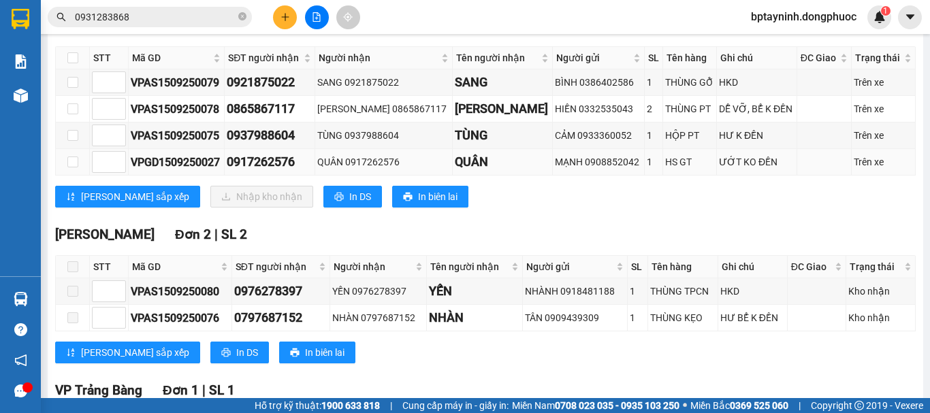
scroll to position [114, 0]
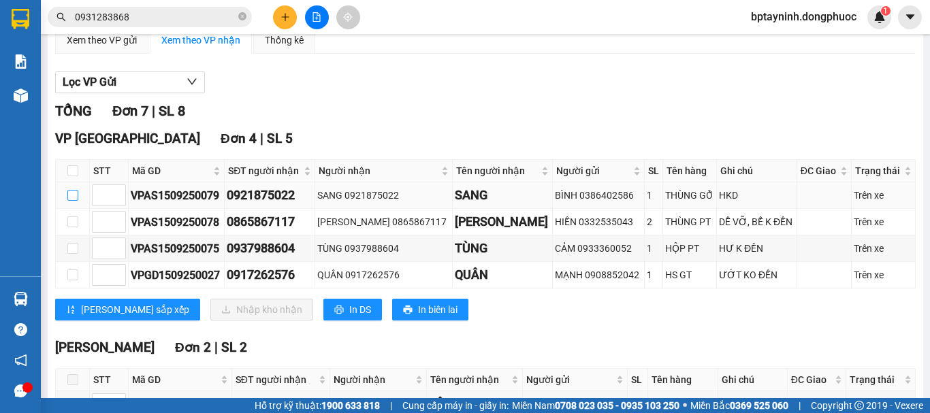
click at [73, 201] on input "checkbox" at bounding box center [72, 195] width 11 height 11
checkbox input "true"
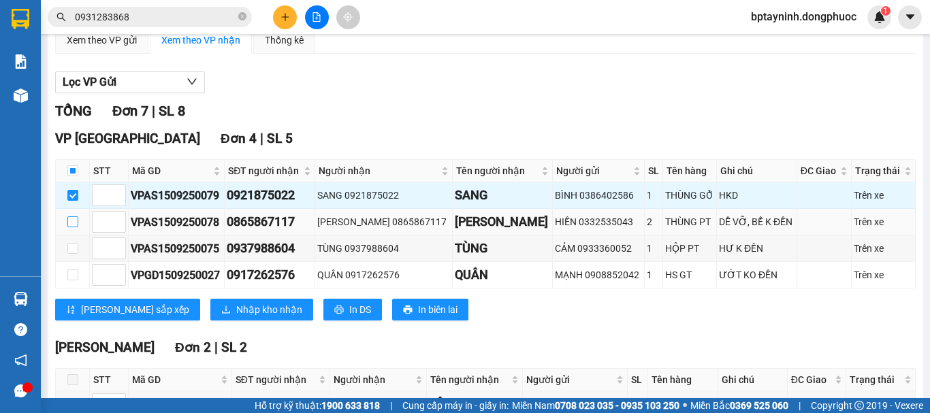
click at [73, 227] on input "checkbox" at bounding box center [72, 222] width 11 height 11
checkbox input "true"
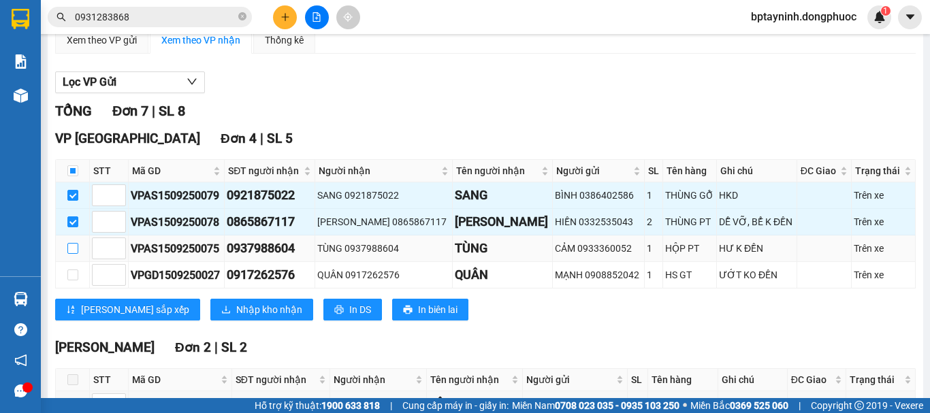
click at [74, 254] on input "checkbox" at bounding box center [72, 248] width 11 height 11
checkbox input "true"
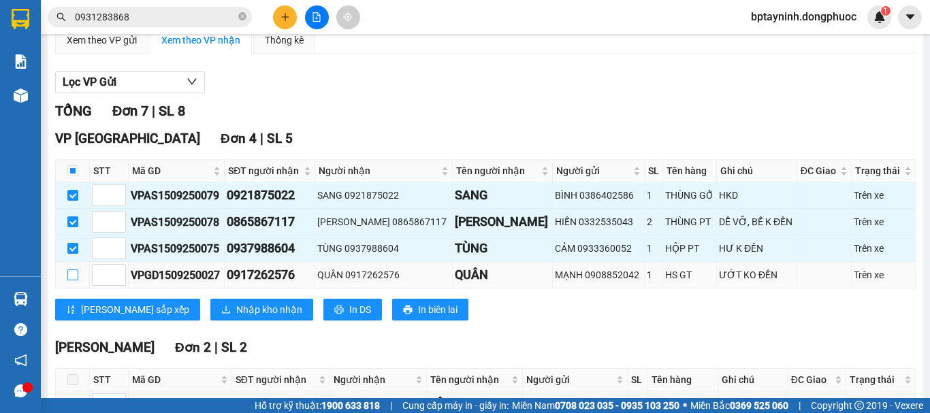
click at [73, 281] on input "checkbox" at bounding box center [72, 275] width 11 height 11
checkbox input "true"
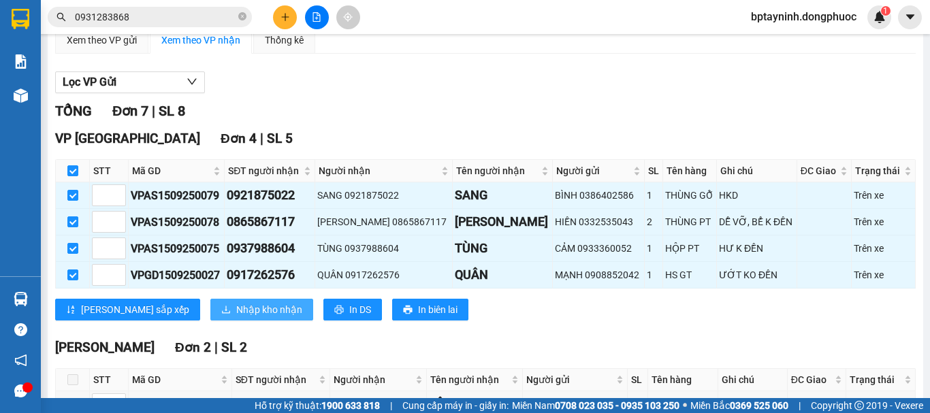
click at [236, 317] on span "Nhập kho nhận" at bounding box center [269, 309] width 66 height 15
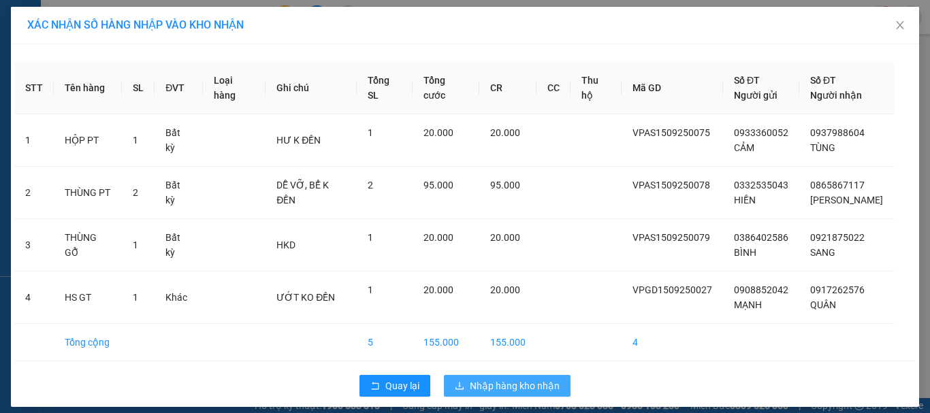
click at [480, 387] on span "Nhập hàng kho nhận" at bounding box center [515, 386] width 90 height 15
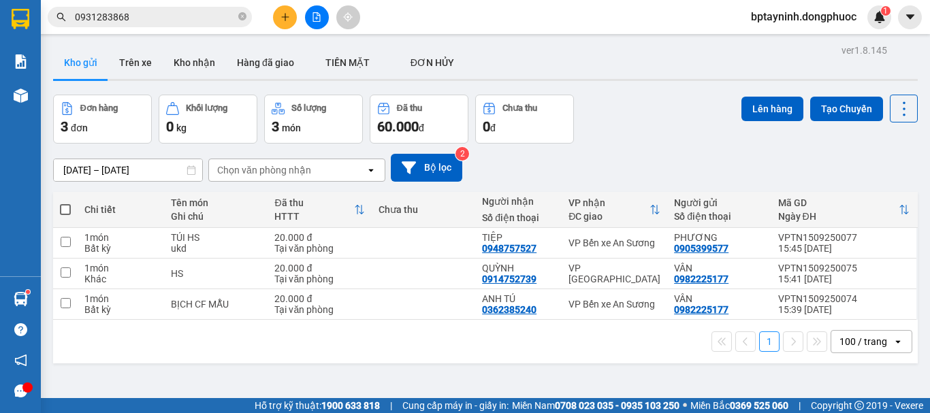
click at [239, 14] on icon "close-circle" at bounding box center [242, 16] width 8 height 8
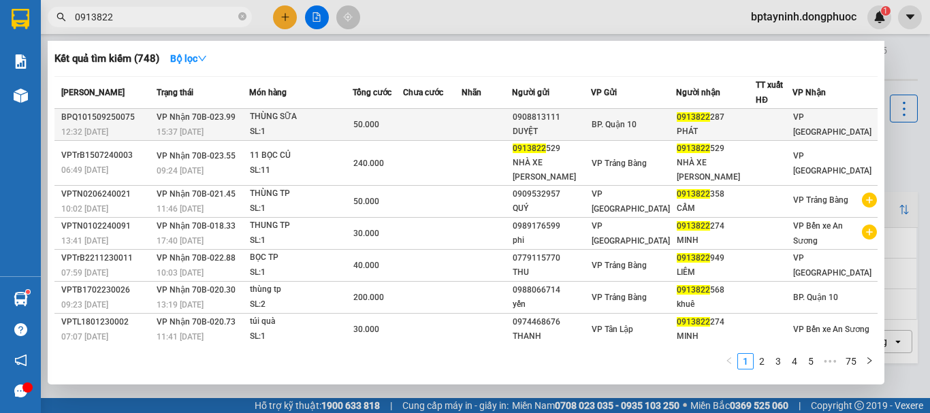
type input "0913822"
click at [450, 121] on td at bounding box center [432, 125] width 59 height 32
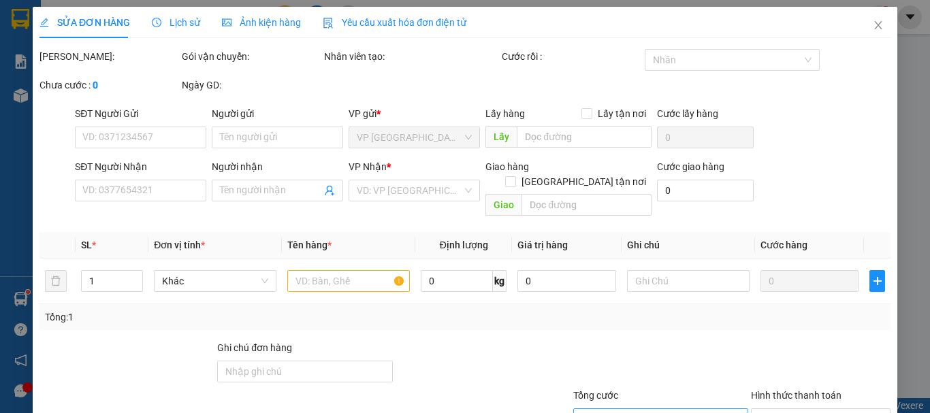
type input "0908813111"
type input "DUYỆT"
type input "0913822287"
type input "PHÁT"
type input "50.000"
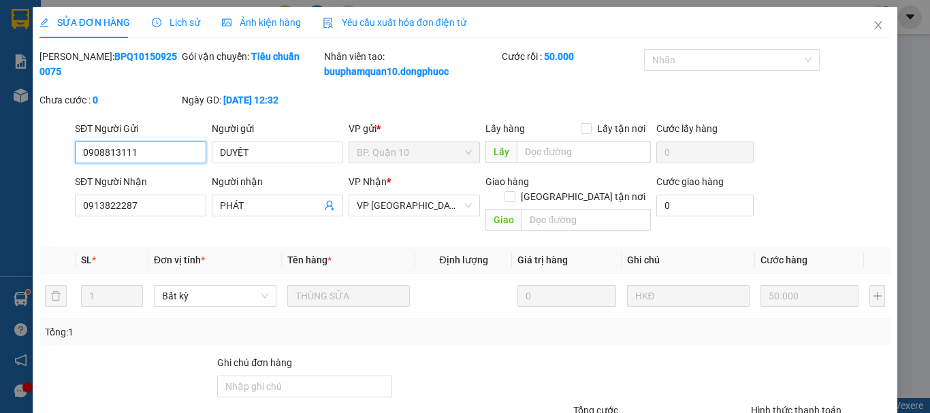
scroll to position [108, 0]
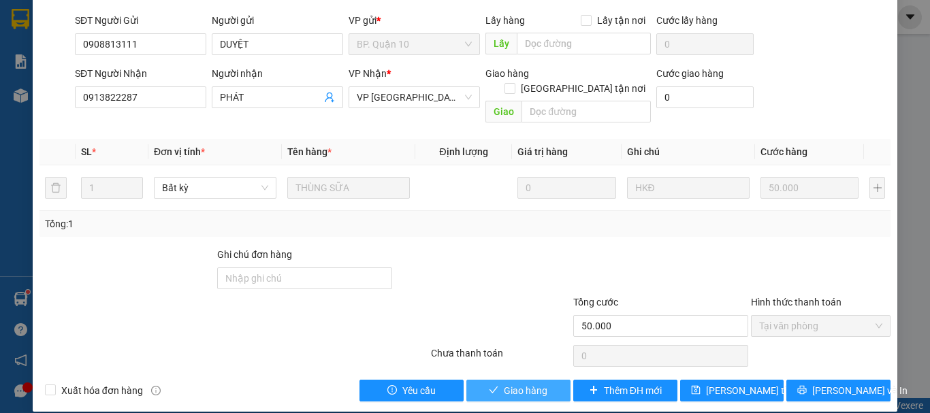
click at [529, 383] on span "Giao hàng" at bounding box center [526, 390] width 44 height 15
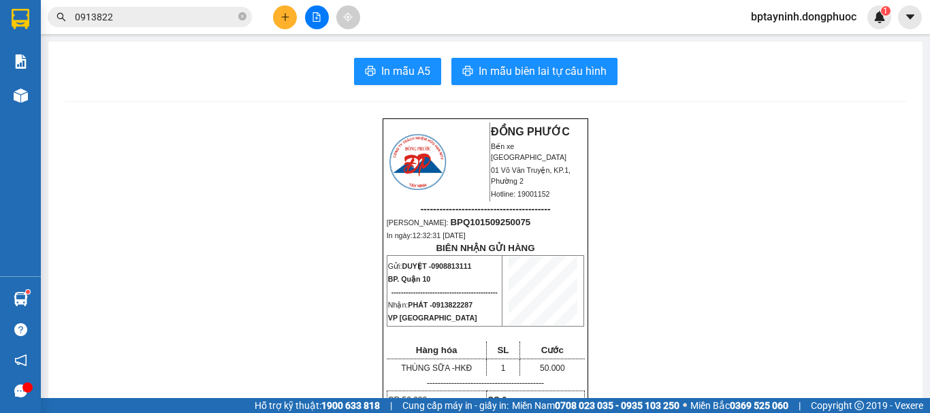
click at [288, 16] on icon "plus" at bounding box center [286, 17] width 10 height 10
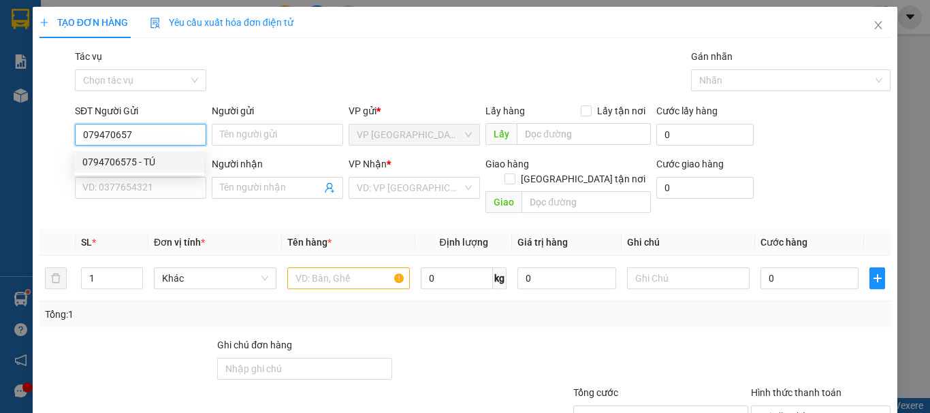
click at [177, 163] on div "0794706575 - TÚ" at bounding box center [139, 162] width 114 height 15
type input "0794706575"
type input "TÚ"
type input "0967797545"
type input "LONG"
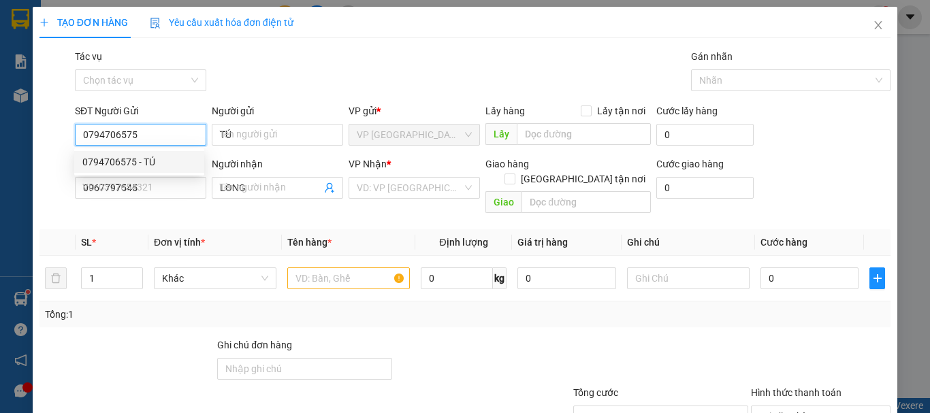
type input "20.000"
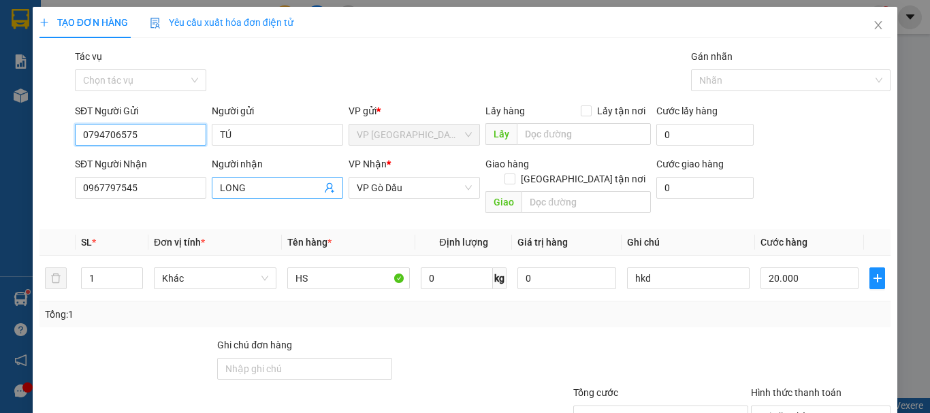
type input "0794706575"
click at [325, 191] on icon "user-add" at bounding box center [329, 188] width 9 height 10
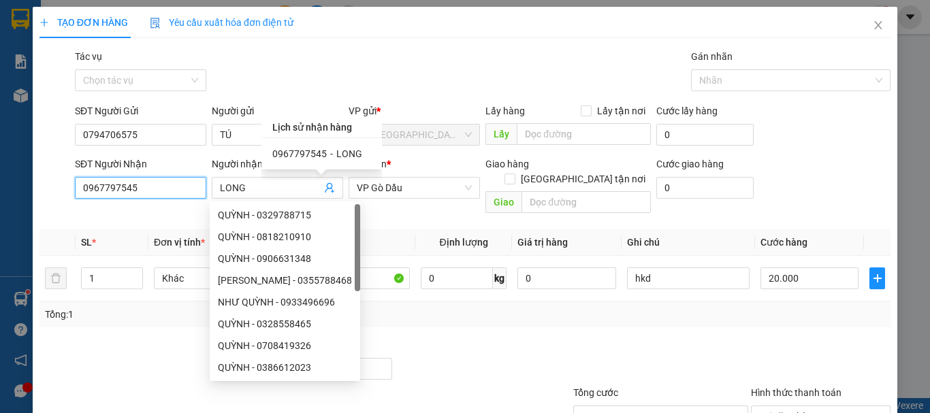
drag, startPoint x: 114, startPoint y: 182, endPoint x: 0, endPoint y: 176, distance: 114.6
click at [0, 176] on div "TẠO ĐƠN HÀNG Yêu cầu xuất hóa đơn điện tử Transit Pickup Surcharge Ids Transit …" at bounding box center [465, 206] width 930 height 413
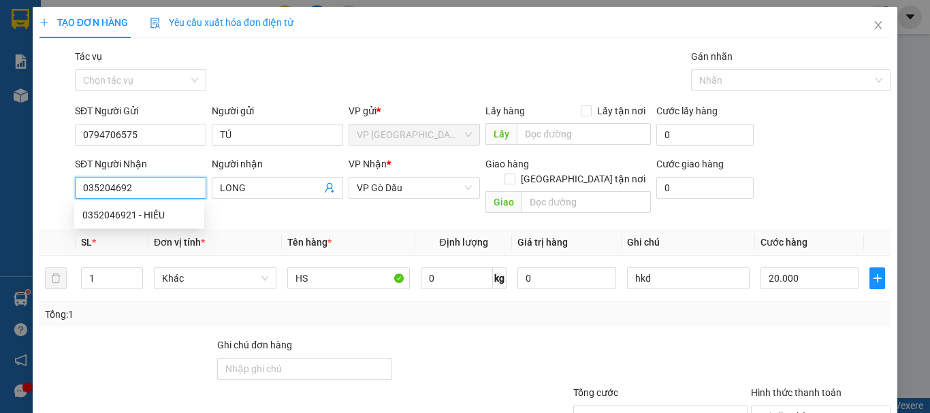
type input "0352046921"
click at [175, 222] on div "0352046921 - HIẾU" at bounding box center [139, 215] width 114 height 15
type input "HIẾU"
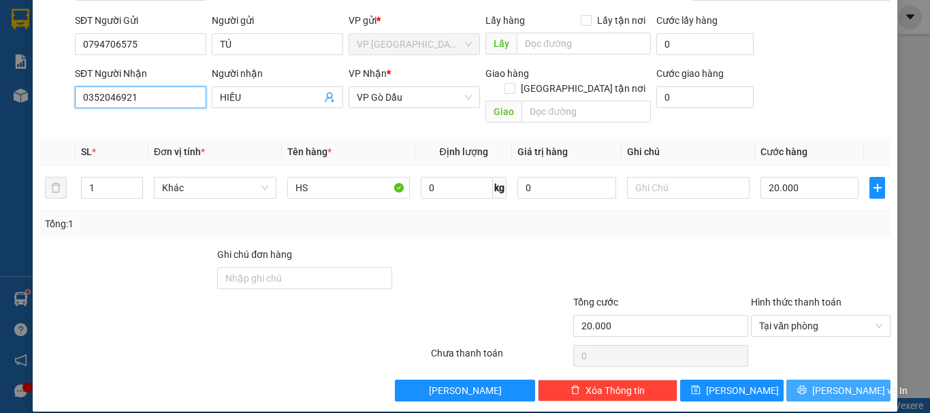
type input "0352046921"
click at [823, 383] on span "Lưu và In" at bounding box center [860, 390] width 95 height 15
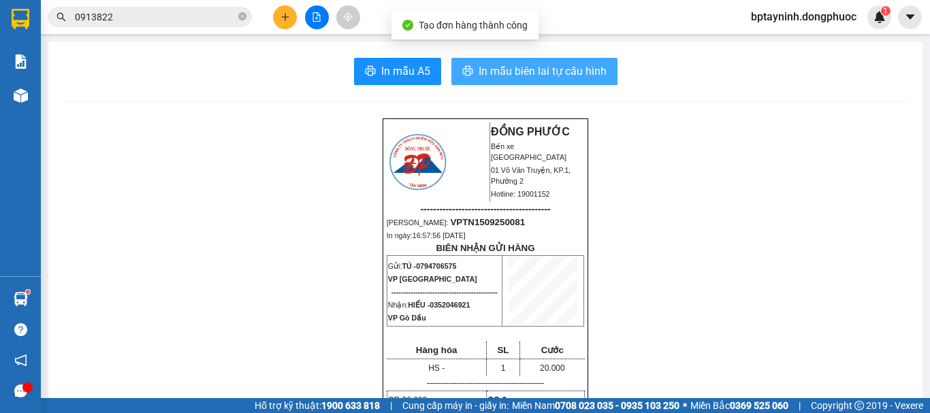
click at [545, 69] on span "In mẫu biên lai tự cấu hình" at bounding box center [543, 71] width 128 height 17
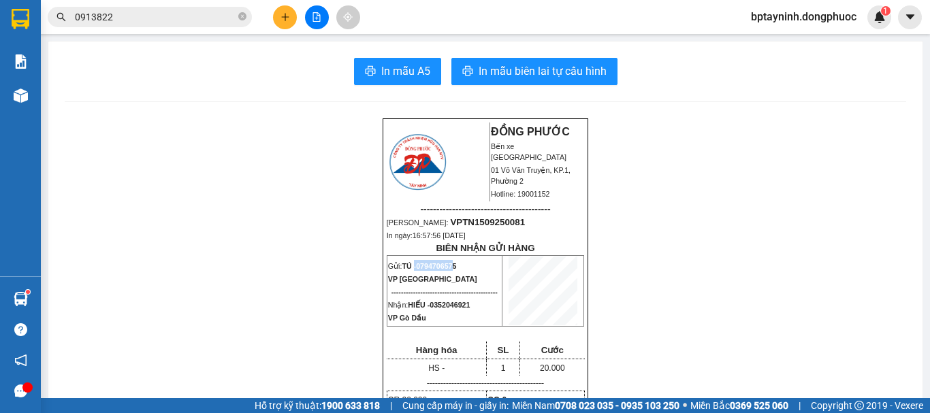
drag, startPoint x: 453, startPoint y: 272, endPoint x: 411, endPoint y: 275, distance: 41.6
click at [411, 270] on span "TÚ - 0794706575" at bounding box center [429, 266] width 54 height 8
copy span "- 079470657"
click at [287, 20] on icon "plus" at bounding box center [286, 17] width 10 height 10
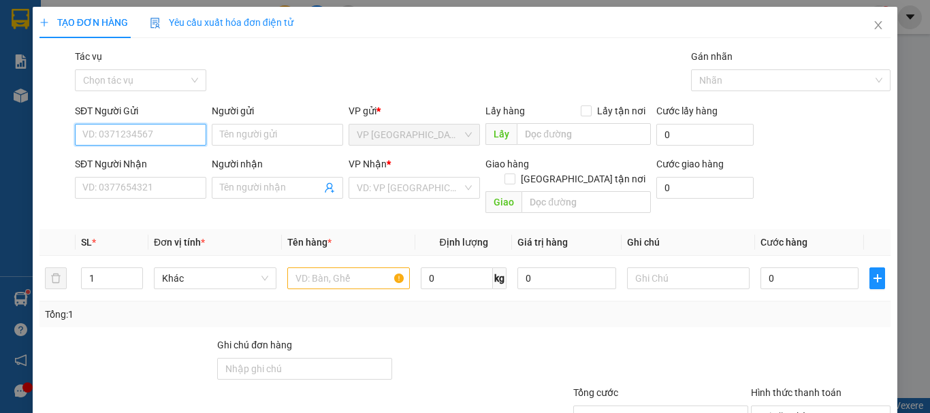
paste input "- 079470657"
click at [95, 138] on input "- 079470657" at bounding box center [140, 135] width 131 height 22
click at [86, 131] on input "- 079470657" at bounding box center [140, 135] width 131 height 22
click at [165, 159] on div "0794706575 - TÚ" at bounding box center [139, 162] width 114 height 15
type input "0794706575"
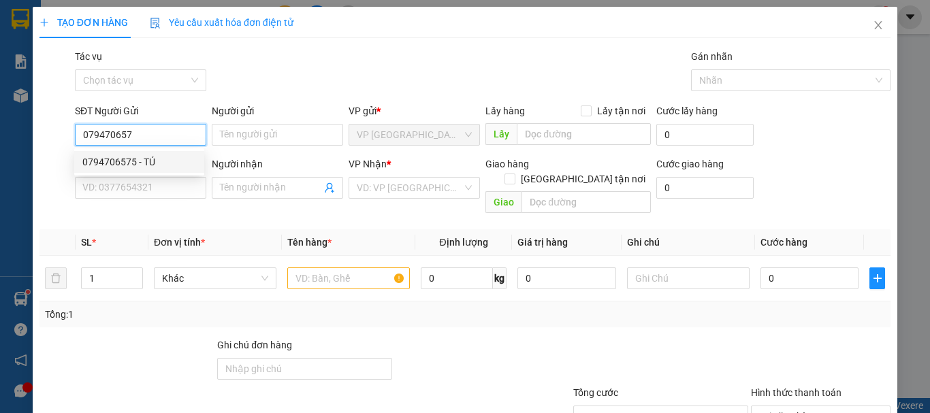
type input "TÚ"
type input "0352046921"
type input "HIẾU"
type input "20.000"
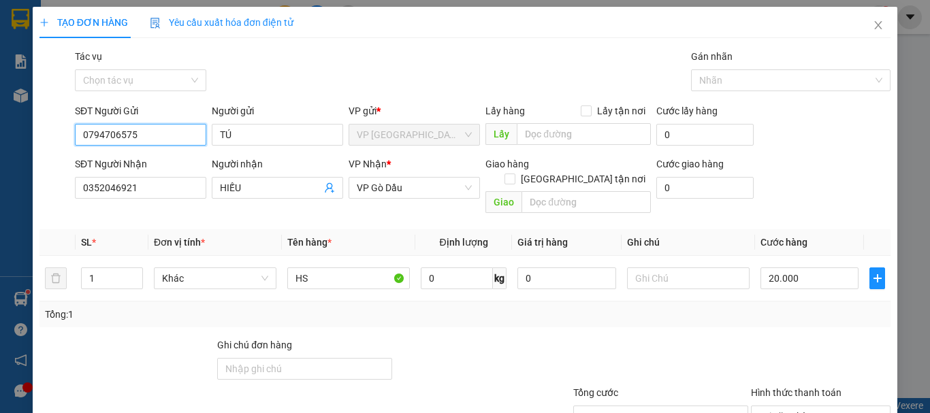
type input "0794706575"
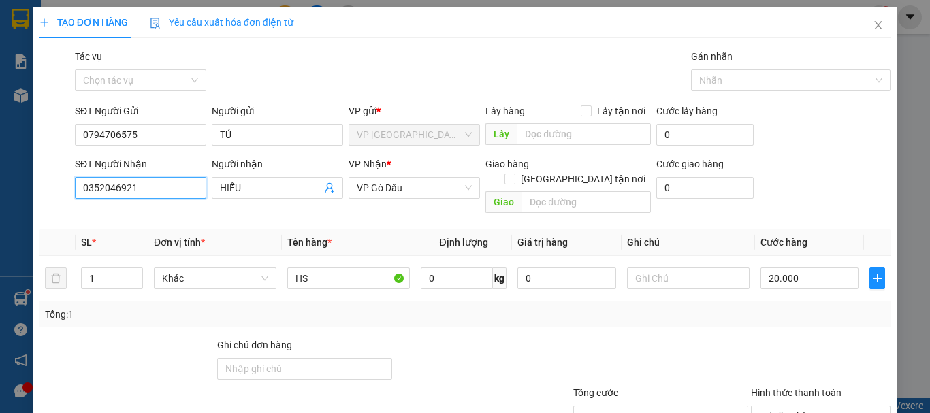
click at [0, 116] on div "TẠO ĐƠN HÀNG Yêu cầu xuất hóa đơn điện tử Transit Pickup Surcharge Ids Transit …" at bounding box center [465, 206] width 930 height 413
type input "0369069537"
drag, startPoint x: 250, startPoint y: 191, endPoint x: 138, endPoint y: 191, distance: 112.4
click at [138, 191] on div "SĐT Người Nhận 0369069537 0369069537 Người nhận HIẾU VP Nhận * VP Gò Dầu Giao h…" at bounding box center [482, 188] width 821 height 63
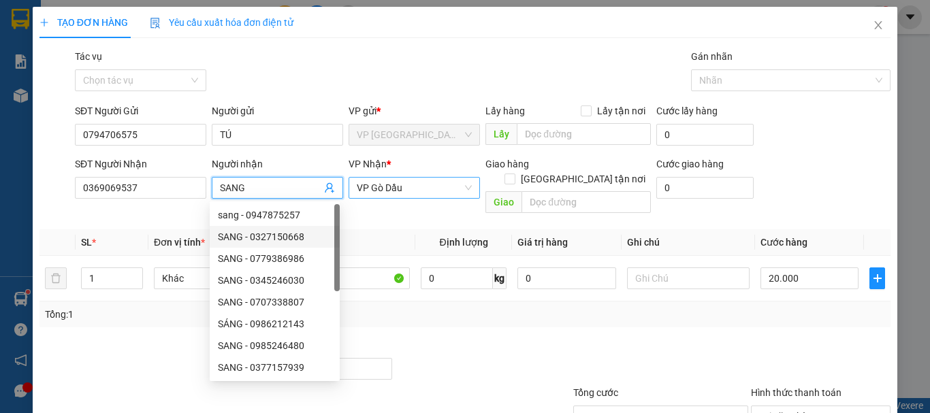
click at [396, 193] on span "VP Gò Dầu" at bounding box center [414, 188] width 115 height 20
type input "SANG"
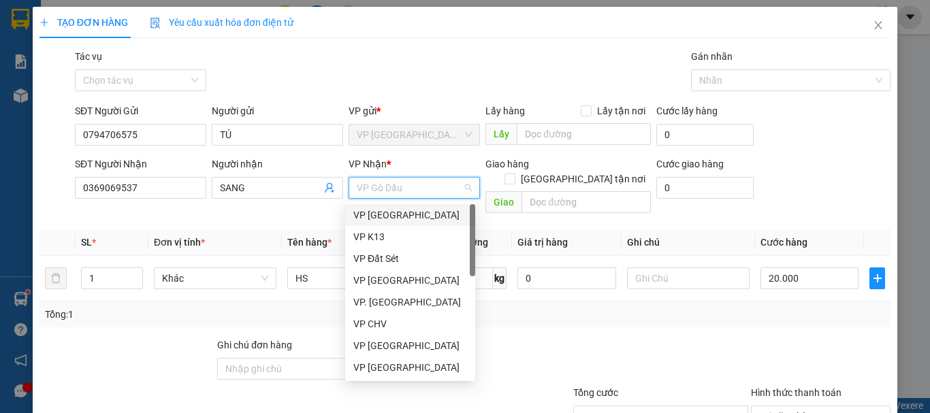
click at [402, 214] on div "VP [GEOGRAPHIC_DATA]" at bounding box center [410, 215] width 114 height 15
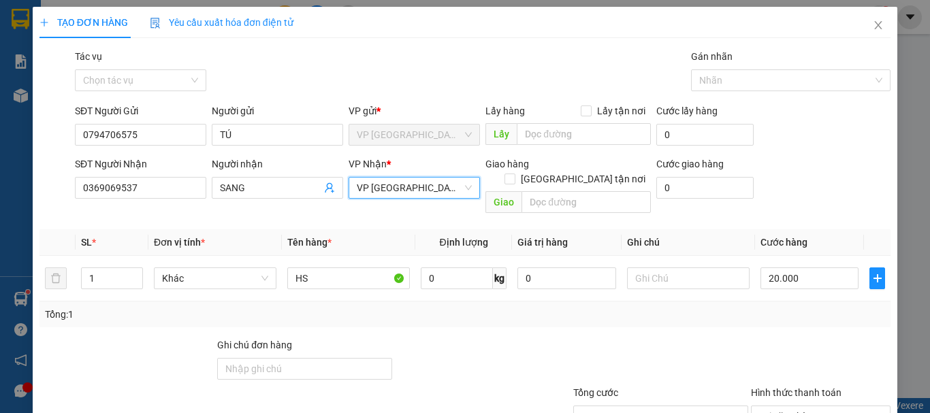
scroll to position [91, 0]
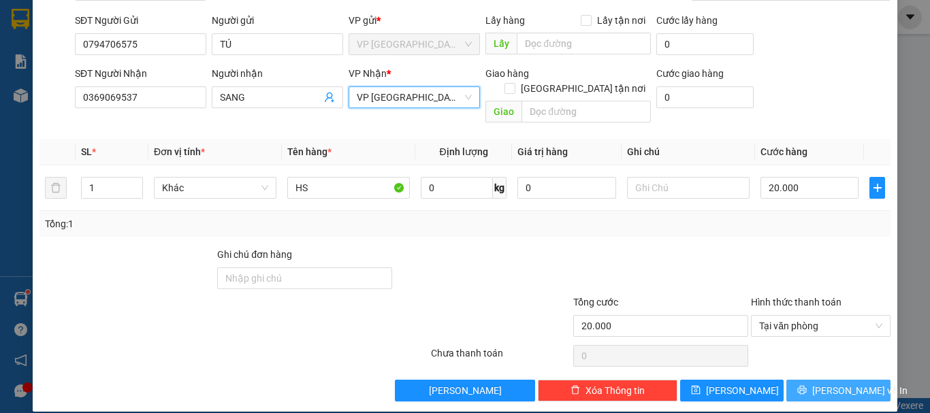
click at [828, 383] on span "Lưu và In" at bounding box center [860, 390] width 95 height 15
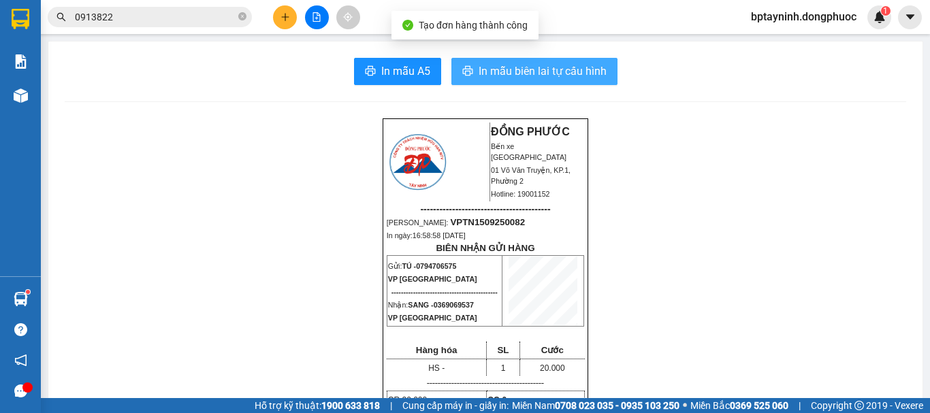
click at [522, 81] on button "In mẫu biên lai tự cấu hình" at bounding box center [535, 71] width 166 height 27
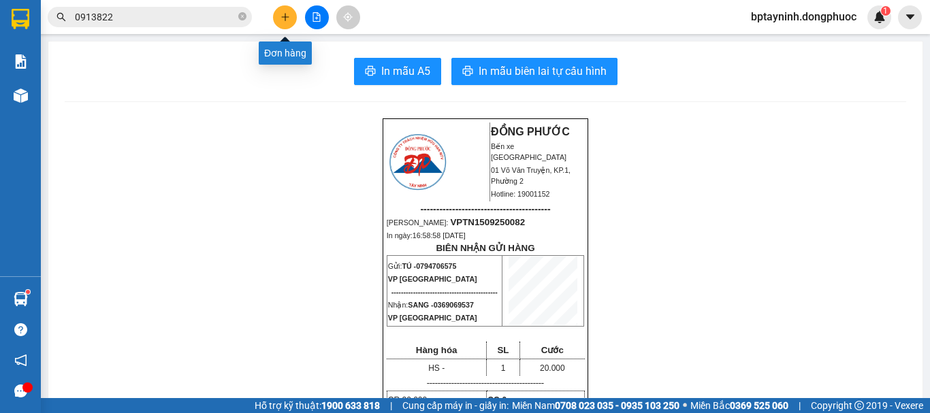
click at [283, 14] on icon "plus" at bounding box center [286, 17] width 10 height 10
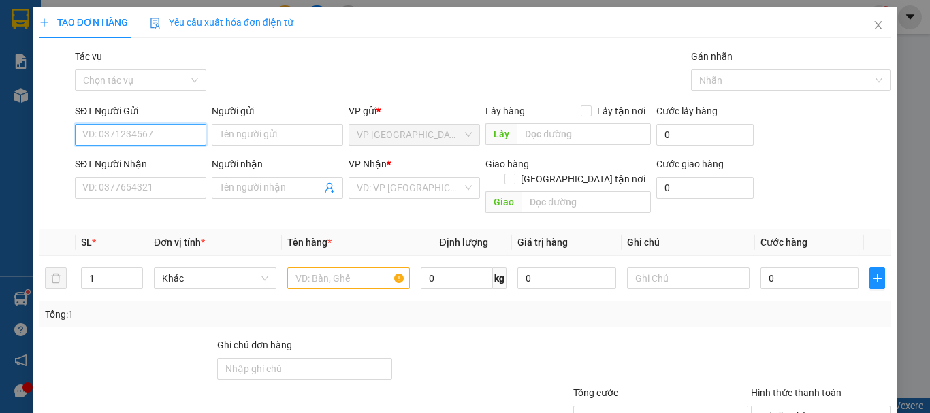
click at [146, 140] on input "SĐT Người Gửi" at bounding box center [140, 135] width 131 height 22
click at [151, 129] on input "0937327046" at bounding box center [140, 135] width 131 height 22
type input "0937327046"
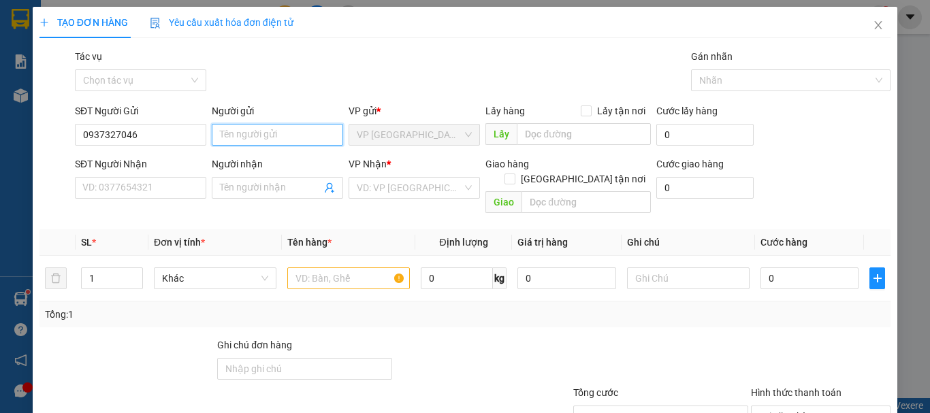
click at [247, 136] on input "Người gửi" at bounding box center [277, 135] width 131 height 22
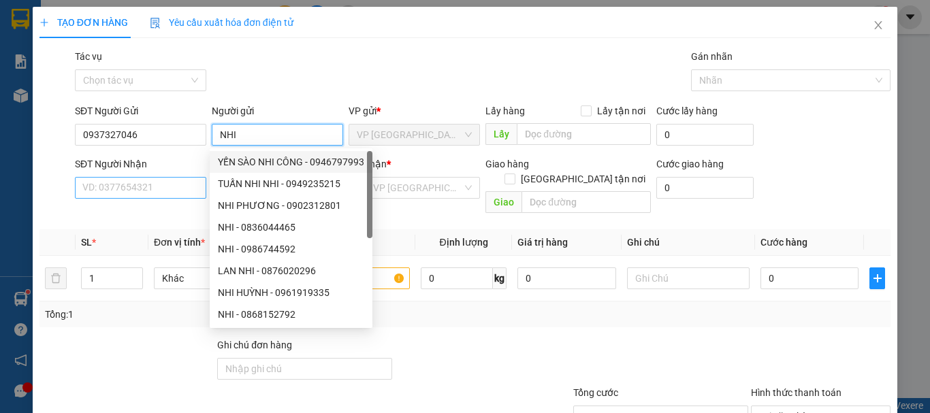
type input "NHI"
click at [131, 189] on input "SĐT Người Nhận" at bounding box center [140, 188] width 131 height 22
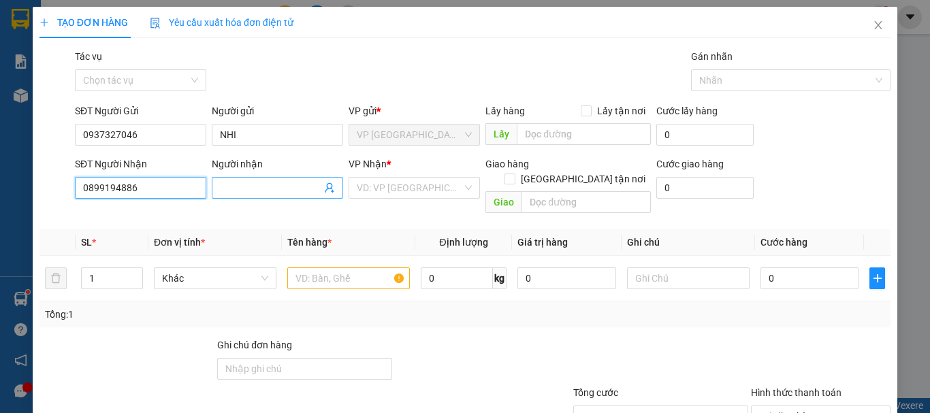
type input "0899194886"
click at [237, 180] on span at bounding box center [277, 188] width 131 height 22
type input "HƯƠNG THỦY"
click at [415, 199] on div "VP Nhận * VD: VP Sài Gòn" at bounding box center [414, 181] width 131 height 48
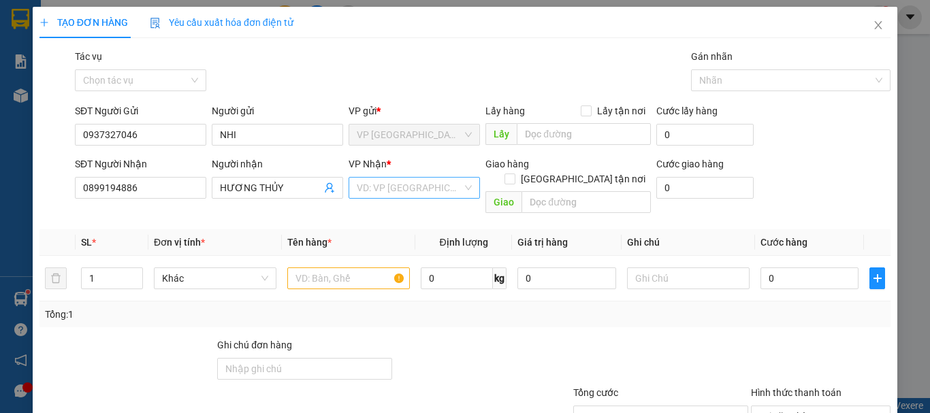
click at [407, 198] on input "search" at bounding box center [410, 188] width 106 height 20
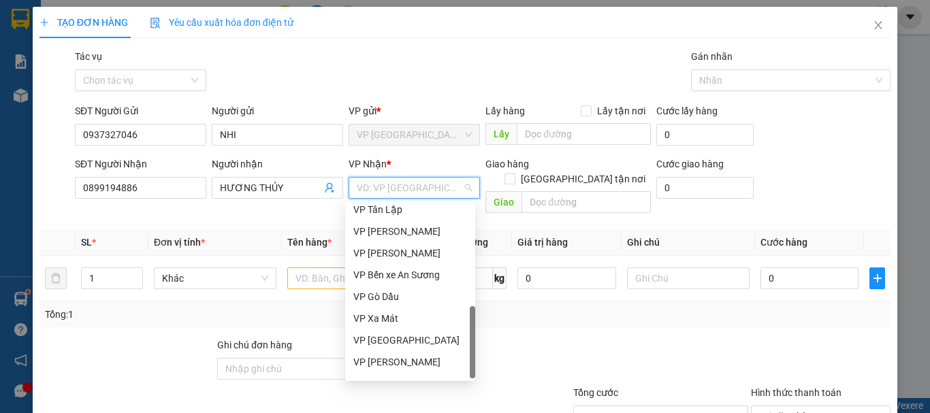
scroll to position [349, 0]
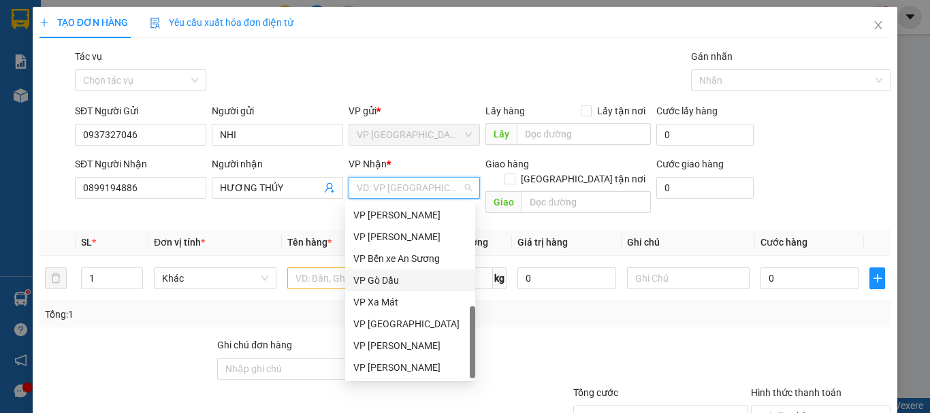
click at [437, 262] on div "VP Bến xe An Sương" at bounding box center [410, 258] width 114 height 15
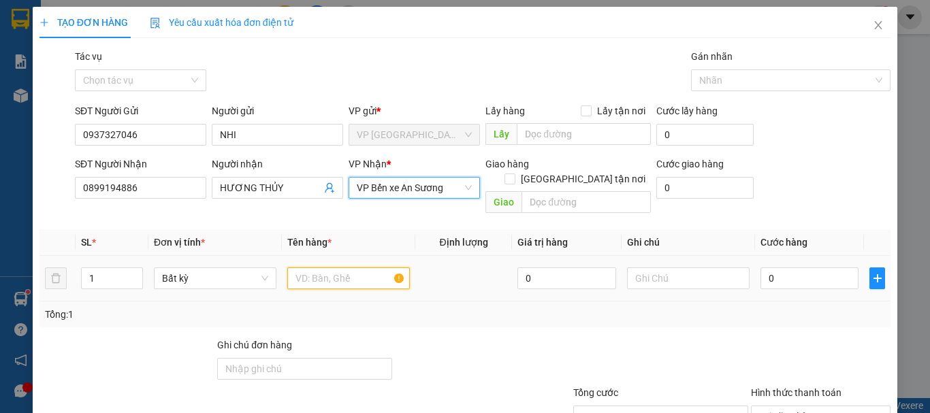
click at [304, 268] on input "text" at bounding box center [348, 279] width 123 height 22
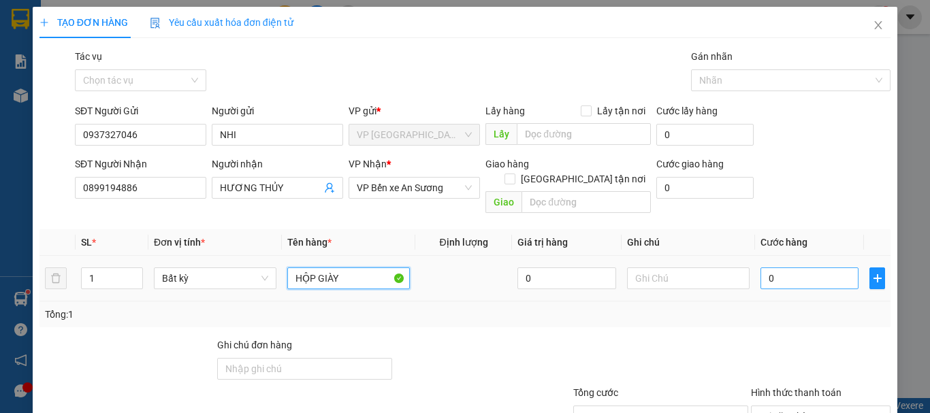
type input "HỘP GIÀY"
click at [807, 268] on input "0" at bounding box center [810, 279] width 98 height 22
type input "2"
type input "20"
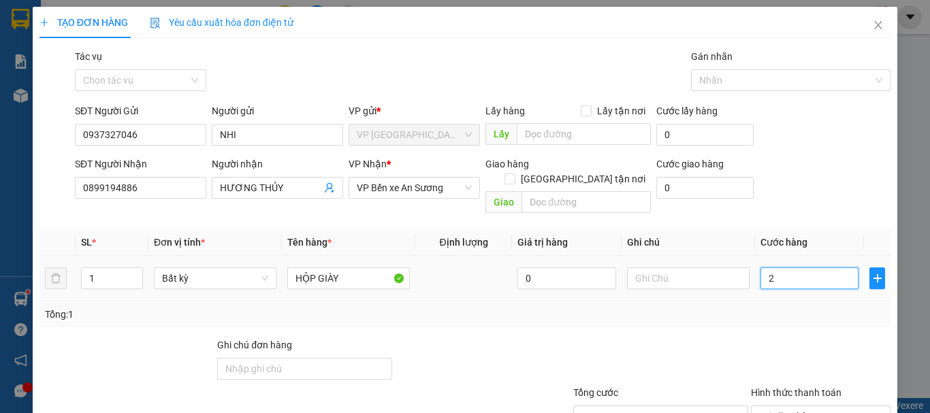
type input "20"
type input "20.000"
click at [572, 345] on div at bounding box center [661, 362] width 178 height 48
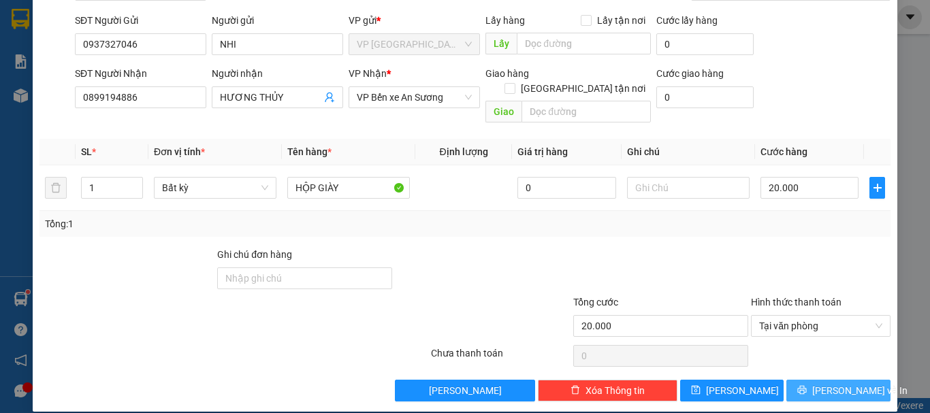
click at [826, 380] on button "Lưu và In" at bounding box center [839, 391] width 104 height 22
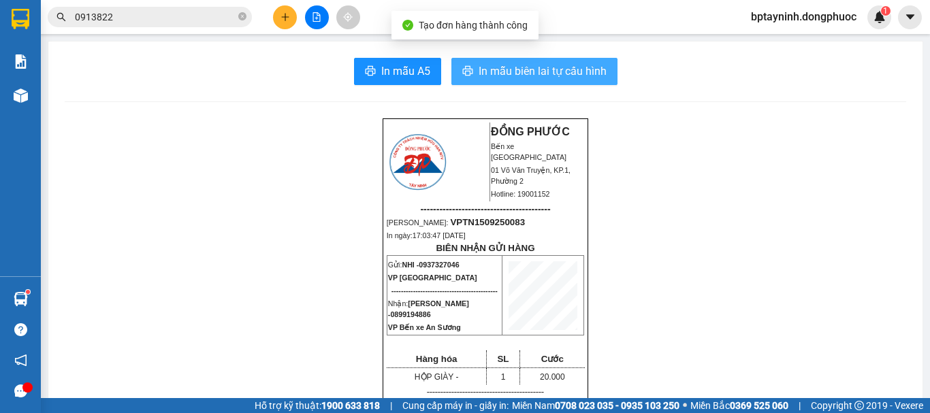
click at [546, 69] on span "In mẫu biên lai tự cấu hình" at bounding box center [543, 71] width 128 height 17
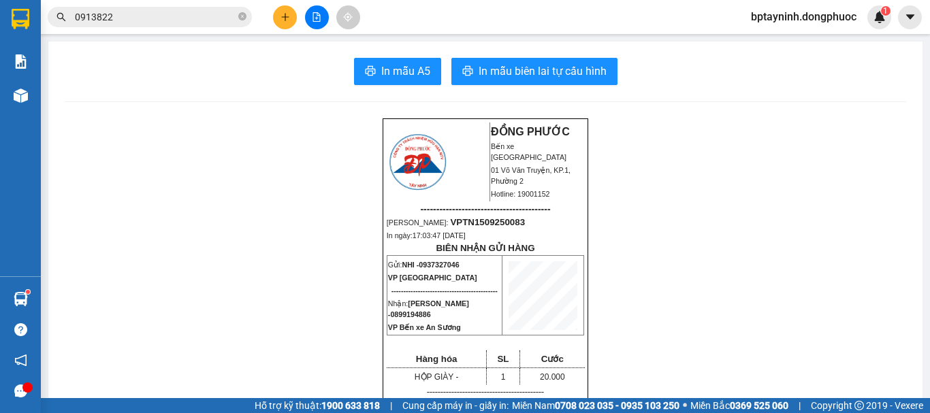
click at [152, 19] on input "0913822" at bounding box center [155, 17] width 161 height 15
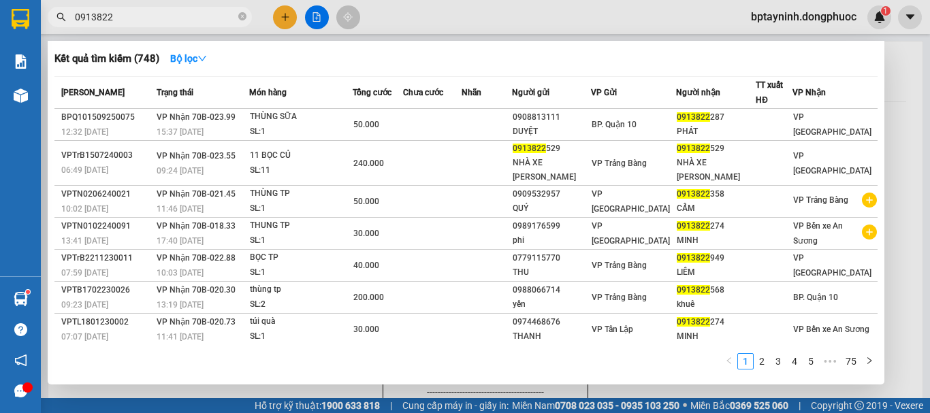
drag, startPoint x: 132, startPoint y: 14, endPoint x: 0, endPoint y: 49, distance: 136.8
click at [0, 37] on section "Kết quả tìm kiếm ( 748 ) Bộ lọc Mã ĐH Trạng thái Món hàng Tổng cước Chưa cước N…" at bounding box center [465, 206] width 930 height 413
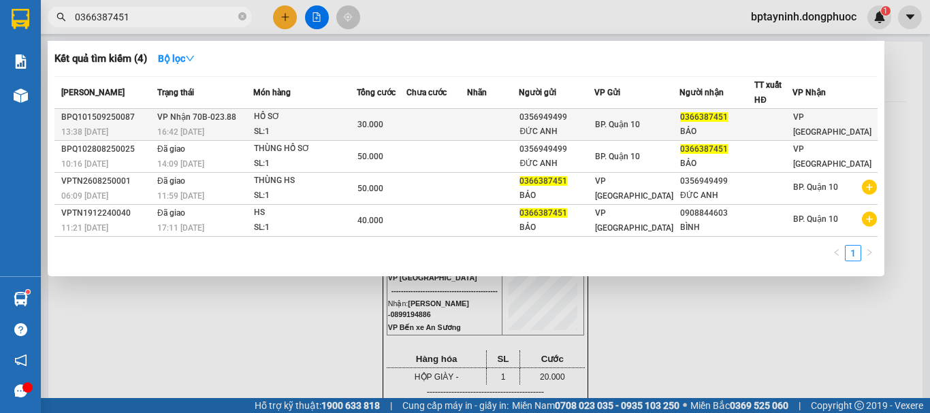
type input "0366387451"
click at [226, 127] on div "16:42 - 15/09" at bounding box center [205, 132] width 96 height 15
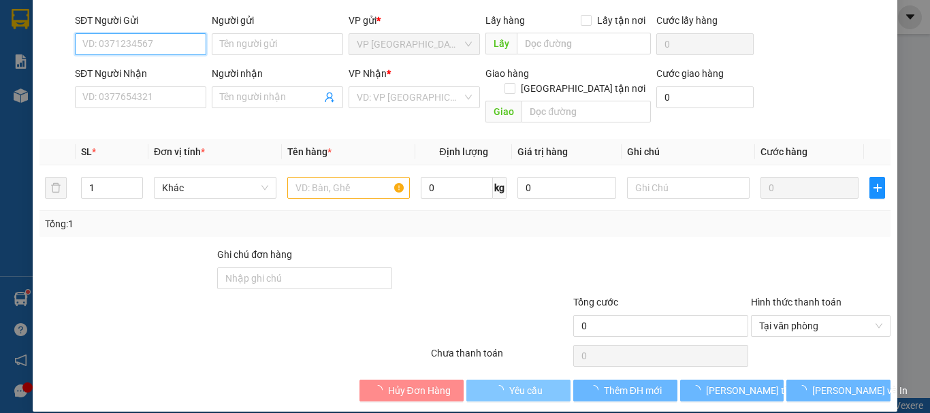
type input "0356949499"
type input "ĐỨC ANH"
type input "0366387451"
type input "BẢO"
type input "30.000"
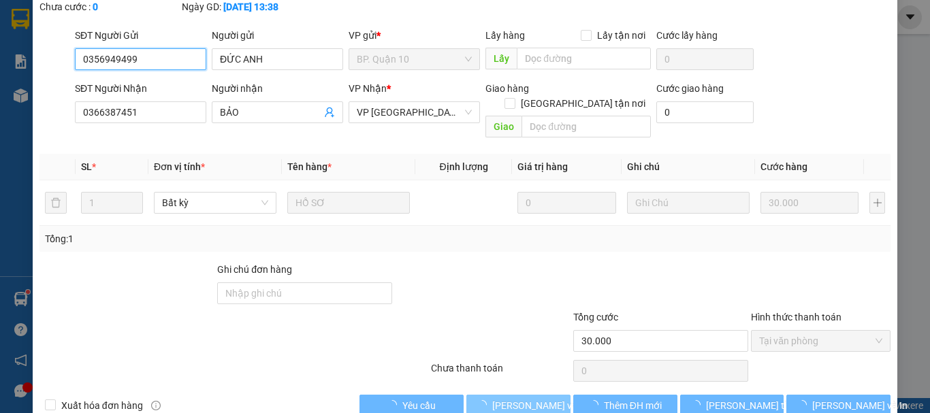
scroll to position [108, 0]
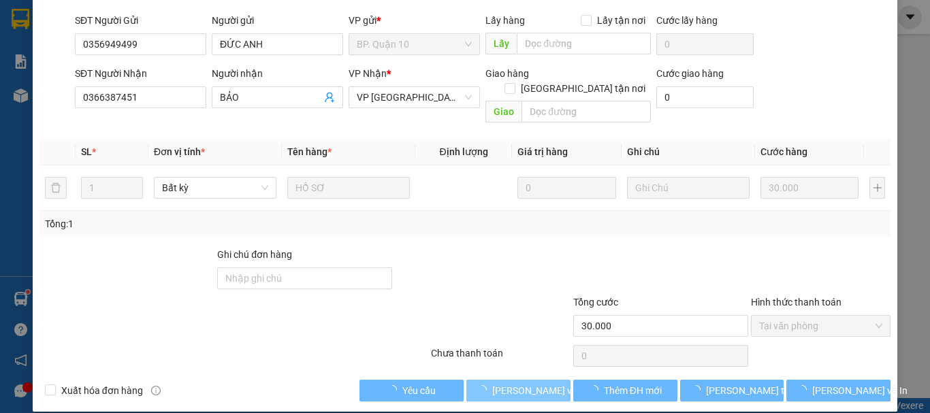
click at [526, 383] on span "Lưu và Giao hàng" at bounding box center [557, 390] width 131 height 15
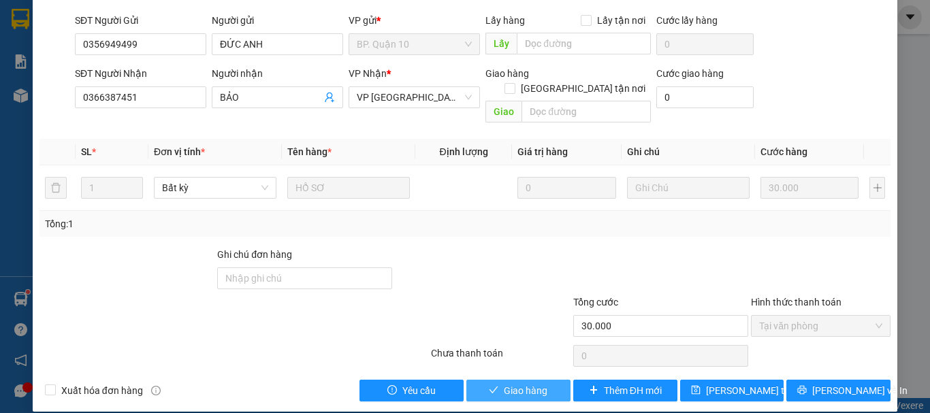
click at [525, 383] on span "Giao hàng" at bounding box center [526, 390] width 44 height 15
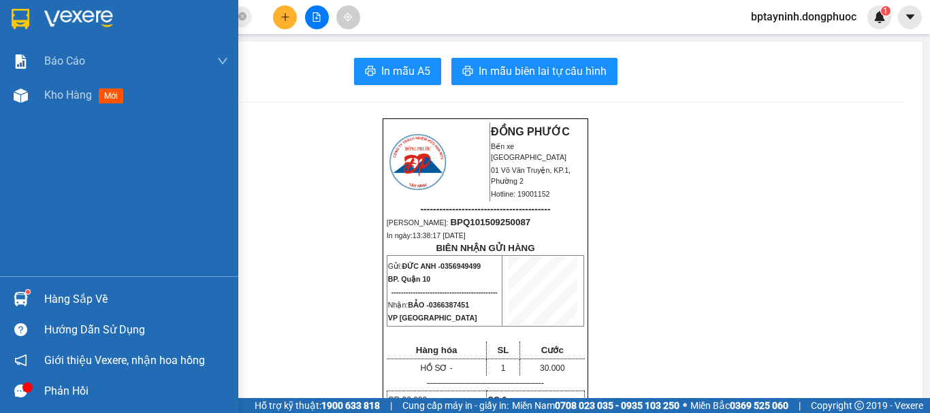
click at [27, 299] on img at bounding box center [21, 299] width 14 height 14
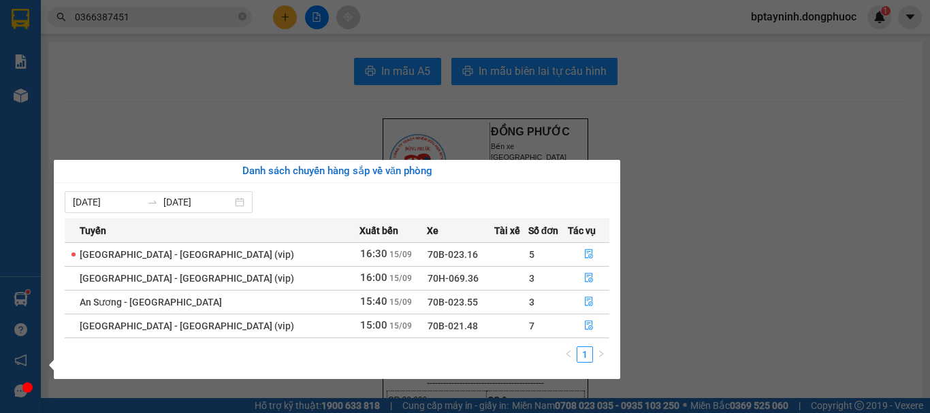
click at [294, 15] on section "Kết quả tìm kiếm ( 4 ) Bộ lọc Mã ĐH Trạng thái Món hàng Tổng cước Chưa cước Nhã…" at bounding box center [465, 206] width 930 height 413
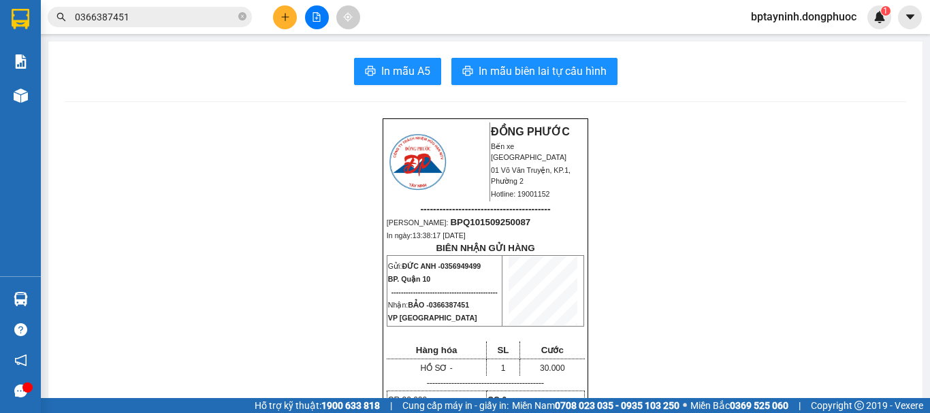
click at [294, 15] on button at bounding box center [285, 17] width 24 height 24
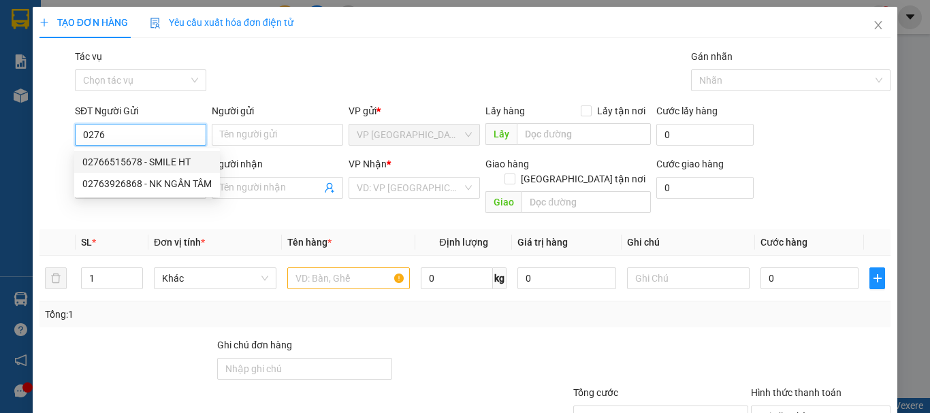
click at [155, 162] on div "02766515678 - SMILE HT" at bounding box center [146, 162] width 129 height 15
type input "02766515678"
type input "SMILE HT"
type input "0983344428"
type input "ĐỨC PHÁT"
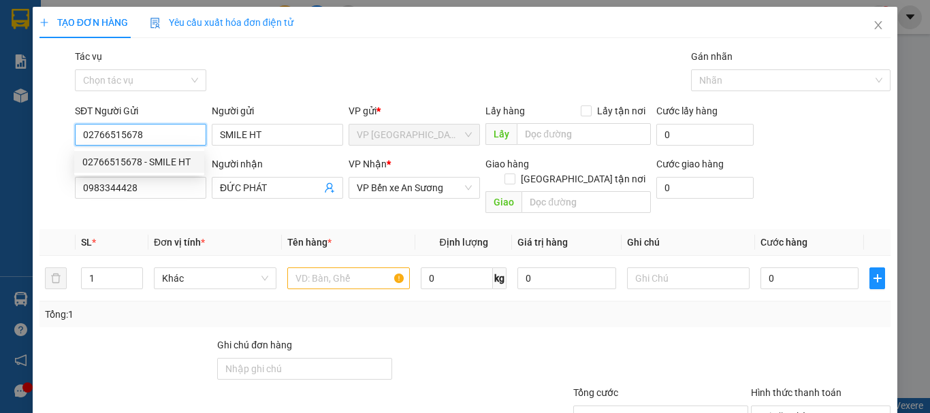
type input "20.000"
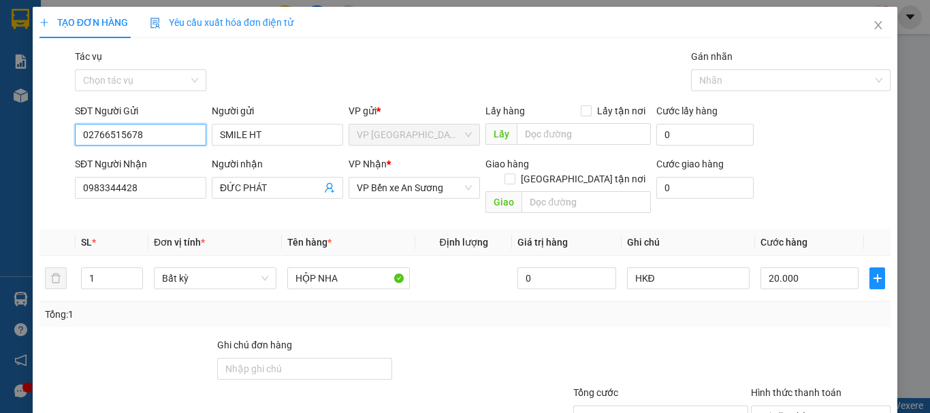
scroll to position [91, 0]
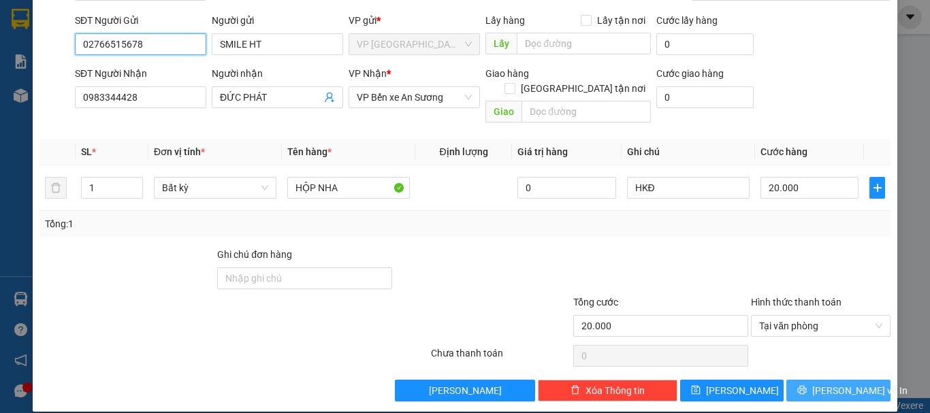
type input "02766515678"
click at [825, 383] on span "Lưu và In" at bounding box center [860, 390] width 95 height 15
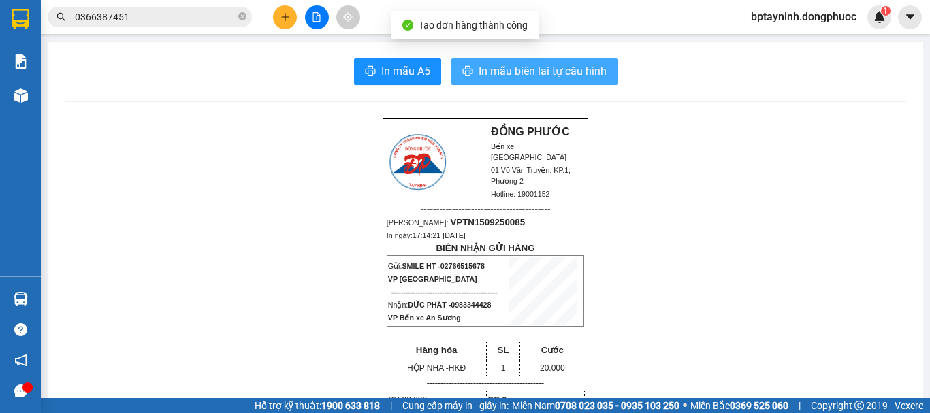
click at [479, 67] on span "In mẫu biên lai tự cấu hình" at bounding box center [543, 71] width 128 height 17
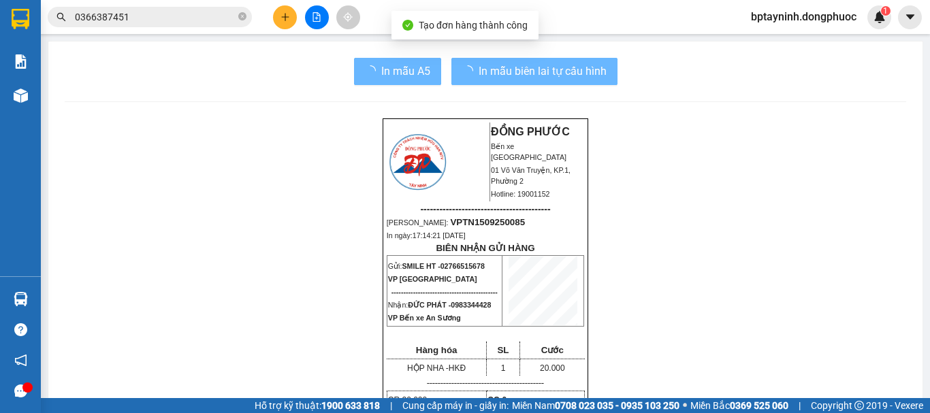
click at [287, 20] on icon "plus" at bounding box center [286, 17] width 10 height 10
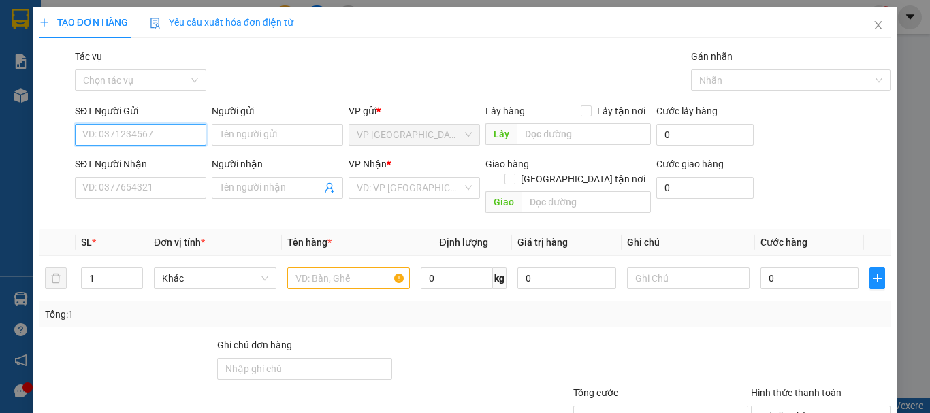
click at [125, 135] on input "SĐT Người Gửi" at bounding box center [140, 135] width 131 height 22
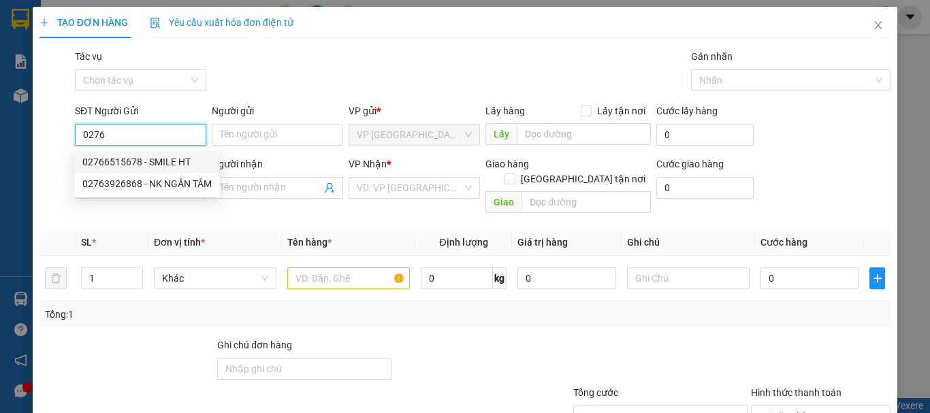
click at [159, 160] on div "02766515678 - SMILE HT" at bounding box center [146, 162] width 129 height 15
type input "02766515678"
type input "SMILE HT"
type input "0983344428"
type input "ĐỨC PHÁT"
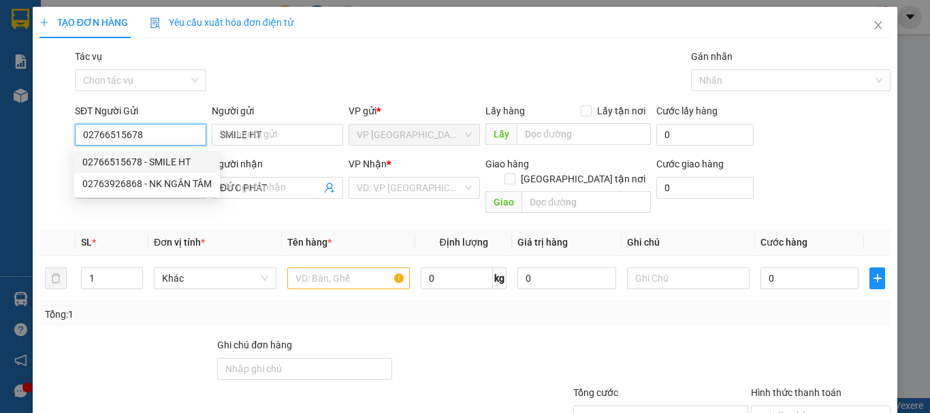
type input "20.000"
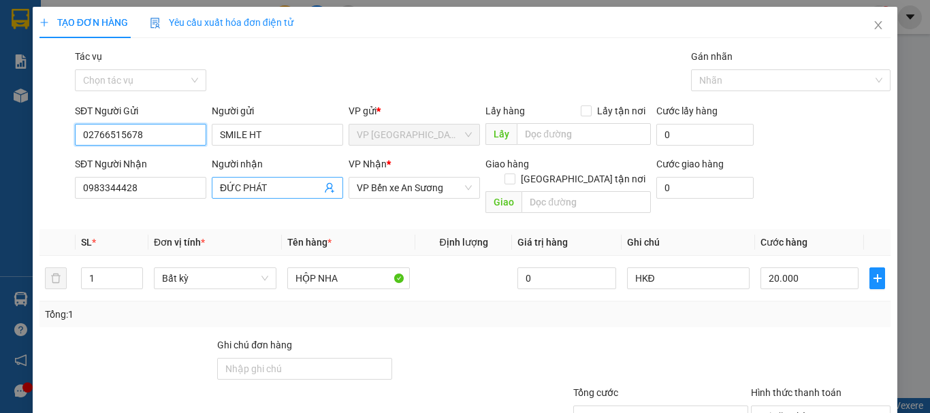
type input "02766515678"
click at [326, 187] on icon "user-add" at bounding box center [329, 188] width 11 height 11
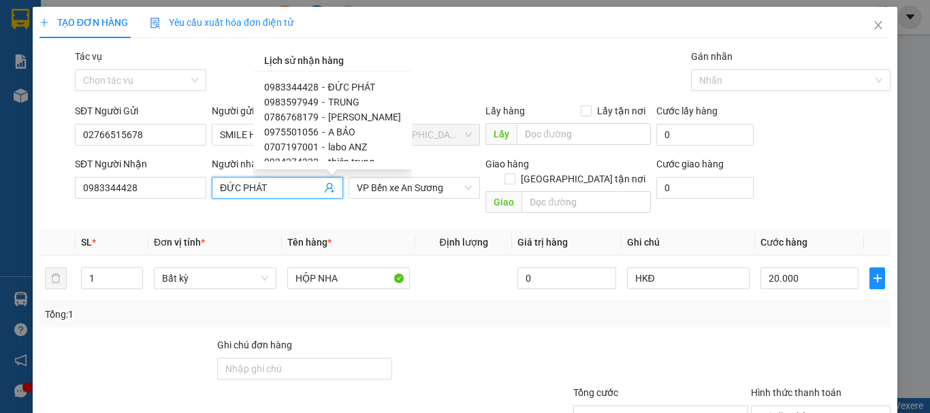
click at [342, 118] on span "[PERSON_NAME]" at bounding box center [364, 117] width 73 height 11
type input "0786768179"
type input "[PERSON_NAME]"
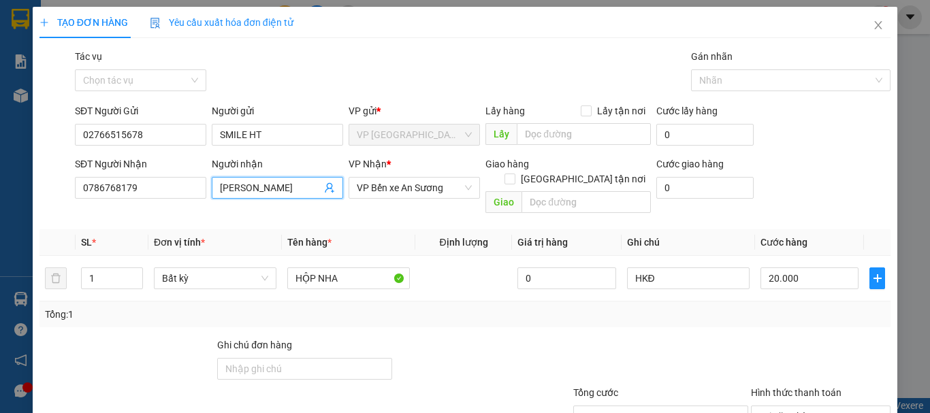
scroll to position [91, 0]
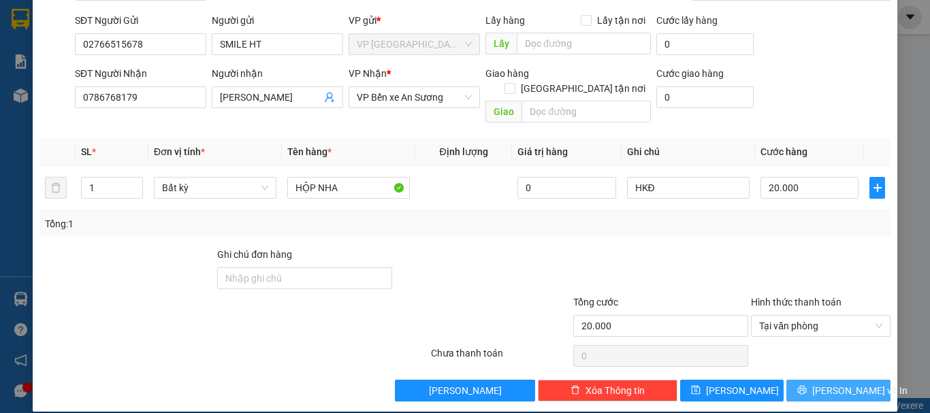
click at [834, 383] on span "Lưu và In" at bounding box center [860, 390] width 95 height 15
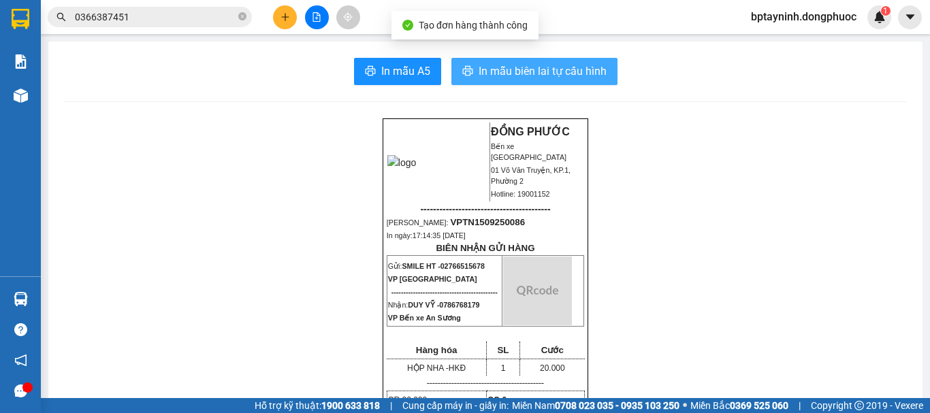
click at [539, 78] on span "In mẫu biên lai tự cấu hình" at bounding box center [543, 71] width 128 height 17
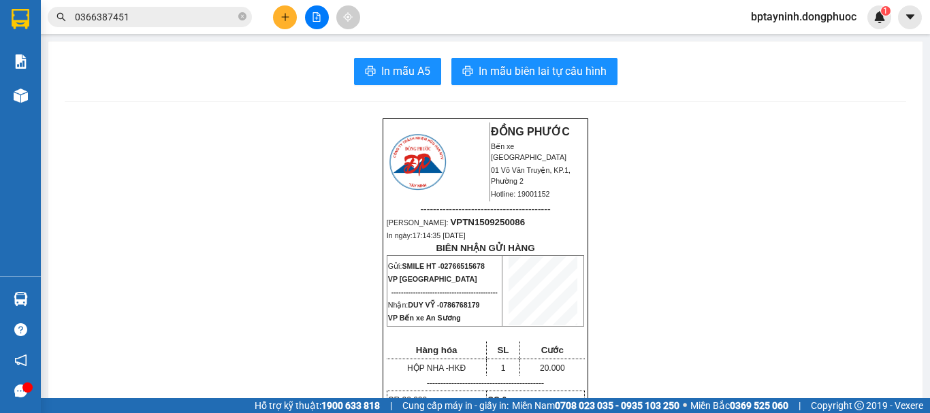
drag, startPoint x: 166, startPoint y: 20, endPoint x: 0, endPoint y: 46, distance: 167.4
click at [0, 45] on section "Kết quả tìm kiếm ( 4 ) Bộ lọc Mã ĐH Trạng thái Món hàng Tổng cước Chưa cước Nhã…" at bounding box center [465, 206] width 930 height 413
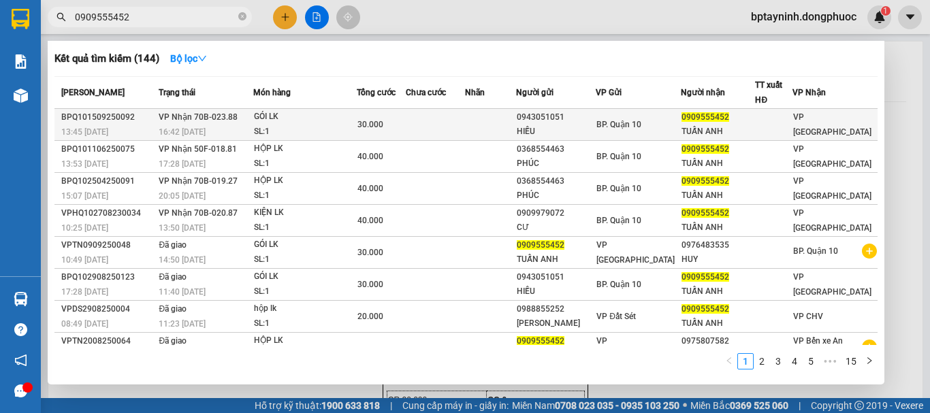
type input "0909555452"
click at [225, 129] on div "16:42 - 15/09" at bounding box center [206, 132] width 94 height 15
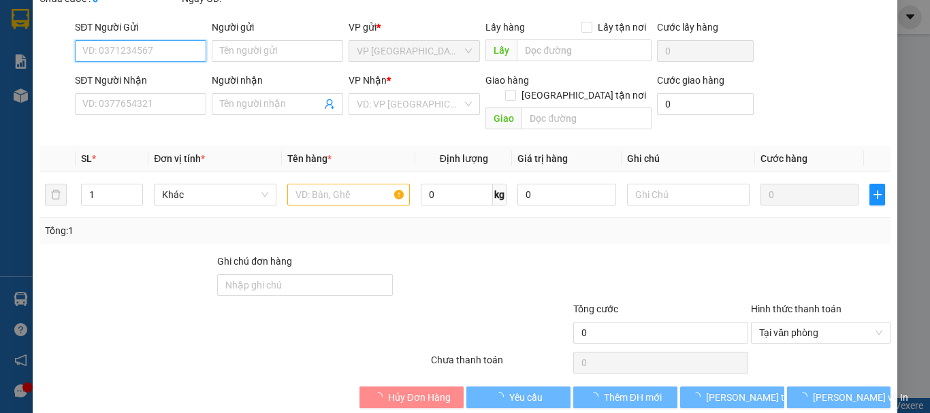
type input "0943051051"
type input "HIẾU"
type input "0909555452"
type input "TUẤN ANH"
type input "30.000"
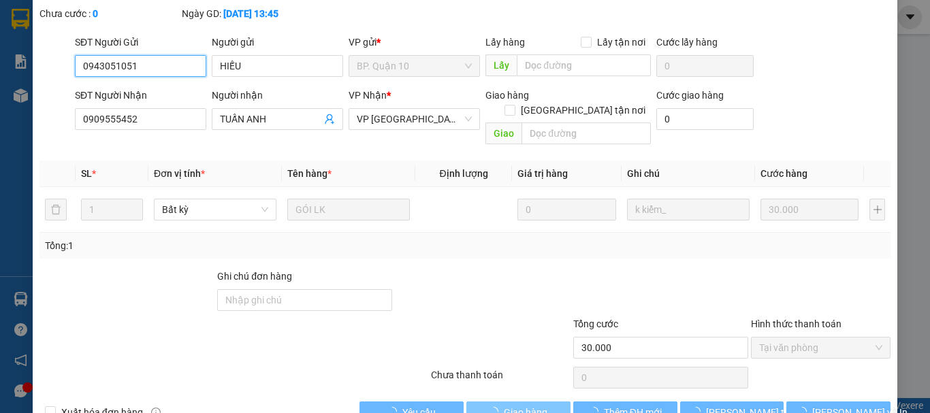
scroll to position [108, 0]
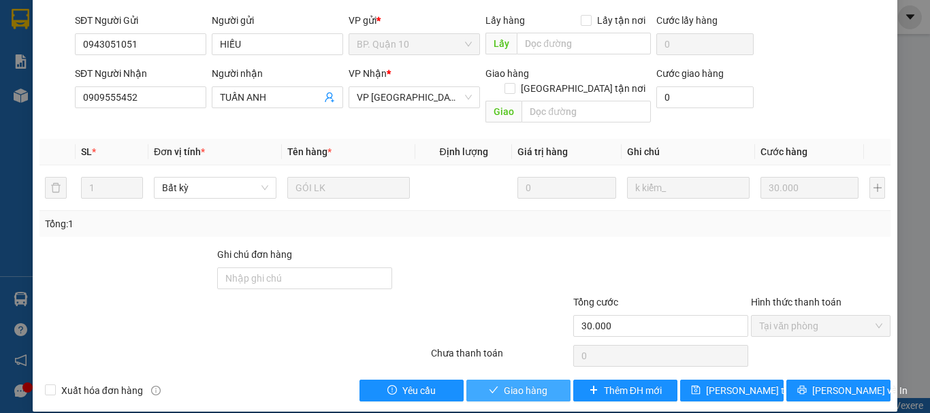
click at [531, 383] on span "Giao hàng" at bounding box center [526, 390] width 44 height 15
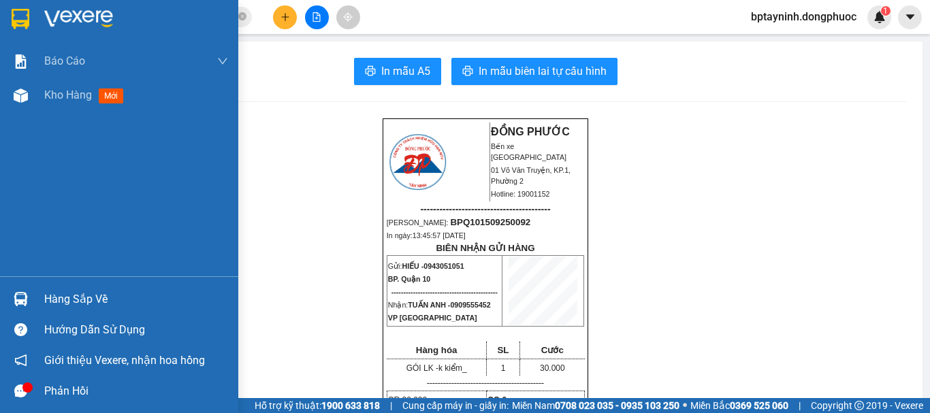
click at [91, 285] on div "Hàng sắp về" at bounding box center [119, 299] width 238 height 31
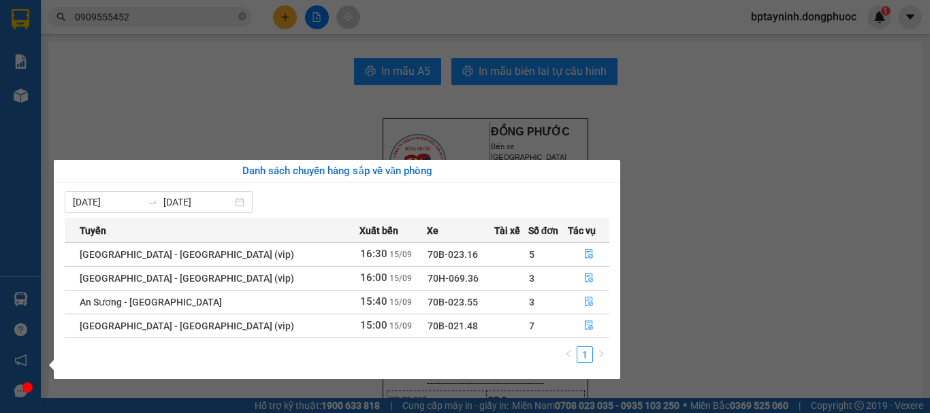
click at [209, 38] on section "Kết quả tìm kiếm ( 144 ) Bộ lọc Mã ĐH Trạng thái Món hàng Tổng cước Chưa cước N…" at bounding box center [465, 206] width 930 height 413
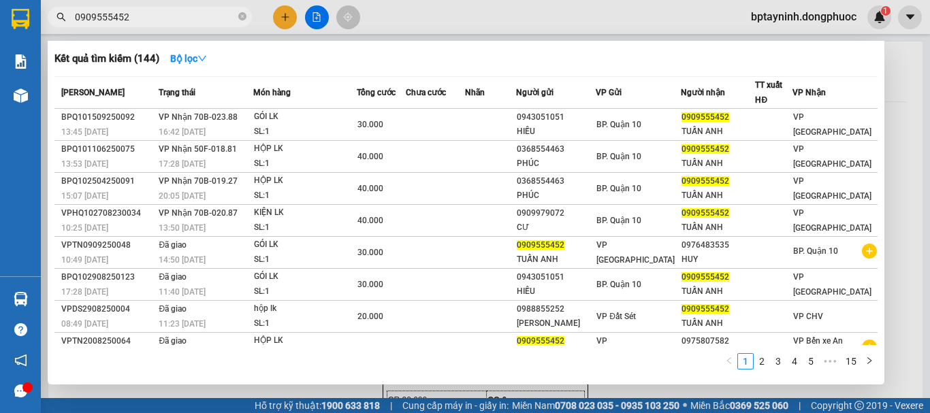
click at [189, 19] on input "0909555452" at bounding box center [155, 17] width 161 height 15
drag, startPoint x: 180, startPoint y: 16, endPoint x: 85, endPoint y: 65, distance: 107.2
click at [0, 72] on section "Kết quả tìm kiếm ( 144 ) Bộ lọc Mã ĐH Trạng thái Món hàng Tổng cước Chưa cước N…" at bounding box center [465, 206] width 930 height 413
click at [283, 20] on div at bounding box center [465, 206] width 930 height 413
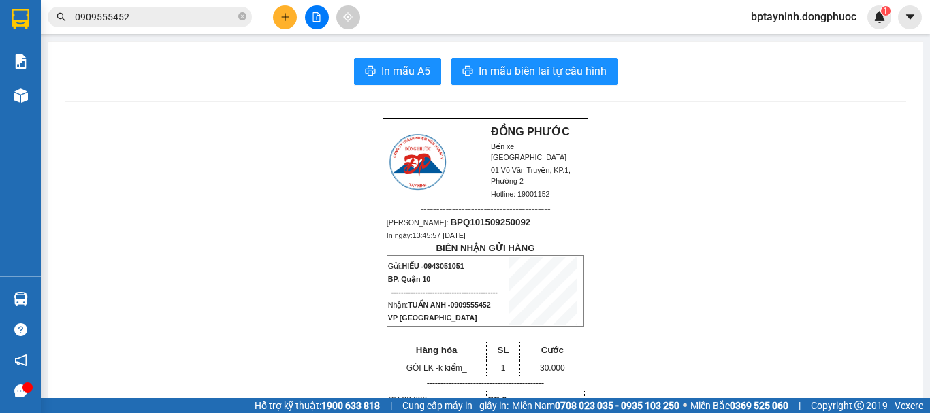
click at [283, 20] on icon "plus" at bounding box center [286, 17] width 10 height 10
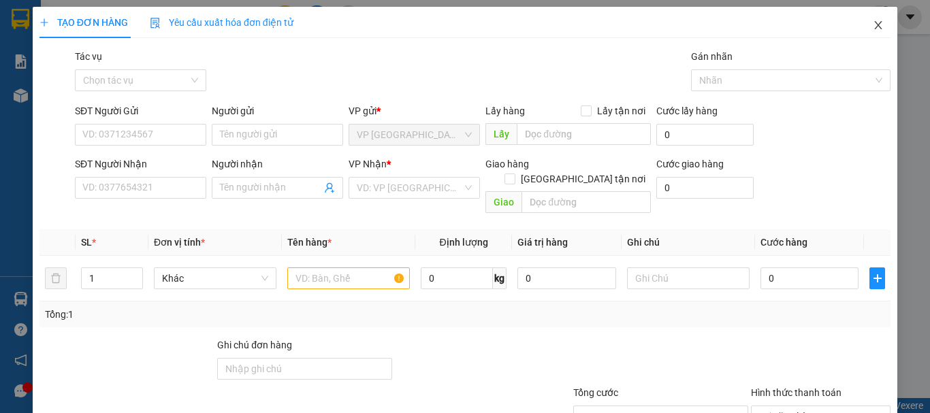
click at [875, 27] on icon "close" at bounding box center [878, 25] width 7 height 8
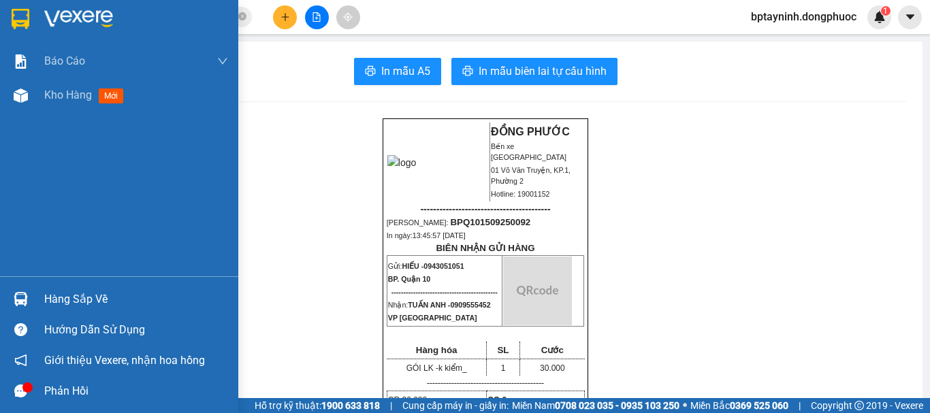
drag, startPoint x: 70, startPoint y: 289, endPoint x: 86, endPoint y: 277, distance: 20.8
click at [78, 289] on div "Hàng sắp về" at bounding box center [136, 299] width 184 height 20
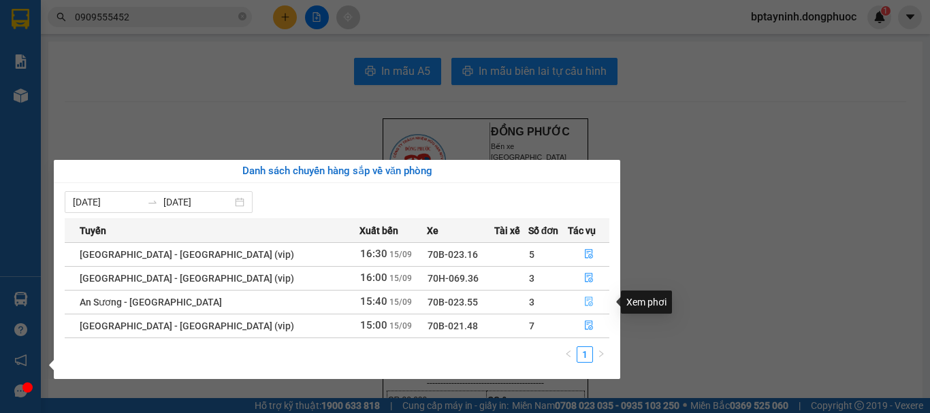
click at [592, 300] on button "button" at bounding box center [589, 303] width 40 height 22
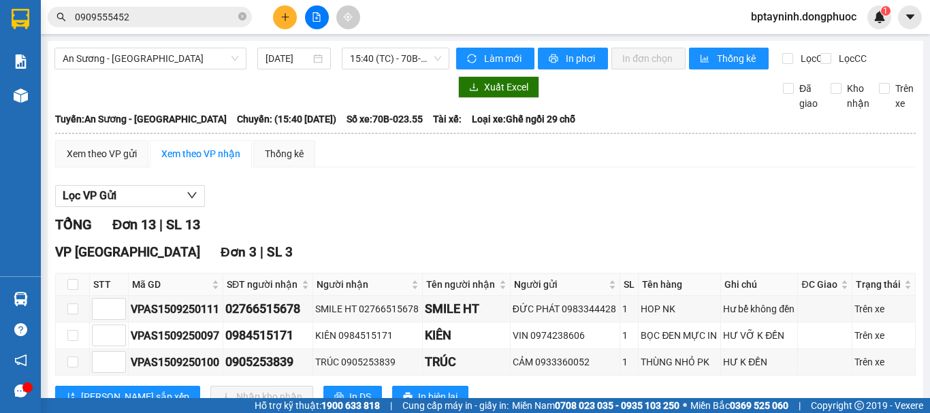
scroll to position [114, 0]
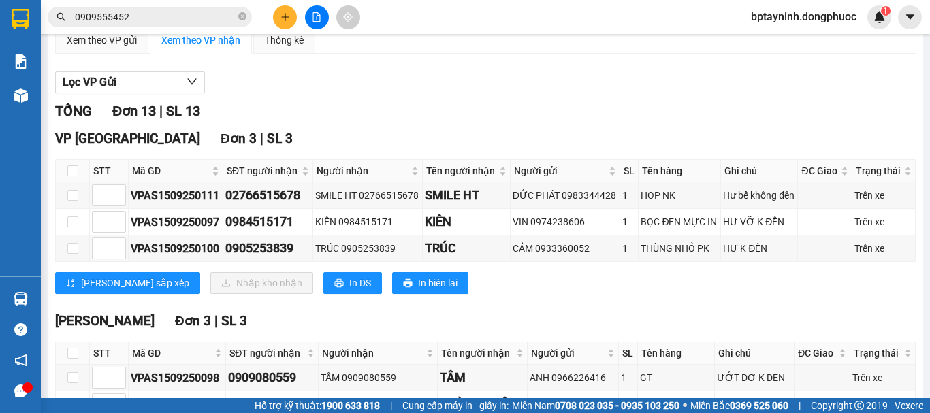
click at [44, 296] on main "An Sương - Tây Ninh 15/09/2025 15:40 (TC) - 70B-023.55 Làm mới In phơi In đơn c…" at bounding box center [465, 199] width 930 height 398
click at [35, 296] on div "Hàng sắp về" at bounding box center [20, 299] width 41 height 31
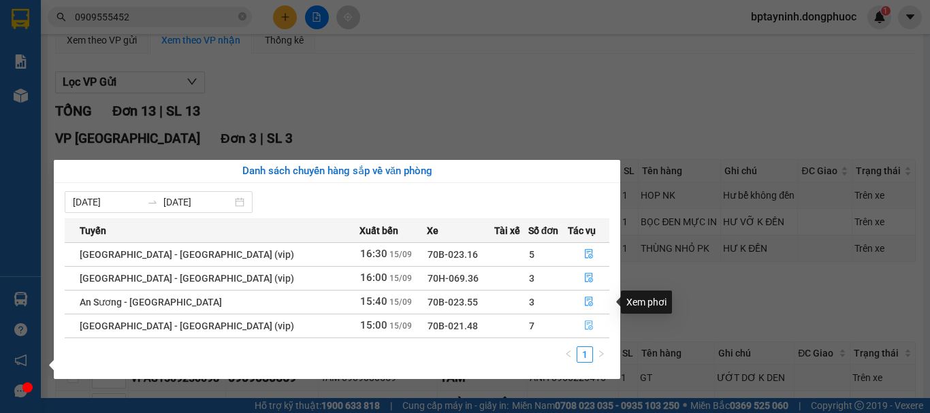
click at [588, 326] on button "button" at bounding box center [589, 326] width 40 height 22
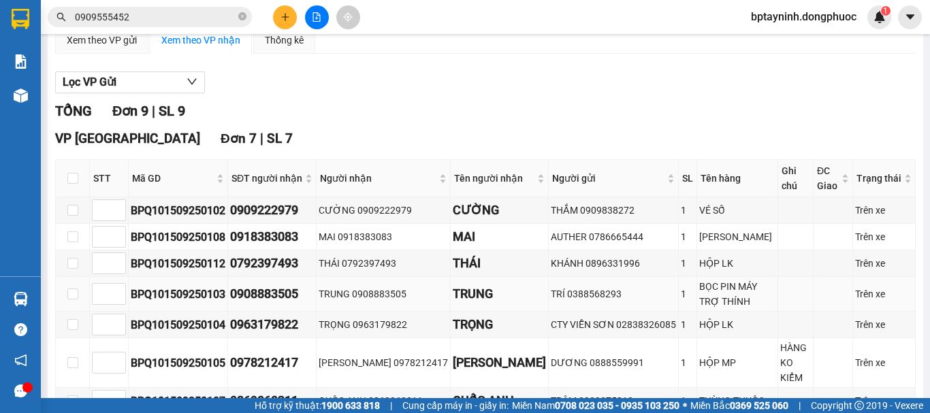
scroll to position [227, 0]
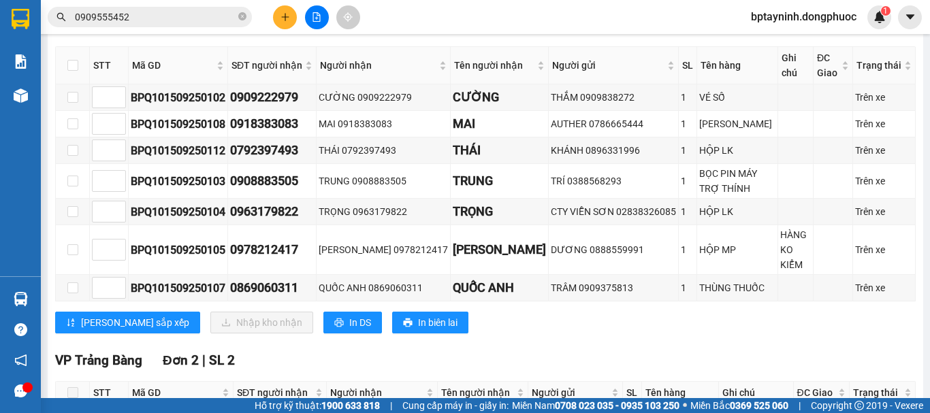
click at [132, 12] on input "0909555452" at bounding box center [155, 17] width 161 height 15
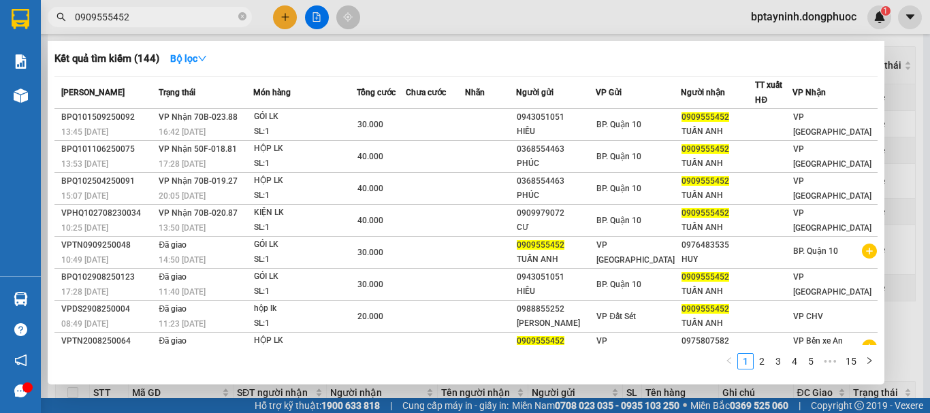
drag, startPoint x: 132, startPoint y: 16, endPoint x: 0, endPoint y: 46, distance: 135.6
click at [0, 46] on section "Kết quả tìm kiếm ( 144 ) Bộ lọc Mã ĐH Trạng thái Món hàng Tổng cước Chưa cước N…" at bounding box center [465, 206] width 930 height 413
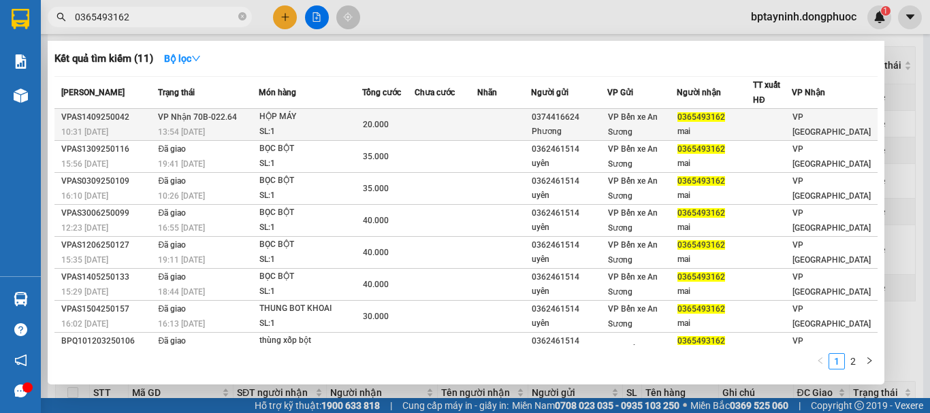
type input "0365493162"
click at [337, 115] on div "HỘP MÁY" at bounding box center [310, 117] width 102 height 15
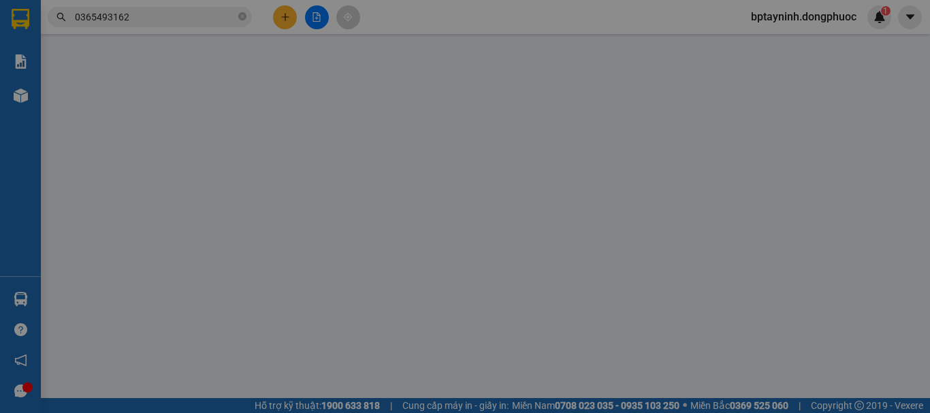
type input "0374416624"
type input "Phương"
type input "0365493162"
type input "mai"
type input "20.000"
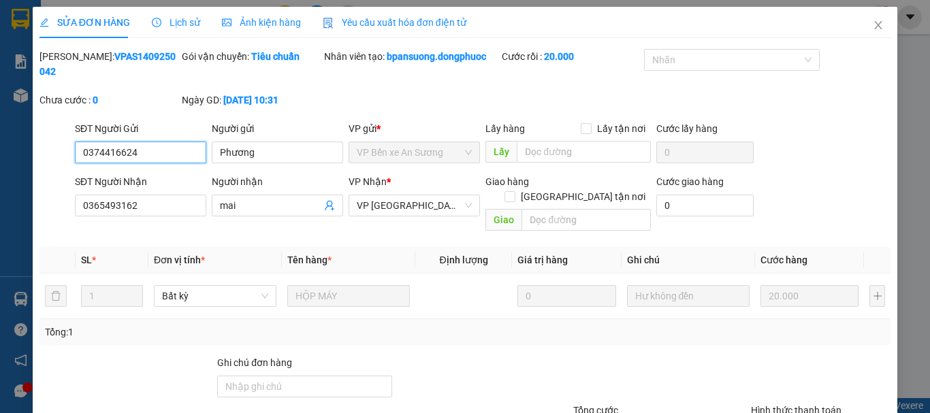
scroll to position [93, 0]
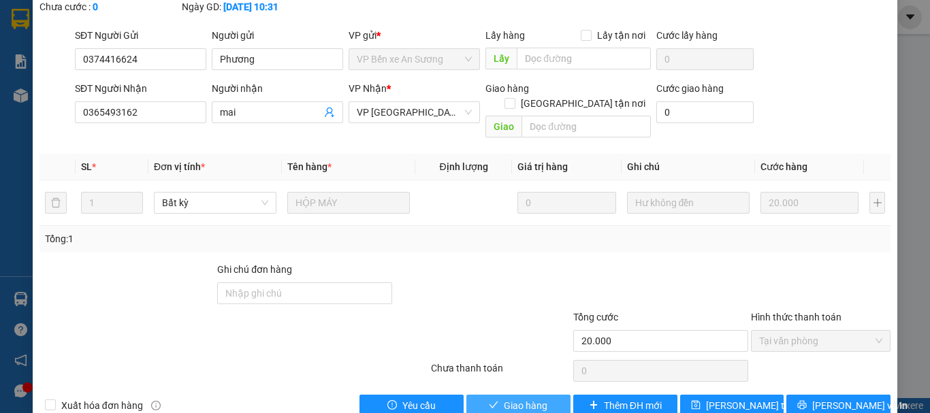
click at [520, 398] on span "Giao hàng" at bounding box center [526, 405] width 44 height 15
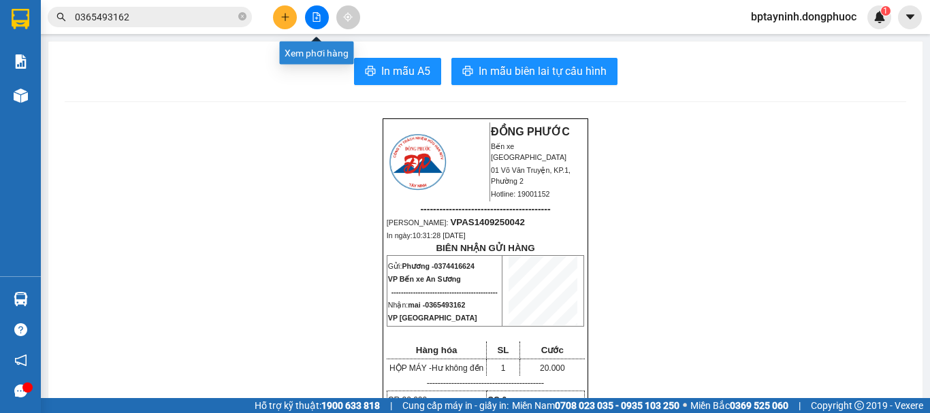
click at [289, 11] on button at bounding box center [285, 17] width 24 height 24
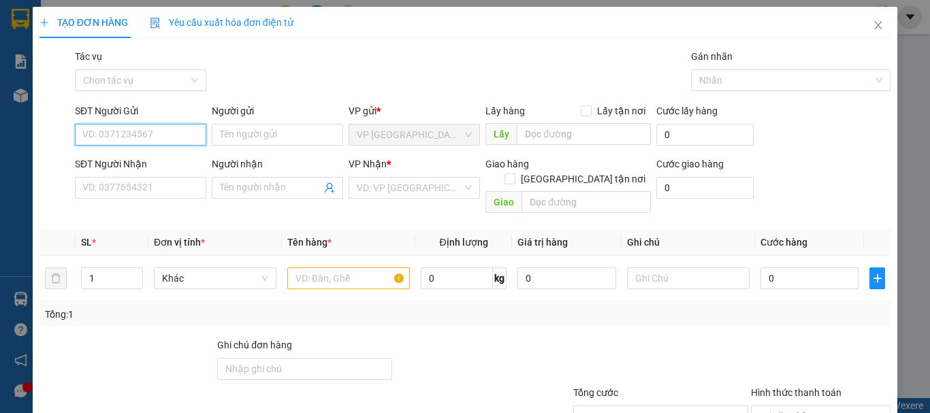
click at [135, 133] on input "SĐT Người Gửi" at bounding box center [140, 135] width 131 height 22
click at [121, 133] on input "SĐT Người Gửi" at bounding box center [140, 135] width 131 height 22
type input "0918902576"
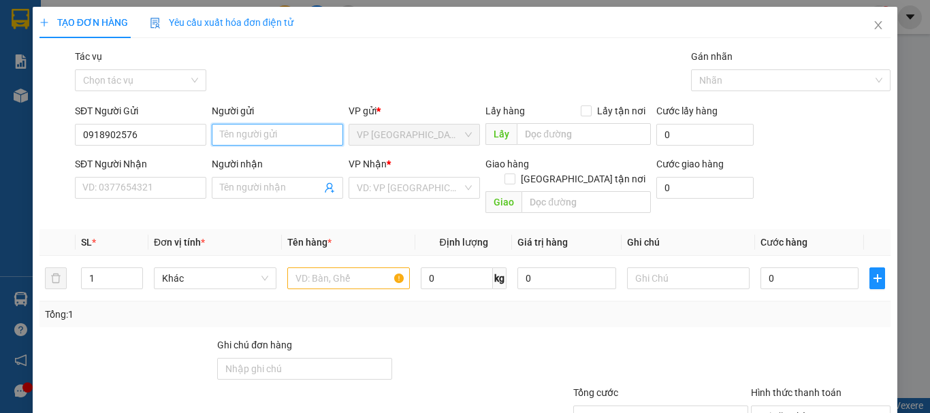
click at [238, 125] on input "Người gửi" at bounding box center [277, 135] width 131 height 22
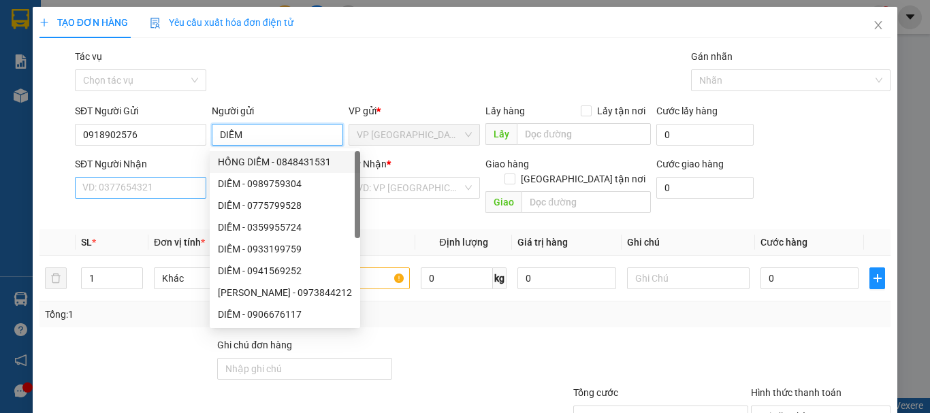
type input "DIỄM"
click at [142, 177] on input "SĐT Người Nhận" at bounding box center [140, 188] width 131 height 22
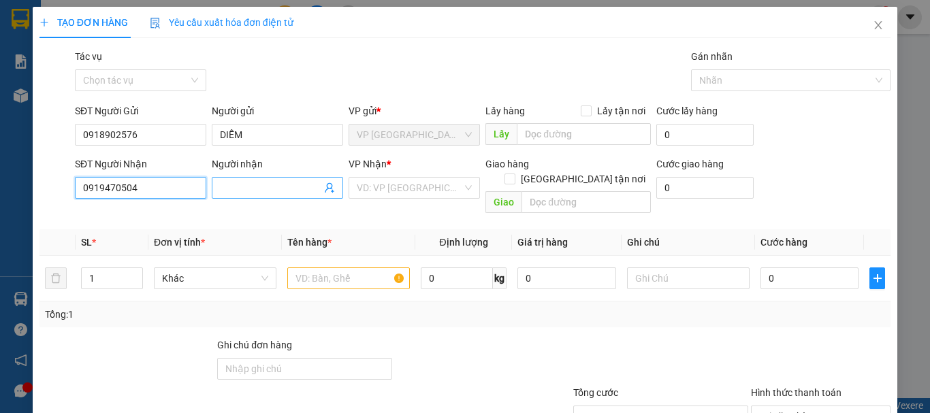
type input "0919470504"
click at [239, 180] on input "Người nhận" at bounding box center [270, 187] width 101 height 15
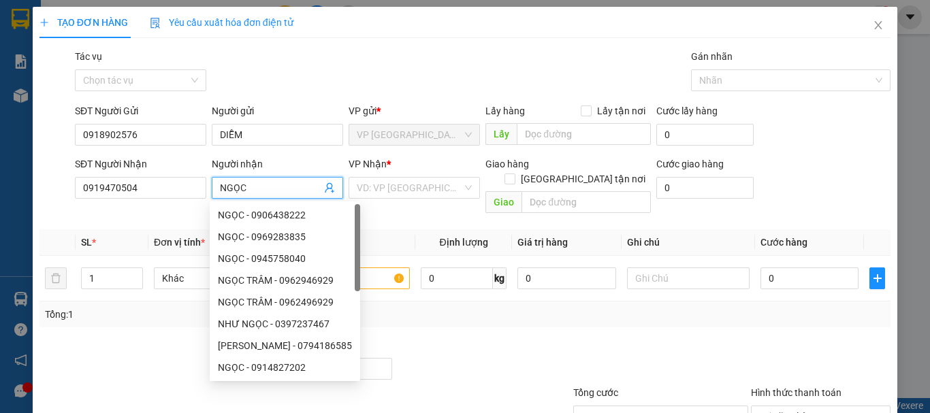
type input "NGỌC"
click at [375, 200] on div "VP Nhận * VD: VP Sài Gòn" at bounding box center [414, 181] width 131 height 48
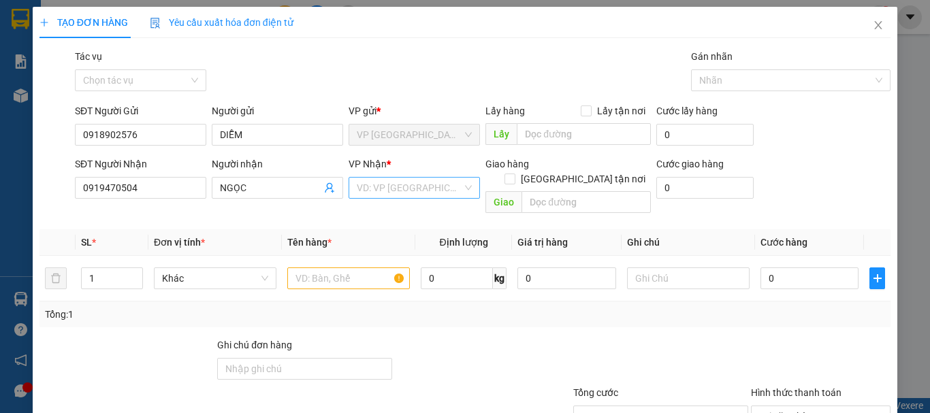
click at [377, 194] on input "search" at bounding box center [410, 188] width 106 height 20
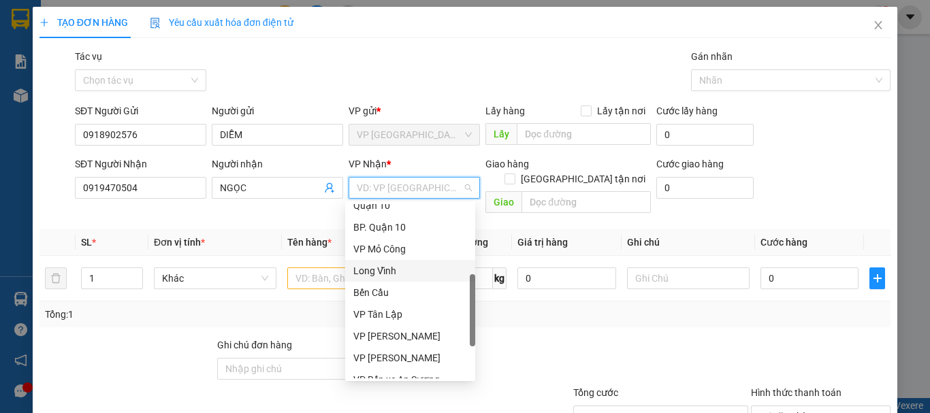
scroll to position [114, 0]
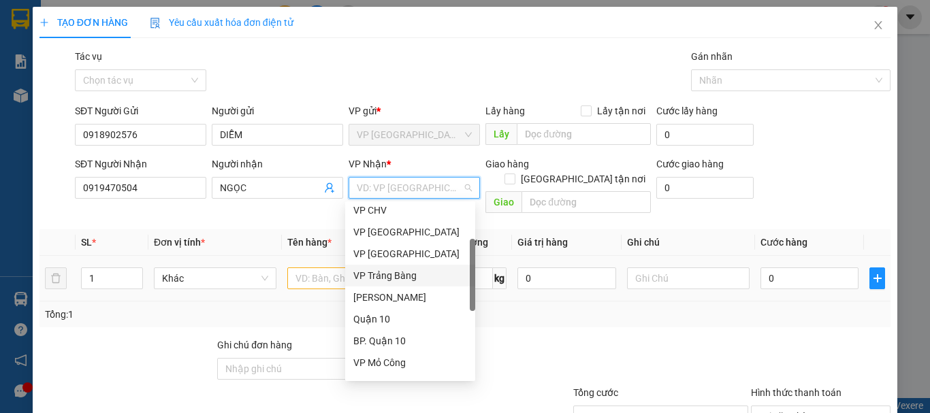
click at [416, 279] on div "VP Trảng Bàng" at bounding box center [410, 275] width 114 height 15
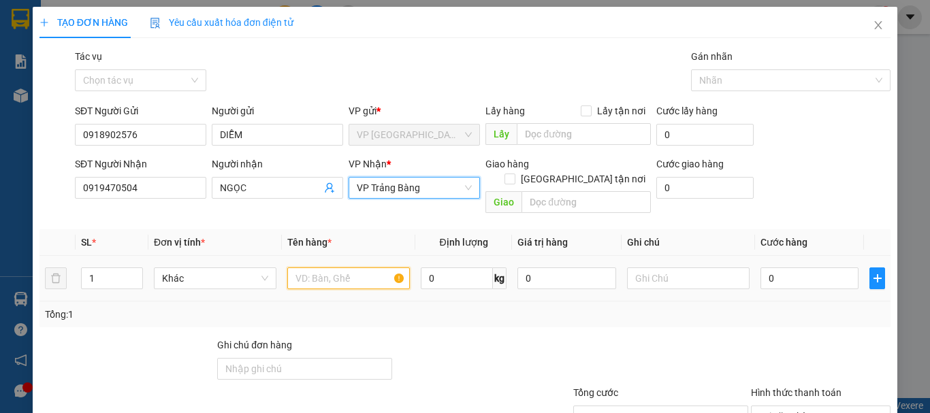
click at [324, 268] on input "text" at bounding box center [348, 279] width 123 height 22
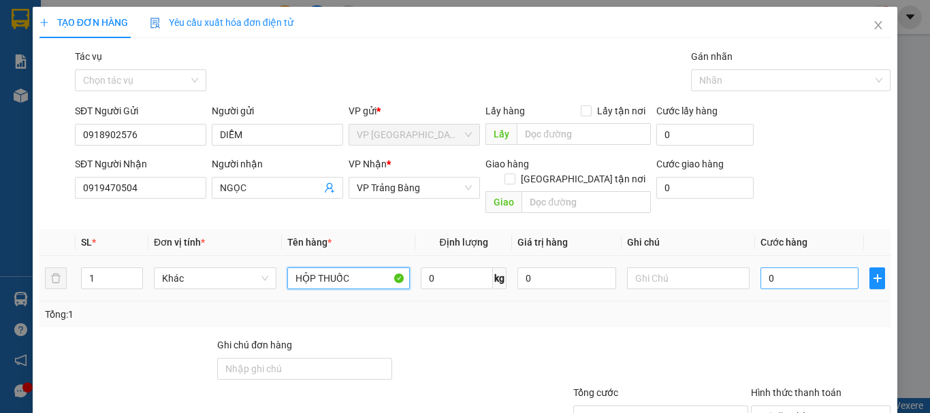
type input "HỘP THUỐC"
click at [786, 268] on input "0" at bounding box center [810, 279] width 98 height 22
type input "2"
type input "20"
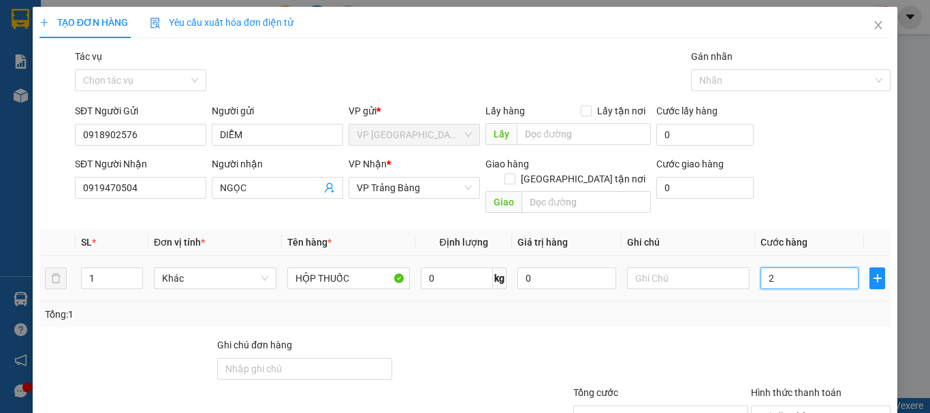
type input "20"
type input "20.000"
click at [786, 312] on div "Tổng: 1" at bounding box center [465, 315] width 851 height 26
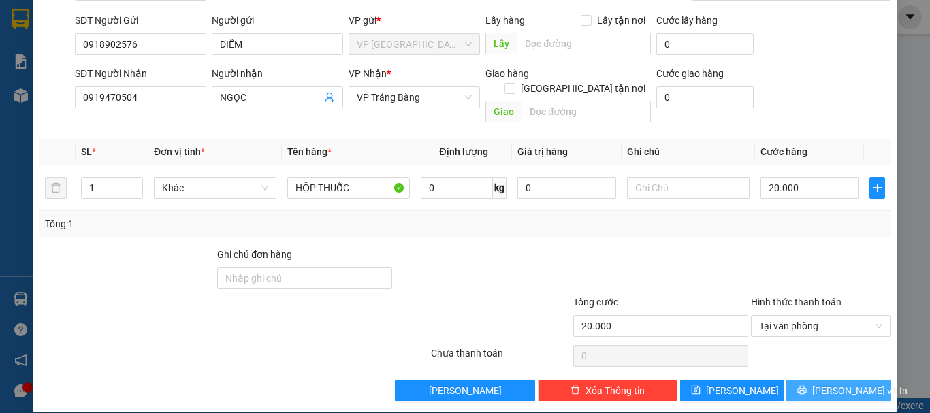
click at [837, 383] on span "Lưu và In" at bounding box center [860, 390] width 95 height 15
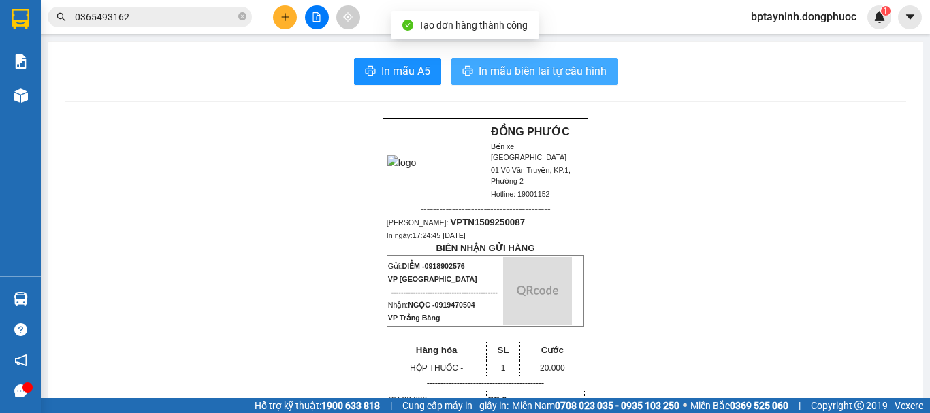
click at [552, 81] on button "In mẫu biên lai tự cấu hình" at bounding box center [535, 71] width 166 height 27
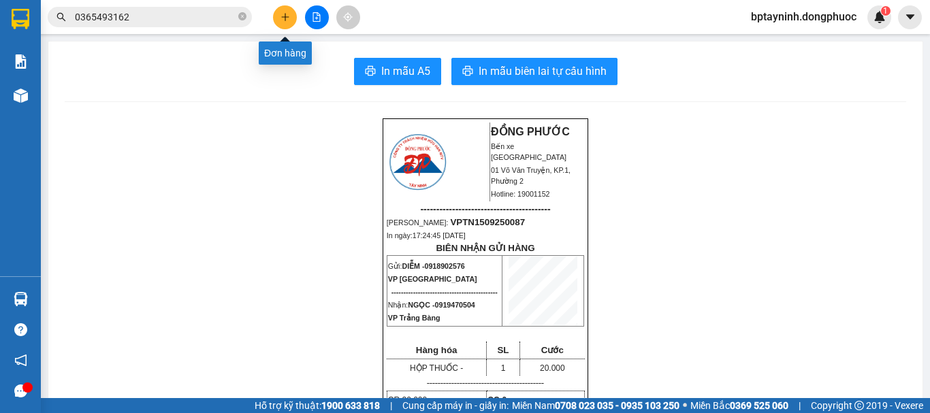
click at [282, 16] on icon "plus" at bounding box center [286, 17] width 10 height 10
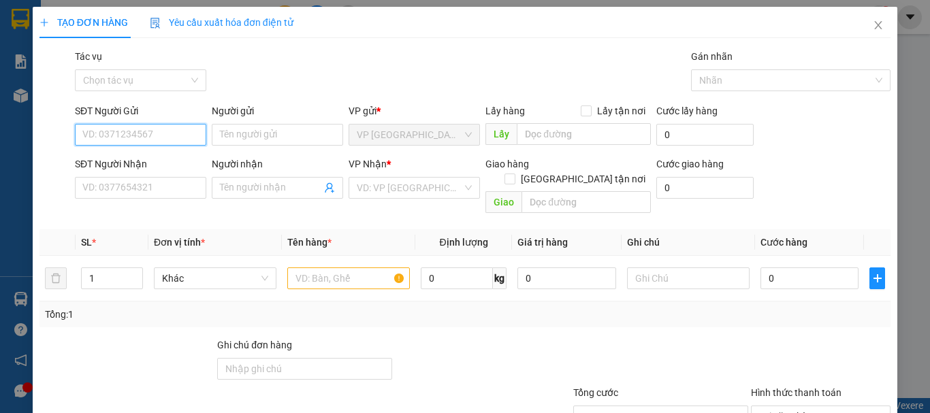
click at [152, 133] on input "SĐT Người Gửi" at bounding box center [140, 135] width 131 height 22
type input "0976145399"
click at [169, 165] on div "0976145399 - LOAN" at bounding box center [139, 162] width 114 height 15
type input "LOAN"
type input "0984646185"
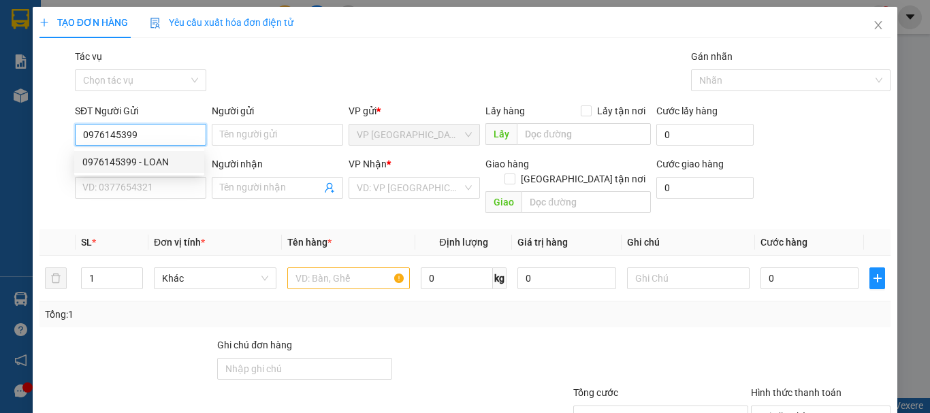
type input "MAI"
type input "20.000"
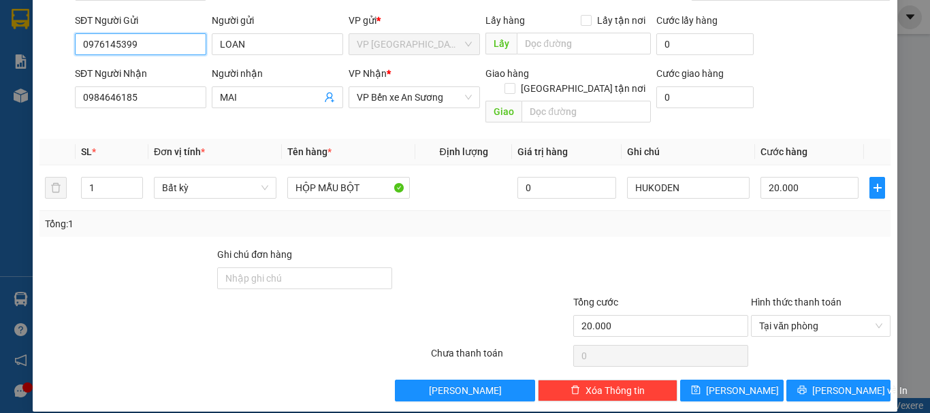
scroll to position [91, 0]
type input "0976145399"
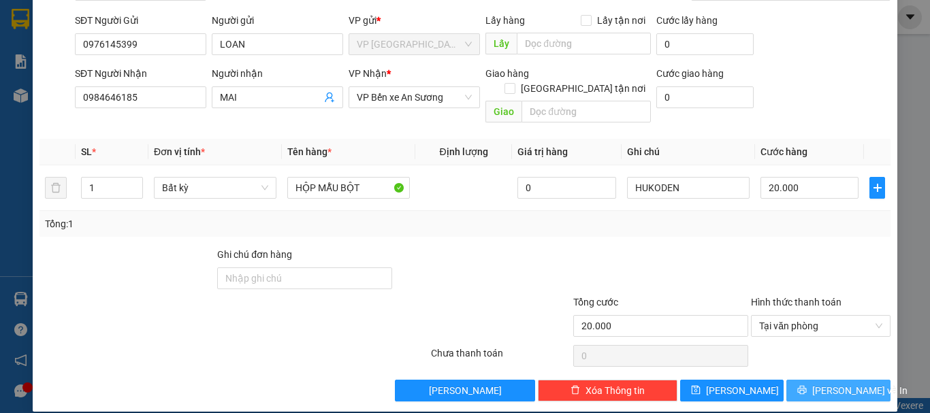
click at [829, 383] on span "Lưu và In" at bounding box center [860, 390] width 95 height 15
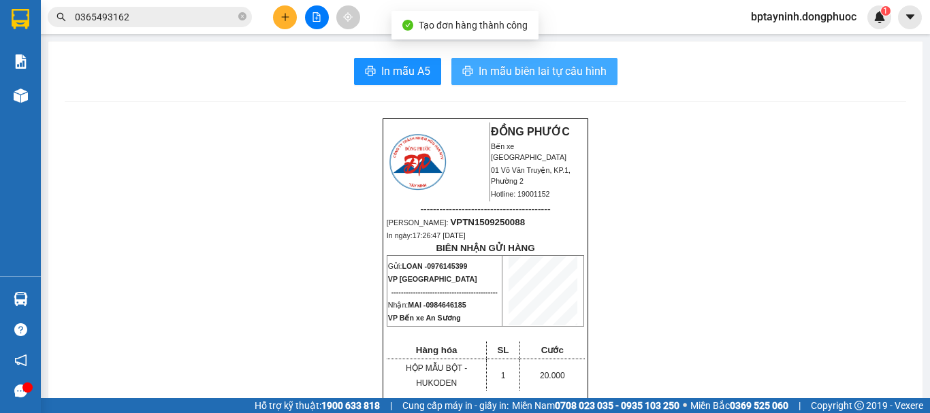
click at [501, 59] on button "In mẫu biên lai tự cấu hình" at bounding box center [535, 71] width 166 height 27
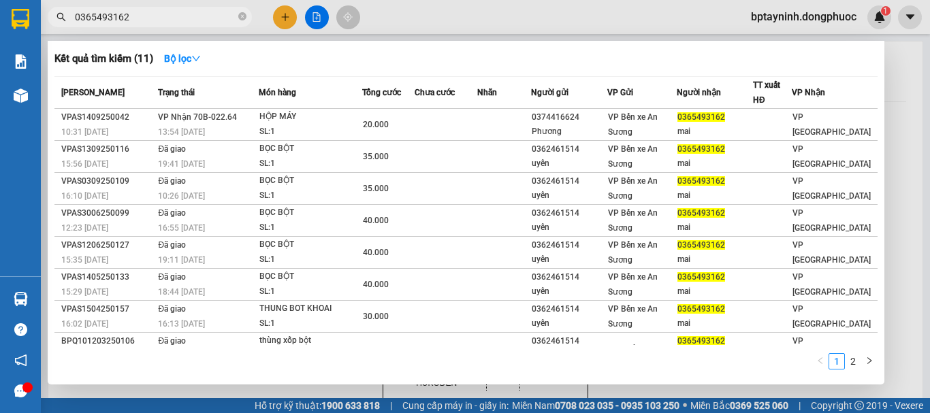
click at [159, 12] on input "0365493162" at bounding box center [155, 17] width 161 height 15
drag, startPoint x: 142, startPoint y: 19, endPoint x: 0, endPoint y: 39, distance: 143.7
click at [0, 39] on section "Kết quả tìm kiếm ( 11 ) Bộ lọc Mã ĐH Trạng thái Món hàng Tổng cước Chưa cước Nh…" at bounding box center [465, 206] width 930 height 413
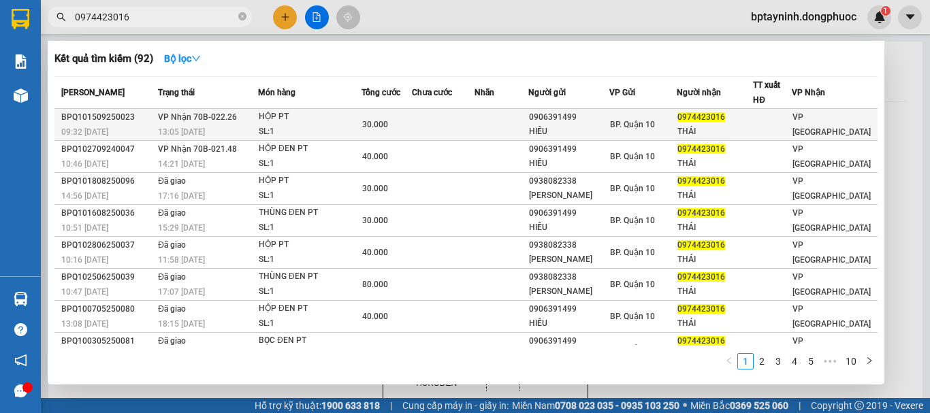
type input "0974423016"
click at [303, 122] on div "HỘP PT" at bounding box center [310, 117] width 102 height 15
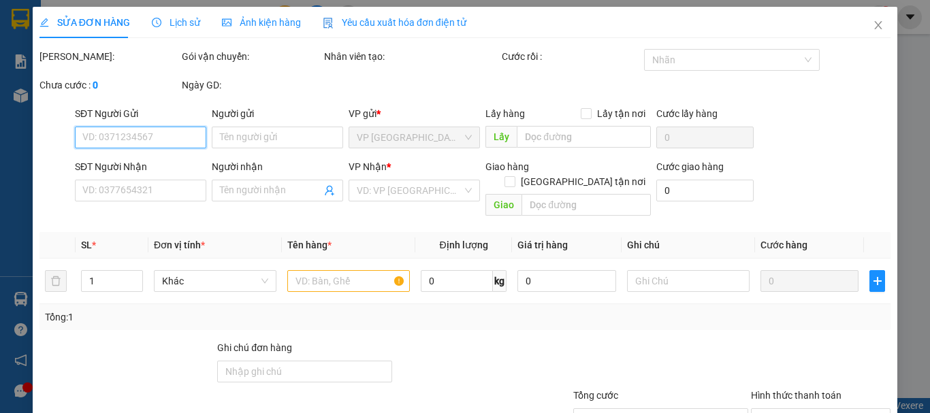
type input "0906391499"
type input "HIẾU"
type input "0974423016"
type input "THÁI"
type input "30.000"
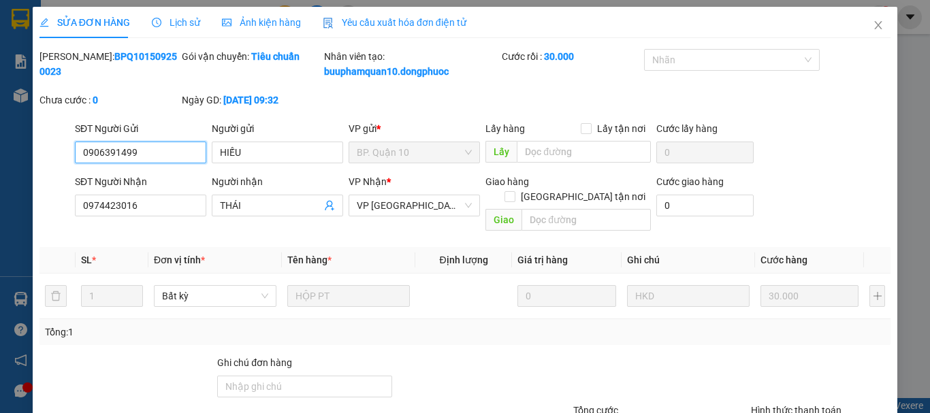
scroll to position [108, 0]
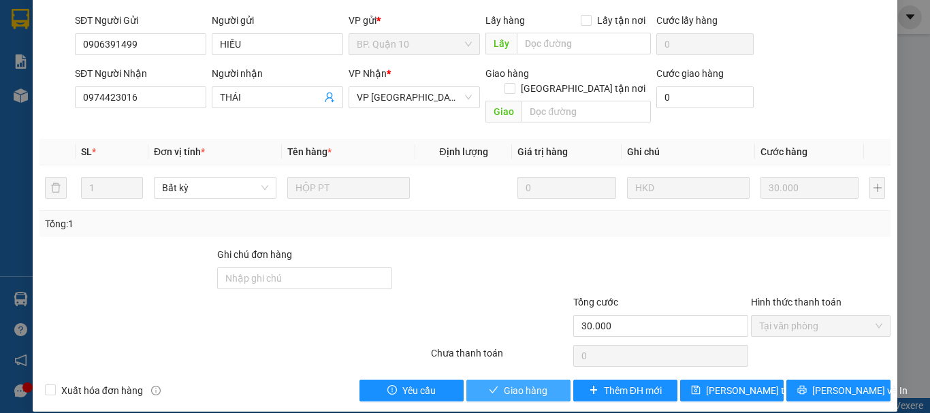
click at [524, 383] on span "Giao hàng" at bounding box center [526, 390] width 44 height 15
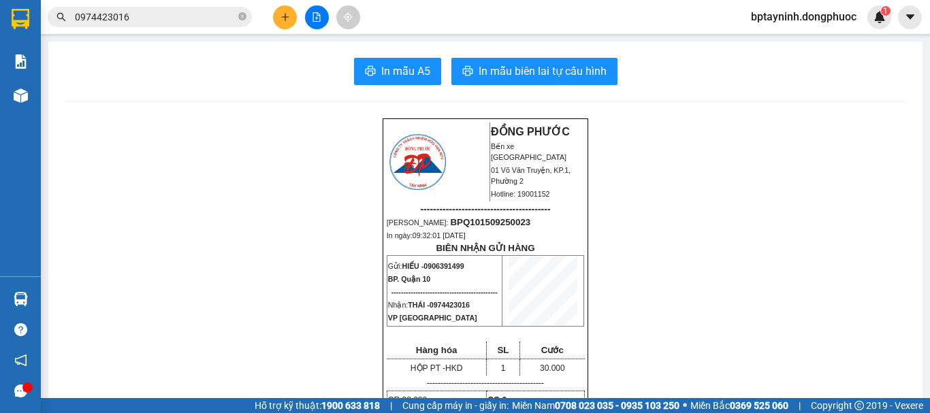
click at [141, 17] on input "0974423016" at bounding box center [155, 17] width 161 height 15
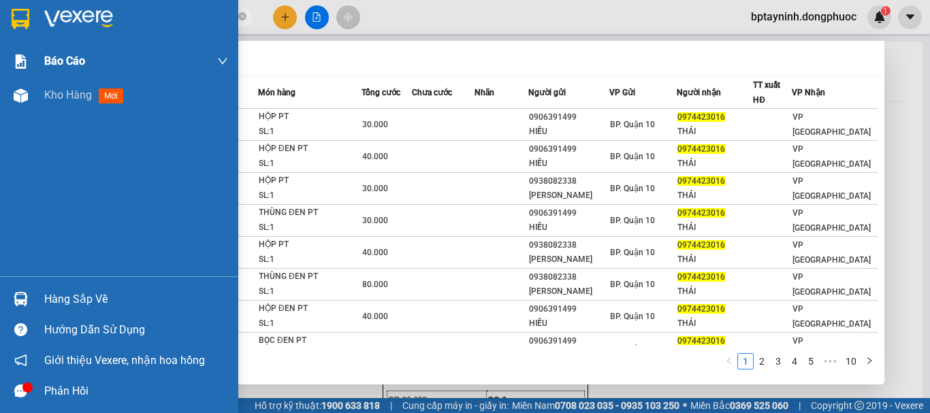
drag, startPoint x: 6, startPoint y: 36, endPoint x: 40, endPoint y: 63, distance: 42.7
click at [0, 63] on section "Kết quả tìm kiếm ( 92 ) Bộ lọc Mã ĐH Trạng thái Món hàng Tổng cước Chưa cước Nh…" at bounding box center [465, 206] width 930 height 413
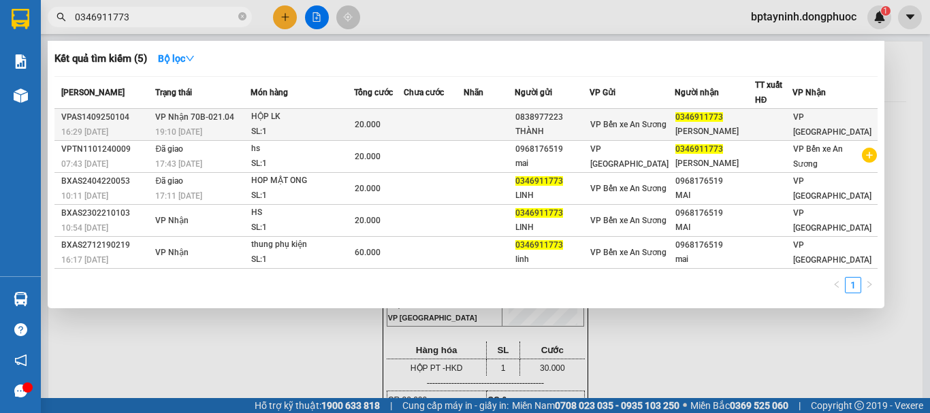
type input "0346911773"
click at [310, 116] on div "HỘP LK" at bounding box center [302, 117] width 102 height 15
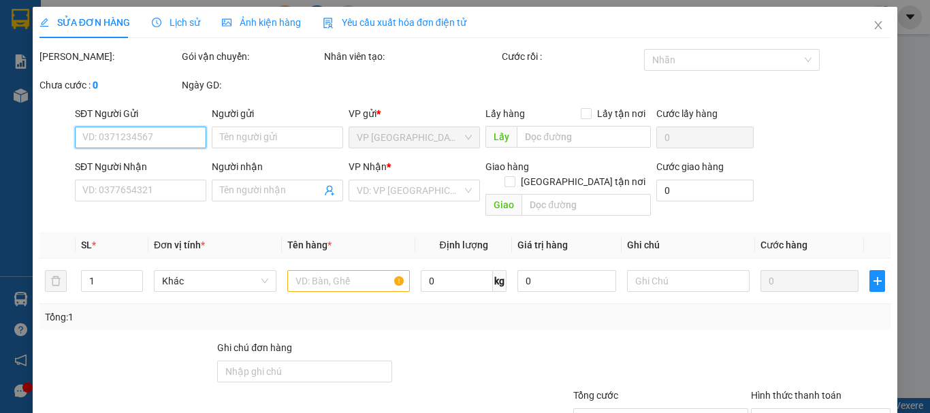
type input "0838977223"
type input "THÀNH"
type input "0346911773"
type input "DUY LINH"
type input "20.000"
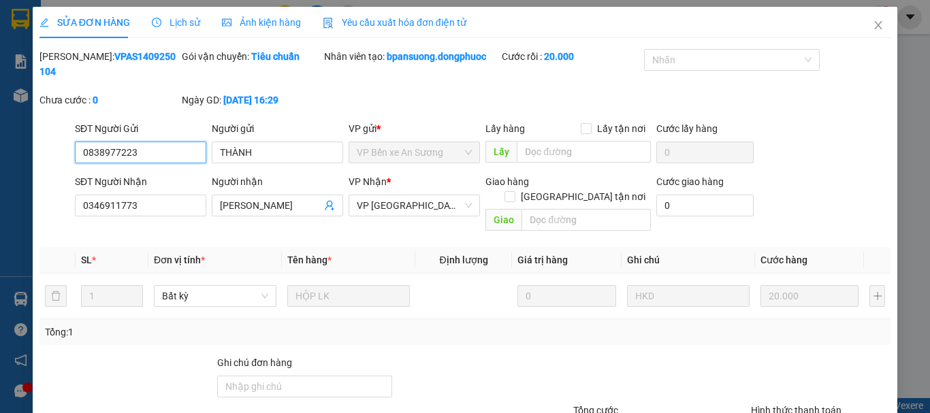
scroll to position [93, 0]
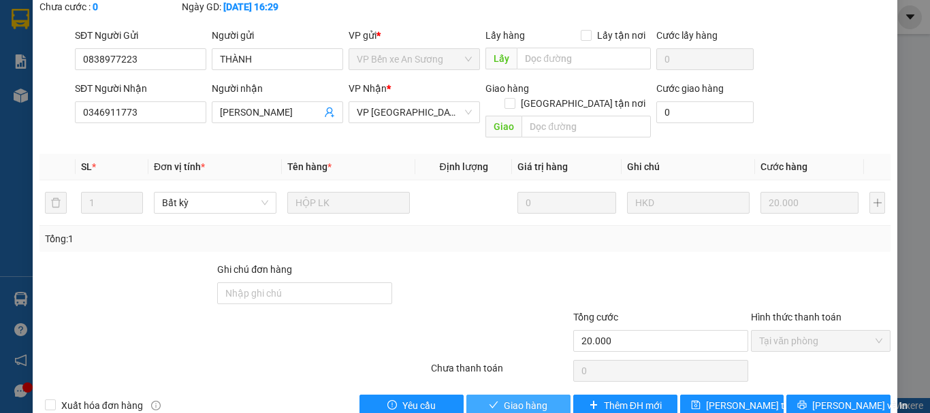
click at [506, 398] on span "Giao hàng" at bounding box center [526, 405] width 44 height 15
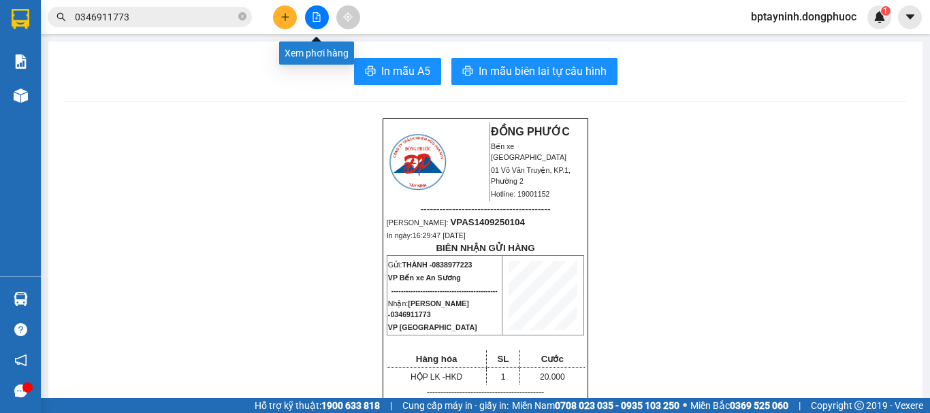
click at [285, 15] on icon "plus" at bounding box center [285, 16] width 1 height 7
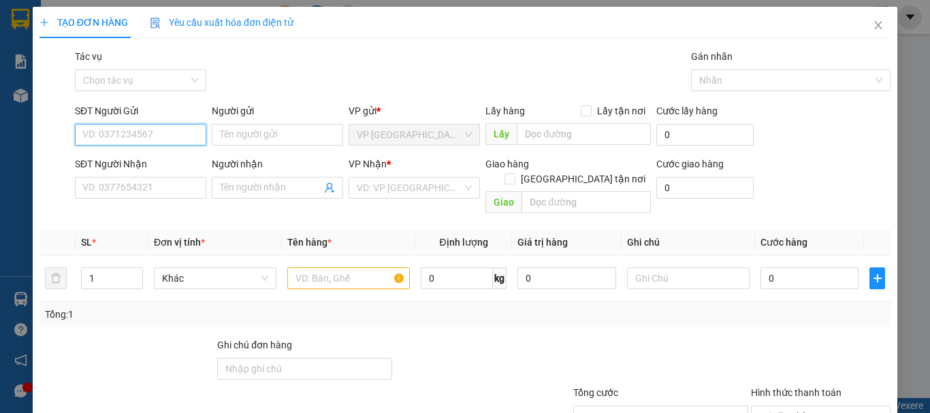
click at [176, 137] on input "SĐT Người Gửi" at bounding box center [140, 135] width 131 height 22
type input "0932121558"
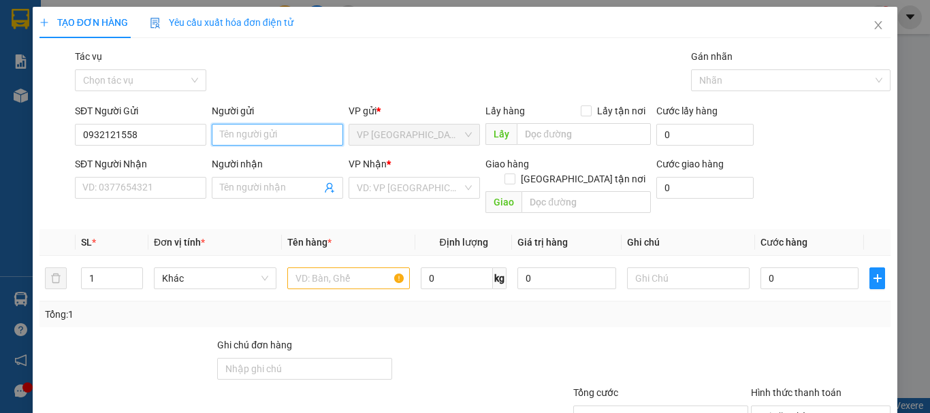
click at [231, 128] on input "Người gửi" at bounding box center [277, 135] width 131 height 22
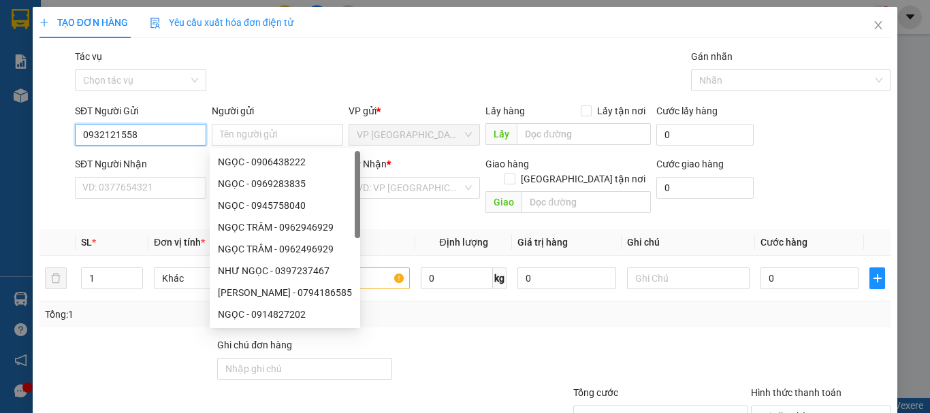
click at [166, 127] on input "0932121558" at bounding box center [140, 135] width 131 height 22
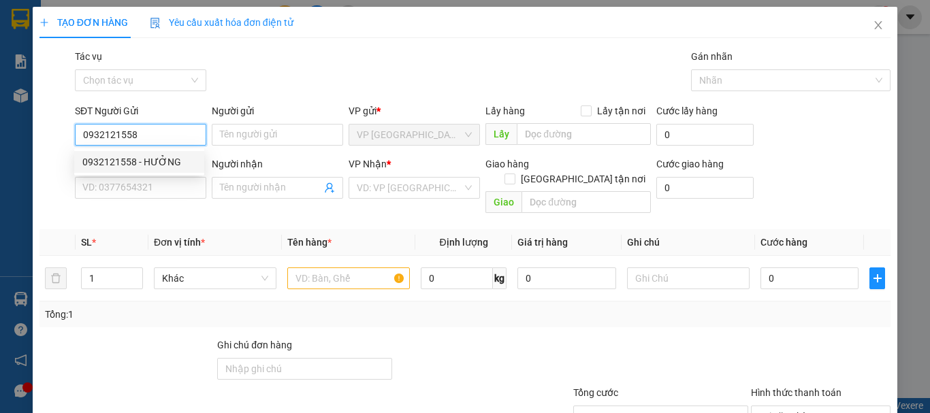
click at [168, 157] on div "0932121558 - HƯỞNG" at bounding box center [139, 162] width 114 height 15
type input "HƯỞNG"
type input "0879745546"
type input "TRỰC"
type input "30.000"
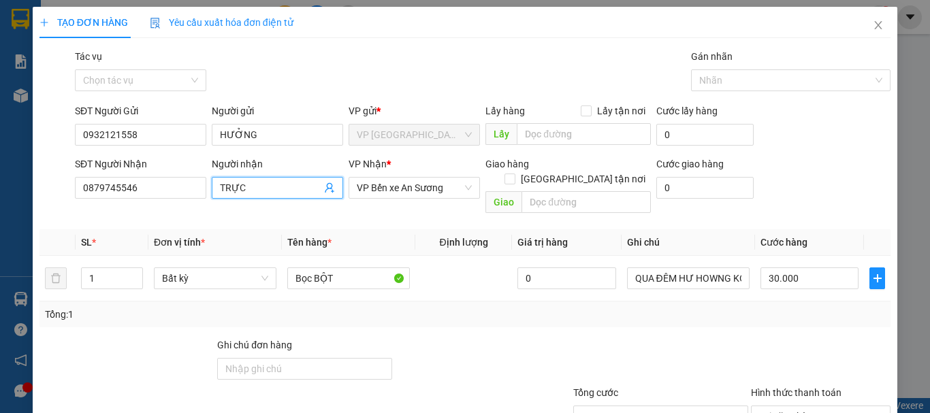
click at [328, 190] on icon "user-add" at bounding box center [329, 188] width 11 height 11
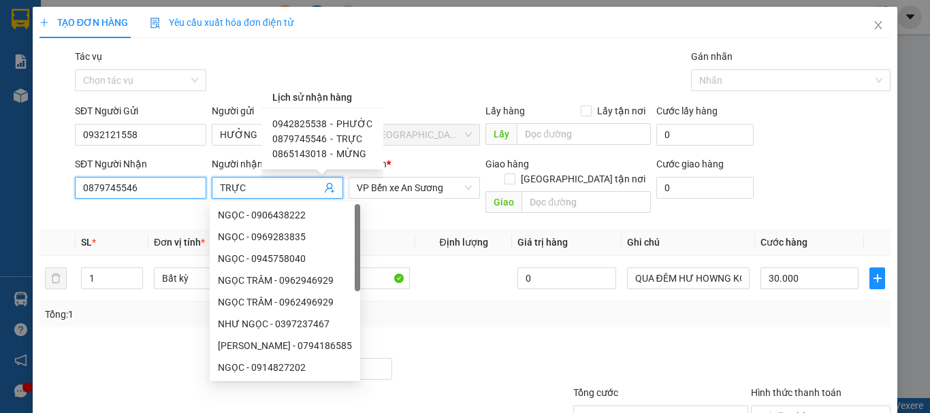
drag, startPoint x: 148, startPoint y: 186, endPoint x: 4, endPoint y: 227, distance: 149.6
click at [0, 227] on div "TẠO ĐƠN HÀNG Yêu cầu xuất hóa đơn điện tử Transit Pickup Surcharge Ids Transit …" at bounding box center [465, 206] width 930 height 413
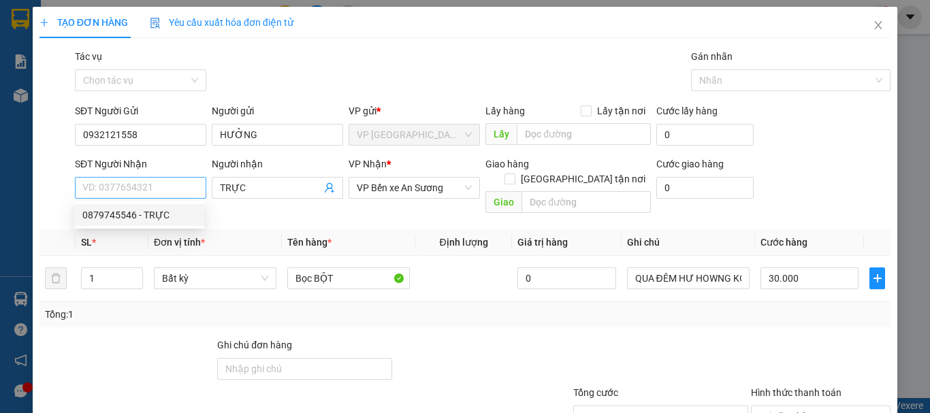
click at [153, 186] on div "SĐT Người Nhận VD: 0377654321 Người nhận TRỰC VP Nhận * VP Bến xe An Sương Giao…" at bounding box center [482, 188] width 821 height 63
click at [149, 187] on input "SĐT Người Nhận" at bounding box center [140, 188] width 131 height 22
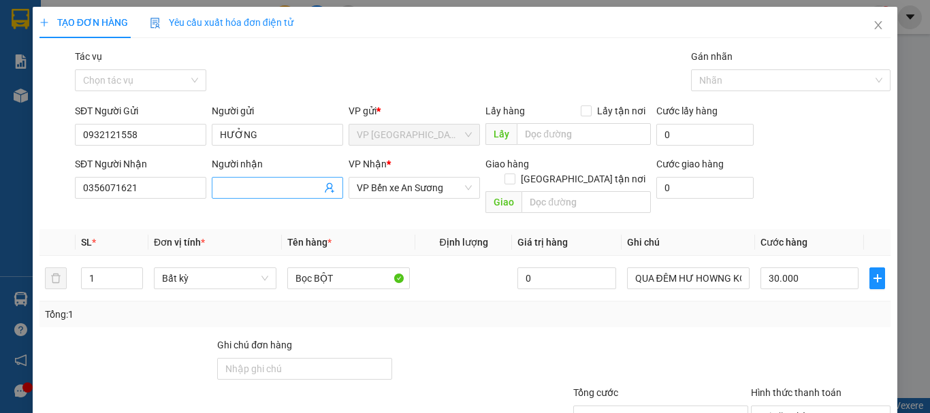
click at [245, 185] on input "Người nhận" at bounding box center [270, 187] width 101 height 15
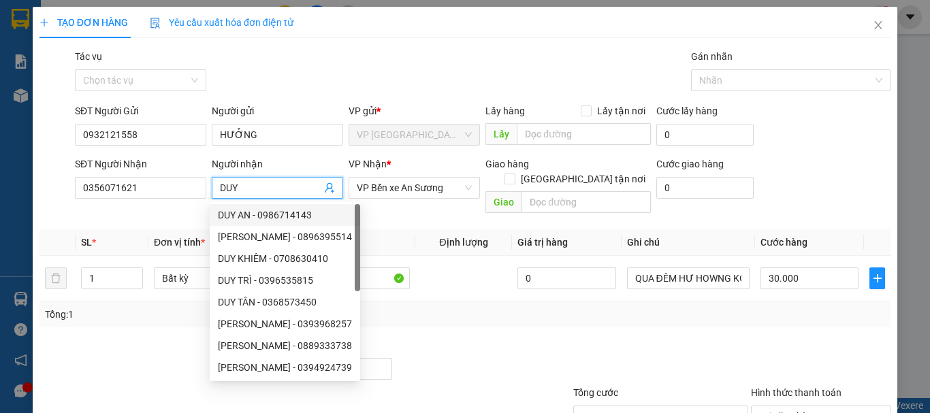
drag, startPoint x: 398, startPoint y: 218, endPoint x: 377, endPoint y: 222, distance: 20.8
click at [398, 230] on th "Tên hàng *" at bounding box center [348, 243] width 133 height 27
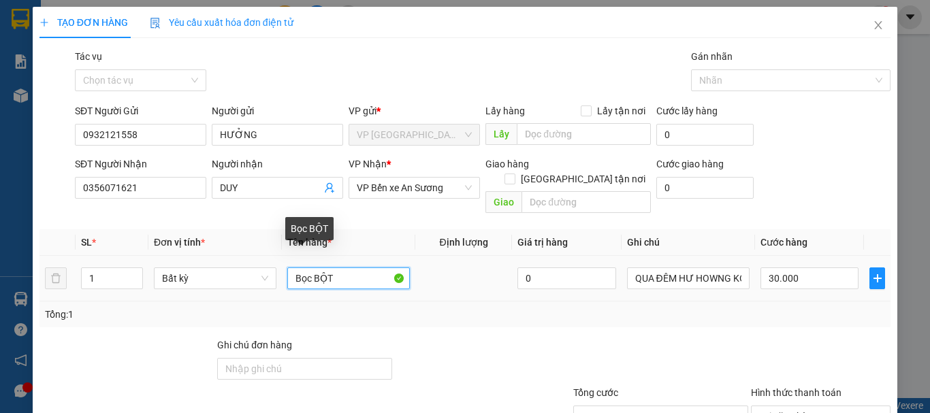
drag, startPoint x: 360, startPoint y: 265, endPoint x: 217, endPoint y: 289, distance: 145.0
click at [220, 287] on div "SL * Đơn vị tính * Tên hàng * Định lượng Giá trị hàng Ghi chú Cước hàng 1 Bất k…" at bounding box center [465, 279] width 851 height 98
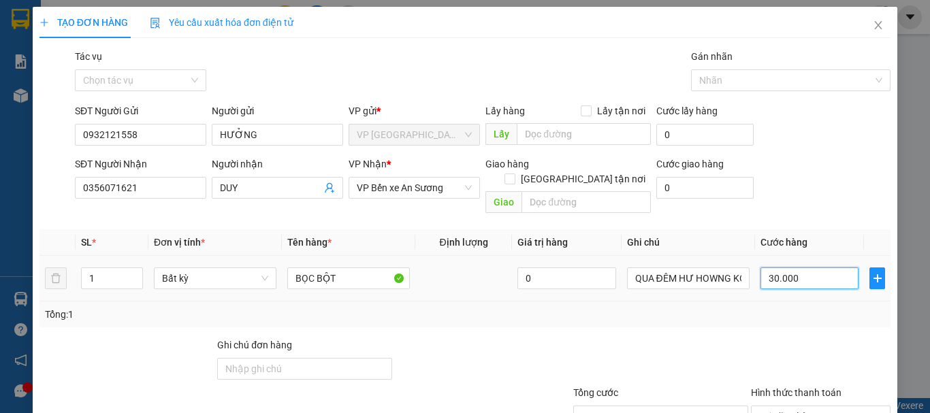
drag, startPoint x: 830, startPoint y: 268, endPoint x: 815, endPoint y: 267, distance: 15.7
click at [830, 268] on input "30.000" at bounding box center [810, 279] width 98 height 22
click at [736, 315] on div "Transit Pickup Surcharge Ids Transit Deliver Surcharge Ids Transit Deliver Surc…" at bounding box center [465, 270] width 851 height 443
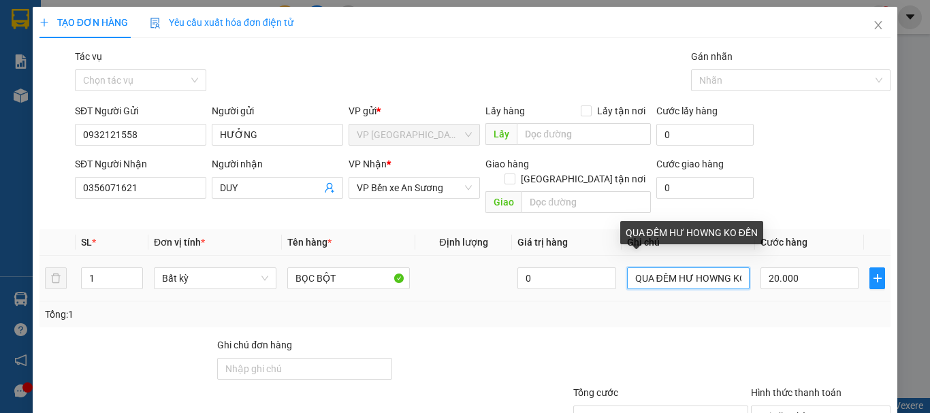
click at [711, 268] on input "QUA ĐÊM HƯ HOWNG KO ĐỀN" at bounding box center [688, 279] width 123 height 22
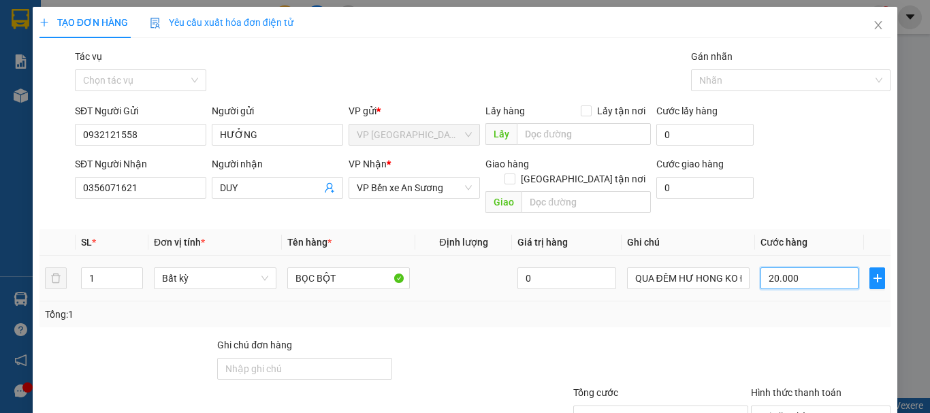
drag, startPoint x: 789, startPoint y: 261, endPoint x: 796, endPoint y: 262, distance: 7.5
click at [789, 268] on input "20.000" at bounding box center [810, 279] width 98 height 22
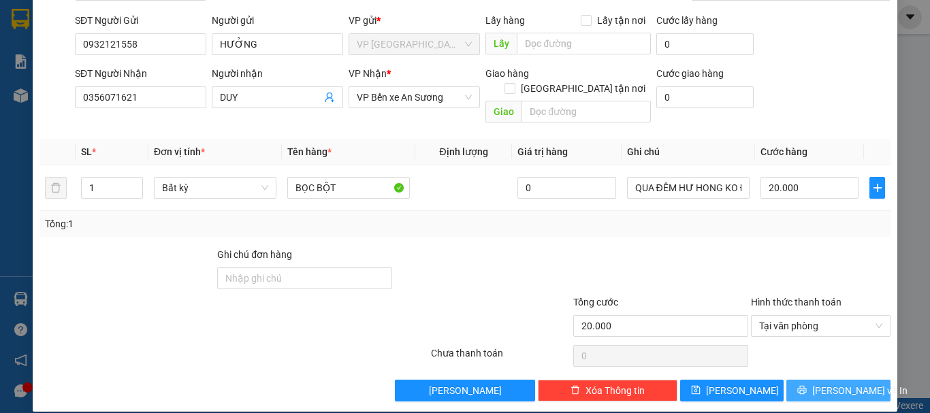
click at [850, 383] on span "Lưu và In" at bounding box center [860, 390] width 95 height 15
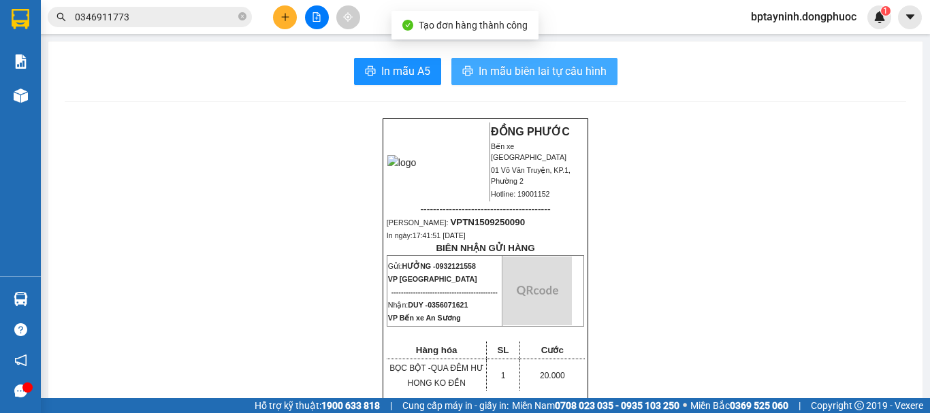
click at [571, 67] on span "In mẫu biên lai tự cấu hình" at bounding box center [543, 71] width 128 height 17
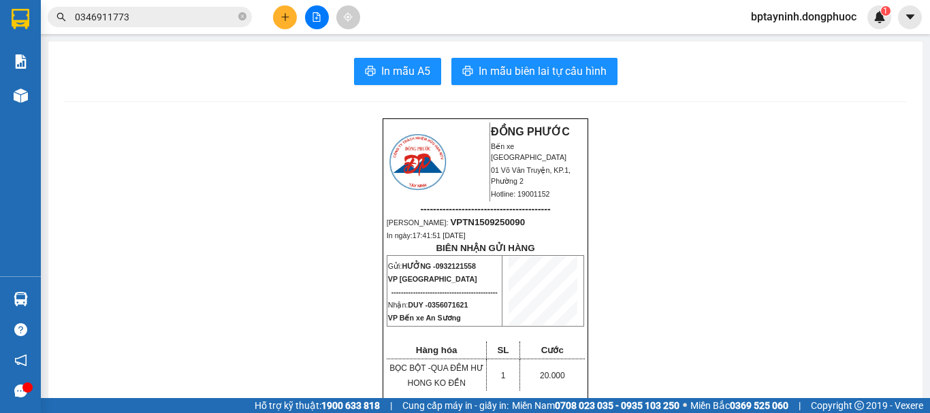
click at [168, 18] on input "0346911773" at bounding box center [155, 17] width 161 height 15
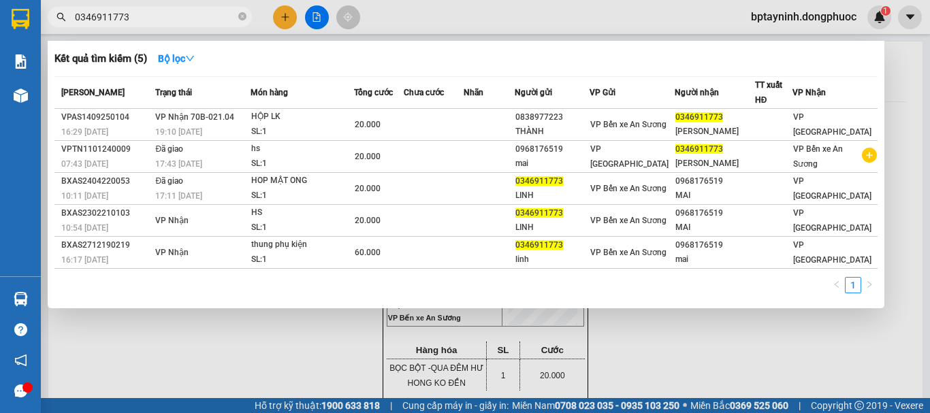
drag, startPoint x: 120, startPoint y: 13, endPoint x: 76, endPoint y: 50, distance: 57.6
click at [0, 42] on section "Kết quả tìm kiếm ( 5 ) Bộ lọc Mã ĐH Trạng thái Món hàng Tổng cước Chưa cước Nhã…" at bounding box center [465, 206] width 930 height 413
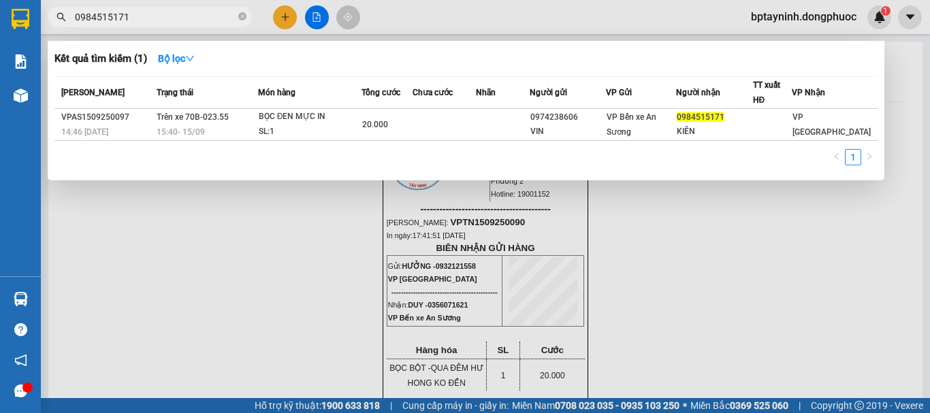
click at [286, 18] on div at bounding box center [465, 206] width 930 height 413
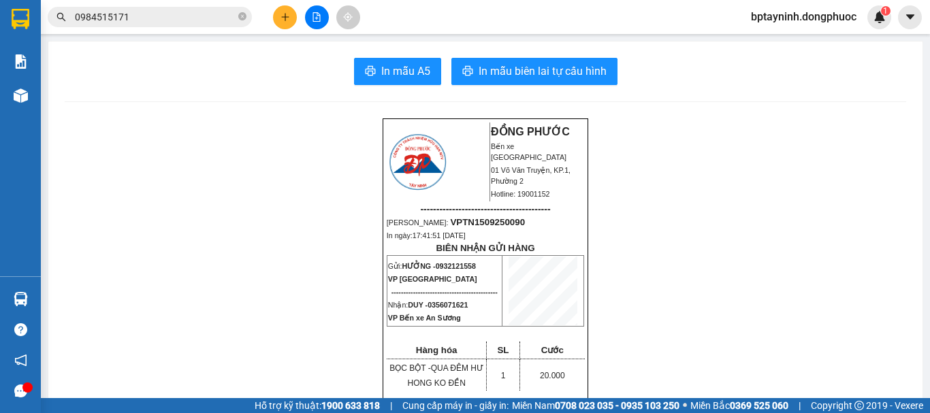
click at [286, 18] on icon "plus" at bounding box center [286, 17] width 10 height 10
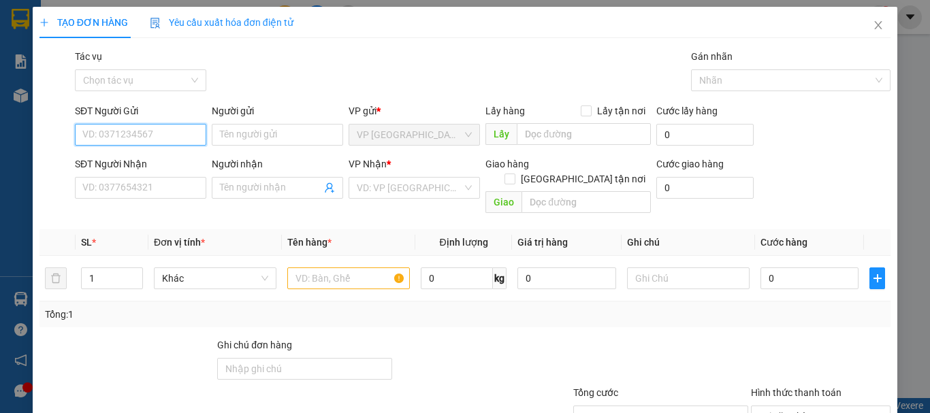
click at [172, 133] on input "SĐT Người Gửi" at bounding box center [140, 135] width 131 height 22
click at [162, 157] on div "0947204006 - TRÚC" at bounding box center [139, 162] width 114 height 15
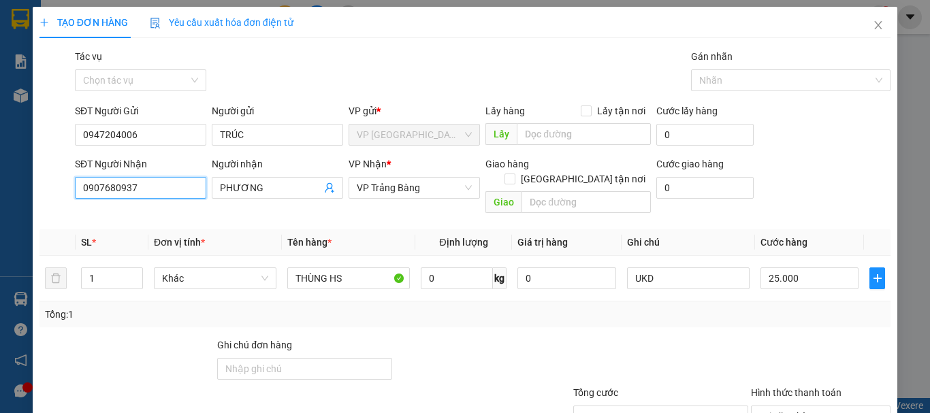
drag, startPoint x: 175, startPoint y: 186, endPoint x: 4, endPoint y: 198, distance: 171.4
click at [4, 198] on div "TẠO ĐƠN HÀNG Yêu cầu xuất hóa đơn điện tử Transit Pickup Surcharge Ids Transit …" at bounding box center [465, 206] width 930 height 413
drag, startPoint x: 266, startPoint y: 186, endPoint x: 178, endPoint y: 200, distance: 89.6
click at [178, 200] on div "SĐT Người Nhận 0817475882 0817475882 Người nhận PHƯƠNG VP Nhận * VP Trảng Bàng …" at bounding box center [482, 188] width 821 height 63
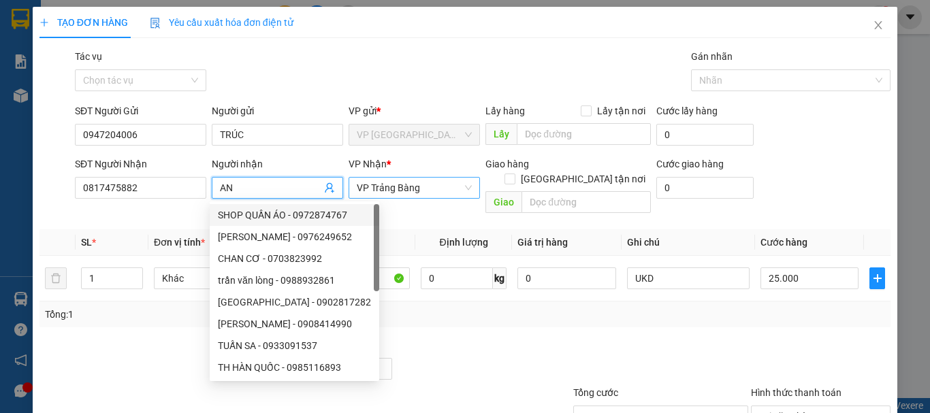
click at [428, 191] on span "VP Trảng Bàng" at bounding box center [414, 188] width 115 height 20
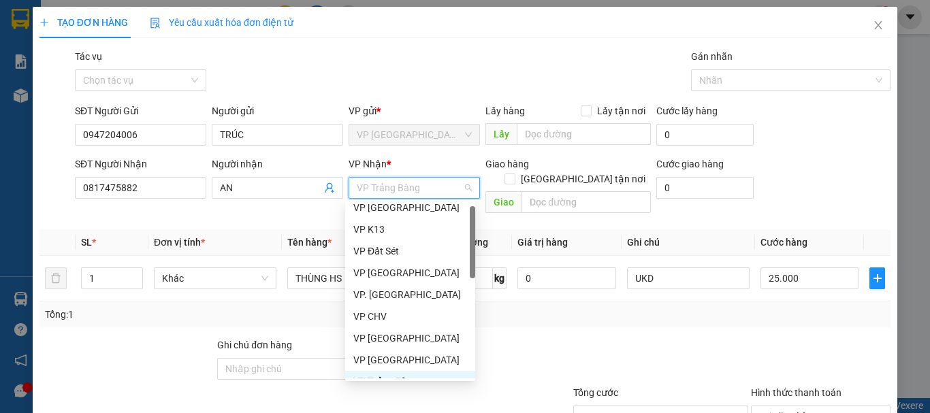
scroll to position [121, 0]
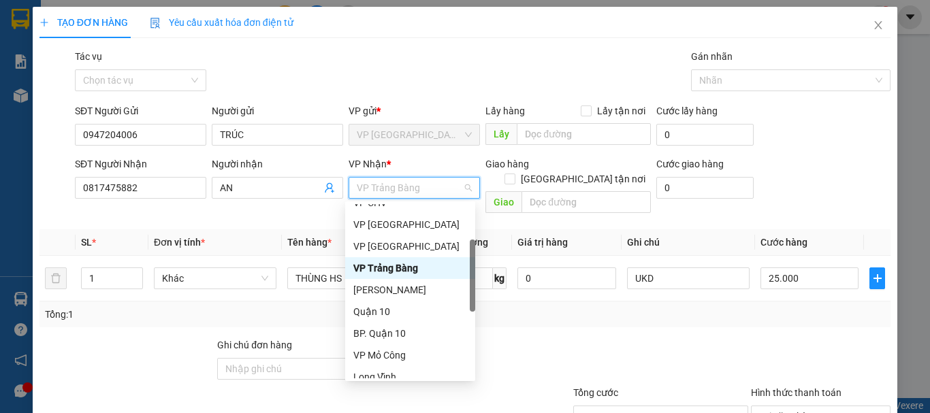
click at [411, 266] on div "VP Trảng Bàng" at bounding box center [410, 268] width 114 height 15
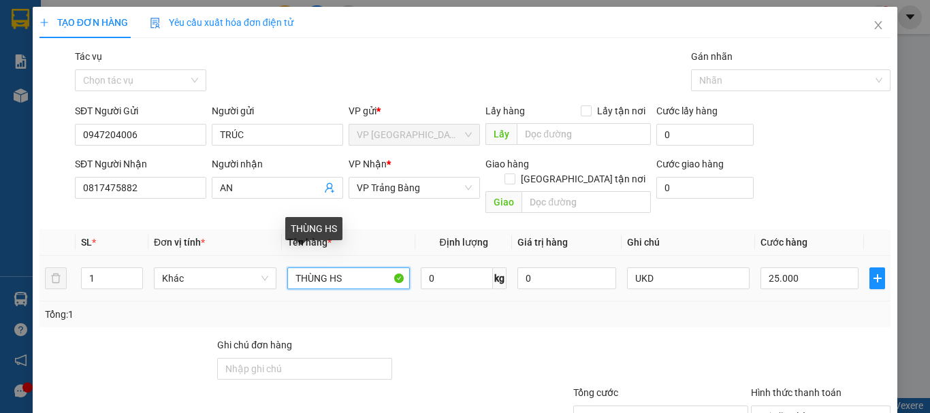
drag, startPoint x: 351, startPoint y: 268, endPoint x: 273, endPoint y: 278, distance: 78.2
click at [273, 278] on tr "1 Khác THÙNG HS 0 kg 0 UKD 25.000" at bounding box center [465, 279] width 851 height 46
click at [366, 268] on input "THÙNG HS" at bounding box center [348, 279] width 123 height 22
click at [349, 268] on input "THÙNG HS" at bounding box center [348, 279] width 123 height 22
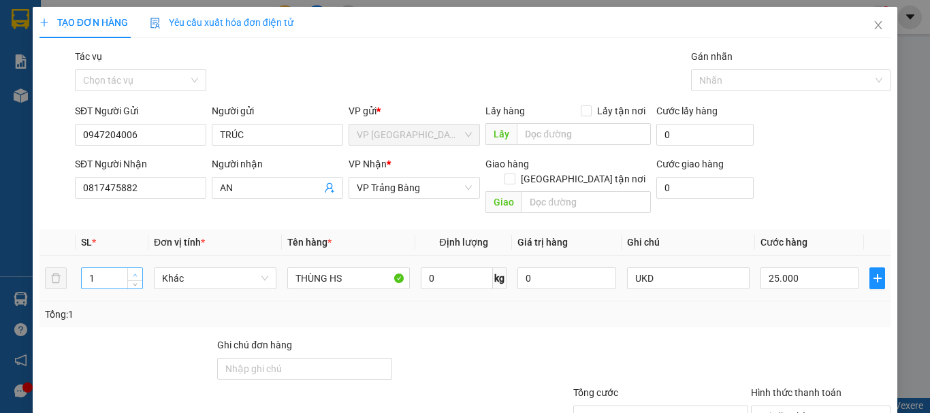
click at [133, 271] on span "up" at bounding box center [135, 275] width 8 height 8
click at [298, 268] on input "THÙNG HS" at bounding box center [348, 279] width 123 height 22
click at [364, 268] on input "01 THÙNG HS" at bounding box center [348, 279] width 123 height 22
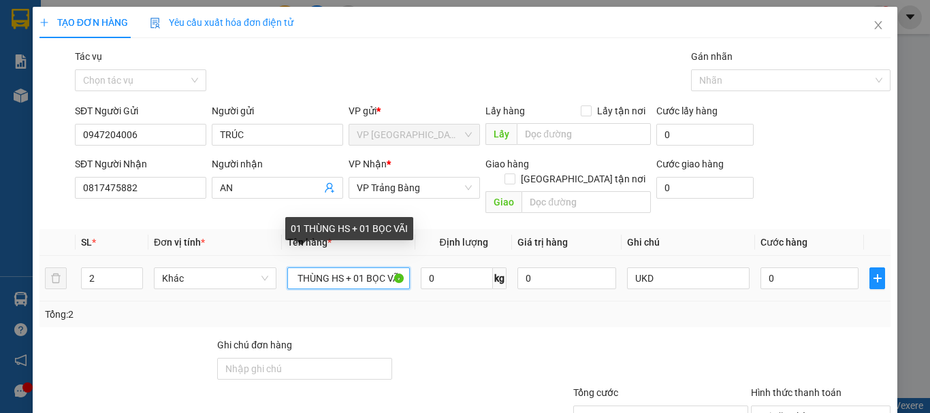
scroll to position [0, 20]
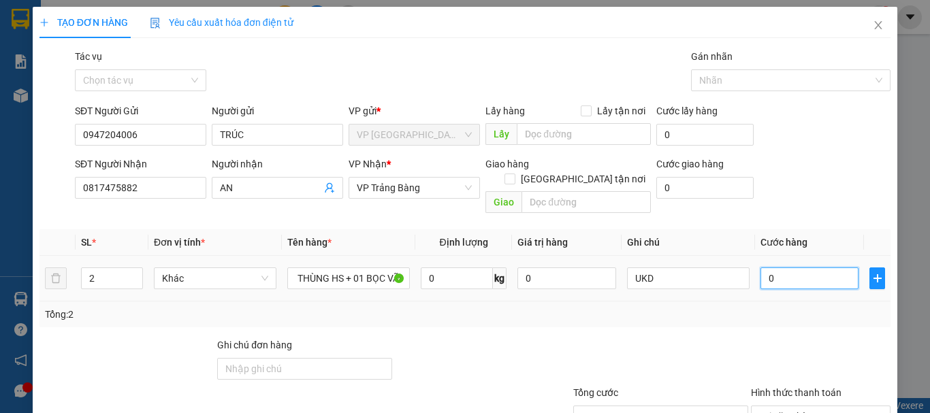
click at [802, 268] on input "0" at bounding box center [810, 279] width 98 height 22
click at [789, 307] on div "Tổng: 2" at bounding box center [465, 314] width 840 height 15
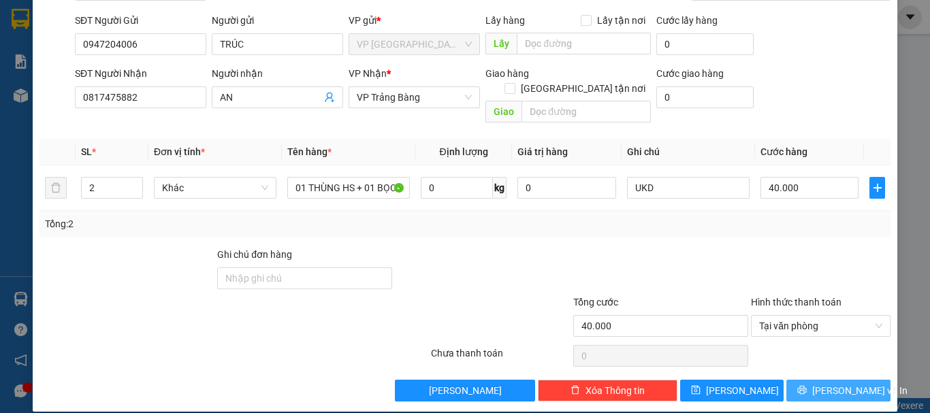
click at [840, 383] on span "Lưu và In" at bounding box center [860, 390] width 95 height 15
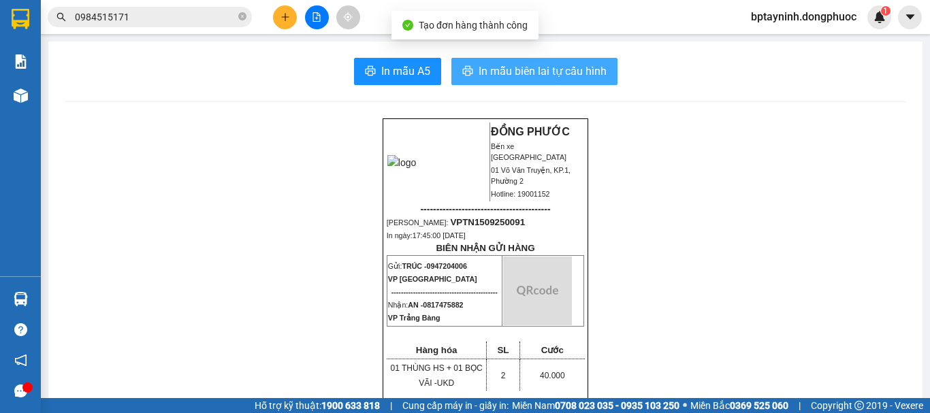
click at [520, 75] on span "In mẫu biên lai tự cấu hình" at bounding box center [543, 71] width 128 height 17
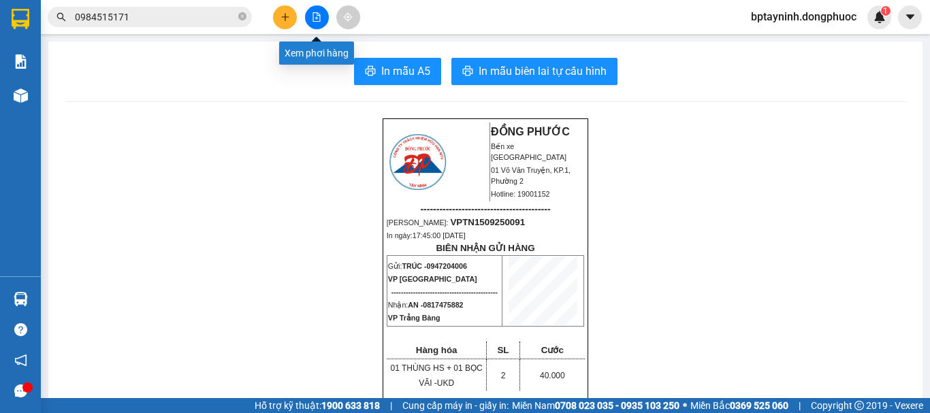
click at [321, 20] on icon "file-add" at bounding box center [317, 17] width 10 height 10
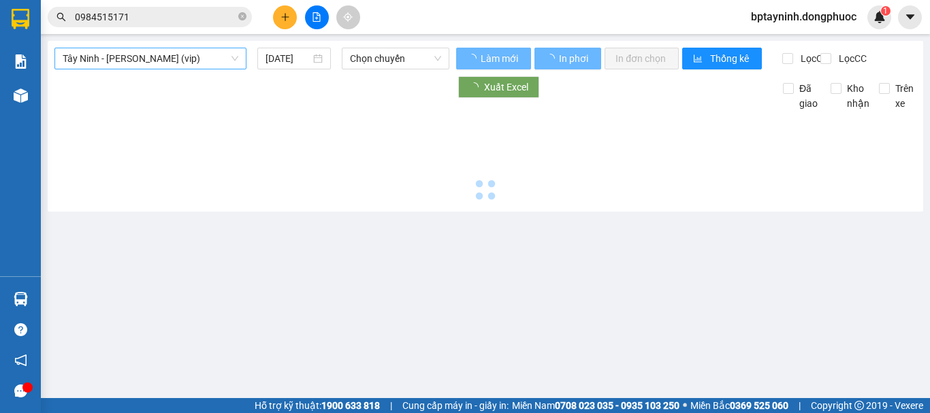
click at [227, 49] on span "Tây Ninh - Hồ Chí Minh (vip)" at bounding box center [151, 58] width 176 height 20
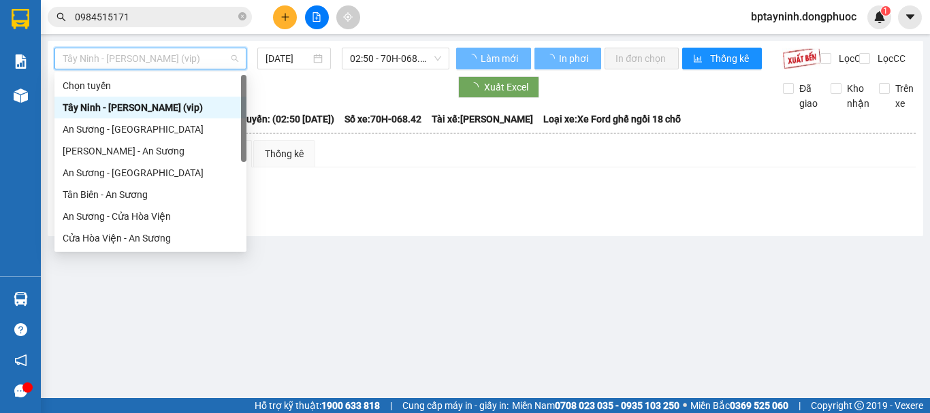
click at [187, 109] on div "Tây Ninh - Hồ Chí Minh (vip)" at bounding box center [151, 107] width 176 height 15
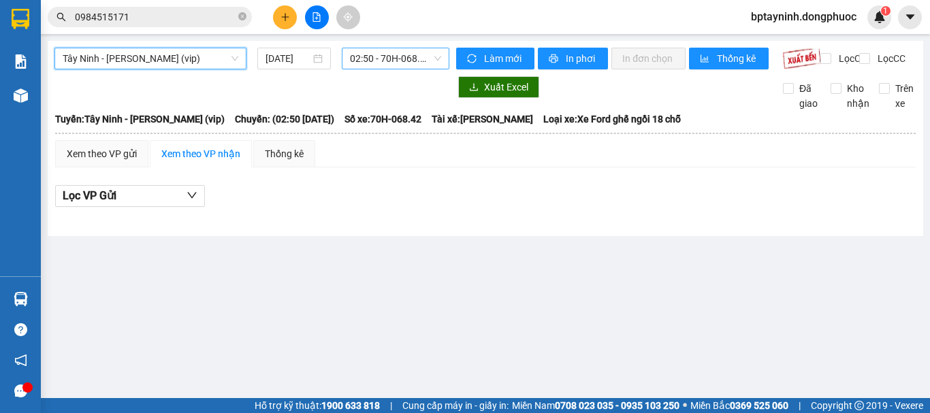
click at [385, 60] on span "02:50 - 70H-068.42" at bounding box center [395, 58] width 91 height 20
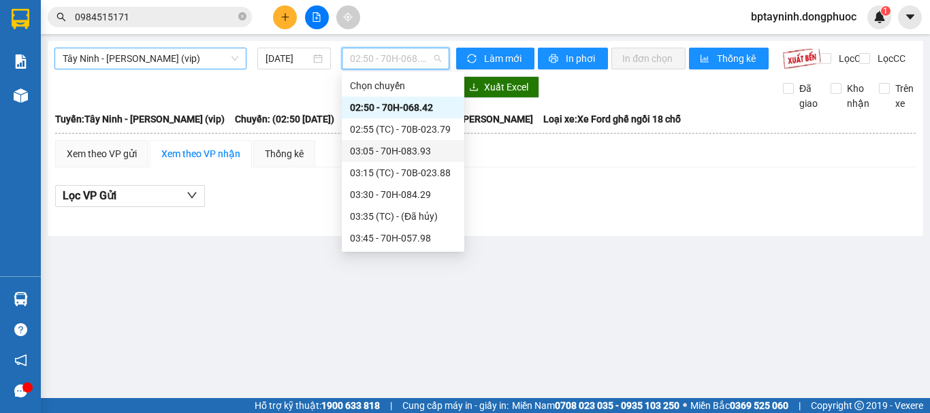
click at [198, 63] on span "Tây Ninh - Hồ Chí Minh (vip)" at bounding box center [151, 58] width 176 height 20
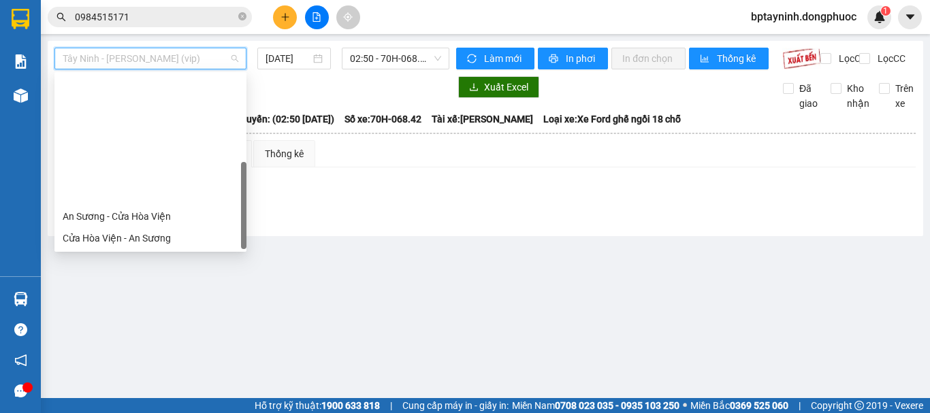
scroll to position [153, 0]
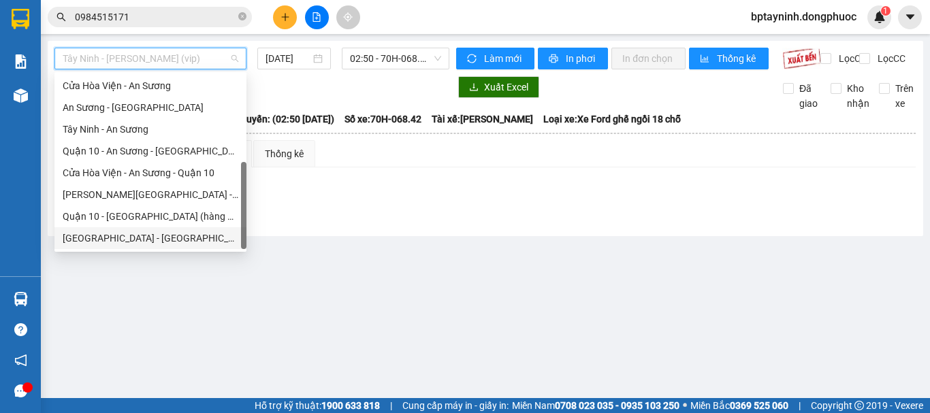
click at [160, 236] on div "[GEOGRAPHIC_DATA] - [GEOGRAPHIC_DATA] (vip)" at bounding box center [151, 238] width 176 height 15
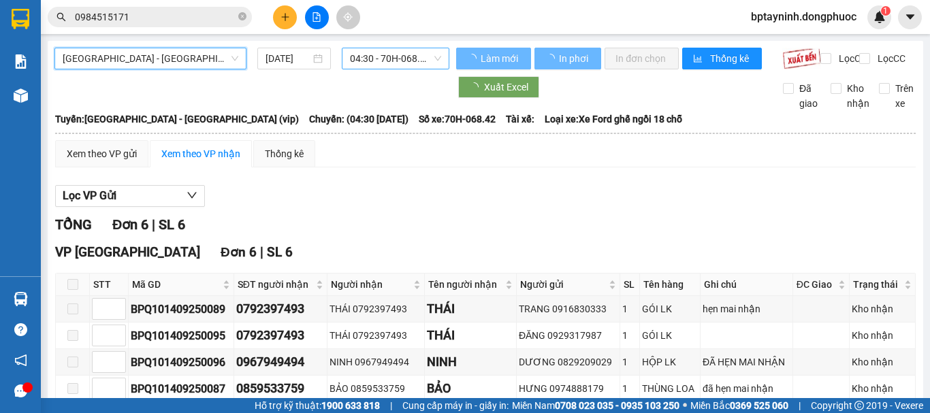
click at [407, 63] on span "04:30 - 70H-068.42" at bounding box center [395, 58] width 91 height 20
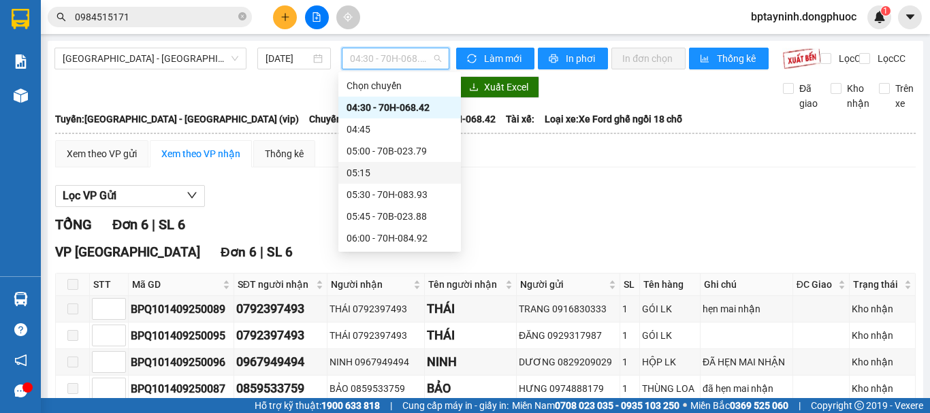
scroll to position [114, 0]
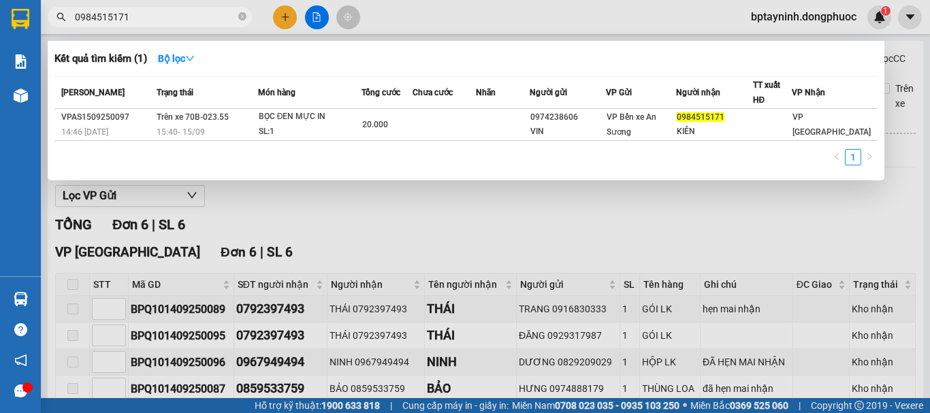
click at [170, 25] on span "0984515171" at bounding box center [150, 17] width 204 height 20
drag, startPoint x: 123, startPoint y: 17, endPoint x: 165, endPoint y: 58, distance: 58.3
click at [0, 67] on section "Kết quả tìm kiếm ( 1 ) Bộ lọc Mã ĐH Trạng thái Món hàng Tổng cước Chưa cước Nhã…" at bounding box center [465, 206] width 930 height 413
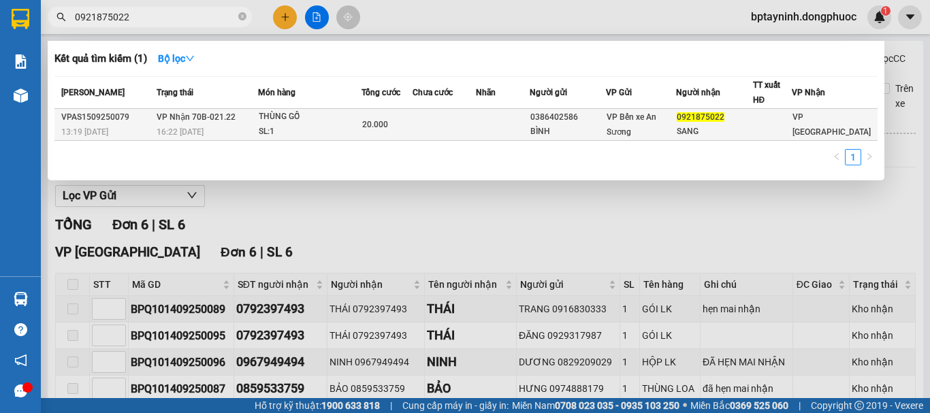
click at [307, 120] on div "THÙNG GỖ" at bounding box center [310, 117] width 102 height 15
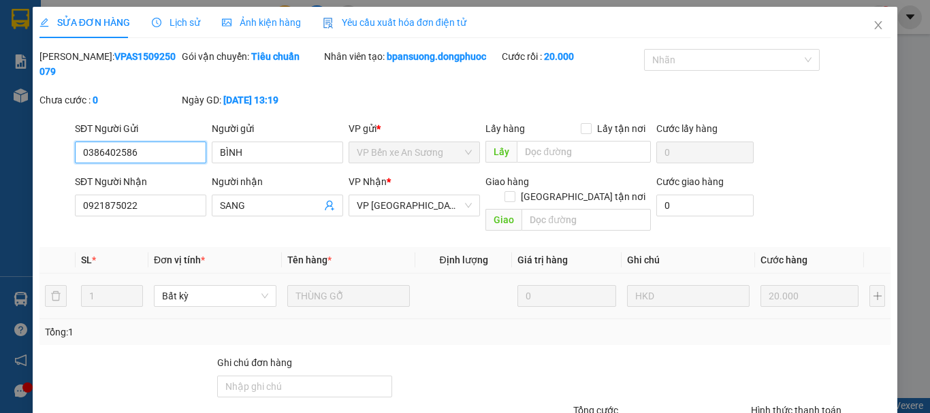
scroll to position [93, 0]
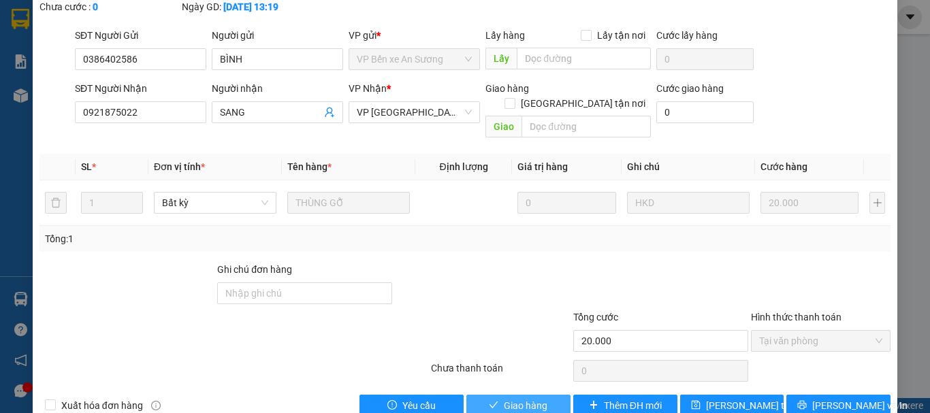
click at [497, 395] on button "Giao hàng" at bounding box center [519, 406] width 104 height 22
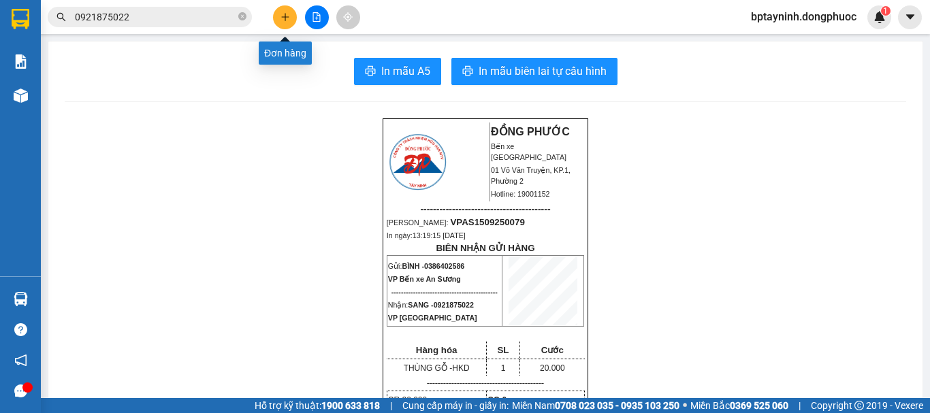
click at [275, 22] on button at bounding box center [285, 17] width 24 height 24
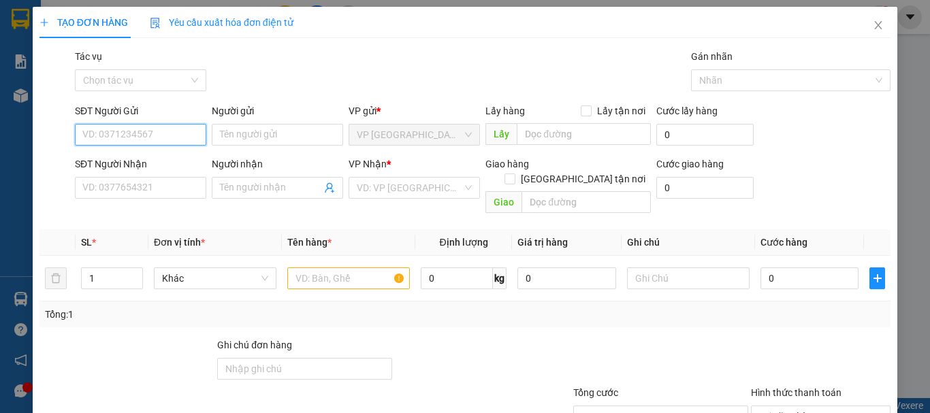
click at [143, 127] on input "SĐT Người Gửi" at bounding box center [140, 135] width 131 height 22
click at [152, 155] on div "0383703055 - CHỊ HƯƠNG" at bounding box center [158, 162] width 152 height 15
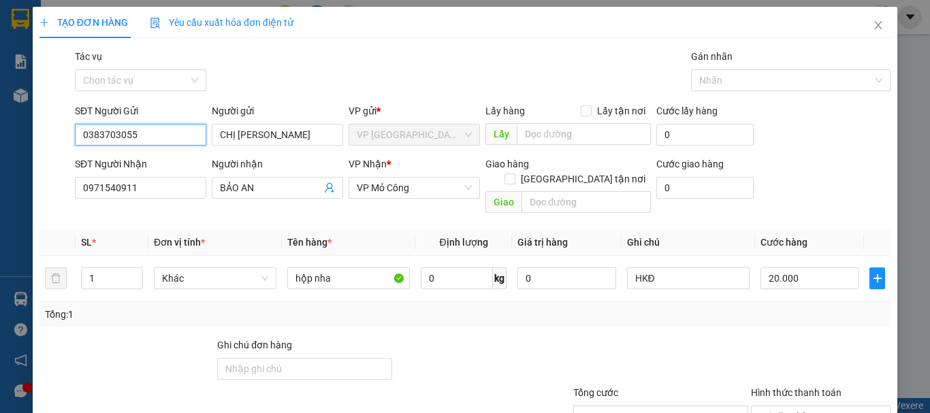
scroll to position [91, 0]
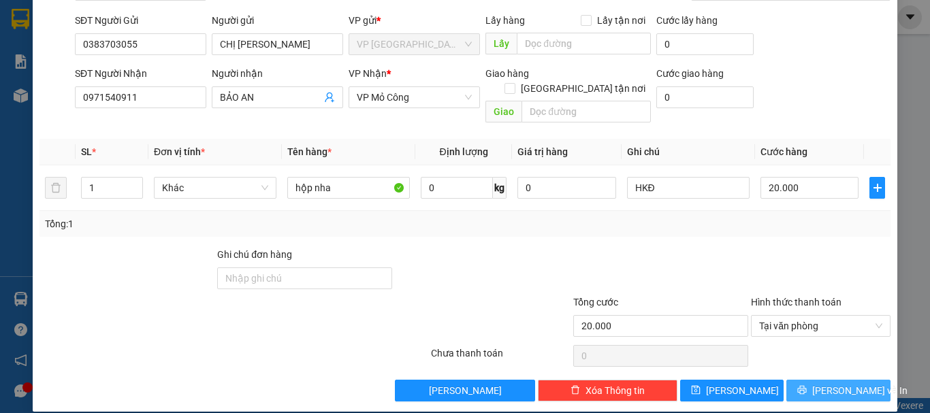
click at [822, 383] on span "Lưu và In" at bounding box center [860, 390] width 95 height 15
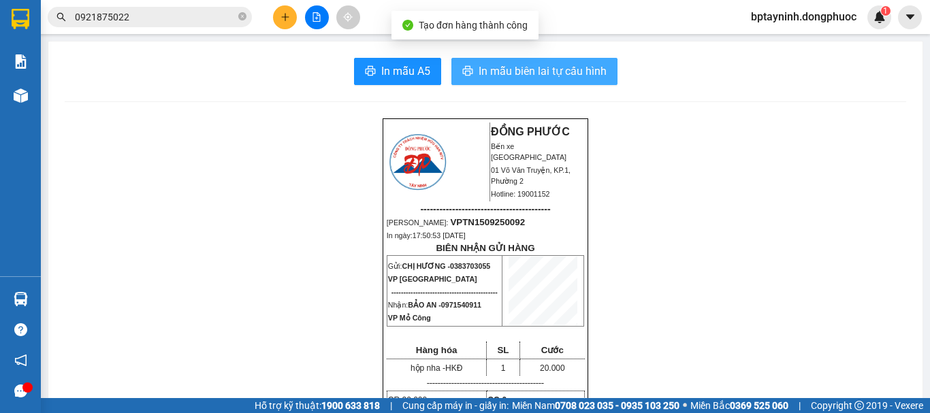
click at [582, 72] on span "In mẫu biên lai tự cấu hình" at bounding box center [543, 71] width 128 height 17
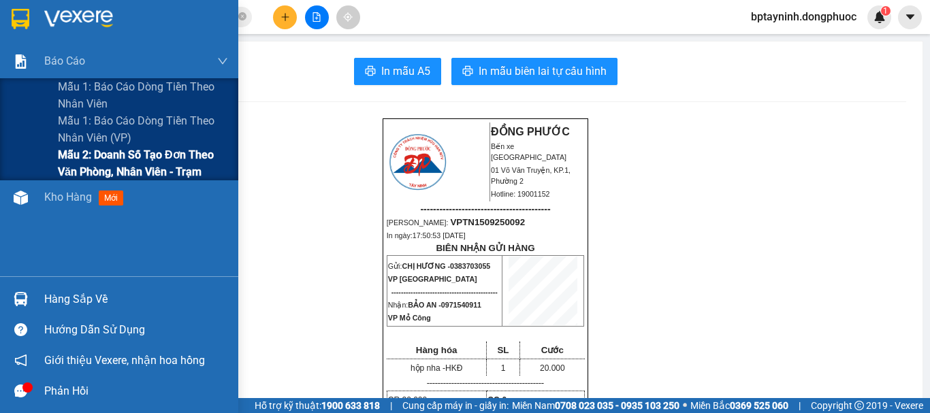
click at [121, 157] on span "Mẫu 2: Doanh số tạo đơn theo Văn phòng, nhân viên - Trạm" at bounding box center [143, 163] width 170 height 34
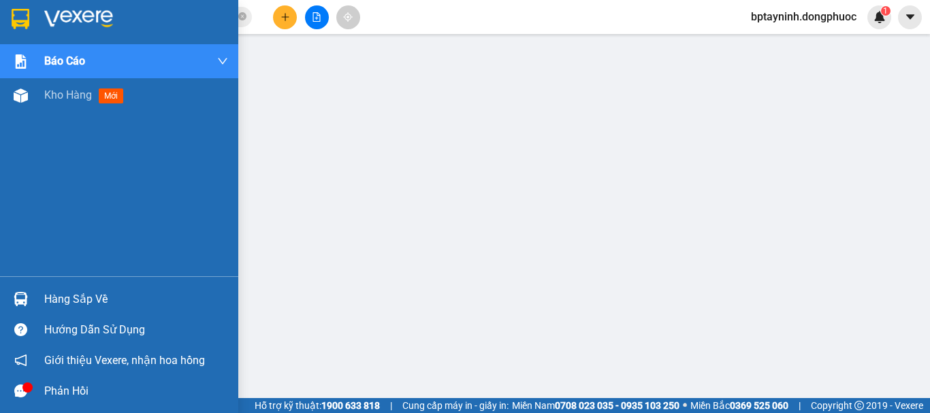
click at [31, 301] on div at bounding box center [21, 299] width 24 height 24
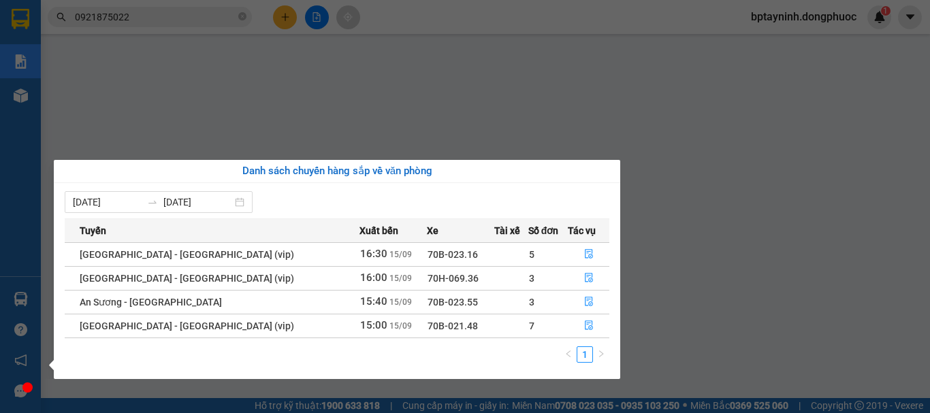
click at [183, 12] on section "Kết quả tìm kiếm ( 1 ) Bộ lọc Mã ĐH Trạng thái Món hàng Tổng cước Chưa cước Nhã…" at bounding box center [465, 206] width 930 height 413
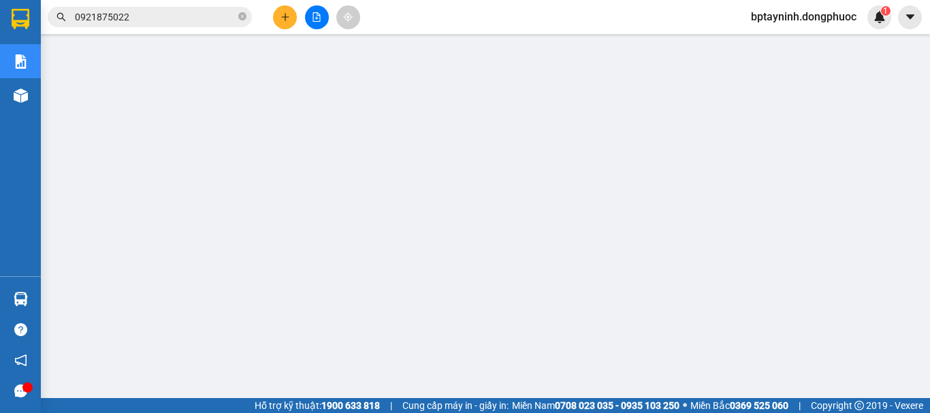
click at [135, 22] on input "0921875022" at bounding box center [155, 17] width 161 height 15
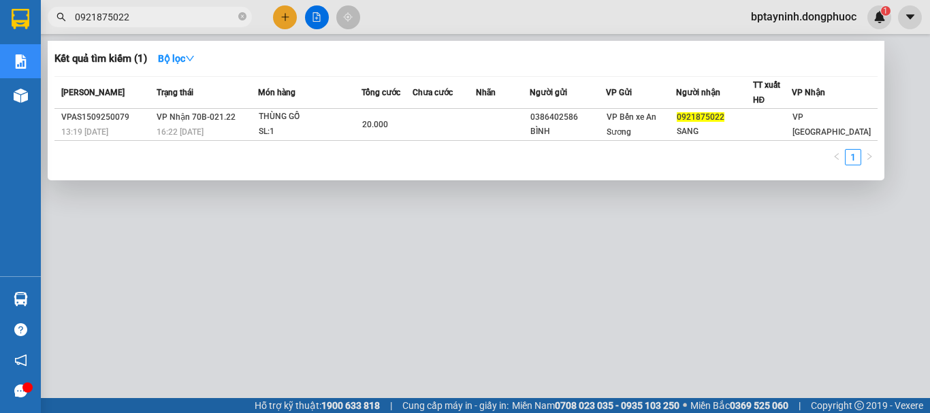
drag, startPoint x: 120, startPoint y: 20, endPoint x: 0, endPoint y: 44, distance: 122.2
click at [0, 44] on section "Kết quả tìm kiếm ( 1 ) Bộ lọc Mã ĐH Trạng thái Món hàng Tổng cước Chưa cước Nhã…" at bounding box center [465, 206] width 930 height 413
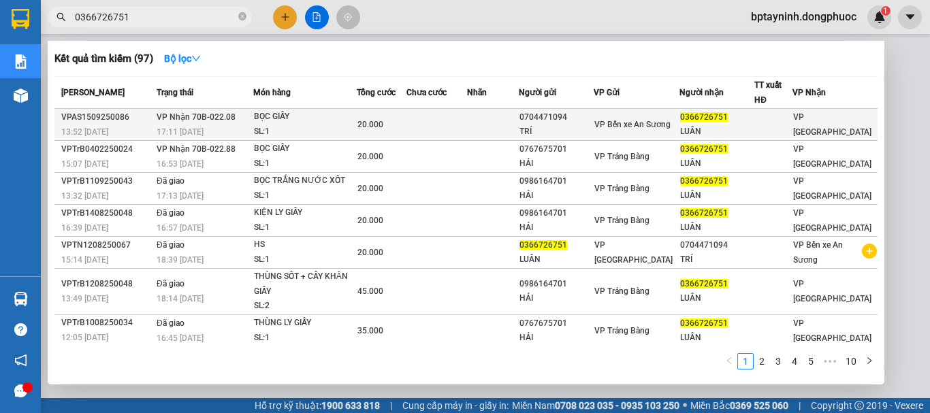
click at [225, 127] on div "17:11 - 15/09" at bounding box center [205, 132] width 96 height 15
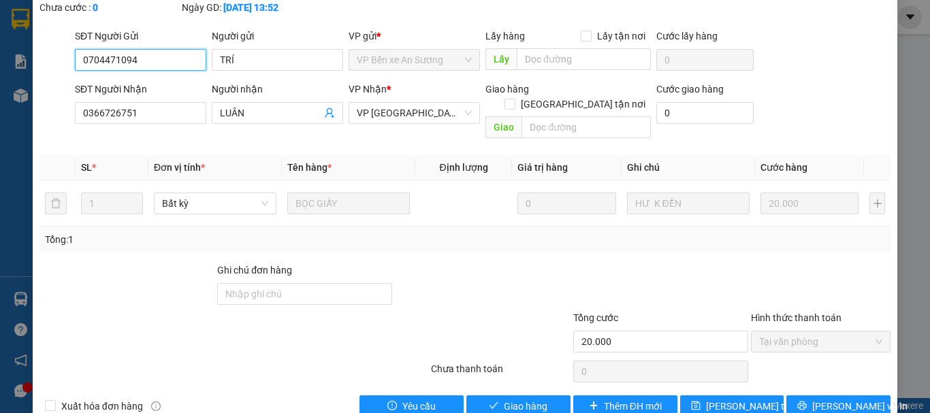
scroll to position [93, 0]
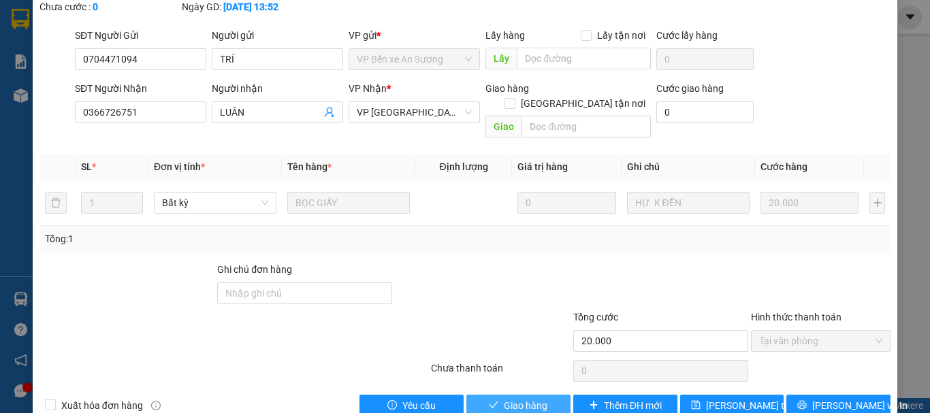
click at [494, 395] on button "Giao hàng" at bounding box center [519, 406] width 104 height 22
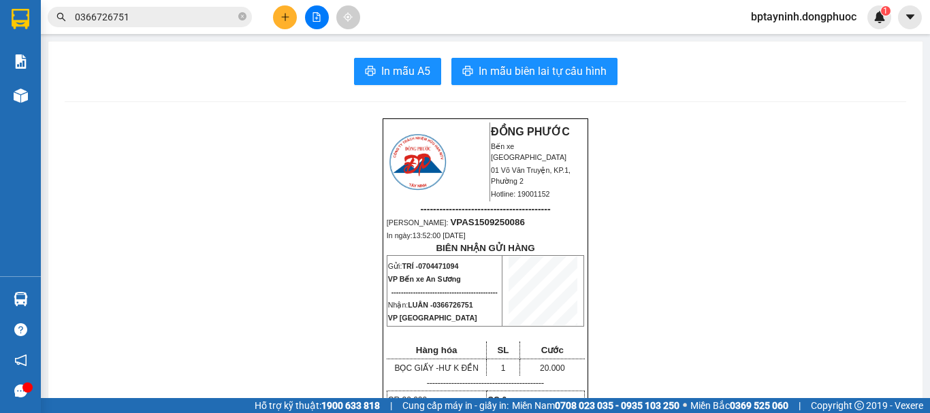
click at [287, 15] on icon "plus" at bounding box center [286, 17] width 10 height 10
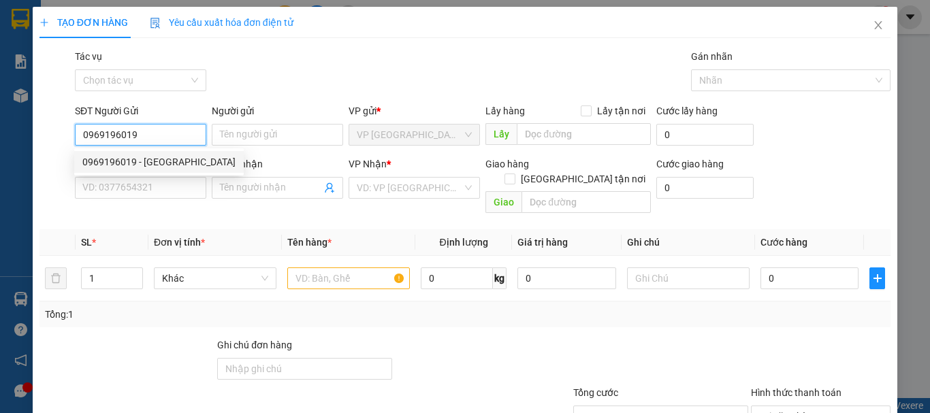
click at [164, 129] on input "0969196019" at bounding box center [140, 135] width 131 height 22
click at [174, 161] on div "0969196019 - VIỆT ANH" at bounding box center [158, 162] width 153 height 15
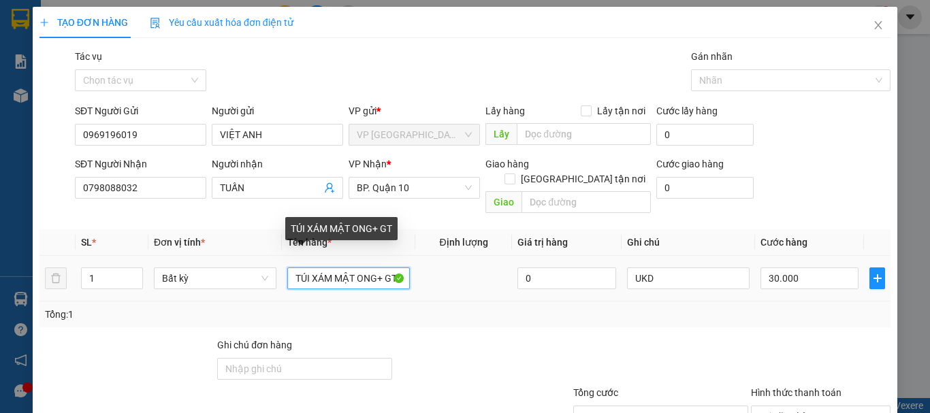
drag, startPoint x: 319, startPoint y: 263, endPoint x: 274, endPoint y: 263, distance: 45.0
click at [274, 263] on tr "1 Bất kỳ TÚI XÁM MẬT ONG+ GT 0 UKD 30.000" at bounding box center [465, 279] width 851 height 46
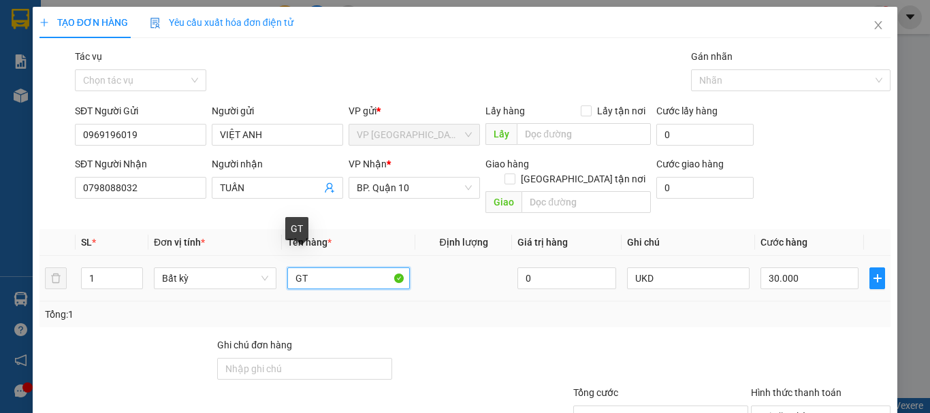
click at [321, 268] on input "GT" at bounding box center [348, 279] width 123 height 22
drag, startPoint x: 309, startPoint y: 264, endPoint x: 234, endPoint y: 277, distance: 75.9
click at [234, 277] on tr "1 Bất kỳ GT 0 UKD 30.000" at bounding box center [465, 279] width 851 height 46
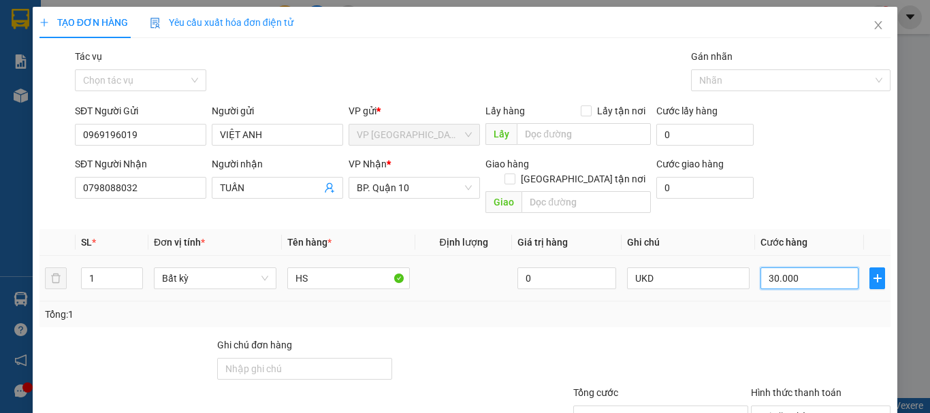
click at [804, 268] on input "30.000" at bounding box center [810, 279] width 98 height 22
click at [824, 338] on div at bounding box center [821, 362] width 142 height 48
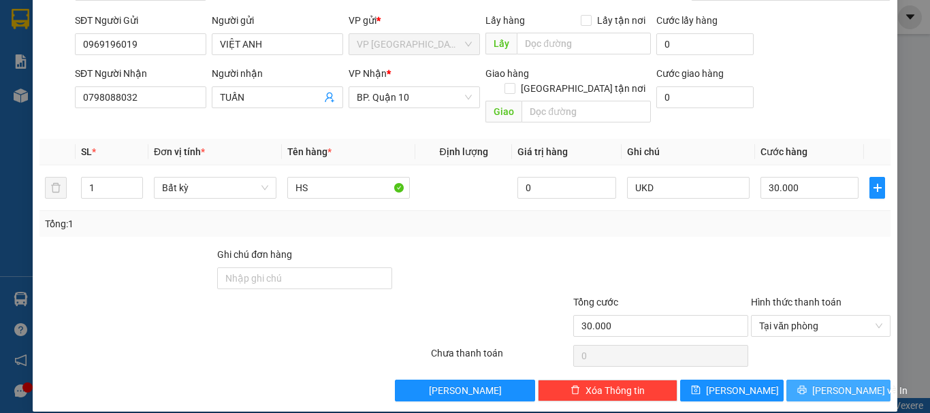
click at [846, 386] on div "TẠO ĐƠN HÀNG Yêu cầu xuất hóa đơn điện tử Transit Pickup Surcharge Ids Transit …" at bounding box center [465, 164] width 865 height 496
click at [844, 383] on span "Lưu và In" at bounding box center [860, 390] width 95 height 15
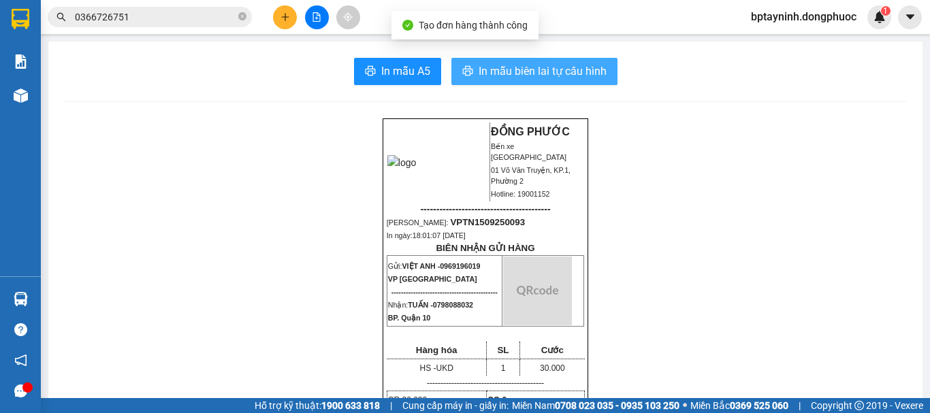
click at [524, 71] on span "In mẫu biên lai tự cấu hình" at bounding box center [543, 71] width 128 height 17
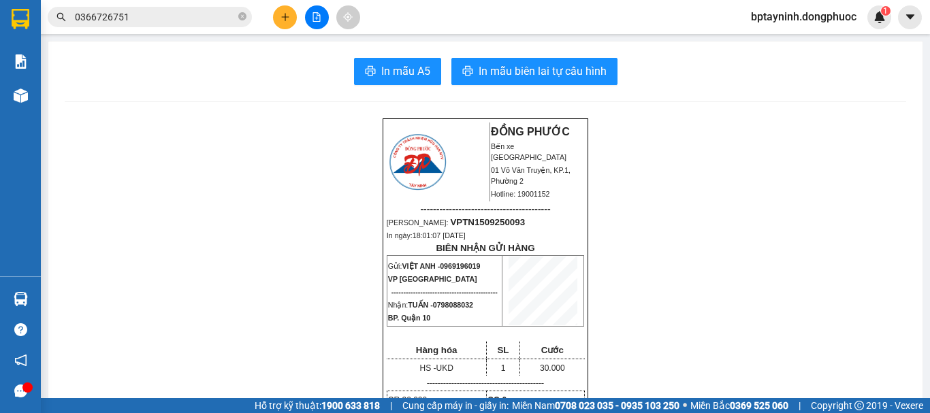
click at [130, 13] on input "0366726751" at bounding box center [155, 17] width 161 height 15
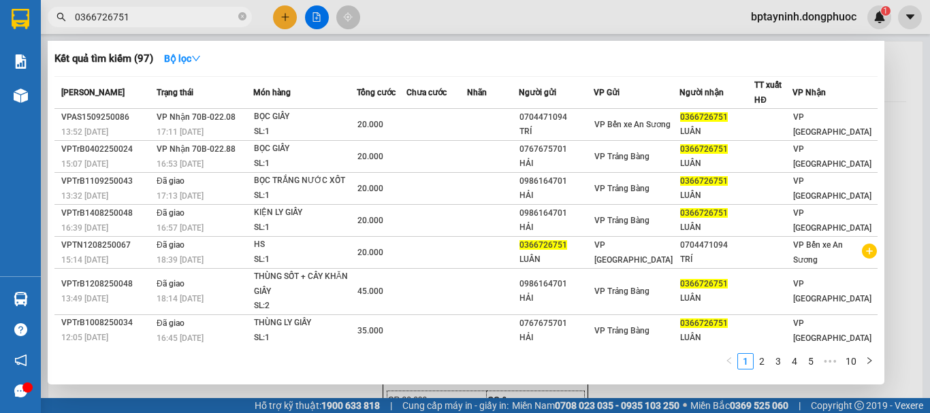
drag, startPoint x: 129, startPoint y: 16, endPoint x: 0, endPoint y: 65, distance: 138.4
click at [0, 65] on section "Kết quả tìm kiếm ( 97 ) Bộ lọc Mã ĐH Trạng thái Món hàng Tổng cước Chưa cước Nh…" at bounding box center [465, 206] width 930 height 413
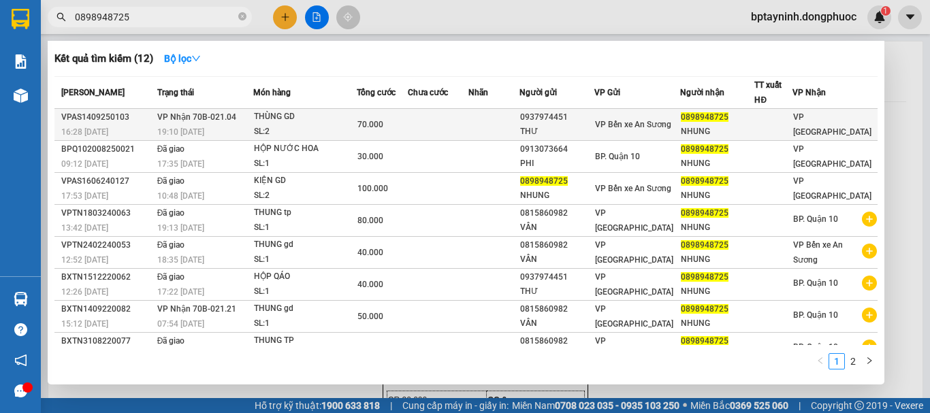
click at [317, 114] on div "THÙNG GD" at bounding box center [305, 117] width 102 height 15
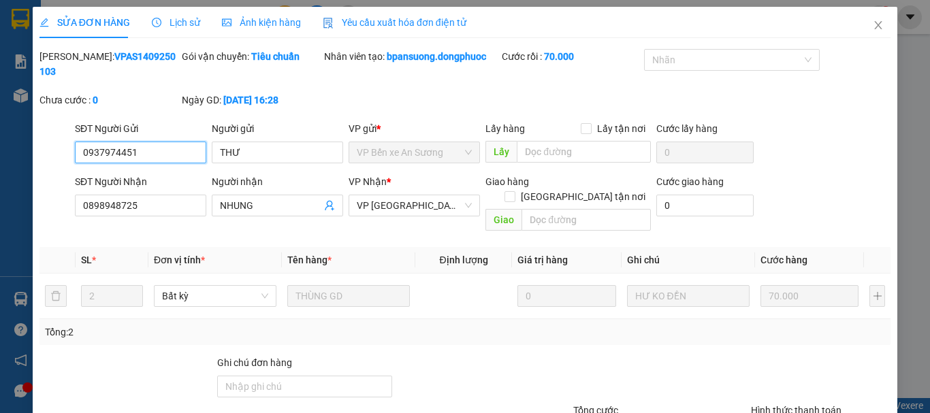
scroll to position [93, 0]
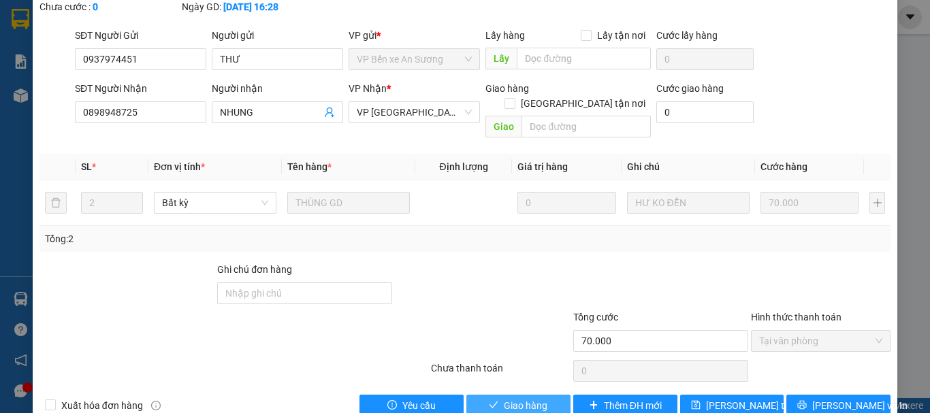
click at [507, 398] on span "Giao hàng" at bounding box center [526, 405] width 44 height 15
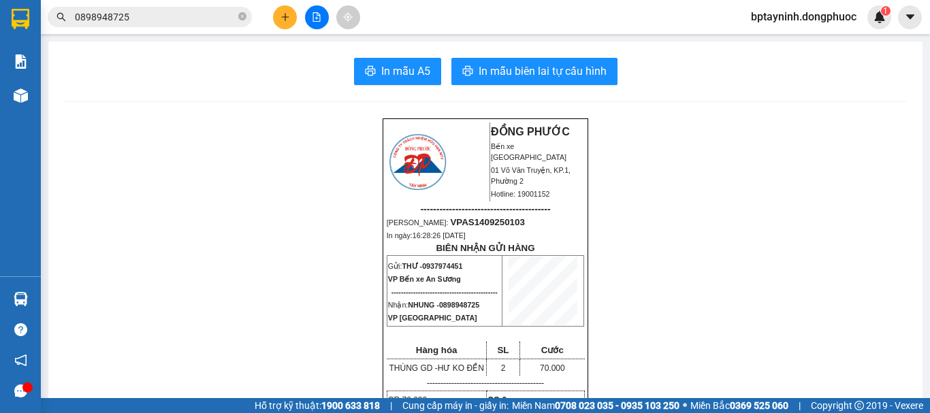
click at [147, 13] on input "0898948725" at bounding box center [155, 17] width 161 height 15
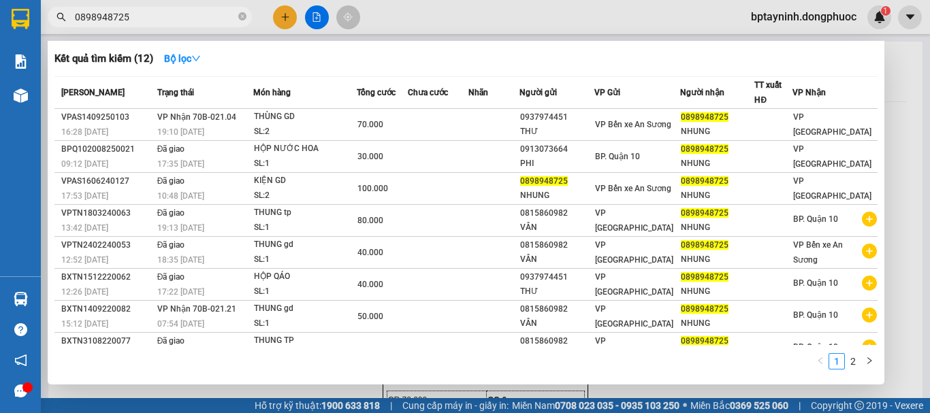
click at [0, 57] on section "Kết quả tìm kiếm ( 12 ) Bộ lọc Mã ĐH Trạng thái Món hàng Tổng cước Chưa cước Nh…" at bounding box center [465, 206] width 930 height 413
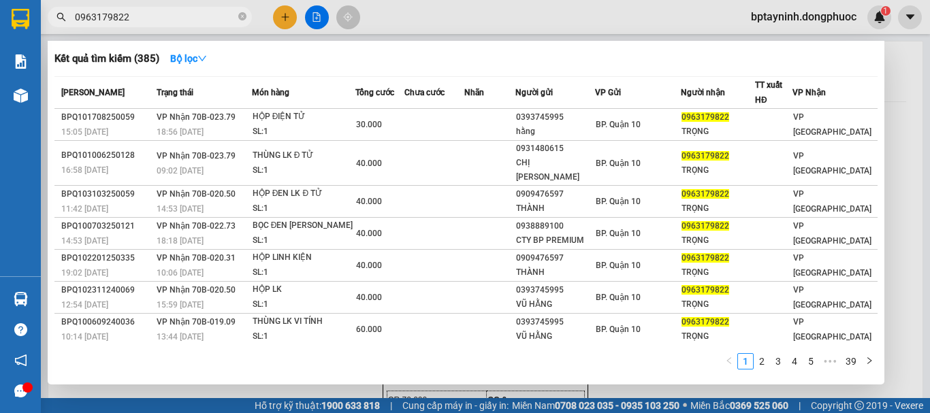
scroll to position [84, 0]
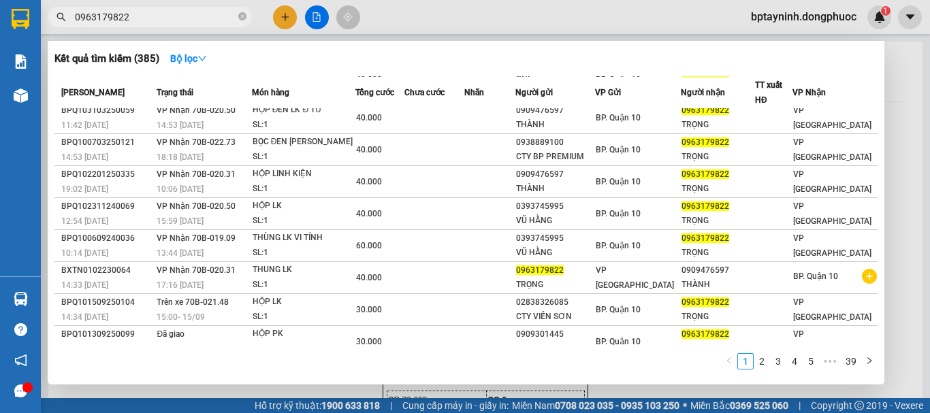
click at [285, 18] on div at bounding box center [465, 206] width 930 height 413
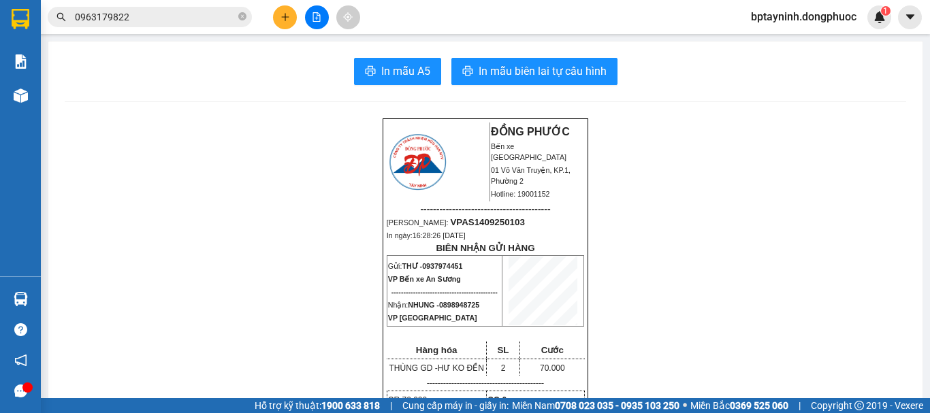
click at [285, 18] on icon "plus" at bounding box center [286, 17] width 10 height 10
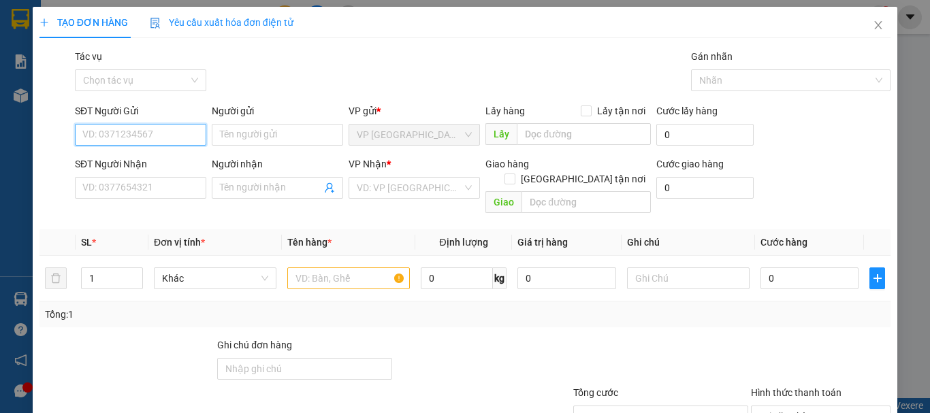
click at [148, 129] on input "SĐT Người Gửi" at bounding box center [140, 135] width 131 height 22
click at [159, 154] on div "0967578787 - CHÁNH" at bounding box center [139, 162] width 130 height 22
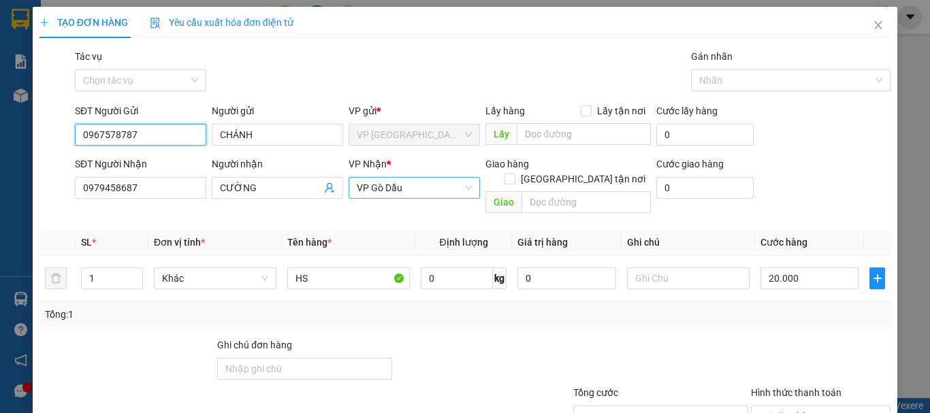
click at [405, 185] on span "VP Gò Dầu" at bounding box center [414, 188] width 115 height 20
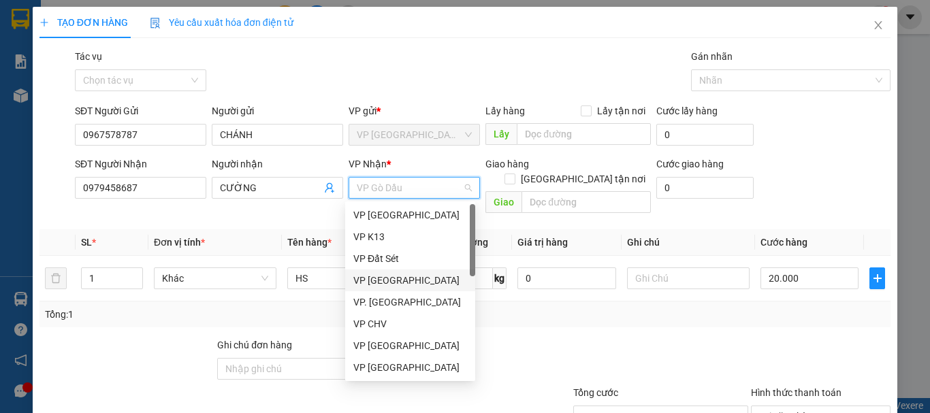
click at [408, 279] on div "VP [GEOGRAPHIC_DATA]" at bounding box center [410, 280] width 114 height 15
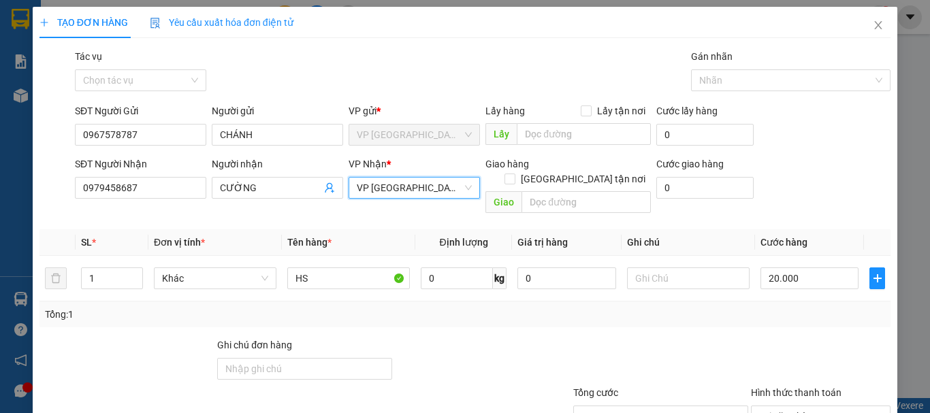
scroll to position [91, 0]
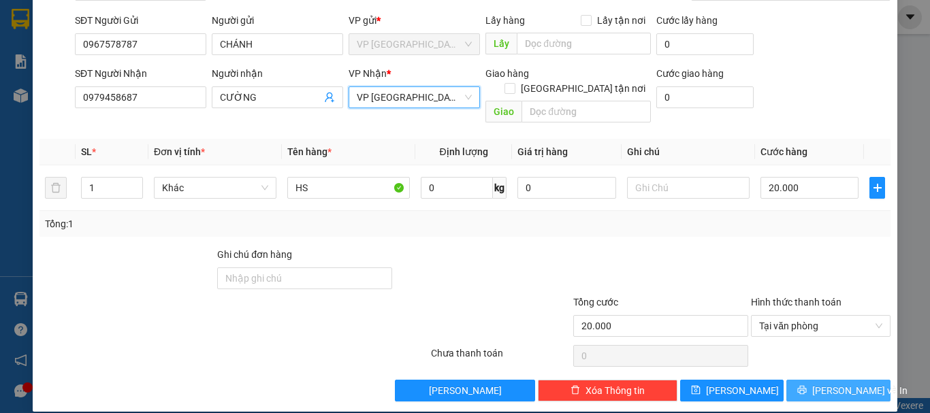
drag, startPoint x: 851, startPoint y: 379, endPoint x: 810, endPoint y: 385, distance: 41.4
click at [849, 383] on span "Lưu và In" at bounding box center [860, 390] width 95 height 15
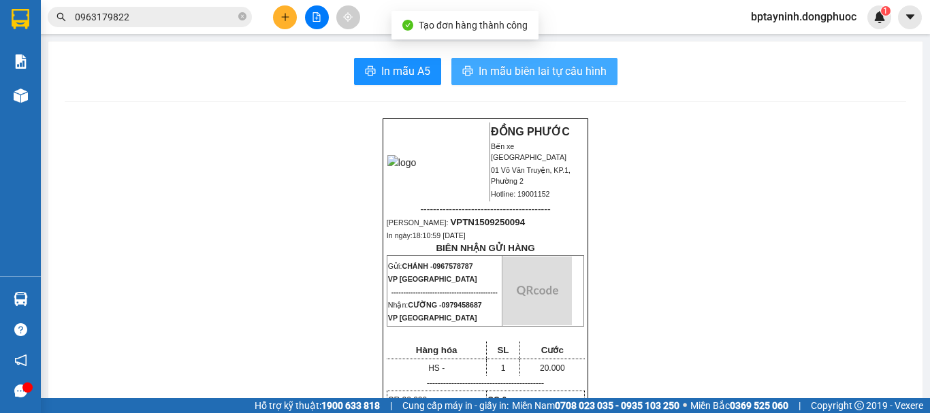
click at [571, 78] on span "In mẫu biên lai tự cấu hình" at bounding box center [543, 71] width 128 height 17
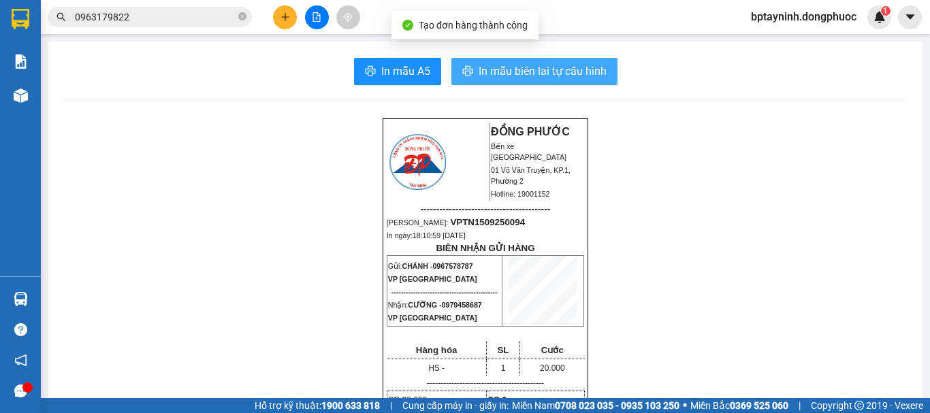
click at [140, 16] on input "0963179822" at bounding box center [155, 17] width 161 height 15
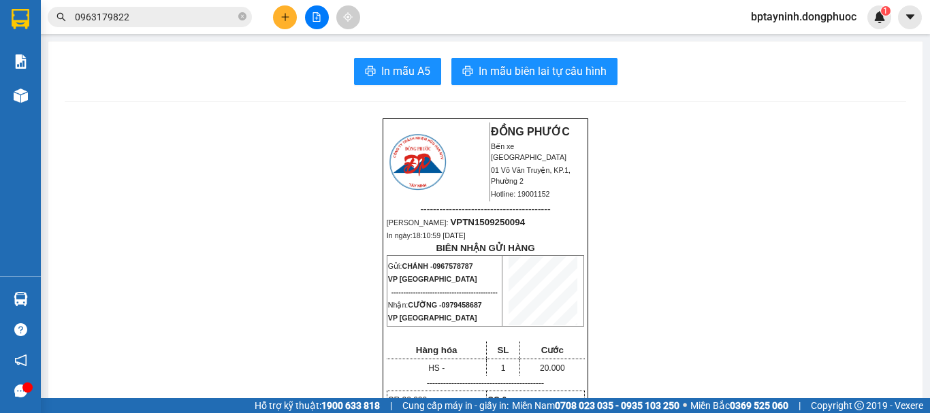
drag, startPoint x: 147, startPoint y: 15, endPoint x: 1, endPoint y: 41, distance: 148.7
click at [0, 40] on section "Kết quả tìm kiếm ( 385 ) Bộ lọc Mã ĐH Trạng thái Món hàng Tổng cước Chưa cước N…" at bounding box center [465, 206] width 930 height 413
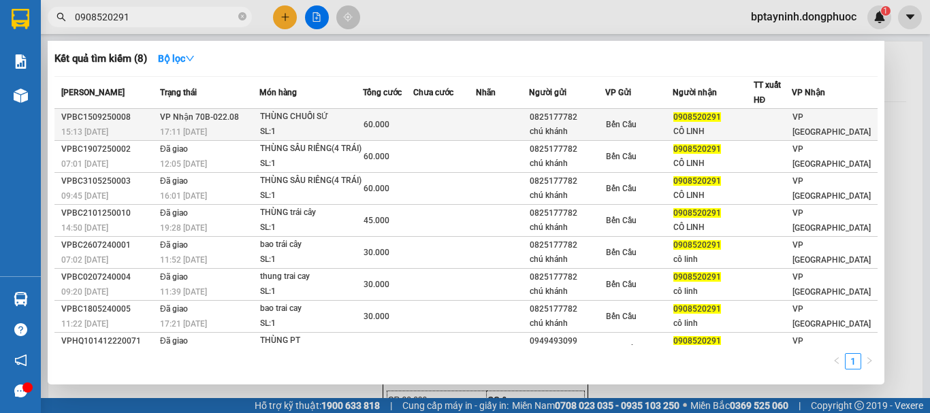
click at [355, 118] on div "THÙNG CHUỐI SỨ" at bounding box center [311, 117] width 102 height 15
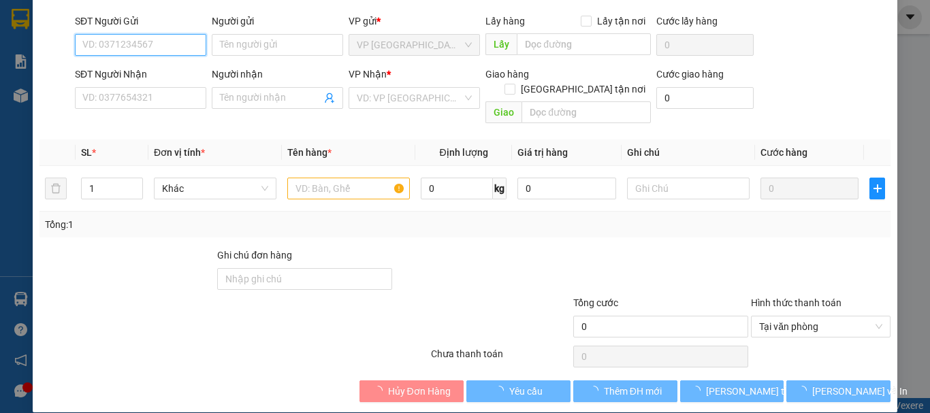
scroll to position [93, 0]
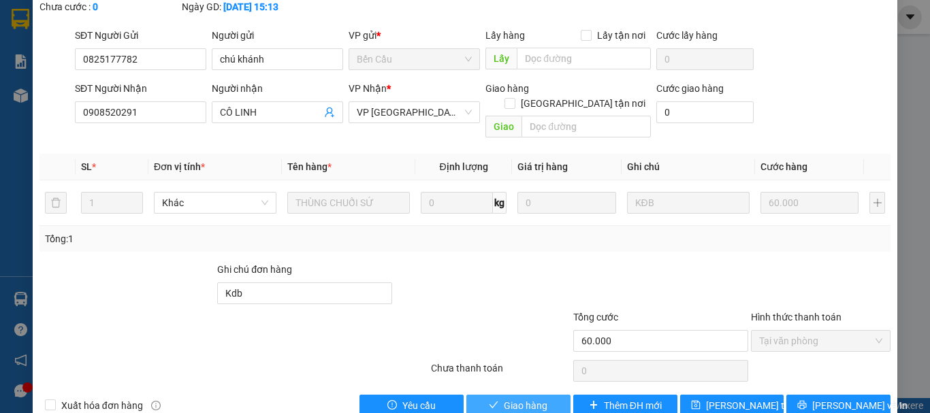
click at [517, 398] on span "Giao hàng" at bounding box center [526, 405] width 44 height 15
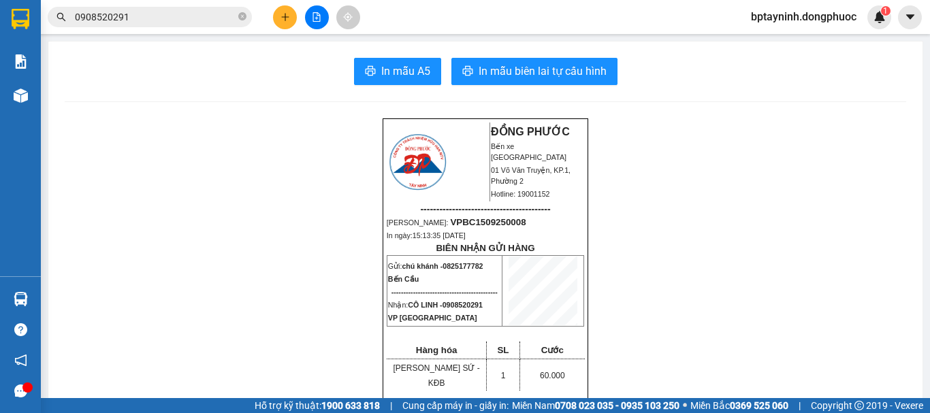
click at [150, 17] on input "0908520291" at bounding box center [155, 17] width 161 height 15
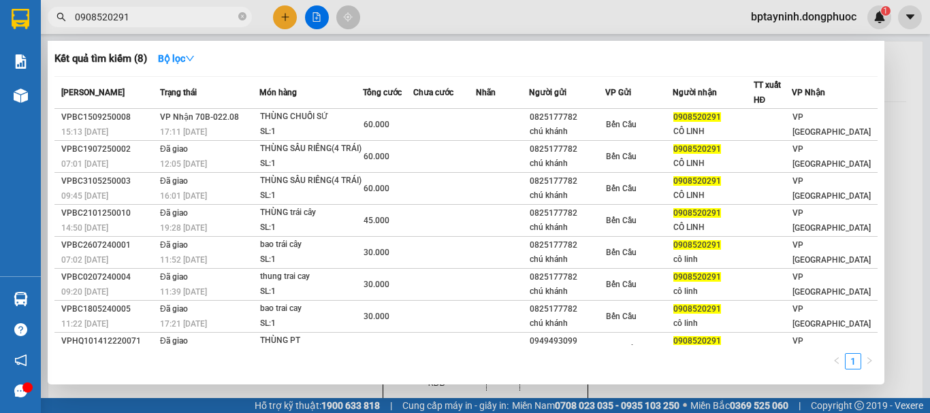
click at [0, 69] on section "Kết quả tìm kiếm ( 8 ) Bộ lọc Mã ĐH Trạng thái Món hàng Tổng cước Chưa cước Nhã…" at bounding box center [465, 206] width 930 height 413
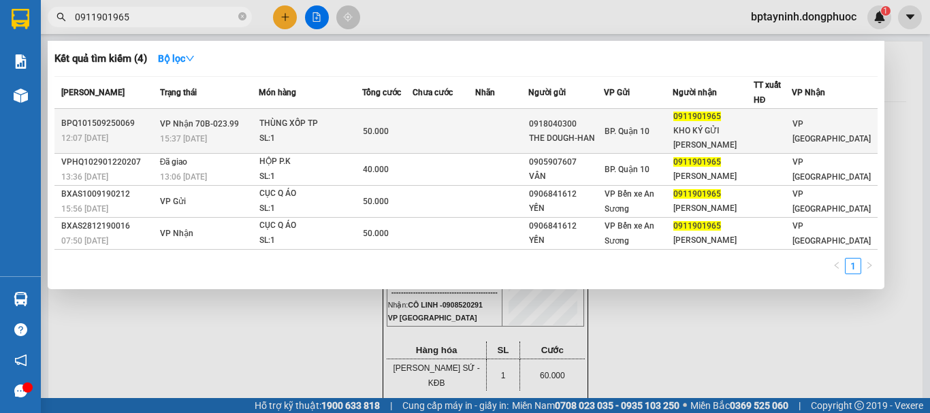
click at [422, 127] on td at bounding box center [444, 131] width 62 height 45
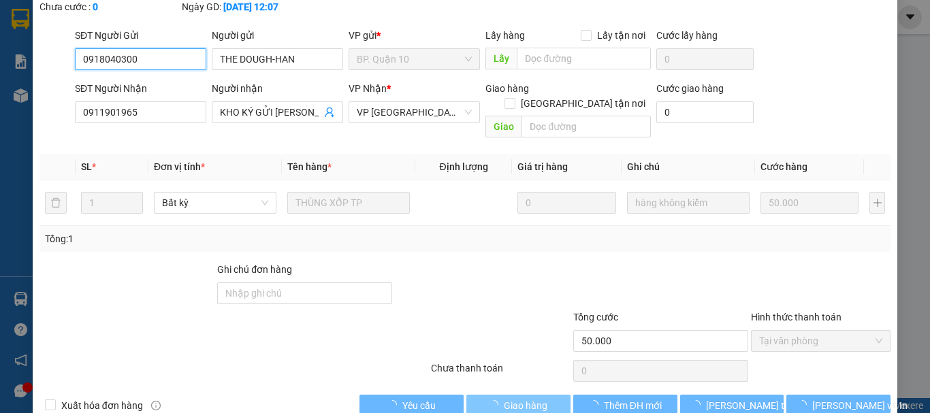
scroll to position [108, 0]
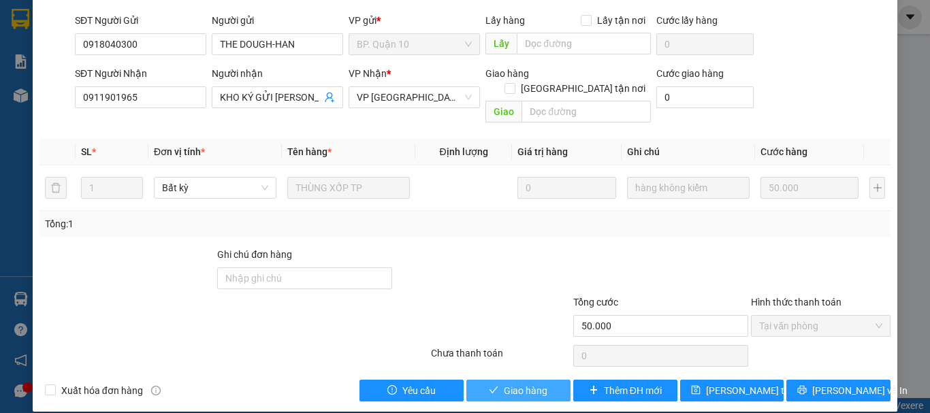
click at [519, 383] on span "Giao hàng" at bounding box center [526, 390] width 44 height 15
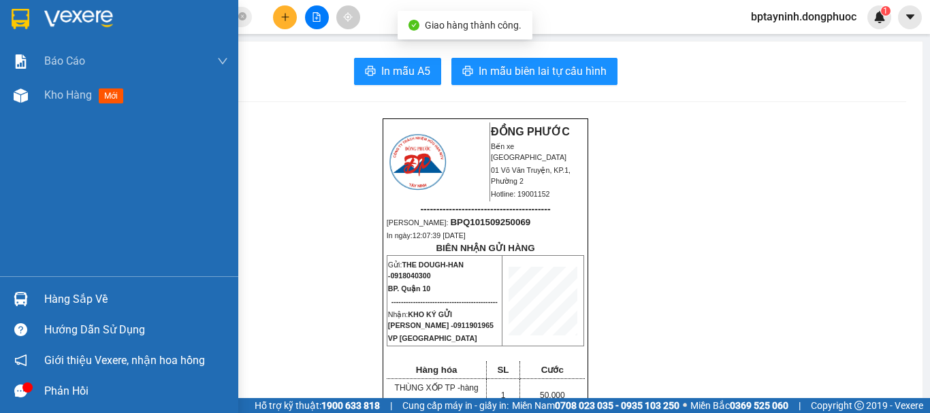
click at [37, 295] on div "Hàng sắp về" at bounding box center [119, 299] width 238 height 31
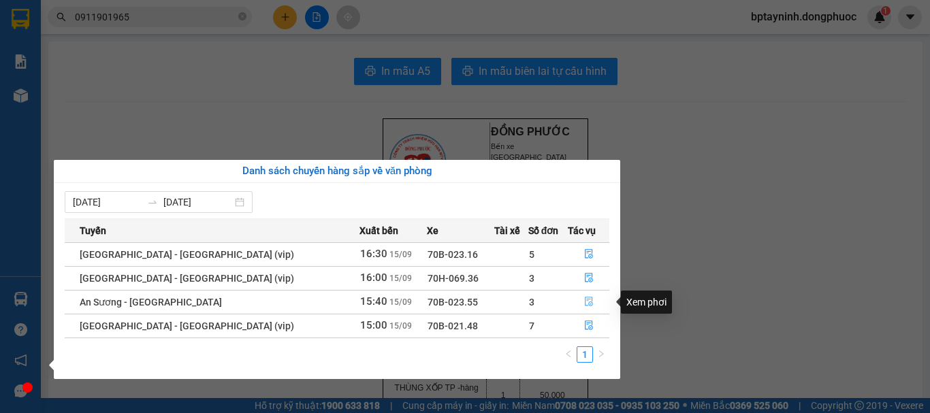
click at [584, 304] on icon "file-done" at bounding box center [589, 302] width 10 height 10
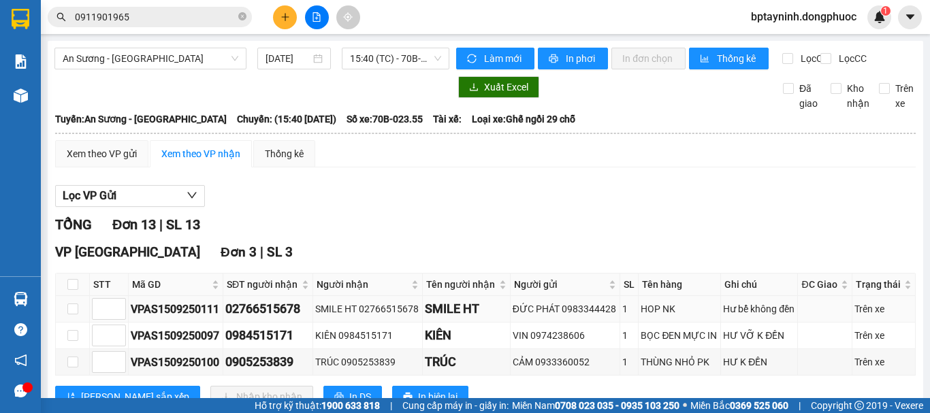
scroll to position [114, 0]
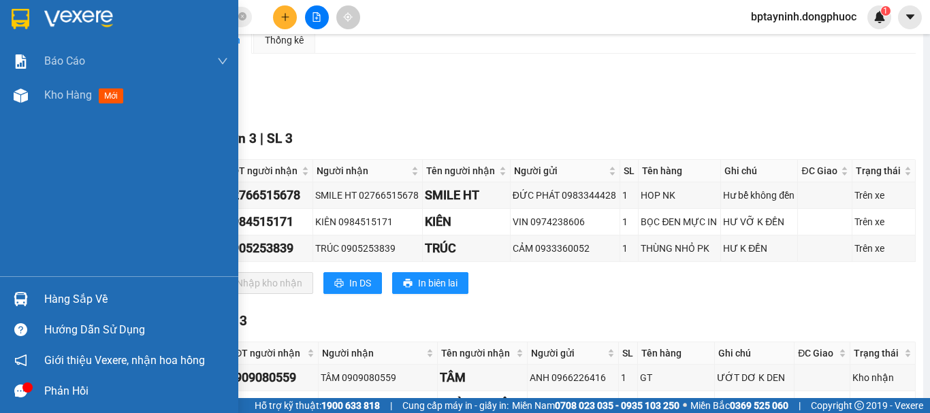
click at [31, 298] on div at bounding box center [21, 299] width 24 height 24
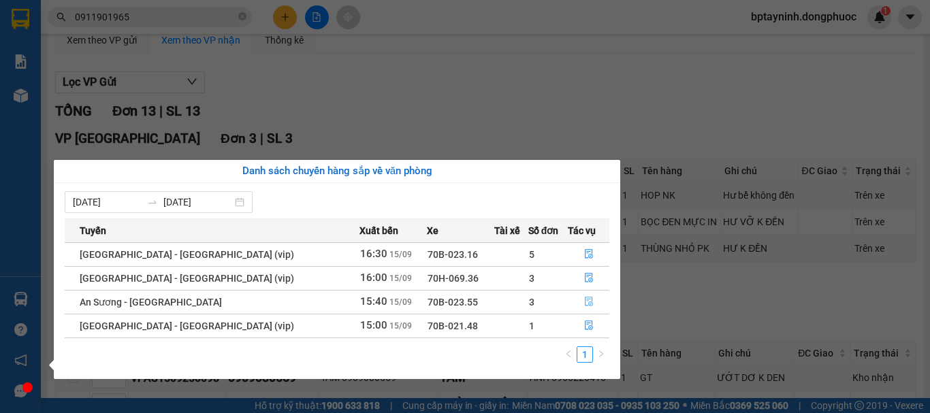
click at [584, 304] on icon "file-done" at bounding box center [589, 302] width 10 height 10
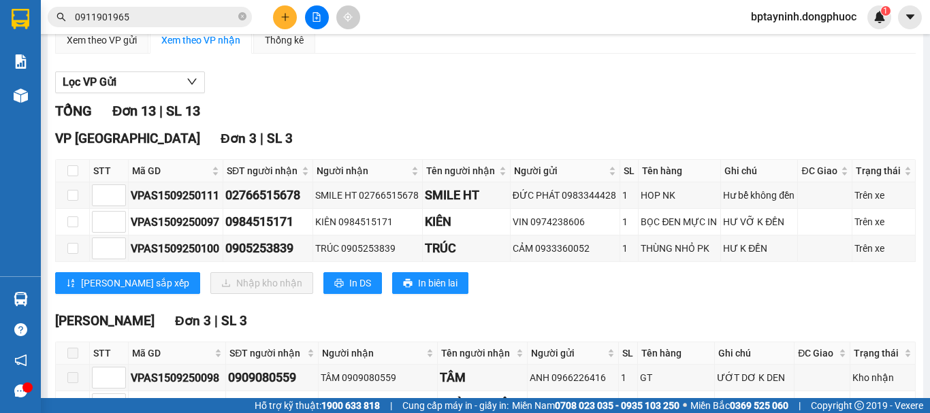
click at [79, 183] on th at bounding box center [73, 171] width 34 height 22
click at [75, 176] on input "checkbox" at bounding box center [72, 171] width 11 height 11
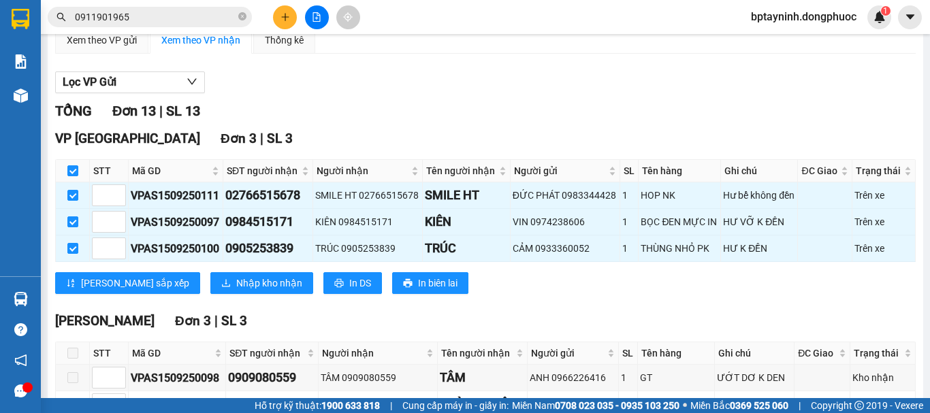
click at [232, 281] on div "VP Tây Ninh Đơn 3 | SL 3 STT Mã GD SĐT người nhận Người nhận Tên người nhận Ngư…" at bounding box center [485, 217] width 861 height 176
click at [232, 285] on button "Nhập kho nhận" at bounding box center [261, 283] width 103 height 22
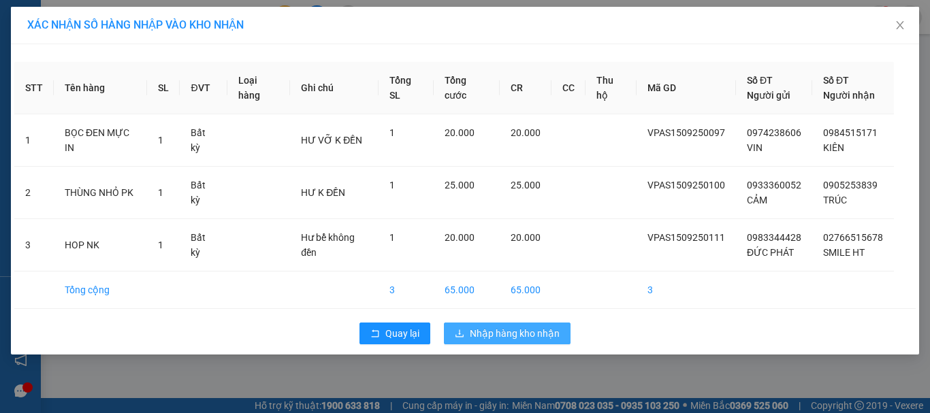
click at [513, 328] on span "Nhập hàng kho nhận" at bounding box center [515, 333] width 90 height 15
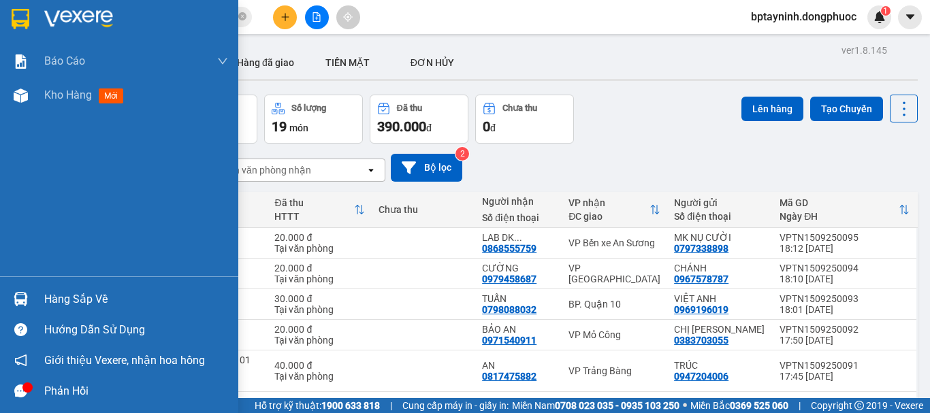
click at [73, 298] on div "Hàng sắp về" at bounding box center [136, 299] width 184 height 20
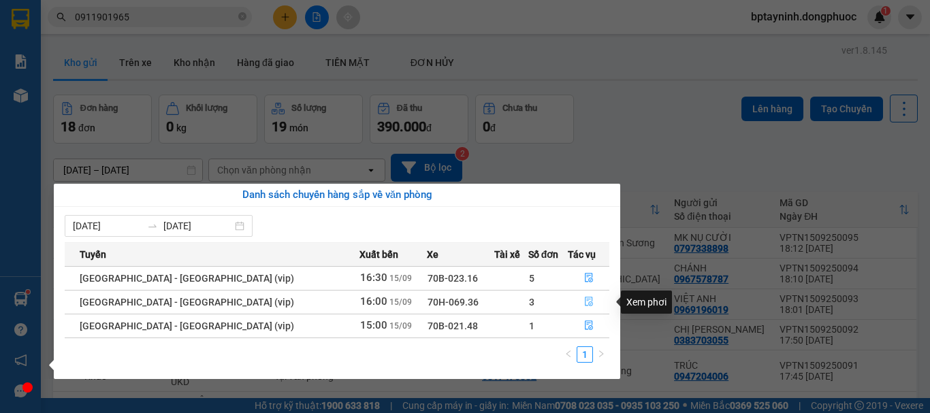
click at [584, 300] on icon "file-done" at bounding box center [589, 302] width 10 height 10
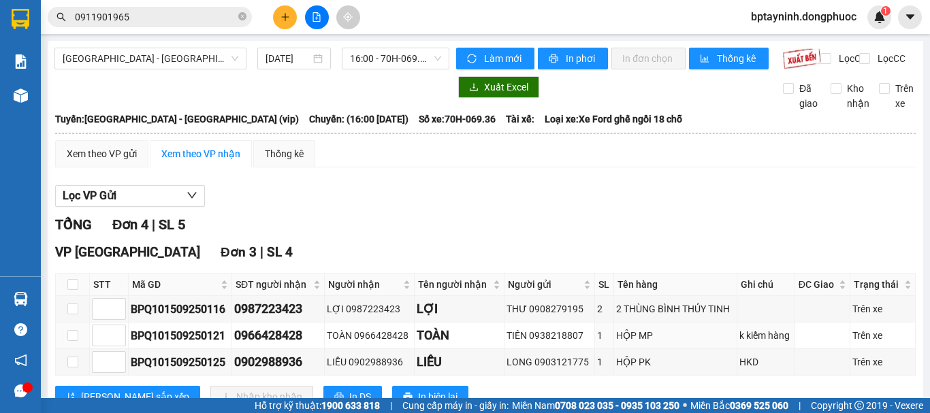
scroll to position [114, 0]
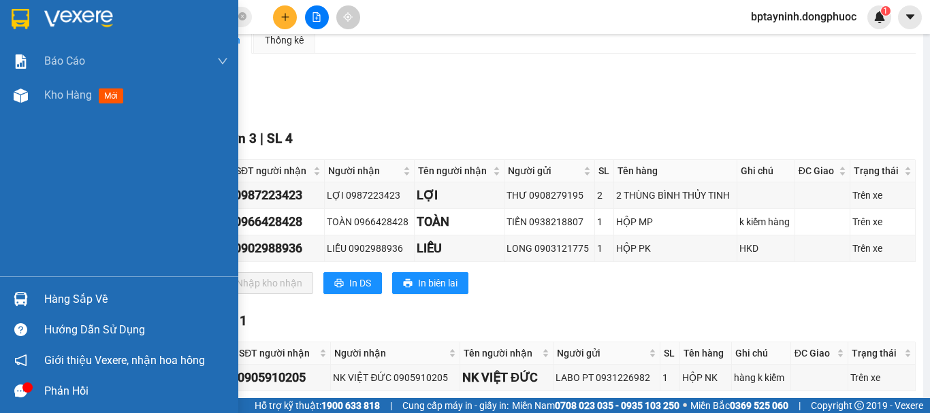
drag, startPoint x: 85, startPoint y: 300, endPoint x: 82, endPoint y: 285, distance: 14.7
click at [85, 297] on div "Hàng sắp về" at bounding box center [136, 299] width 184 height 20
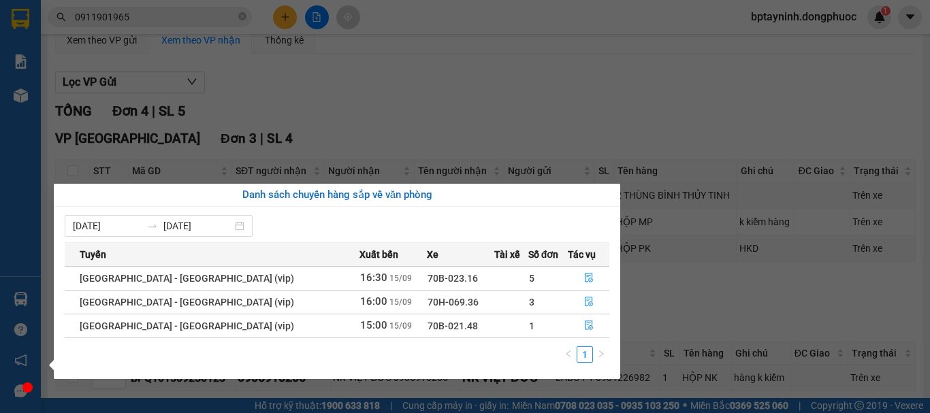
click at [216, 17] on section "Kết quả tìm kiếm ( 4 ) Bộ lọc Mã ĐH Trạng thái Món hàng Tổng cước Chưa cước Nhã…" at bounding box center [465, 206] width 930 height 413
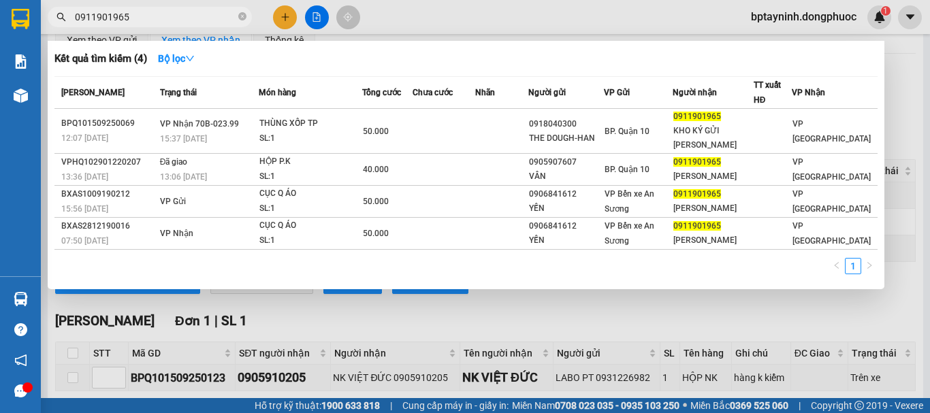
click at [211, 14] on input "0911901965" at bounding box center [155, 17] width 161 height 15
drag, startPoint x: 160, startPoint y: 14, endPoint x: 39, endPoint y: 35, distance: 122.9
click at [0, 35] on section "Kết quả tìm kiếm ( 4 ) Bộ lọc Mã ĐH Trạng thái Món hàng Tổng cước Chưa cước Nhã…" at bounding box center [465, 206] width 930 height 413
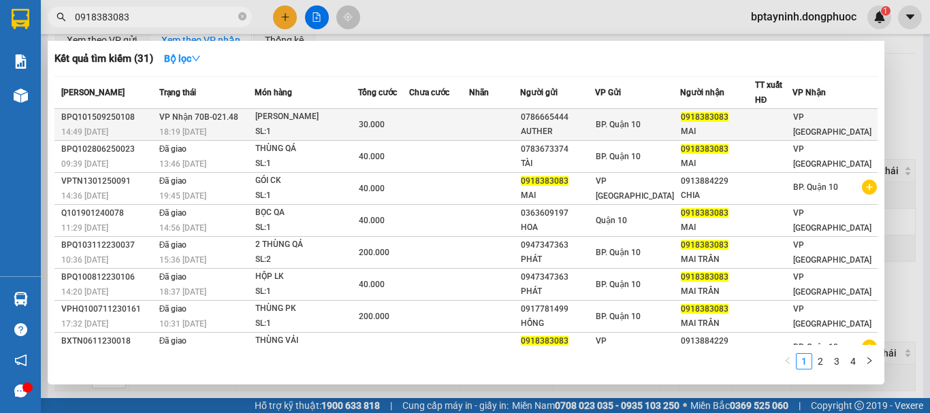
click at [308, 124] on div "[PERSON_NAME]" at bounding box center [306, 117] width 102 height 15
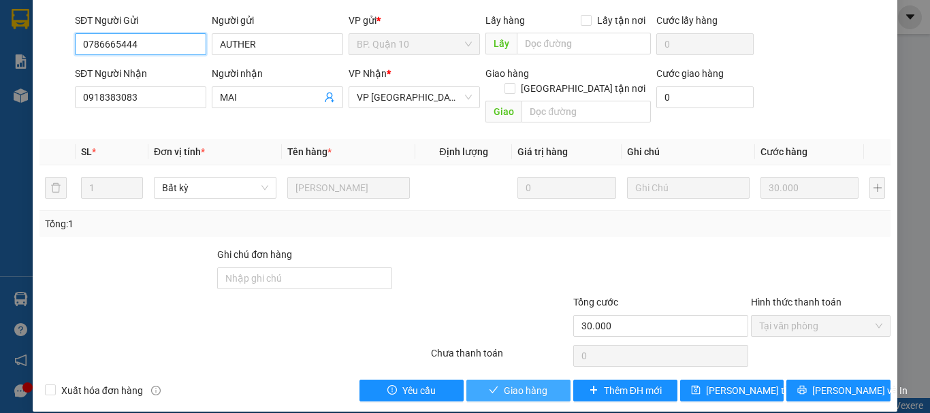
scroll to position [108, 0]
click at [515, 384] on button "Giao hàng" at bounding box center [519, 391] width 104 height 22
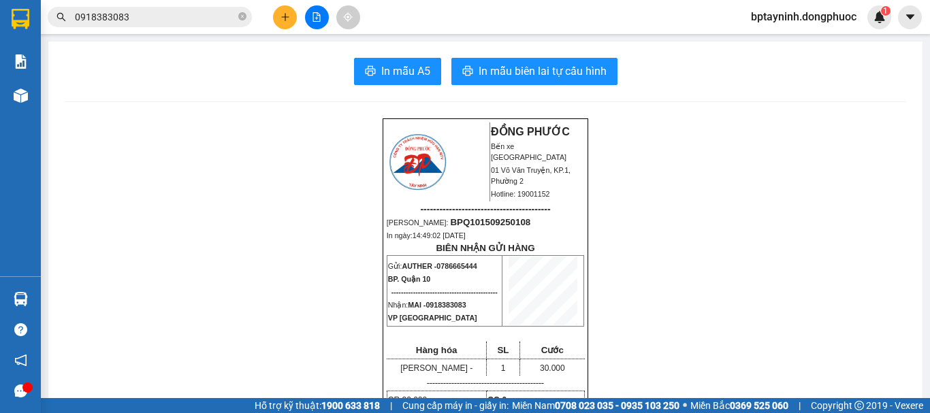
click at [147, 12] on input "0918383083" at bounding box center [155, 17] width 161 height 15
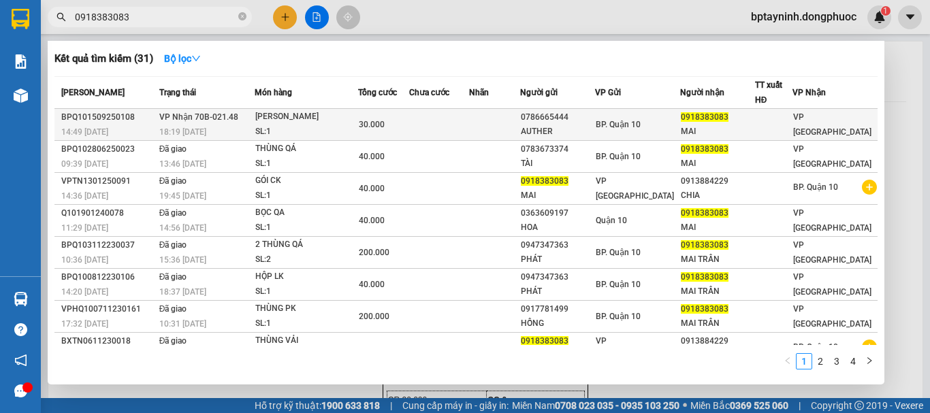
click at [264, 123] on div "[PERSON_NAME]" at bounding box center [306, 117] width 102 height 15
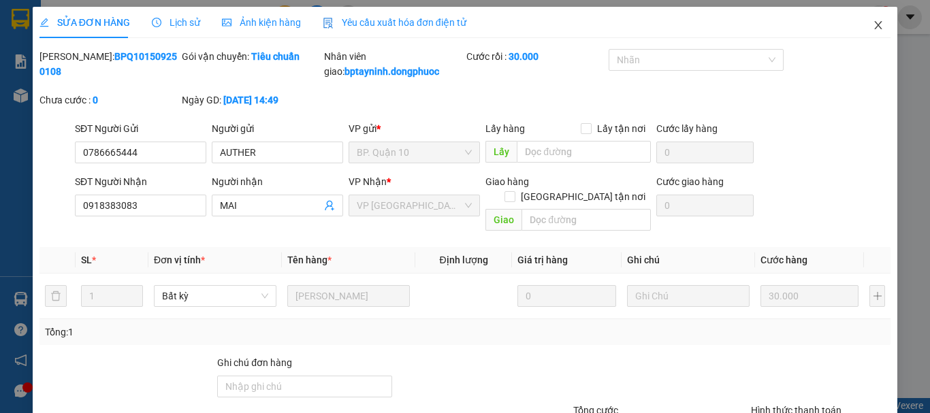
click at [875, 23] on icon "close" at bounding box center [878, 25] width 7 height 8
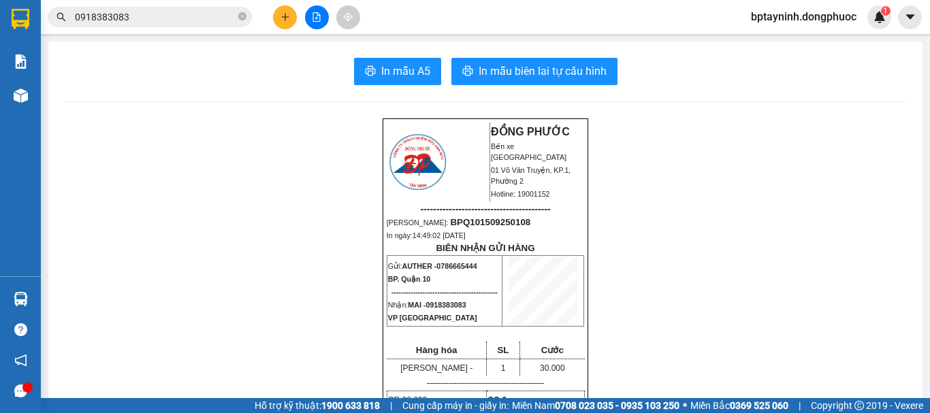
click at [40, 300] on section "Kết quả tìm kiếm ( 31 ) Bộ lọc Mã ĐH Trạng thái Món hàng Tổng cước Chưa cước Nh…" at bounding box center [465, 206] width 930 height 413
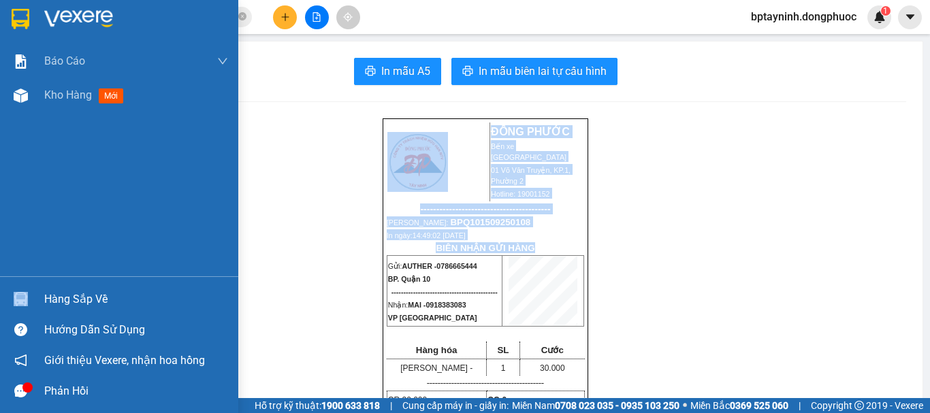
click at [21, 301] on img at bounding box center [21, 299] width 14 height 14
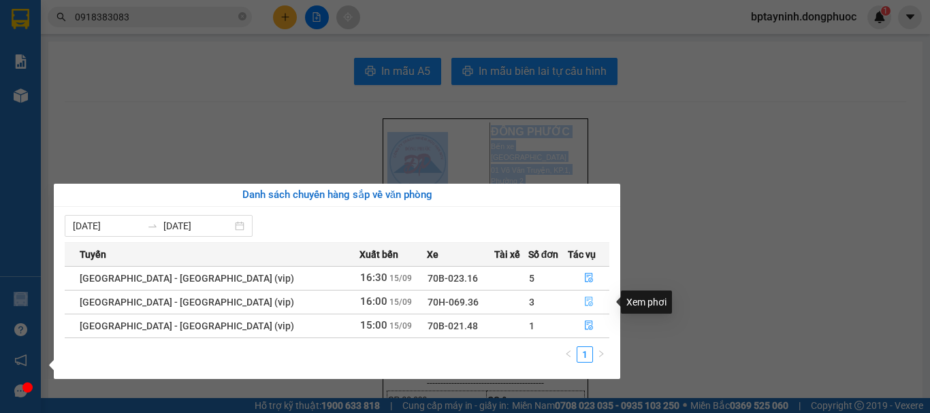
click at [586, 298] on icon "file-done" at bounding box center [589, 302] width 10 height 10
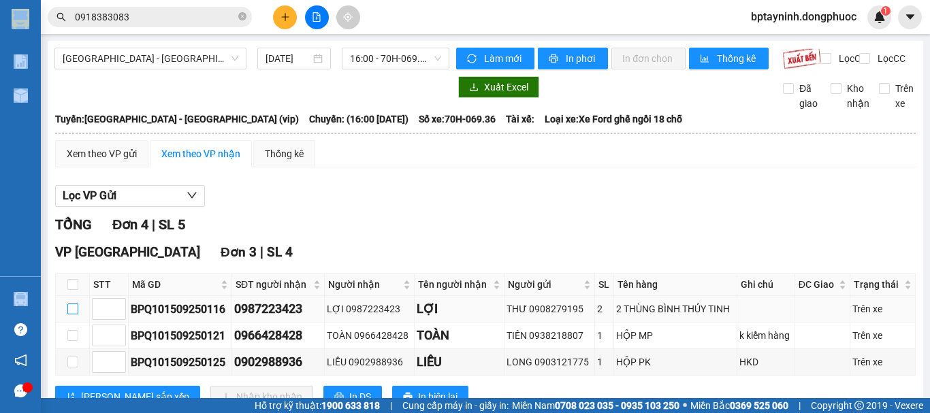
click at [70, 315] on input "checkbox" at bounding box center [72, 309] width 11 height 11
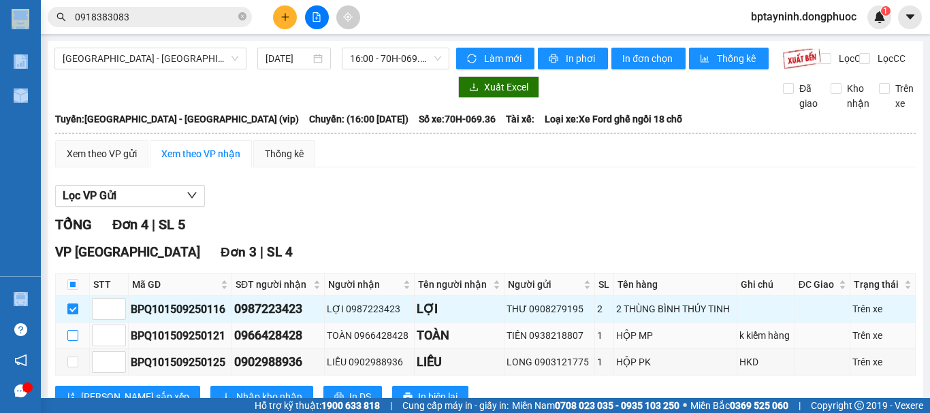
click at [70, 341] on input "checkbox" at bounding box center [72, 335] width 11 height 11
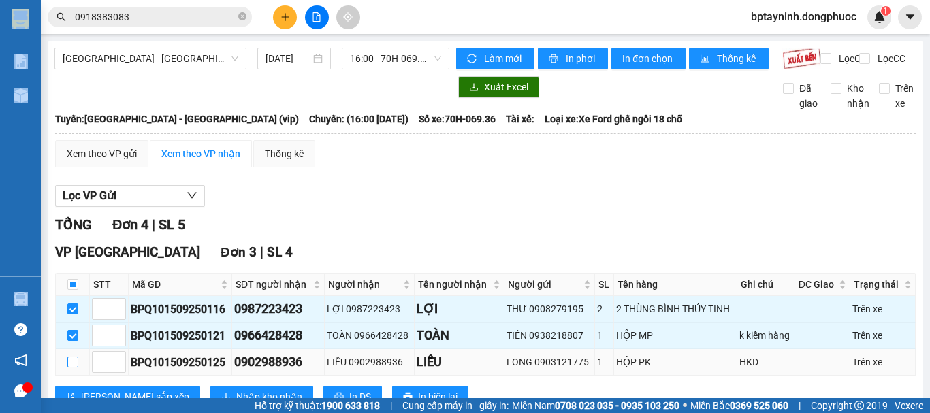
click at [75, 368] on input "checkbox" at bounding box center [72, 362] width 11 height 11
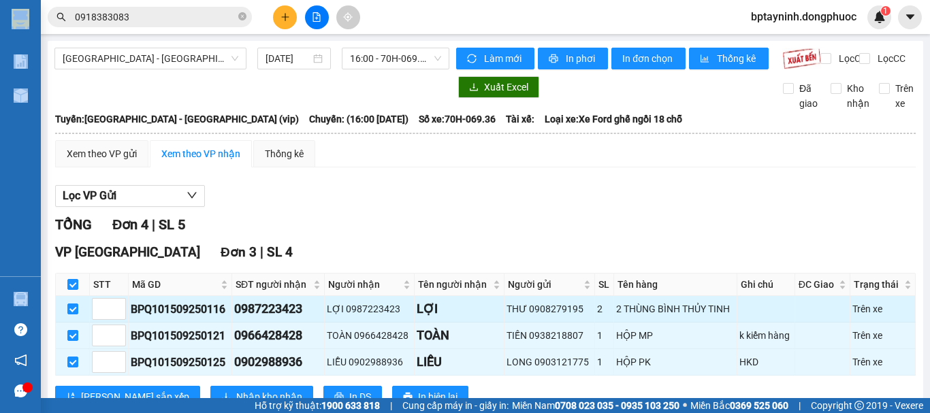
scroll to position [114, 0]
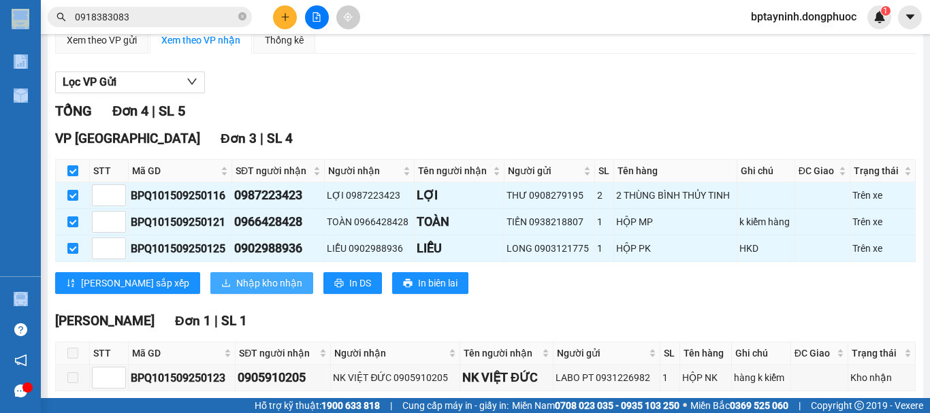
click at [236, 291] on span "Nhập kho nhận" at bounding box center [269, 283] width 66 height 15
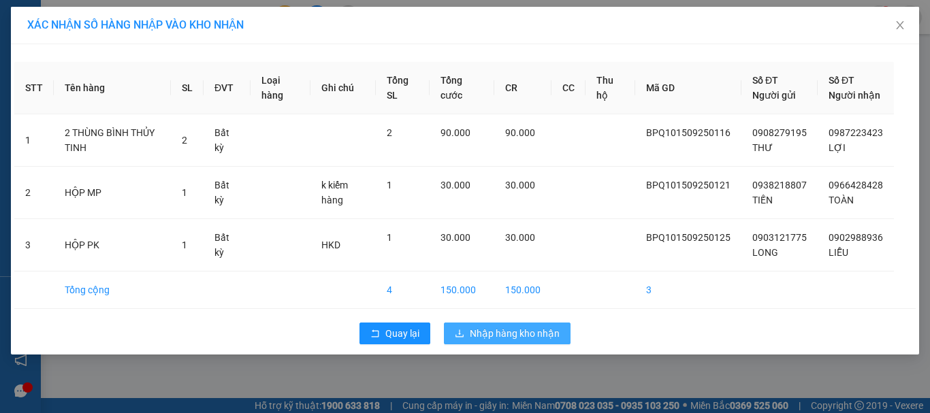
click at [507, 341] on span "Nhập hàng kho nhận" at bounding box center [515, 333] width 90 height 15
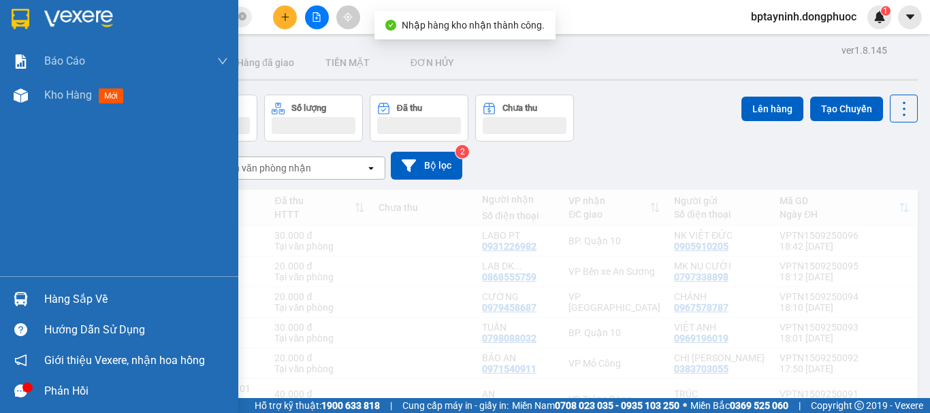
click at [53, 300] on div "Hàng sắp về" at bounding box center [136, 299] width 184 height 20
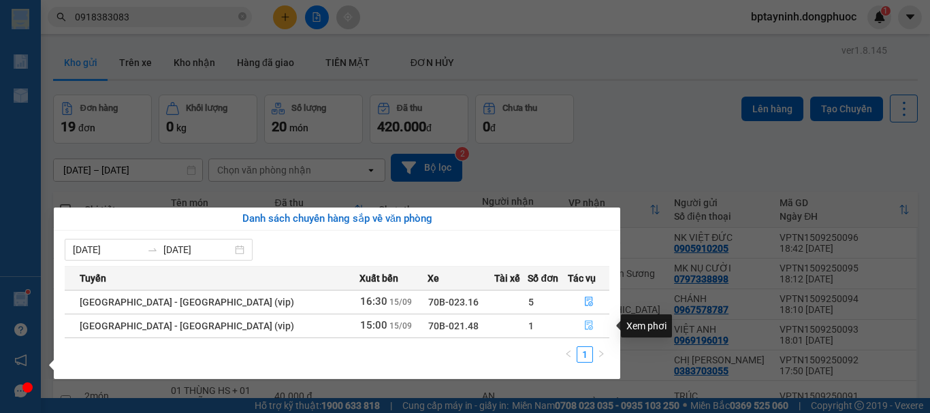
click at [584, 328] on icon "file-done" at bounding box center [589, 326] width 10 height 10
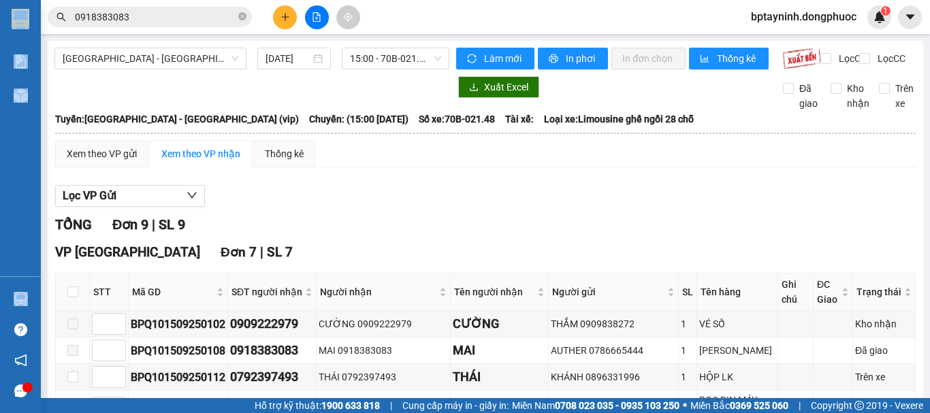
scroll to position [227, 0]
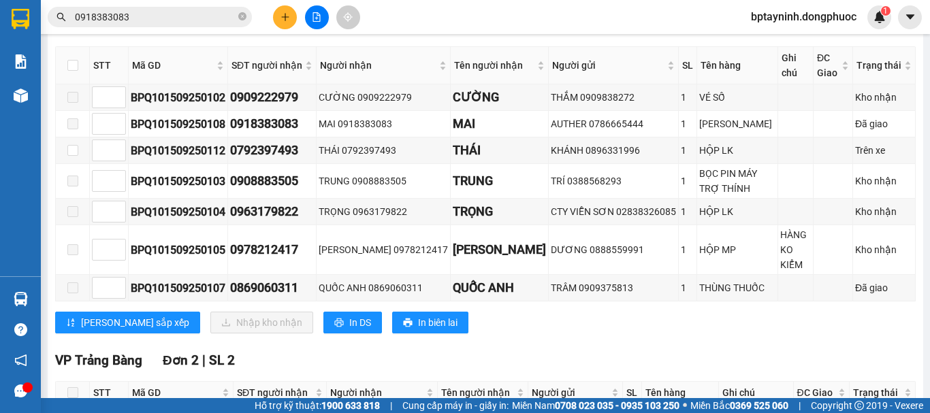
click at [65, 76] on th at bounding box center [73, 65] width 34 height 37
click at [78, 73] on label at bounding box center [72, 65] width 11 height 15
click at [78, 71] on input "checkbox" at bounding box center [72, 65] width 11 height 11
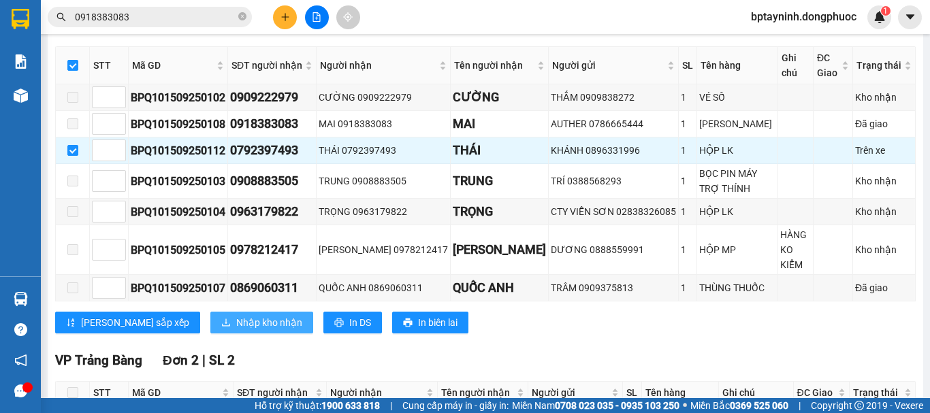
click at [236, 319] on span "Nhập kho nhận" at bounding box center [269, 322] width 66 height 15
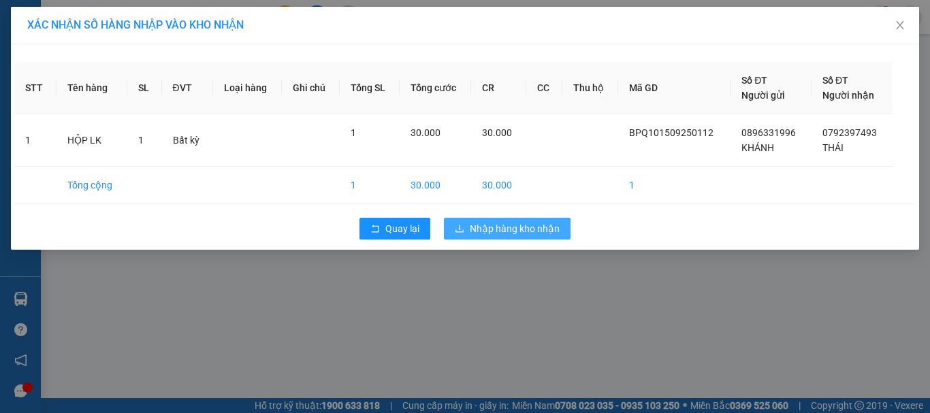
click at [484, 228] on span "Nhập hàng kho nhận" at bounding box center [515, 228] width 90 height 15
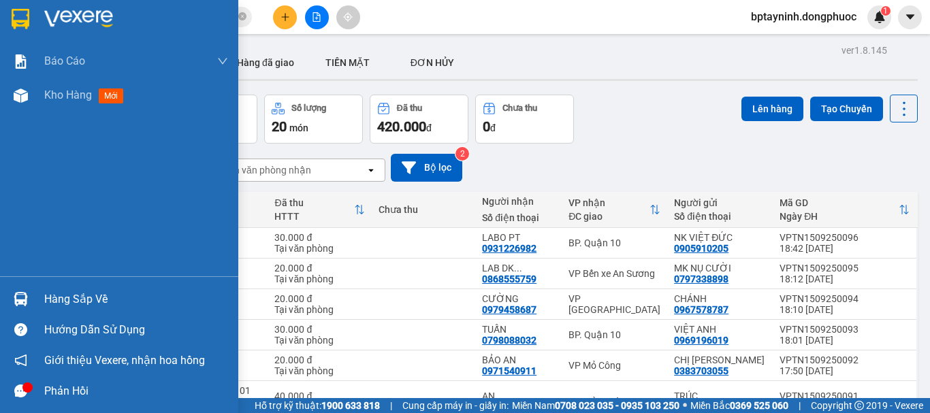
click at [75, 296] on div "Hàng sắp về" at bounding box center [136, 299] width 184 height 20
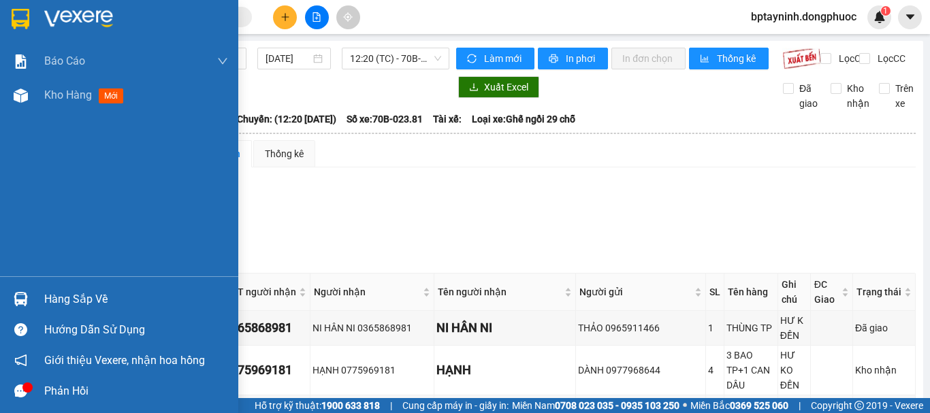
click at [9, 287] on div at bounding box center [21, 299] width 24 height 24
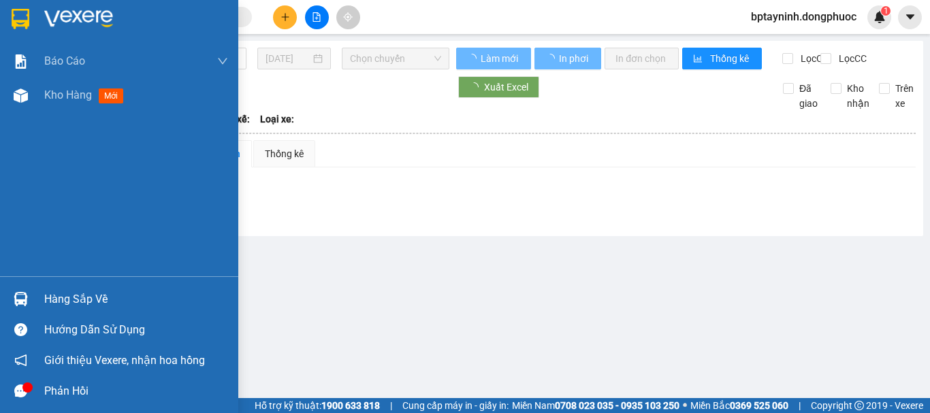
click at [27, 300] on img at bounding box center [21, 299] width 14 height 14
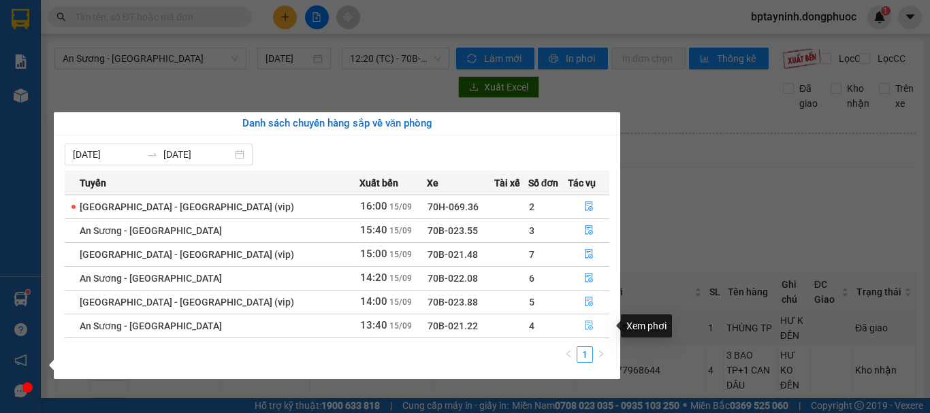
click at [585, 327] on icon "file-done" at bounding box center [589, 326] width 10 height 10
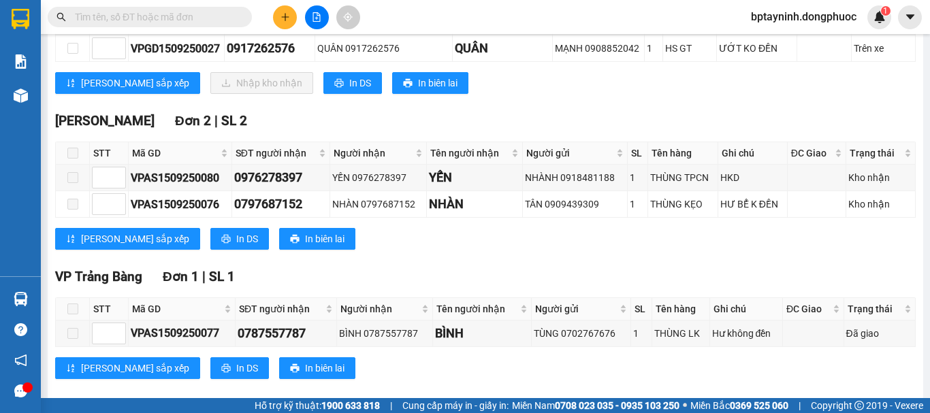
scroll to position [114, 0]
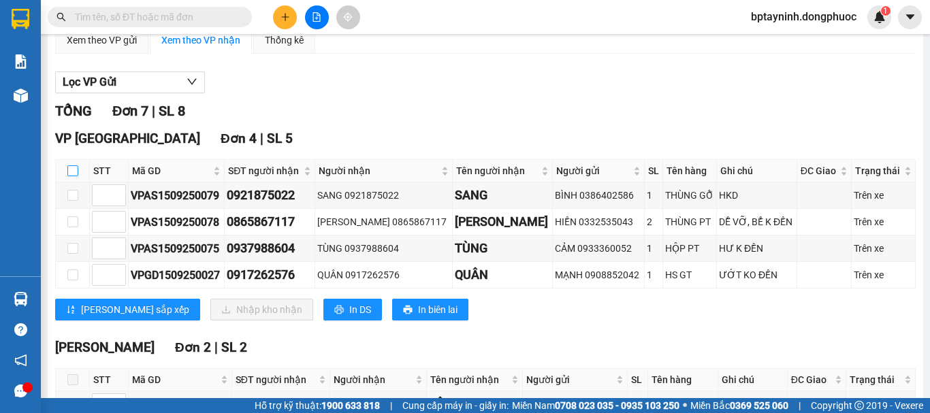
drag, startPoint x: 77, startPoint y: 182, endPoint x: 133, endPoint y: 287, distance: 119.2
click at [76, 176] on input "checkbox" at bounding box center [72, 171] width 11 height 11
checkbox input "true"
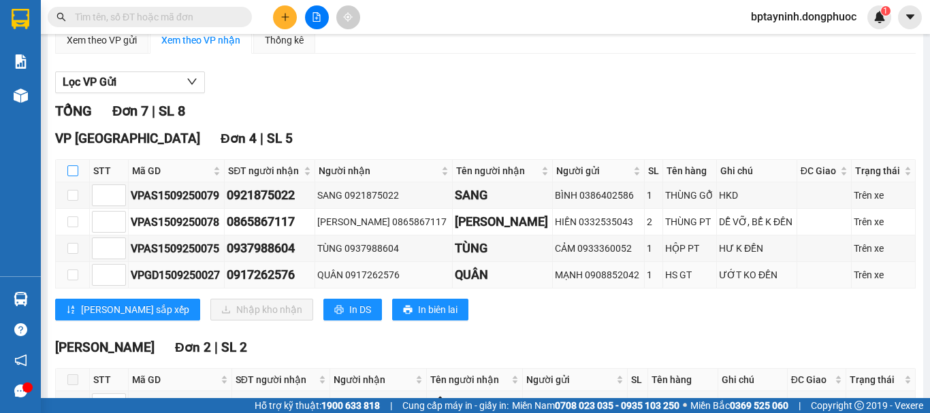
checkbox input "true"
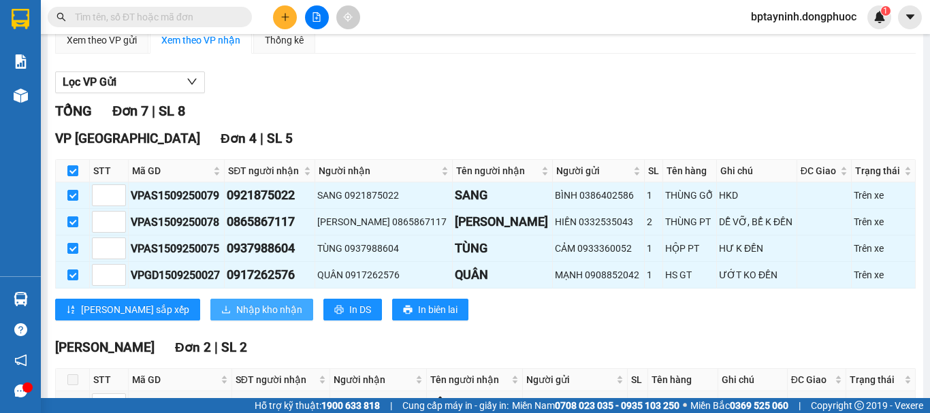
click at [236, 317] on span "Nhập kho nhận" at bounding box center [269, 309] width 66 height 15
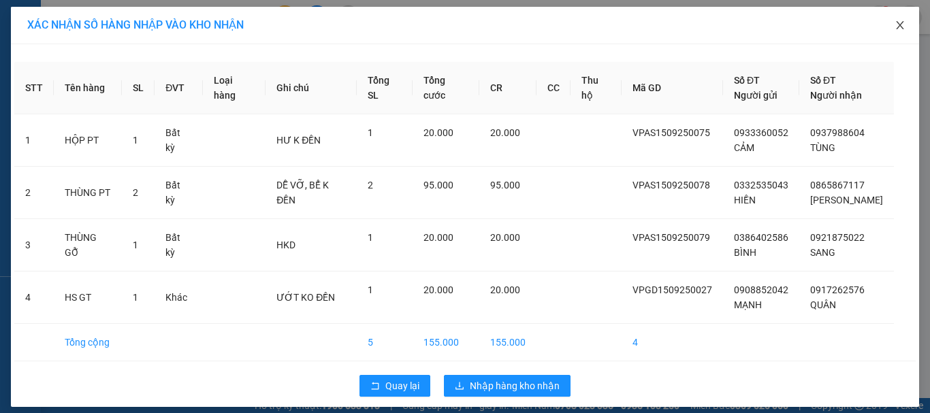
click at [899, 25] on icon "close" at bounding box center [900, 25] width 11 height 11
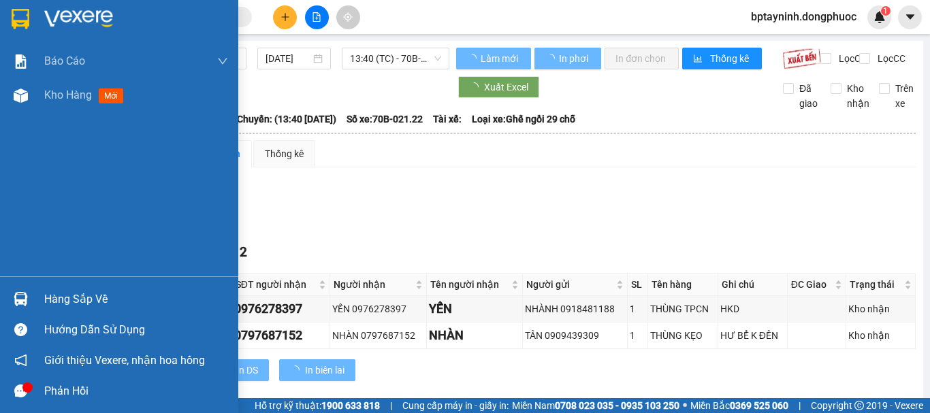
click at [42, 288] on div "Hàng sắp về" at bounding box center [119, 299] width 238 height 31
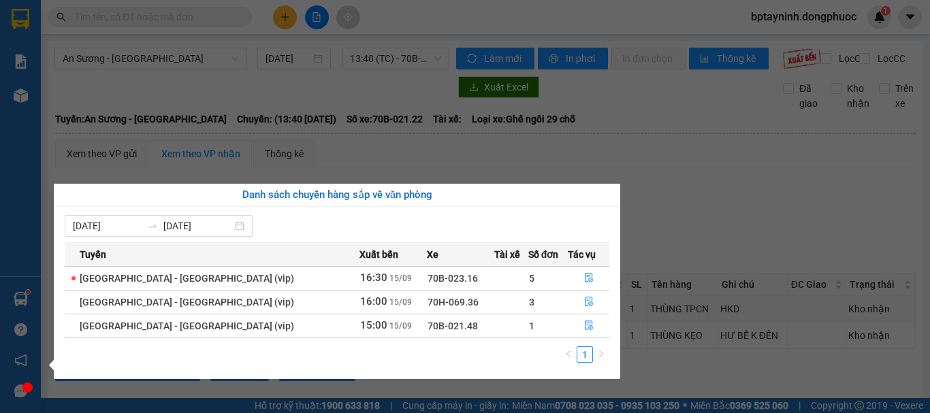
click at [665, 146] on section "Kết quả tìm kiếm ( 0 ) Bộ lọc No Data bptayninh.dongphuoc 1 Báo cáo Mẫu 1: Báo …" at bounding box center [465, 206] width 930 height 413
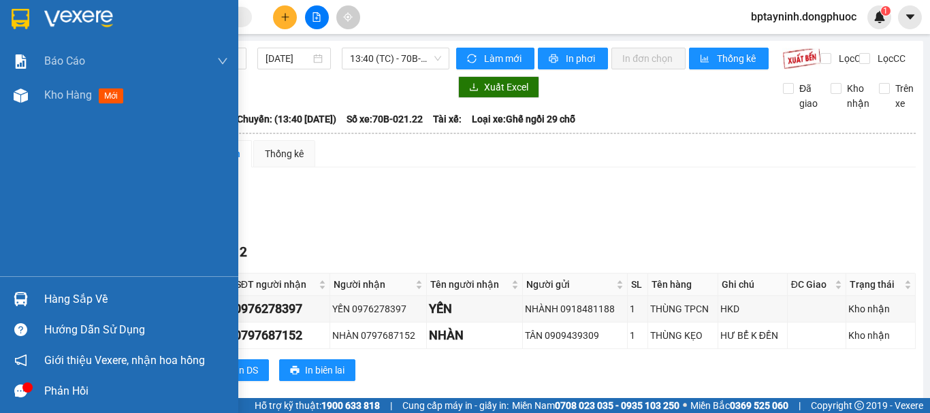
click at [28, 301] on div at bounding box center [21, 299] width 24 height 24
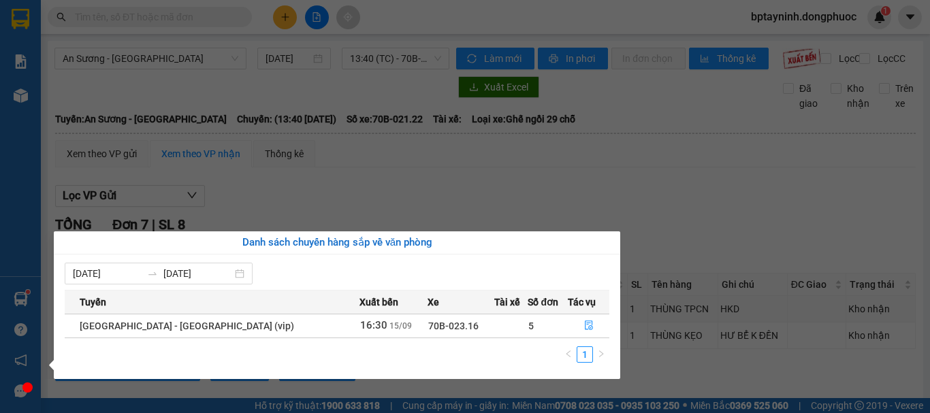
click at [687, 214] on section "Kết quả tìm kiếm ( 0 ) Bộ lọc No Data bptayninh.dongphuoc 1 Báo cáo Mẫu 1: Báo …" at bounding box center [465, 206] width 930 height 413
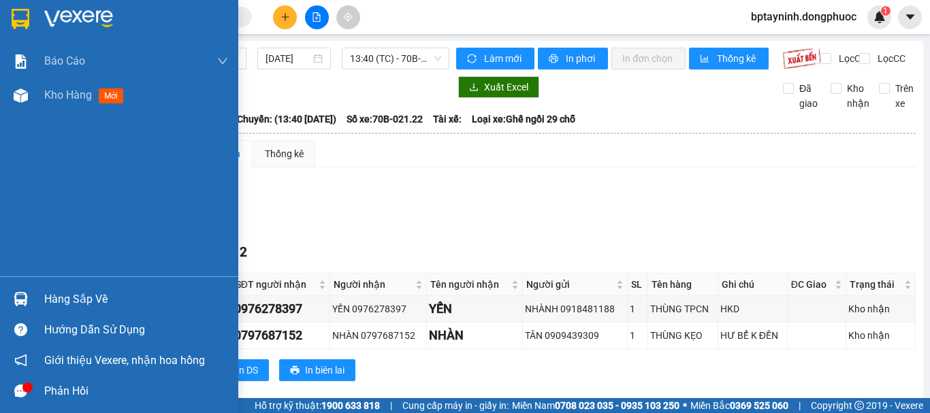
click at [40, 302] on div "Hàng sắp về" at bounding box center [119, 299] width 238 height 31
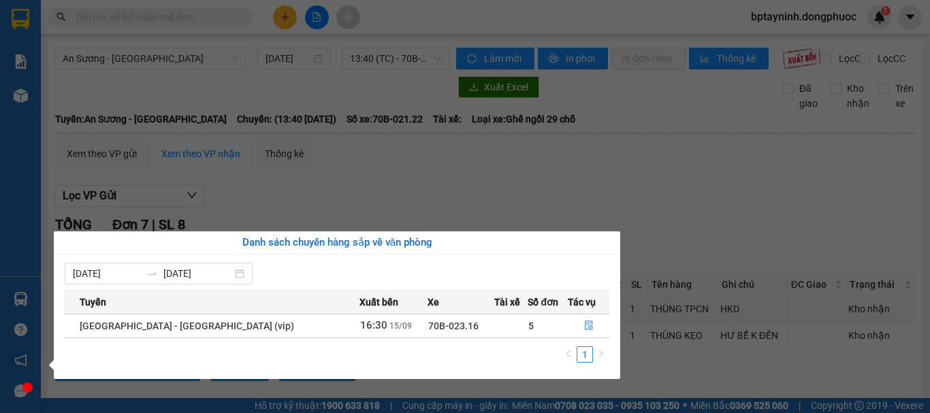
click at [678, 171] on section "Kết quả tìm kiếm ( 0 ) Bộ lọc No Data bptayninh.dongphuoc 1 Báo cáo Mẫu 1: Báo …" at bounding box center [465, 206] width 930 height 413
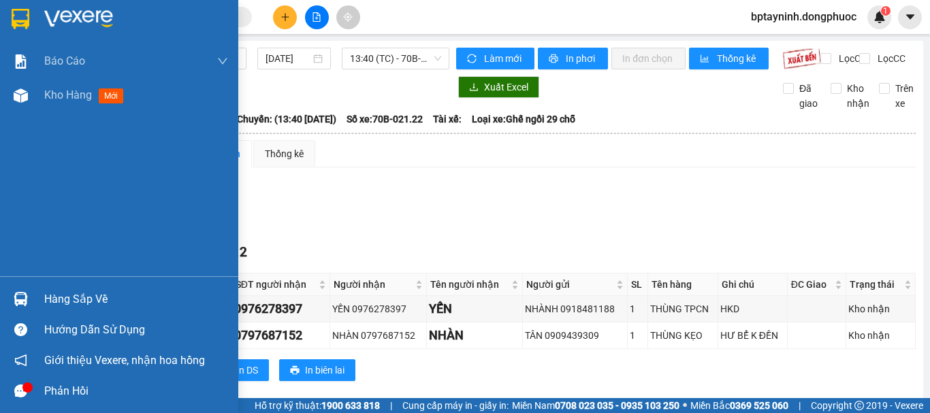
click at [146, 14] on div at bounding box center [136, 19] width 184 height 20
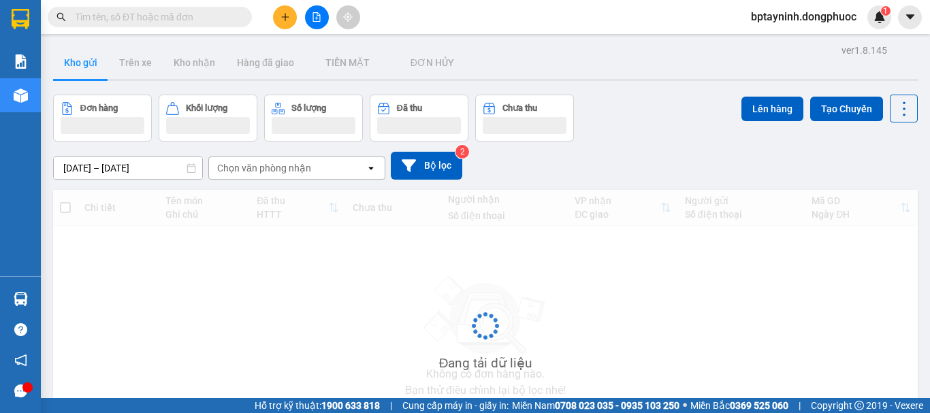
click at [251, 13] on span at bounding box center [150, 17] width 204 height 20
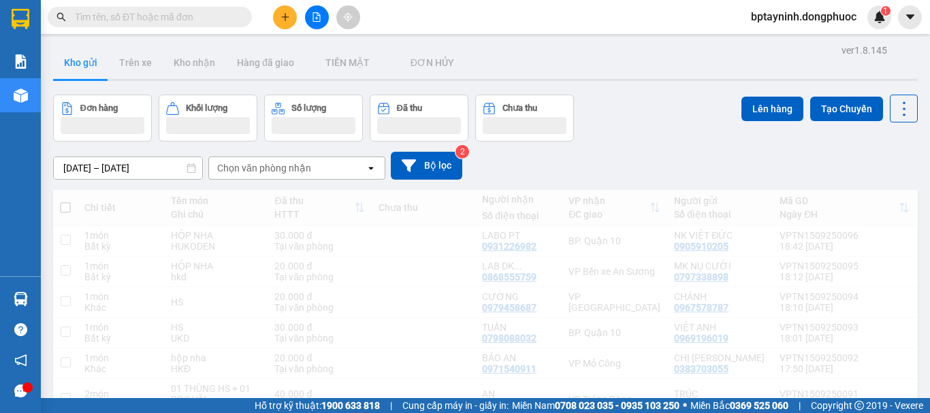
click at [223, 12] on input "text" at bounding box center [155, 17] width 161 height 15
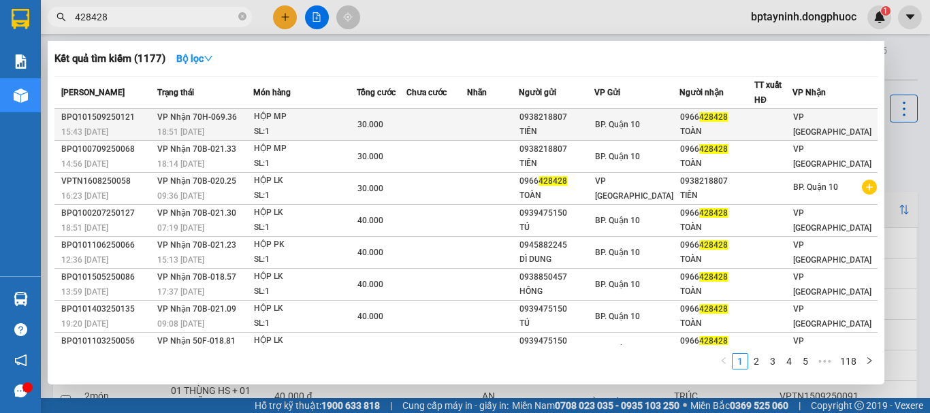
type input "428428"
click at [356, 123] on div "HỘP MP" at bounding box center [305, 117] width 102 height 15
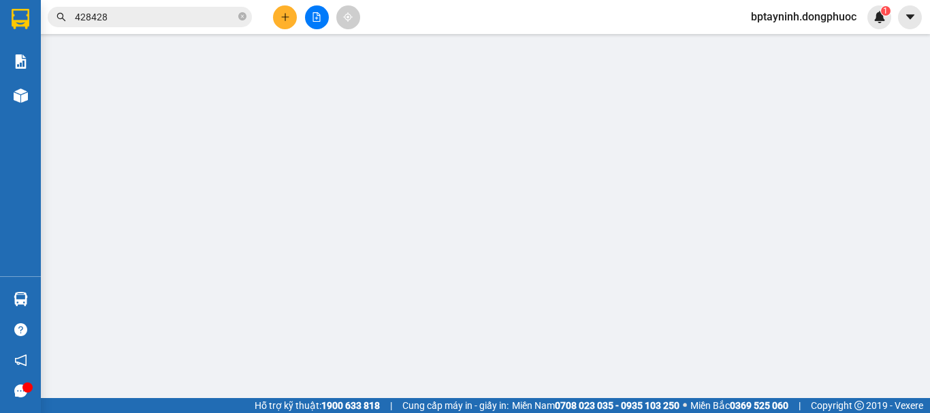
type input "0938218807"
type input "TIẾN"
type input "0966428428"
type input "TOÀN"
type input "30.000"
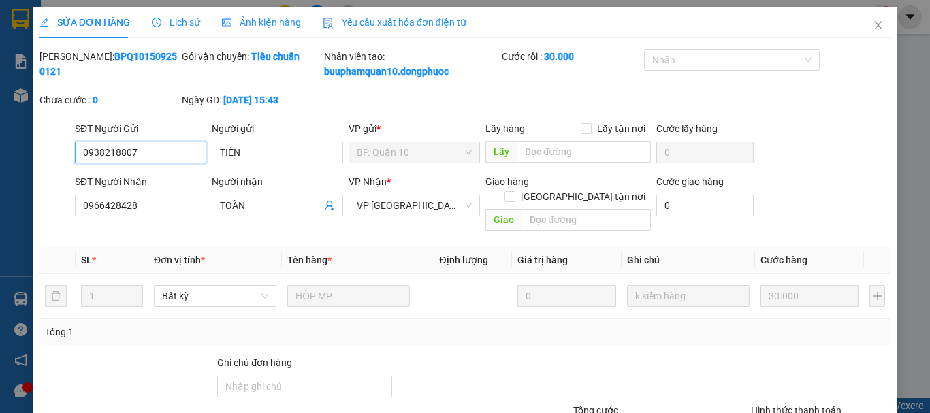
scroll to position [108, 0]
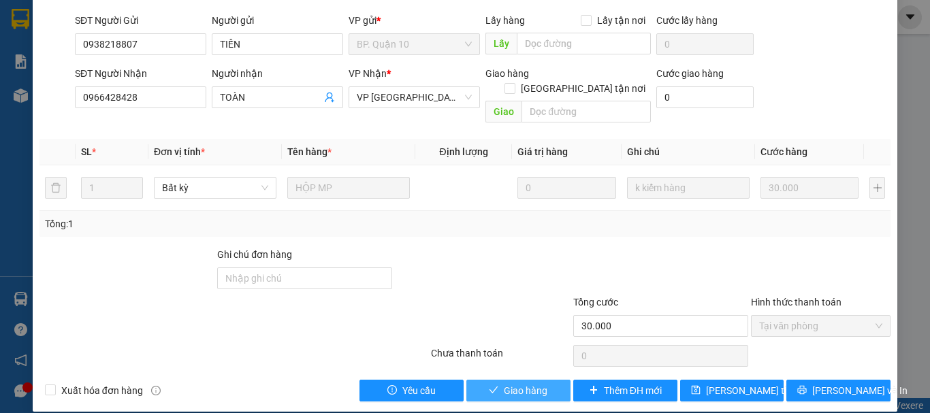
click at [524, 383] on span "Giao hàng" at bounding box center [526, 390] width 44 height 15
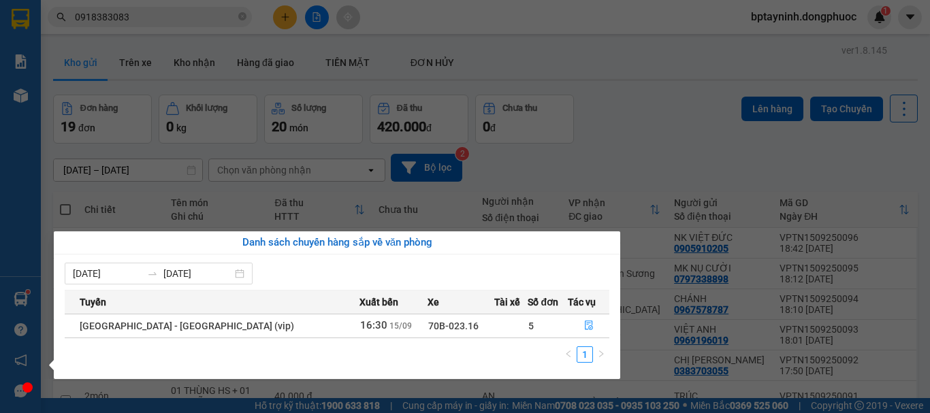
click at [631, 163] on section "Kết quả tìm kiếm ( 31 ) Bộ lọc Mã ĐH Trạng thái Món hàng Tổng cước Chưa cước Nh…" at bounding box center [465, 206] width 930 height 413
